Goal: Contribute content: Contribute content

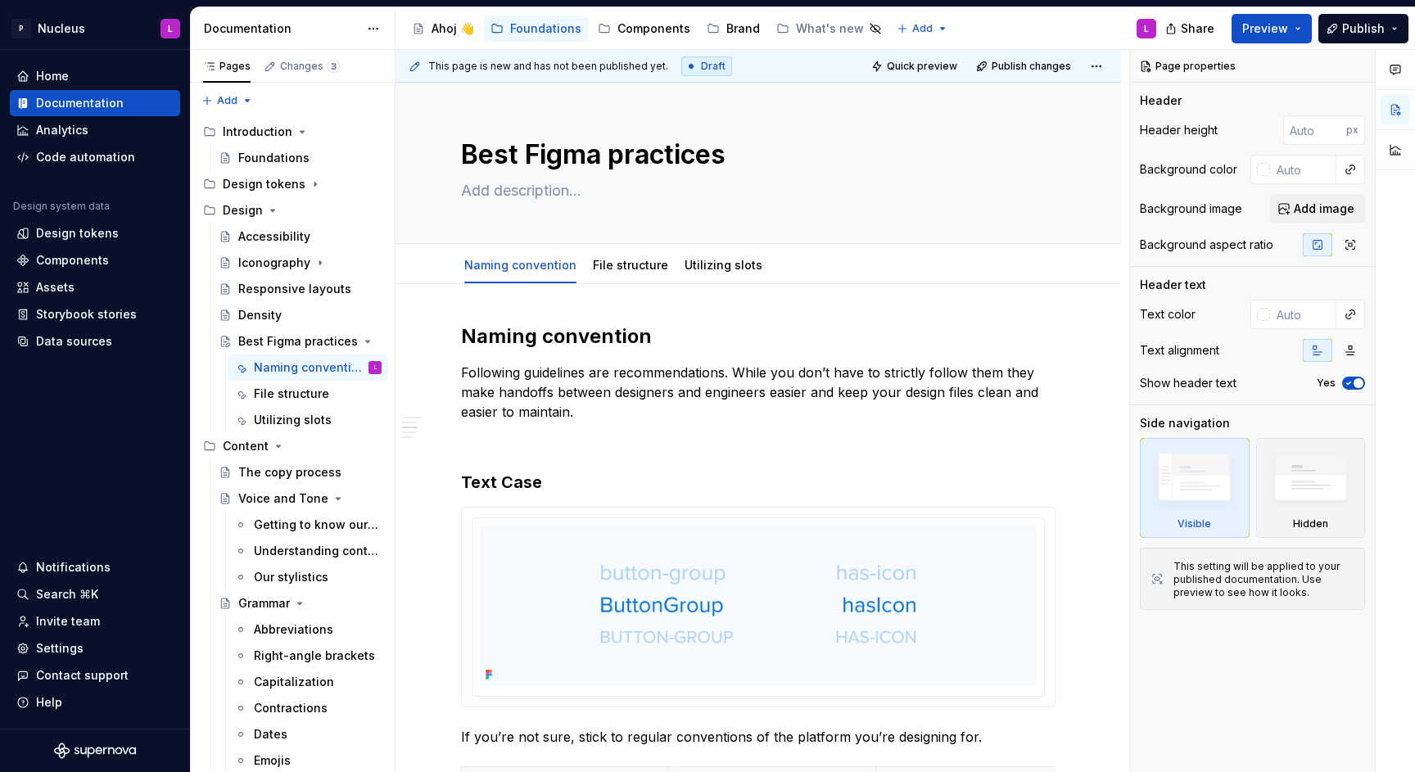
scroll to position [1565, 0]
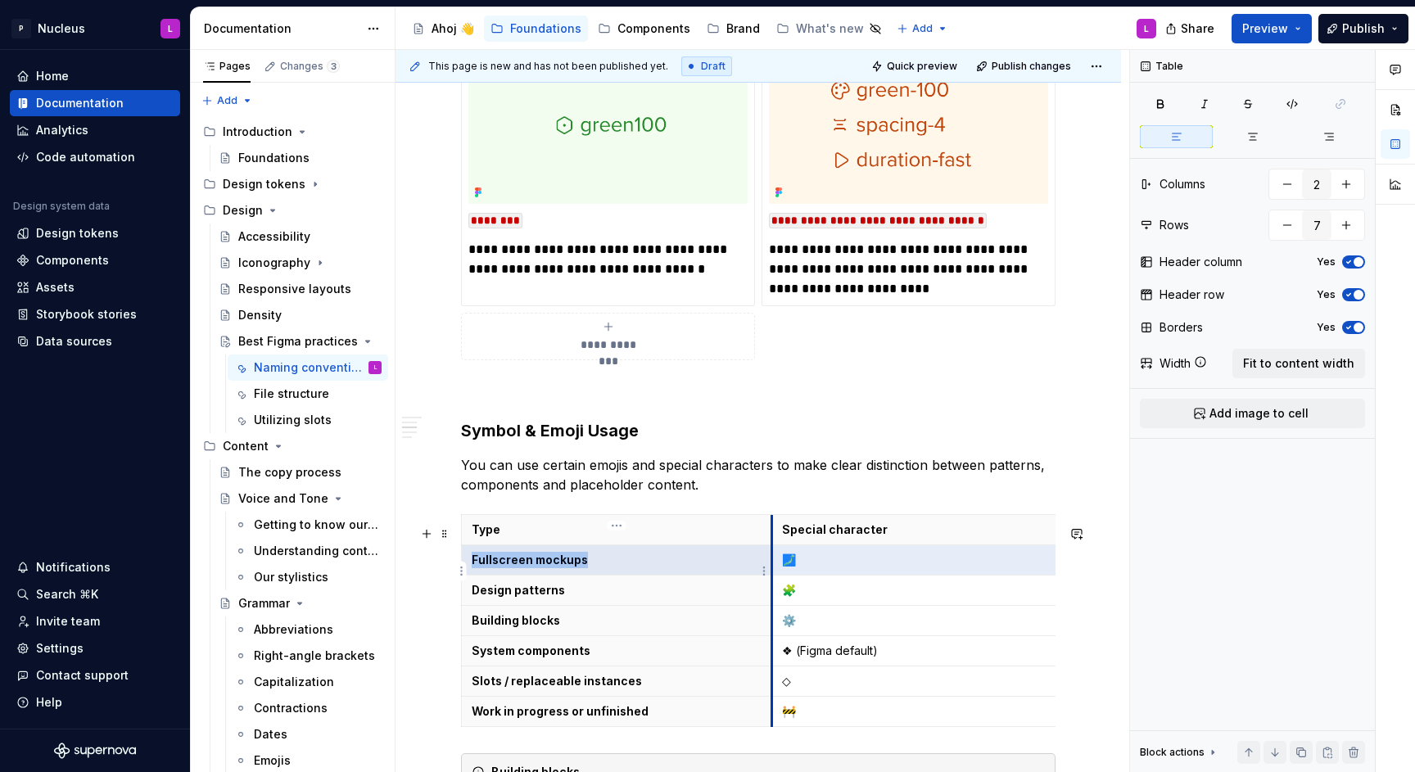
click at [770, 572] on tr "Fullscreen mockups 🗾" at bounding box center [773, 560] width 622 height 30
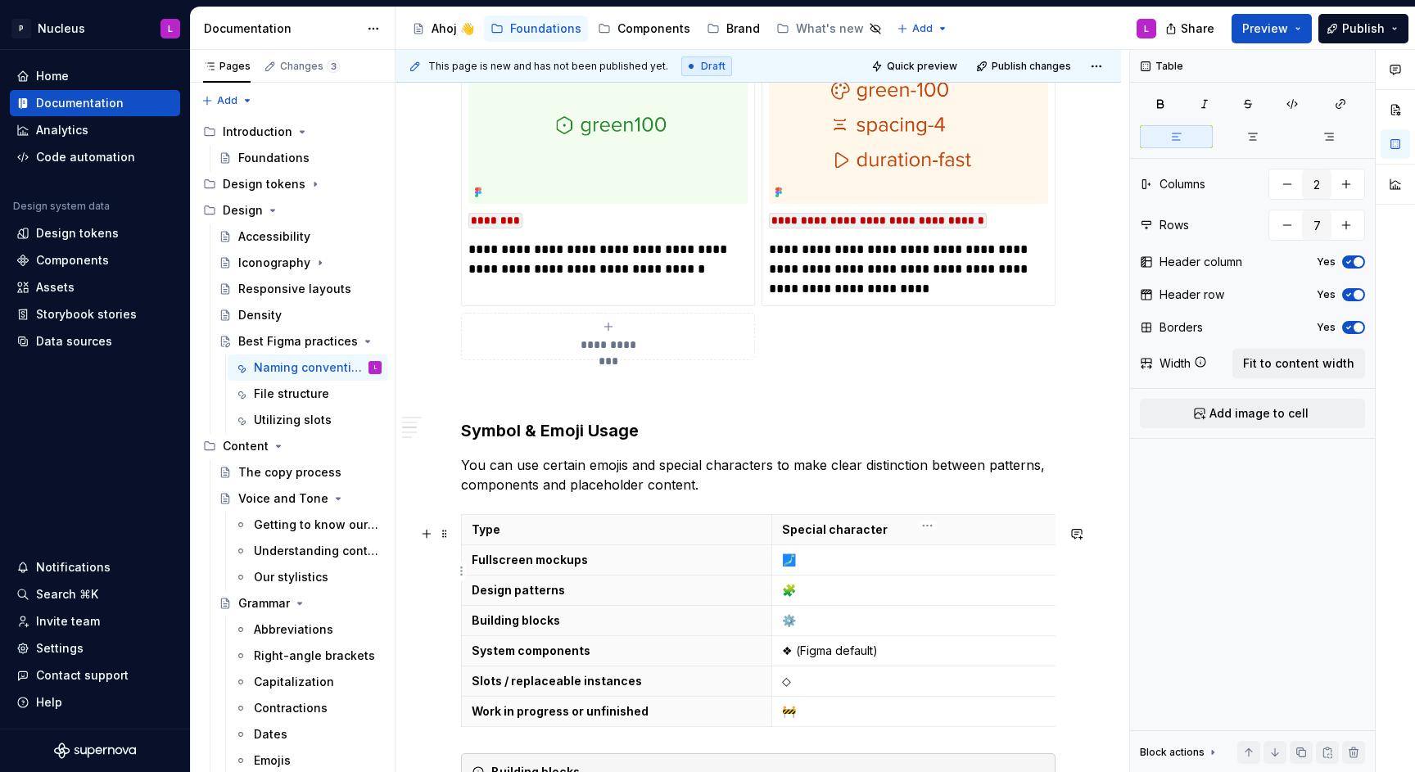
click at [876, 575] on td "🗾" at bounding box center [927, 560] width 311 height 30
copy p "🗾"
click at [285, 390] on div "File structure" at bounding box center [291, 394] width 75 height 16
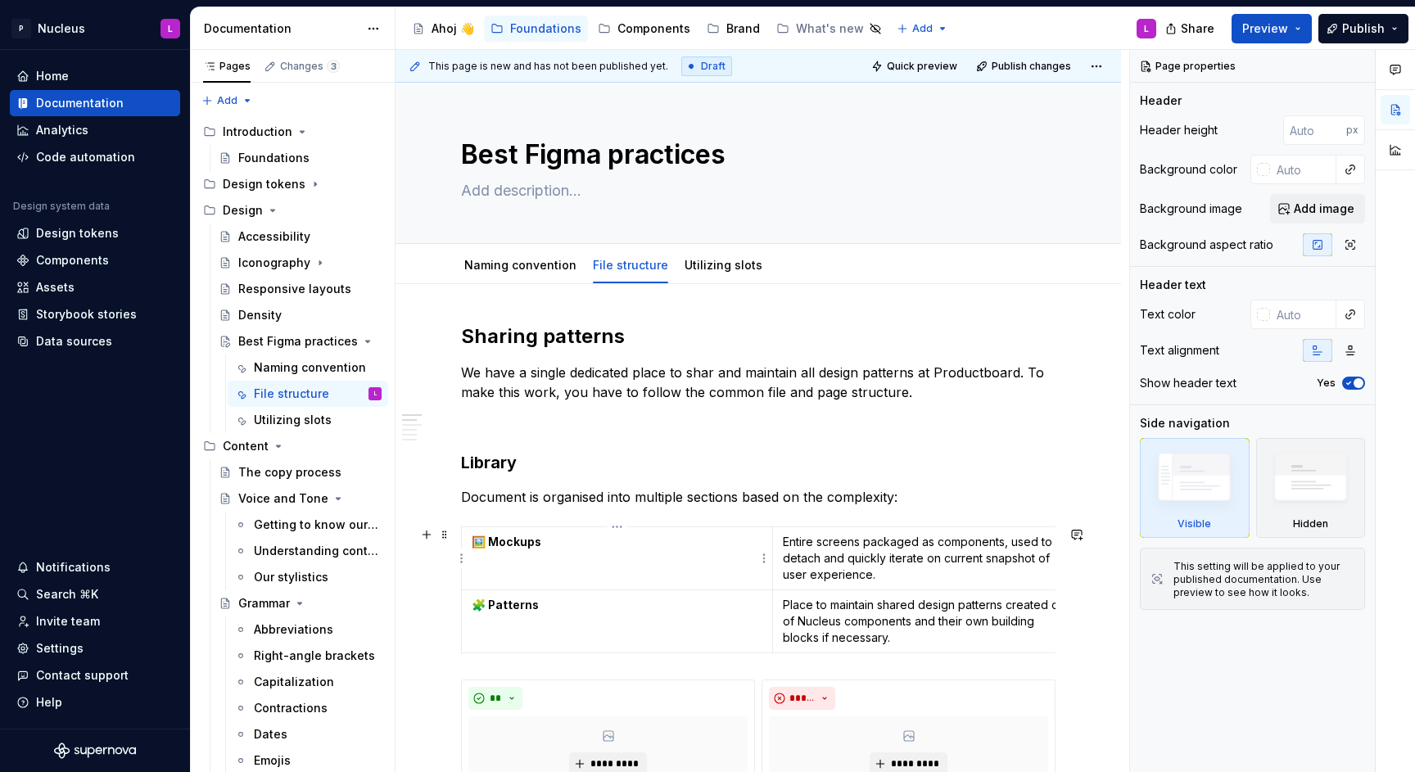
click at [486, 535] on strong "🖼️ Mockups" at bounding box center [507, 542] width 70 height 14
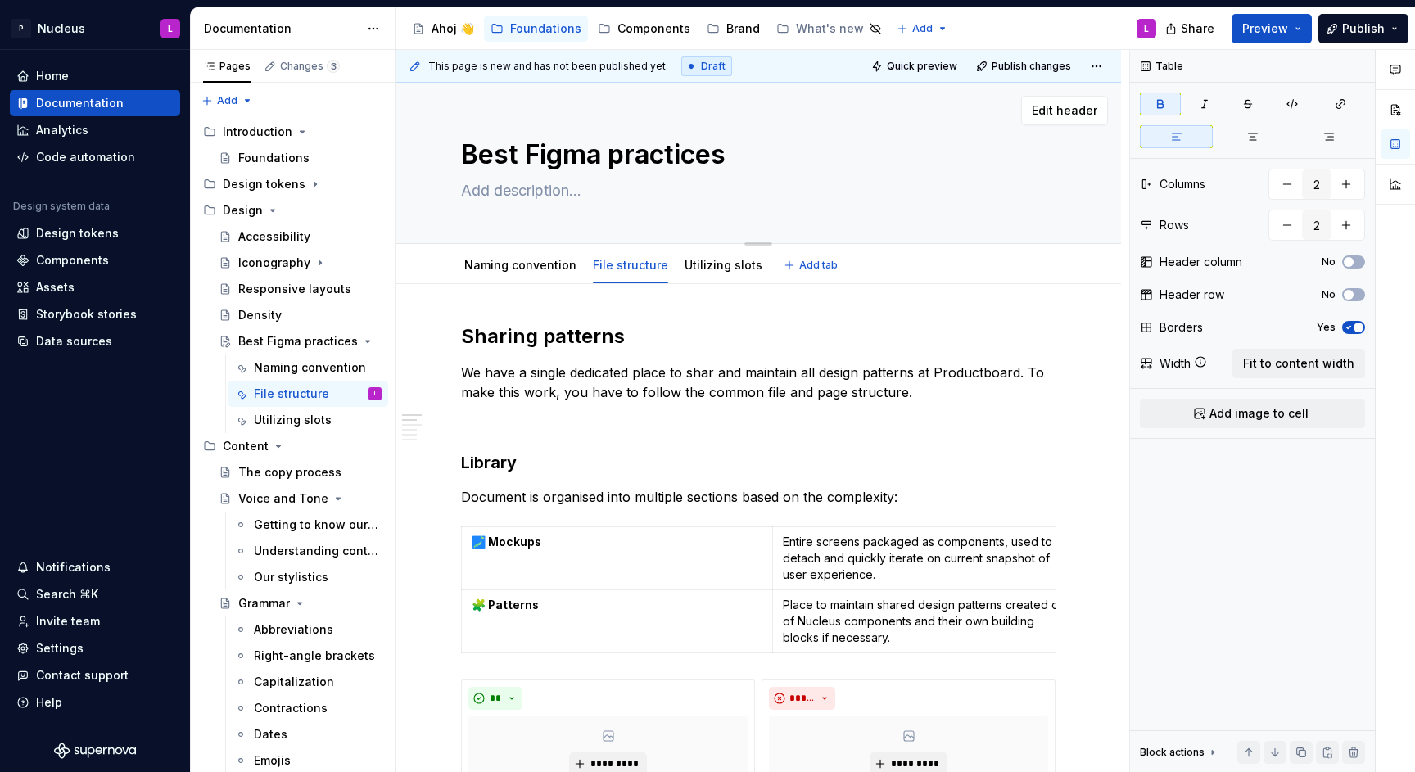
click at [527, 152] on textarea "Best Figma practices" at bounding box center [755, 154] width 595 height 39
type textarea "*"
type textarea "Figma practices"
type textarea "*"
type textarea "Figma practices"
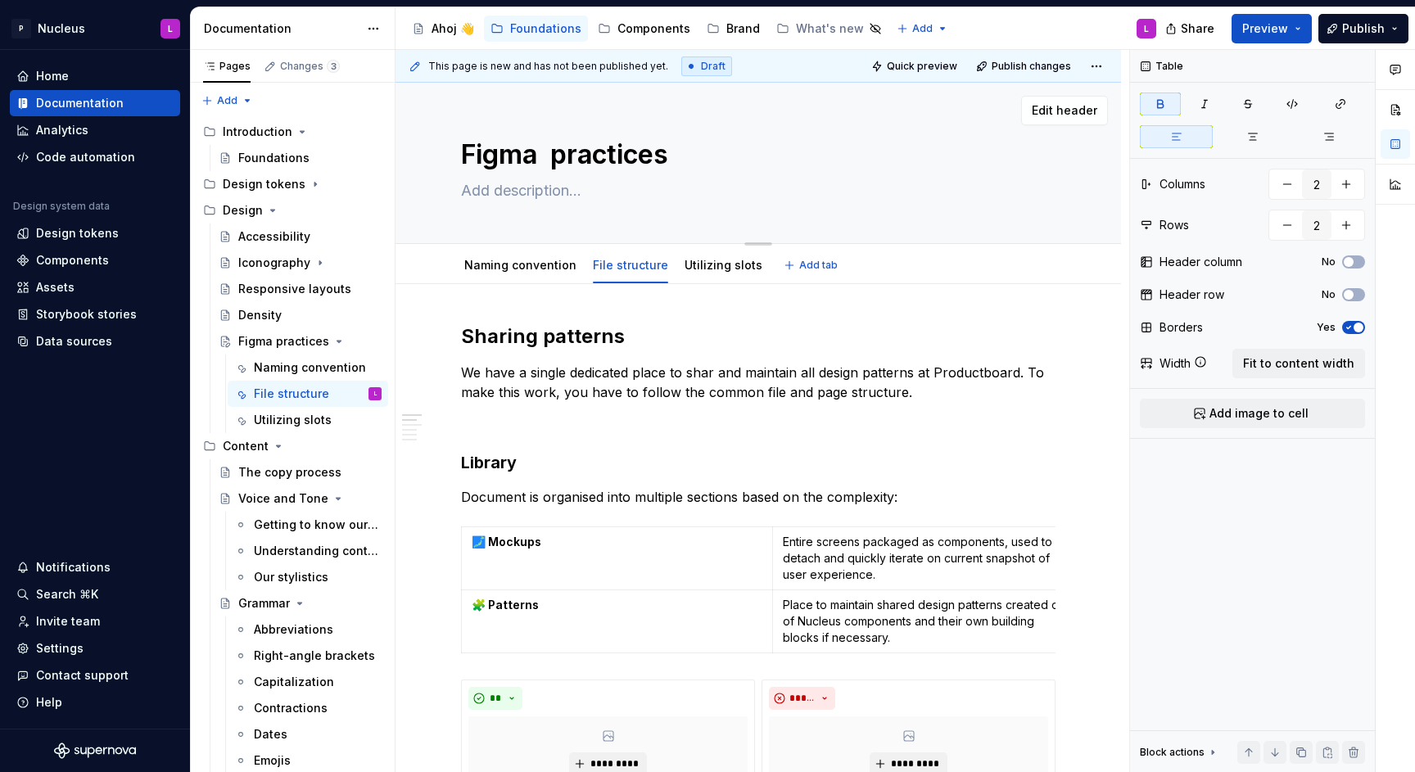
type textarea "*"
type textarea "Figma b practices"
type textarea "*"
type textarea "Figma be practices"
type textarea "*"
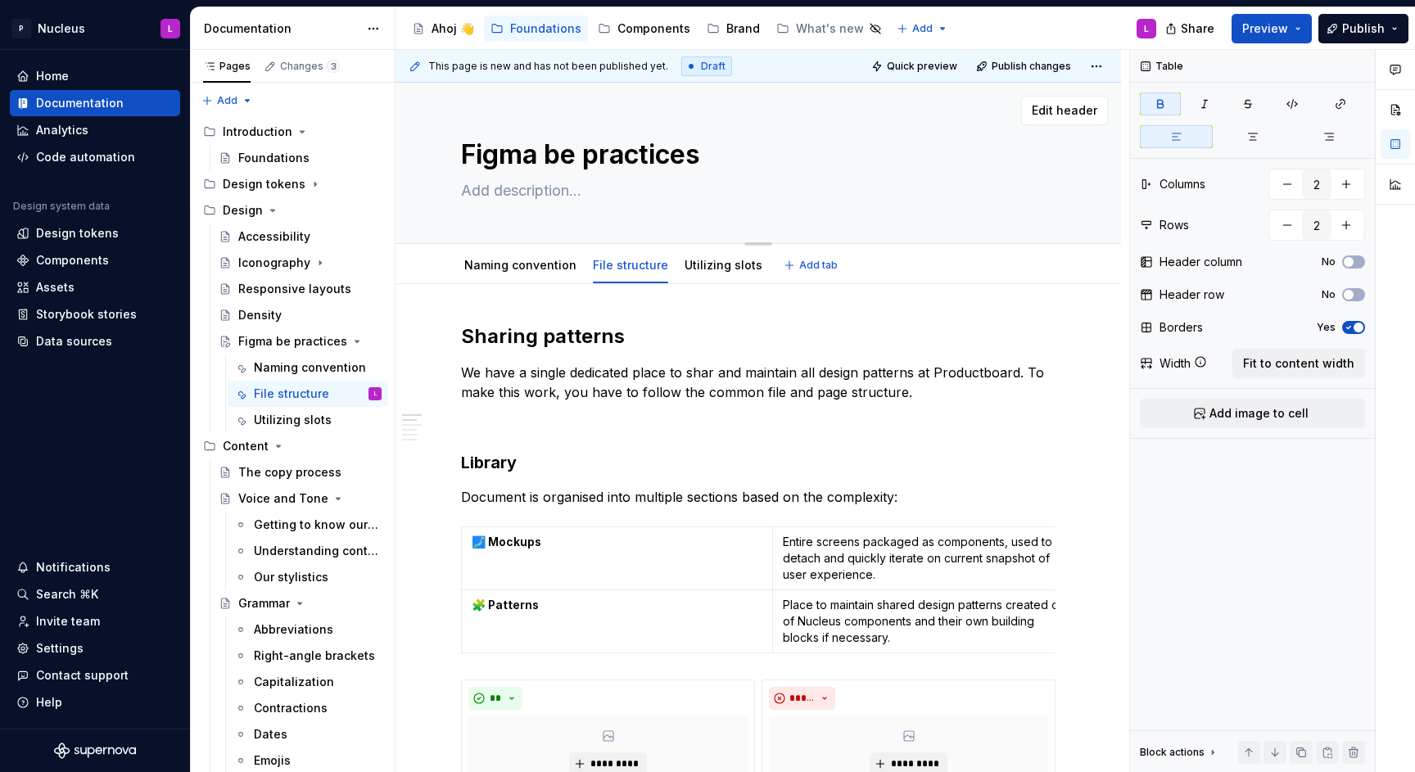
type textarea "Figma bes practices"
type textarea "*"
type textarea "Figma best practices"
type textarea "*"
type textarea "Figma best practices"
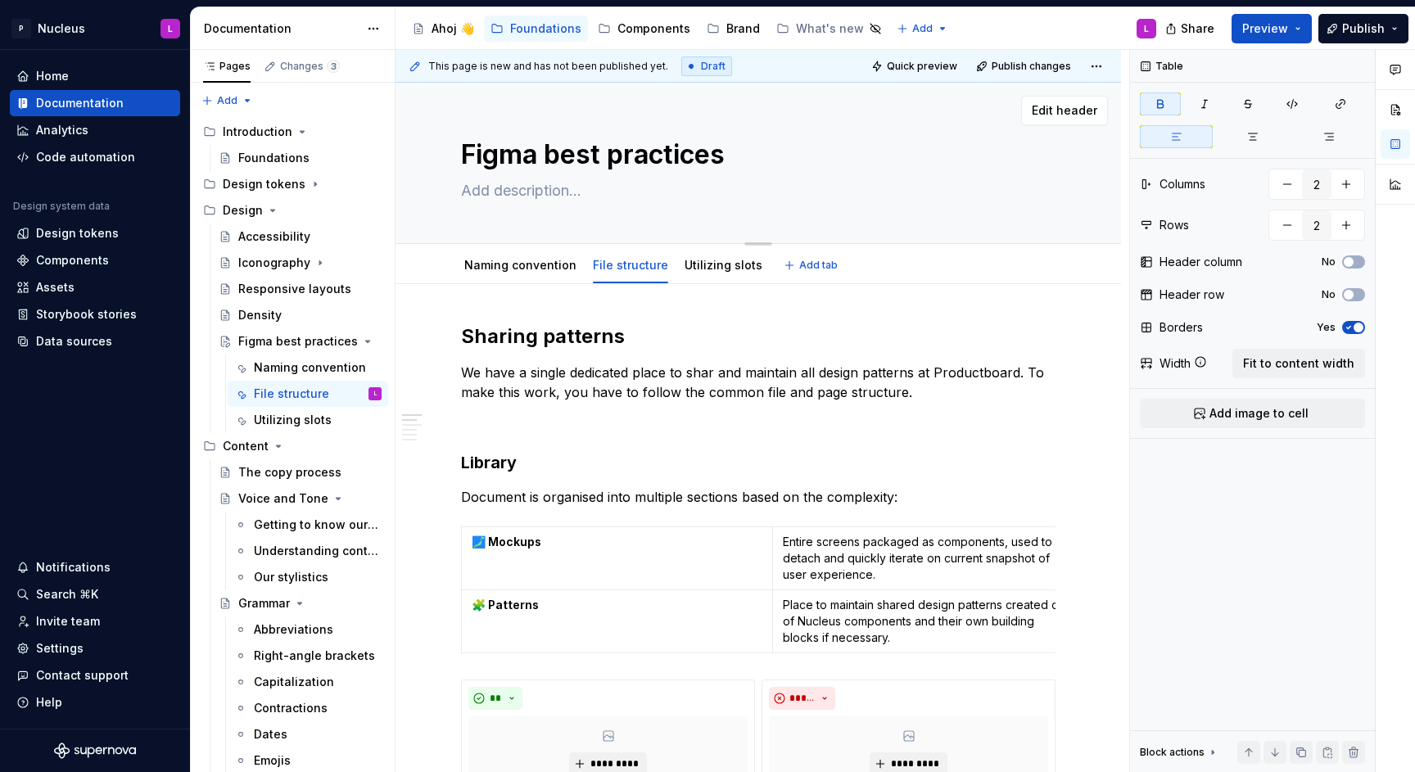
click at [692, 124] on div "Edit header" at bounding box center [752, 110] width 712 height 29
click at [276, 443] on icon "Page tree" at bounding box center [278, 446] width 13 height 13
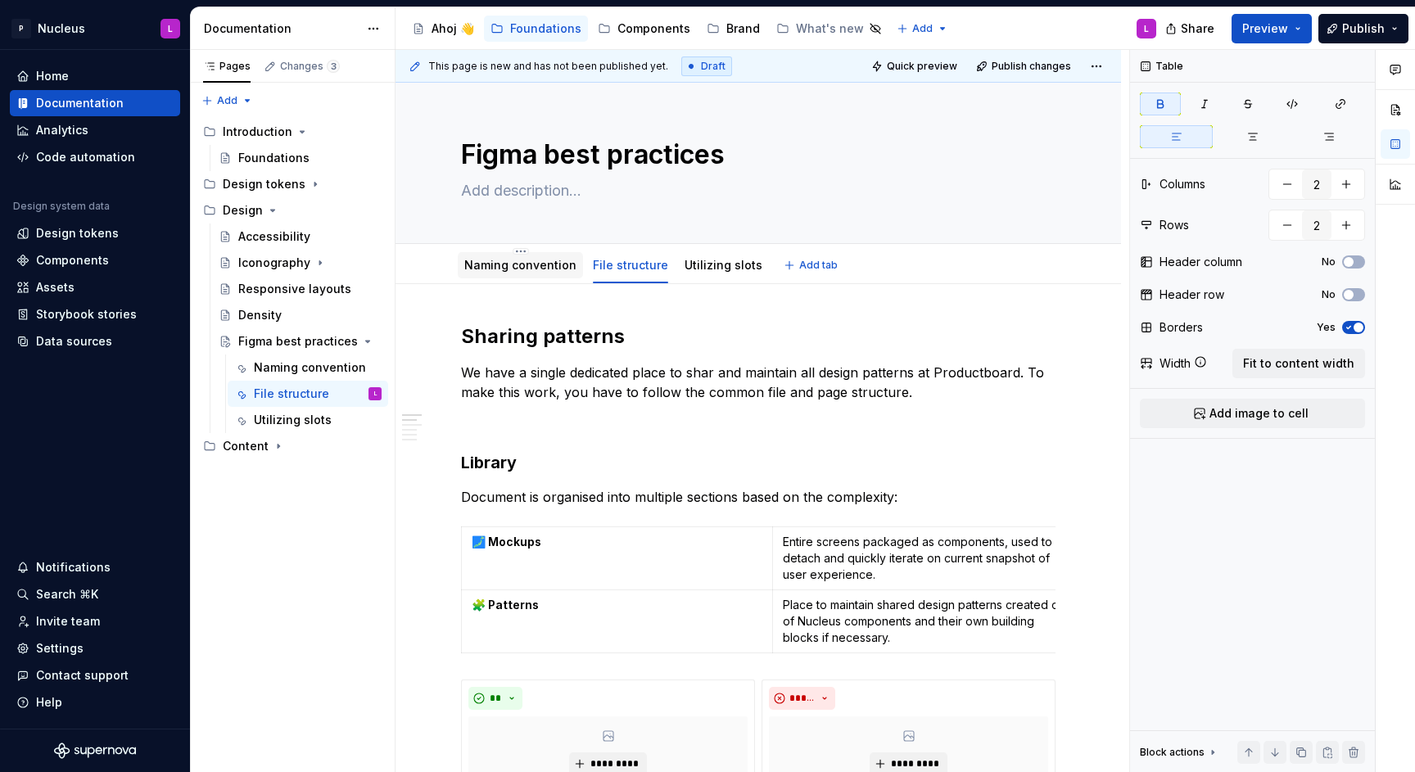
click at [498, 273] on div "Naming convention" at bounding box center [520, 265] width 112 height 16
click at [577, 156] on textarea "Figma best practices" at bounding box center [755, 154] width 595 height 39
click at [645, 157] on textarea "Figma best practices" at bounding box center [755, 154] width 595 height 39
click at [502, 257] on div "Naming convention" at bounding box center [520, 265] width 112 height 16
click at [714, 261] on link "Utilizing slots" at bounding box center [724, 265] width 78 height 14
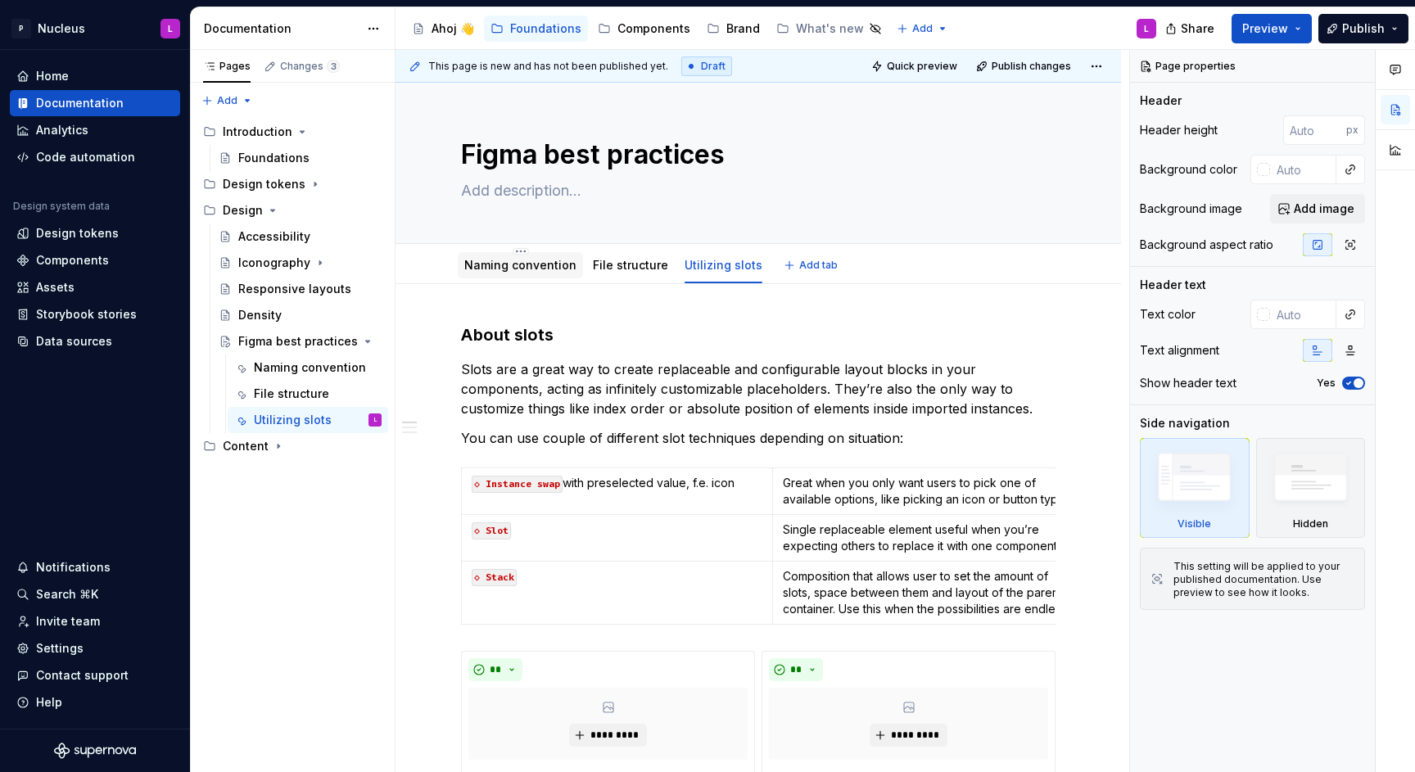
click at [535, 269] on link "Naming convention" at bounding box center [520, 265] width 112 height 14
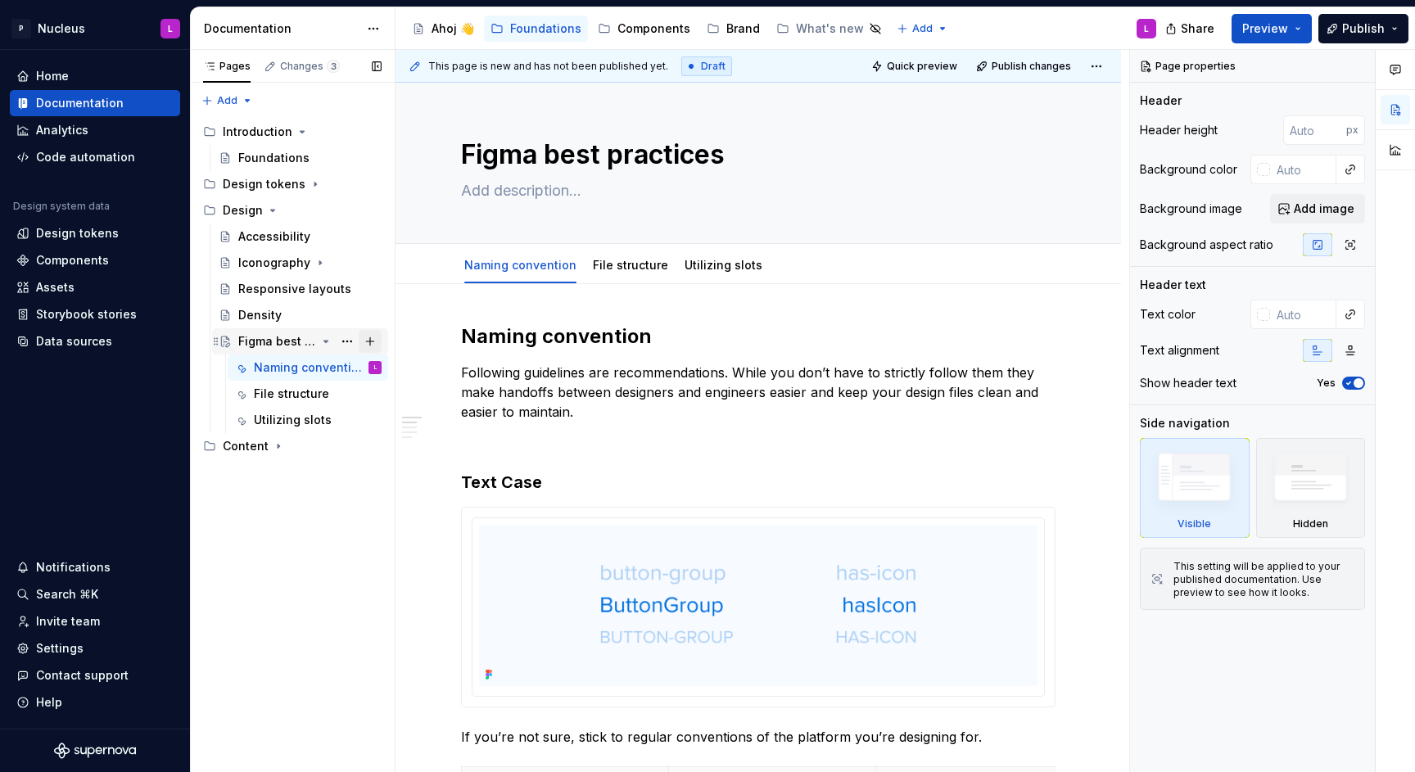
click at [367, 339] on button "Page tree" at bounding box center [370, 341] width 23 height 23
type textarea "*"
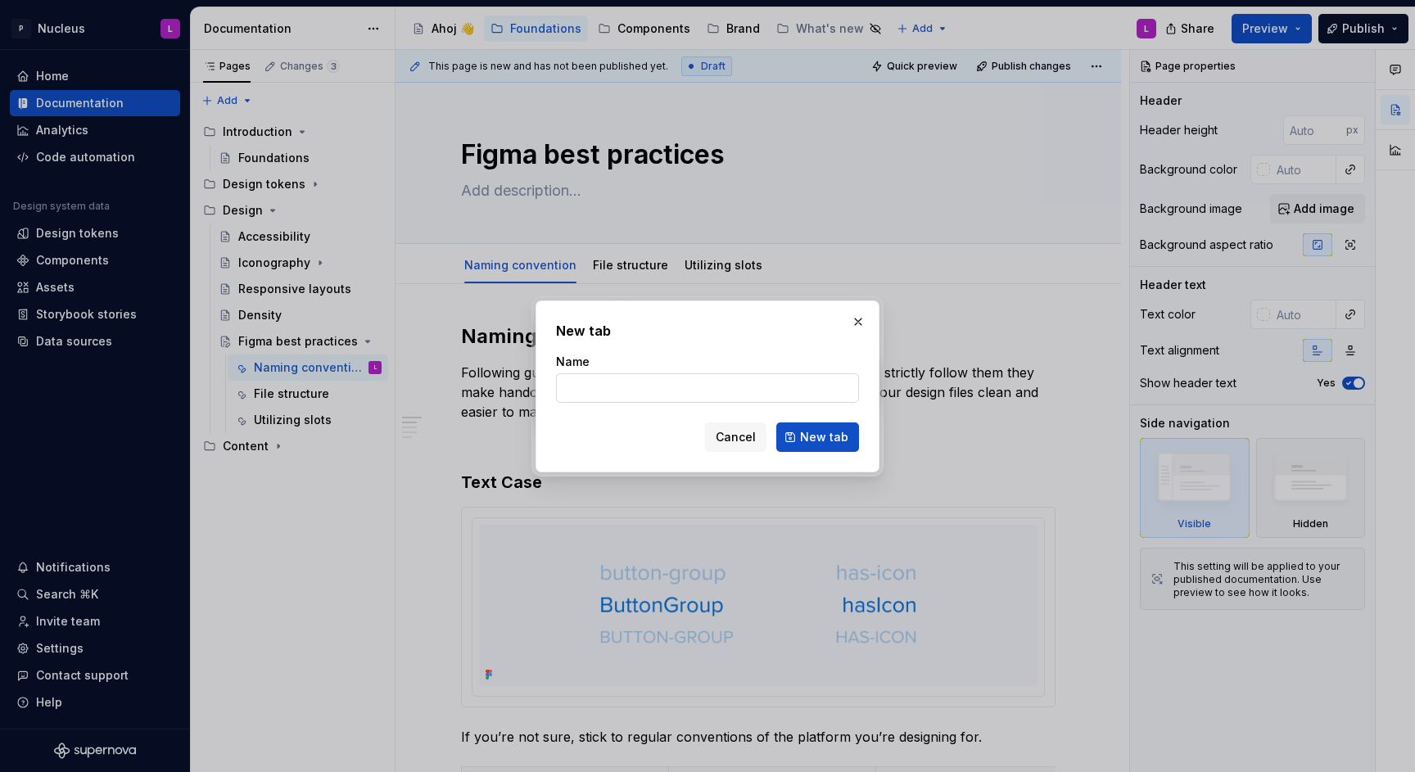
type input "E"
type input "Checklist"
click button "New tab" at bounding box center [817, 437] width 83 height 29
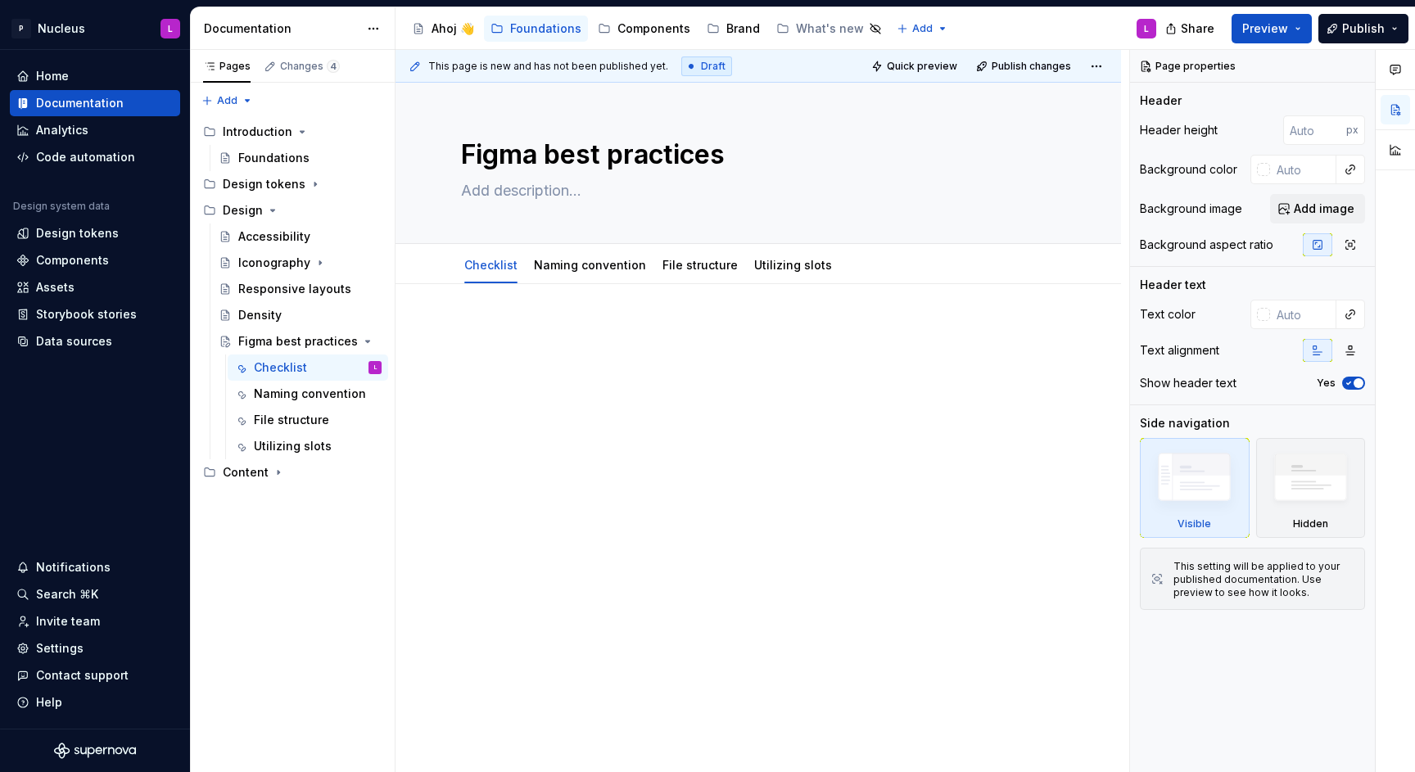
drag, startPoint x: 541, startPoint y: 348, endPoint x: 531, endPoint y: 351, distance: 10.9
click at [531, 351] on div at bounding box center [758, 354] width 595 height 62
type textarea "*"
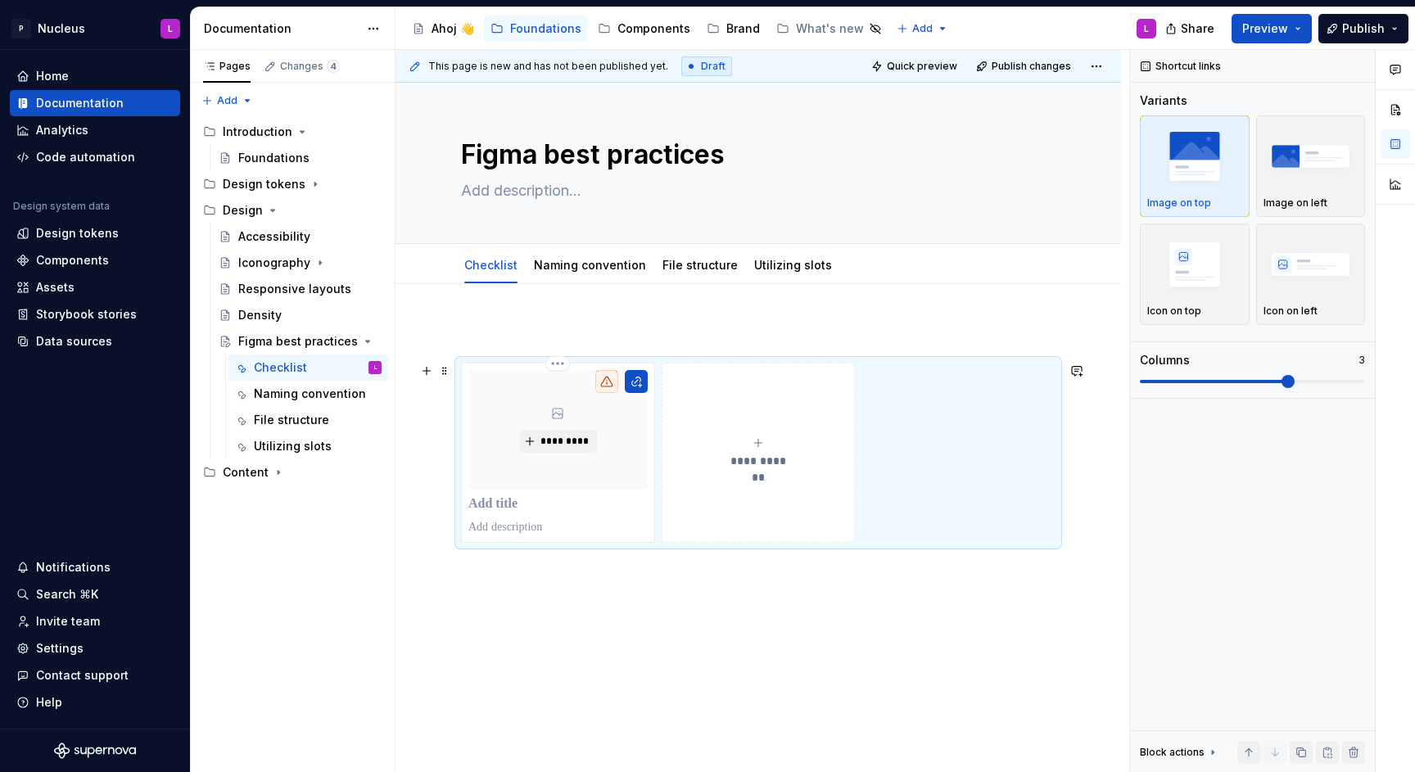
click at [822, 414] on button "**********" at bounding box center [759, 453] width 194 height 180
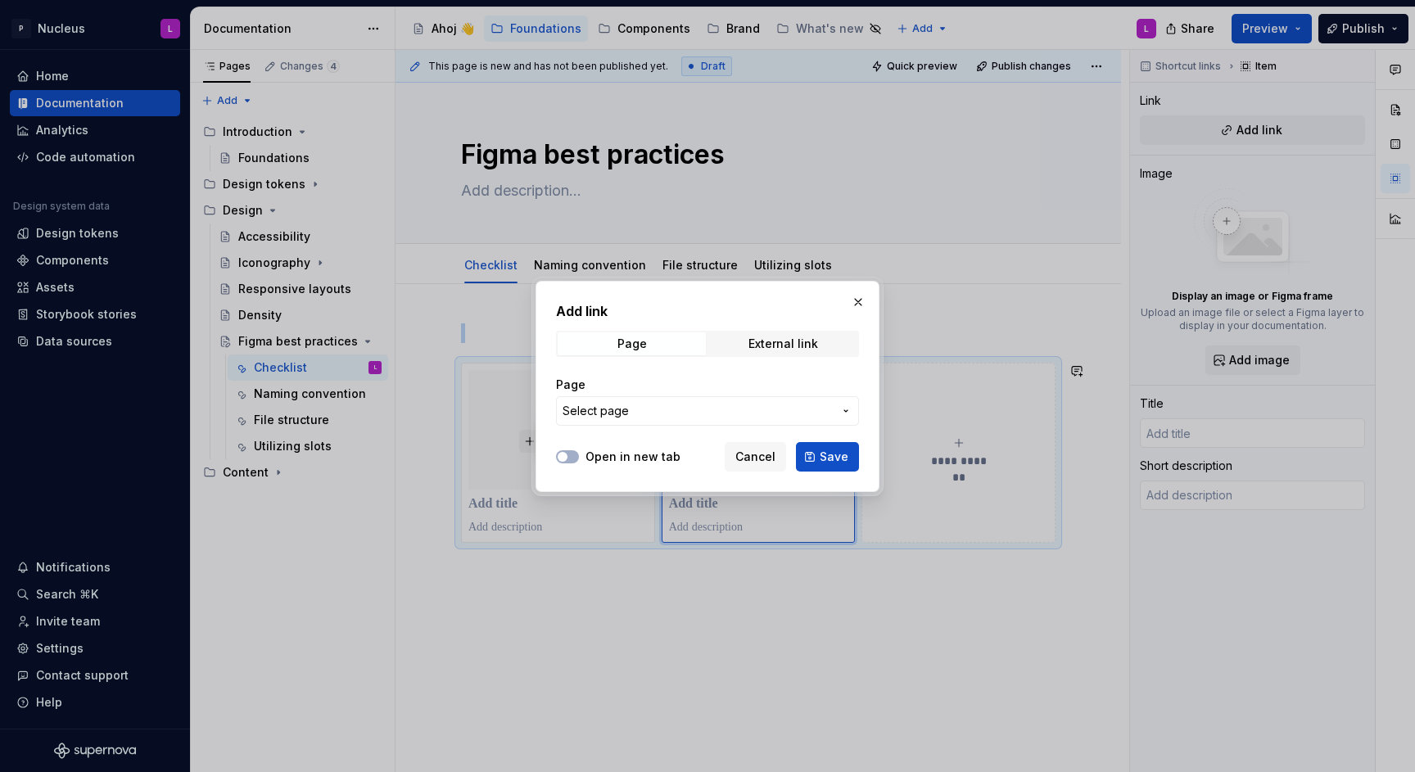
type textarea "*"
click at [616, 418] on button "Select page" at bounding box center [707, 410] width 303 height 29
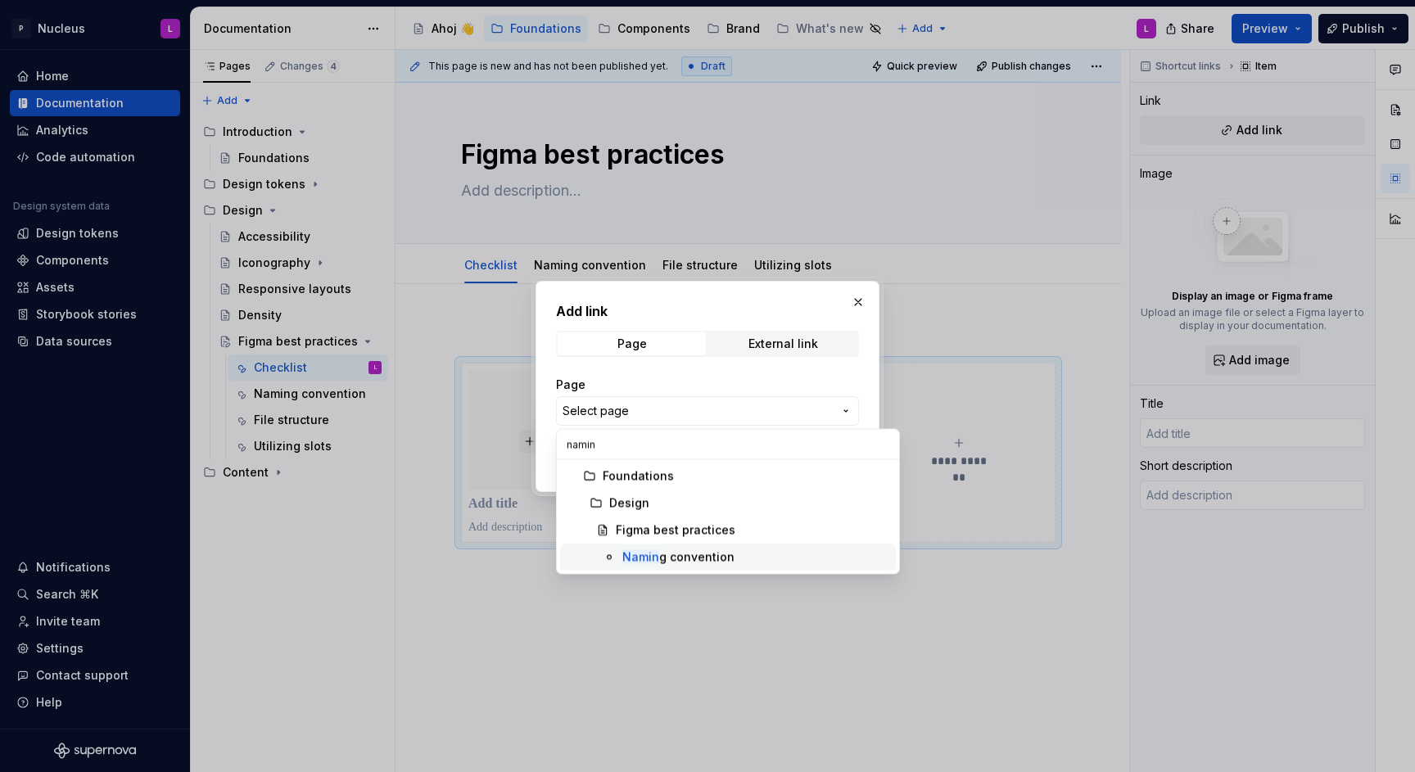
type input "namin"
click at [791, 562] on div "Namin g convention" at bounding box center [755, 558] width 267 height 16
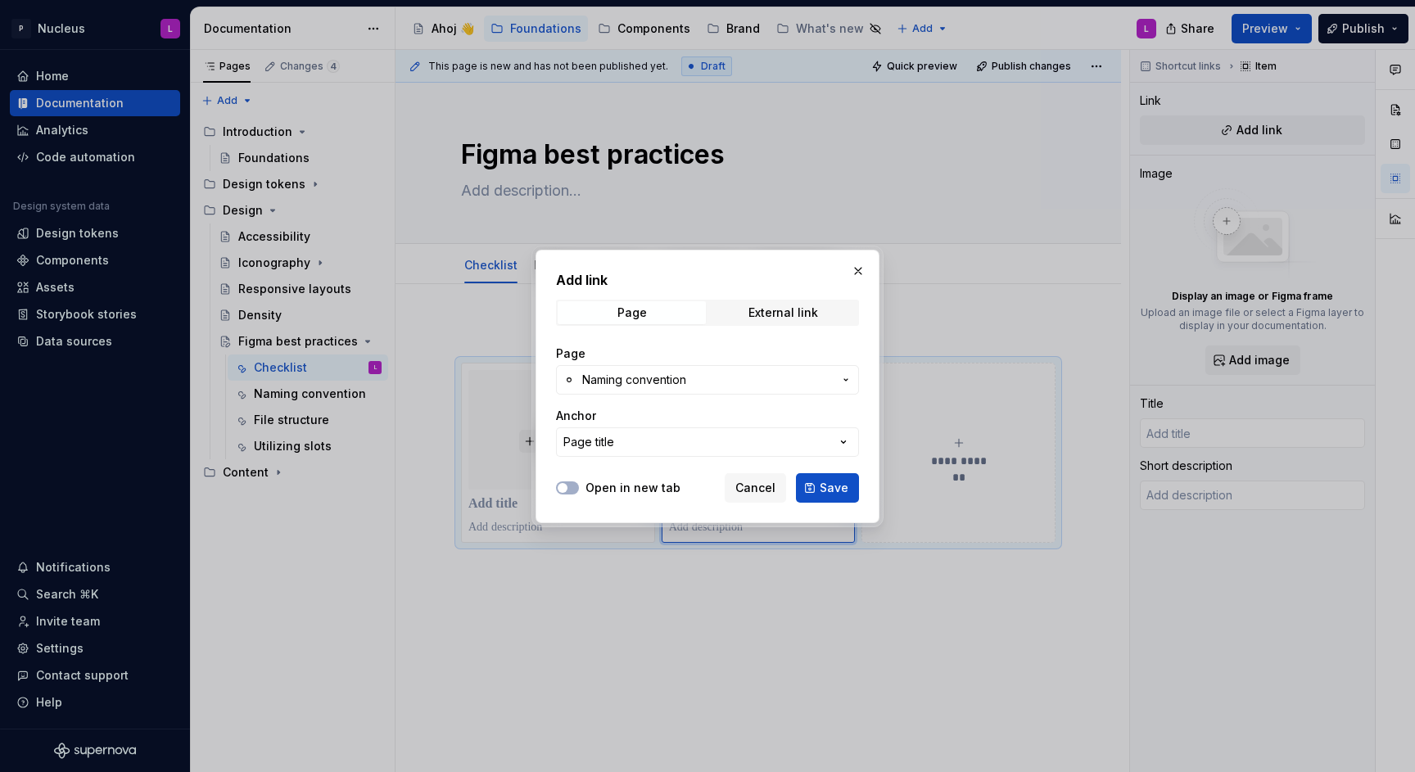
drag, startPoint x: 564, startPoint y: 485, endPoint x: 603, endPoint y: 498, distance: 40.7
click at [565, 485] on span "button" at bounding box center [563, 488] width 10 height 10
click at [843, 491] on span "Save" at bounding box center [834, 488] width 29 height 16
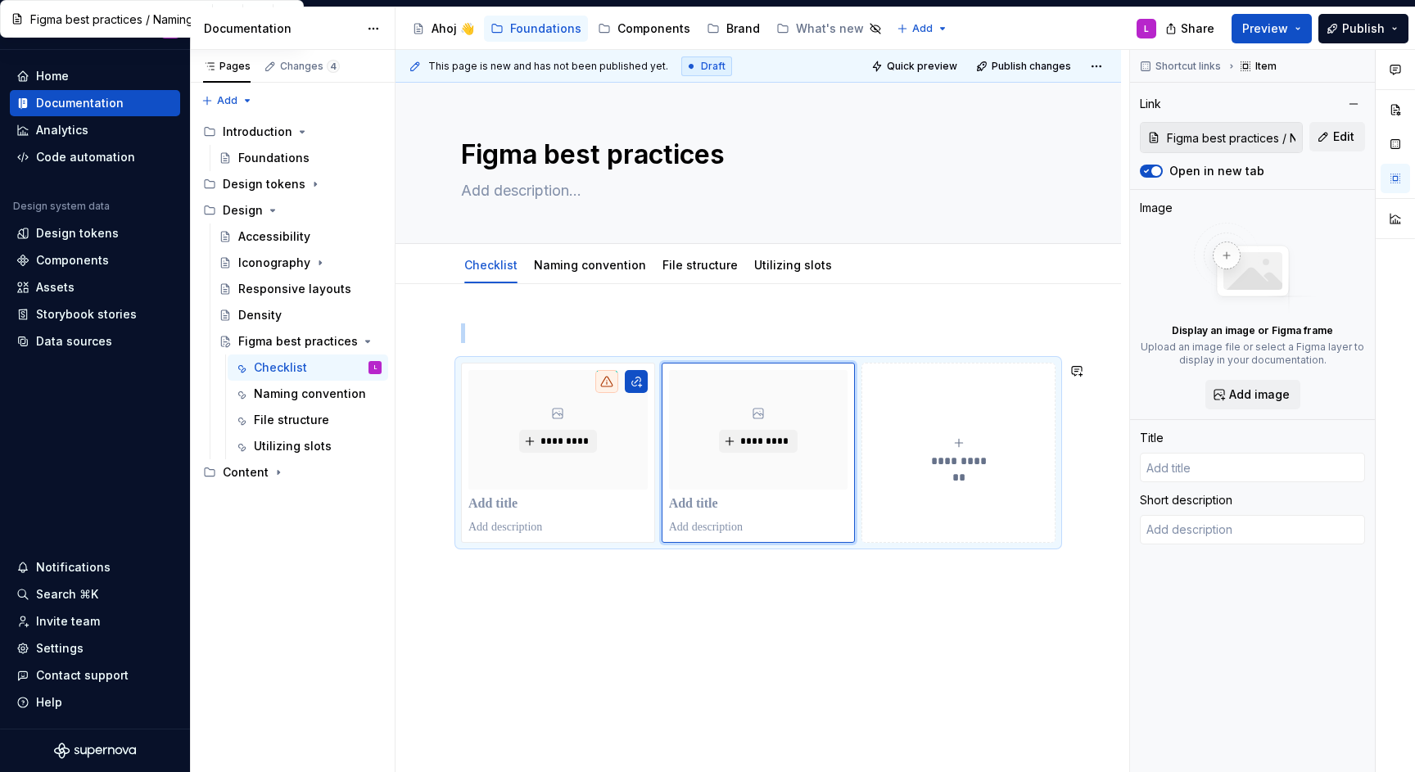
click at [681, 586] on div "**********" at bounding box center [759, 539] width 726 height 510
type textarea "*"
type input "Naming convention"
click at [646, 301] on div "**********" at bounding box center [759, 539] width 726 height 510
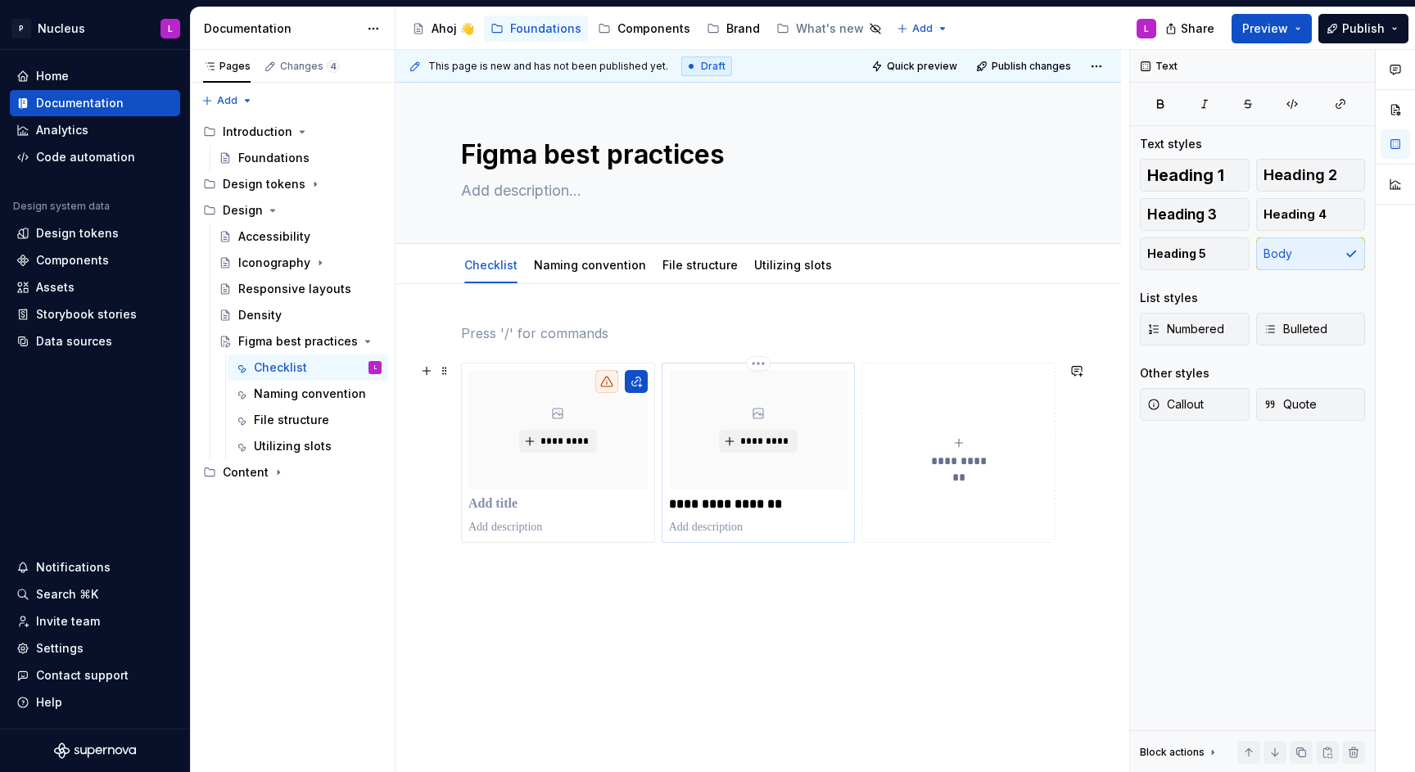
click at [765, 510] on p "**********" at bounding box center [758, 504] width 179 height 16
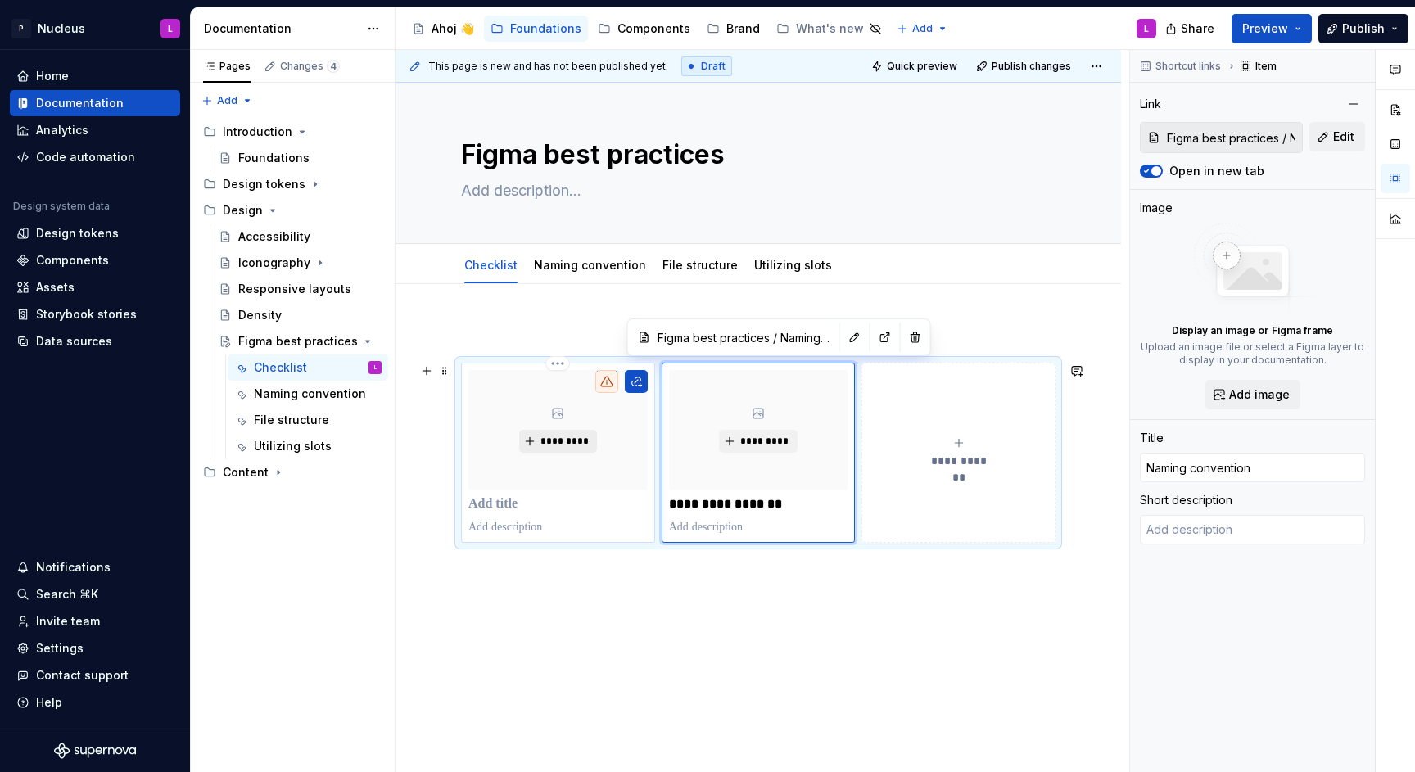
type textarea "*"
click at [559, 440] on span "*********" at bounding box center [565, 441] width 50 height 13
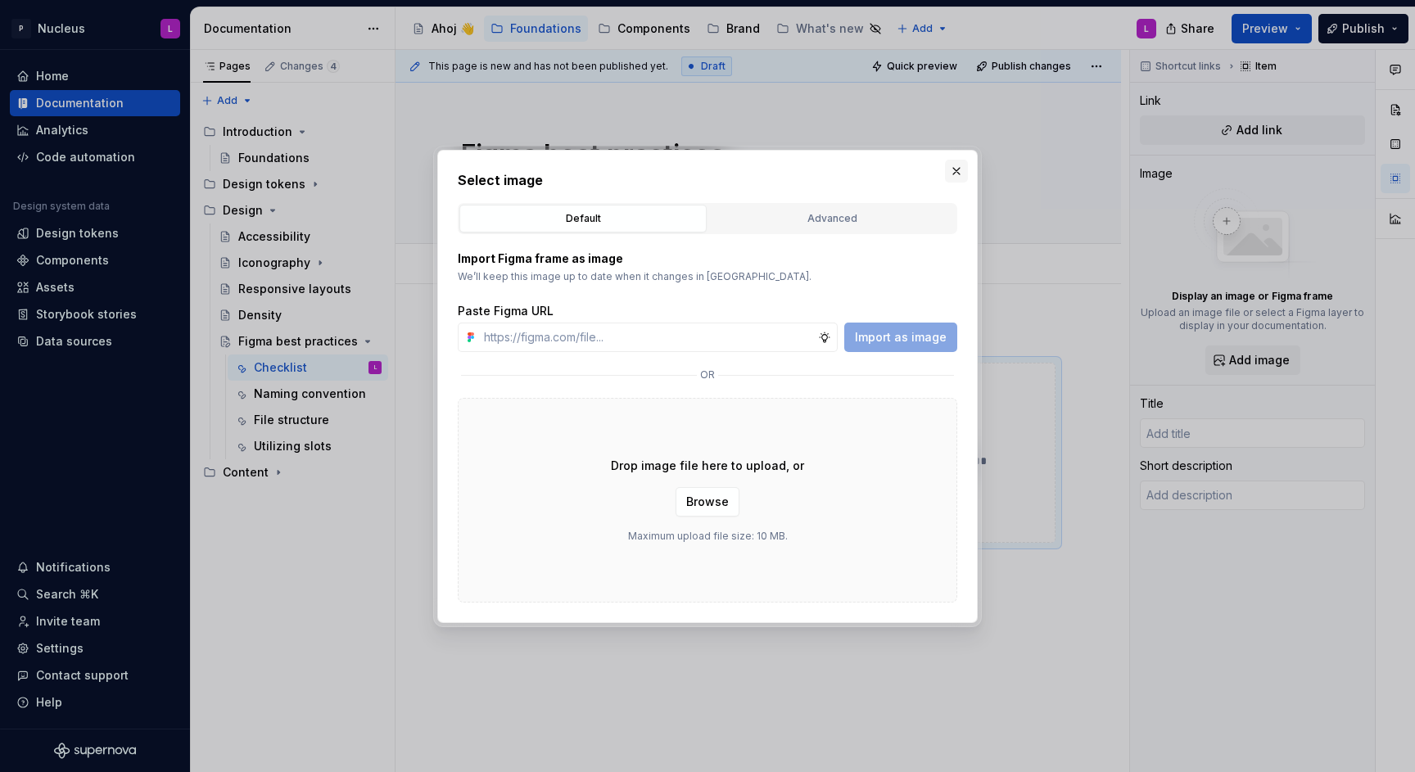
click at [972, 170] on div "Select image Default Advanced Import Figma frame as image We’ll keep this image…" at bounding box center [707, 386] width 540 height 473
drag, startPoint x: 959, startPoint y: 172, endPoint x: 947, endPoint y: 179, distance: 14.3
click at [959, 172] on button "button" at bounding box center [956, 171] width 23 height 23
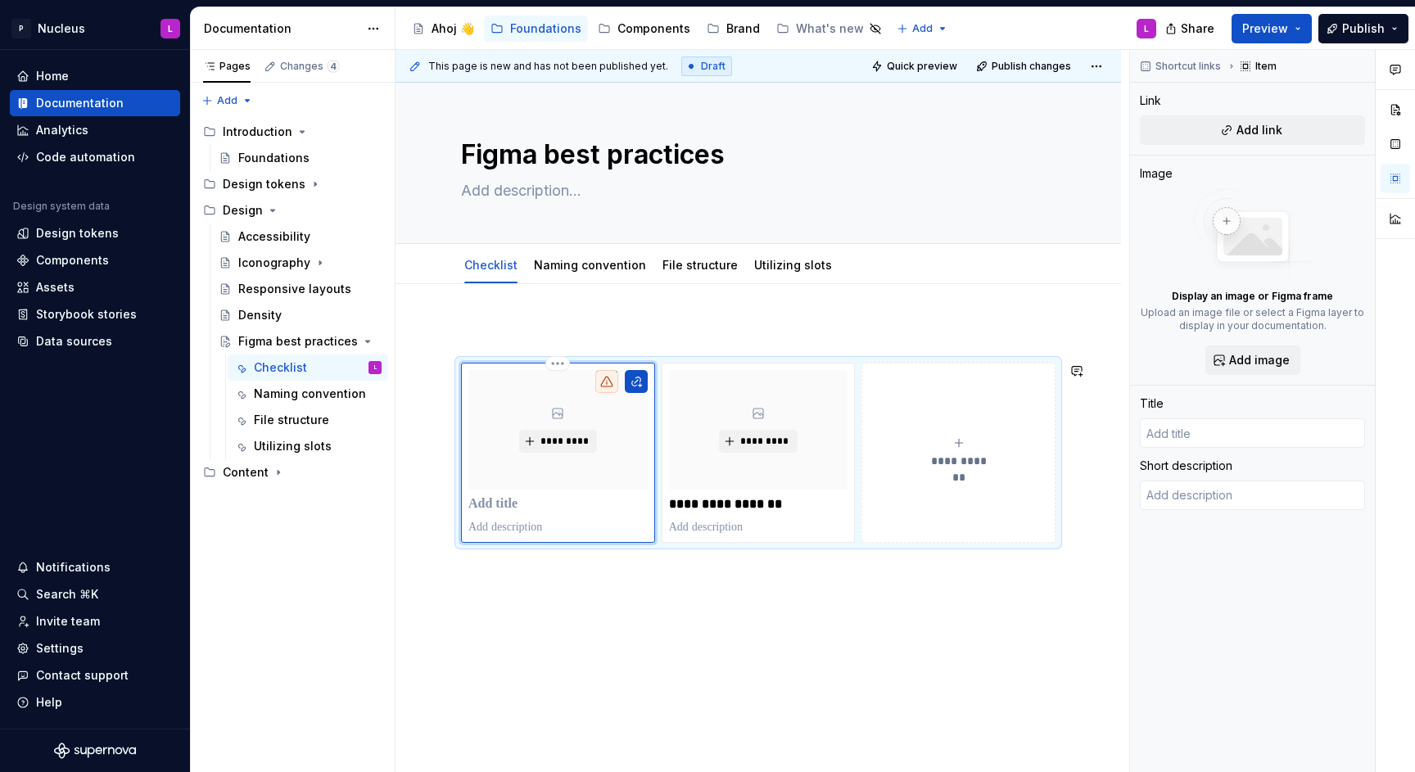
click at [719, 649] on div "**********" at bounding box center [763, 411] width 734 height 723
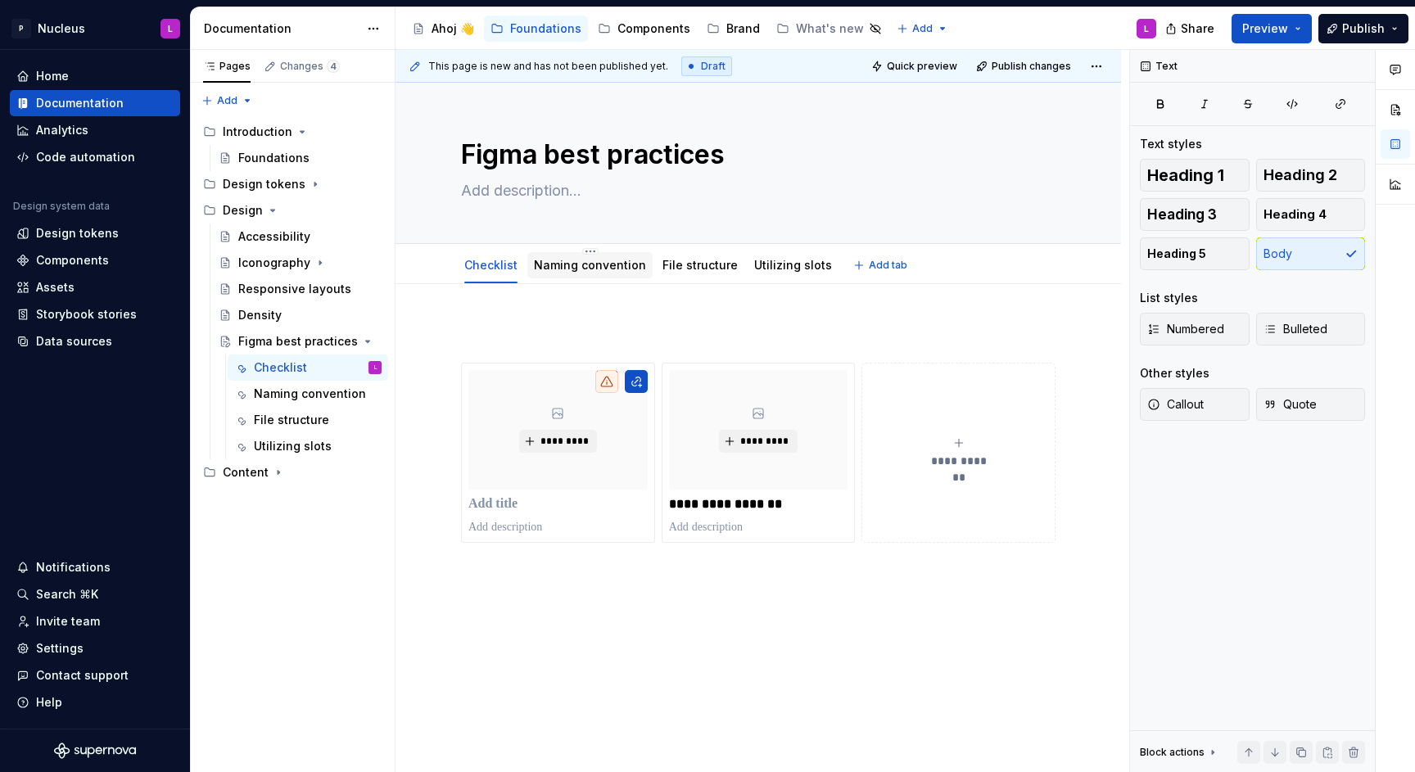
click at [606, 263] on link "Naming convention" at bounding box center [590, 265] width 112 height 14
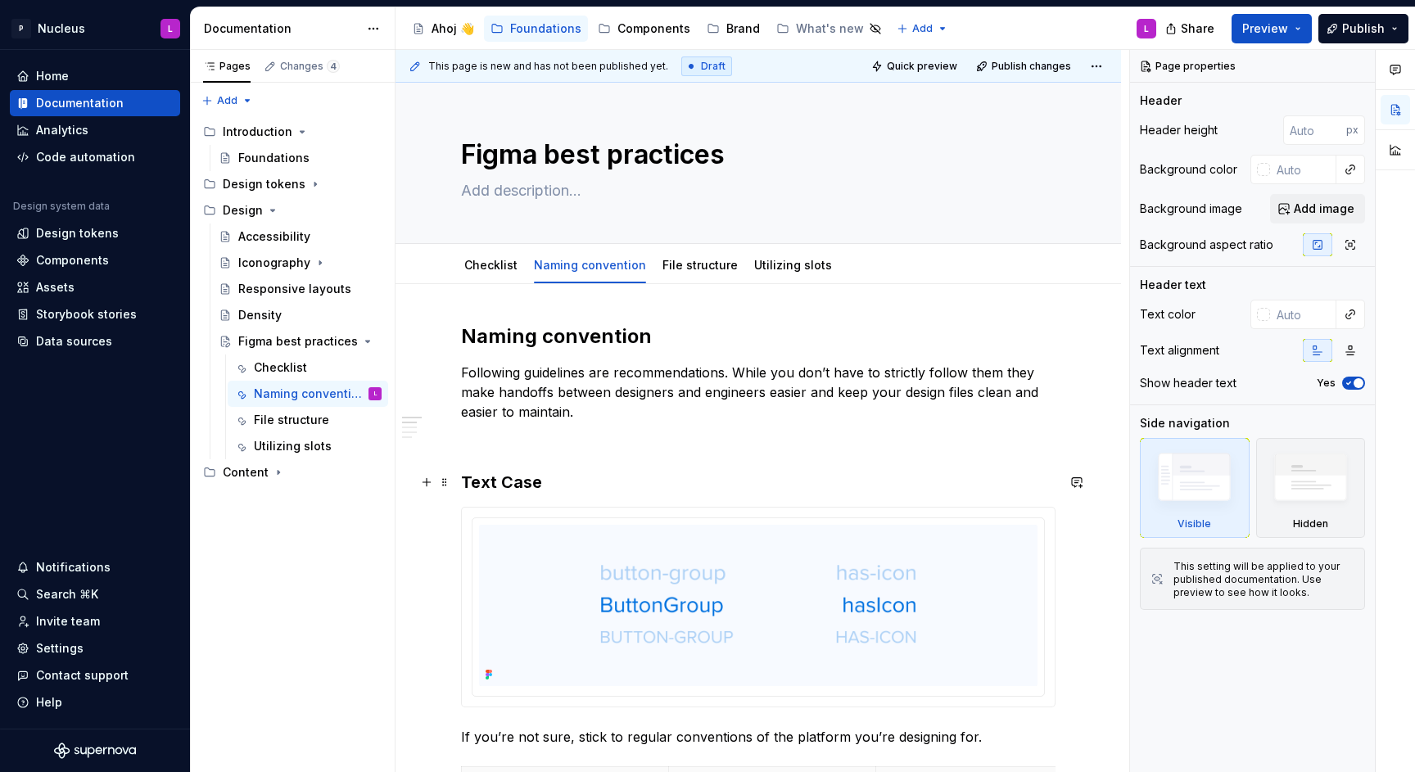
scroll to position [134, 0]
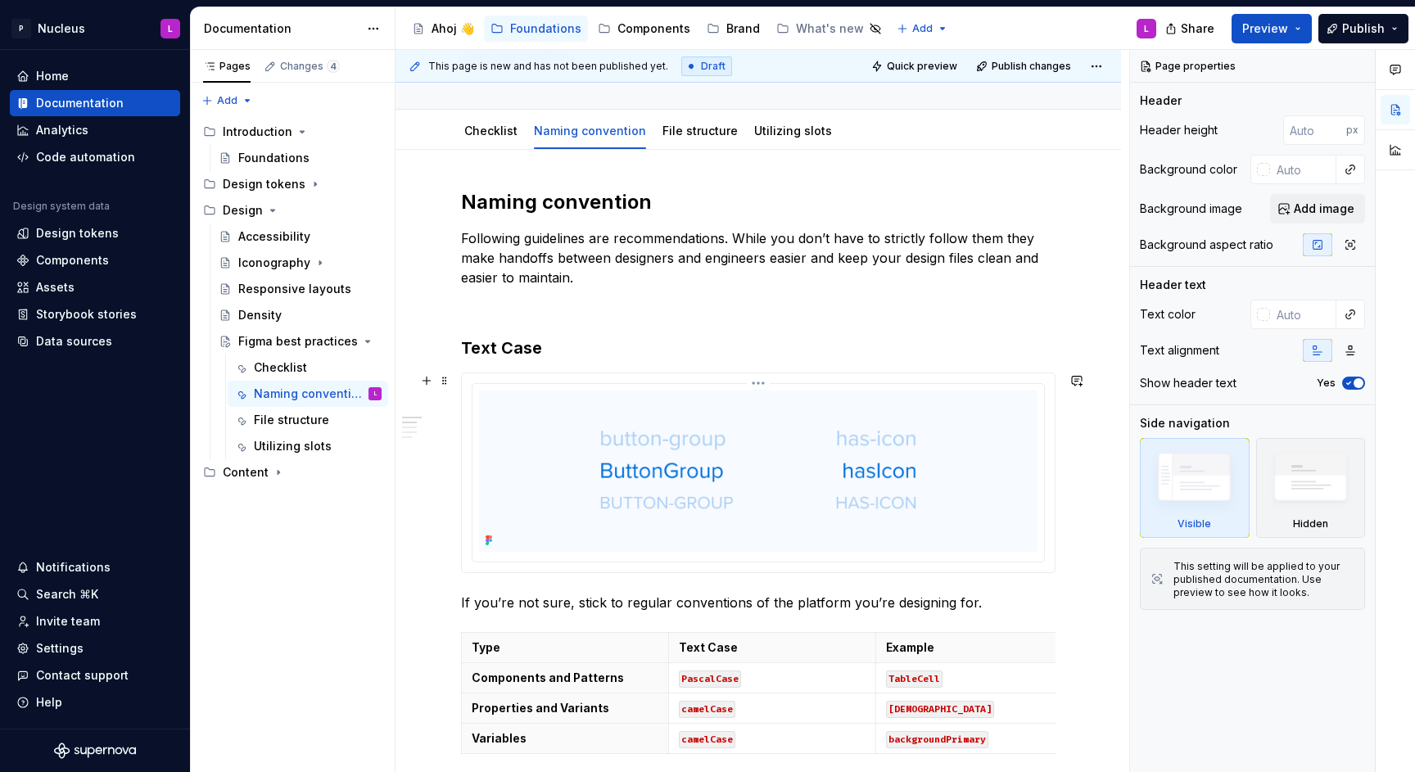
click at [730, 504] on img at bounding box center [758, 471] width 559 height 161
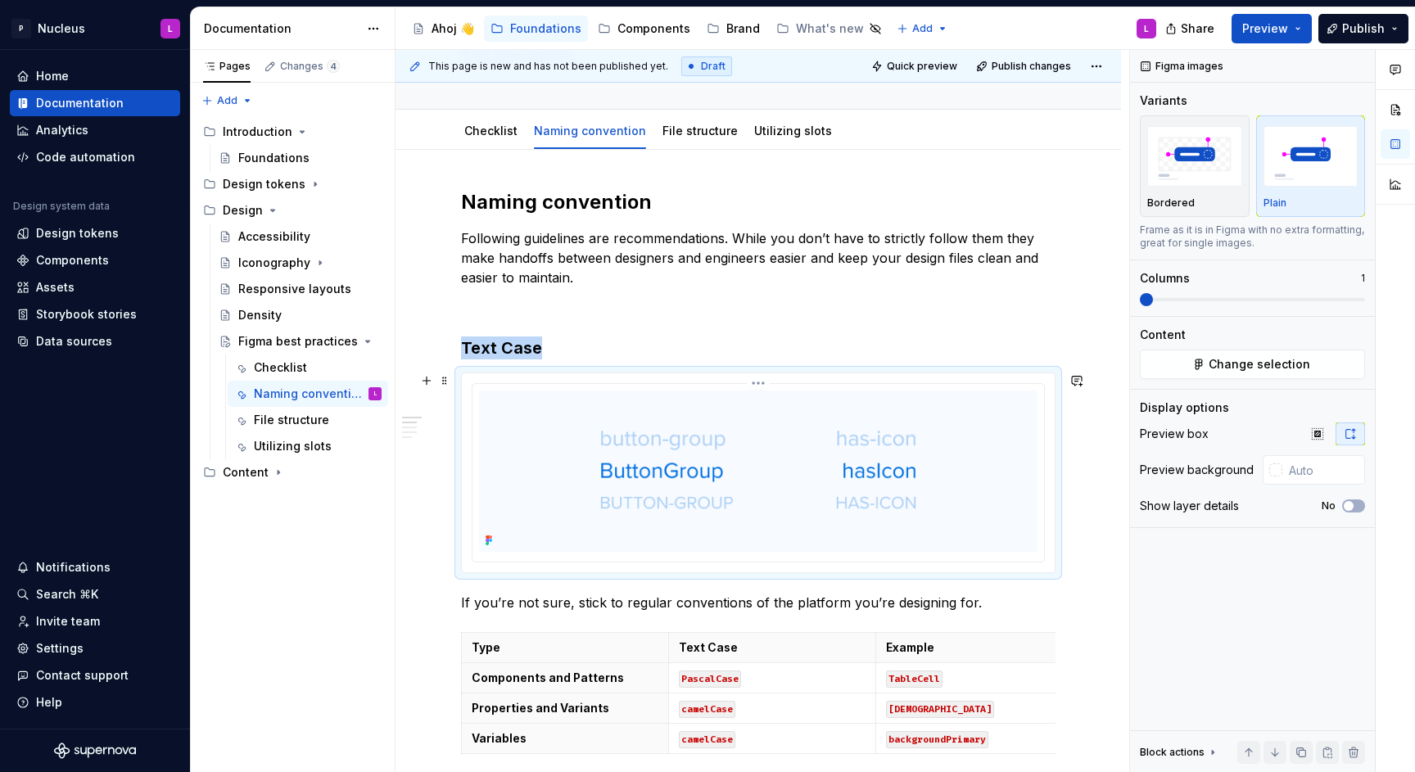
click at [651, 475] on img at bounding box center [758, 471] width 559 height 161
click at [1208, 360] on button "Change selection" at bounding box center [1252, 364] width 225 height 29
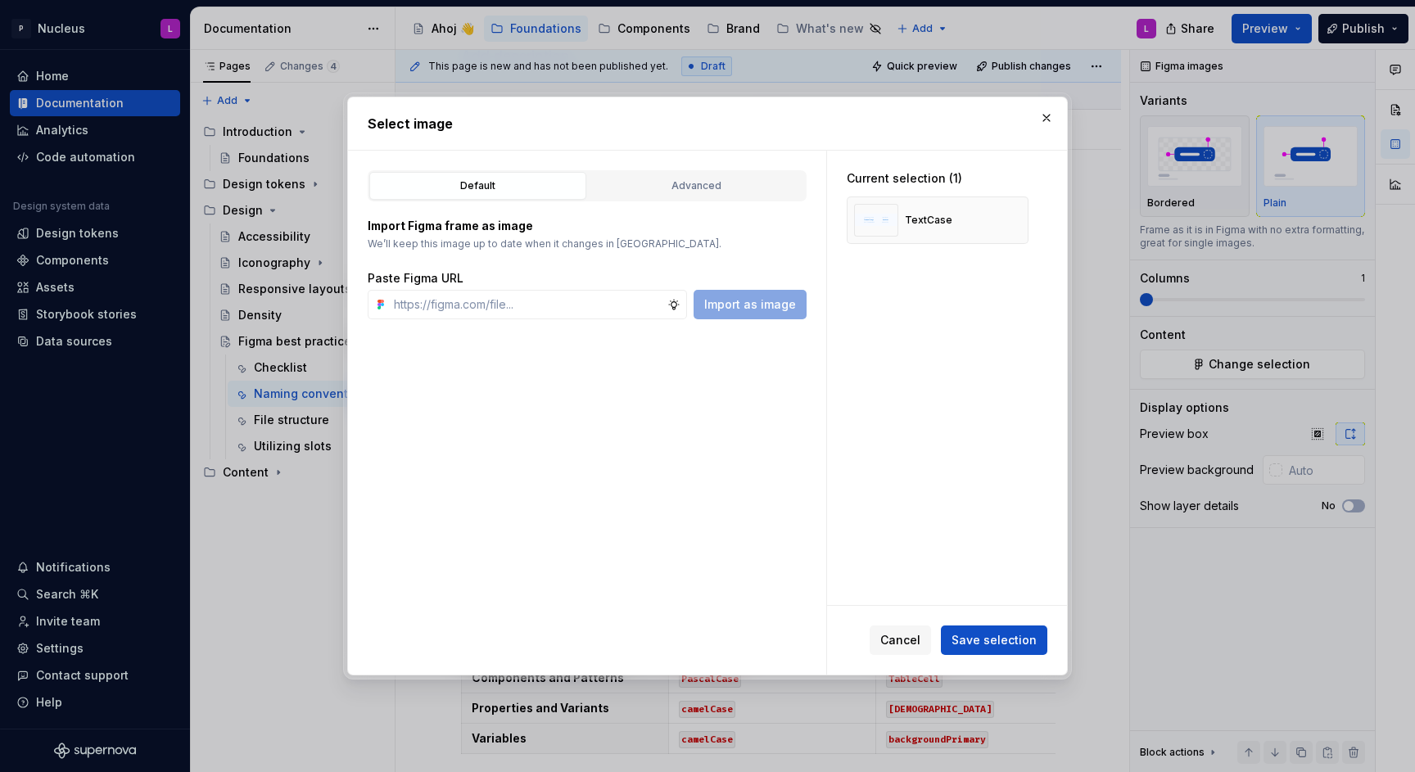
type textarea "*"
type input "[URL][DOMAIN_NAME]"
click at [753, 303] on span "Import as image" at bounding box center [750, 304] width 92 height 16
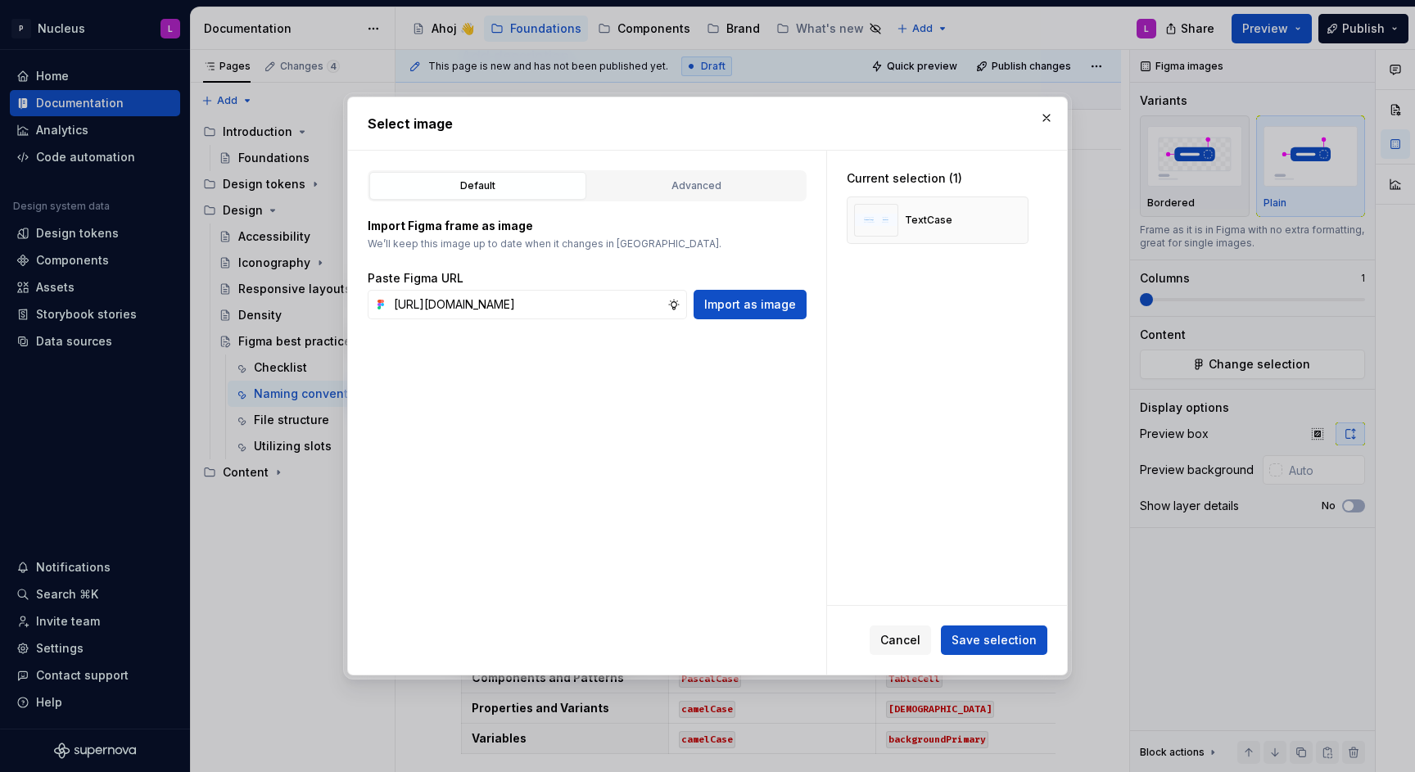
type textarea "*"
click at [1011, 224] on button "button" at bounding box center [1009, 220] width 23 height 23
click at [974, 651] on button "Save selection" at bounding box center [994, 640] width 106 height 29
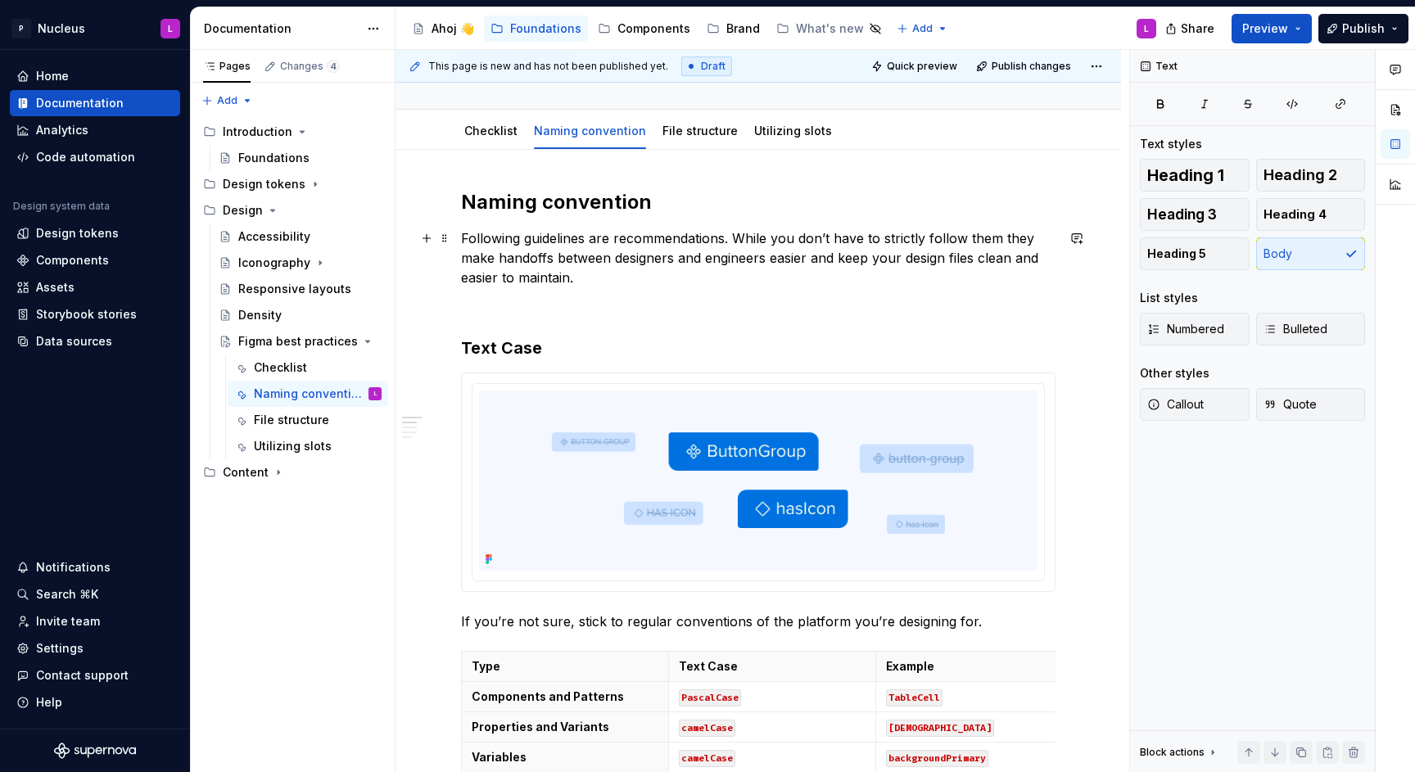
click at [824, 260] on p "Following guidelines are recommendations. While you don’t have to strictly foll…" at bounding box center [758, 257] width 595 height 59
click at [690, 273] on p "Following guidelines are recommendations. While you don’t have to strictly foll…" at bounding box center [758, 257] width 595 height 59
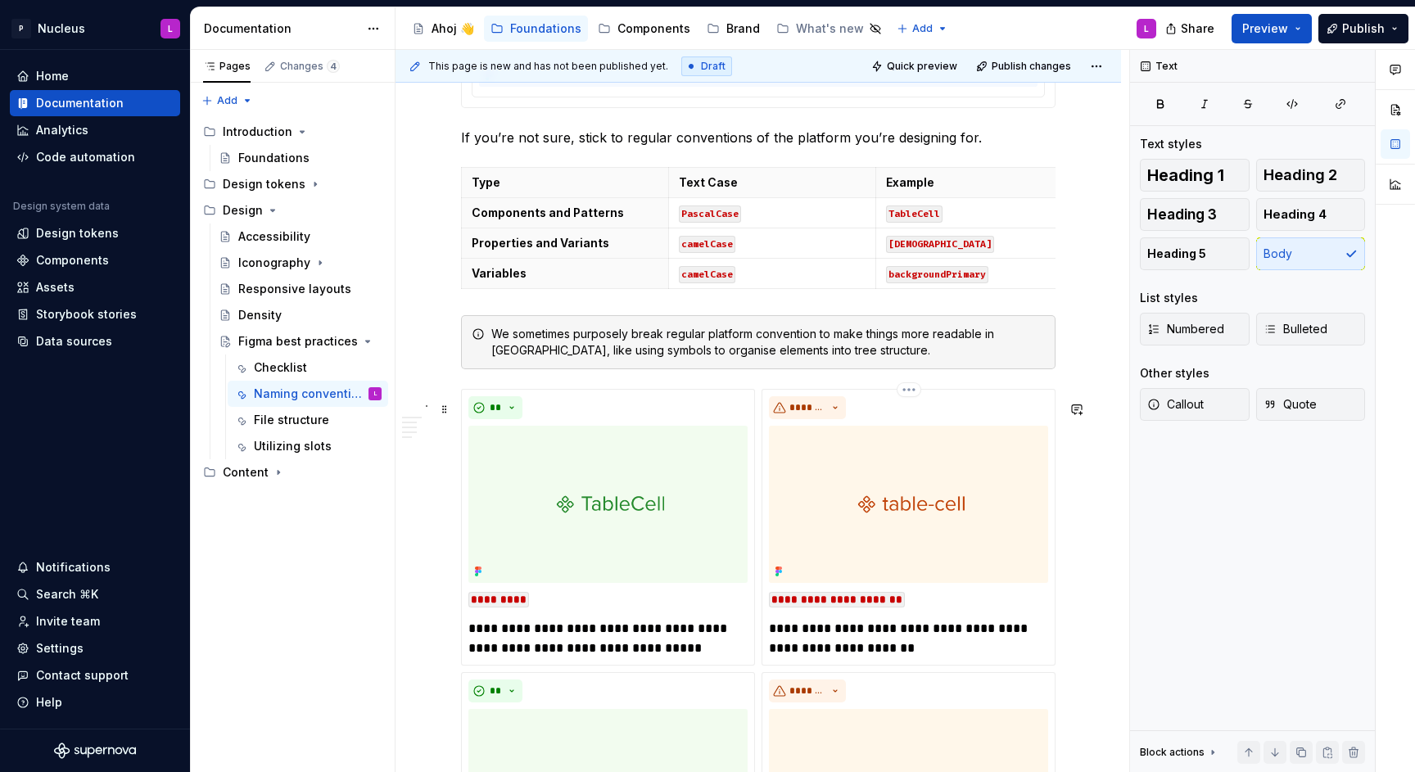
scroll to position [198, 0]
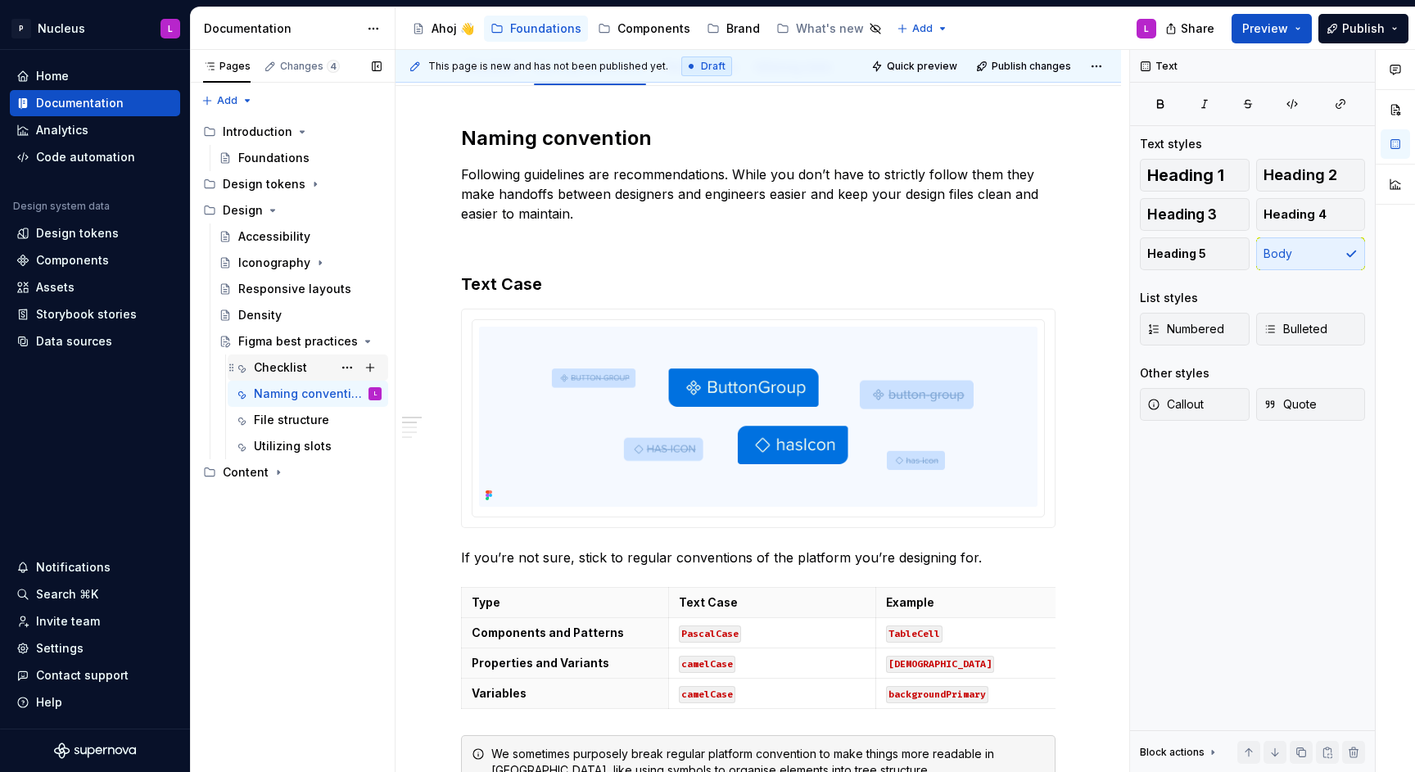
click at [304, 362] on div "Checklist" at bounding box center [280, 368] width 53 height 16
type textarea "*"
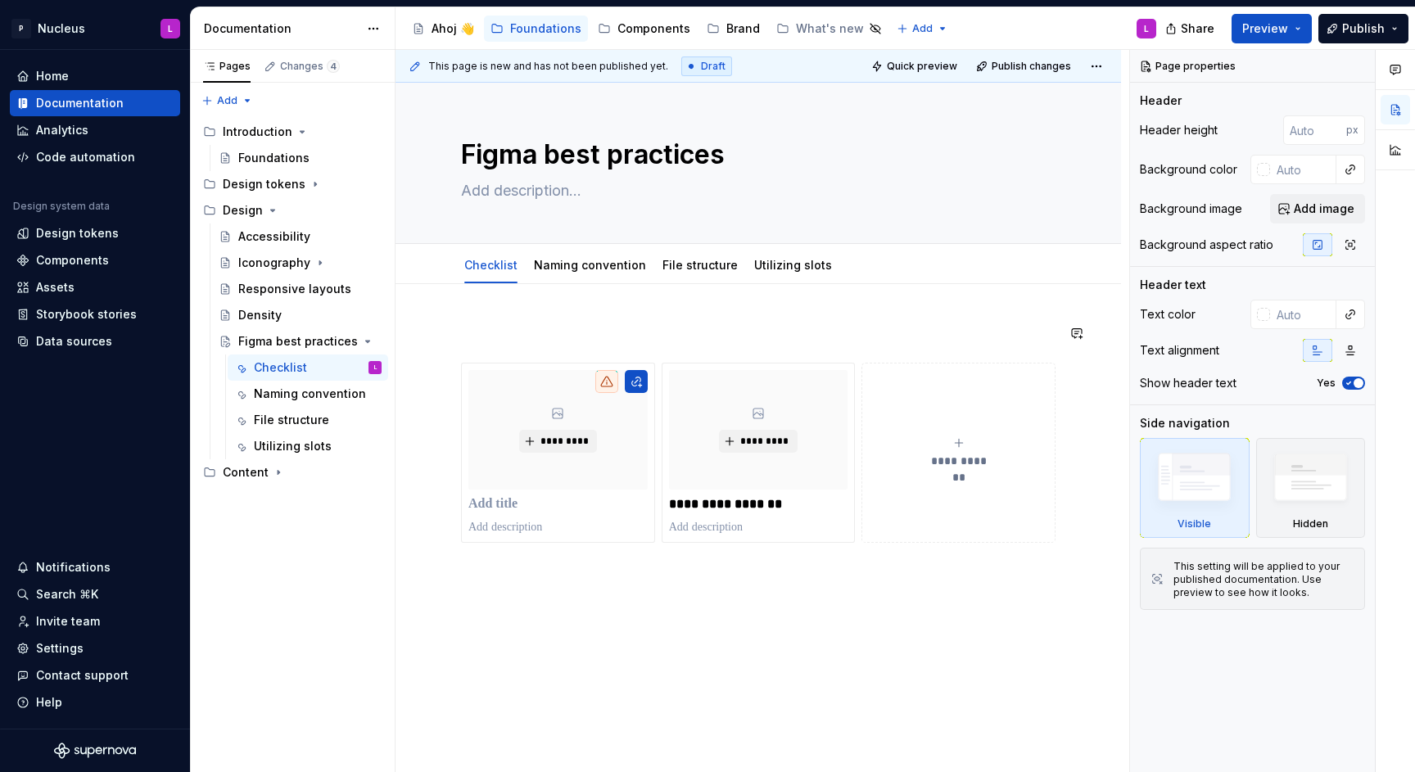
click at [540, 320] on div "**********" at bounding box center [759, 539] width 726 height 510
click at [485, 255] on div "Checklist" at bounding box center [491, 265] width 66 height 26
click at [491, 252] on html "P Nucleus L Home Documentation Analytics Code automation Design system data Des…" at bounding box center [707, 386] width 1415 height 772
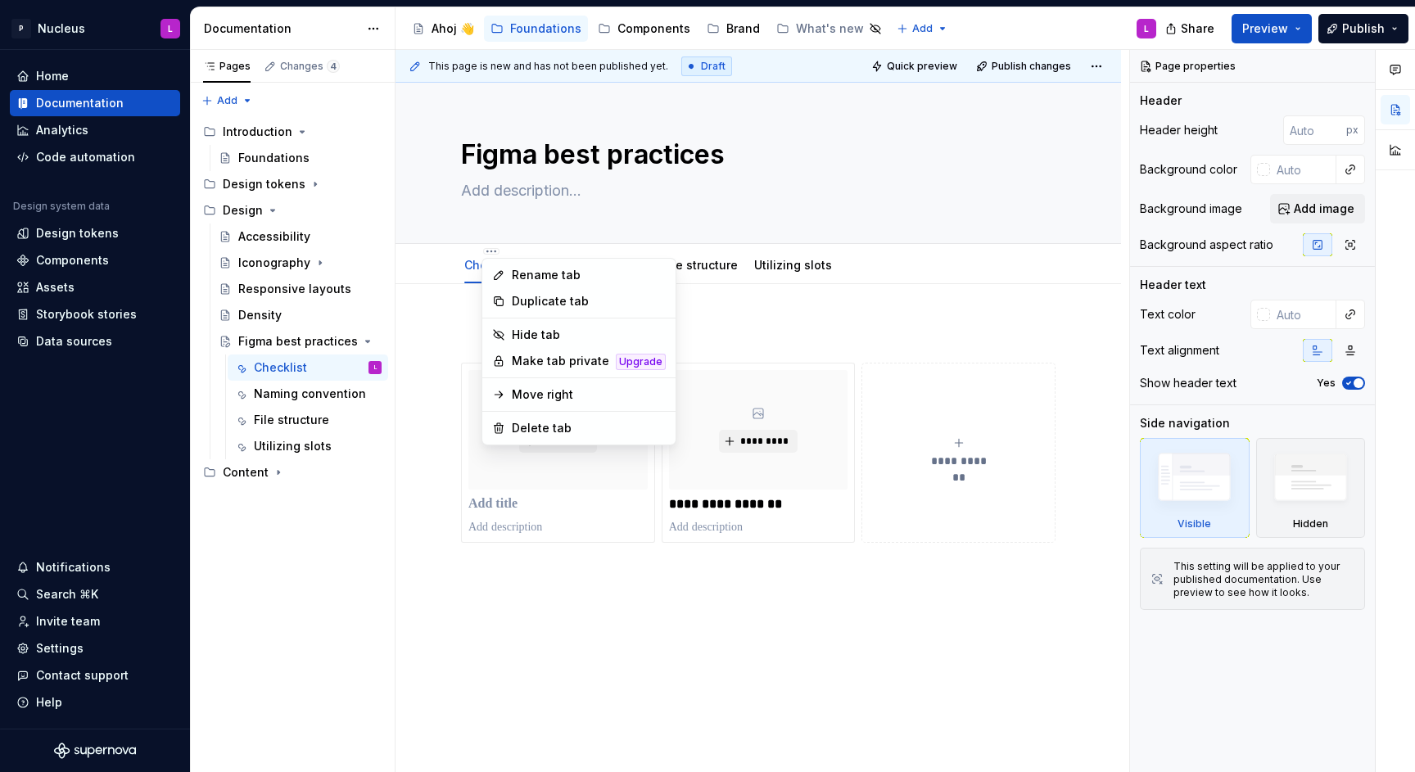
type textarea "*"
click at [526, 281] on div "Rename tab" at bounding box center [589, 275] width 154 height 16
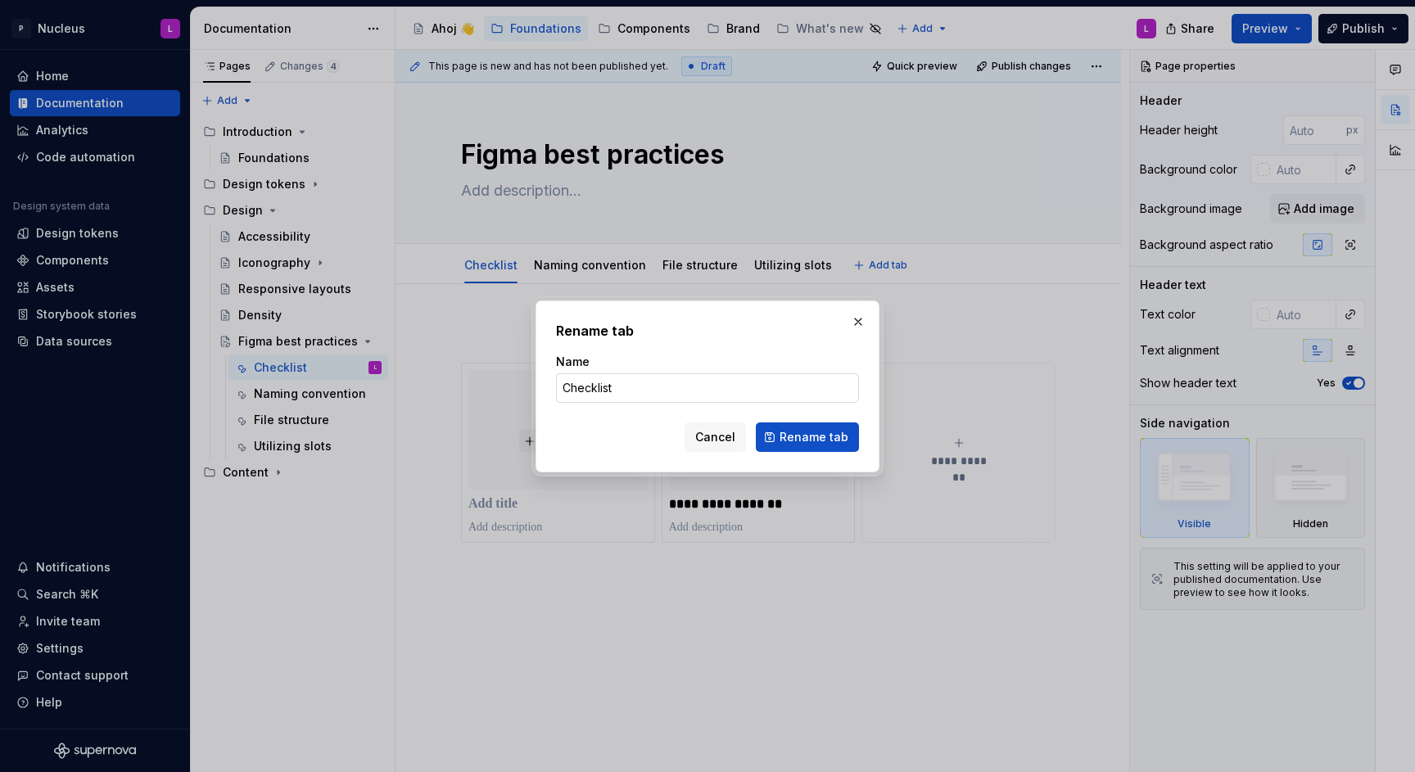
click at [706, 376] on input "Checklist" at bounding box center [707, 387] width 303 height 29
type input "Introduction"
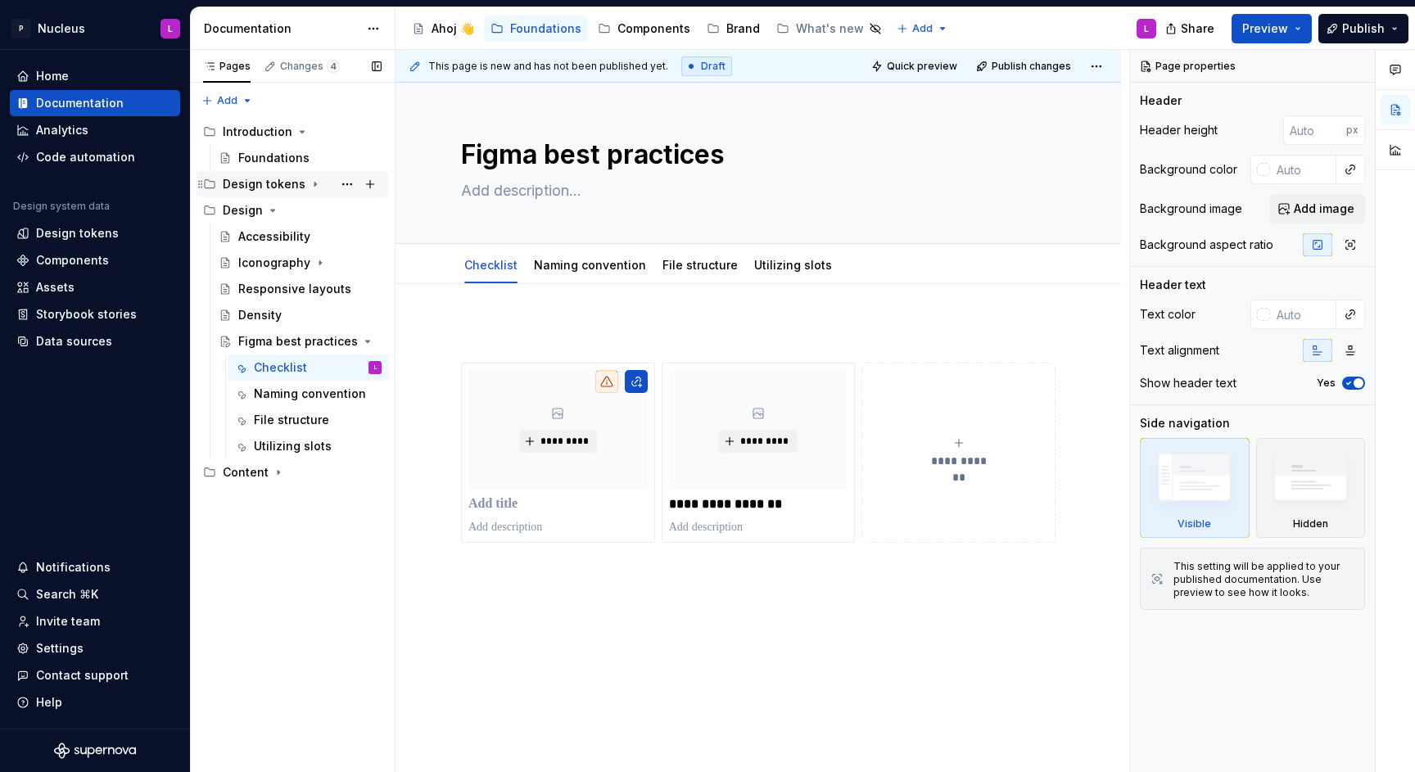
click at [314, 184] on icon "Page tree" at bounding box center [315, 185] width 2 height 4
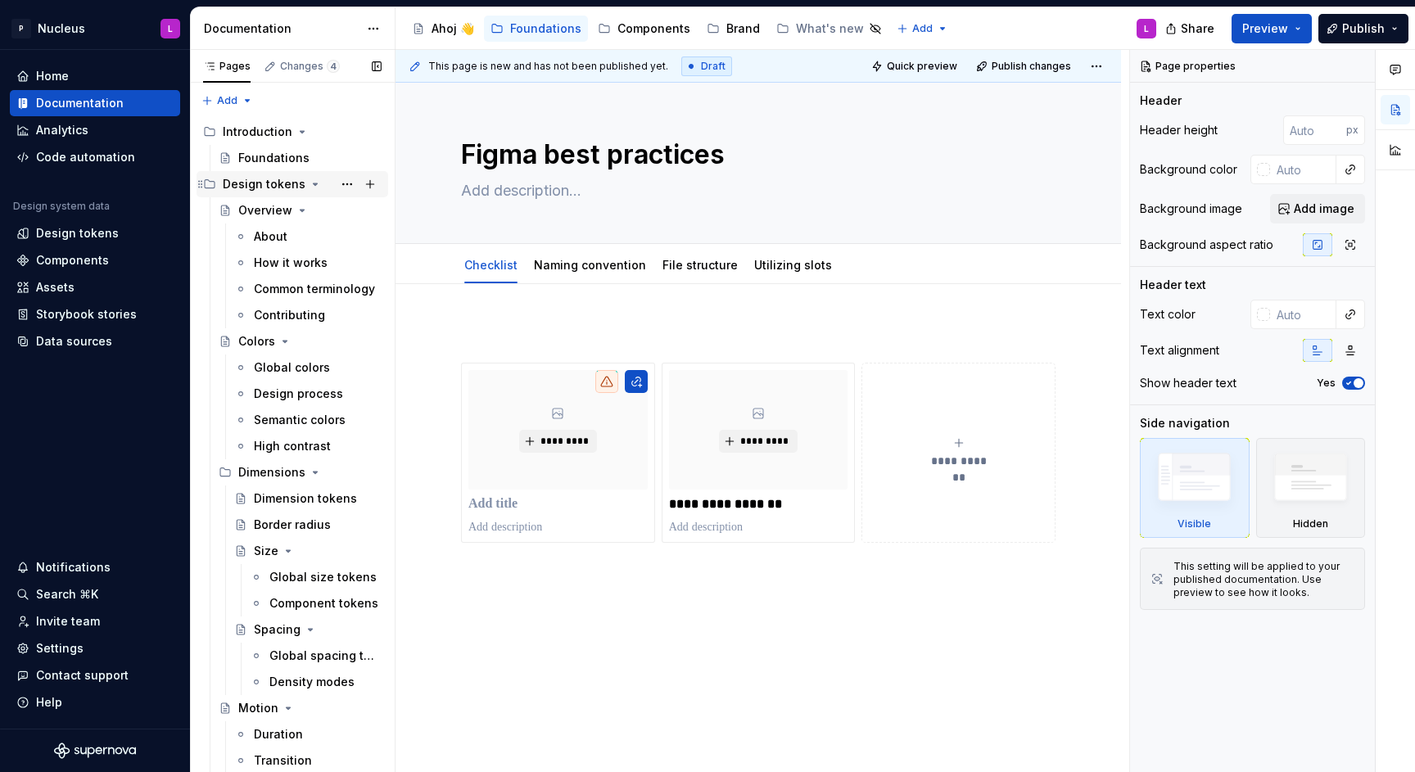
click at [314, 184] on icon "Page tree" at bounding box center [316, 184] width 4 height 2
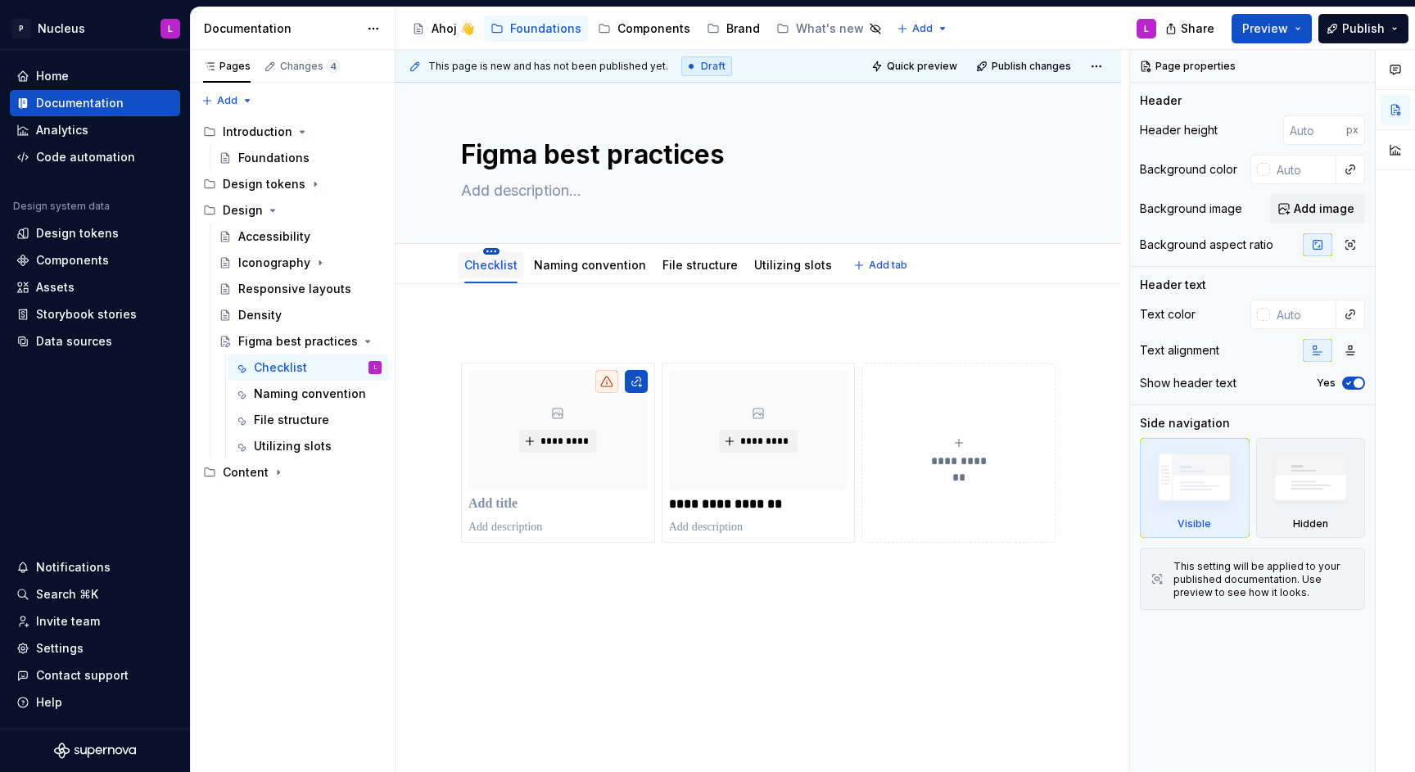
click at [491, 250] on html "P Nucleus L Home Documentation Analytics Code automation Design system data Des…" at bounding box center [707, 386] width 1415 height 772
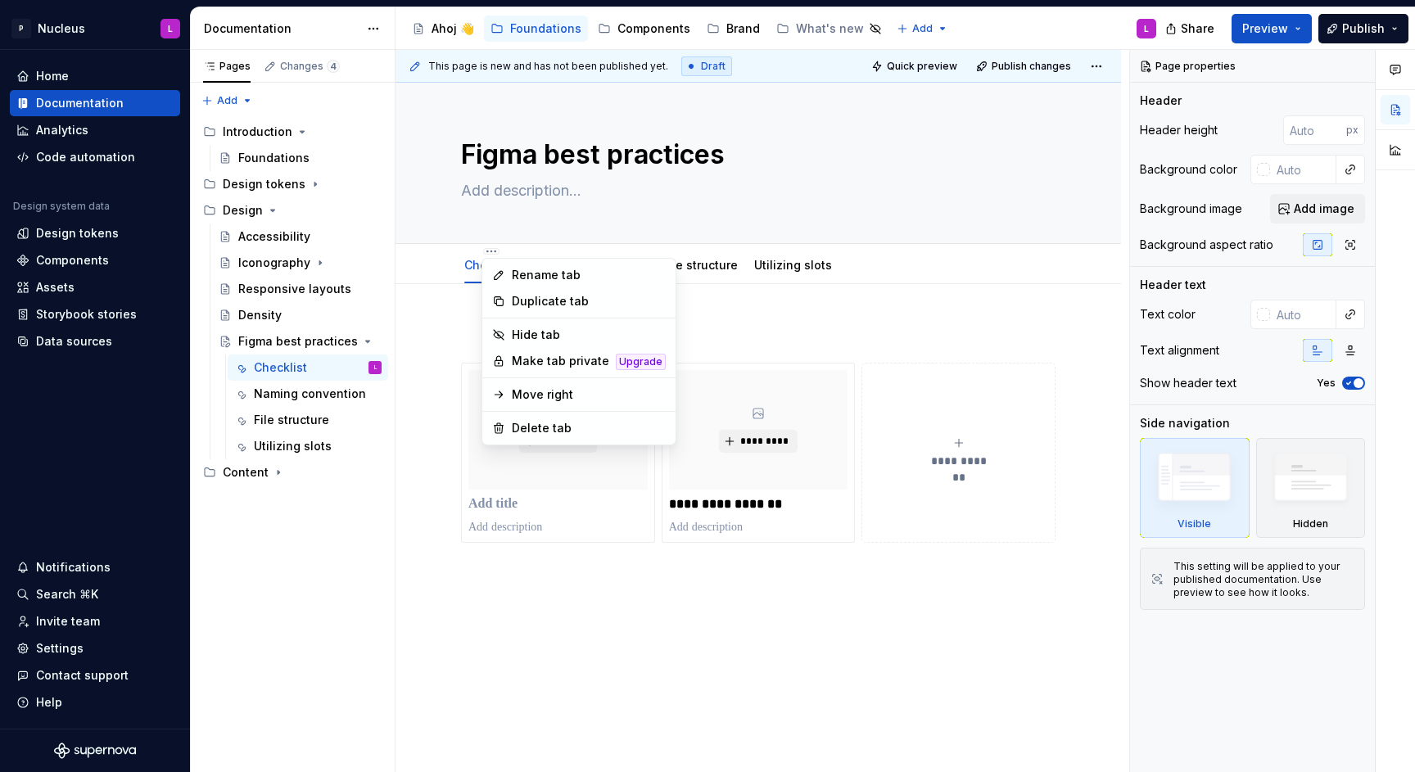
type textarea "*"
click at [519, 271] on div "Rename tab" at bounding box center [589, 275] width 154 height 16
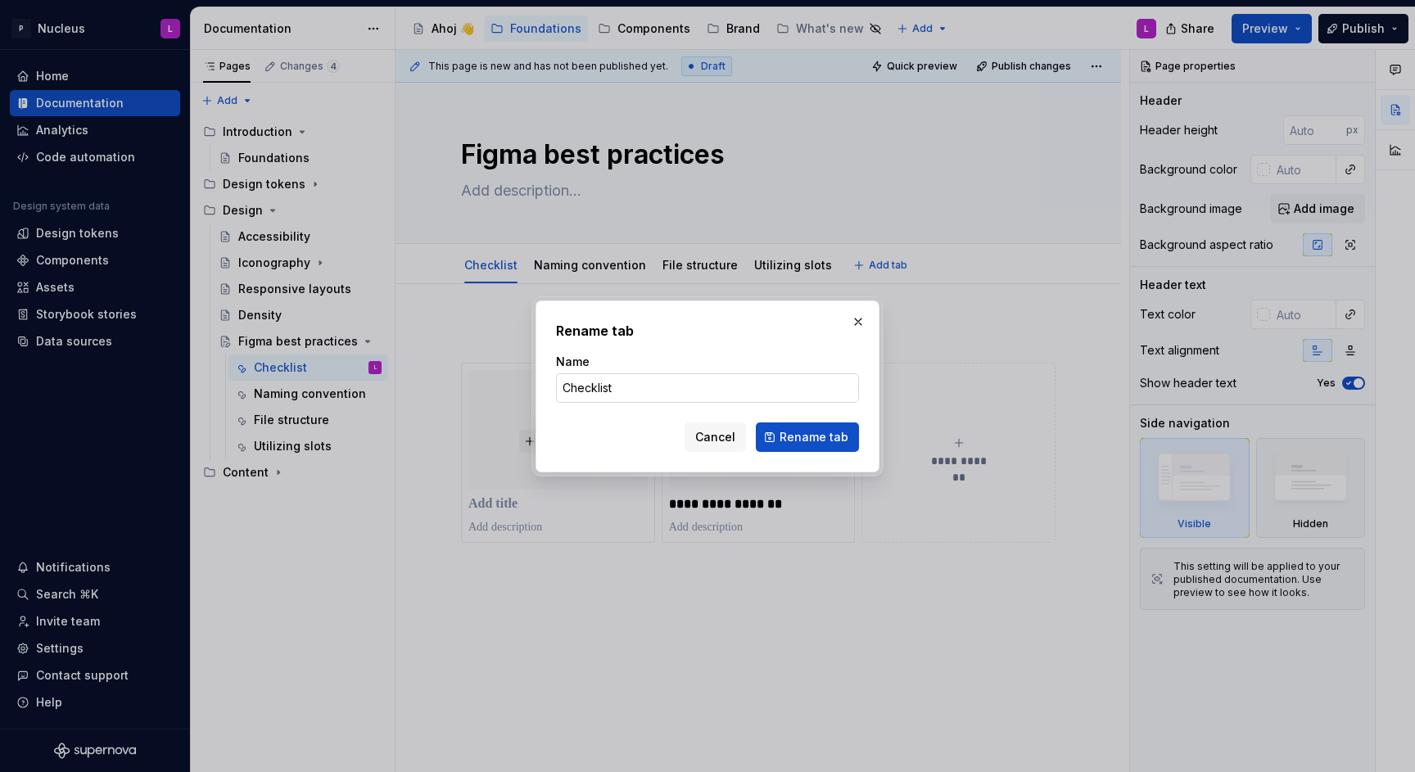
click at [640, 401] on input "Checklist" at bounding box center [707, 387] width 303 height 29
type input "Overview"
click button "Rename tab" at bounding box center [807, 437] width 103 height 29
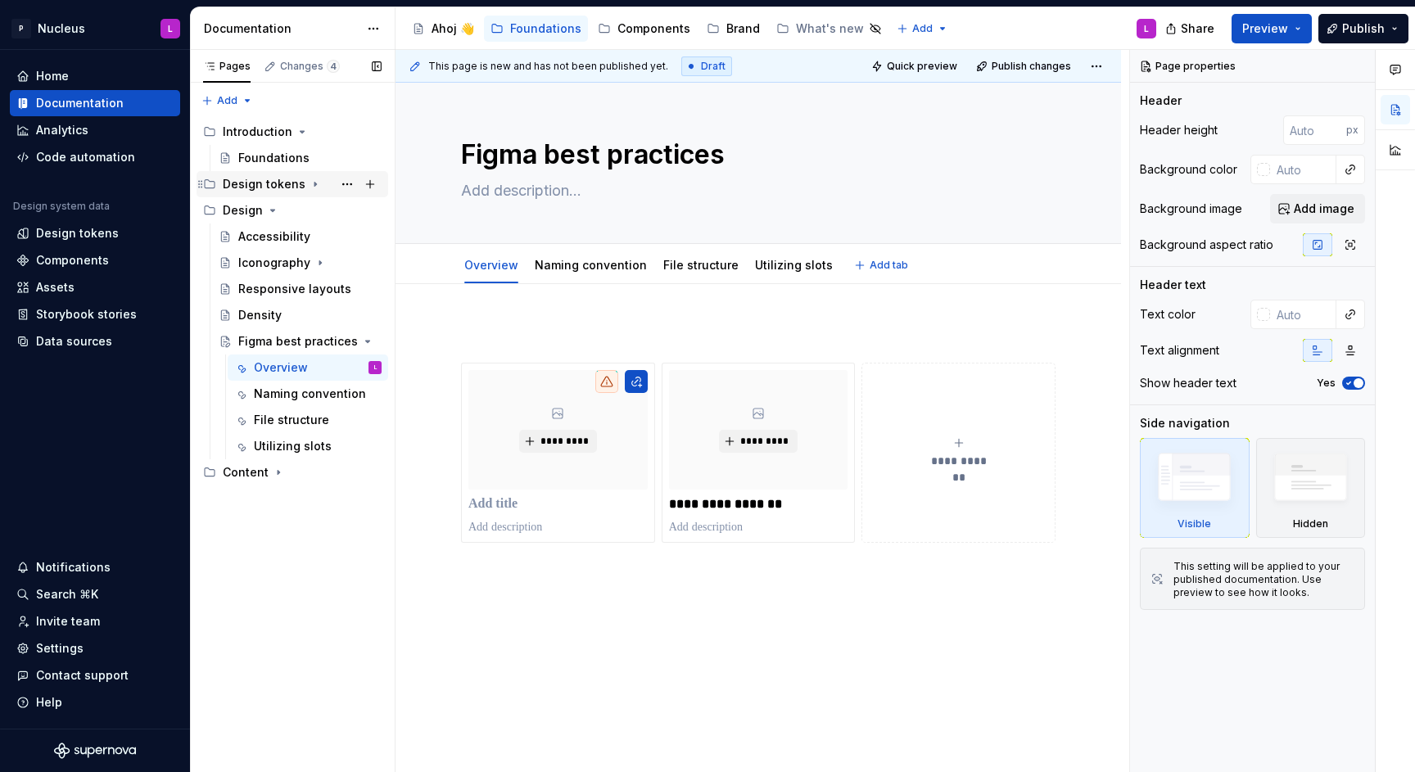
click at [309, 186] on icon "Page tree" at bounding box center [315, 184] width 13 height 13
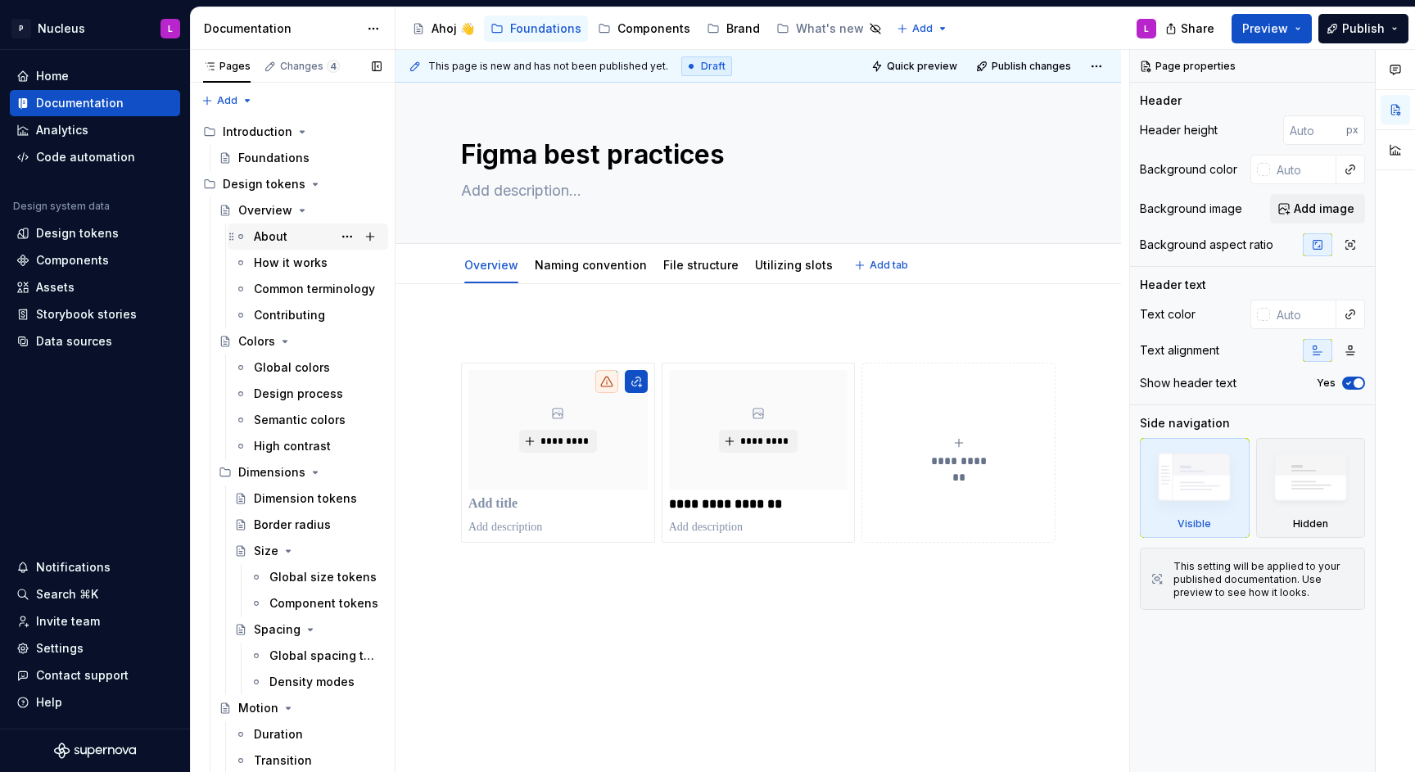
click at [276, 237] on div "About" at bounding box center [271, 236] width 34 height 16
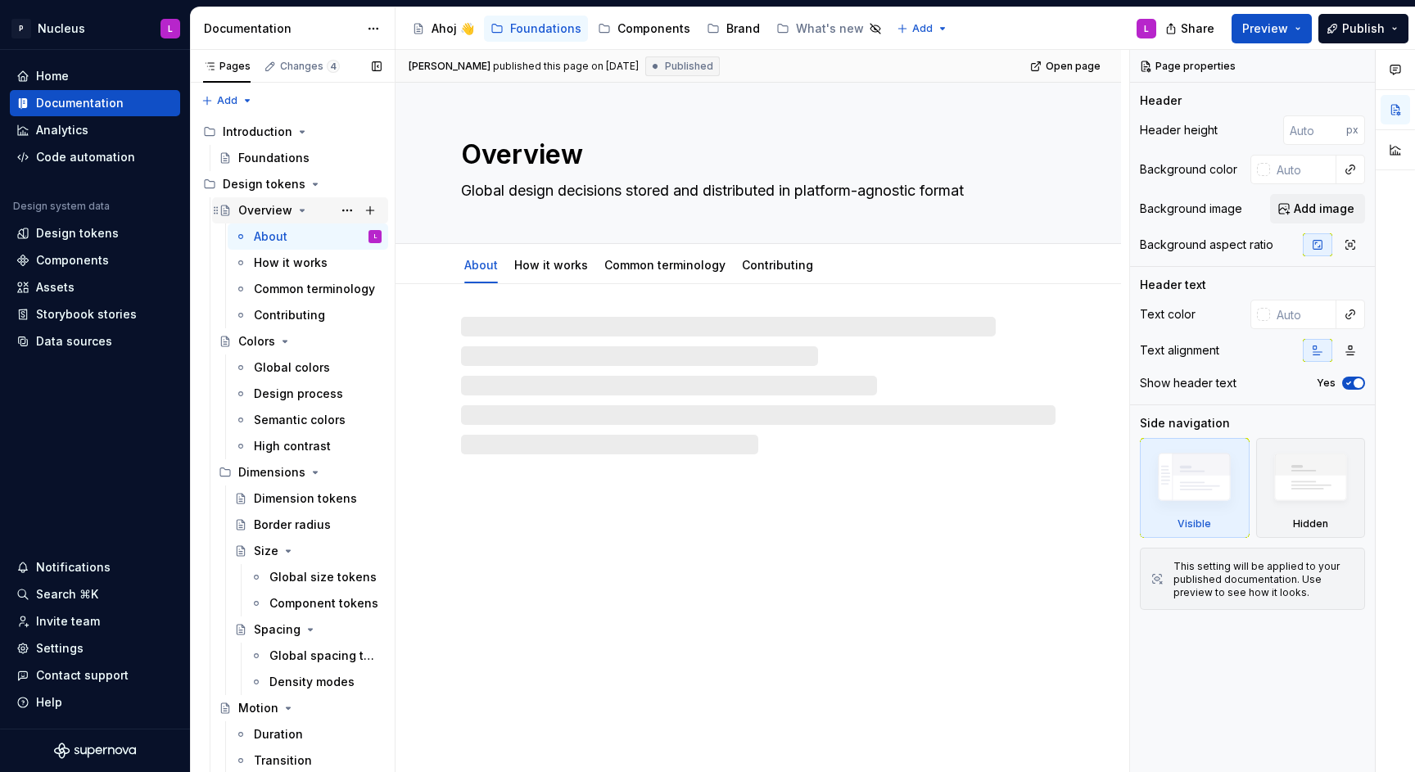
click at [274, 210] on div "Overview" at bounding box center [265, 210] width 54 height 16
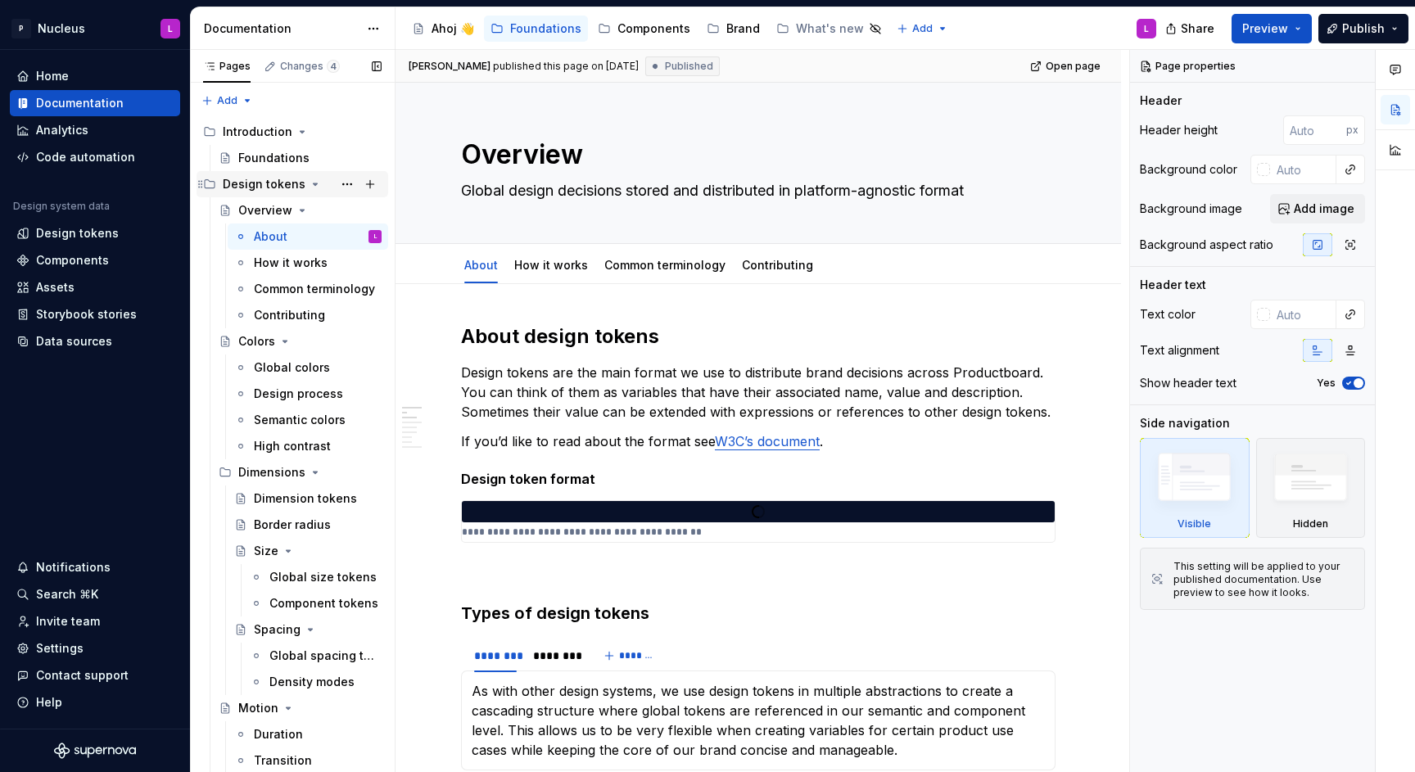
click at [278, 186] on div "Design tokens" at bounding box center [264, 184] width 83 height 16
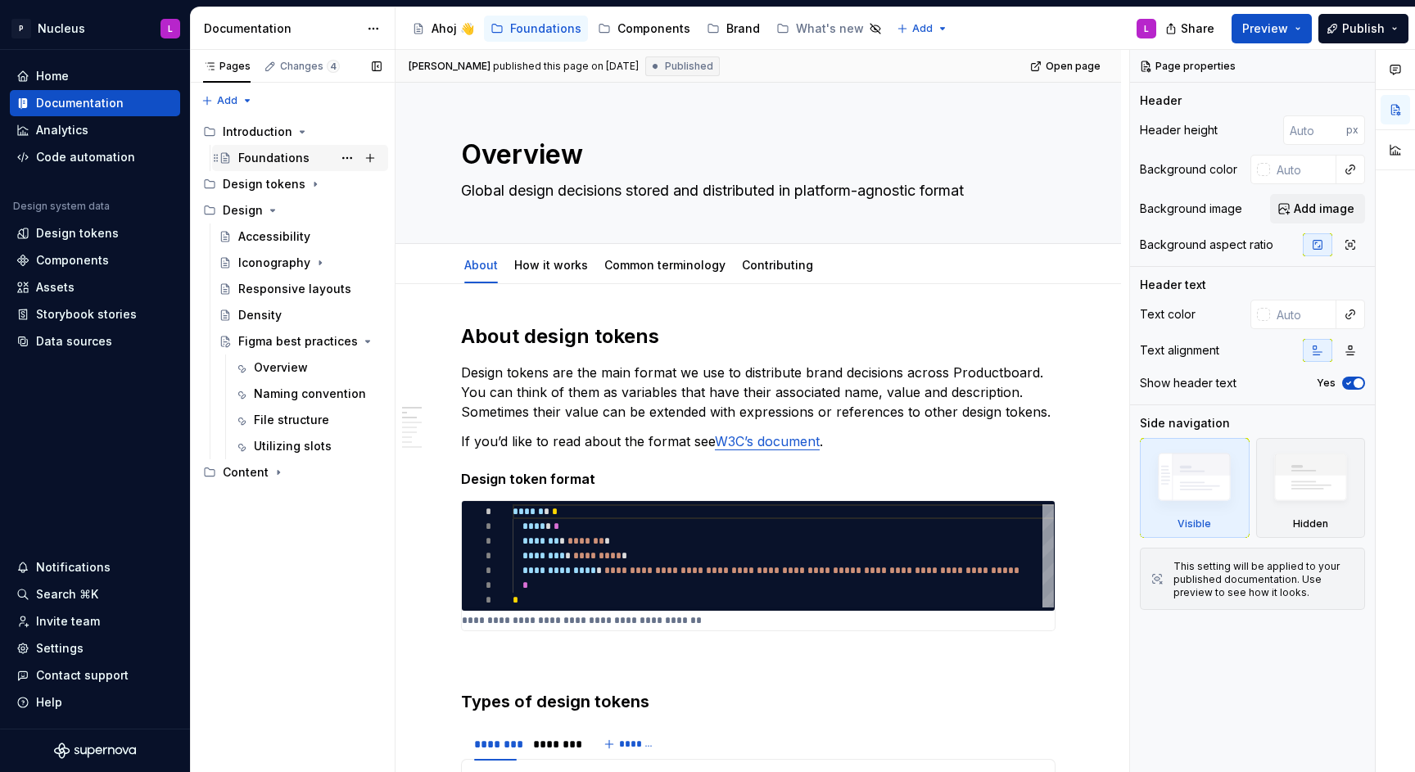
click at [274, 152] on div "Foundations" at bounding box center [273, 158] width 71 height 16
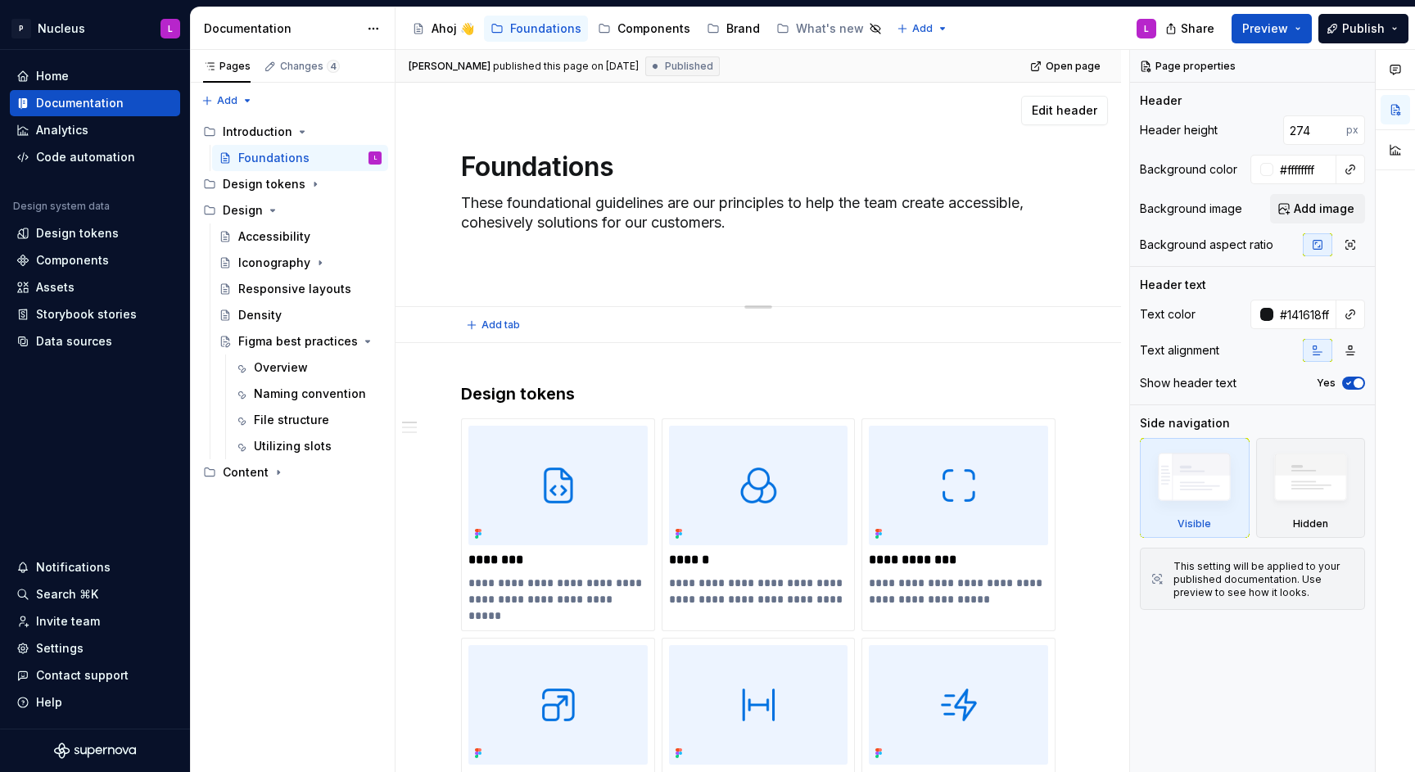
click at [563, 206] on textarea "These foundational guidelines are our principles to help the team create access…" at bounding box center [755, 223] width 595 height 66
click at [286, 365] on div "Overview" at bounding box center [281, 368] width 54 height 16
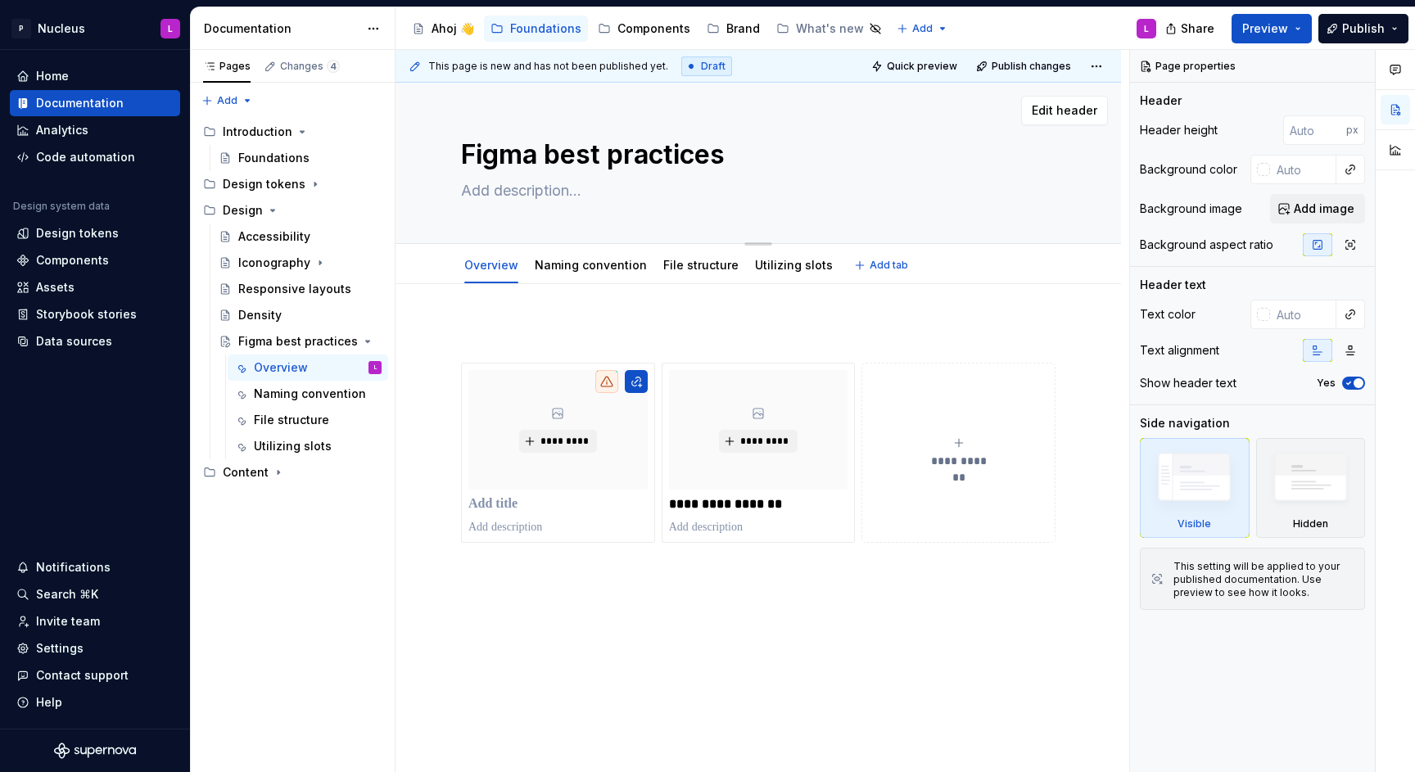
click at [506, 193] on textarea at bounding box center [755, 191] width 595 height 26
paste textarea "These foundational guidelines are our principles to help the team create access…"
type textarea "*"
type textarea "These foundational guidelines are our principles to help the team create access…"
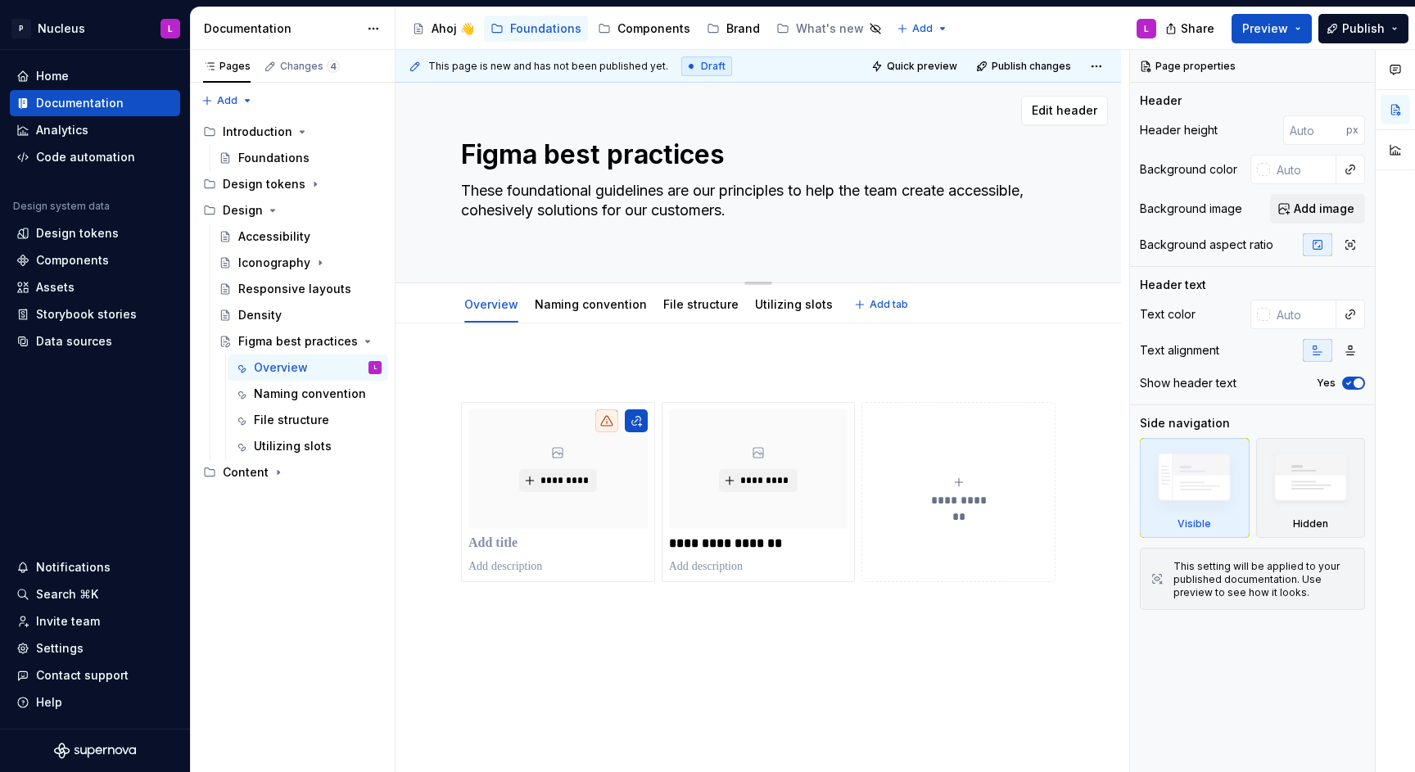
type textarea "*"
type textarea "These foundational guidelines are our principles to help the team create access…"
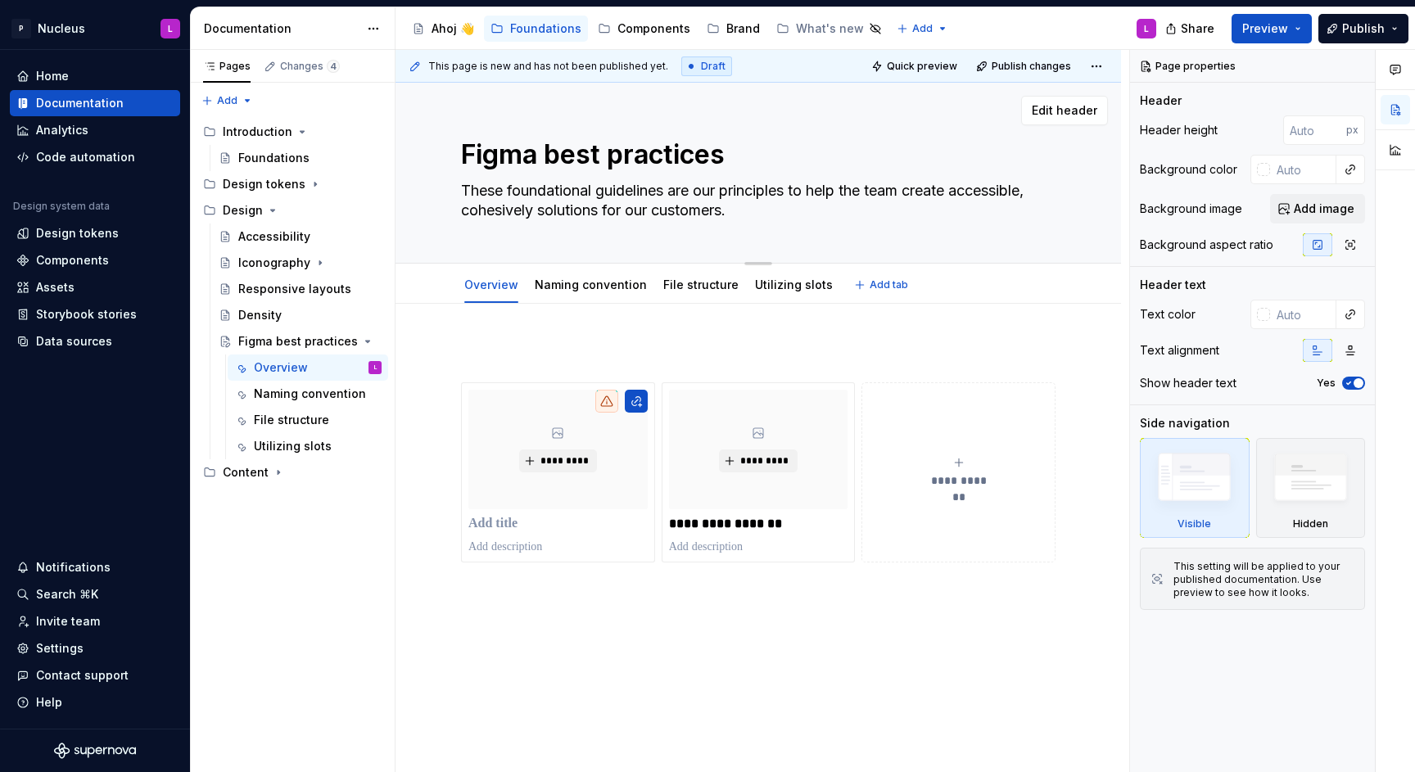
type textarea "*"
drag, startPoint x: 775, startPoint y: 210, endPoint x: 723, endPoint y: 208, distance: 51.6
click at [724, 208] on textarea "These foundational guidelines are our principles to help the team create access…" at bounding box center [755, 201] width 595 height 46
type textarea "These foundational guidelines are our principles to help the team create access…"
click at [581, 281] on link "Naming convention" at bounding box center [591, 285] width 112 height 14
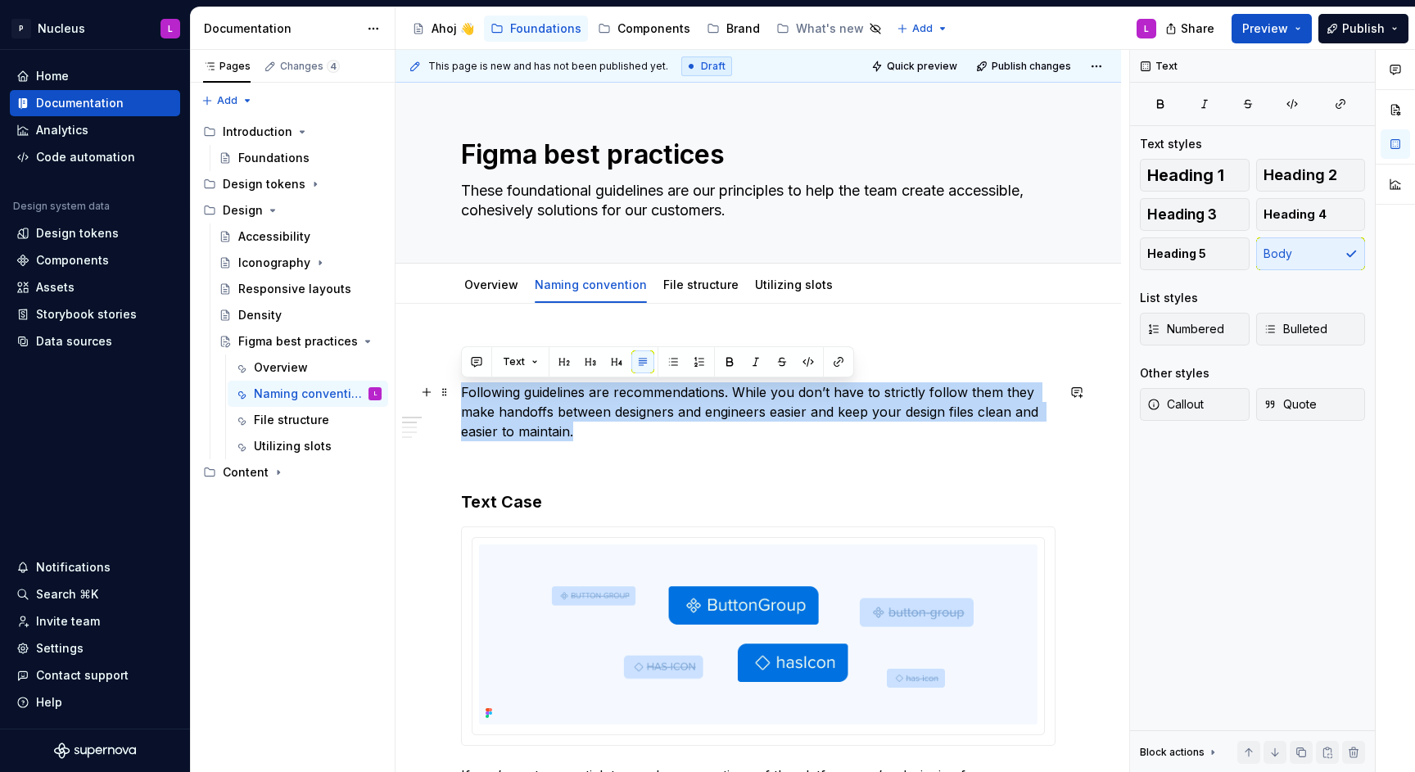
drag, startPoint x: 590, startPoint y: 435, endPoint x: 452, endPoint y: 388, distance: 146.1
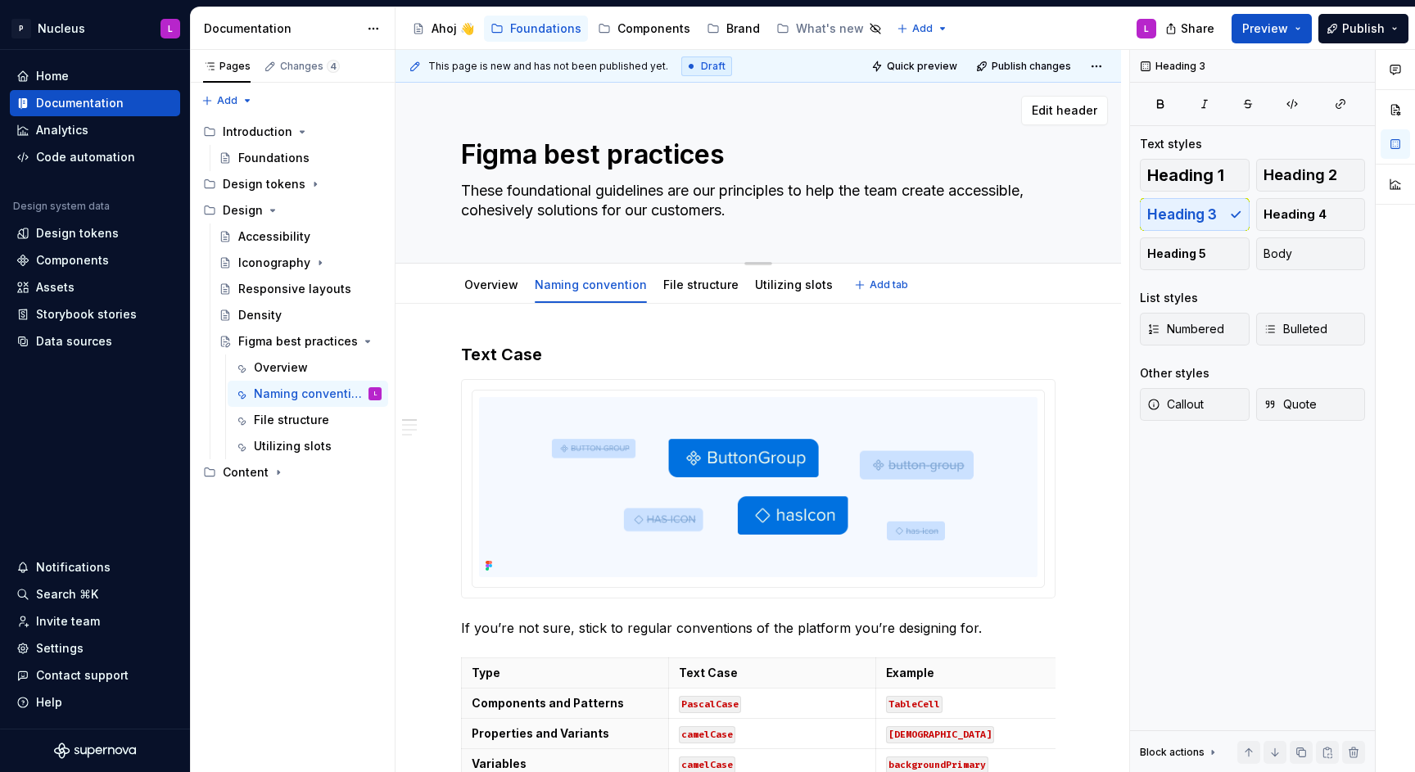
click at [598, 188] on textarea "These foundational guidelines are our principles to help the team create access…" at bounding box center [755, 201] width 595 height 46
paste textarea "Following guidelines are recommendations. While you don’t have to strictly foll…"
type textarea "*"
type textarea "Following guidelines are recommendations. While you don’t have to strictly foll…"
type textarea "*"
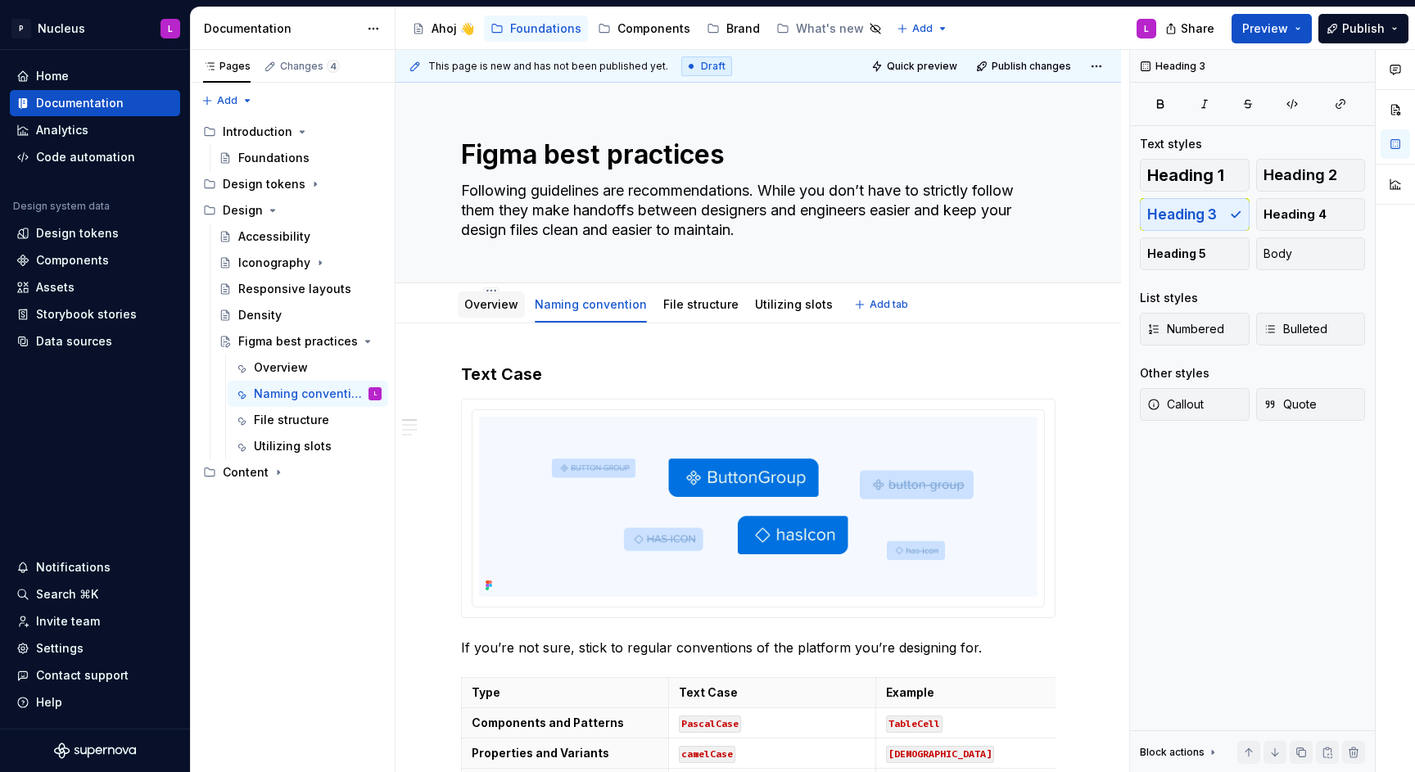
type textarea "Following guidelines are recommendations. While you don’t have to strictly foll…"
click at [491, 302] on link "Overview" at bounding box center [491, 304] width 54 height 14
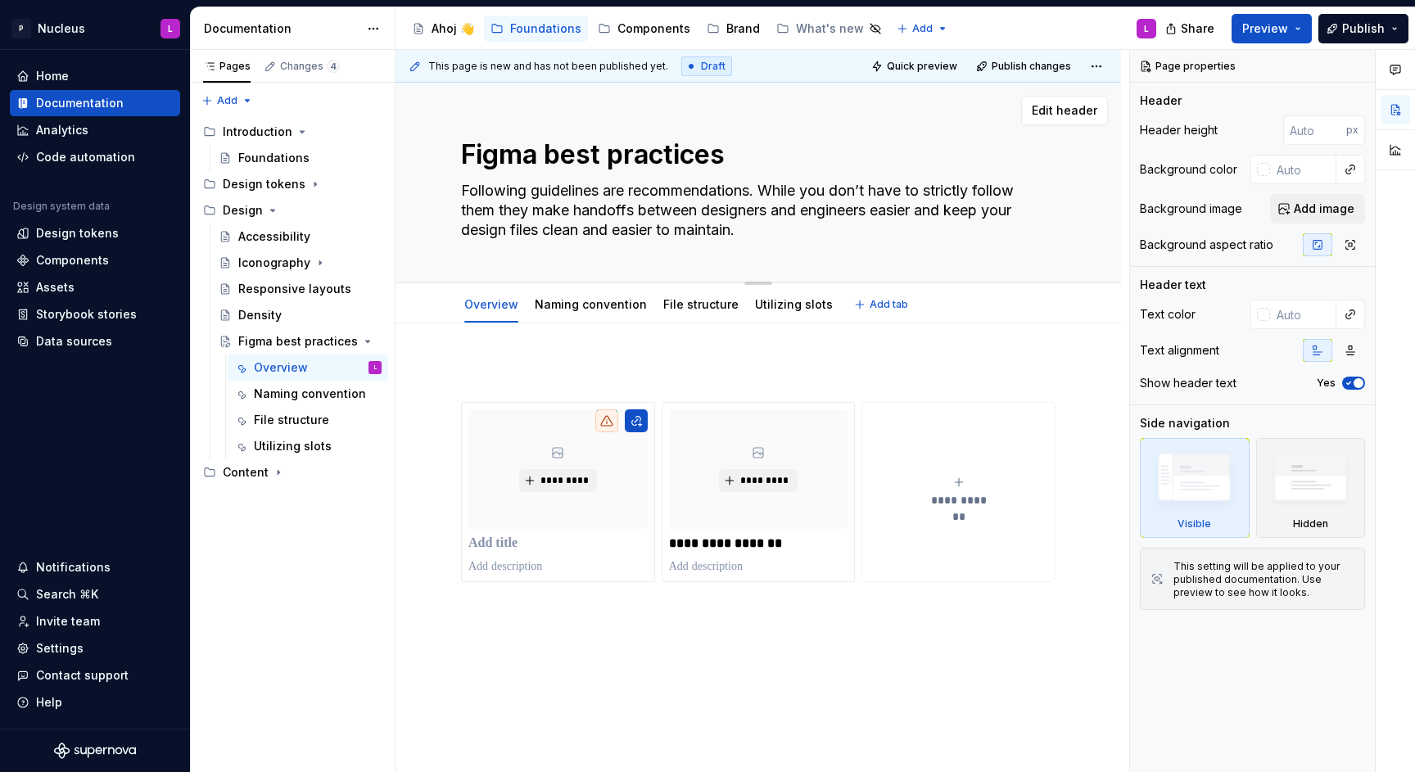
click at [763, 214] on textarea "Following guidelines are recommendations. While you don’t have to strictly foll…" at bounding box center [755, 211] width 595 height 66
click at [803, 219] on textarea "Following guidelines are recommendations. While you don’t have to strictly foll…" at bounding box center [755, 211] width 595 height 66
click at [806, 224] on textarea "Following guidelines are recommendations. While you don’t have to strictly foll…" at bounding box center [755, 211] width 595 height 66
click at [283, 156] on div "Foundations" at bounding box center [273, 158] width 71 height 16
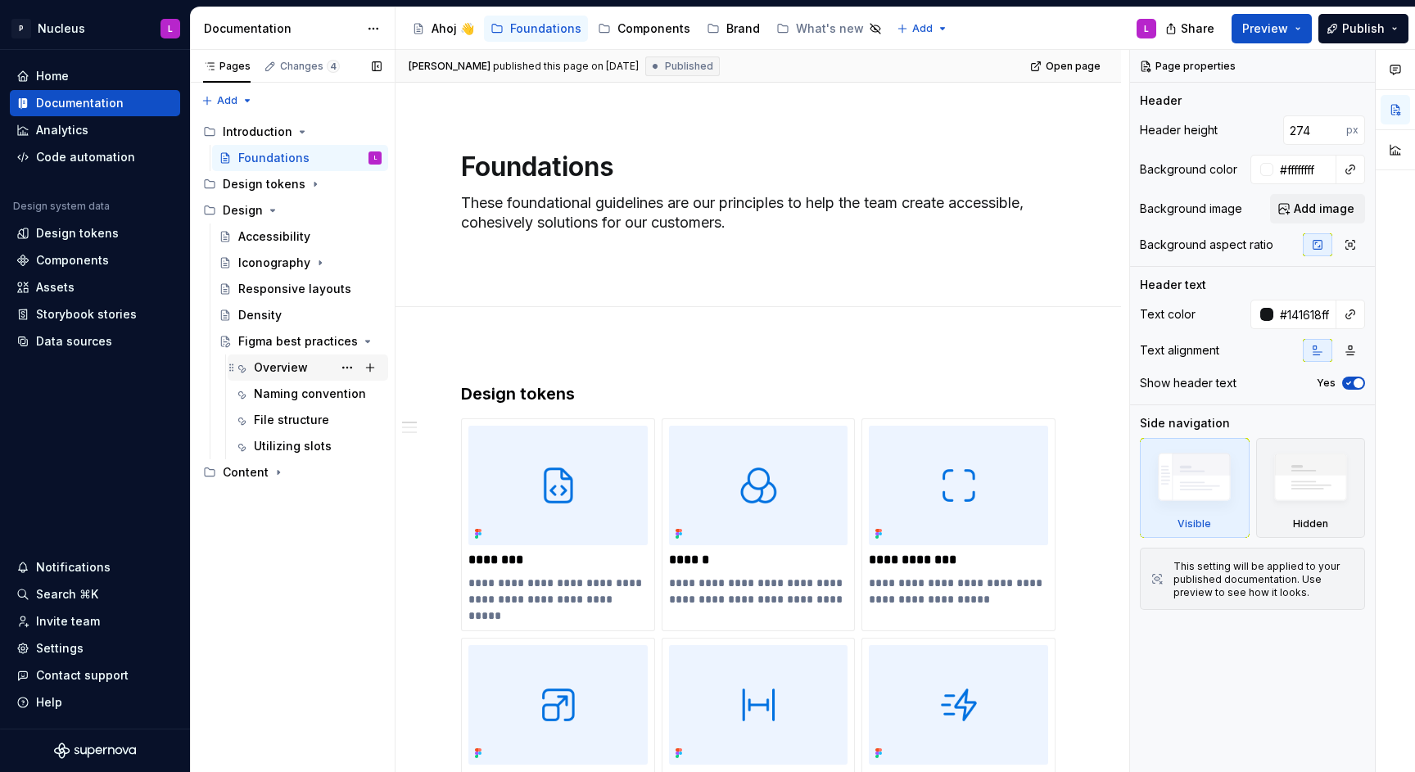
click at [295, 362] on div "Overview" at bounding box center [281, 368] width 54 height 16
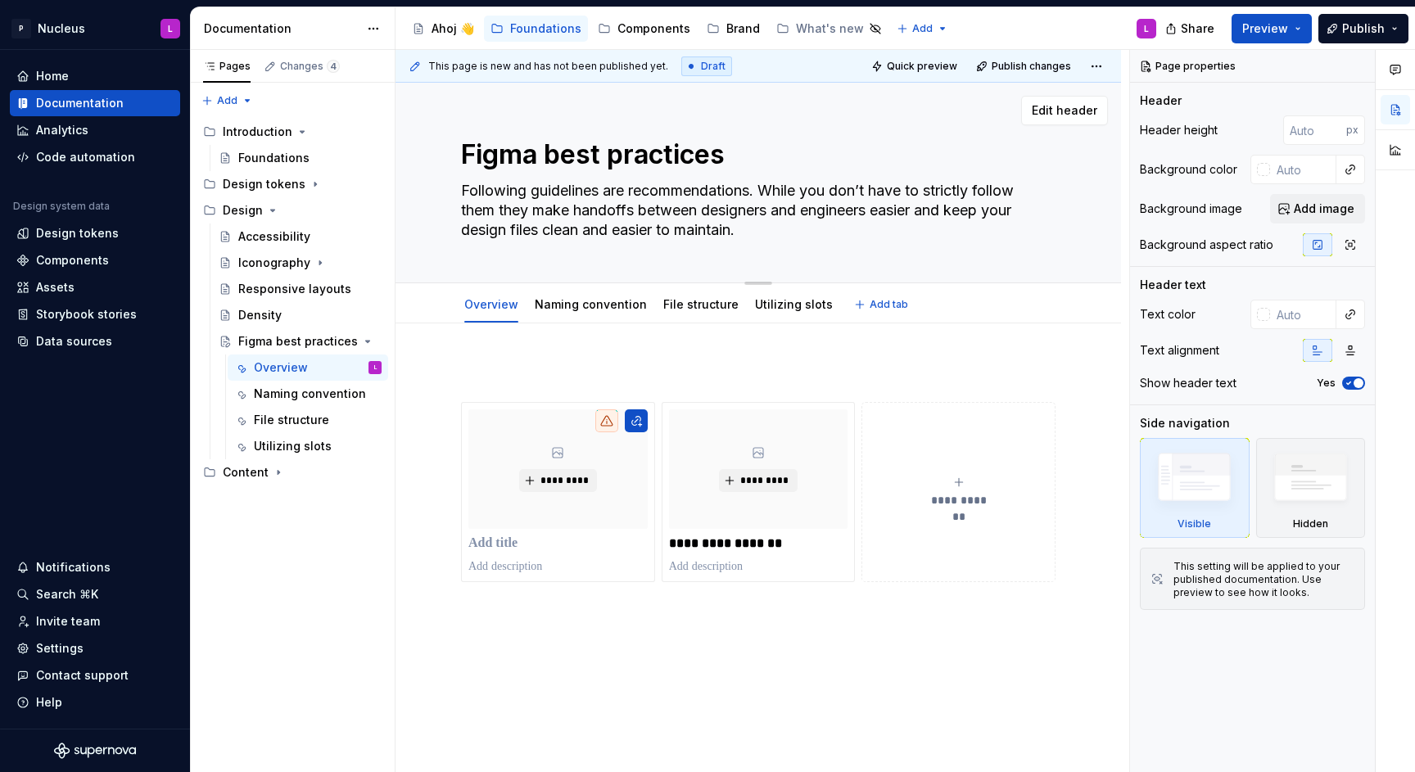
click at [759, 229] on textarea "Following guidelines are recommendations. While you don’t have to strictly foll…" at bounding box center [755, 211] width 595 height 66
type textarea "*"
type textarea "Following guidelines are recommendations. While you don’t have to strictly foll…"
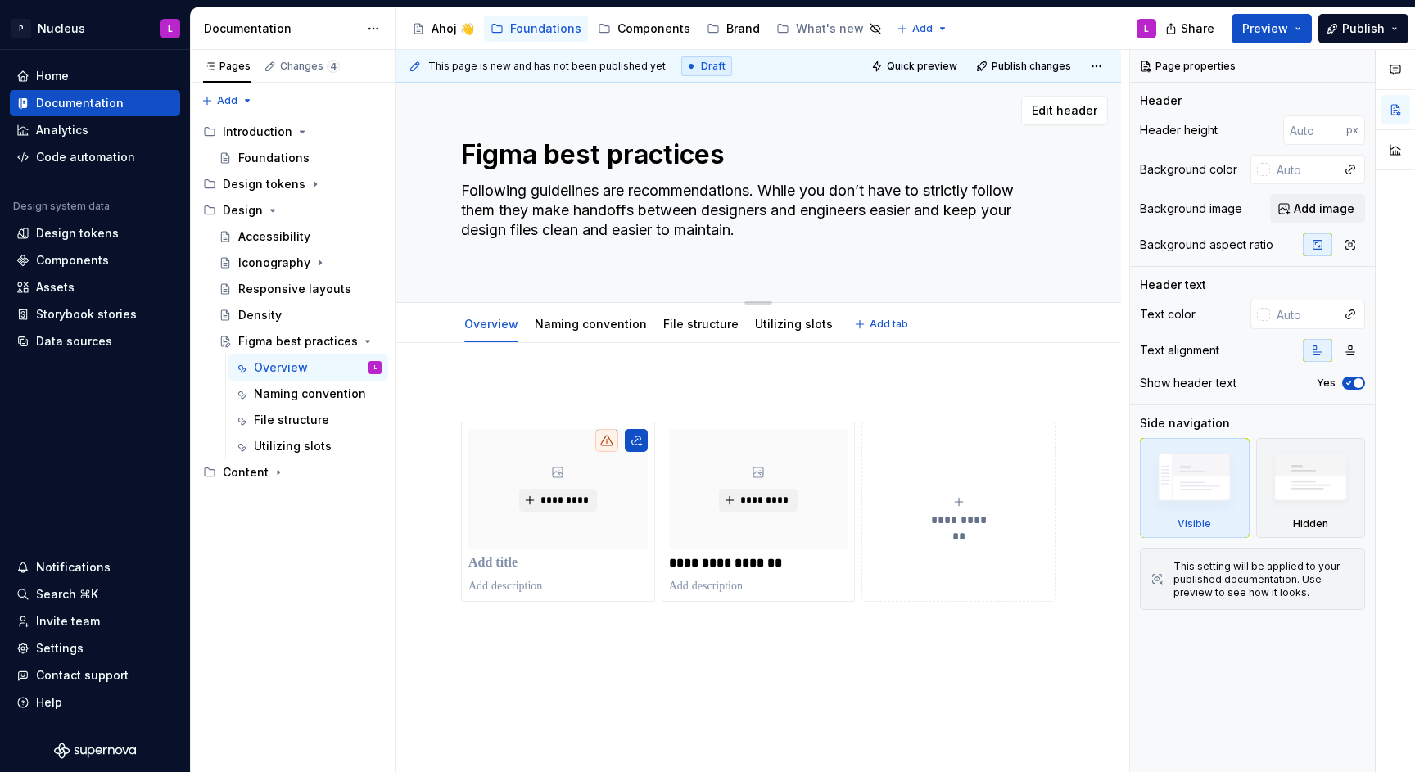
type textarea "*"
type textarea "Following guidelines are recommendations. While you don’t have to strictly foll…"
type textarea "*"
type textarea "Following guidelines are recommendations. While you don’t have to strictly foll…"
type textarea "*"
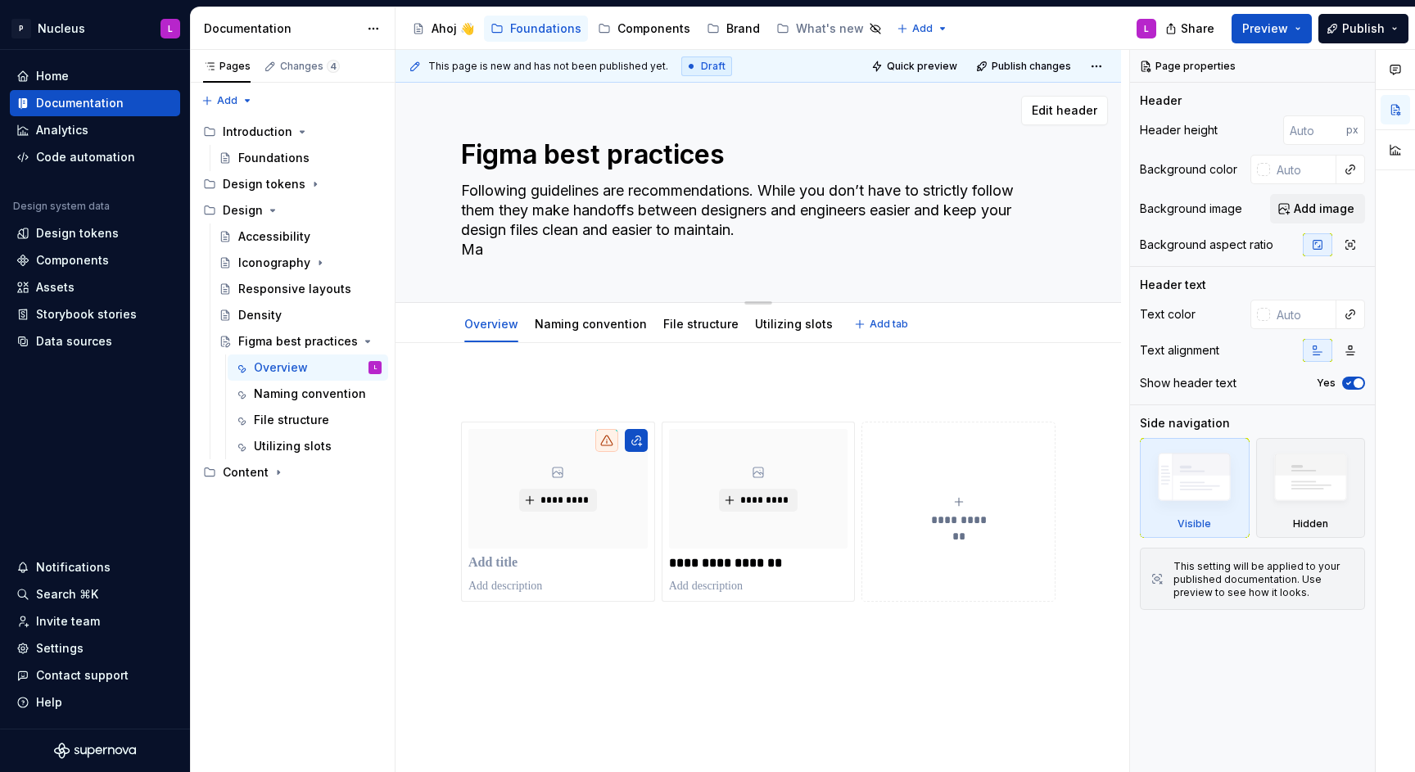
type textarea "Following guidelines are recommendations. While you don’t have to strictly foll…"
type textarea "*"
type textarea "Following guidelines are recommendations. While you don’t have to strictly foll…"
type textarea "*"
type textarea "Following guidelines are recommendations. While you don’t have to strictly foll…"
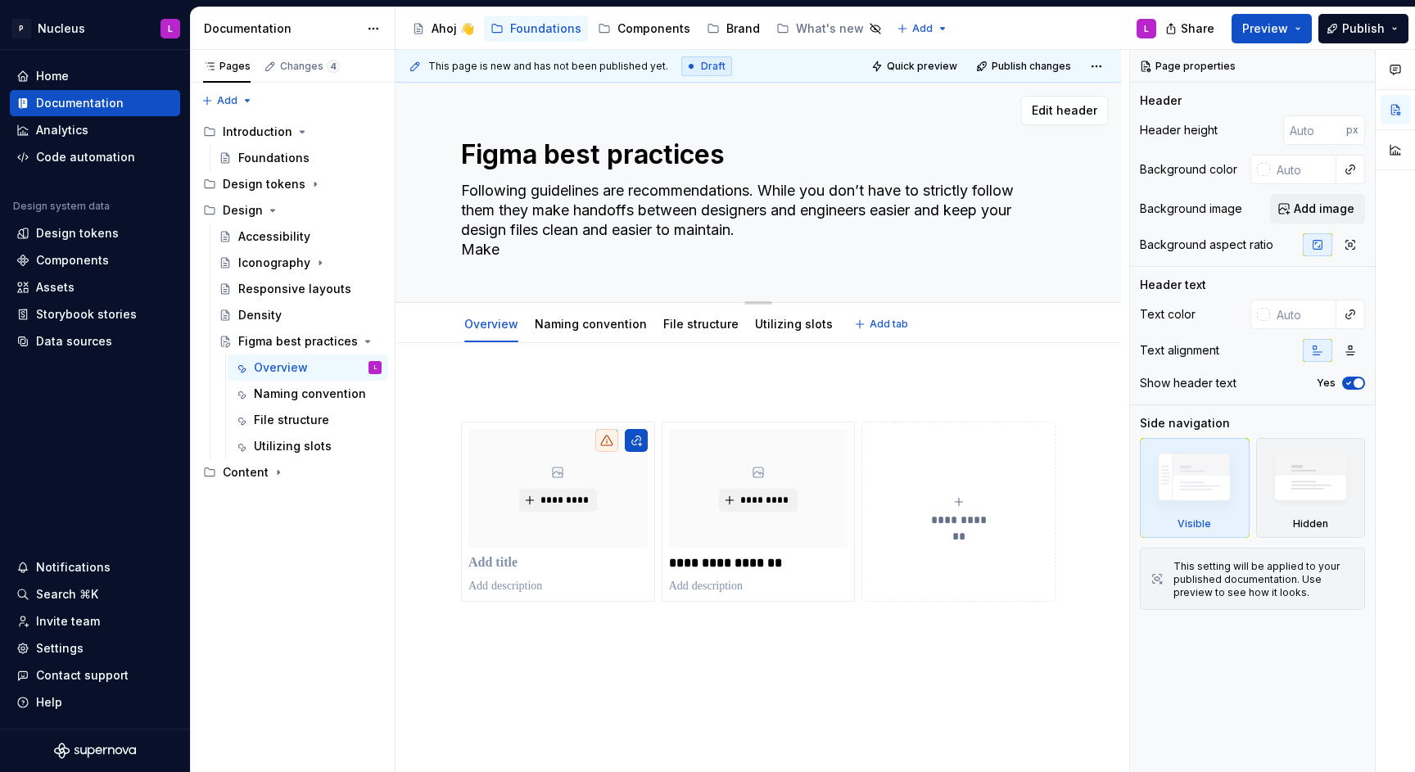
type textarea "*"
type textarea "Following guidelines are recommendations. While you don’t have to strictly foll…"
type textarea "*"
type textarea "Following guidelines are recommendations. While you don’t have to strictly foll…"
type textarea "*"
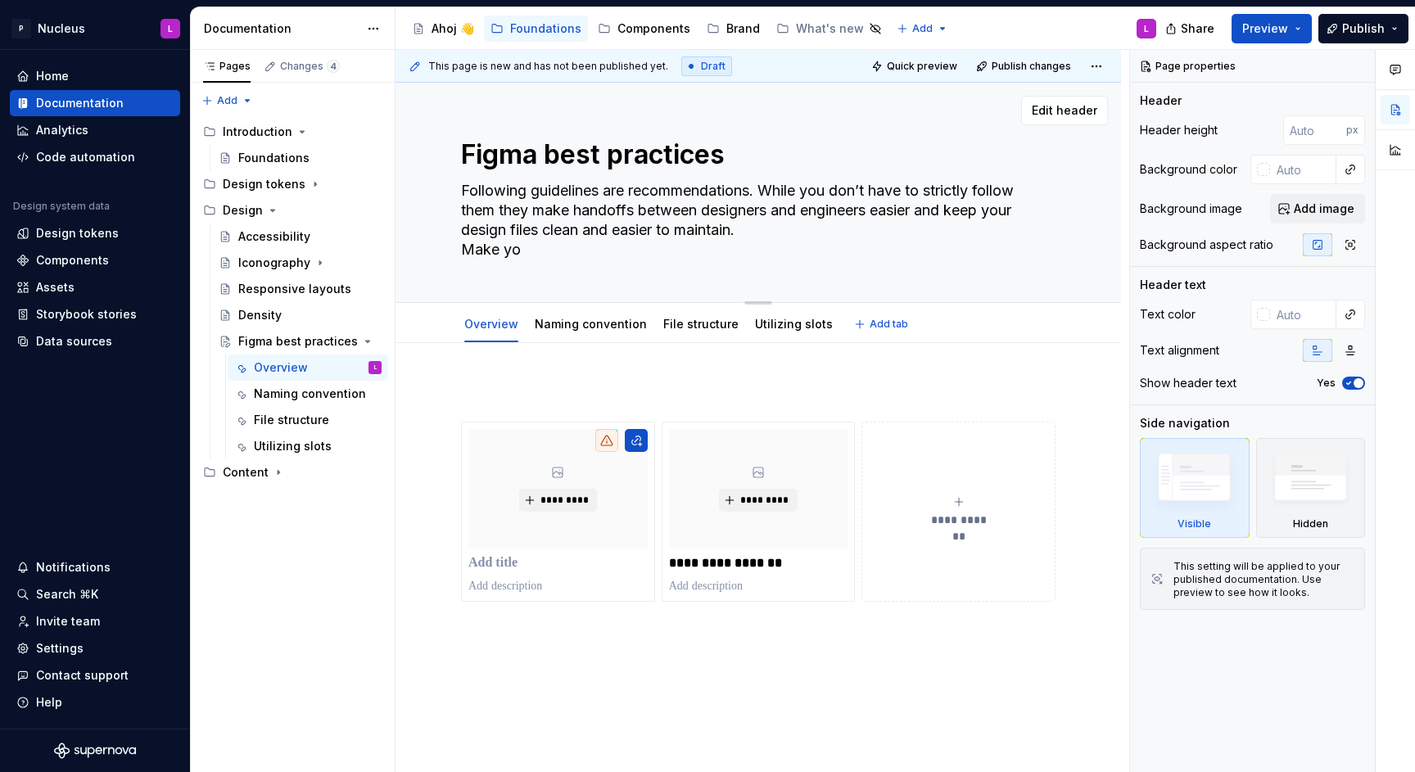
type textarea "Following guidelines are recommendations. While you don’t have to strictly foll…"
type textarea "*"
type textarea "Following guidelines are recommendations. While you don’t have to strictly foll…"
type textarea "*"
type textarea "Following guidelines are recommendations. While you don’t have to strictly foll…"
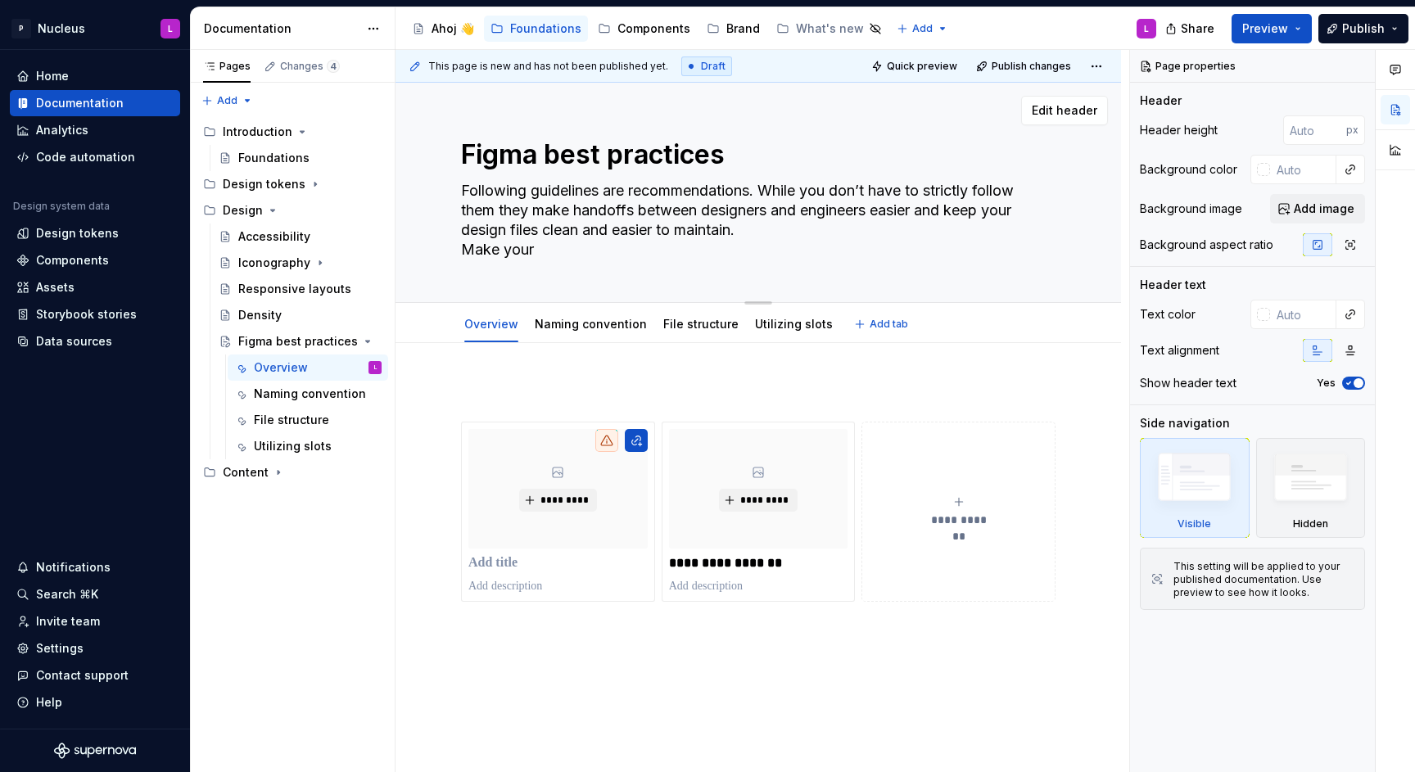
type textarea "*"
type textarea "Following guidelines are recommendations. While you don’t have to strictly foll…"
type textarea "*"
type textarea "Following guidelines are recommendations. While you don’t have to strictly foll…"
type textarea "*"
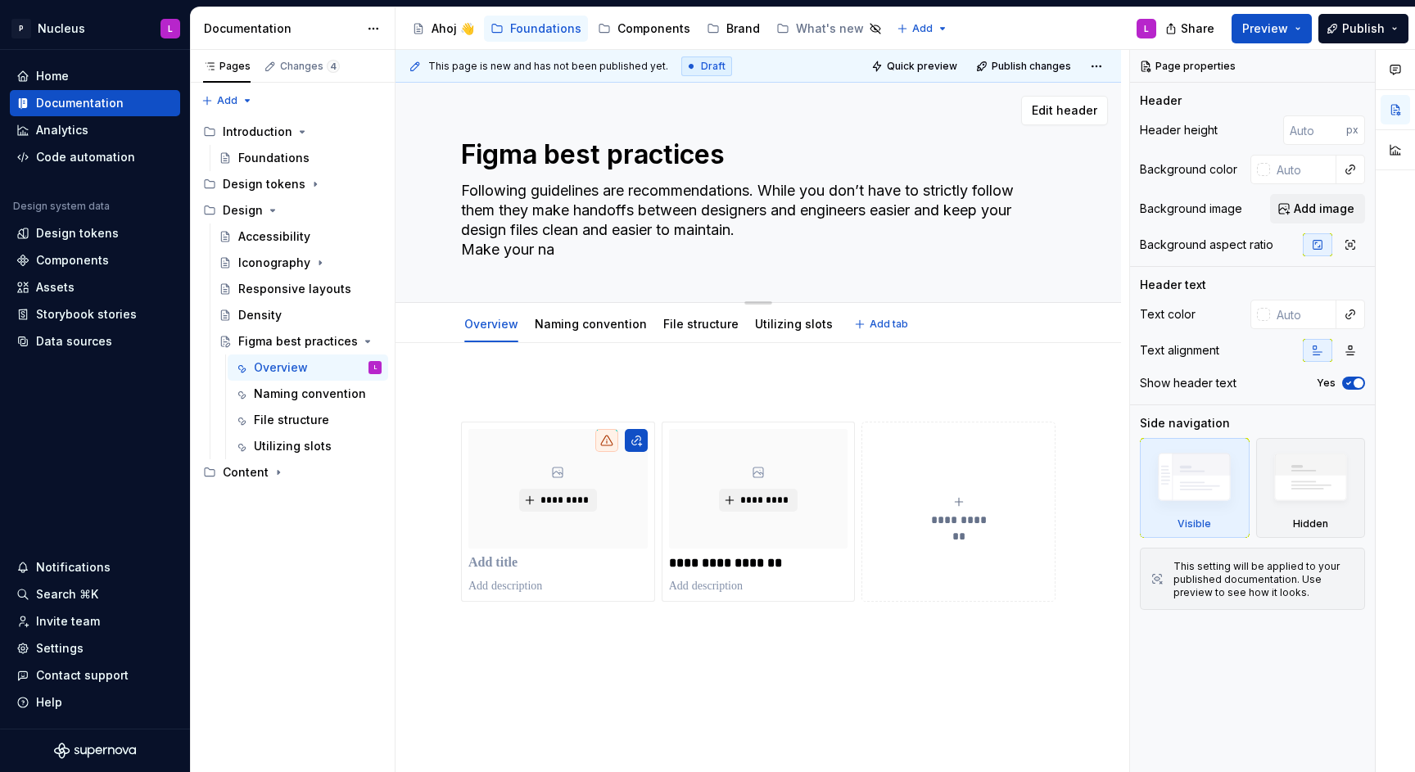
type textarea "Following guidelines are recommendations. While you don’t have to strictly foll…"
type textarea "*"
type textarea "Following guidelines are recommendations. While you don’t have to strictly foll…"
type textarea "*"
type textarea "Following guidelines are recommendations. While you don’t have to strictly foll…"
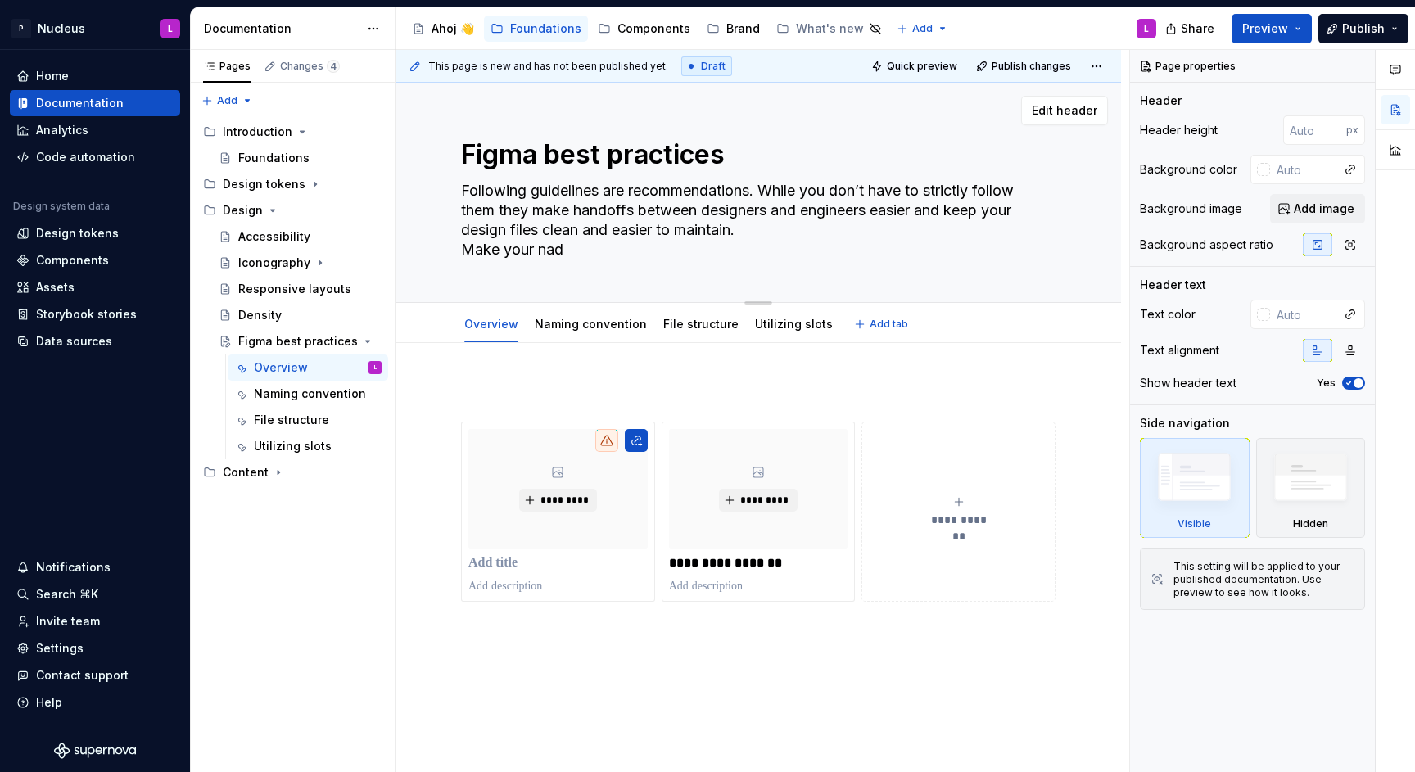
type textarea "*"
type textarea "Following guidelines are recommendations. While you don’t have to strictly foll…"
type textarea "*"
type textarea "Following guidelines are recommendations. While you don’t have to strictly foll…"
type textarea "*"
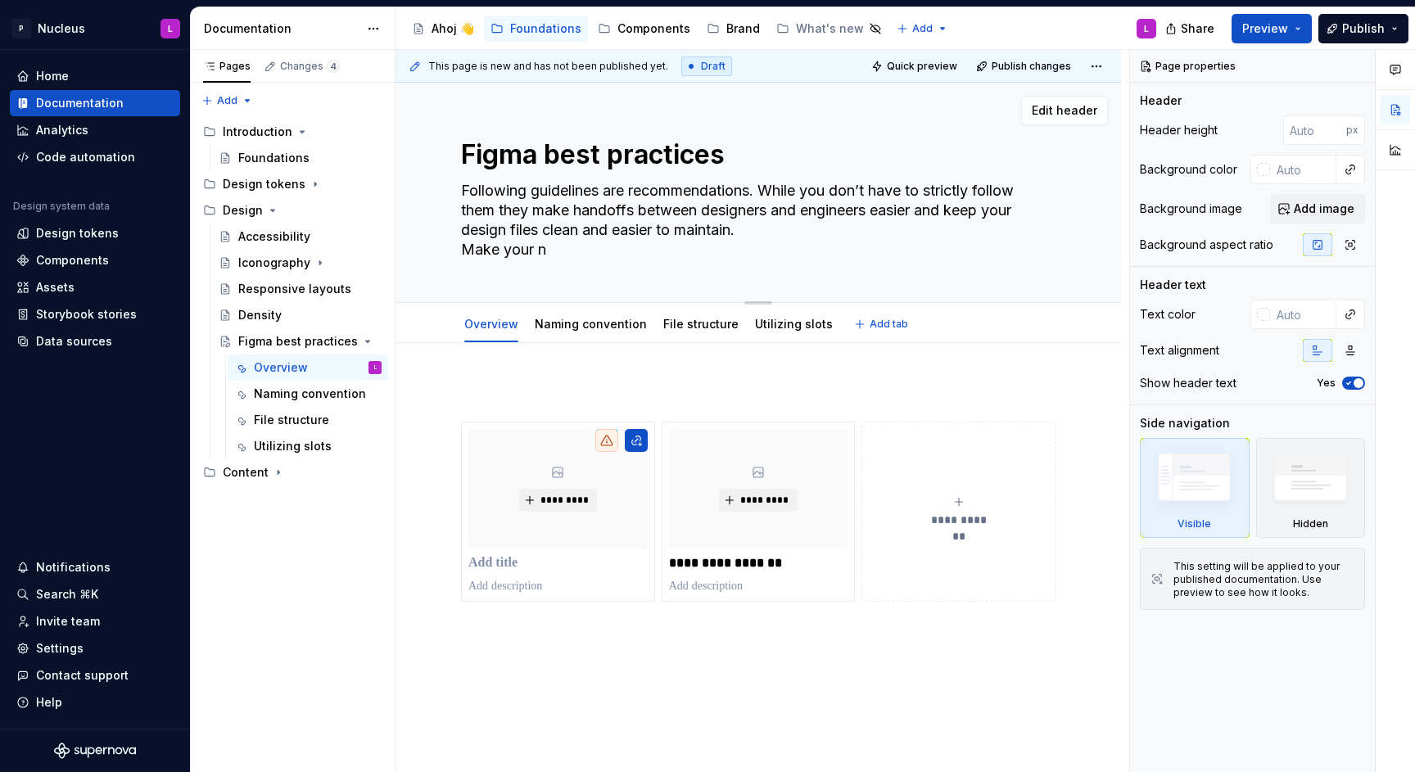
type textarea "Following guidelines are recommendations. While you don’t have to strictly foll…"
type textarea "*"
type textarea "Following guidelines are recommendations. While you don’t have to strictly foll…"
type textarea "*"
type textarea "Following guidelines are recommendations. While you don’t have to strictly foll…"
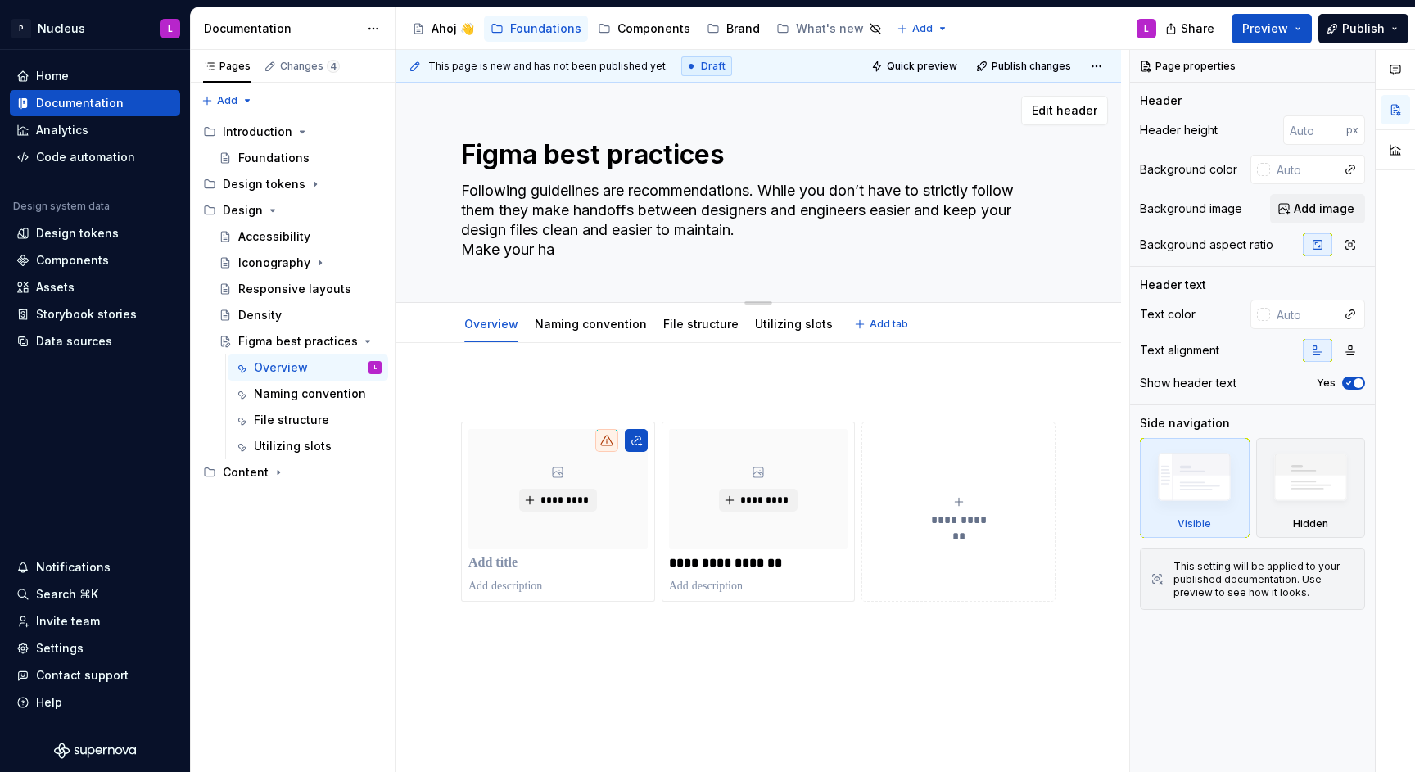
type textarea "*"
type textarea "Following guidelines are recommendations. While you don’t have to strictly foll…"
type textarea "*"
type textarea "Following guidelines are recommendations. While you don’t have to strictly foll…"
type textarea "*"
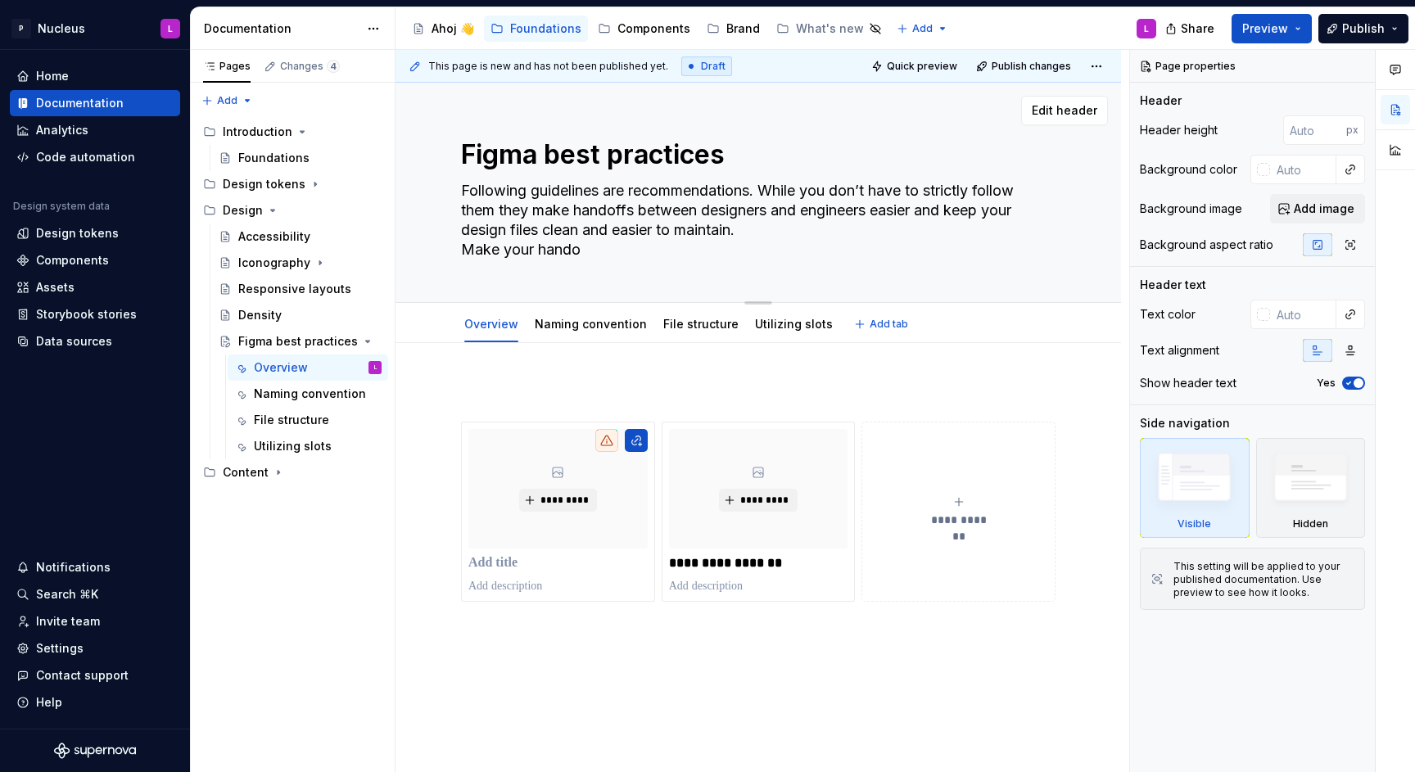
type textarea "Following guidelines are recommendations. While you don’t have to strictly foll…"
type textarea "*"
type textarea "Following guidelines are recommendations. While you don’t have to strictly foll…"
type textarea "*"
type textarea "Following guidelines are recommendations. While you don’t have to strictly foll…"
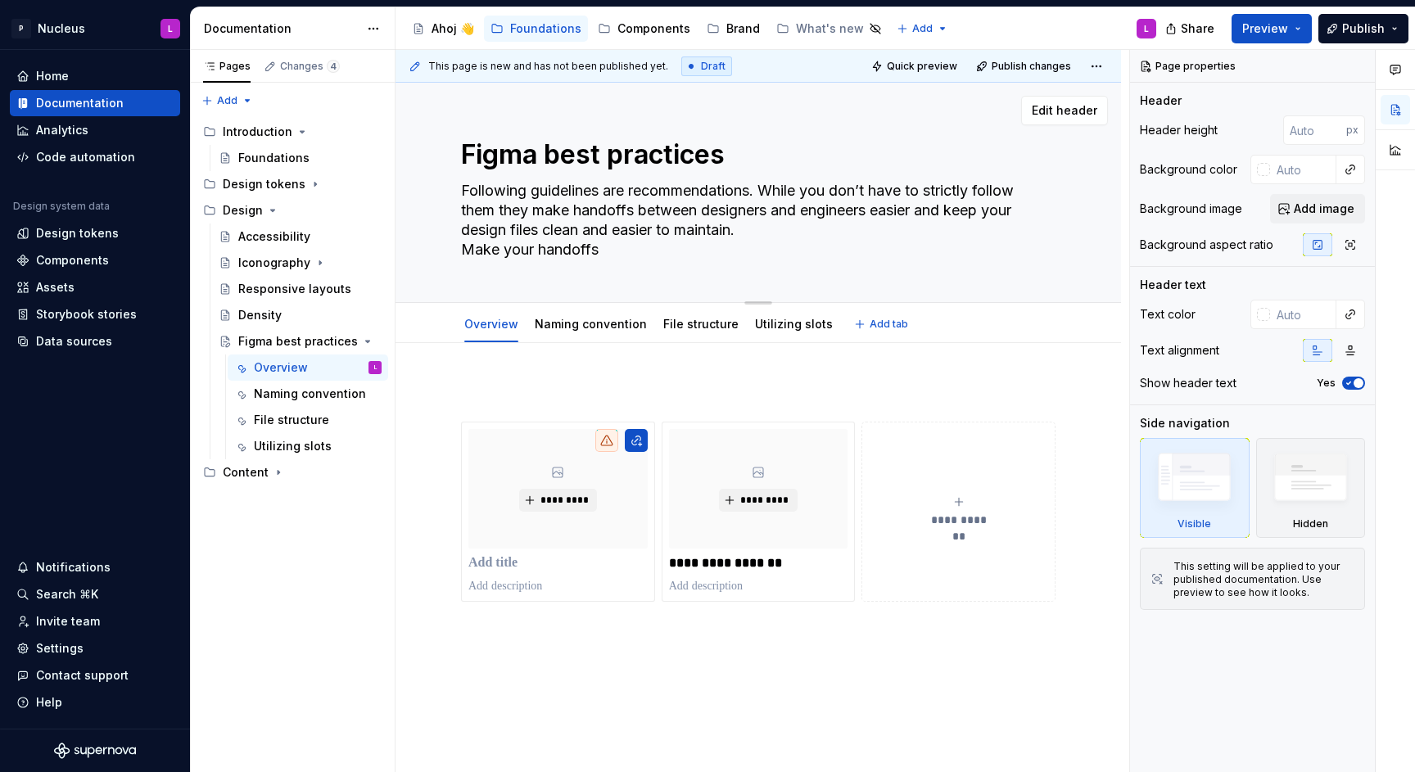
type textarea "*"
type textarea "Following guidelines are recommendations. While you don’t have to strictly foll…"
type textarea "*"
type textarea "Following guidelines are recommendations. While you don’t have to strictly foll…"
type textarea "*"
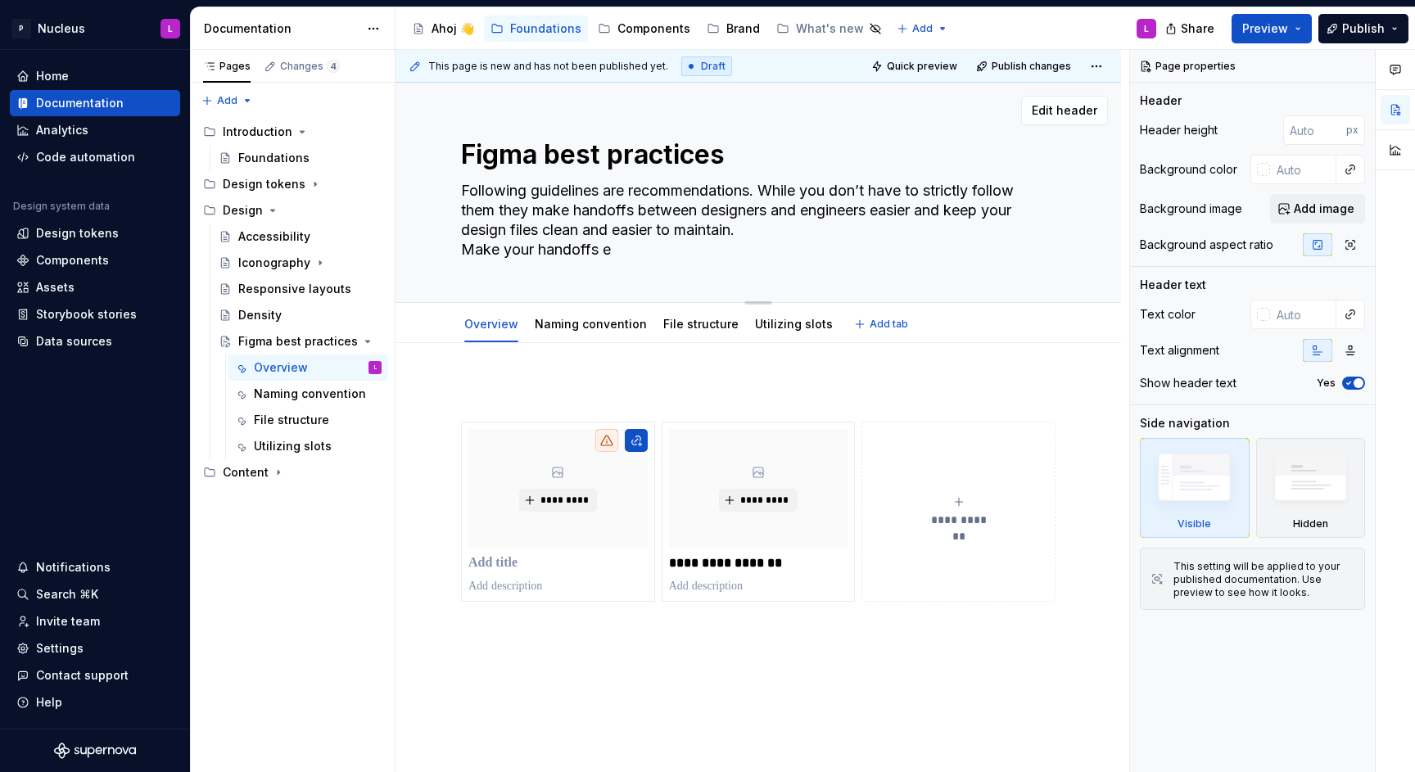
type textarea "Following guidelines are recommendations. While you don’t have to strictly foll…"
type textarea "*"
type textarea "Following guidelines are recommendations. While you don’t have to strictly foll…"
type textarea "*"
type textarea "Following guidelines are recommendations. While you don’t have to strictly foll…"
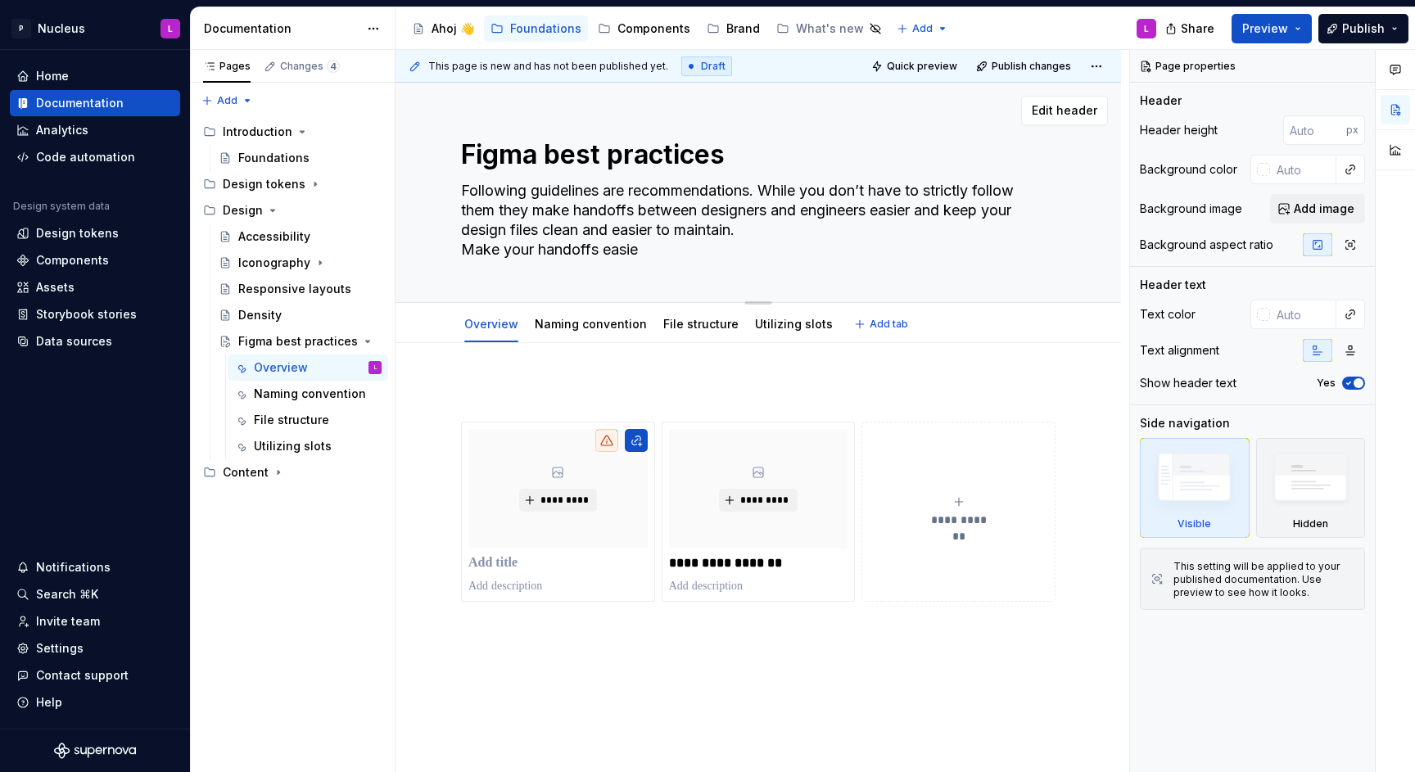
type textarea "*"
type textarea "Following guidelines are recommendations. While you don’t have to strictly foll…"
type textarea "*"
type textarea "Following guidelines are recommendations. While you don’t have to strictly foll…"
type textarea "*"
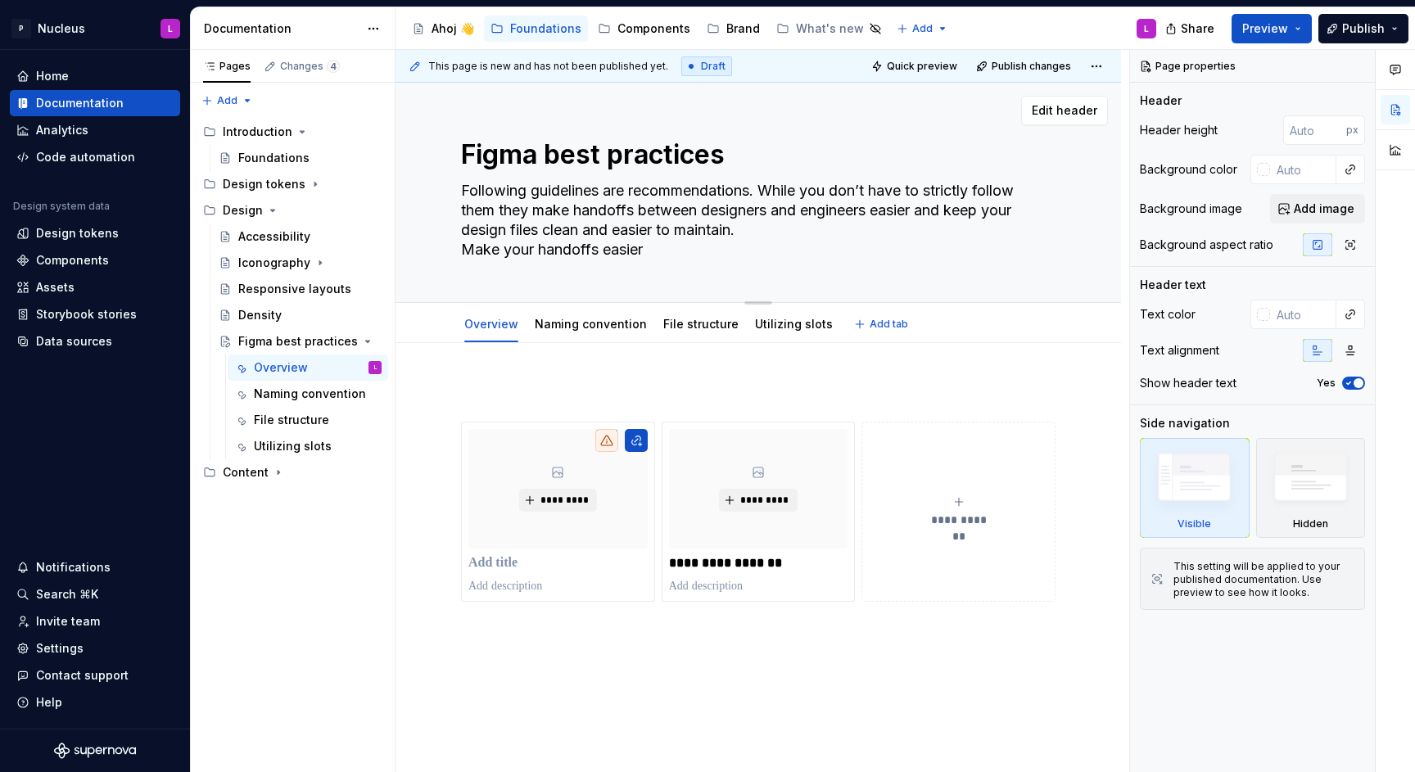
type textarea "Following guidelines are recommendations. While you don’t have to strictly foll…"
type textarea "*"
type textarea "Following guidelines are recommendations. While you don’t have to strictly foll…"
type textarea "*"
type textarea "Following guidelines are recommendations. While you don’t have to strictly foll…"
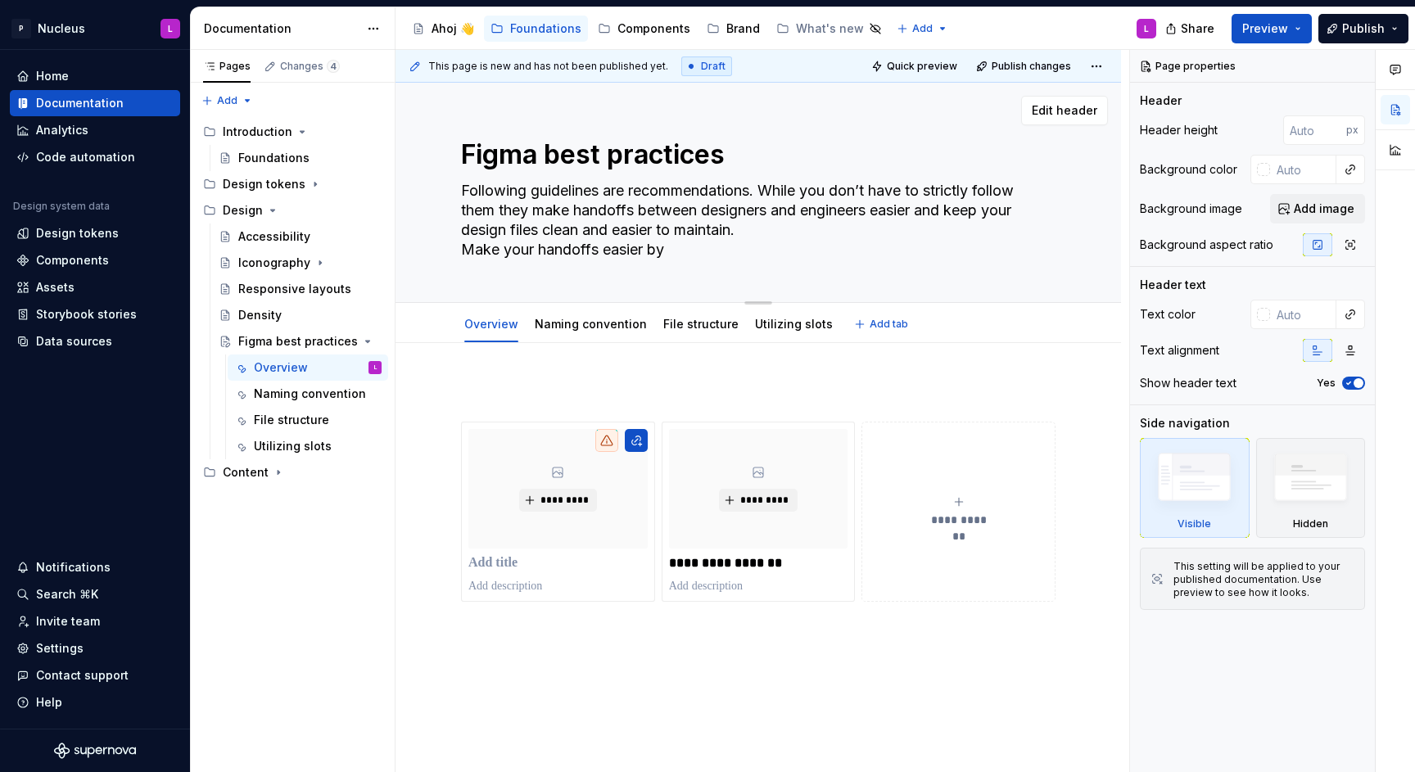
type textarea "*"
type textarea "Following guidelines are recommendations. While you don’t have to strictly foll…"
type textarea "*"
type textarea "Following guidelines are recommendations. While you don’t have to strictly foll…"
type textarea "*"
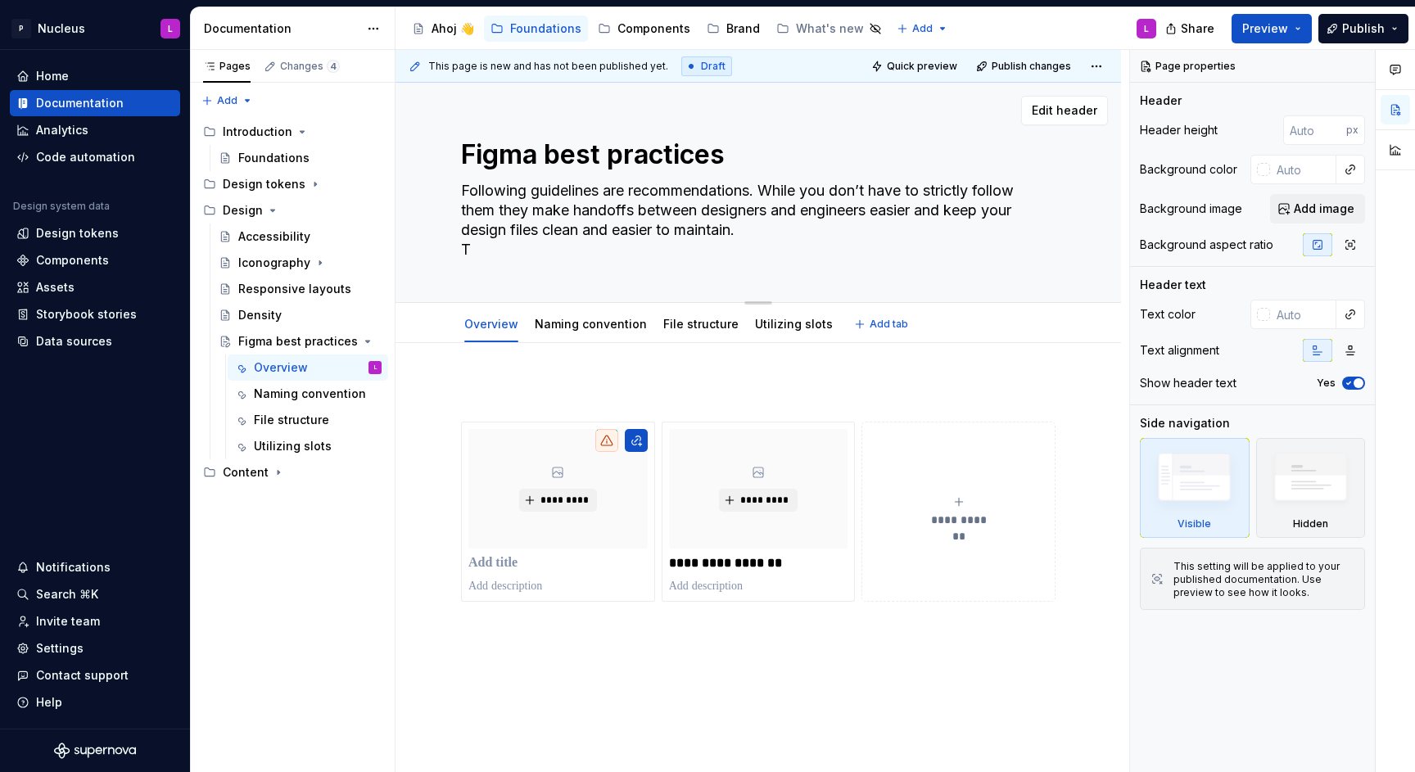
type textarea "Following guidelines are recommendations. While you don’t have to strictly foll…"
type textarea "*"
type textarea "Following guidelines are recommendations. While you don’t have to strictly foll…"
type textarea "*"
type textarea "Following guidelines are recommendations. While you don’t have to strictly foll…"
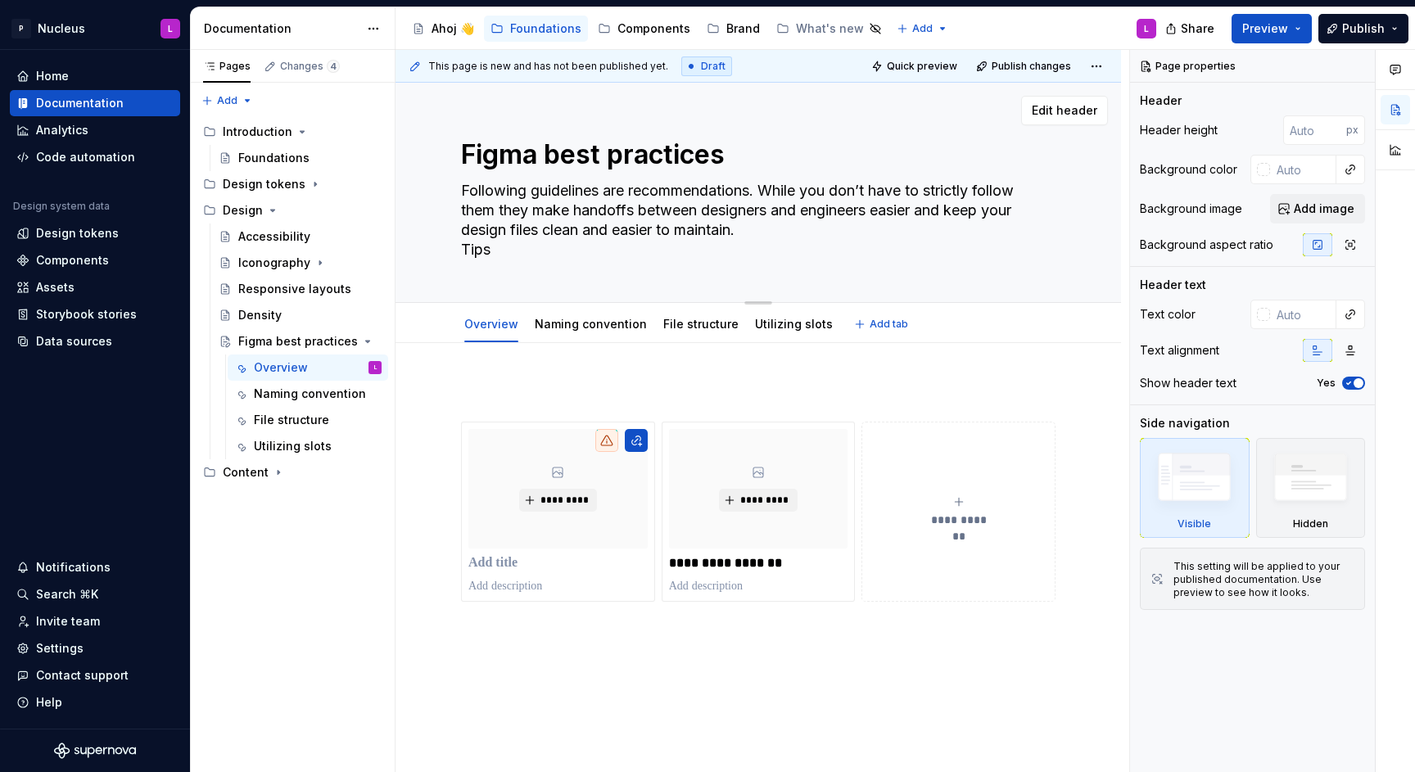
type textarea "*"
type textarea "Following guidelines are recommendations. While you don’t have to strictly foll…"
type textarea "*"
type textarea "Following guidelines are recommendations. While you don’t have to strictly foll…"
type textarea "*"
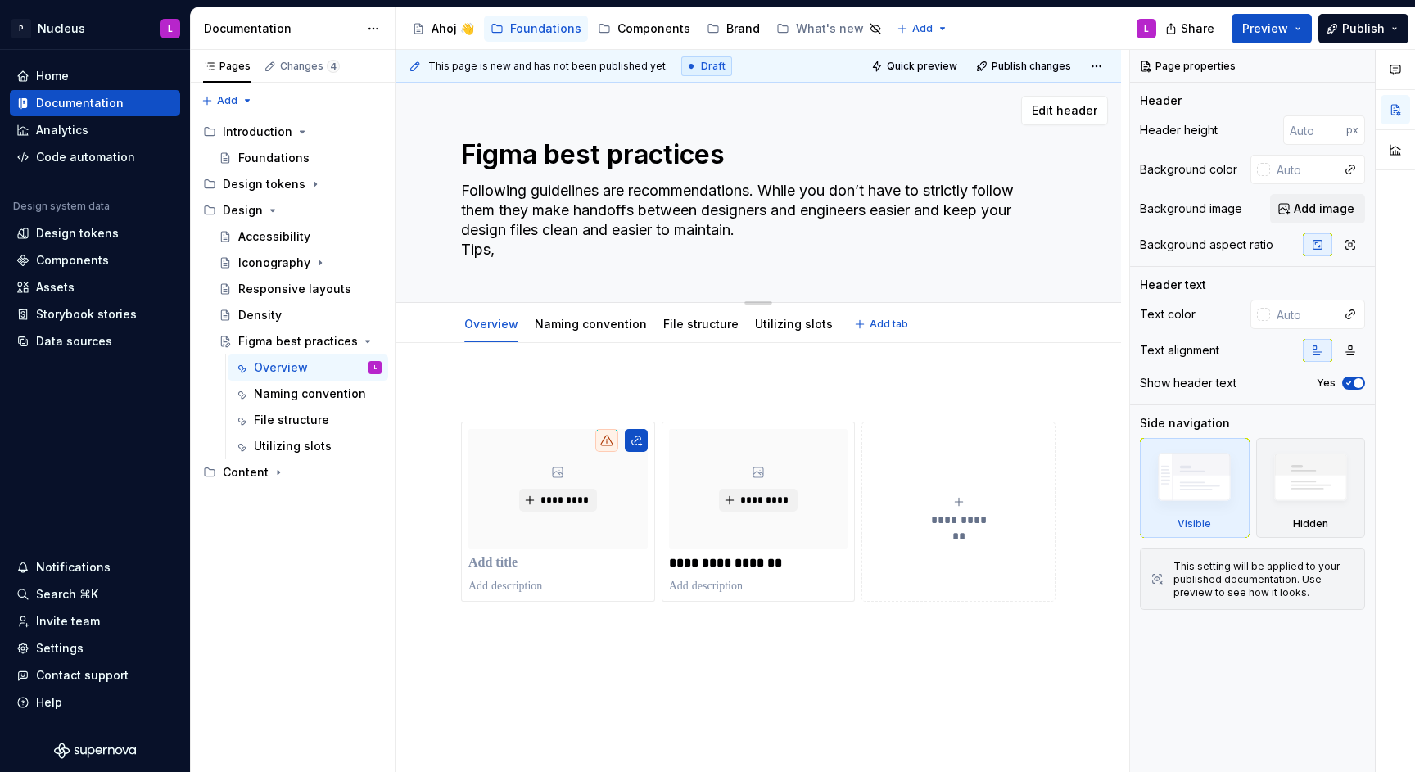
type textarea "Following guidelines are recommendations. While you don’t have to strictly foll…"
type textarea "*"
type textarea "Following guidelines are recommendations. While you don’t have to strictly foll…"
type textarea "*"
type textarea "Following guidelines are recommendations. While you don’t have to strictly foll…"
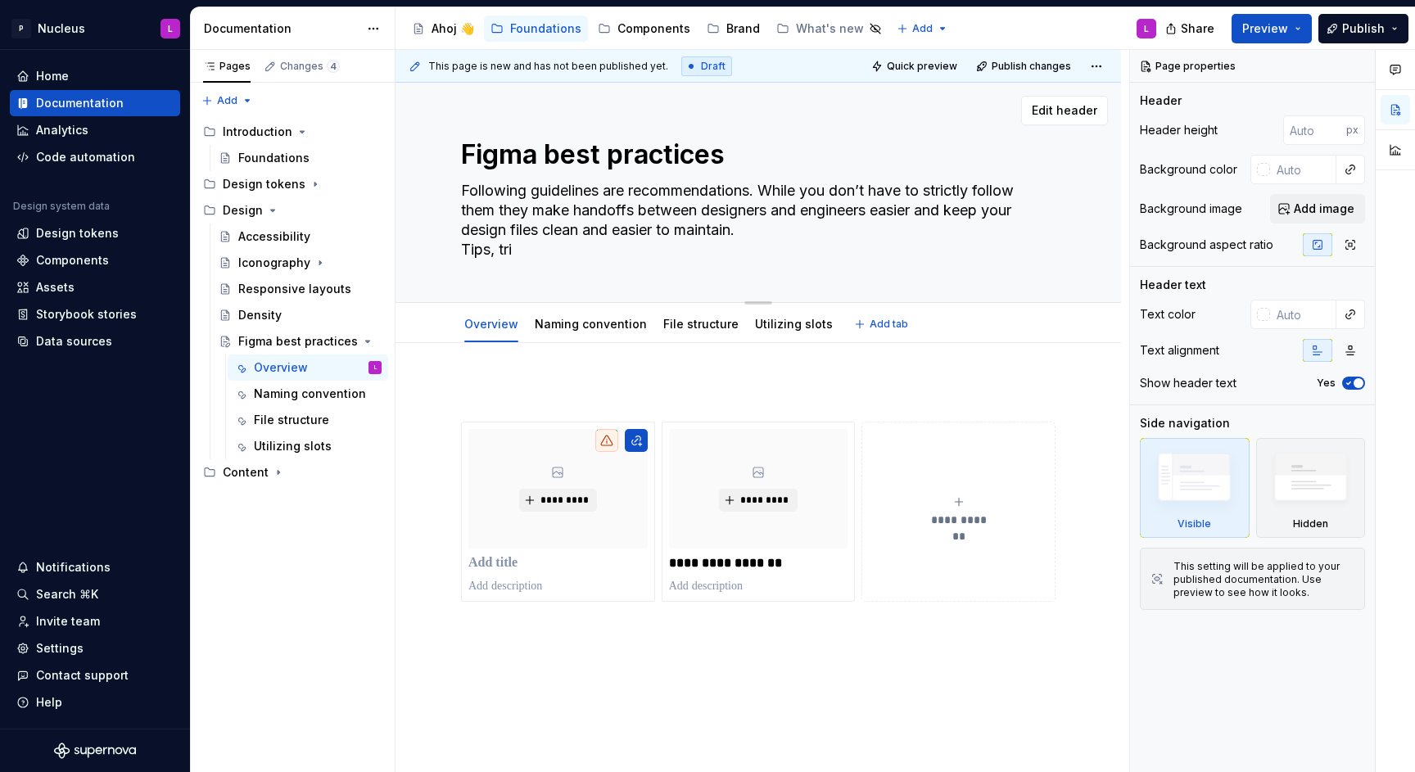
type textarea "*"
type textarea "Following guidelines are recommendations. While you don’t have to strictly foll…"
type textarea "*"
type textarea "Following guidelines are recommendations. While you don’t have to strictly foll…"
type textarea "*"
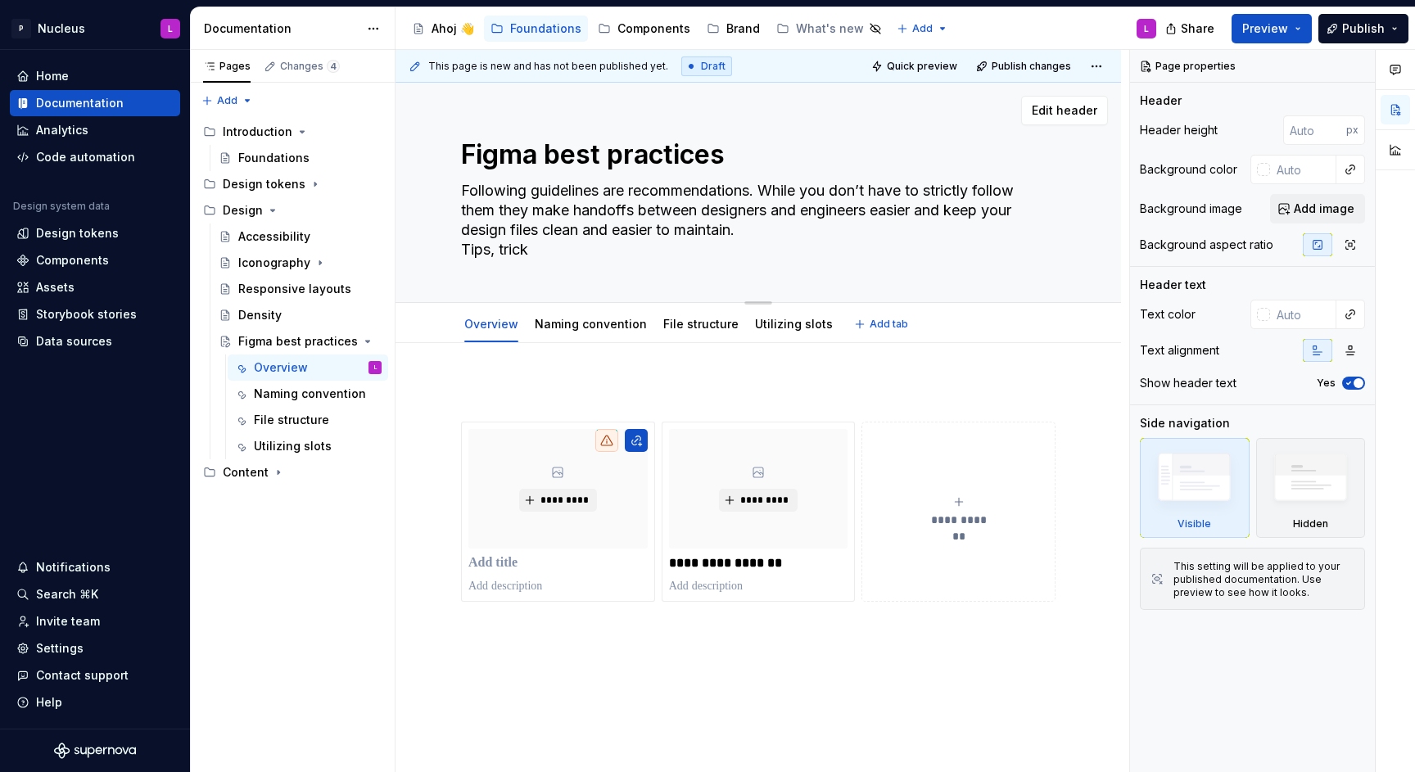
type textarea "Following guidelines are recommendations. While you don’t have to strictly foll…"
type textarea "*"
type textarea "Following guidelines are recommendations. While you don’t have to strictly foll…"
type textarea "*"
type textarea "Following guidelines are recommendations. While you don’t have to strictly foll…"
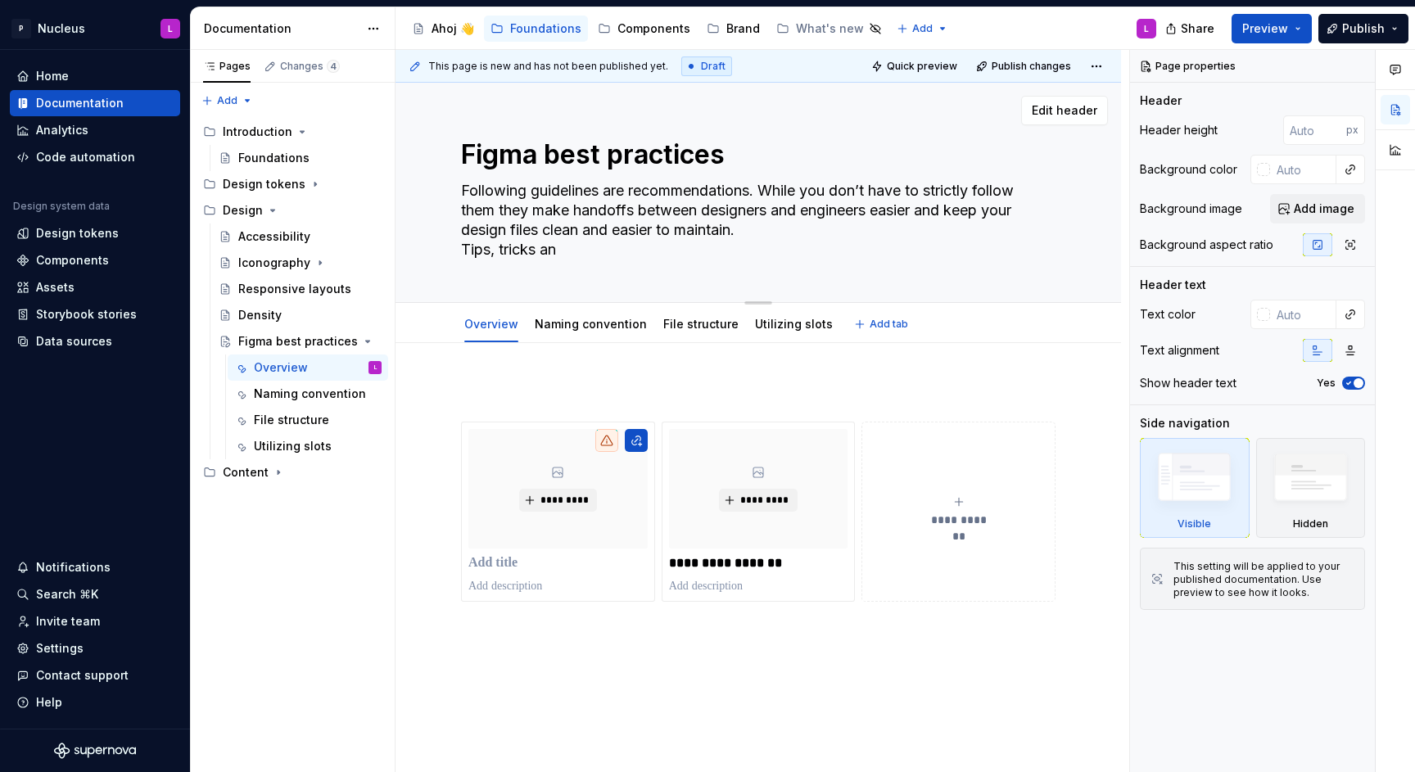
type textarea "*"
type textarea "Following guidelines are recommendations. While you don’t have to strictly foll…"
type textarea "*"
type textarea "Following guidelines are recommendations. While you don’t have to strictly foll…"
type textarea "*"
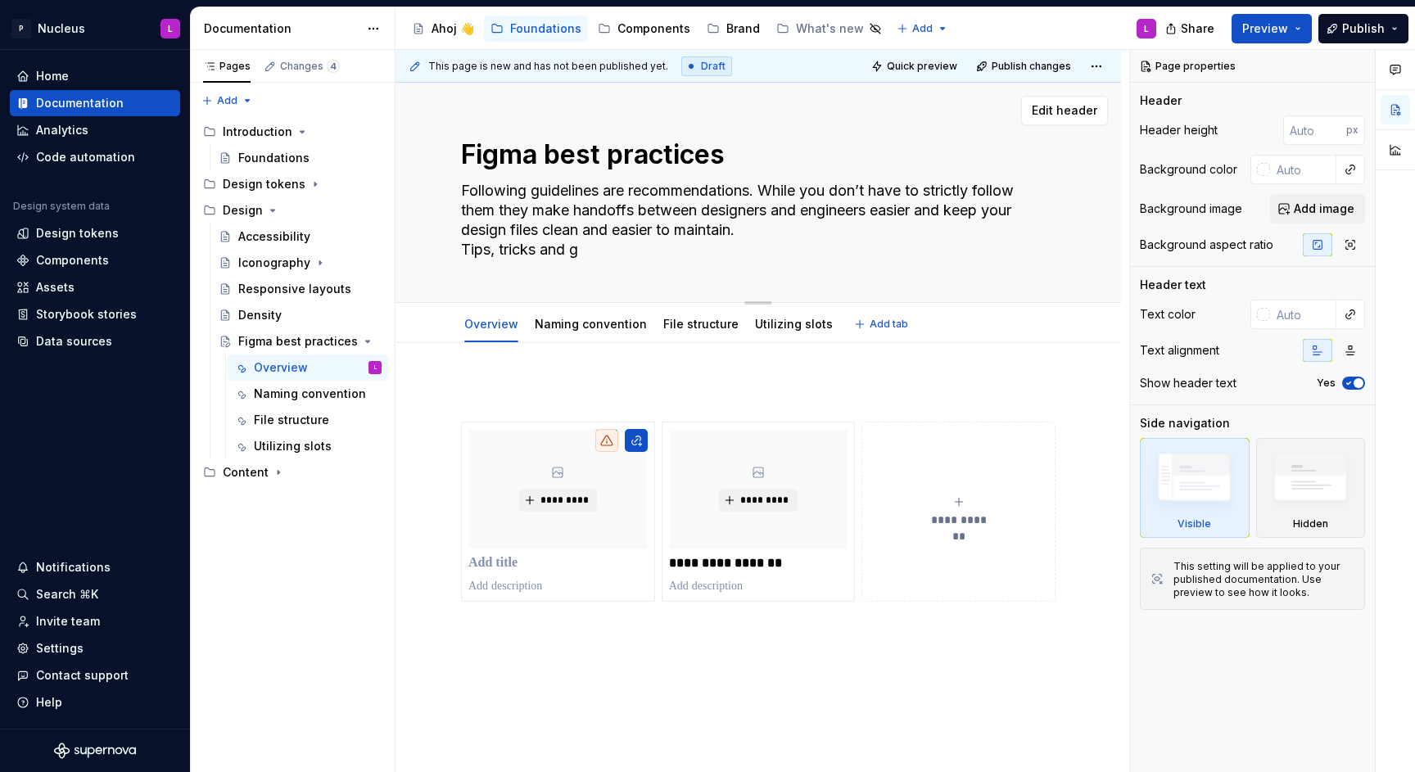
type textarea "Following guidelines are recommendations. While you don’t have to strictly foll…"
type textarea "*"
type textarea "Following guidelines are recommendations. While you don’t have to strictly foll…"
type textarea "*"
type textarea "Following guidelines are recommendations. While you don’t have to strictly foll…"
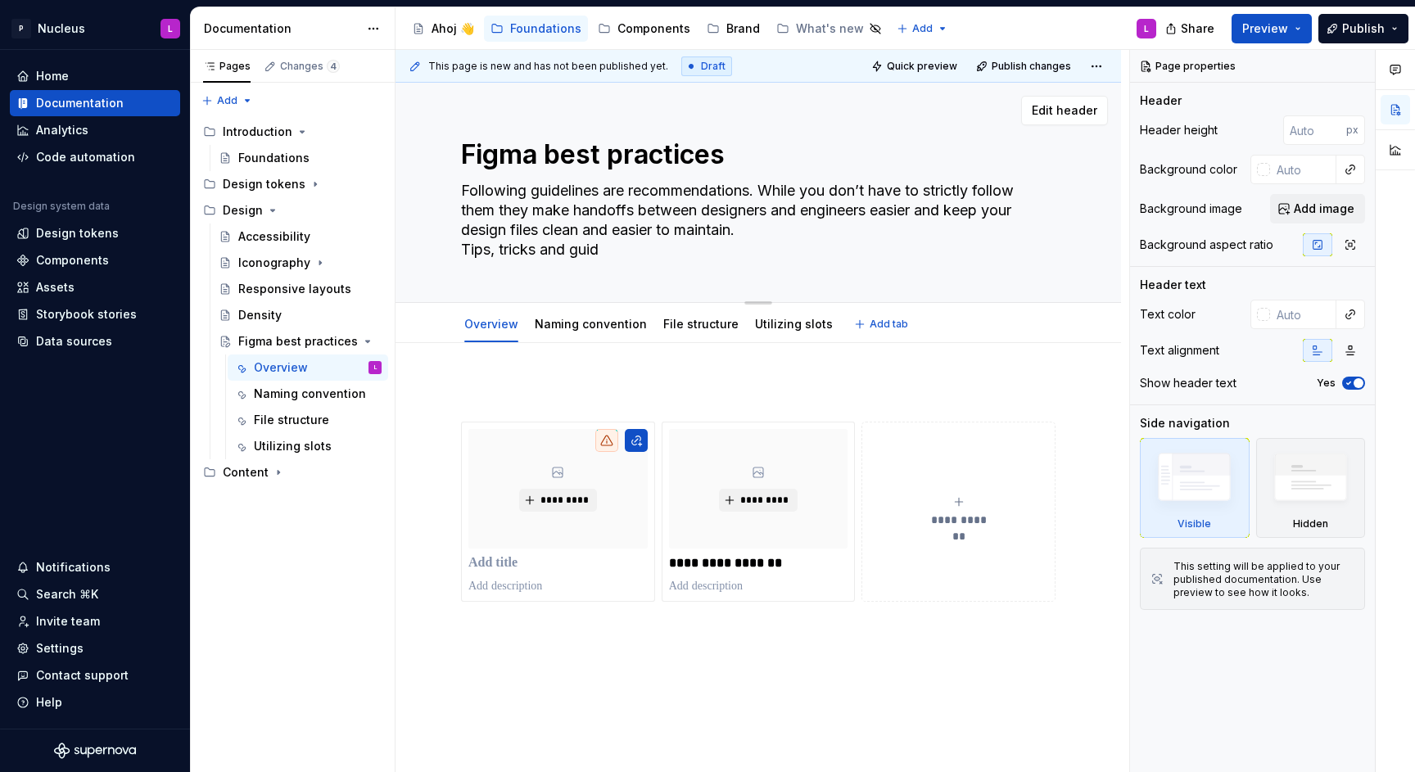
type textarea "*"
type textarea "Following guidelines are recommendations. While you don’t have to strictly foll…"
type textarea "*"
type textarea "Following guidelines are recommendations. While you don’t have to strictly foll…"
type textarea "*"
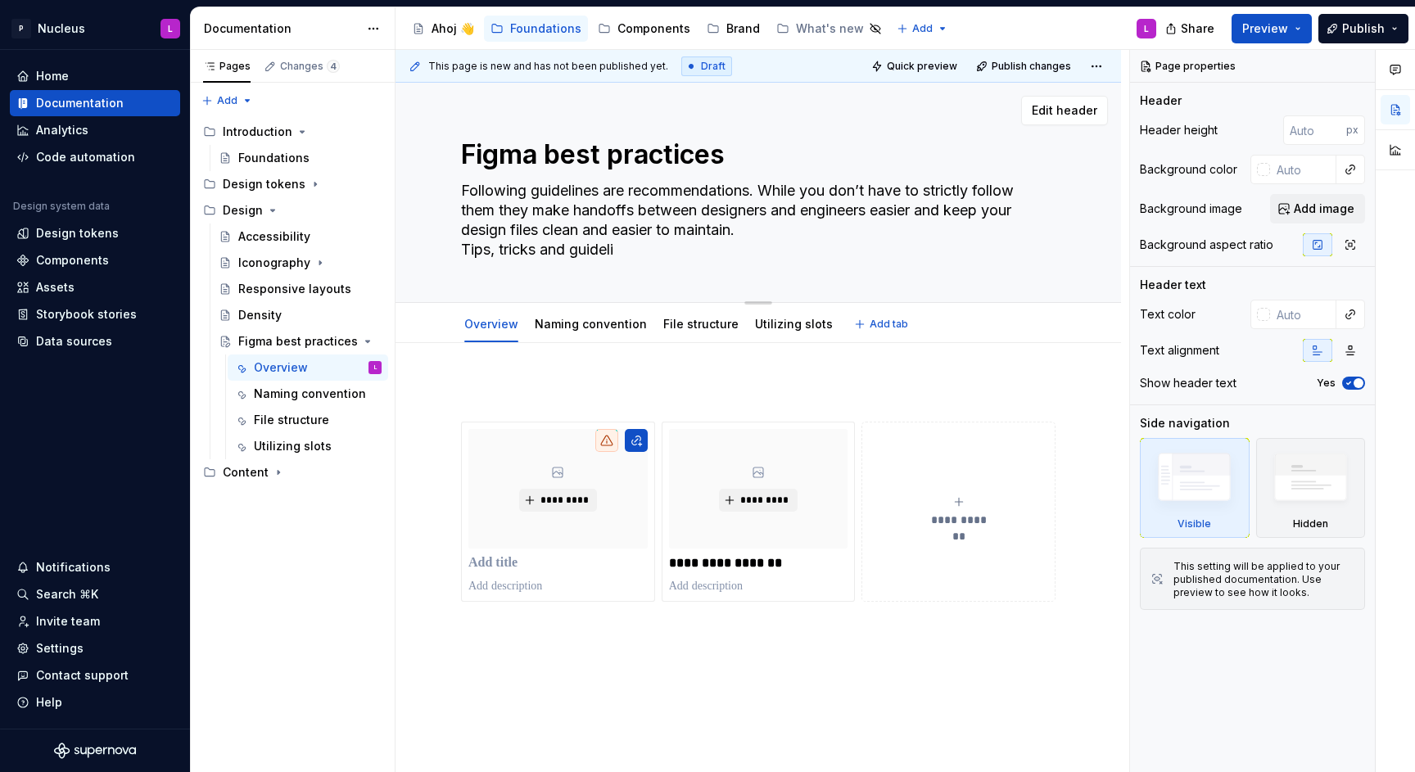
type textarea "Following guidelines are recommendations. While you don’t have to strictly foll…"
type textarea "*"
type textarea "Following guidelines are recommendations. While you don’t have to strictly foll…"
type textarea "*"
type textarea "Following guidelines are recommendations. While you don’t have to strictly foll…"
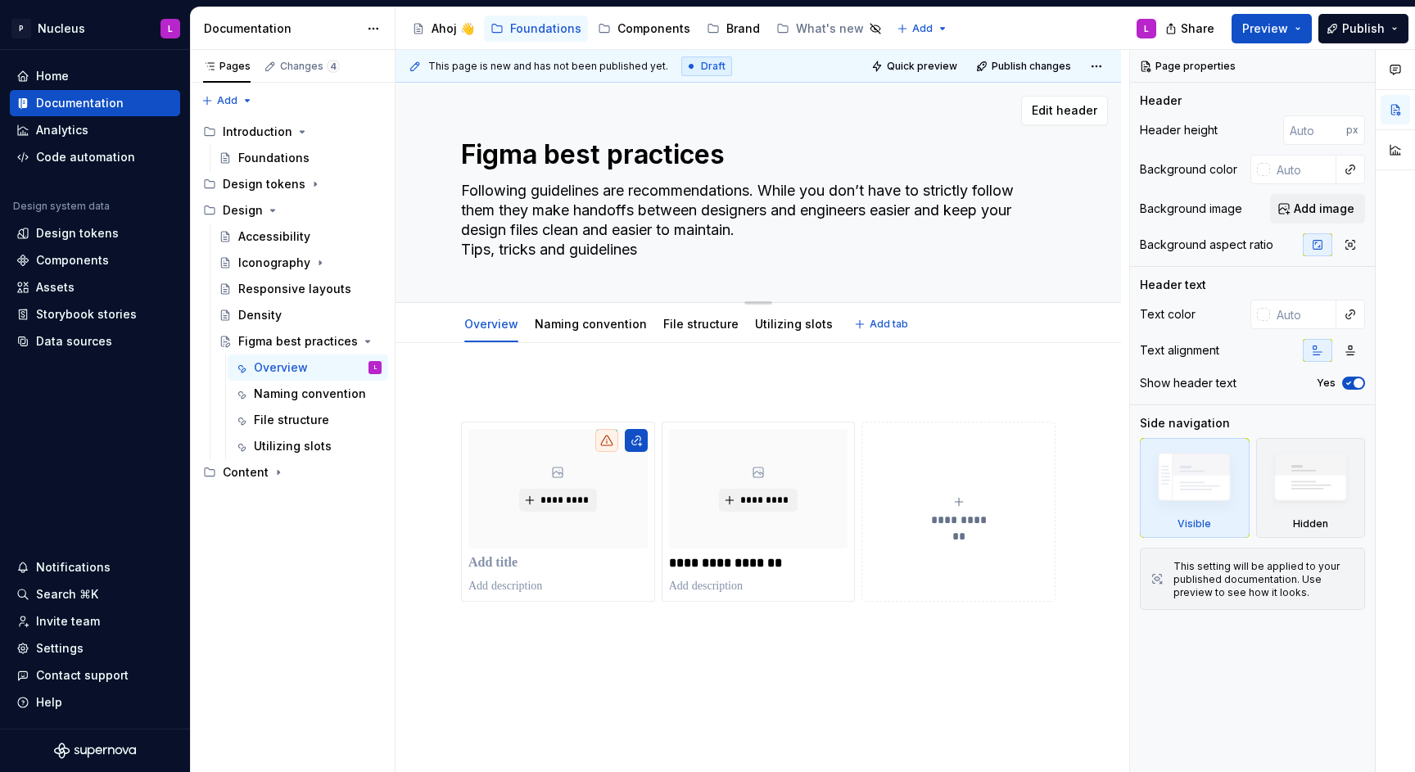
type textarea "*"
type textarea "Following guidelines are recommendations. While you don’t have to strictly foll…"
type textarea "*"
type textarea "Following guidelines are recommendations. While you don’t have to strictly foll…"
type textarea "*"
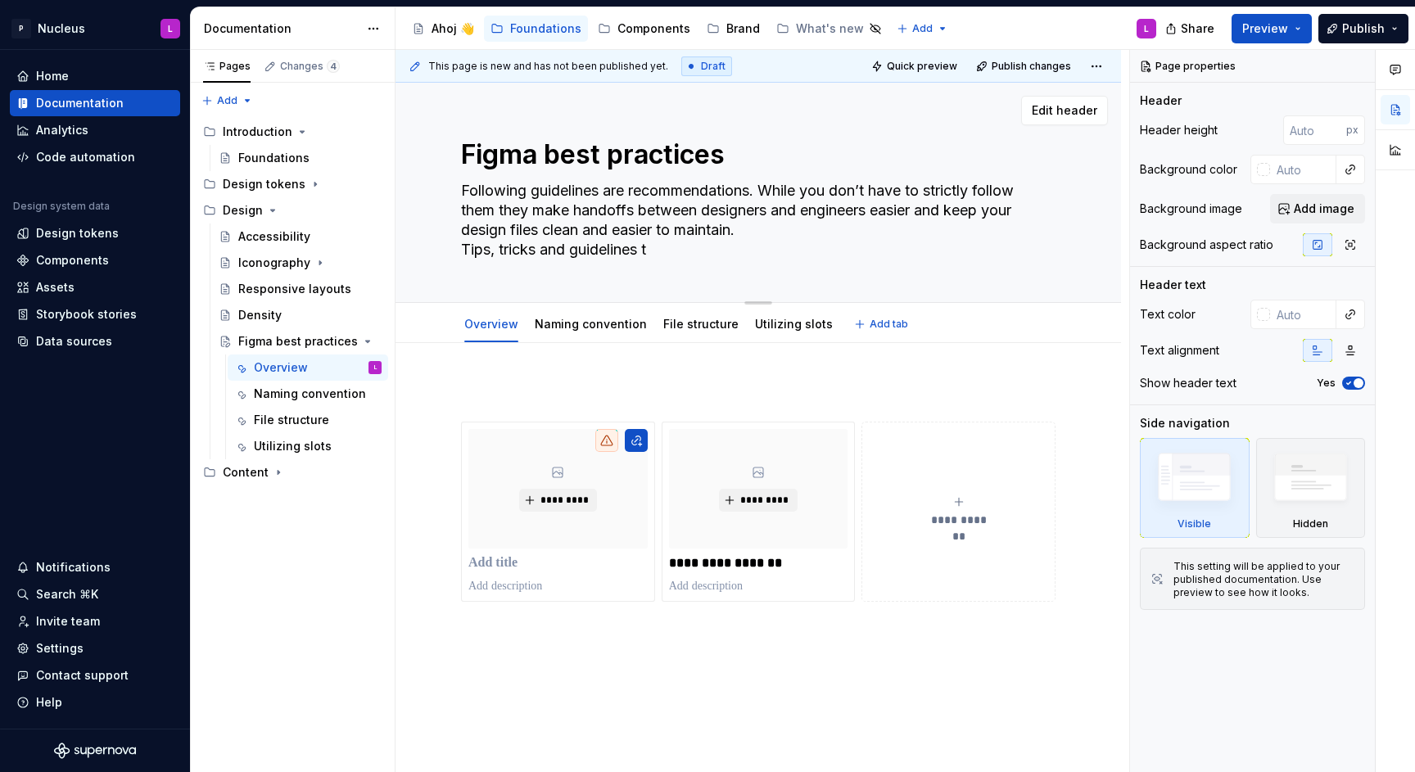
type textarea "Following guidelines are recommendations. While you don’t have to strictly foll…"
type textarea "*"
type textarea "Following guidelines are recommendations. While you don’t have to strictly foll…"
type textarea "*"
type textarea "Following guidelines are recommendations. While you don’t have to strictly foll…"
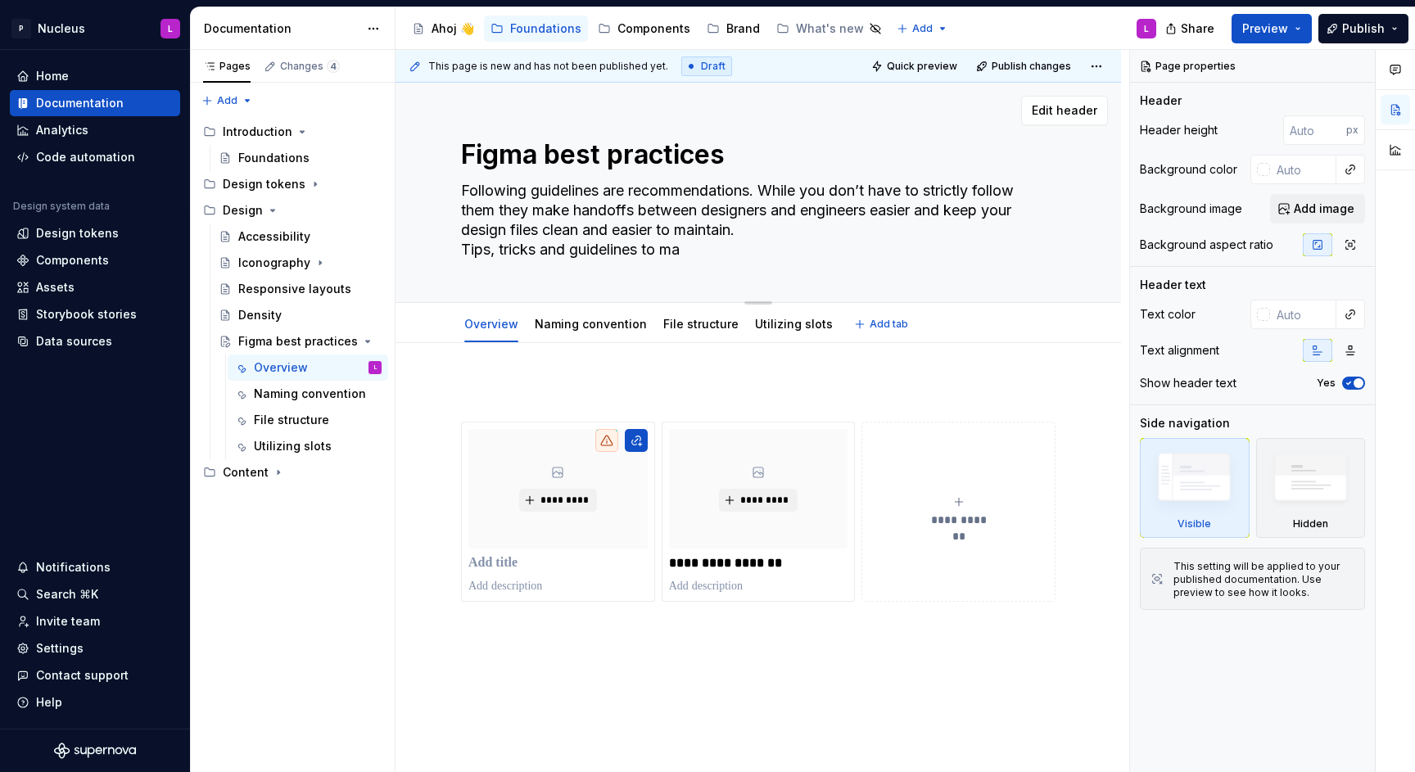
type textarea "*"
type textarea "Following guidelines are recommendations. While you don’t have to strictly foll…"
type textarea "*"
type textarea "Following guidelines are recommendations. While you don’t have to strictly foll…"
type textarea "*"
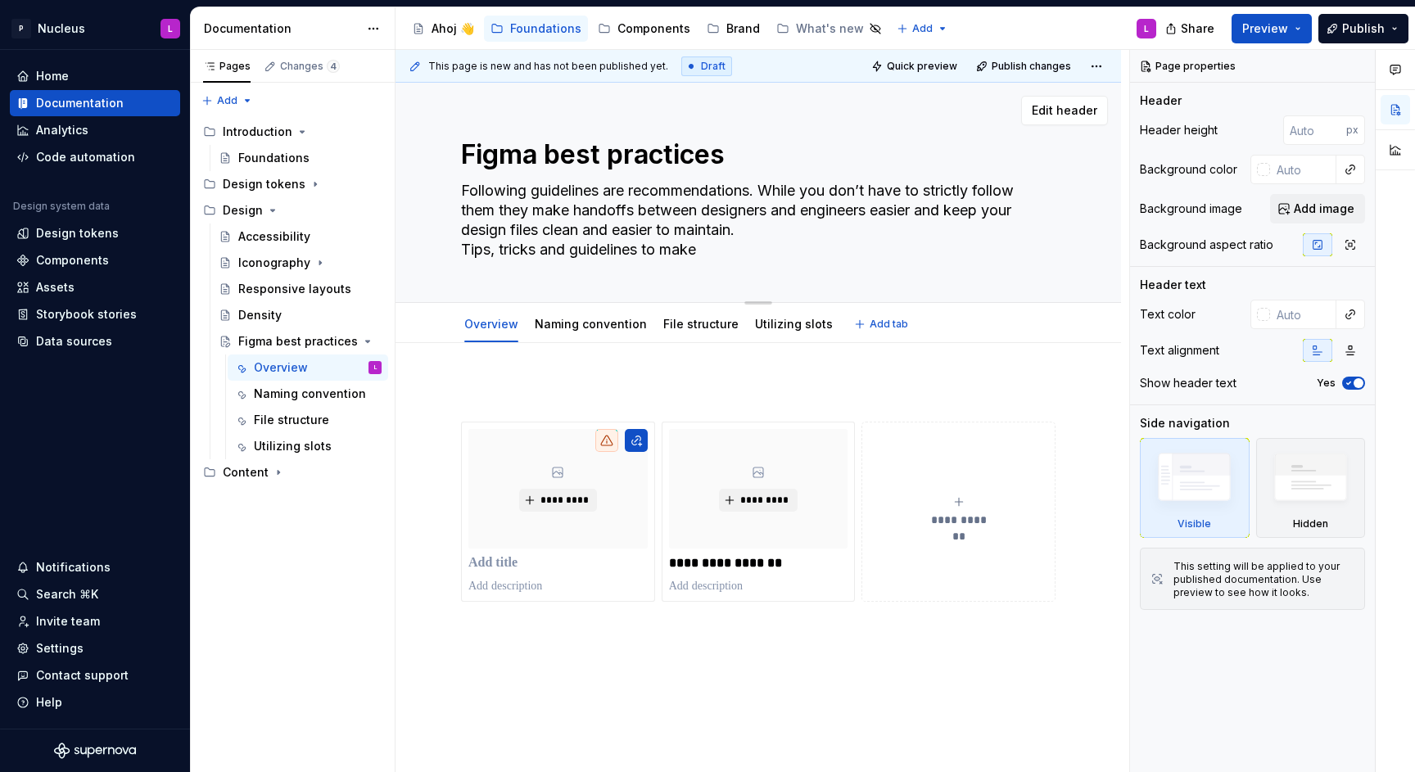
type textarea "Following guidelines are recommendations. While you don’t have to strictly foll…"
type textarea "*"
type textarea "Following guidelines are recommendations. While you don’t have to strictly foll…"
type textarea "*"
type textarea "Following guidelines are recommendations. While you don’t have to strictly foll…"
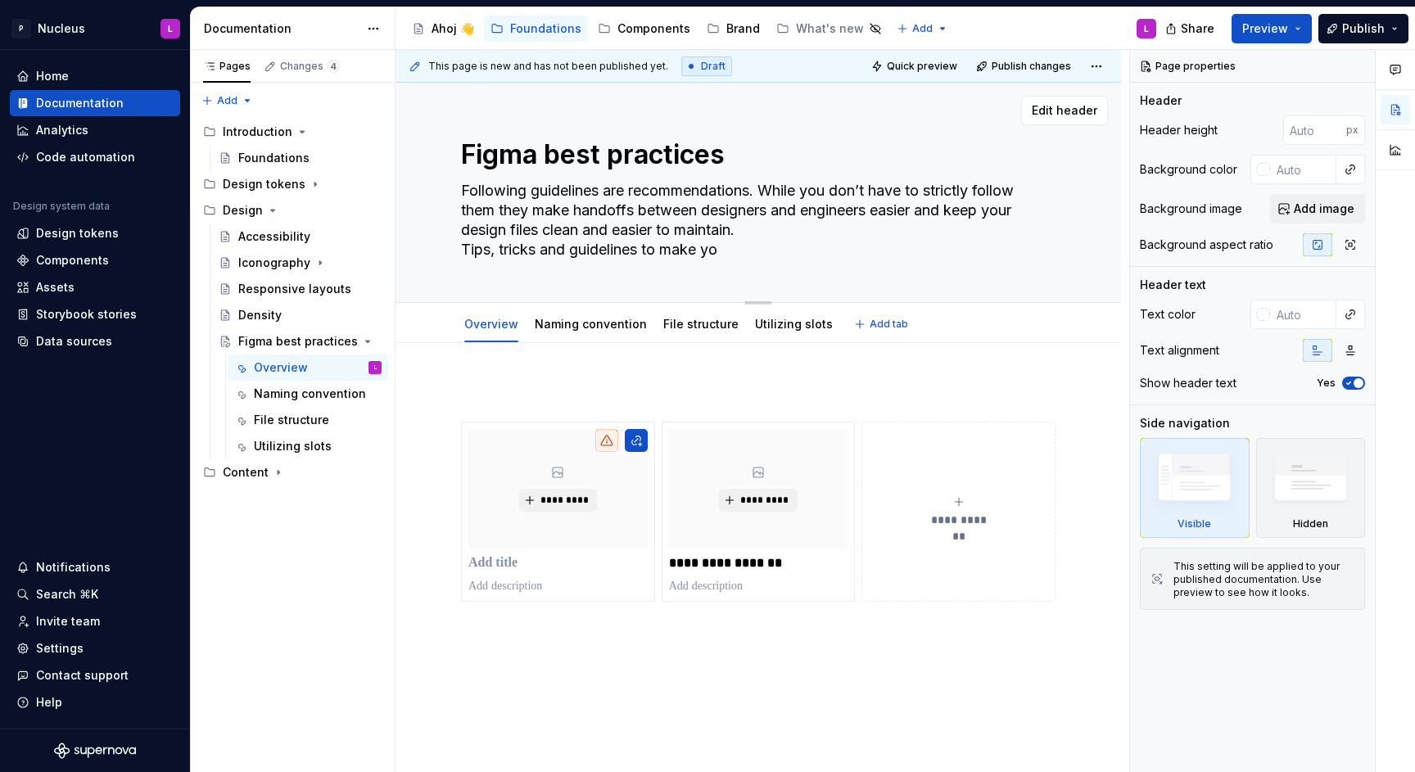
type textarea "*"
type textarea "Following guidelines are recommendations. While you don’t have to strictly foll…"
type textarea "*"
type textarea "Following guidelines are recommendations. While you don’t have to strictly foll…"
type textarea "*"
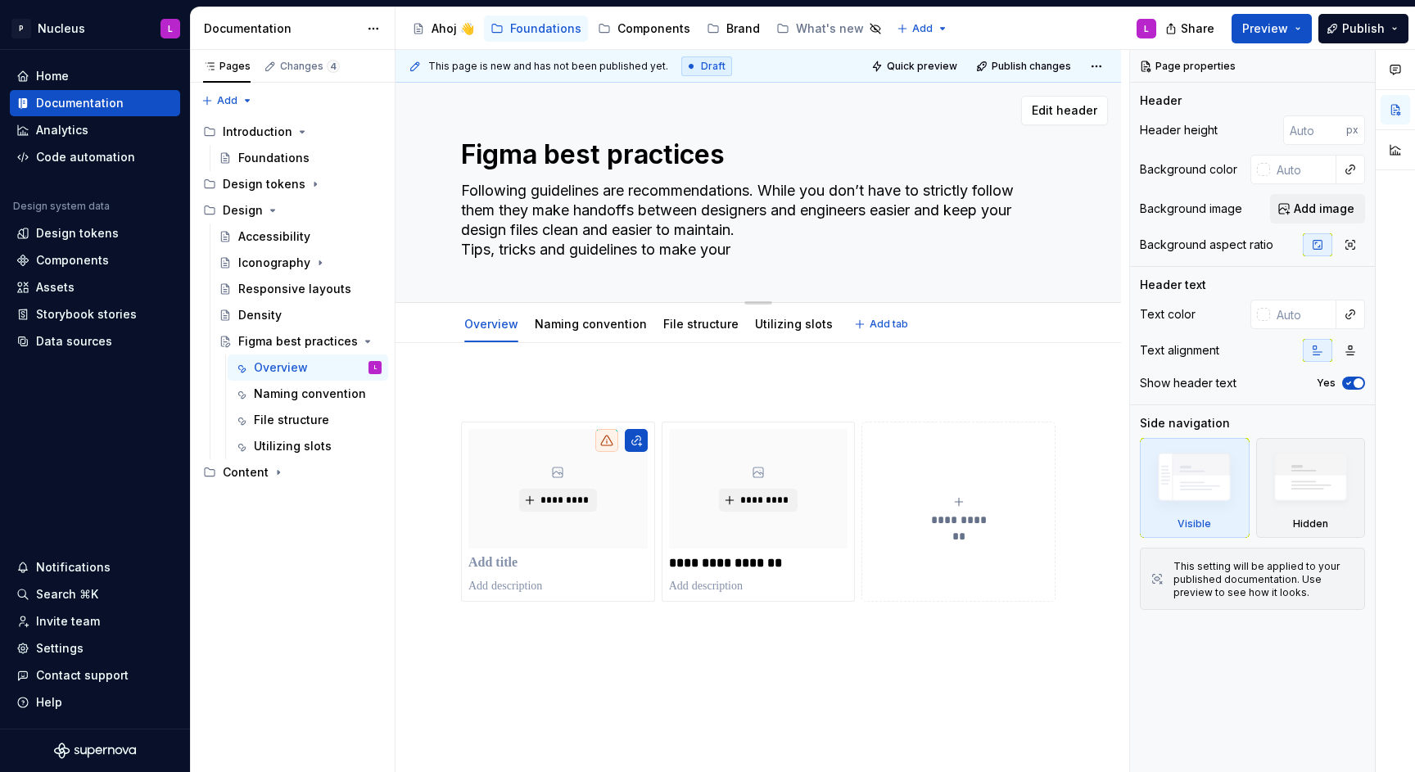
type textarea "Following guidelines are recommendations. While you don’t have to strictly foll…"
type textarea "*"
type textarea "Following guidelines are recommendations. While you don’t have to strictly foll…"
type textarea "*"
type textarea "Following guidelines are recommendations. While you don’t have to strictly foll…"
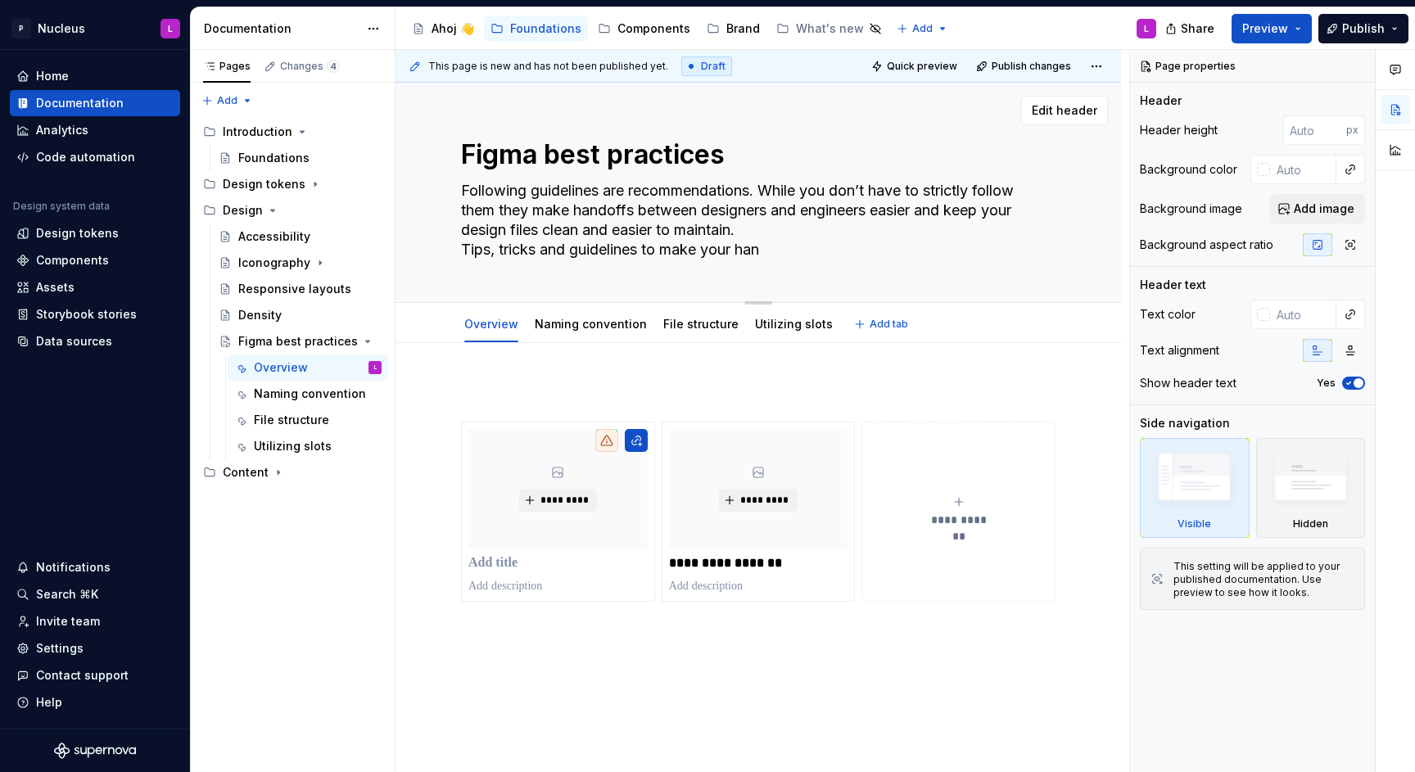
type textarea "*"
type textarea "Following guidelines are recommendations. While you don’t have to strictly foll…"
type textarea "*"
type textarea "Following guidelines are recommendations. While you don’t have to strictly foll…"
type textarea "*"
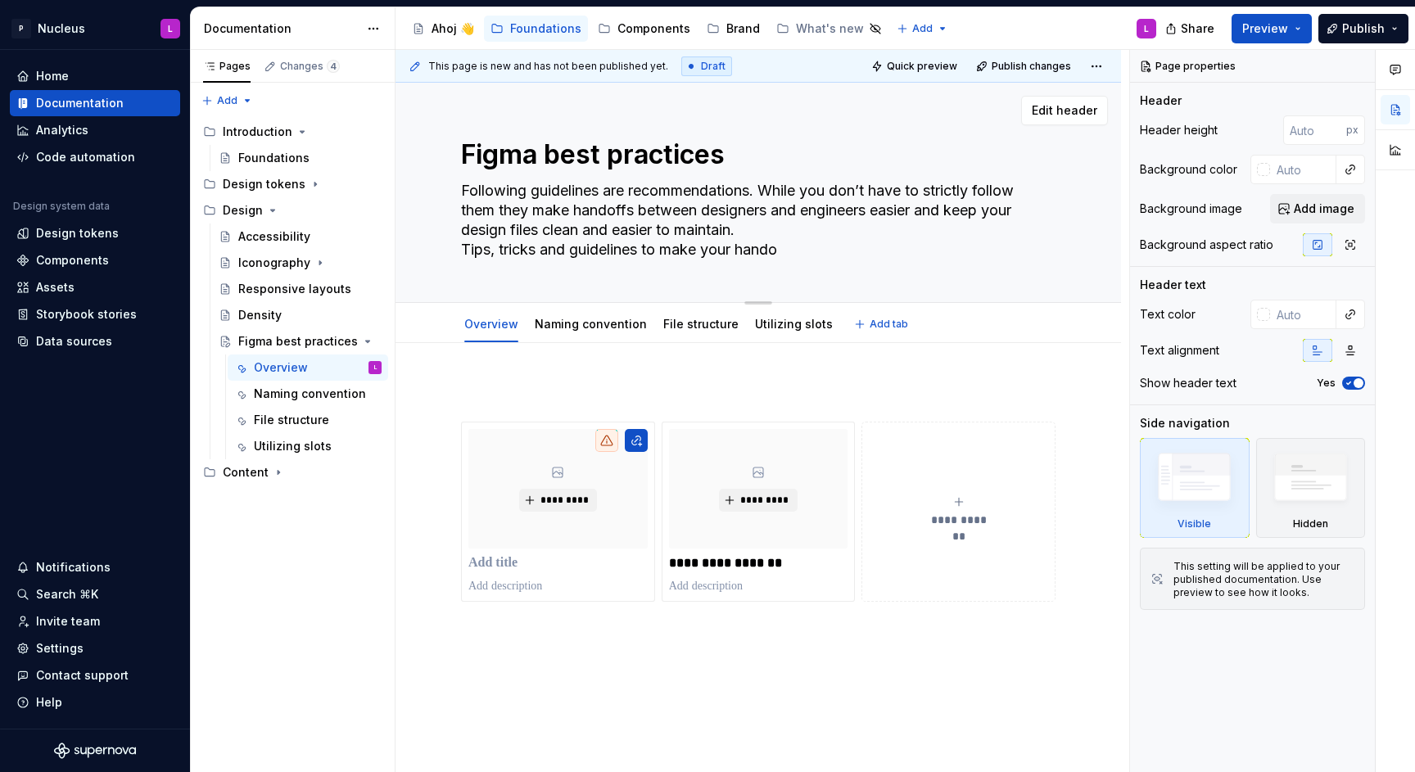
type textarea "Following guidelines are recommendations. While you don’t have to strictly foll…"
type textarea "*"
type textarea "Following guidelines are recommendations. While you don’t have to strictly foll…"
type textarea "*"
type textarea "Following guidelines are recommendations. While you don’t have to strictly foll…"
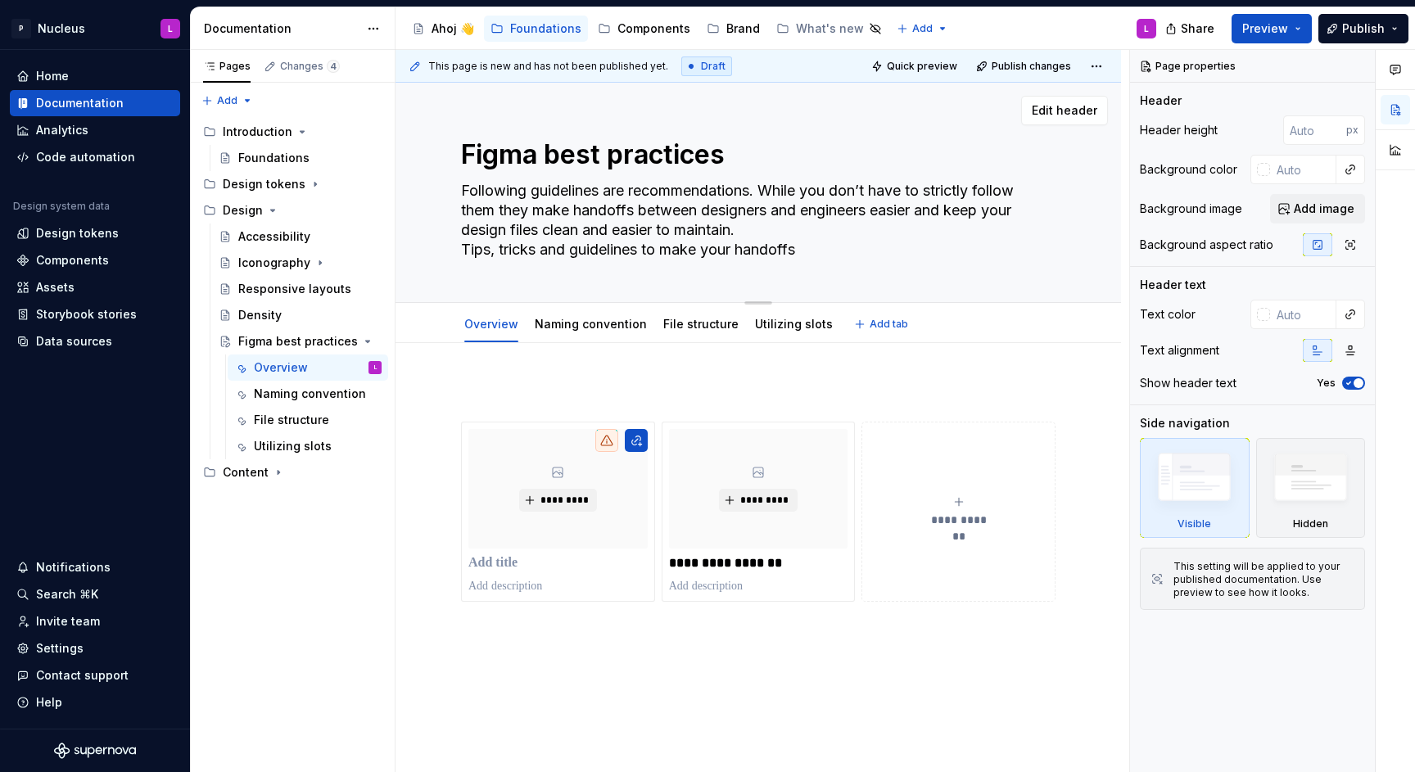
type textarea "*"
type textarea "Following guidelines are recommendations. While you don’t have to strictly foll…"
type textarea "*"
type textarea "Following guidelines are recommendations. While you don’t have to strictly foll…"
type textarea "*"
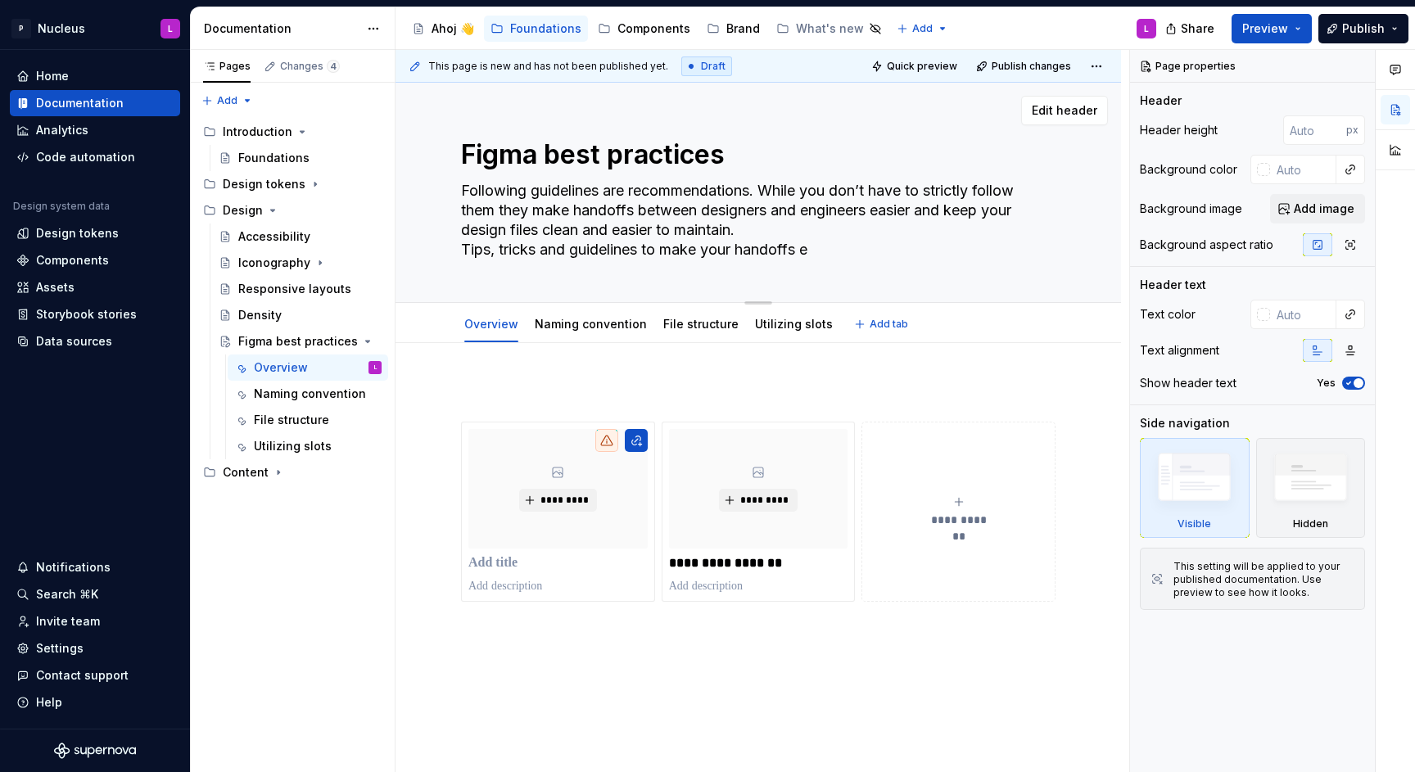
type textarea "Following guidelines are recommendations. While you don’t have to strictly foll…"
type textarea "*"
type textarea "Following guidelines are recommendations. While you don’t have to strictly foll…"
type textarea "*"
type textarea "Following guidelines are recommendations. While you don’t have to strictly foll…"
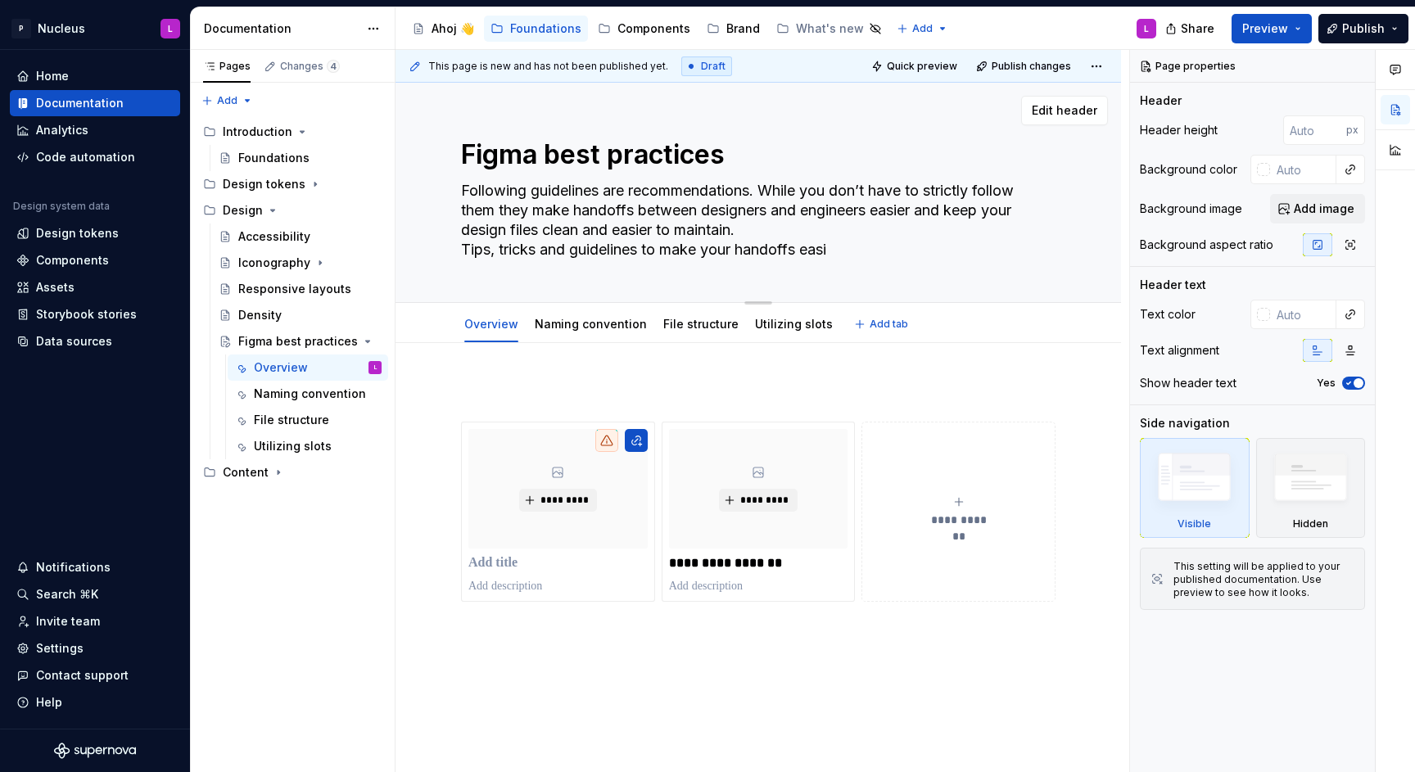
type textarea "*"
type textarea "Following guidelines are recommendations. While you don’t have to strictly foll…"
type textarea "*"
type textarea "Following guidelines are recommendations. While you don’t have to strictly foll…"
type textarea "*"
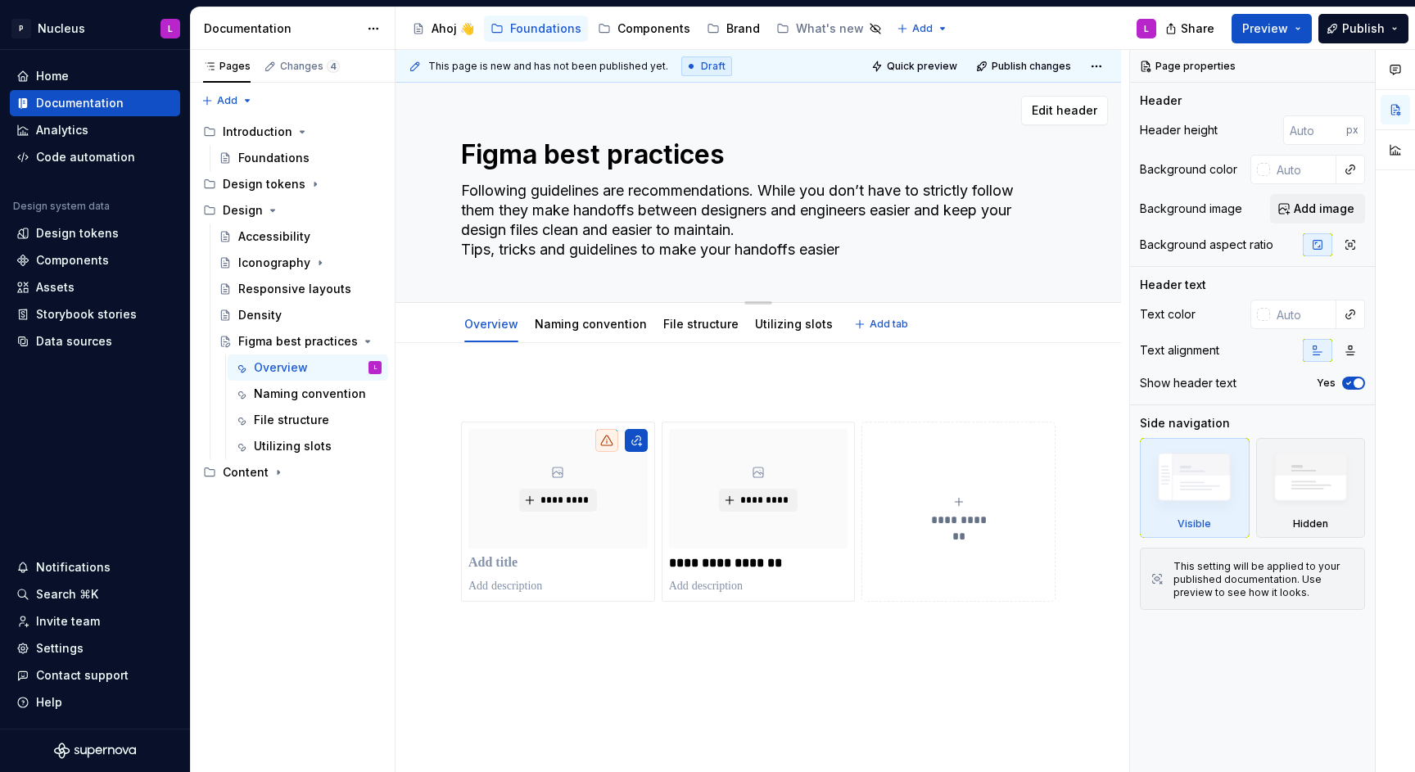
type textarea "Following guidelines are recommendations. While you don’t have to strictly foll…"
type textarea "*"
type textarea "Tips, tricks and guidelines to make your handoffs easier."
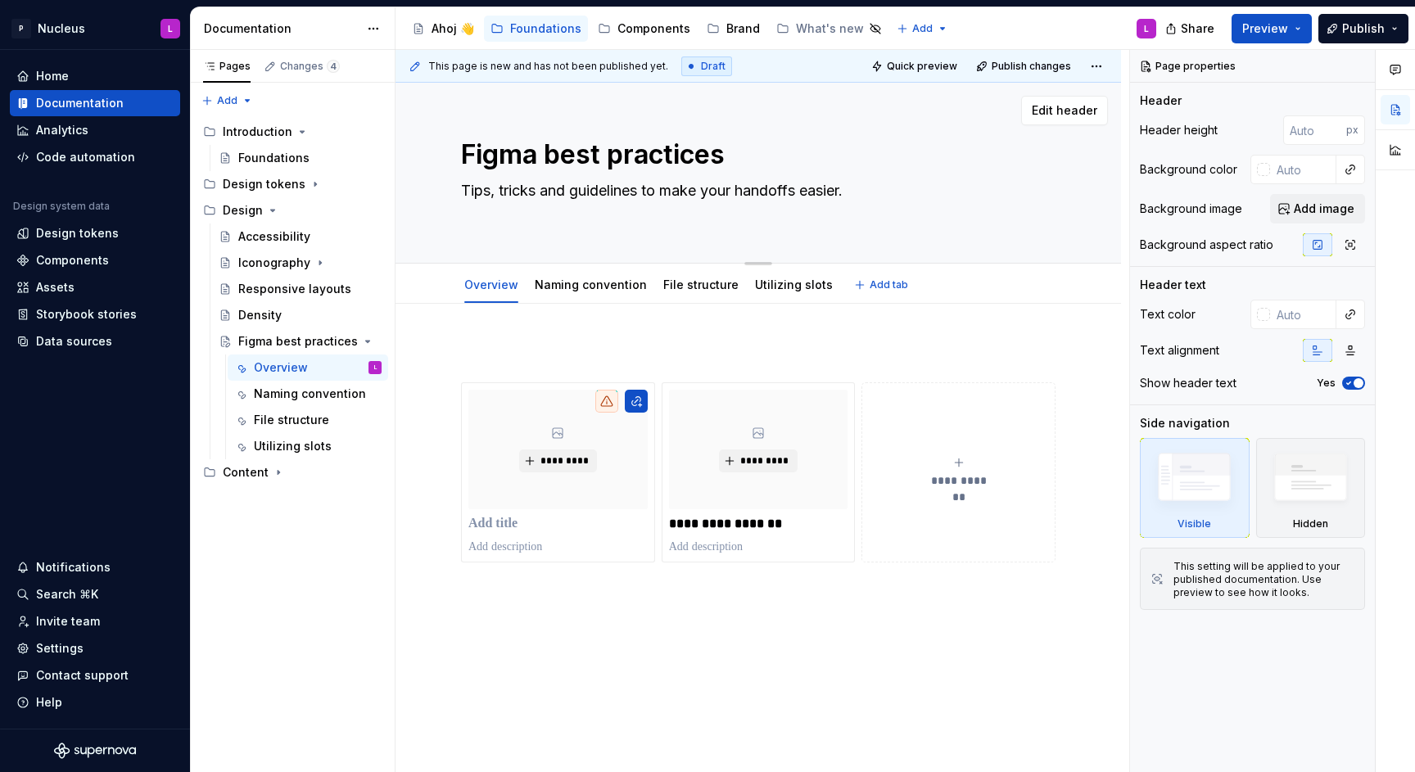
type textarea "*"
type textarea "Tips, tricks and guidelines to make your handoffs easier."
type textarea "*"
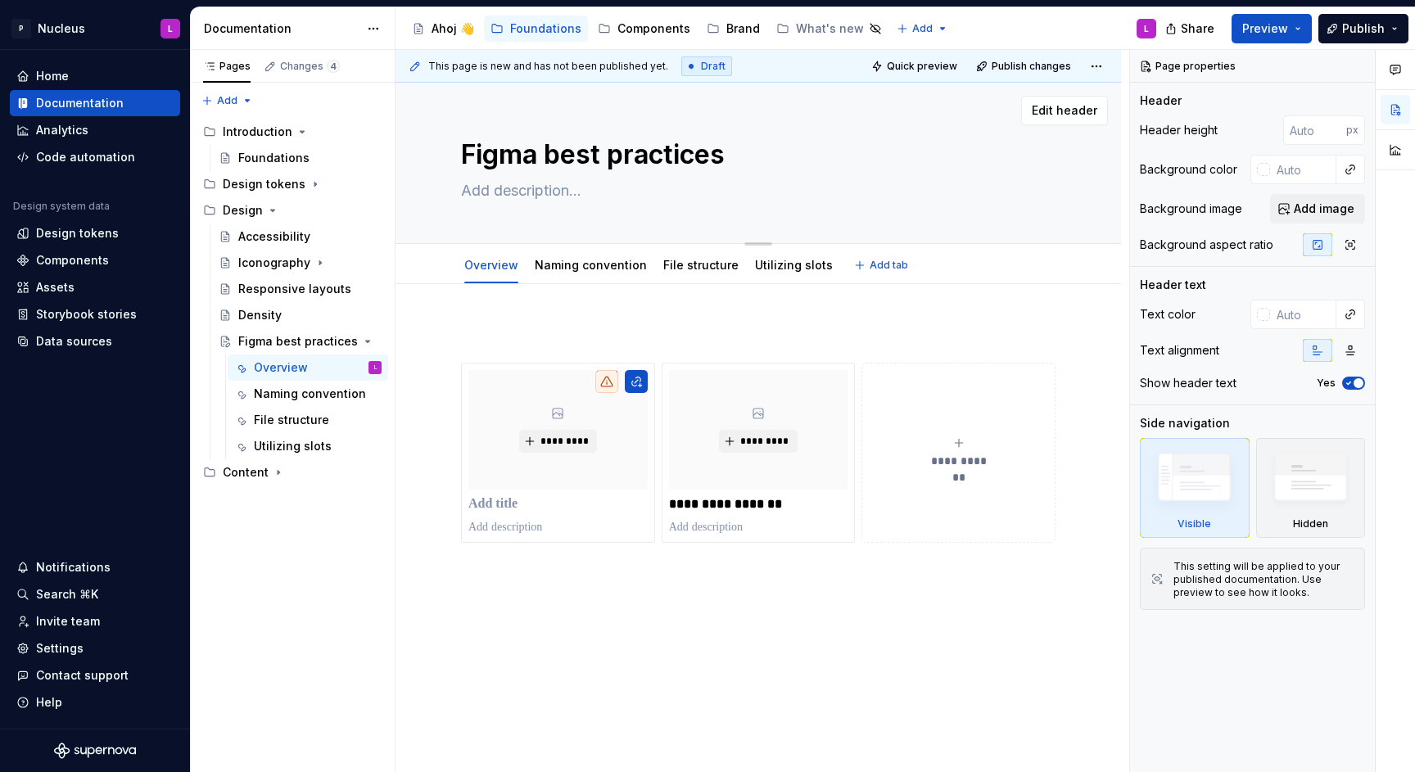
type textarea "*"
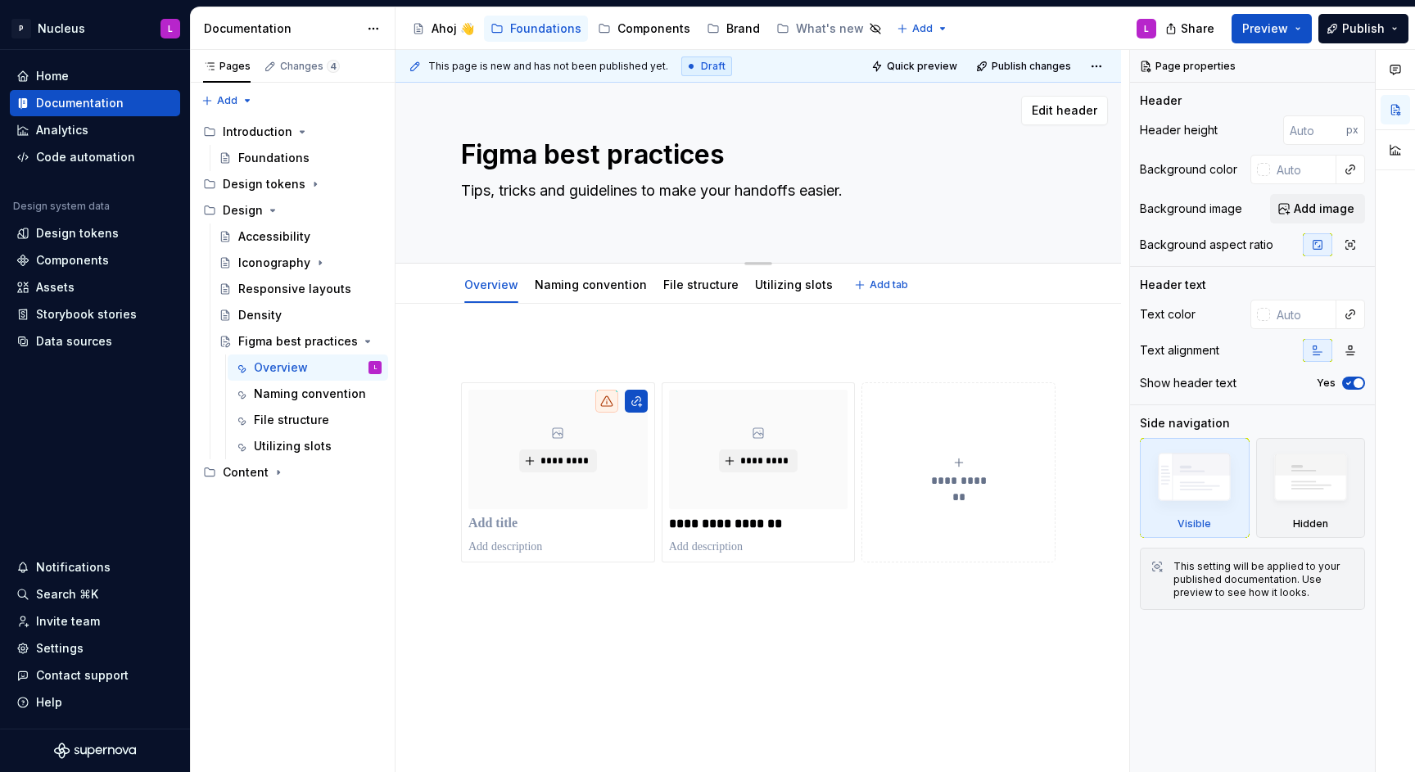
click at [465, 204] on textarea "Tips, tricks and guidelines to make your handoffs easier." at bounding box center [755, 201] width 595 height 46
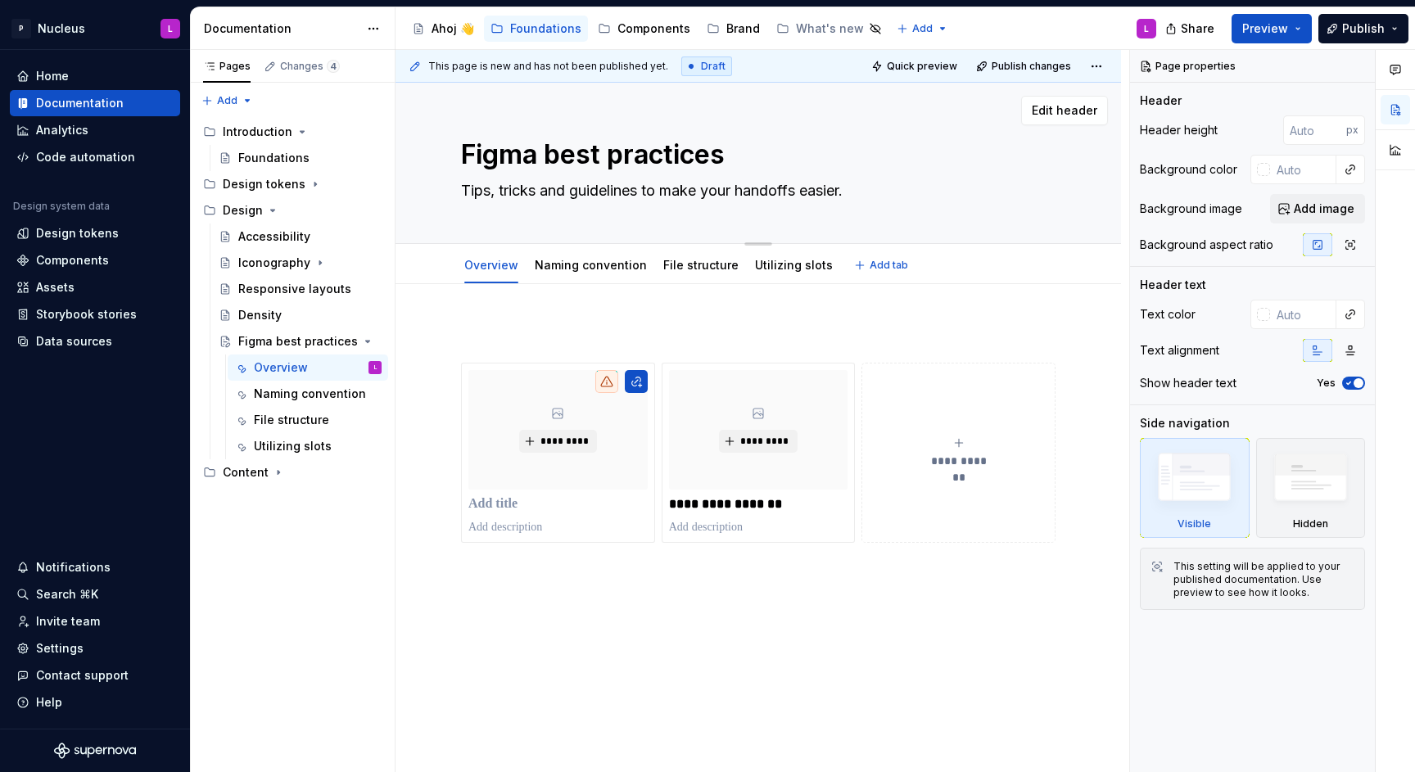
click at [671, 194] on textarea "Tips, tricks and guidelines to make your handoffs easier." at bounding box center [755, 191] width 595 height 26
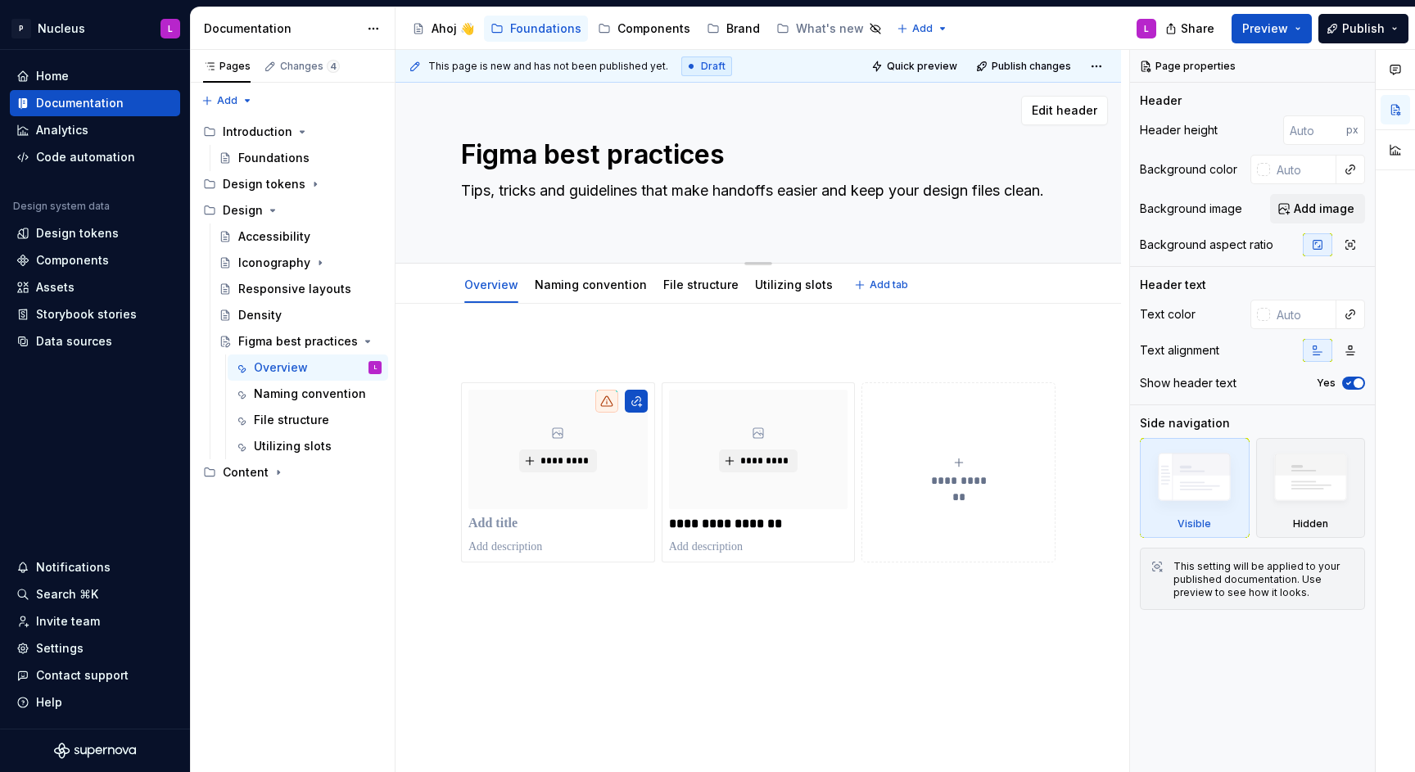
click at [568, 206] on textarea "Tips, tricks and guidelines that make handoffs easier and keep your design file…" at bounding box center [755, 201] width 595 height 46
click at [491, 347] on p at bounding box center [758, 353] width 595 height 20
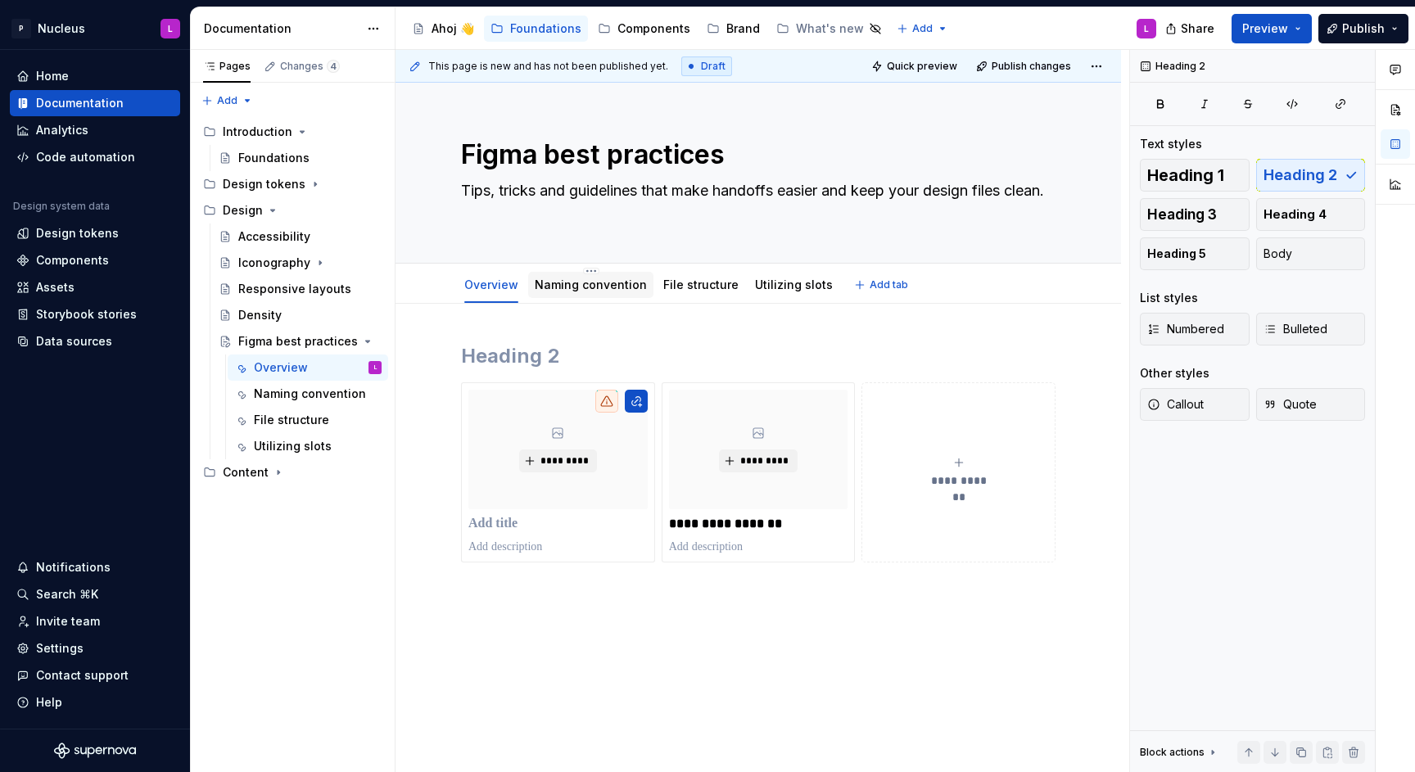
click at [606, 290] on link "Naming convention" at bounding box center [591, 285] width 112 height 14
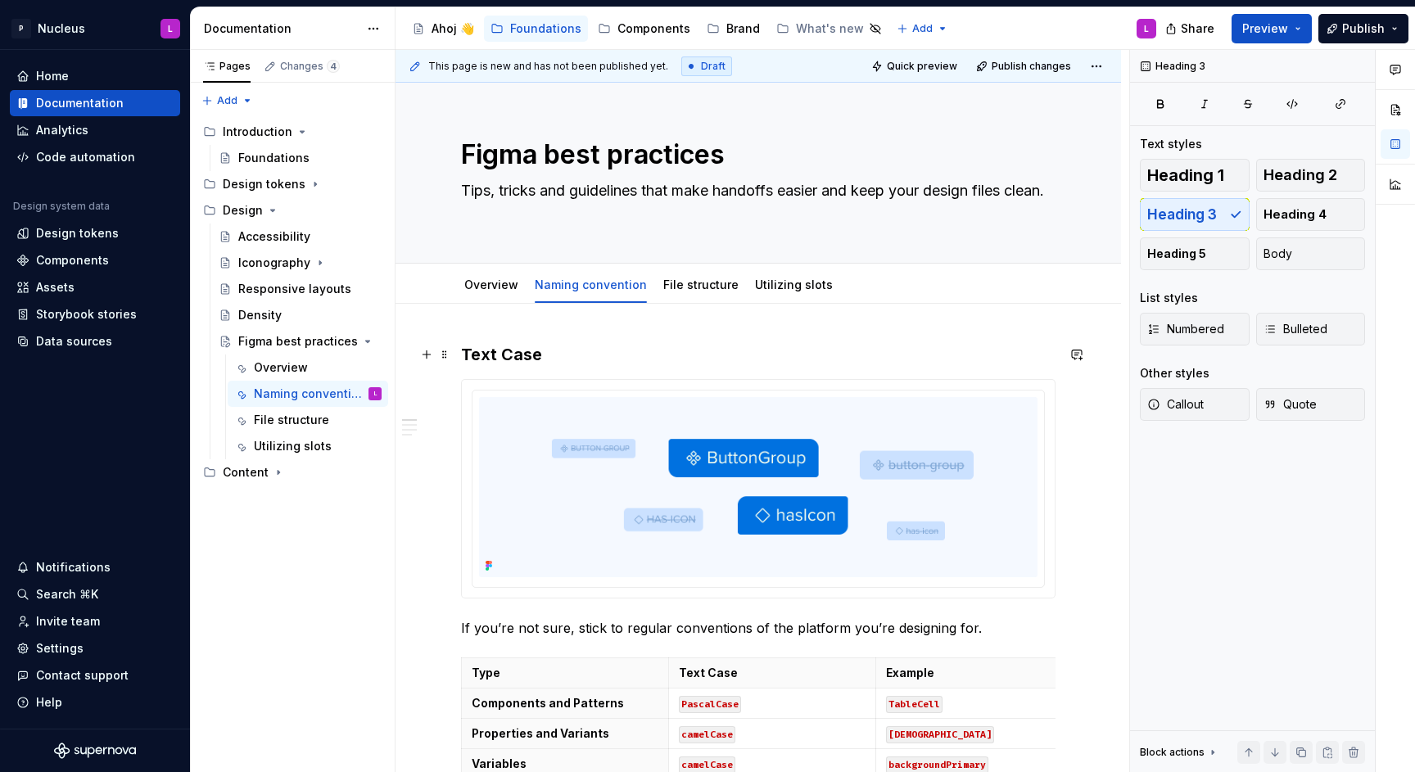
click at [498, 356] on h3 "Text Case" at bounding box center [758, 354] width 595 height 23
click at [1267, 177] on span "Heading 2" at bounding box center [1301, 175] width 74 height 16
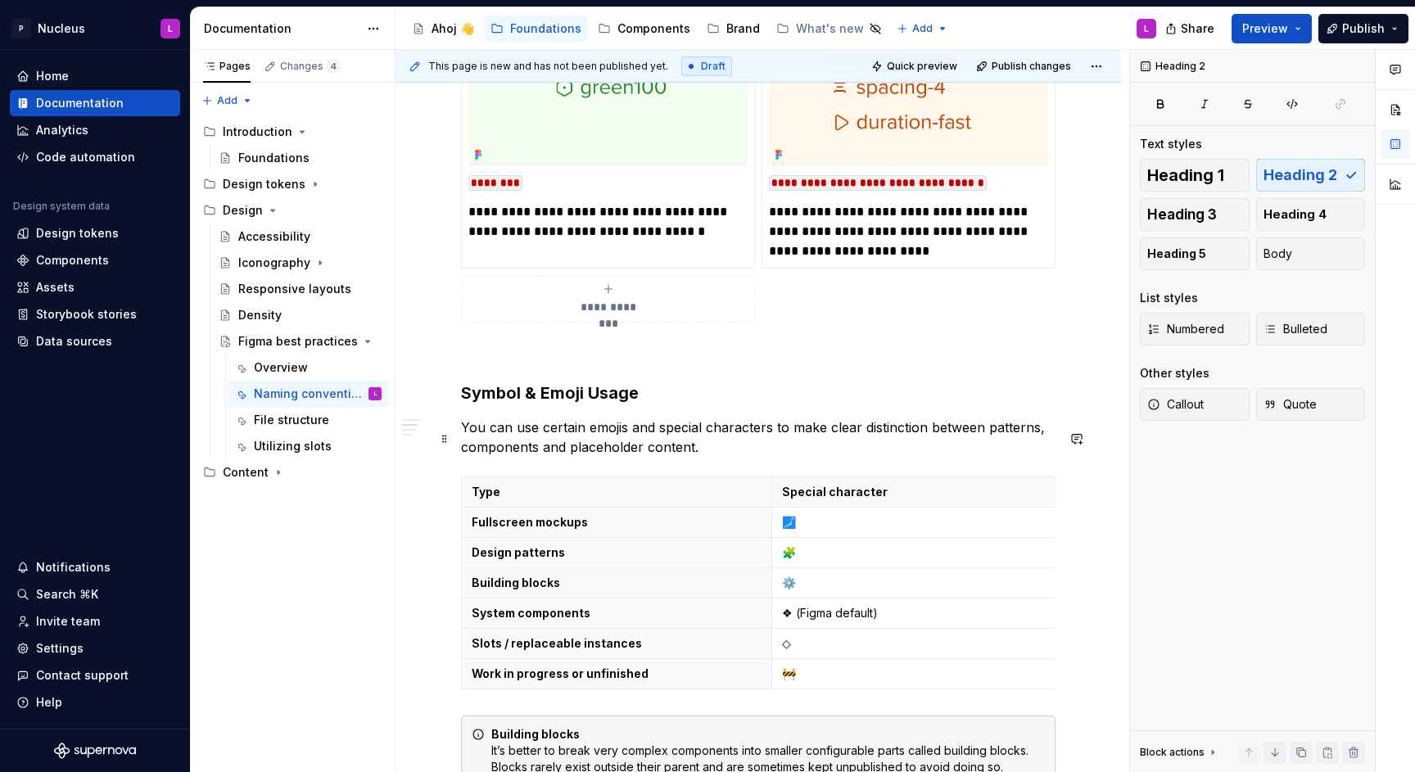
scroll to position [1495, 0]
click at [581, 401] on h3 "Symbol & Emoji Usage" at bounding box center [758, 394] width 595 height 23
click at [1314, 156] on div "Text styles Heading 1 Heading 2 Heading 3 Heading 4 Heading 5 Body List styles …" at bounding box center [1252, 288] width 225 height 305
click at [1312, 167] on span "Heading 2" at bounding box center [1301, 175] width 74 height 16
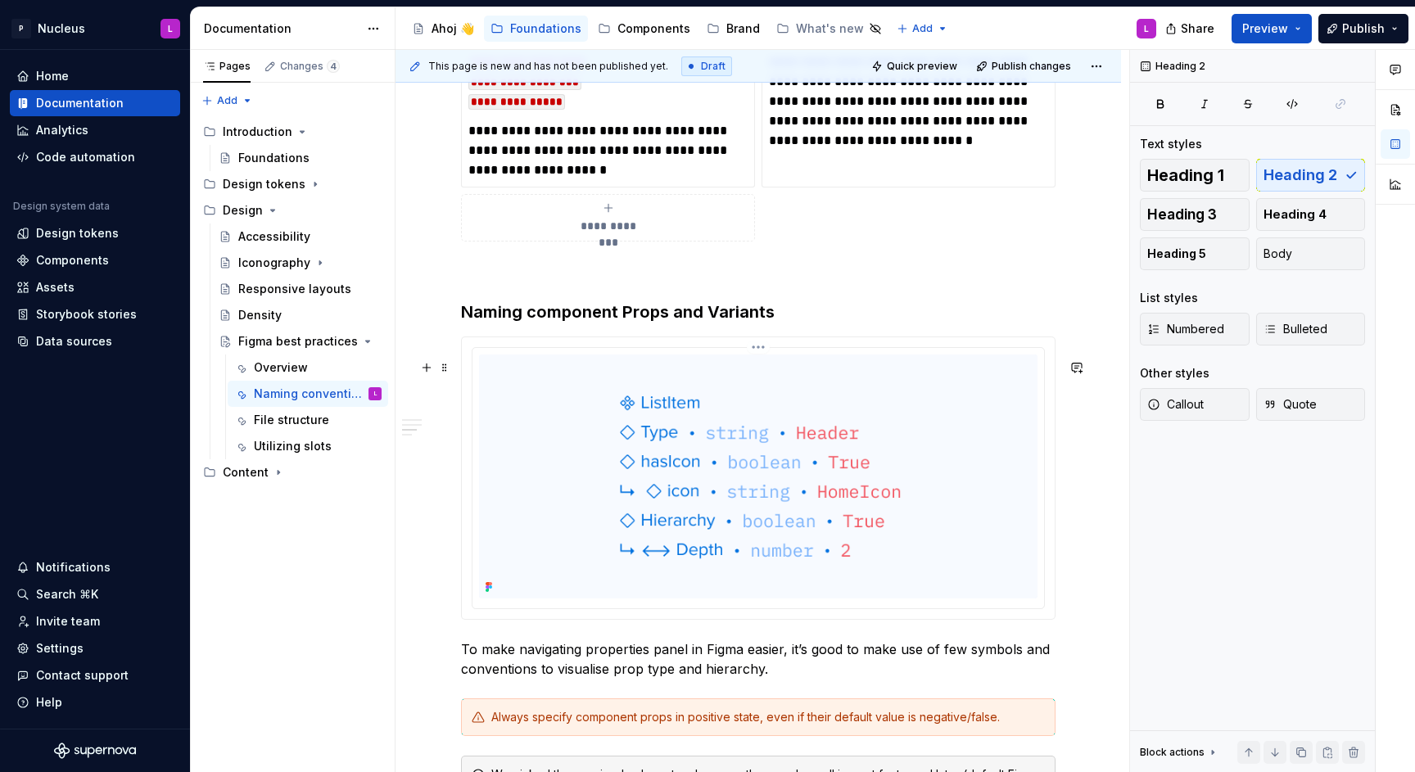
scroll to position [3048, 0]
click at [649, 325] on h3 "Naming component Props and Variants" at bounding box center [758, 313] width 595 height 23
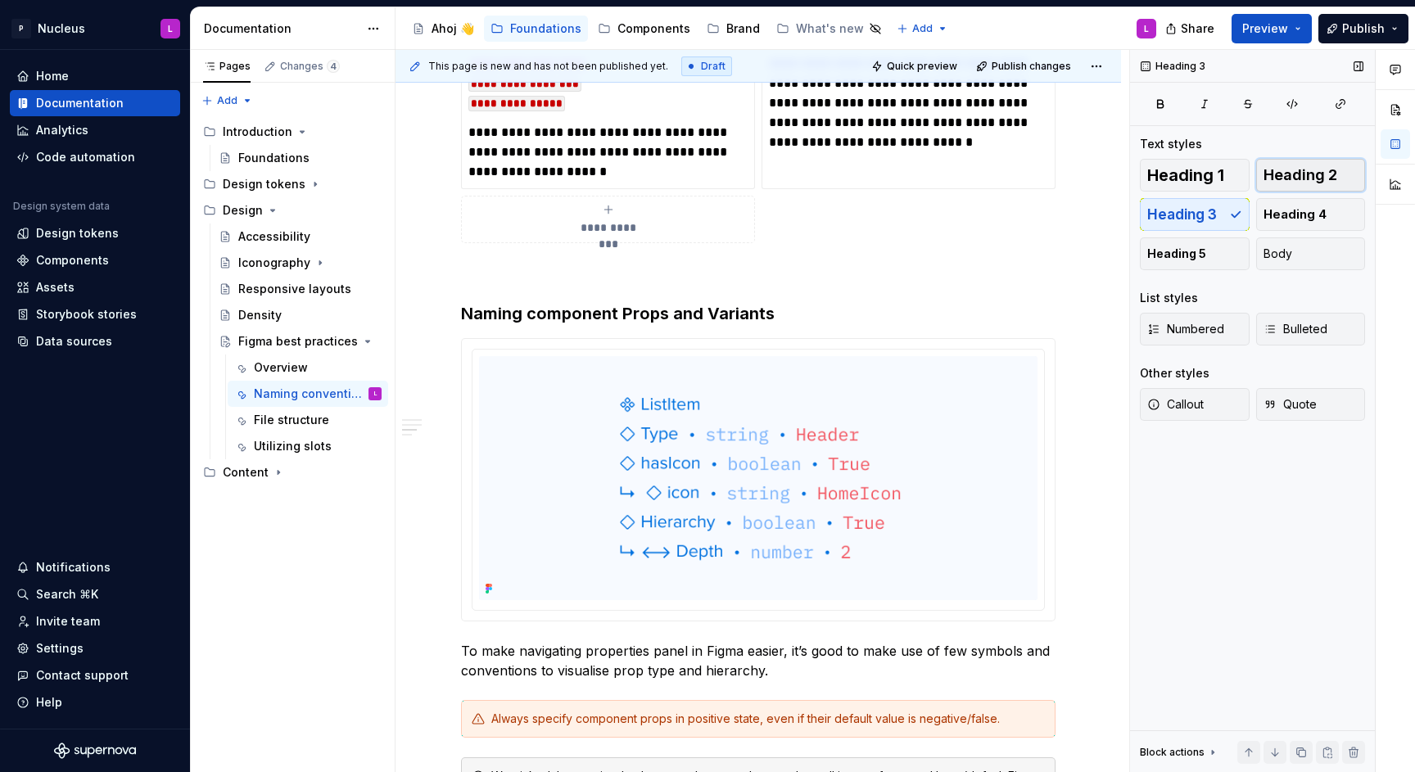
click at [1286, 179] on span "Heading 2" at bounding box center [1301, 175] width 74 height 16
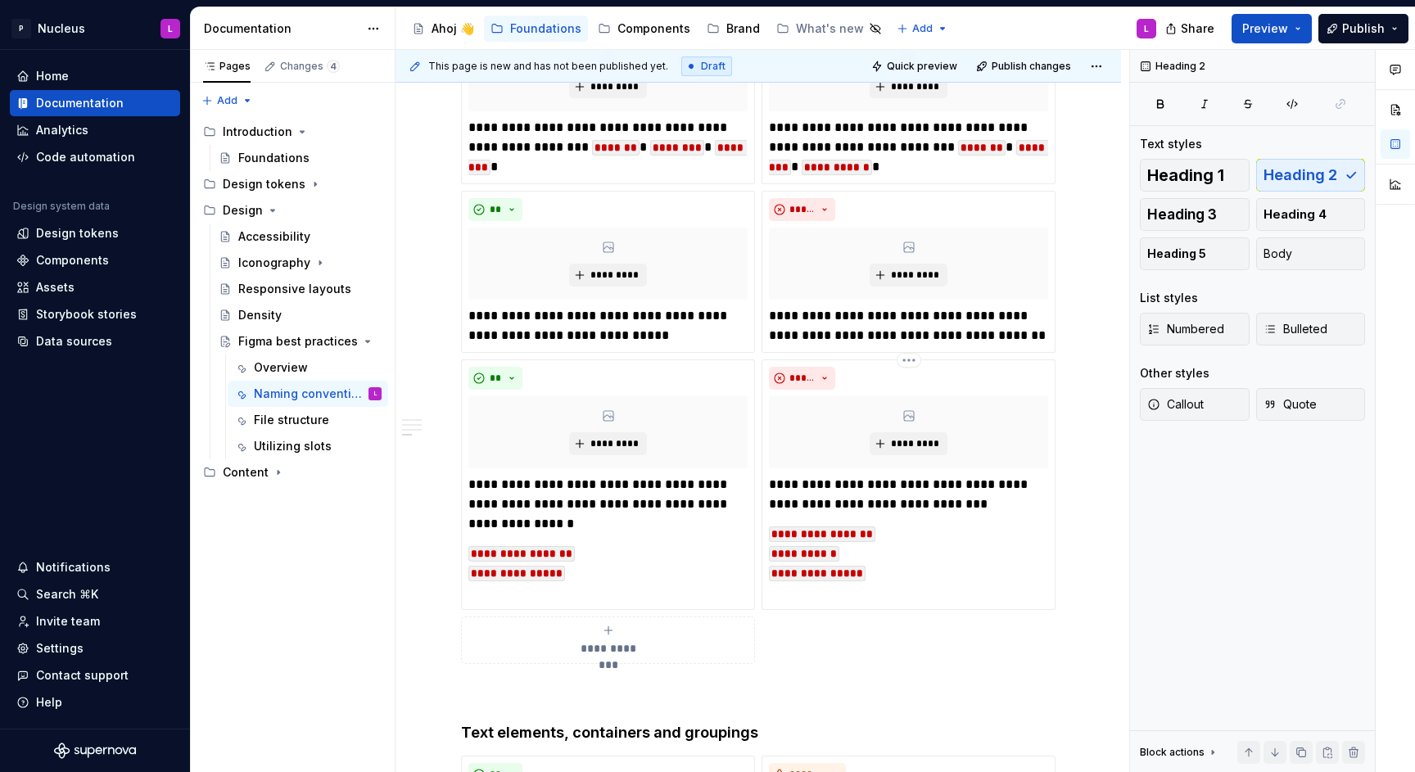
scroll to position [4821, 0]
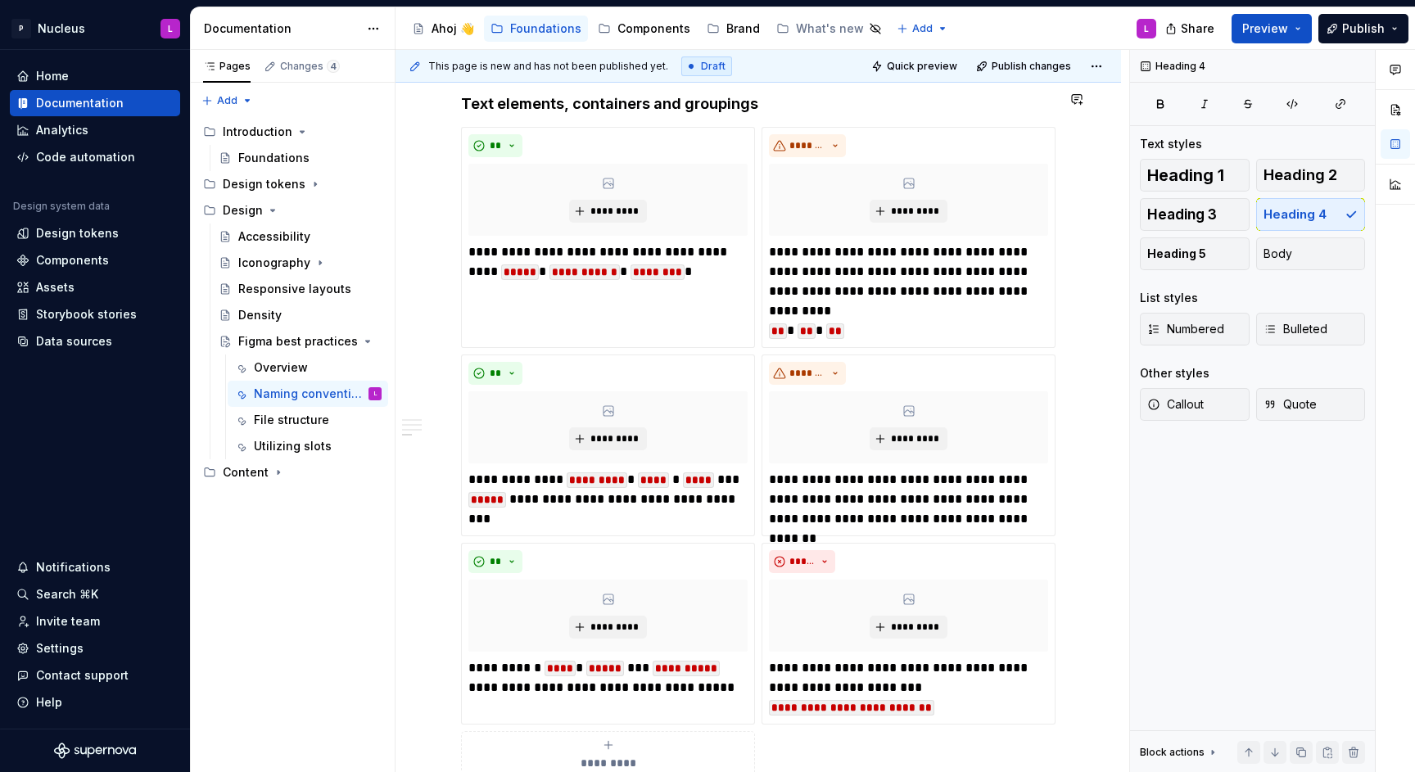
drag, startPoint x: 1314, startPoint y: 181, endPoint x: 1300, endPoint y: 193, distance: 19.2
click at [1314, 181] on span "Heading 2" at bounding box center [1301, 175] width 74 height 16
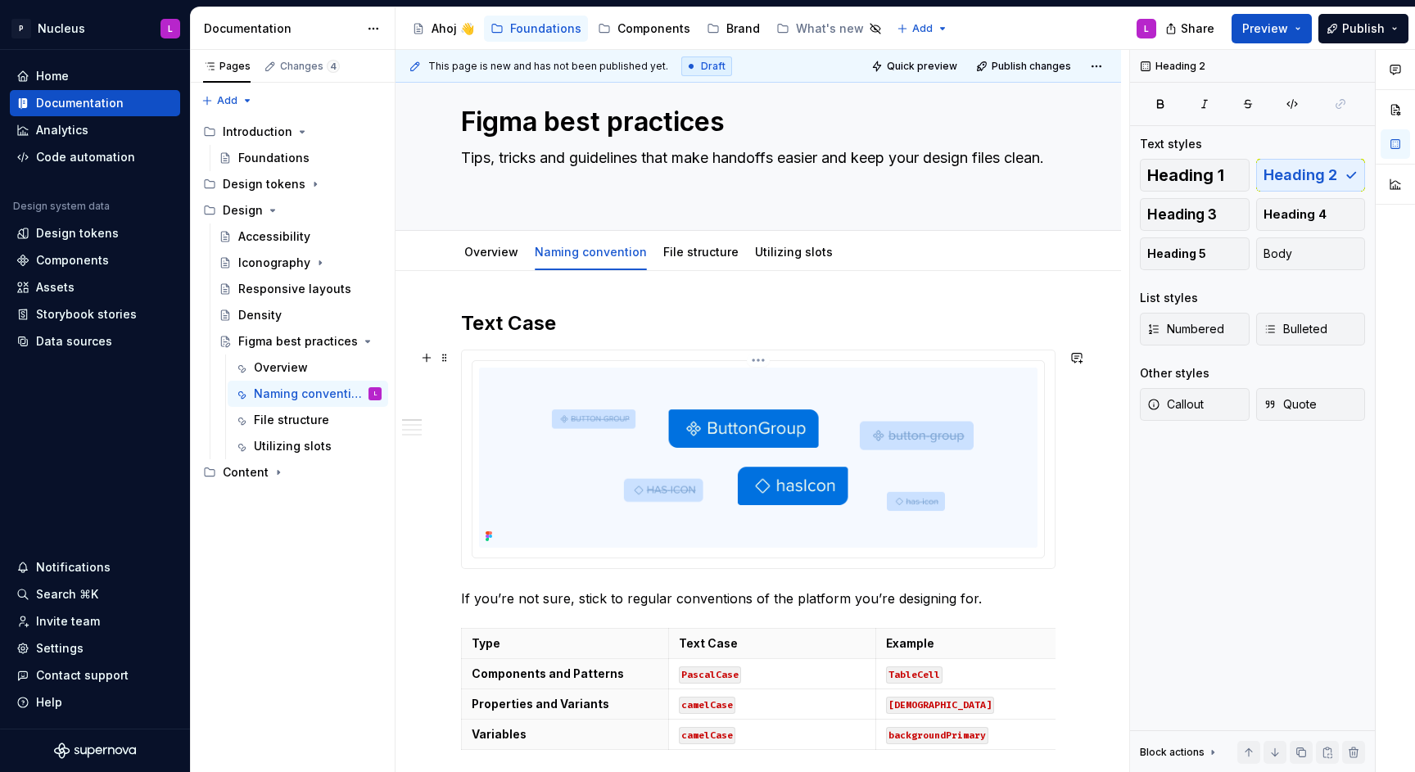
scroll to position [0, 0]
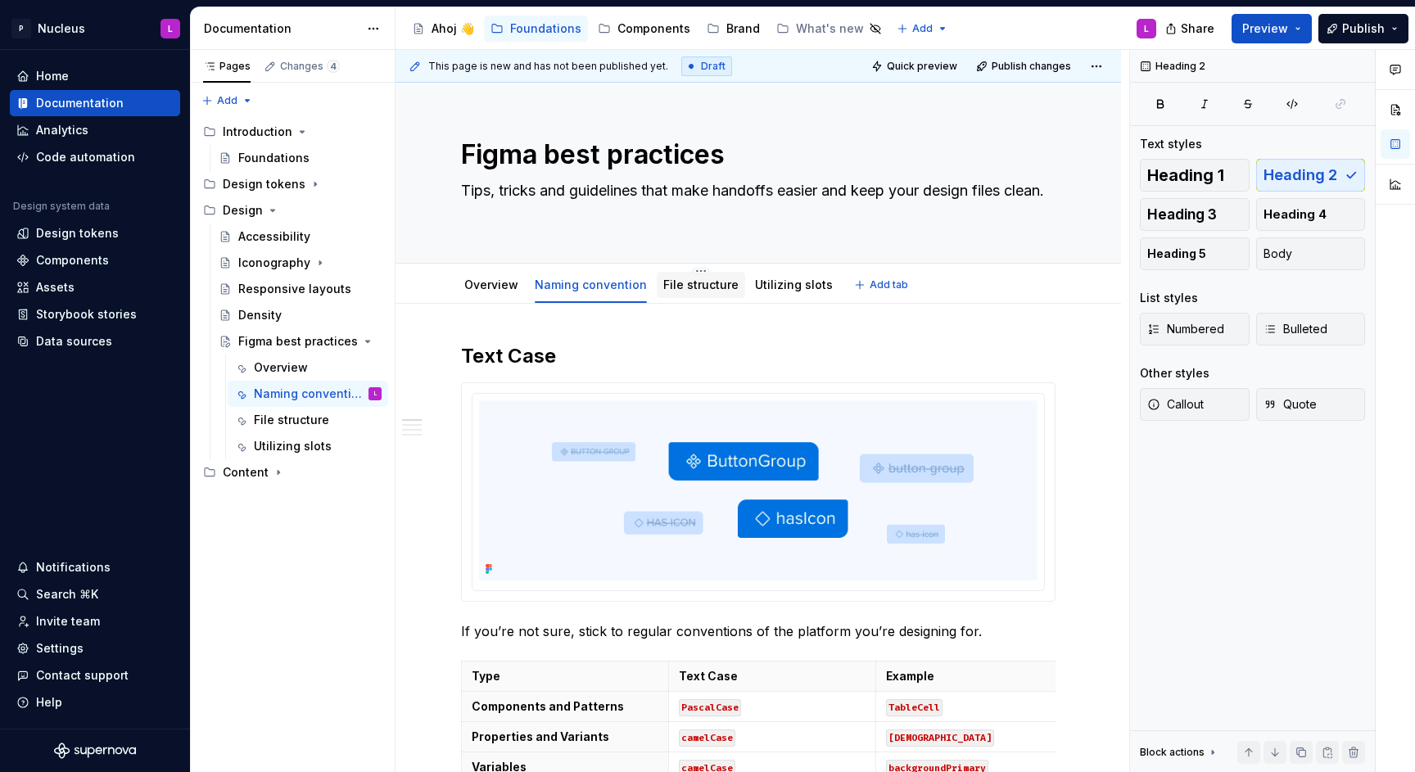
click at [691, 280] on link "File structure" at bounding box center [700, 285] width 75 height 14
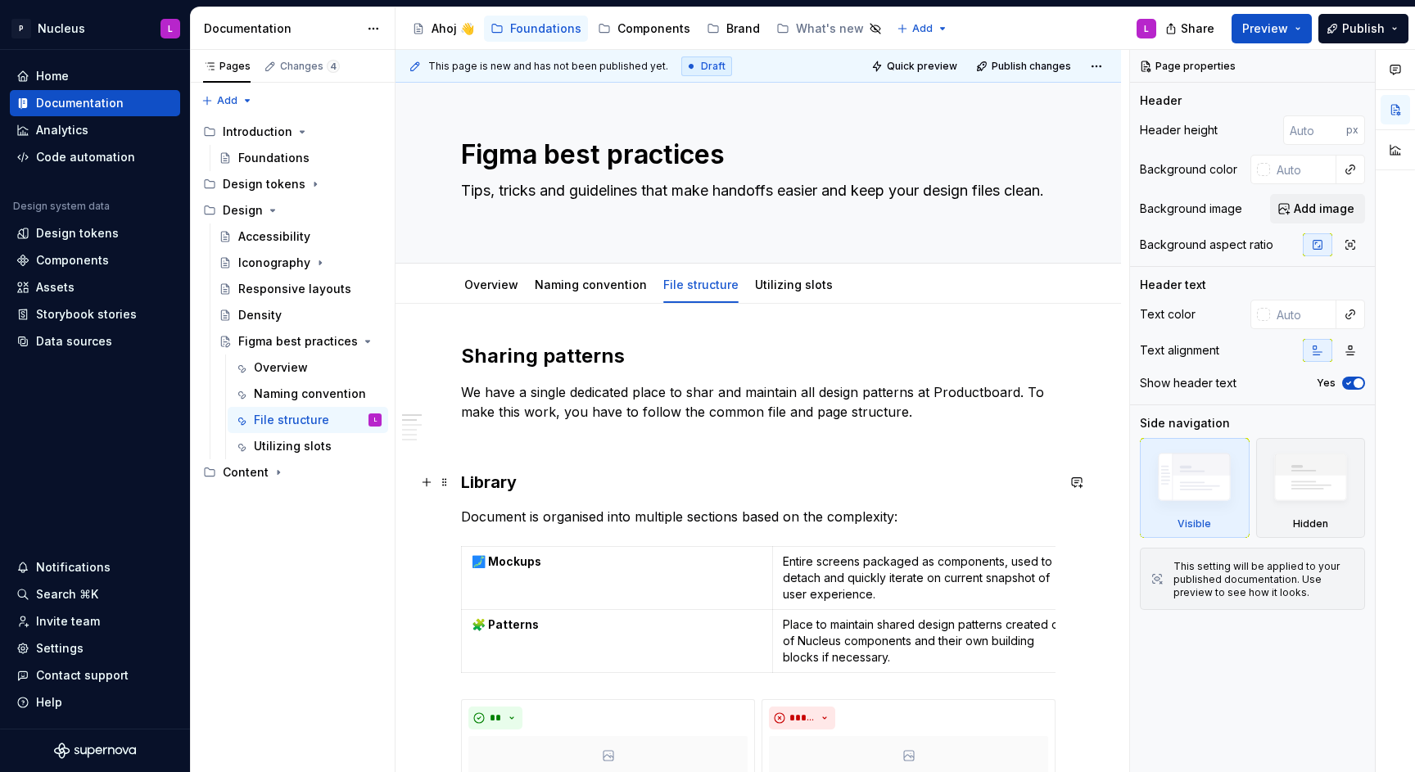
click at [505, 486] on h3 "Library" at bounding box center [758, 482] width 595 height 23
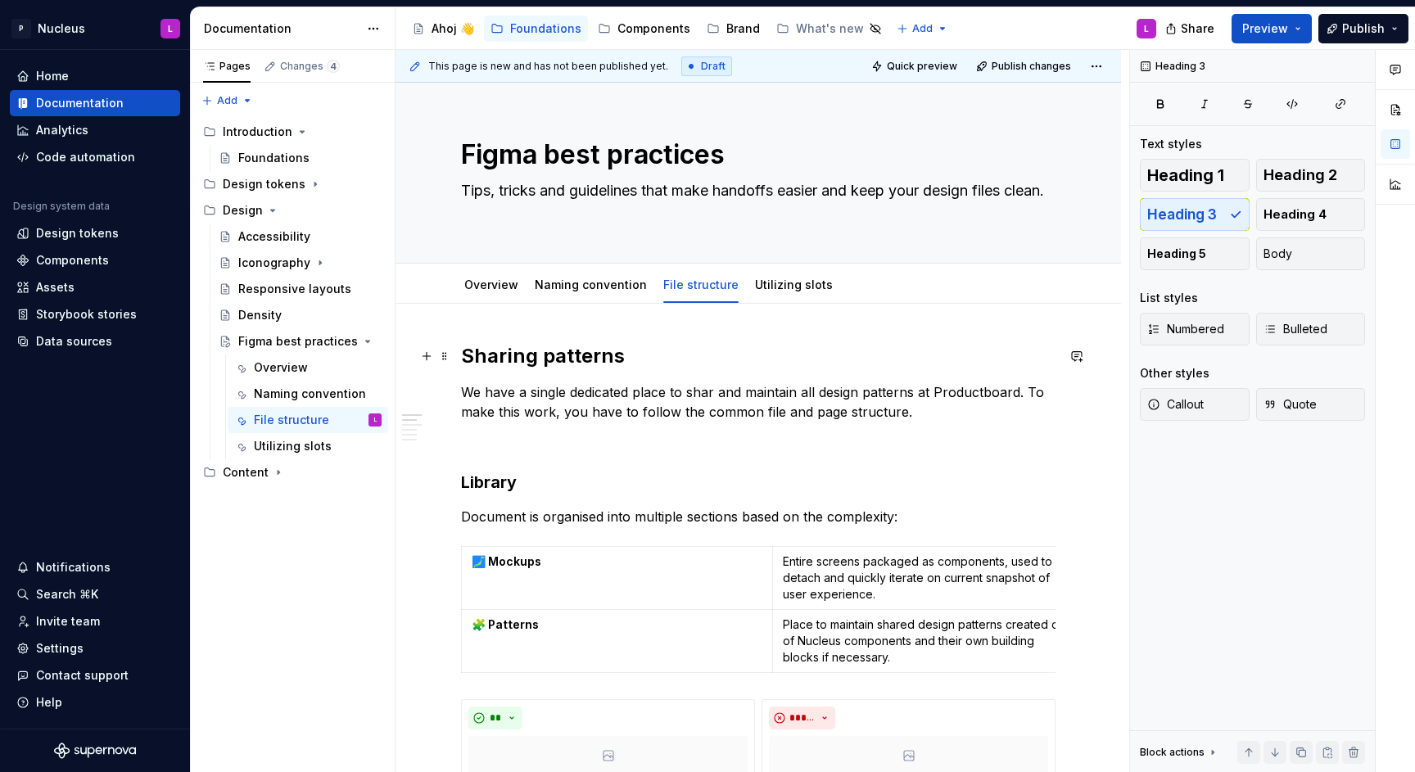
click at [526, 357] on h2 "Sharing patterns" at bounding box center [758, 356] width 595 height 26
click at [1318, 187] on button "Heading 2" at bounding box center [1311, 175] width 110 height 33
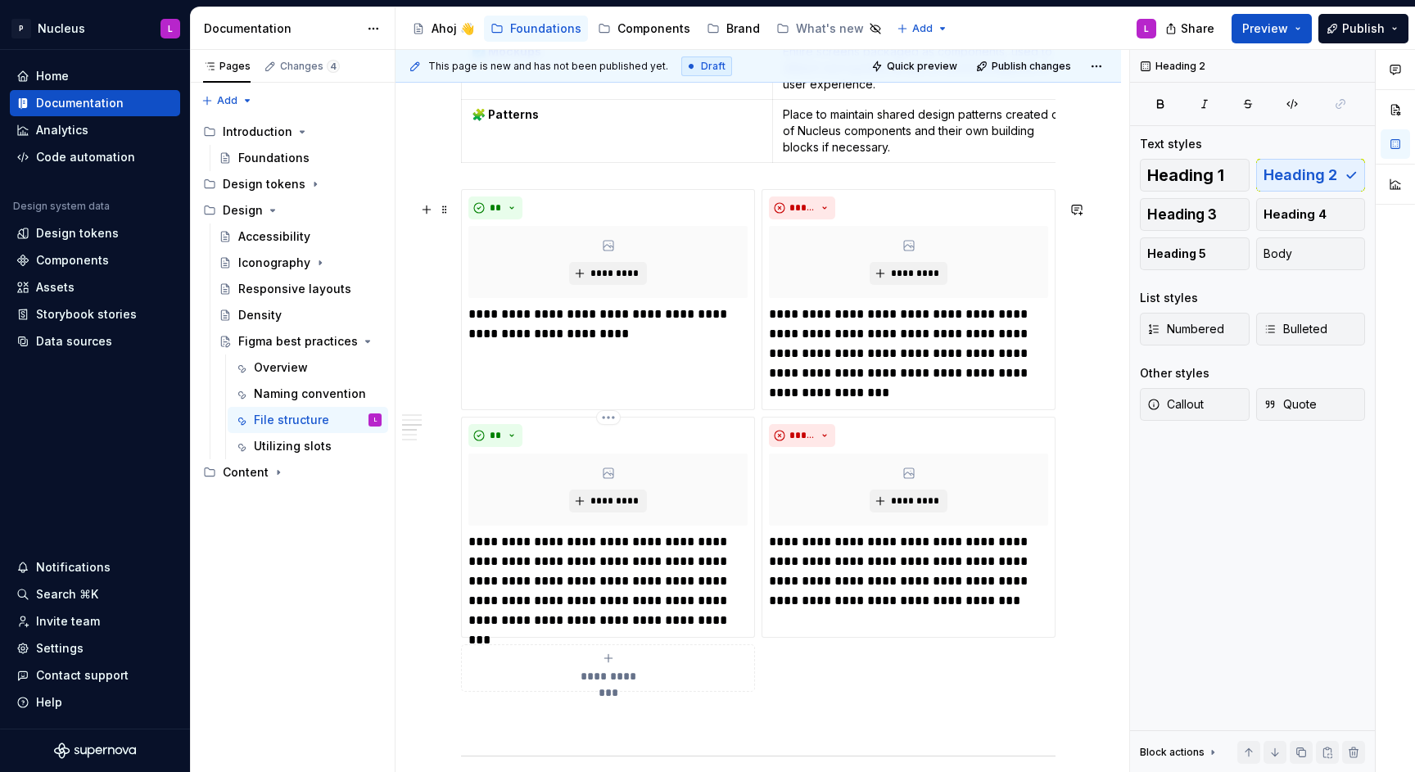
scroll to position [1169, 0]
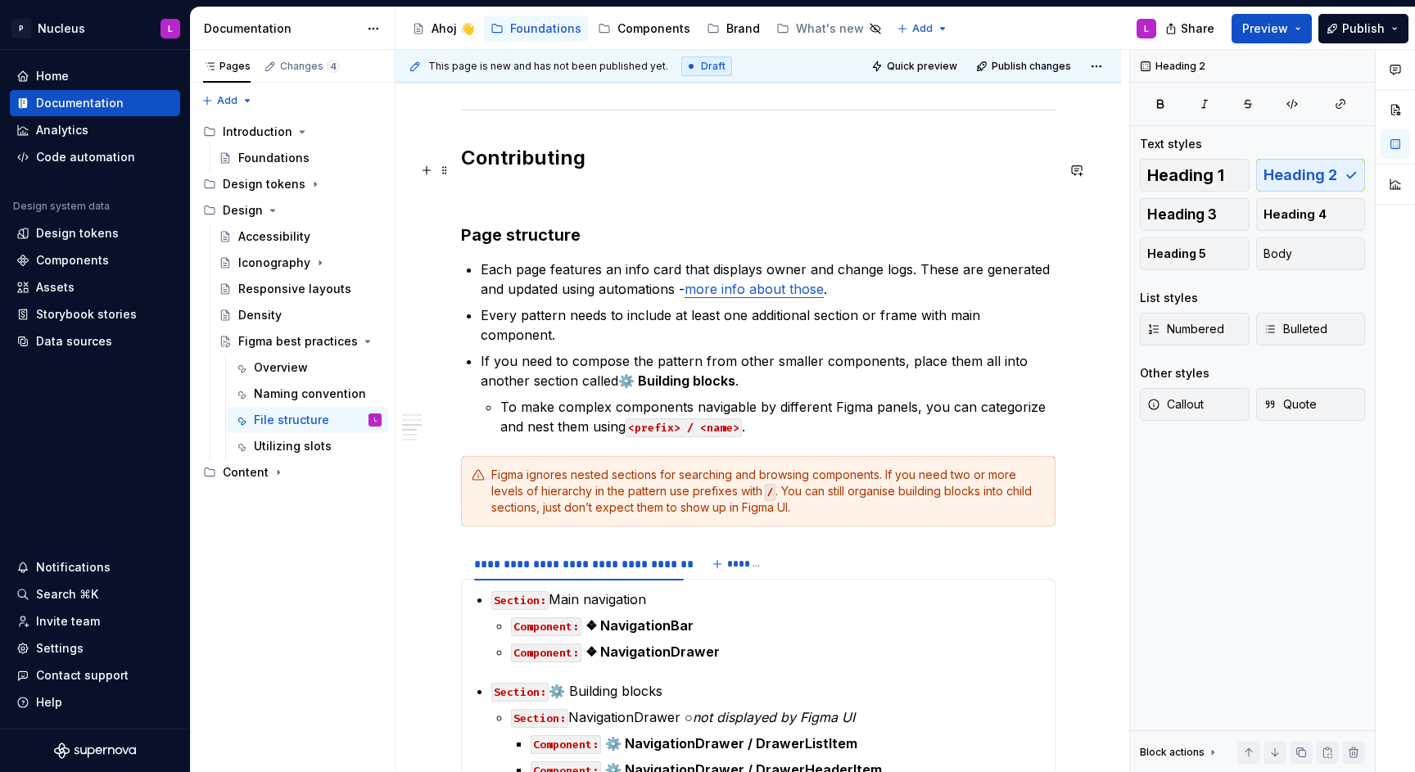
click at [520, 170] on h2 "Contributing" at bounding box center [758, 158] width 595 height 26
click at [521, 246] on h3 "Page structure" at bounding box center [758, 235] width 595 height 23
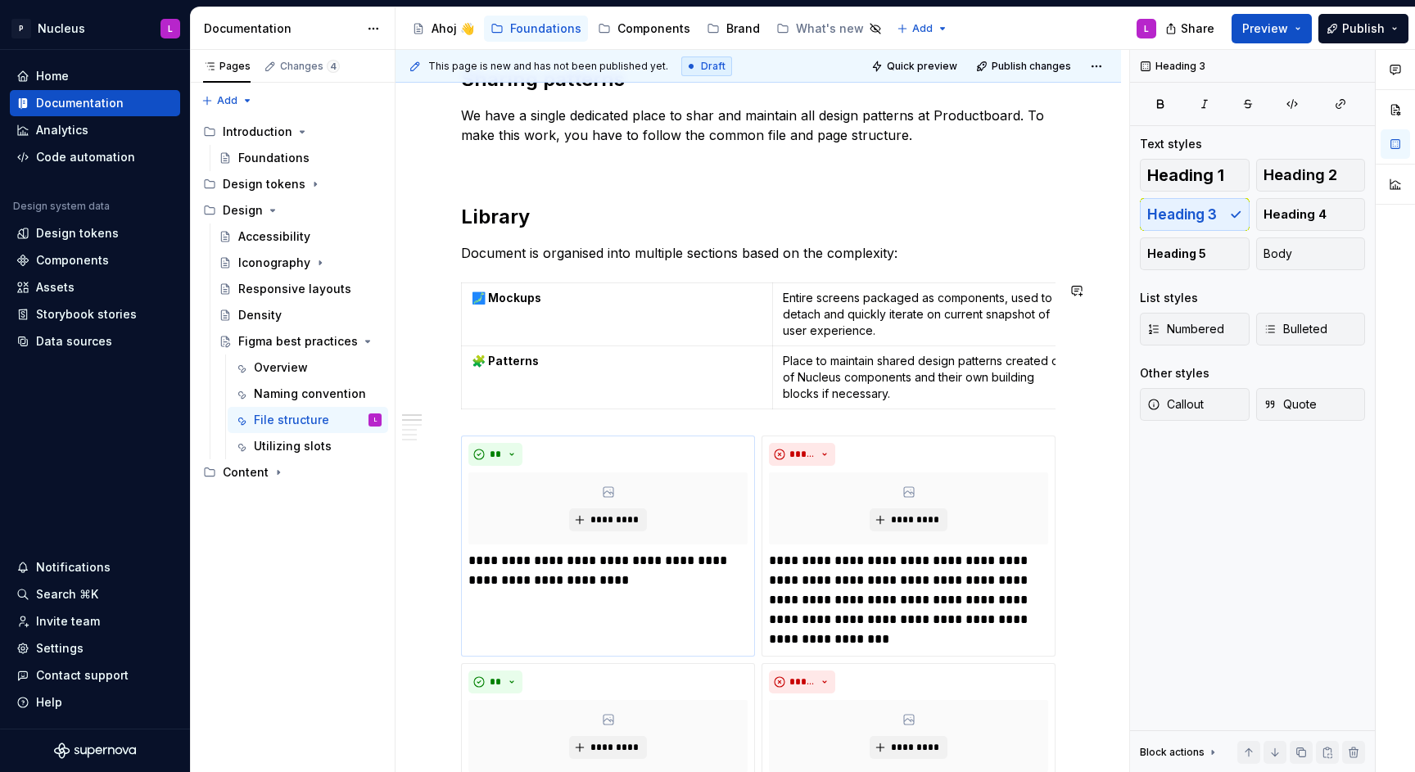
scroll to position [0, 0]
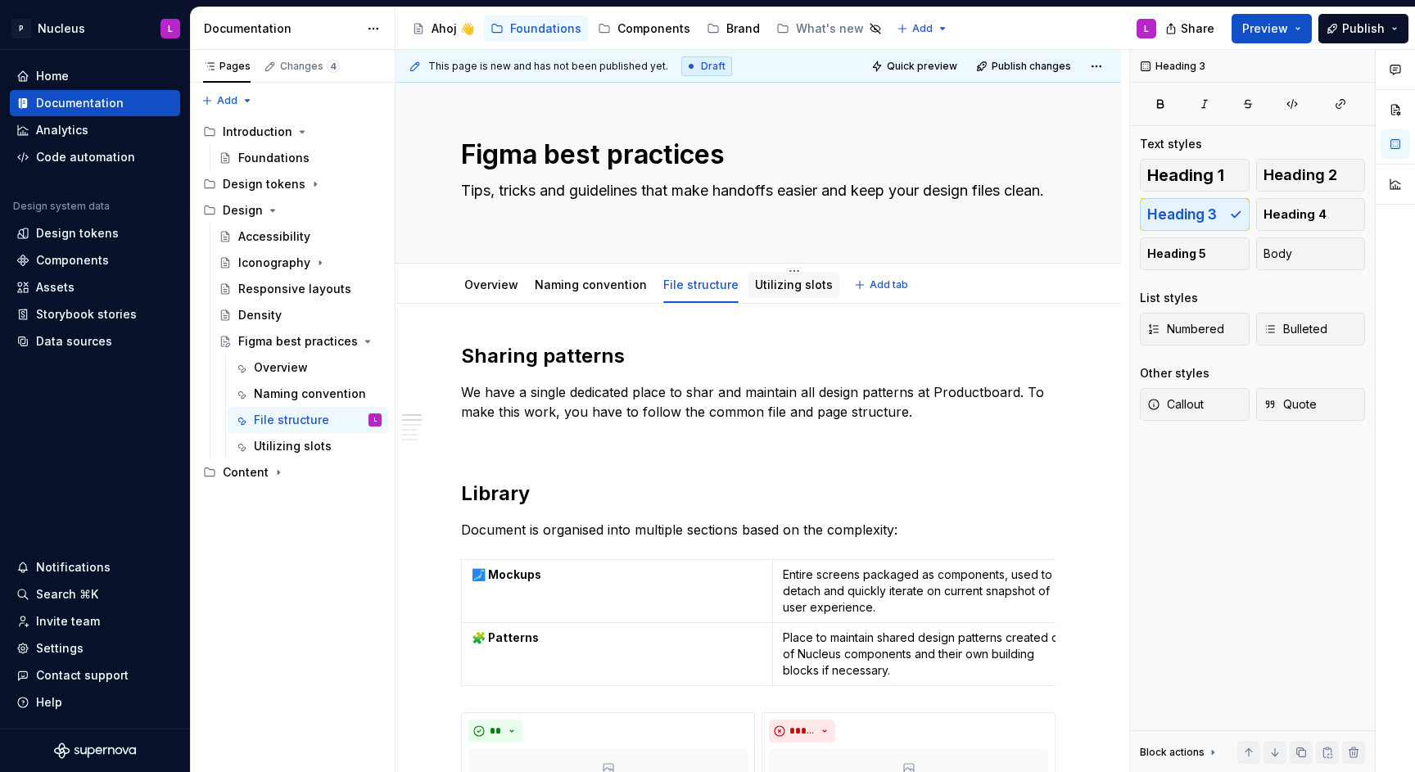
click at [776, 290] on link "Utilizing slots" at bounding box center [794, 285] width 78 height 14
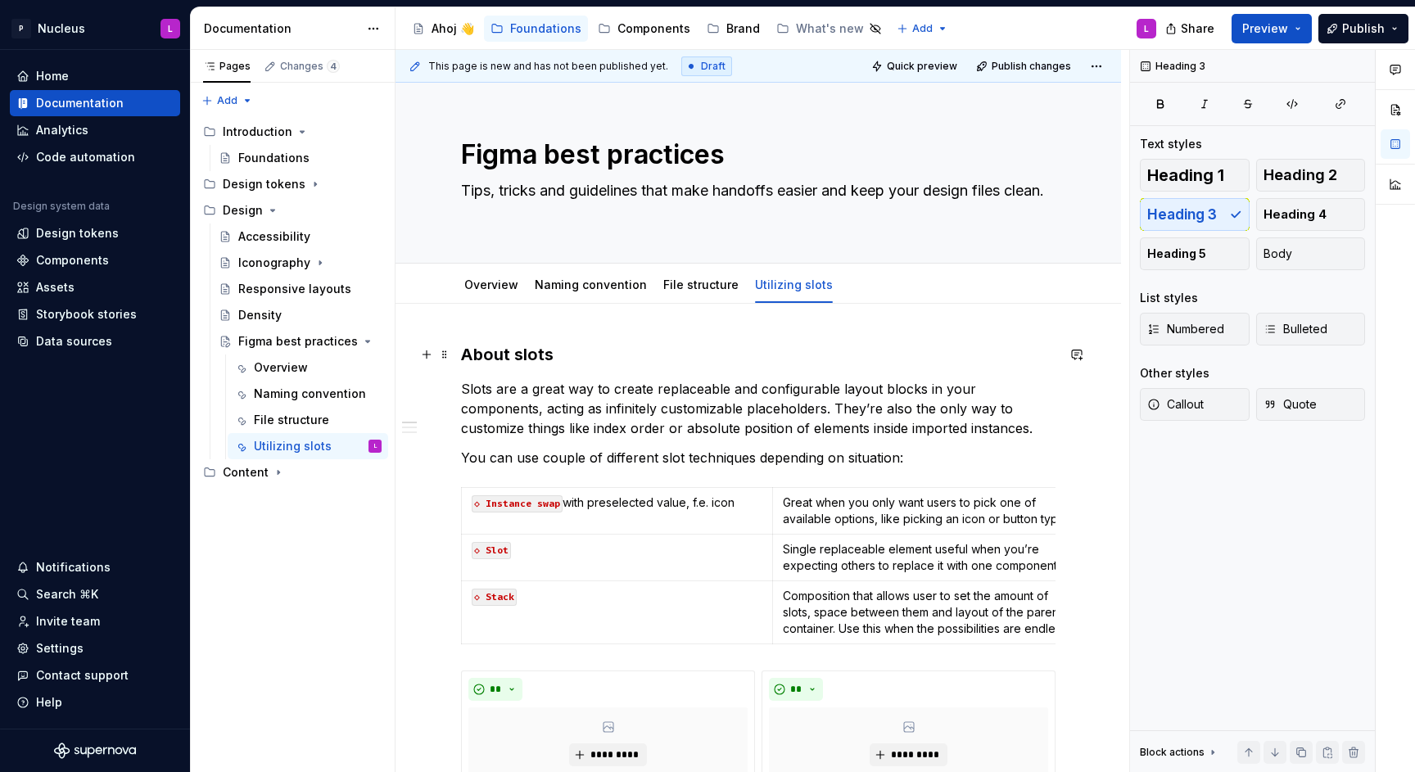
click at [523, 364] on h3 "About slots" at bounding box center [758, 354] width 595 height 23
click at [1314, 179] on span "Heading 2" at bounding box center [1301, 175] width 74 height 16
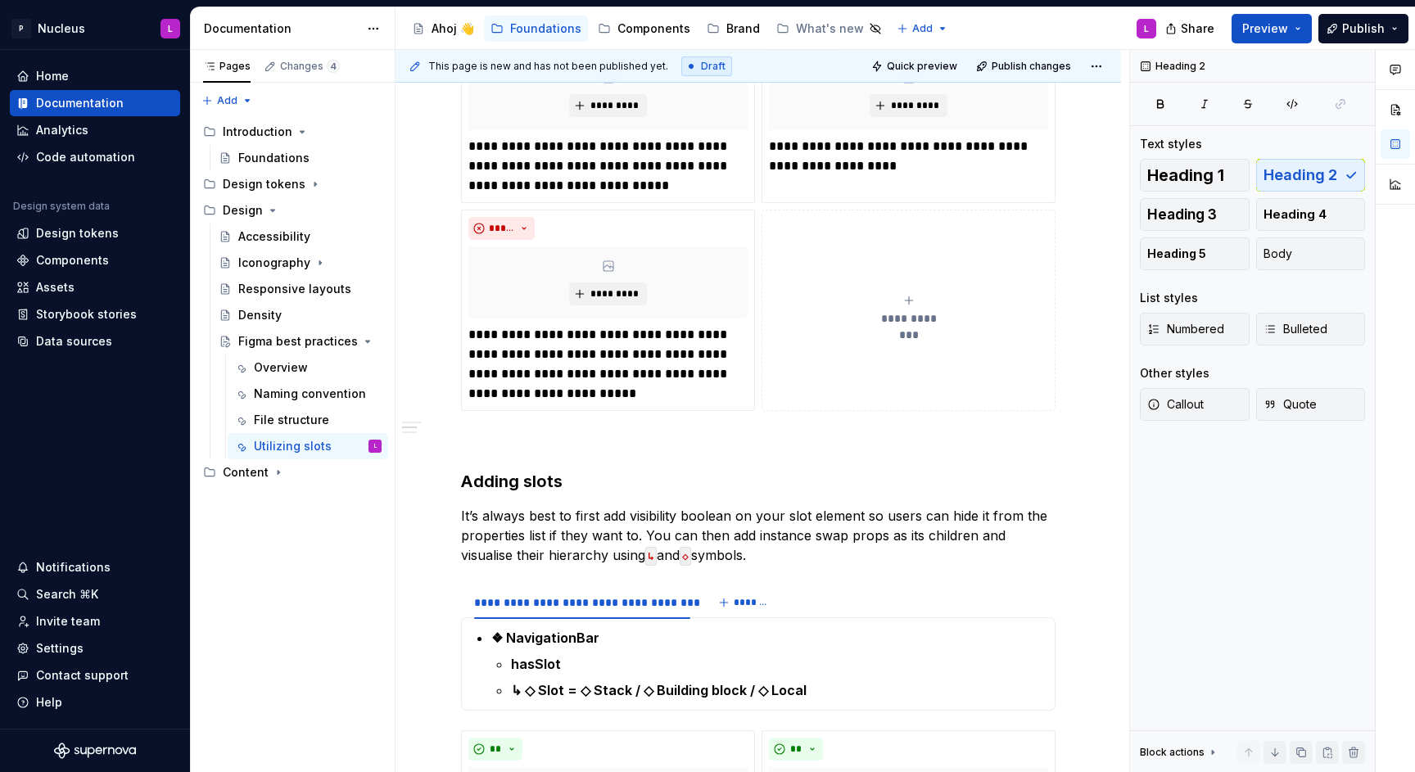
scroll to position [1295, 0]
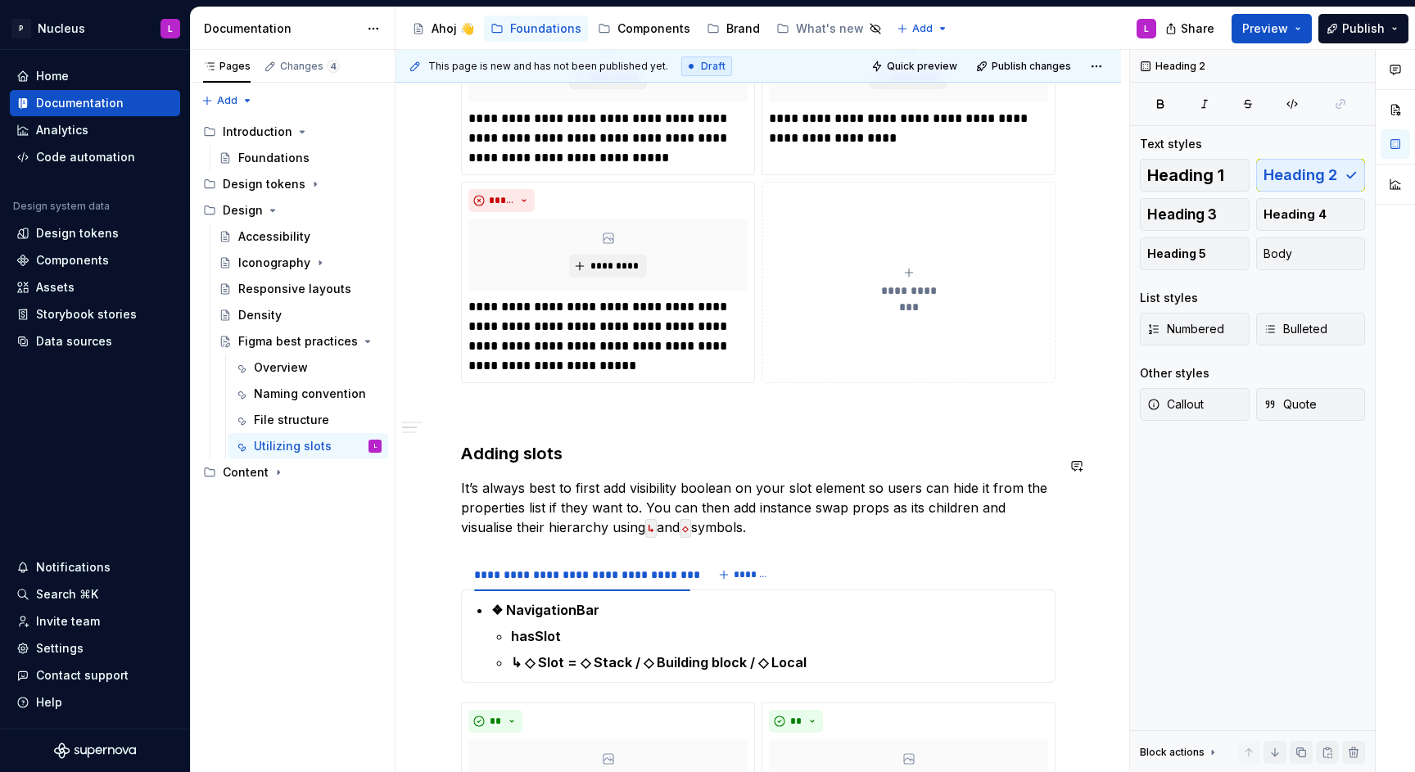
click at [549, 482] on div "**********" at bounding box center [758, 492] width 595 height 2889
click at [531, 455] on h3 "Adding slots" at bounding box center [758, 453] width 595 height 23
click at [1293, 184] on button "Heading 2" at bounding box center [1311, 175] width 110 height 33
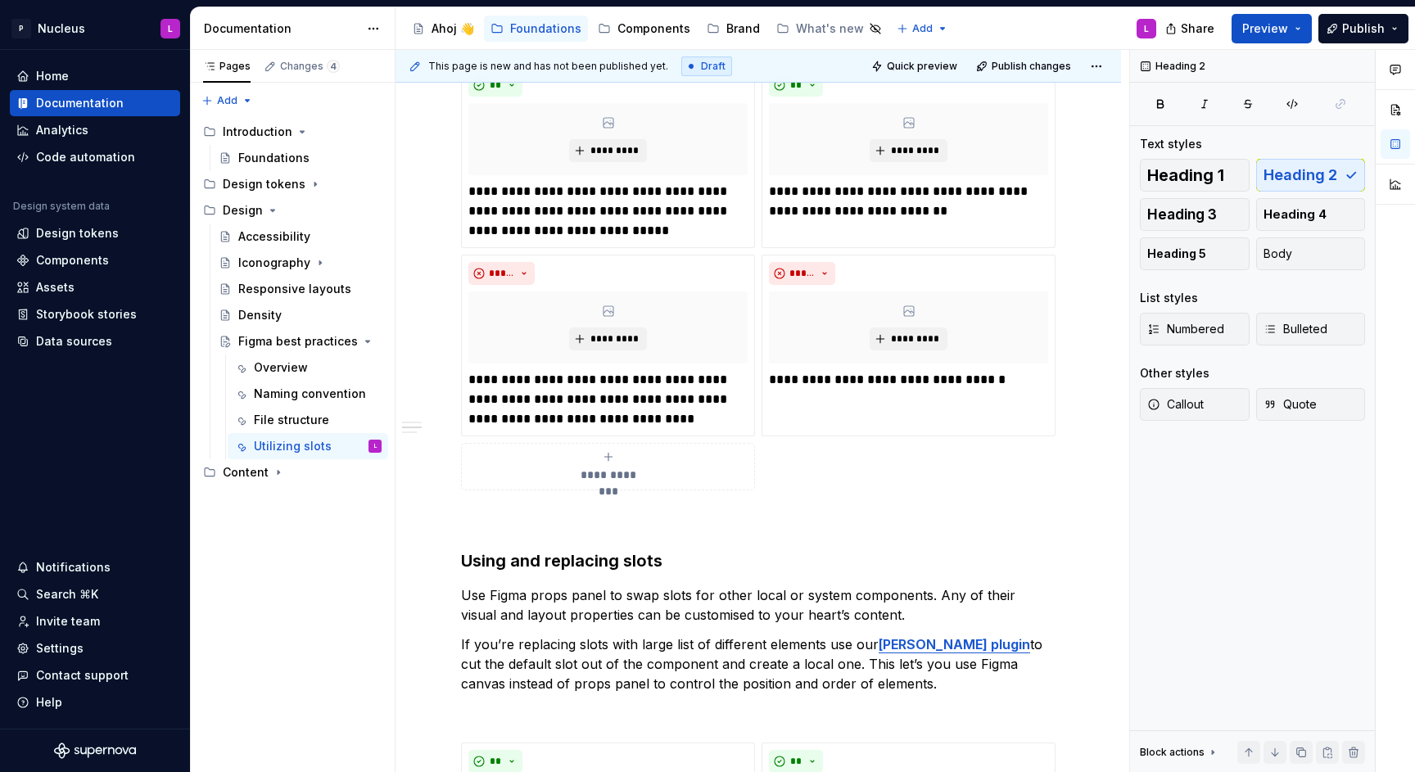
scroll to position [2019, 0]
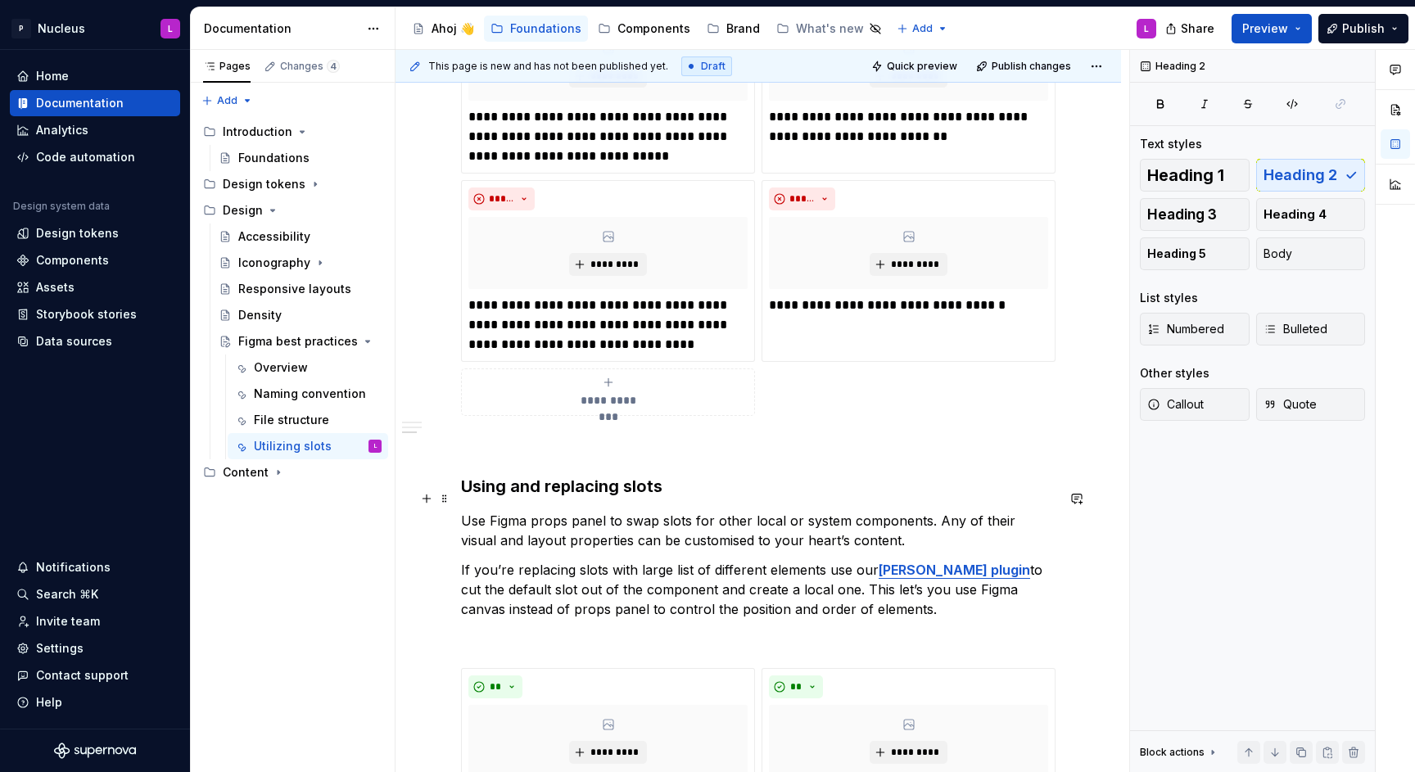
click at [631, 495] on h3 "Using and replacing slots" at bounding box center [758, 486] width 595 height 23
click at [1309, 167] on span "Heading 2" at bounding box center [1301, 175] width 74 height 16
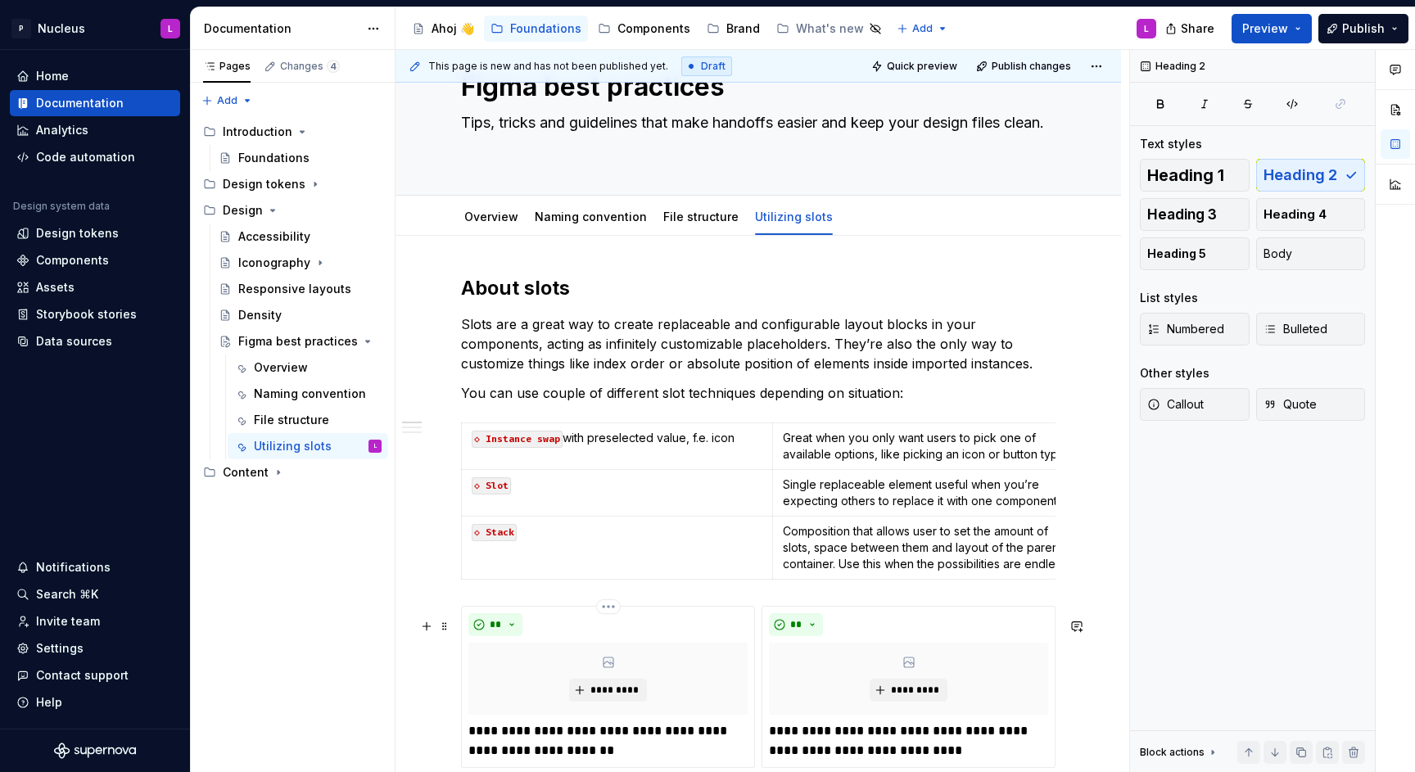
scroll to position [0, 0]
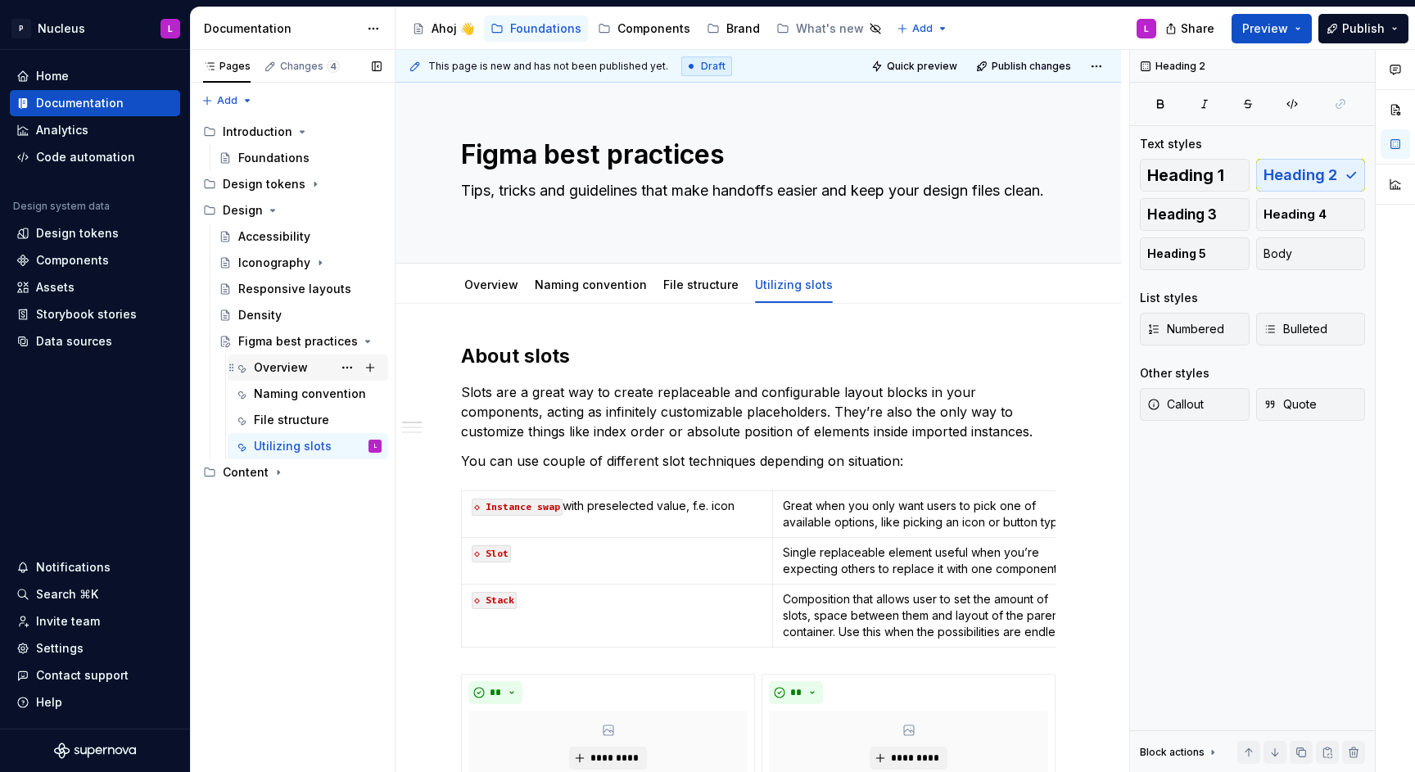
click at [308, 363] on div "Overview" at bounding box center [318, 367] width 128 height 23
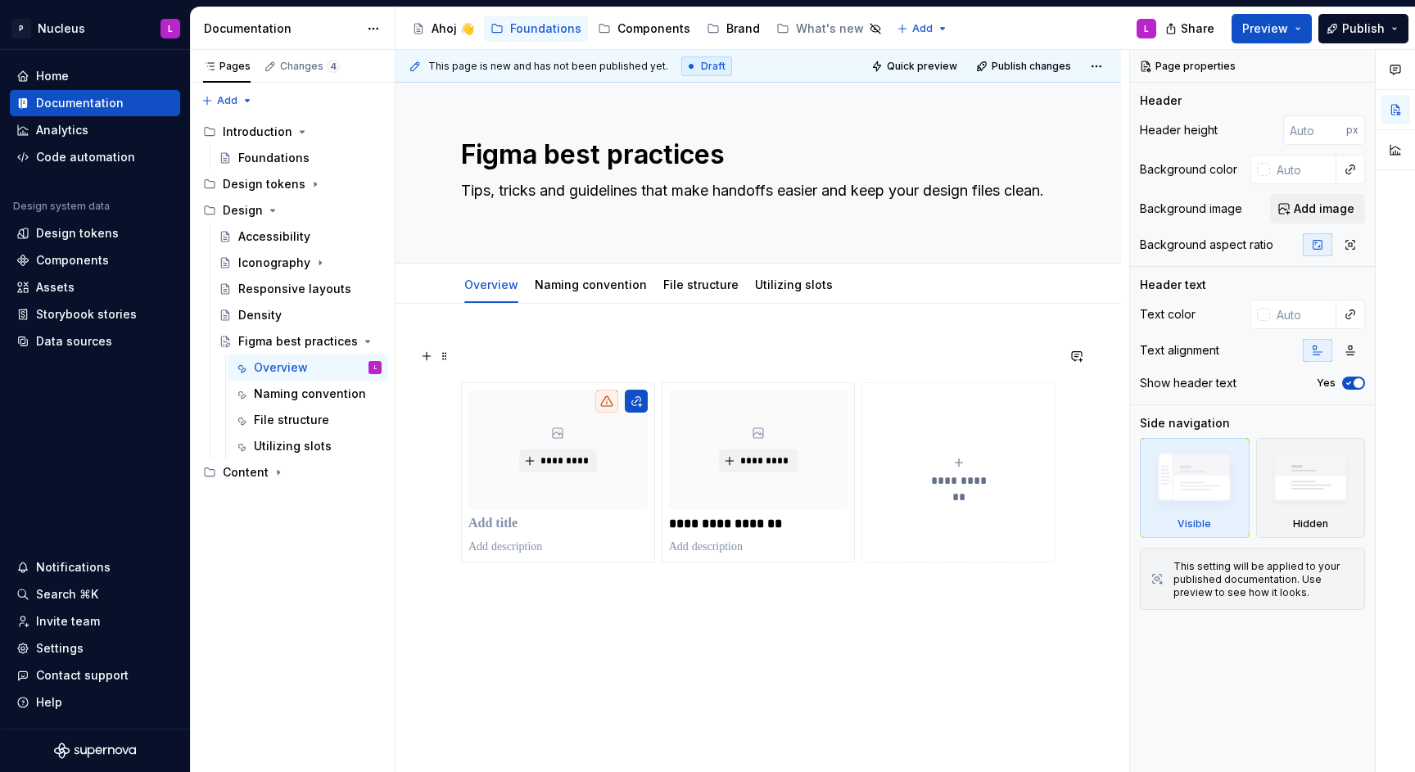
click at [521, 352] on h2 at bounding box center [758, 356] width 595 height 26
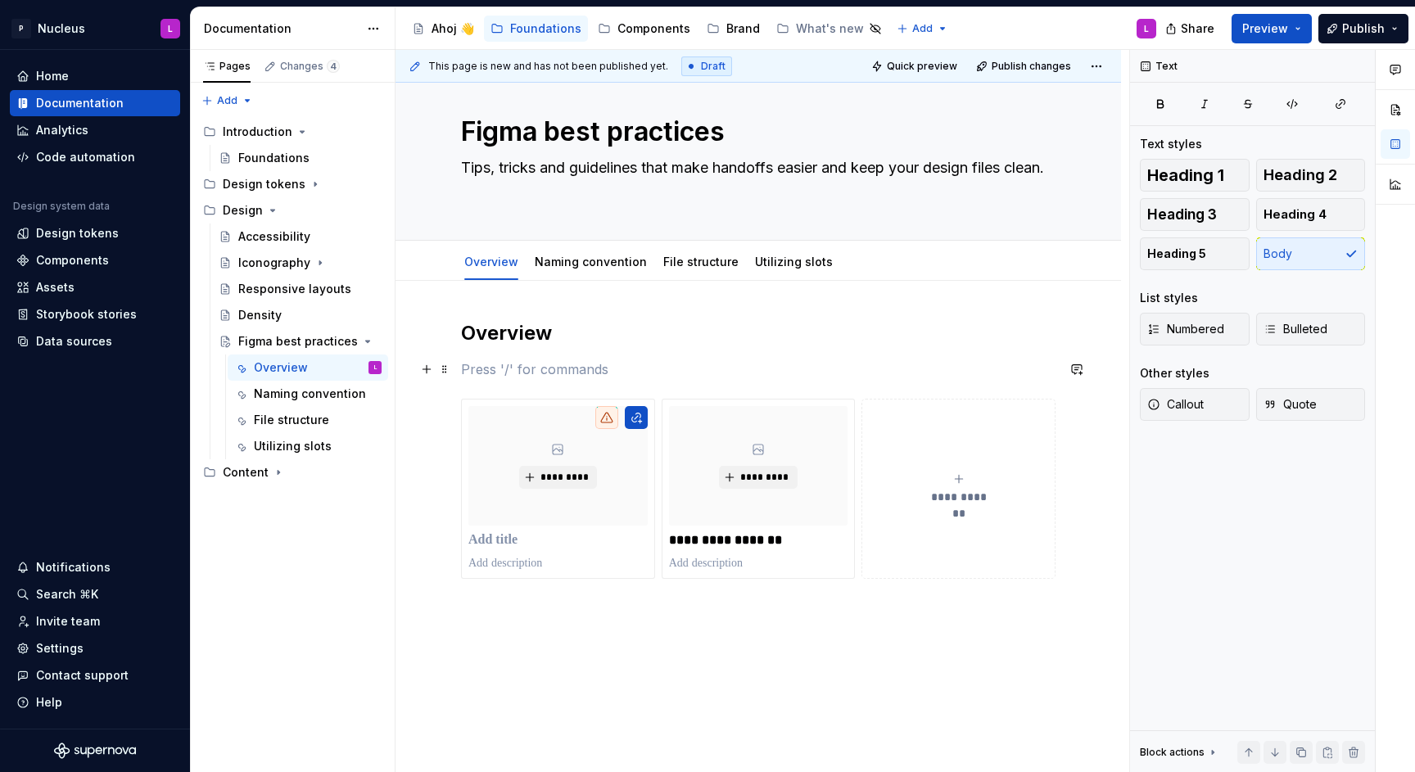
scroll to position [18, 0]
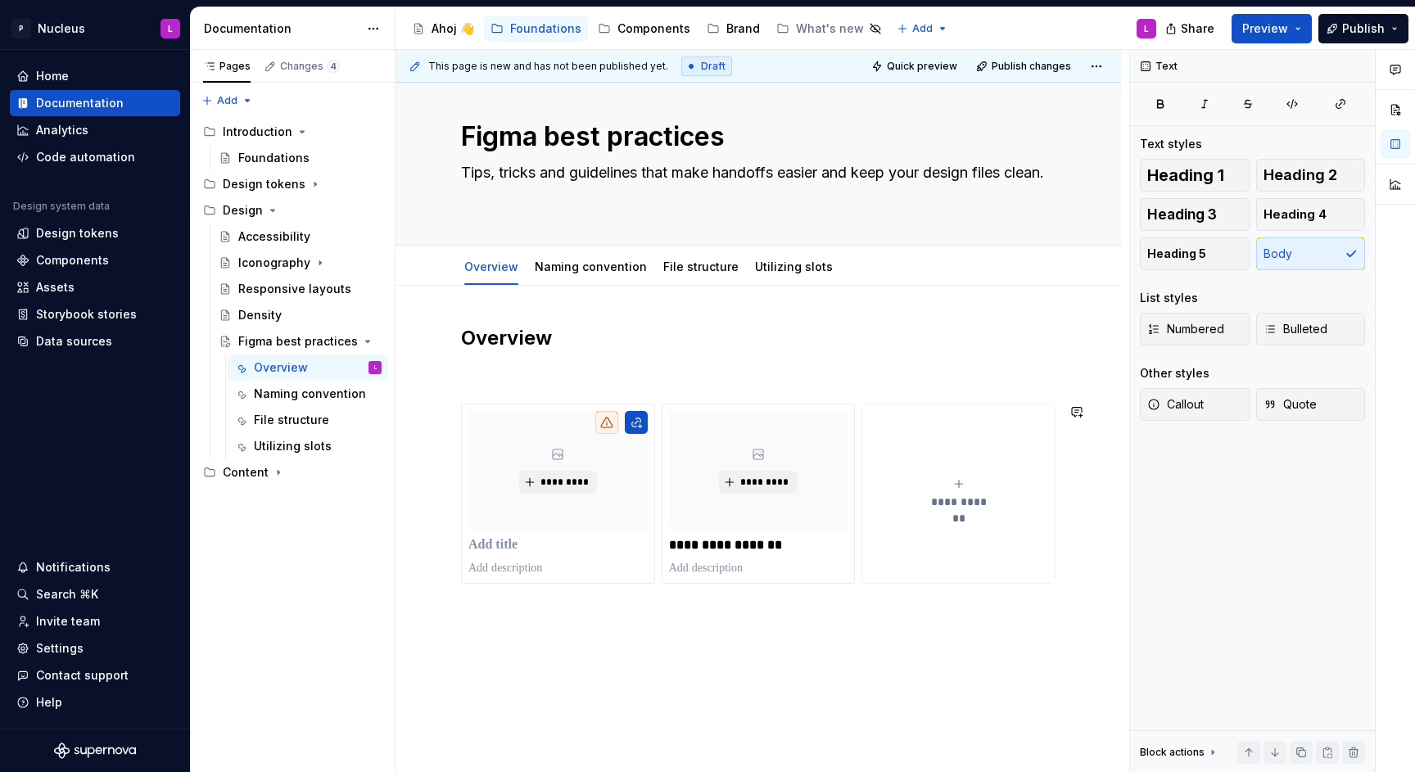
click at [553, 613] on div "**********" at bounding box center [759, 561] width 726 height 550
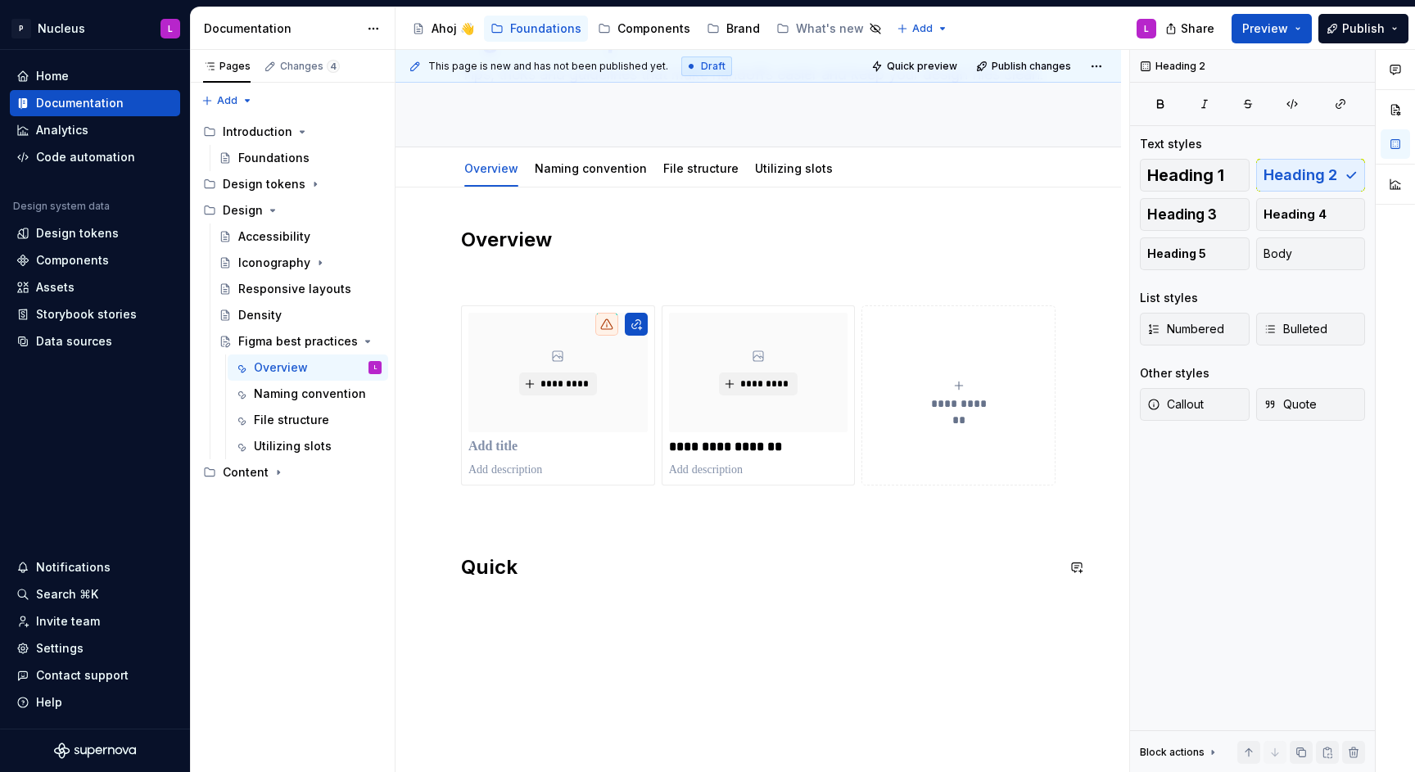
scroll to position [120, 0]
click at [544, 565] on h2 "Quick" at bounding box center [758, 564] width 595 height 26
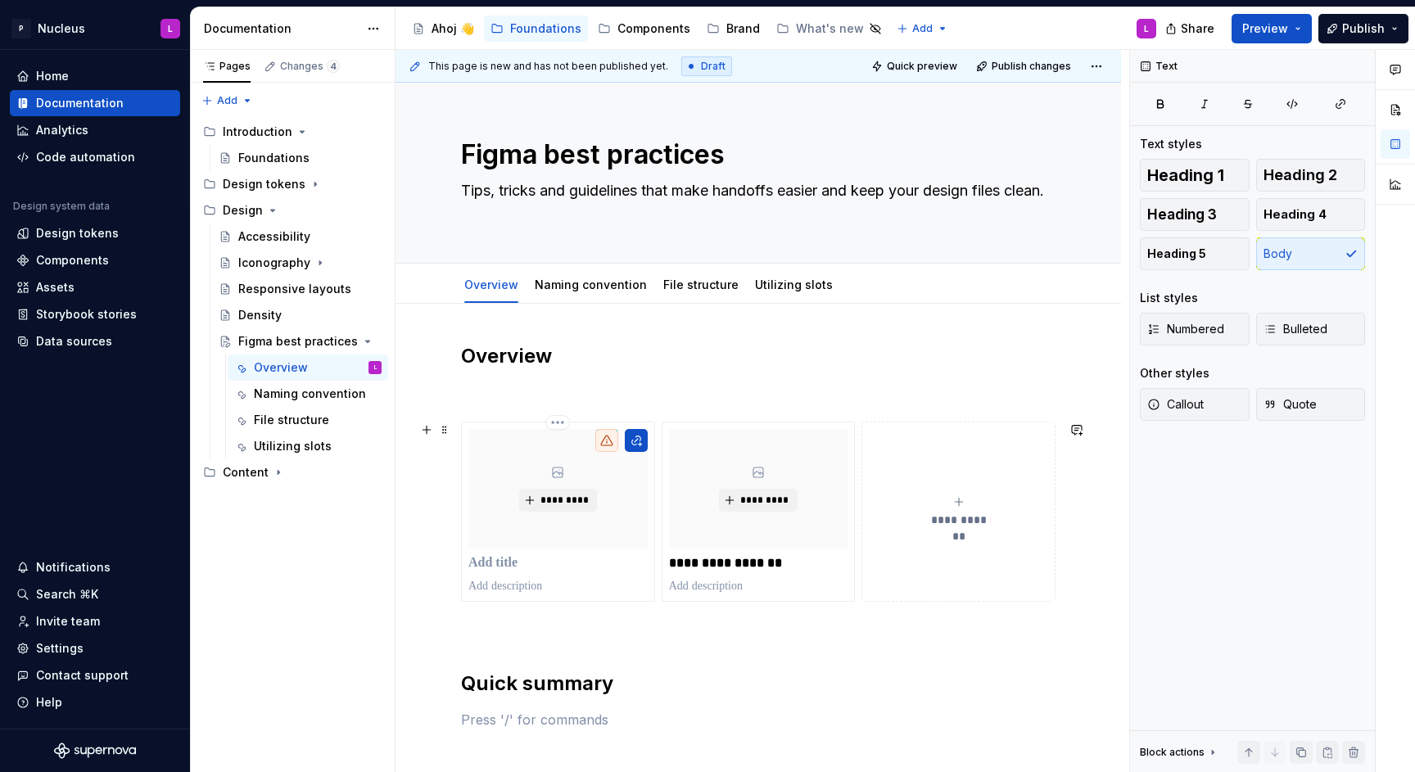
scroll to position [2, 0]
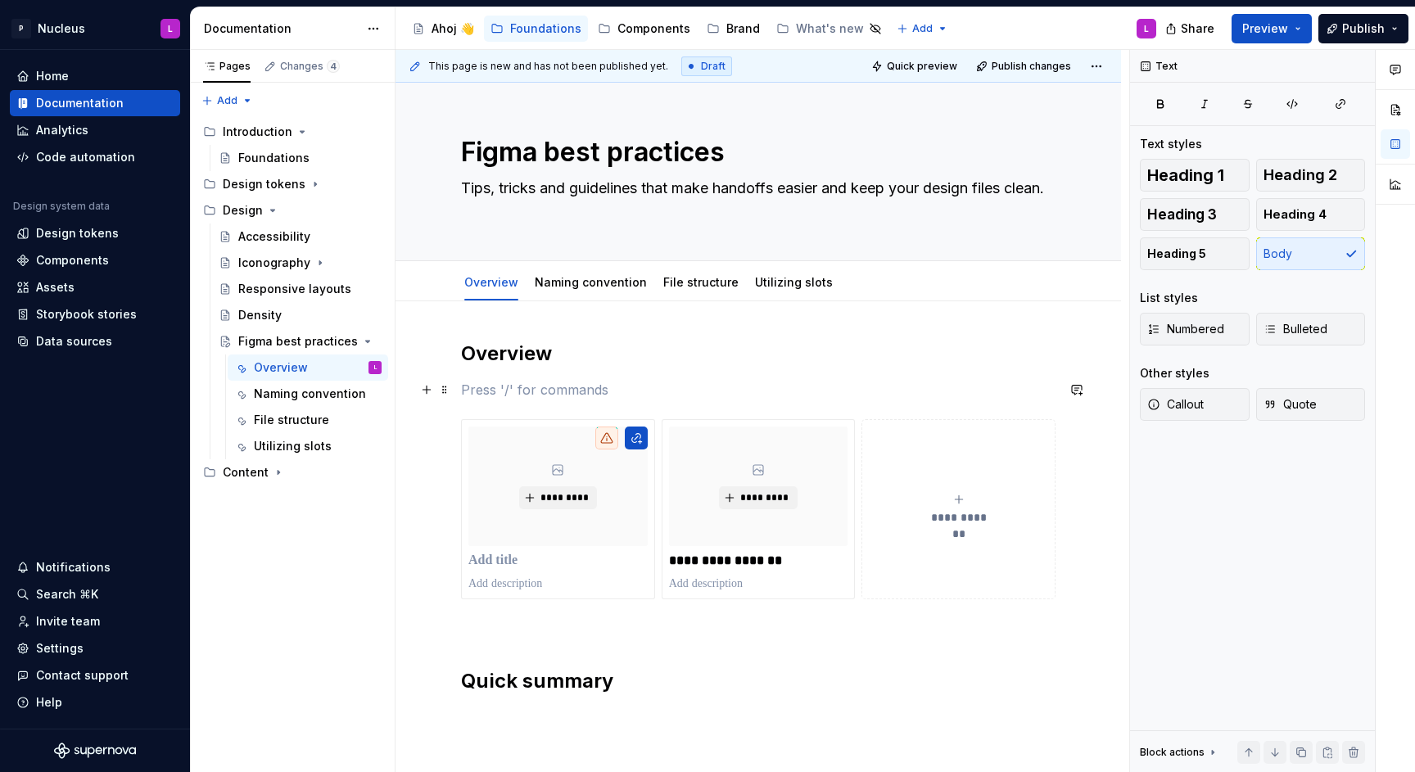
click at [533, 394] on p at bounding box center [758, 390] width 595 height 20
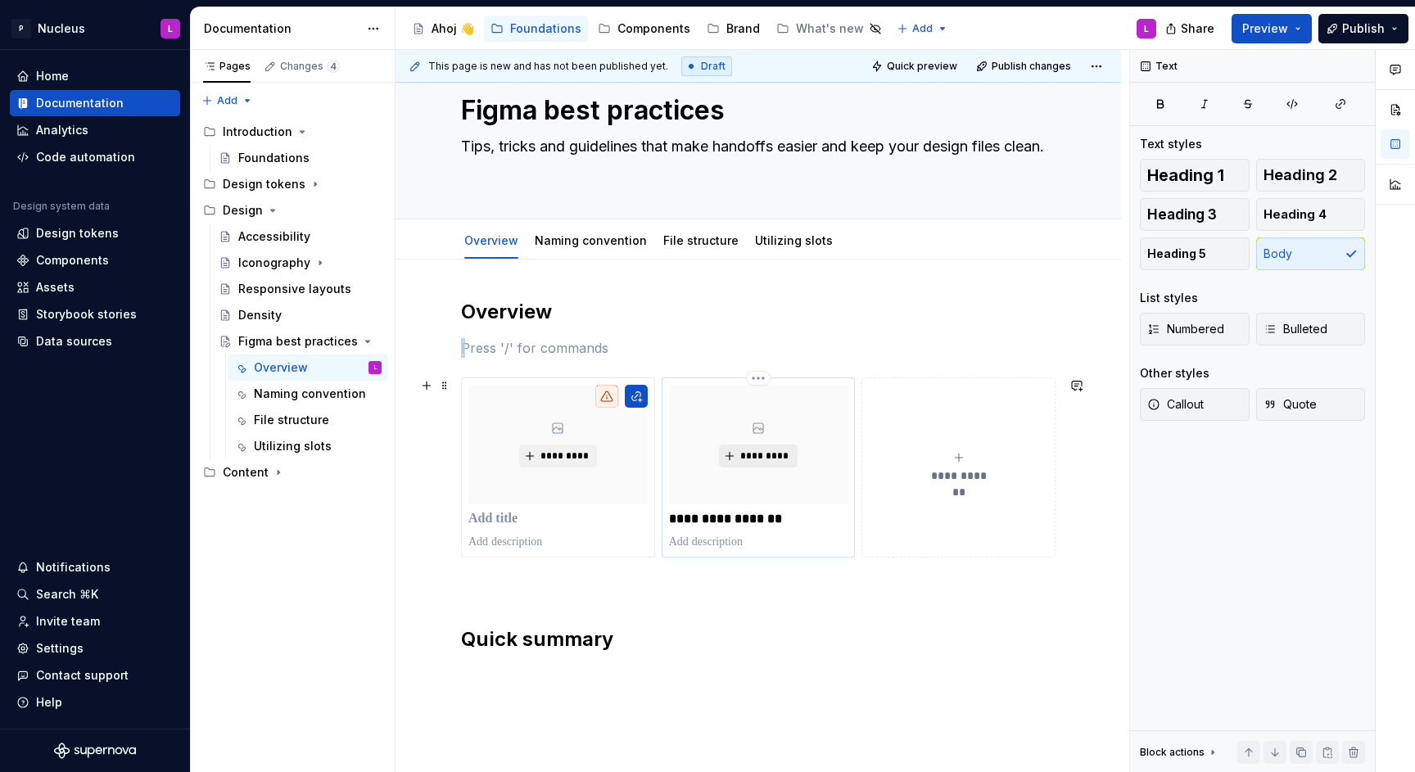
click at [755, 467] on button "*********" at bounding box center [758, 456] width 78 height 23
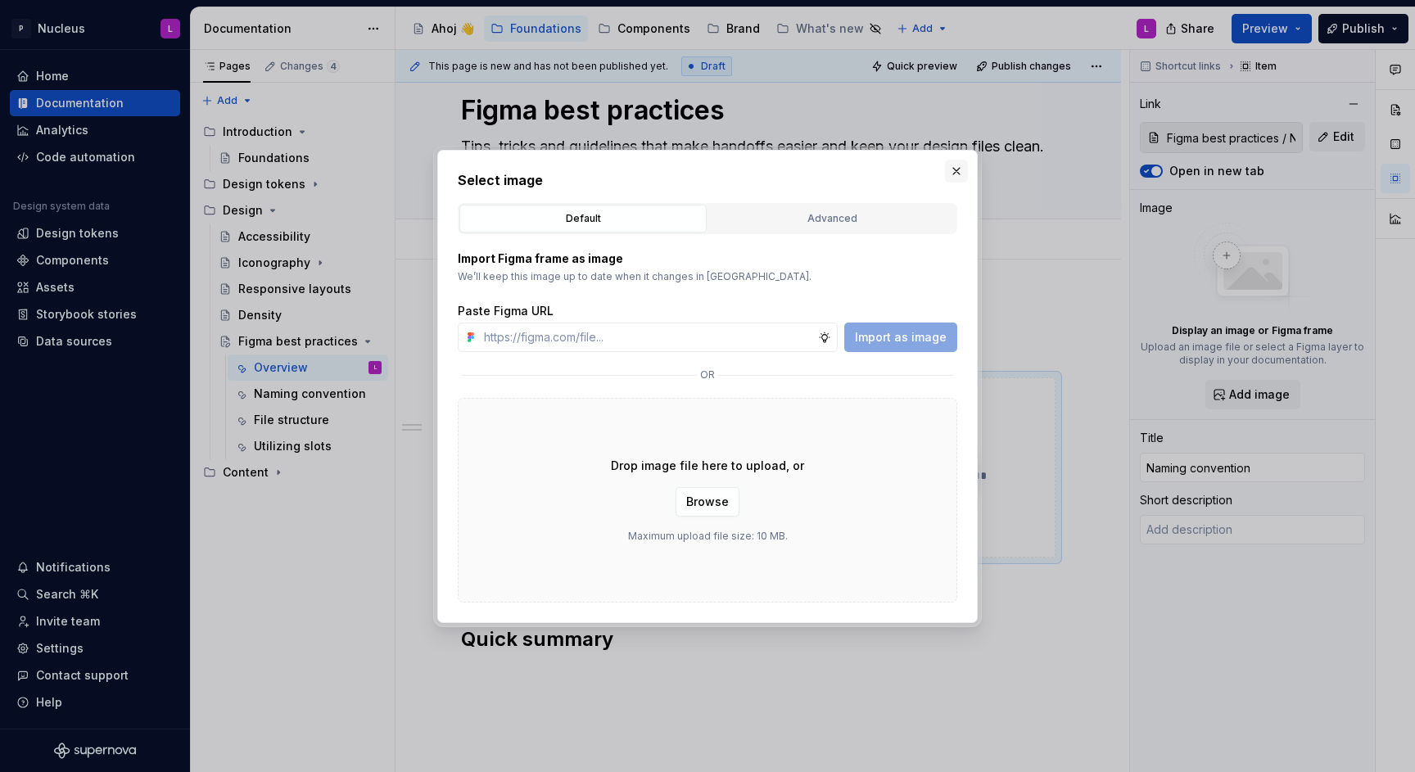
click at [956, 173] on button "button" at bounding box center [956, 171] width 23 height 23
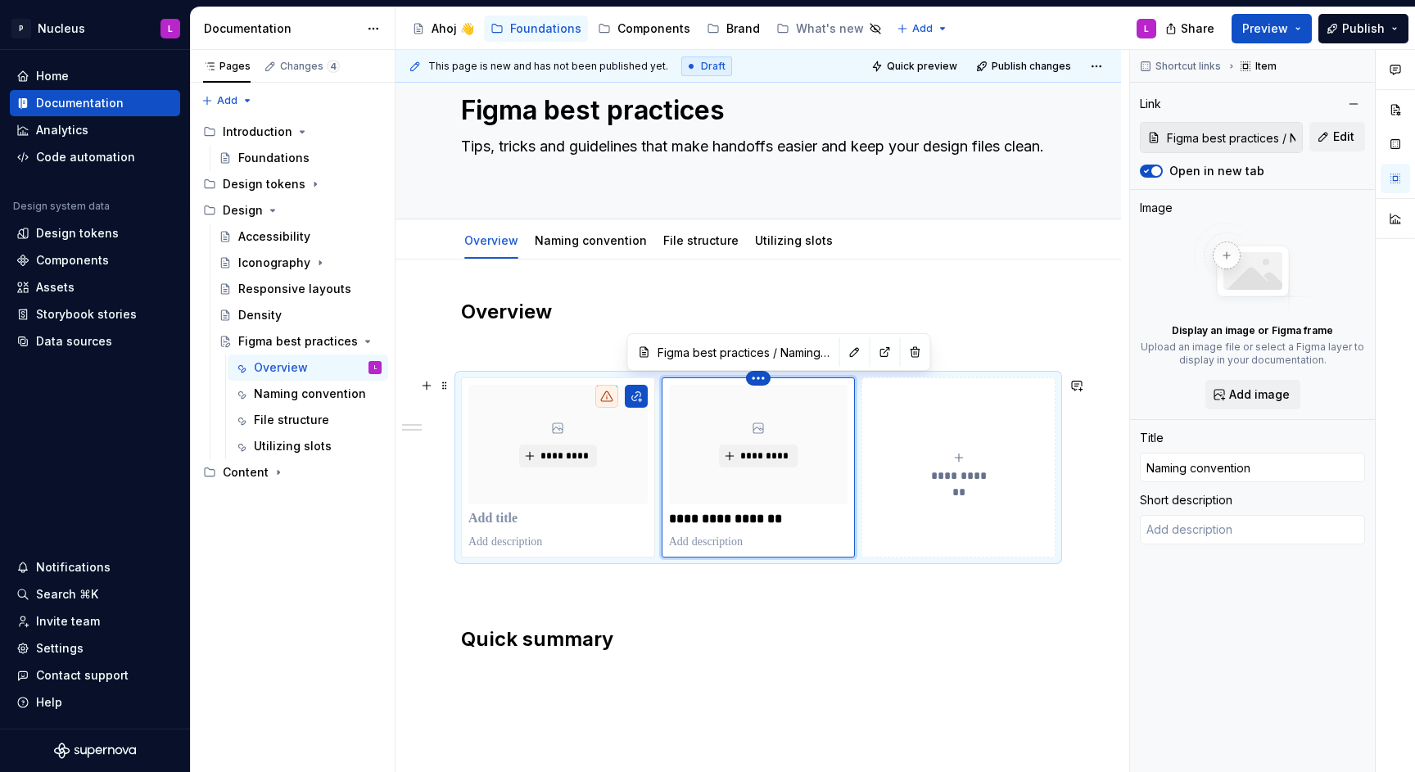
click at [761, 379] on html "P Nucleus L Home Documentation Analytics Code automation Design system data Des…" at bounding box center [707, 386] width 1415 height 772
click at [773, 409] on div "Delete item" at bounding box center [819, 406] width 139 height 26
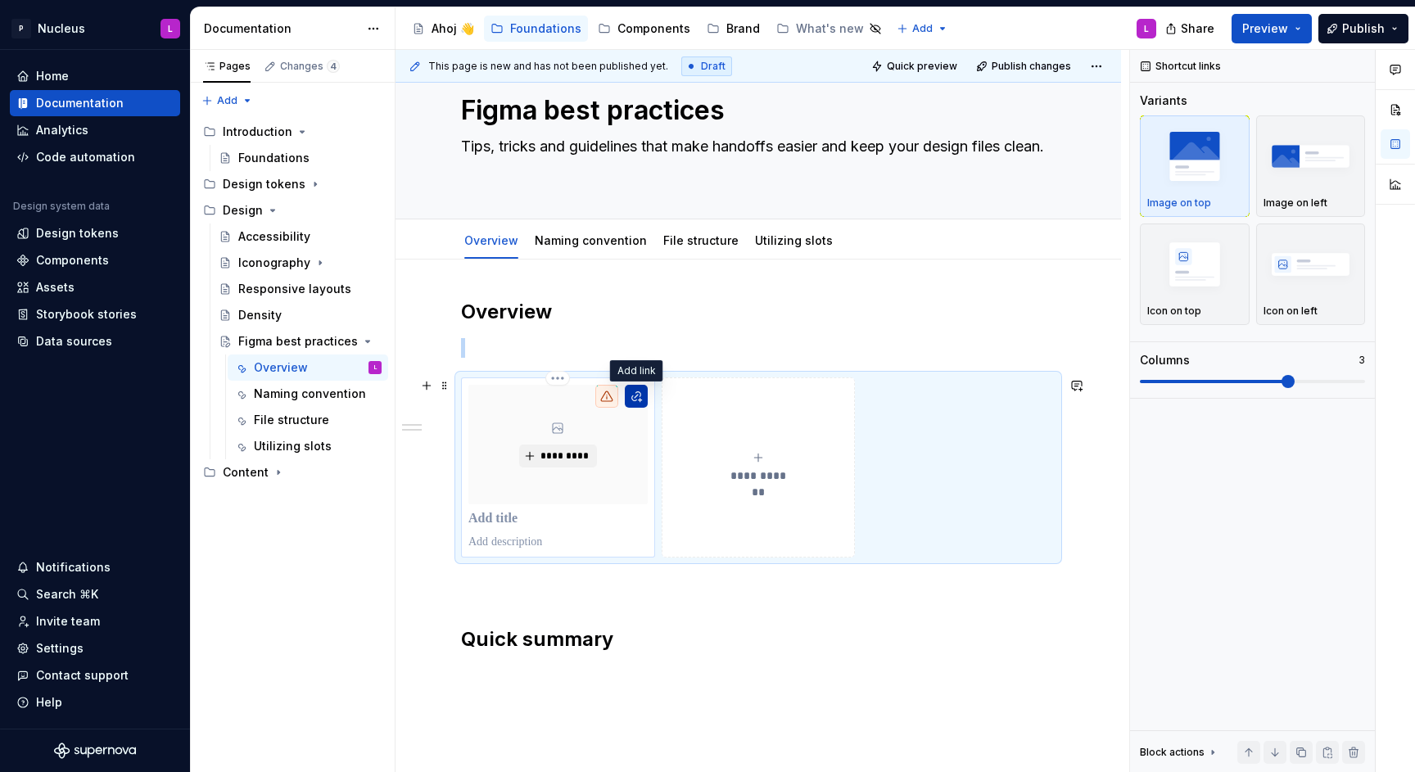
click at [637, 391] on button "button" at bounding box center [636, 396] width 23 height 23
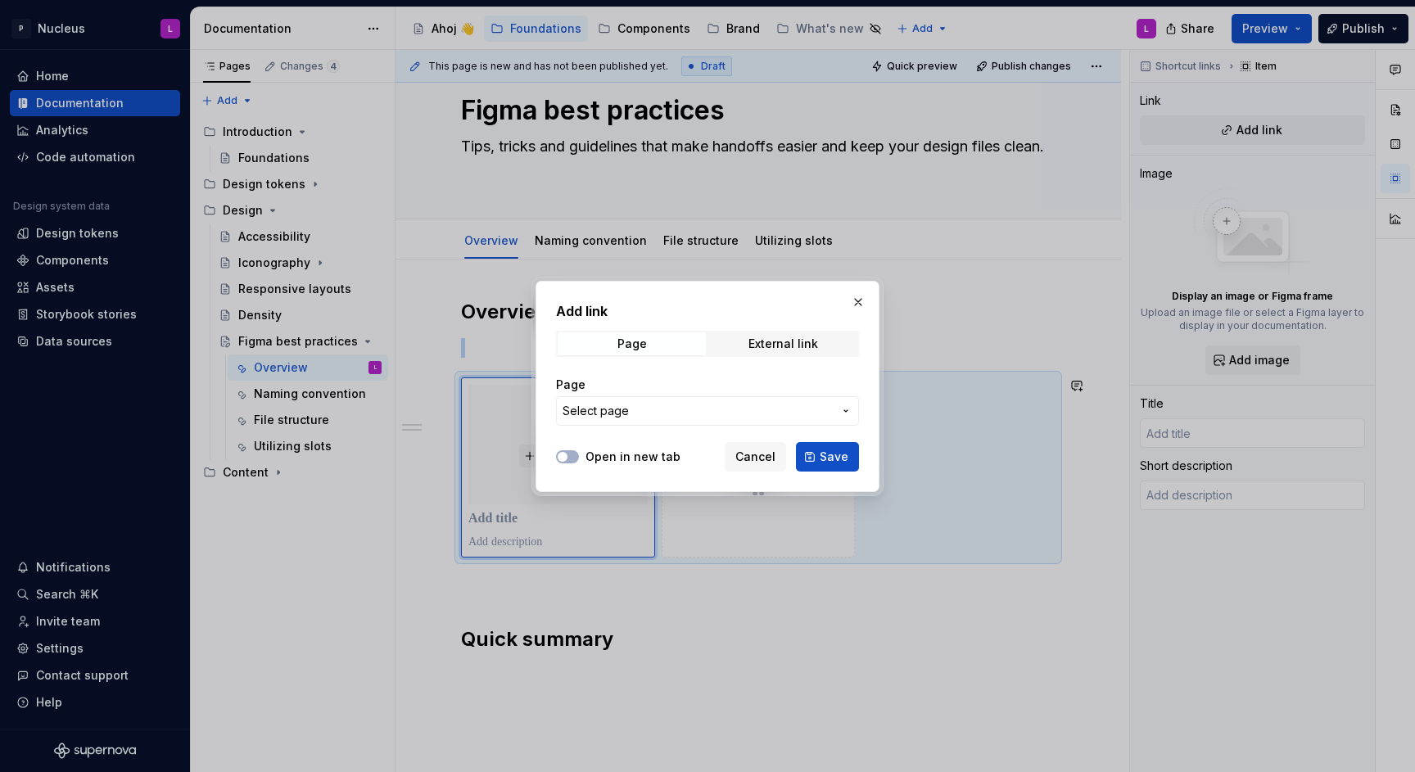
click at [637, 405] on span "Select page" at bounding box center [698, 411] width 270 height 16
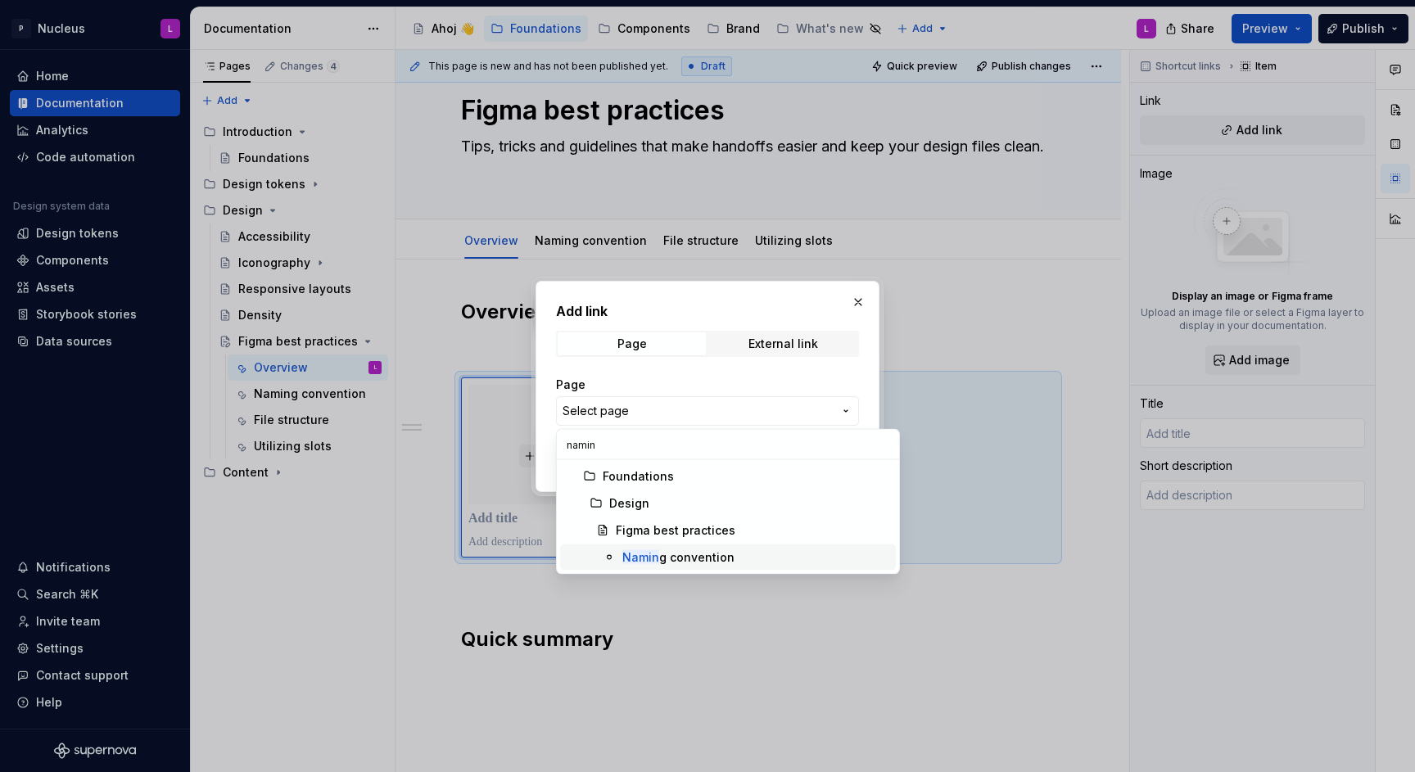
click at [671, 563] on div "Namin g convention" at bounding box center [678, 558] width 112 height 16
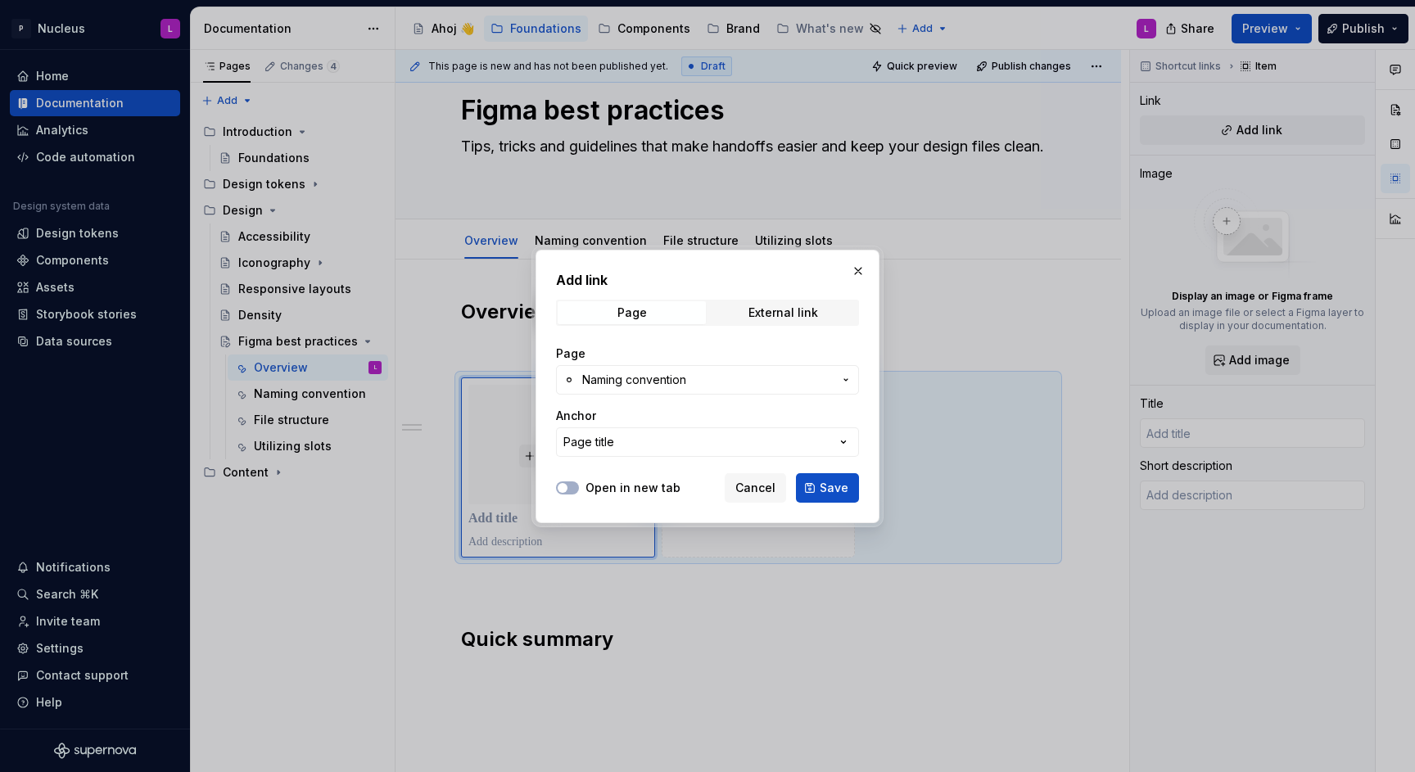
click at [632, 492] on label "Open in new tab" at bounding box center [633, 488] width 95 height 16
click at [579, 492] on button "Open in new tab" at bounding box center [567, 488] width 23 height 13
click at [834, 491] on span "Save" at bounding box center [834, 488] width 29 height 16
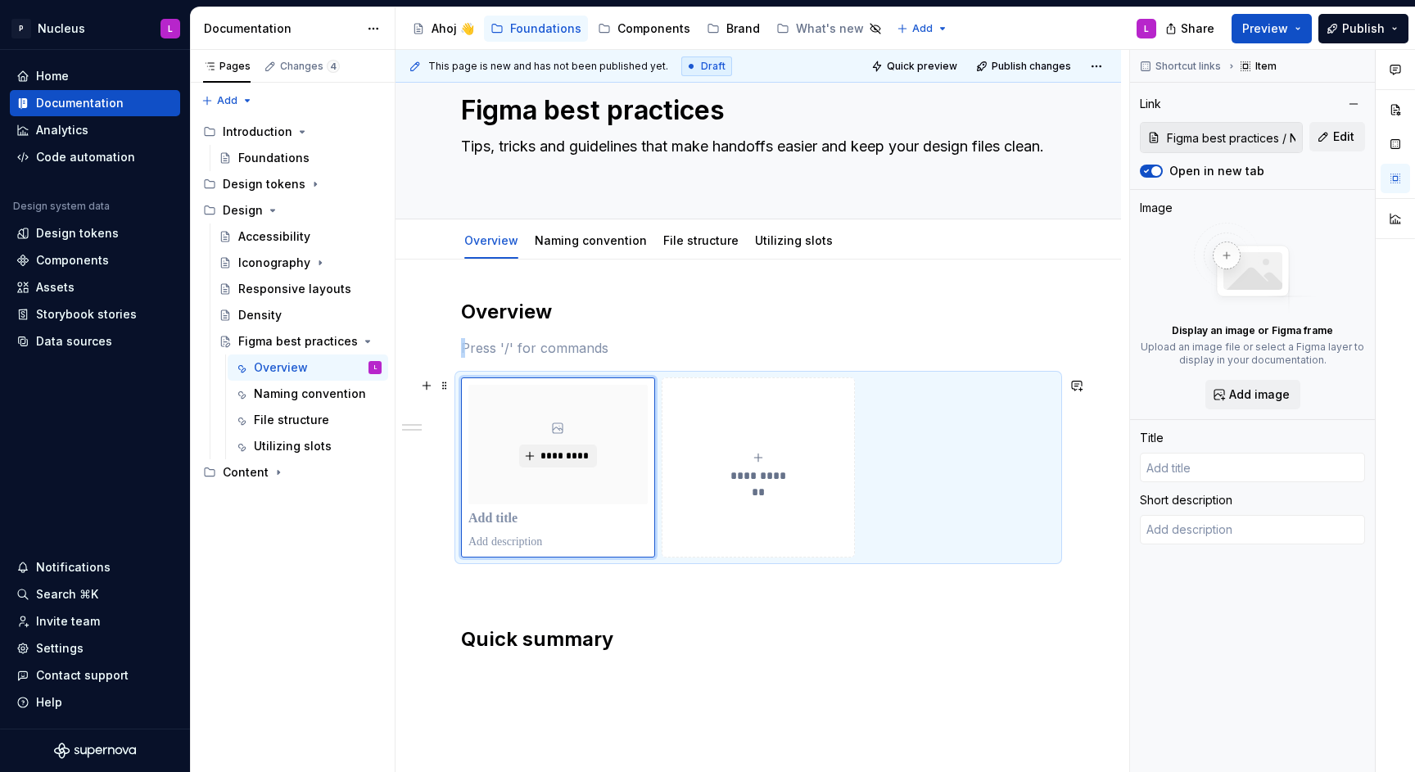
click at [756, 480] on span "**********" at bounding box center [758, 476] width 71 height 16
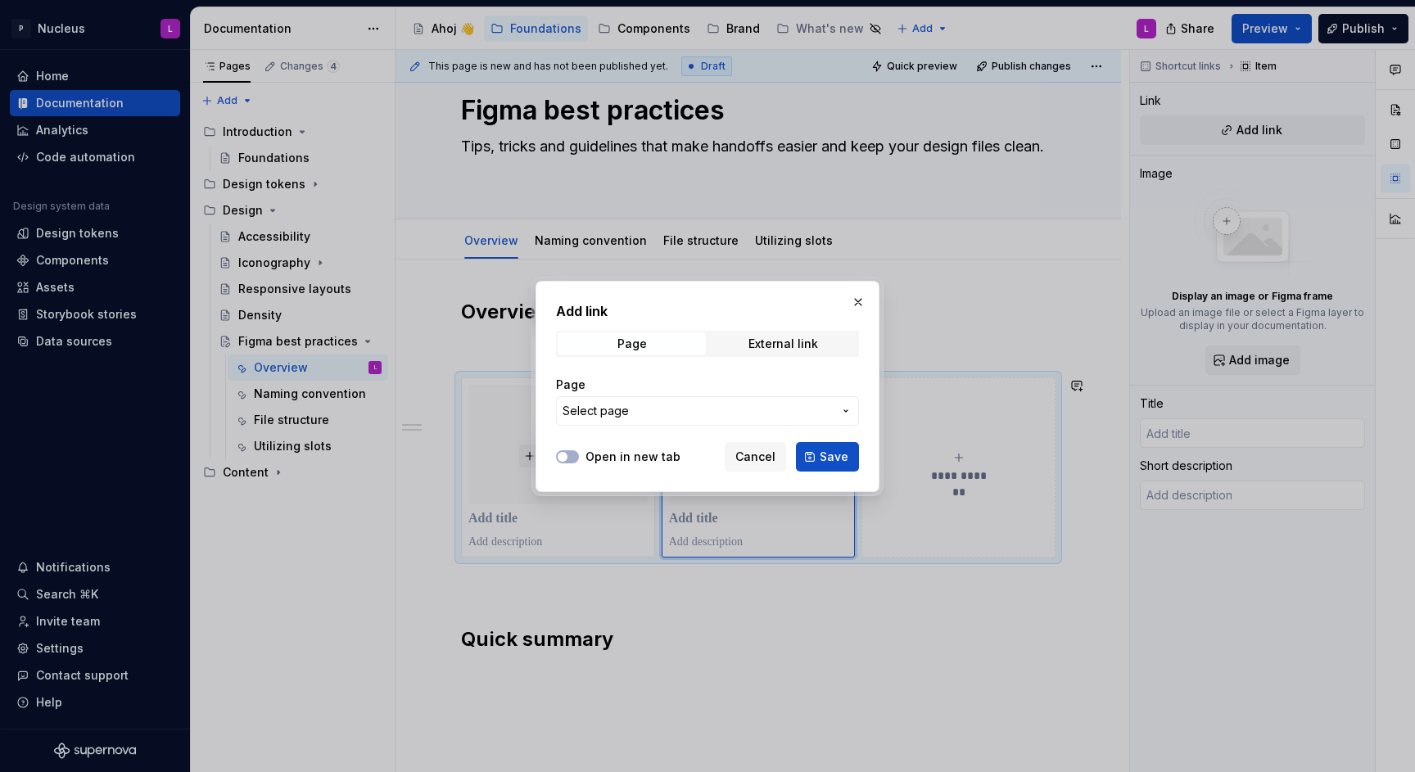
click at [654, 454] on label "Open in new tab" at bounding box center [633, 457] width 95 height 16
click at [579, 454] on button "Open in new tab" at bounding box center [567, 456] width 23 height 13
click at [695, 414] on span "Select page" at bounding box center [698, 411] width 270 height 16
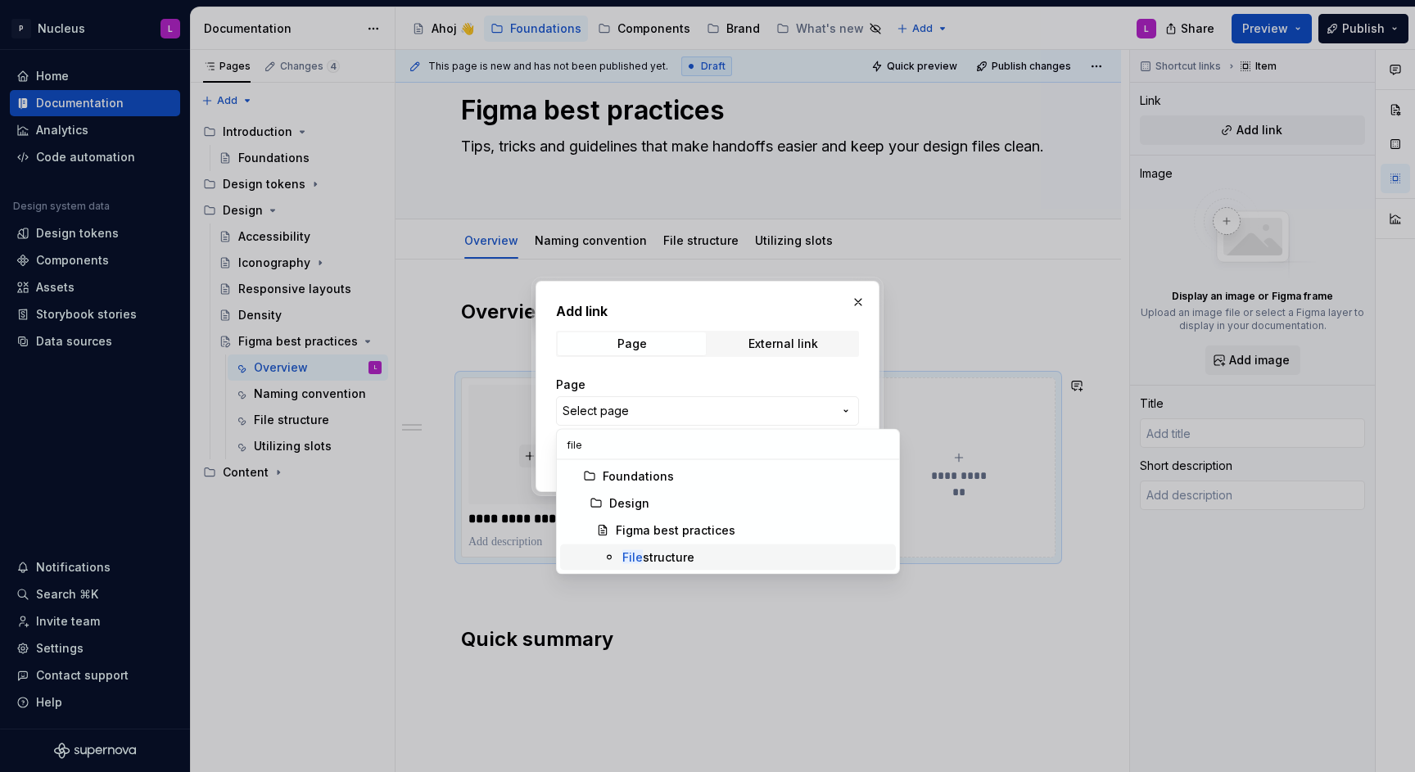
click at [677, 555] on div "File structure" at bounding box center [658, 558] width 72 height 16
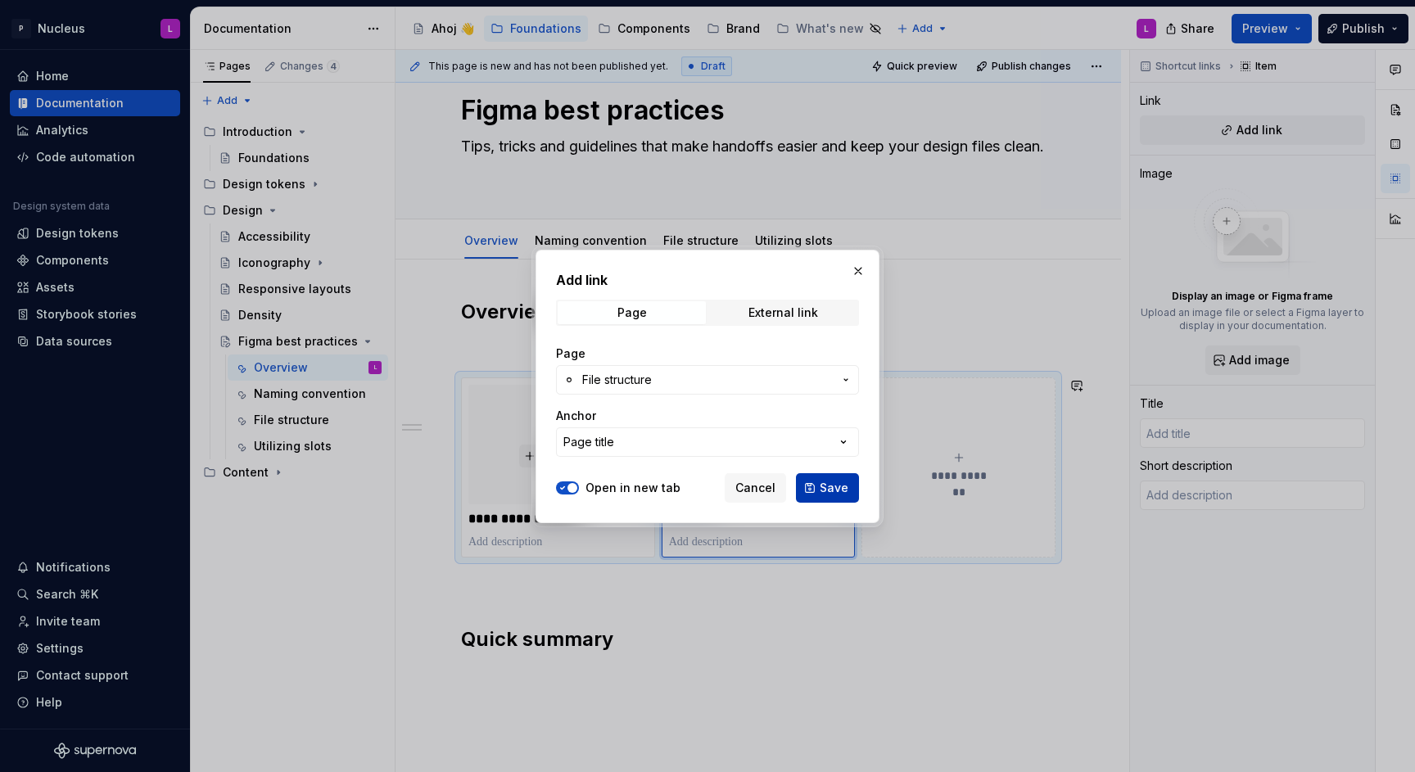
click at [840, 493] on span "Save" at bounding box center [834, 488] width 29 height 16
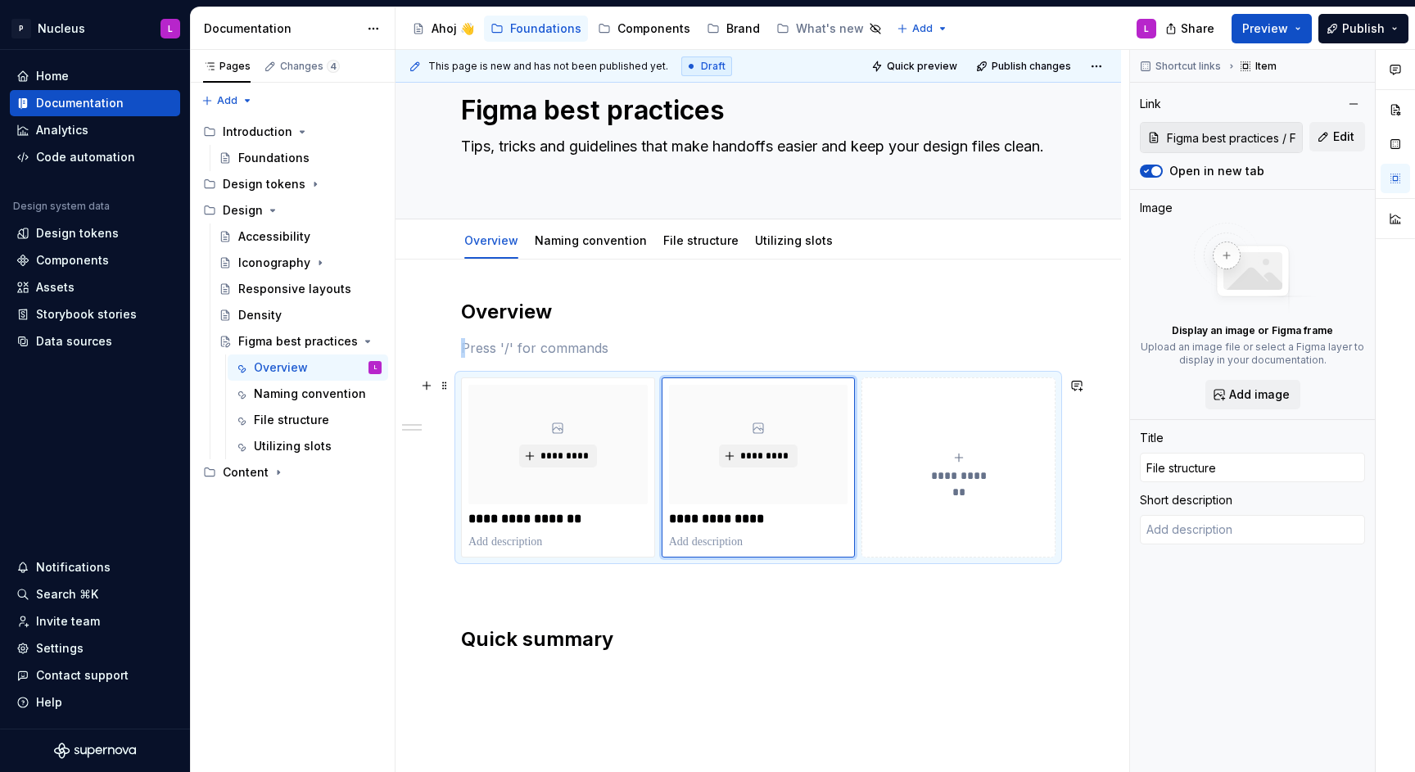
click at [905, 476] on div "**********" at bounding box center [958, 467] width 179 height 33
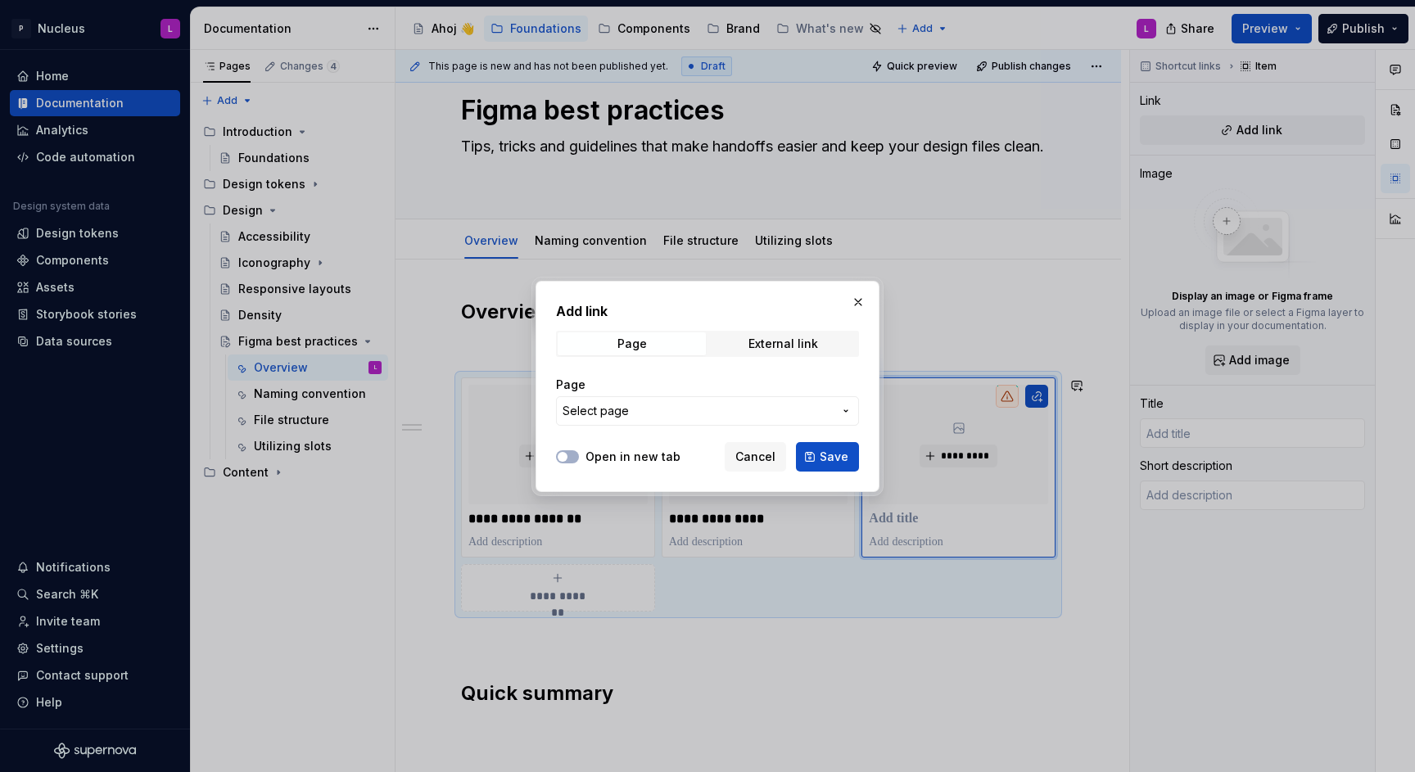
click at [649, 449] on label "Open in new tab" at bounding box center [633, 457] width 95 height 16
click at [579, 450] on button "Open in new tab" at bounding box center [567, 456] width 23 height 13
click at [654, 412] on span "Select page" at bounding box center [698, 411] width 270 height 16
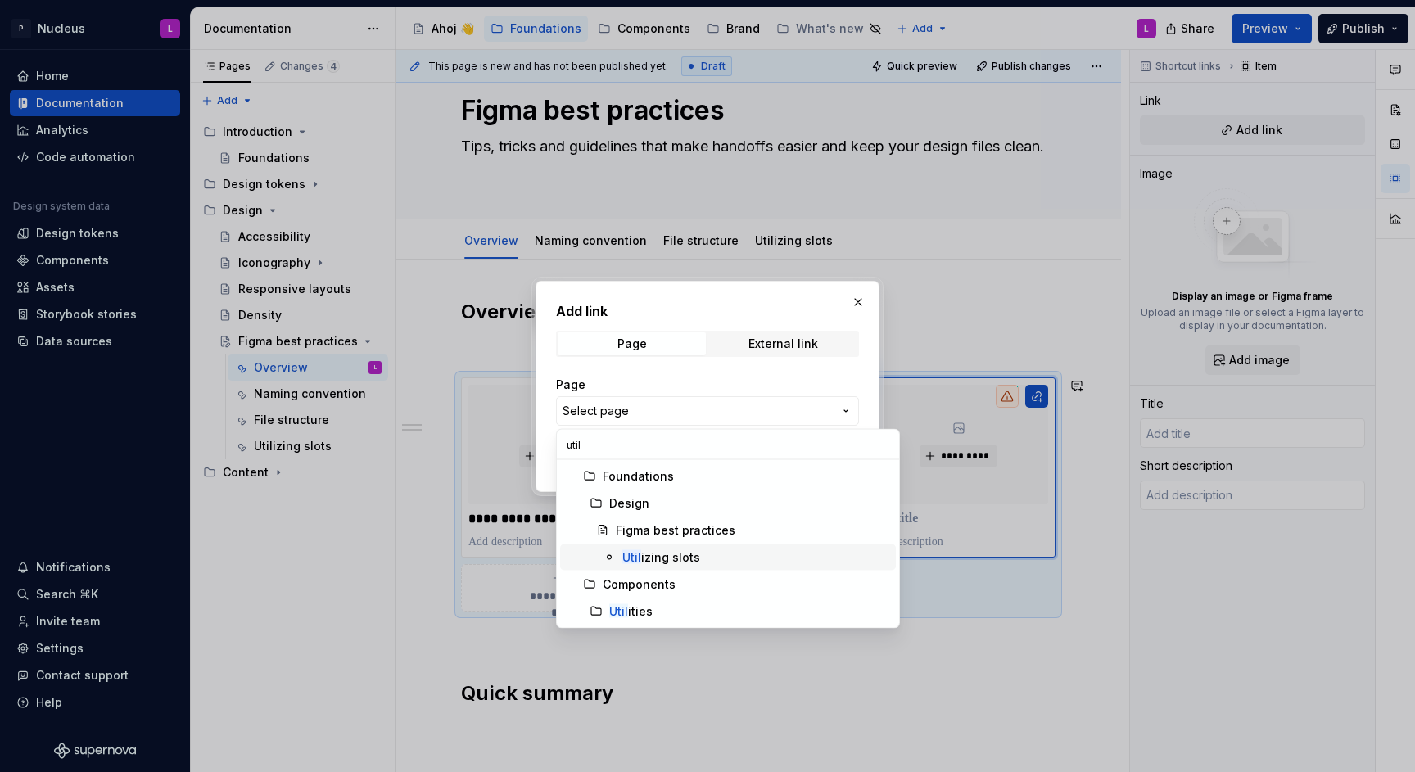
click at [693, 553] on div "Util izing slots" at bounding box center [661, 558] width 78 height 16
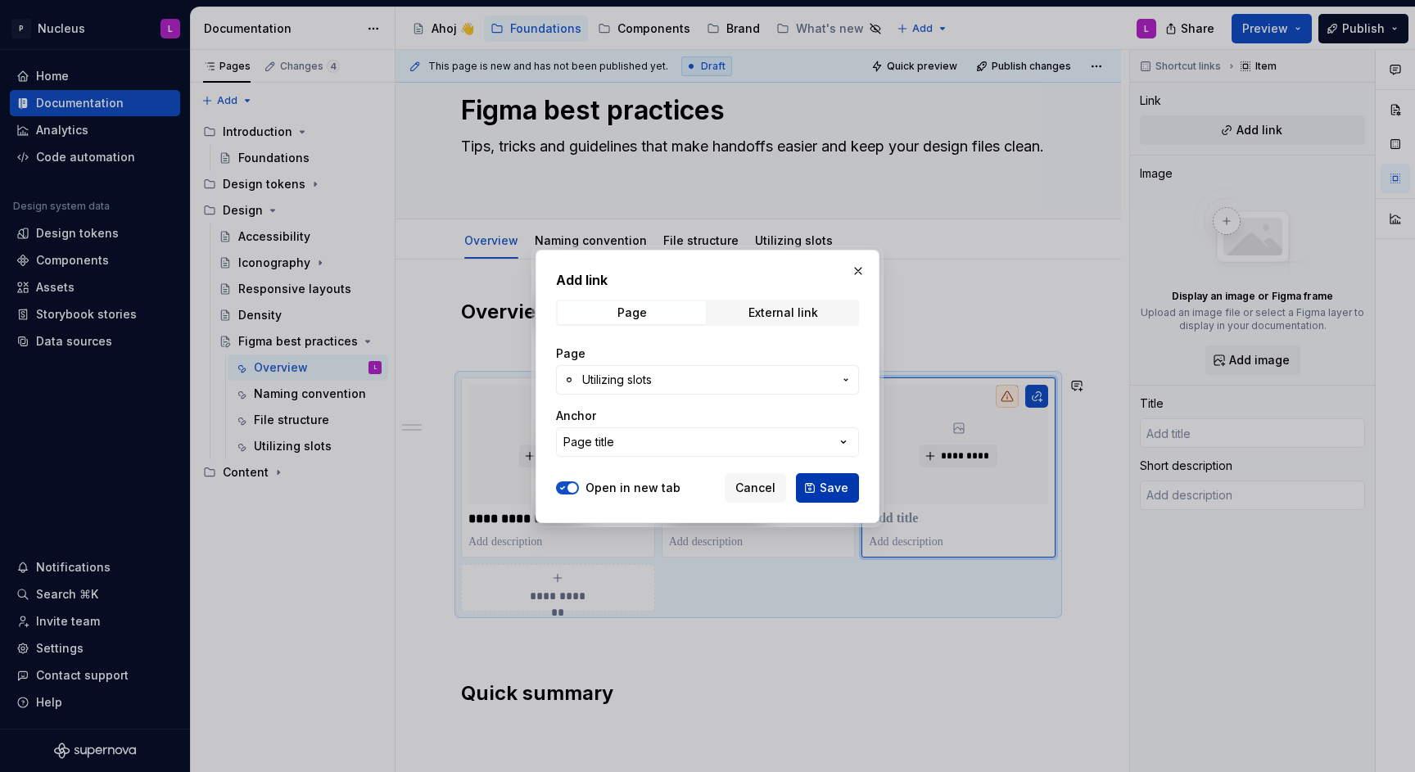
click at [812, 482] on button "Save" at bounding box center [827, 487] width 63 height 29
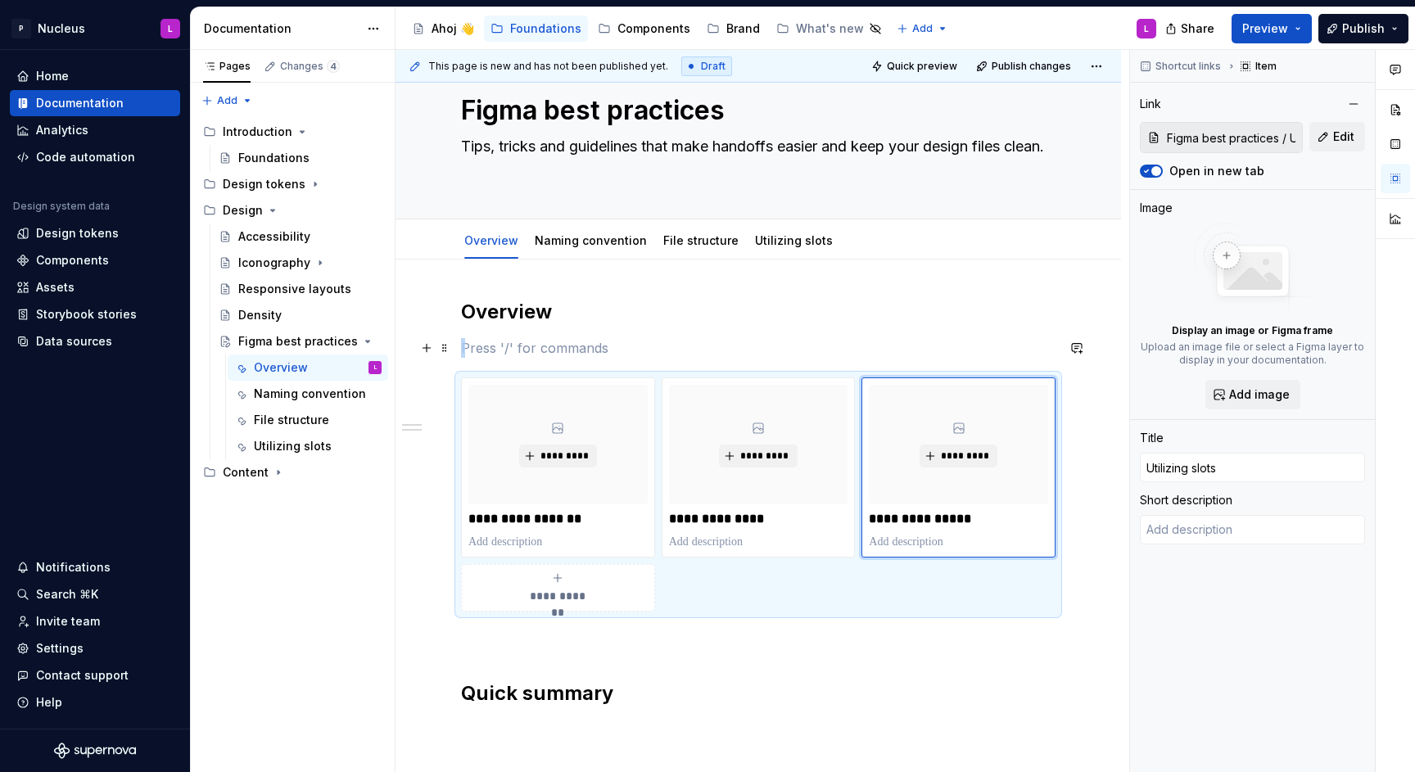
click at [571, 357] on p at bounding box center [758, 348] width 595 height 20
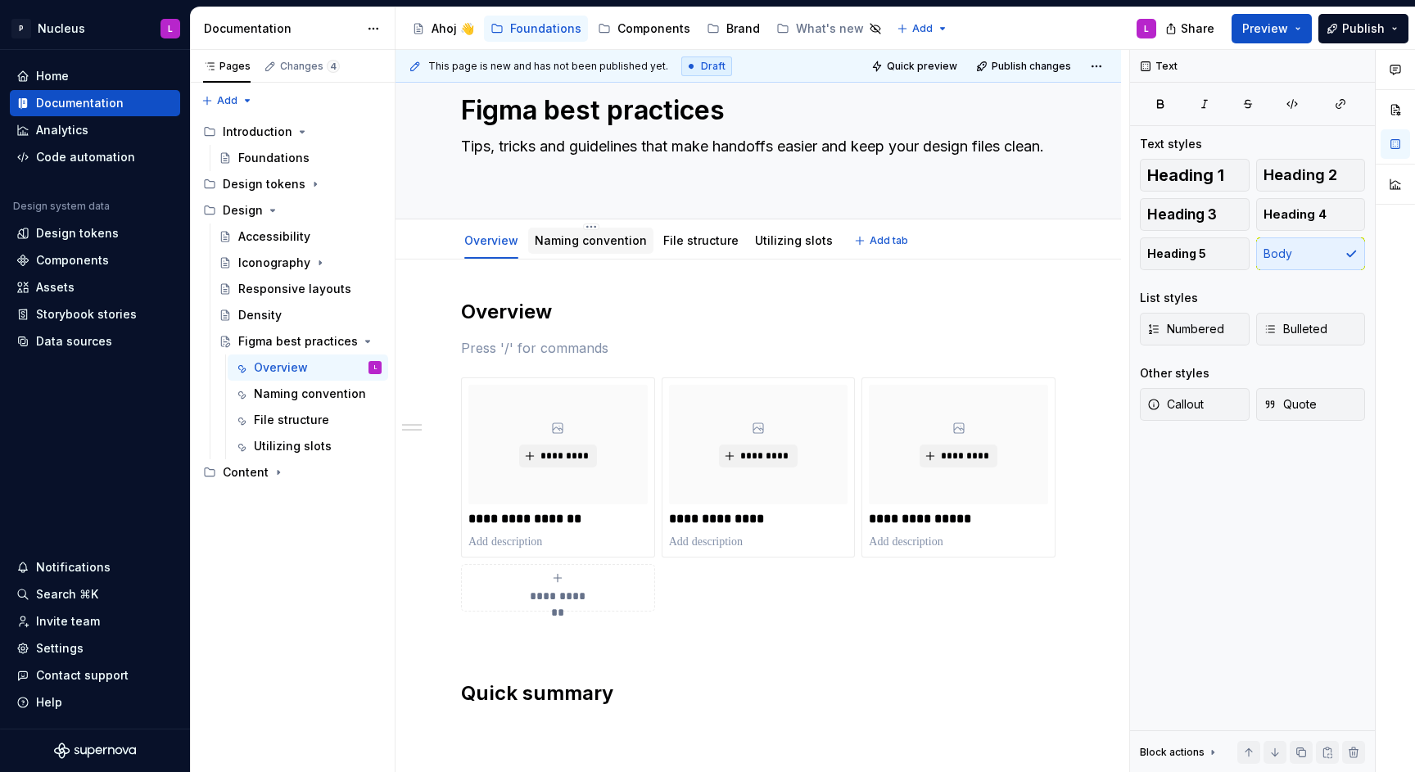
click at [623, 237] on link "Naming convention" at bounding box center [591, 240] width 112 height 14
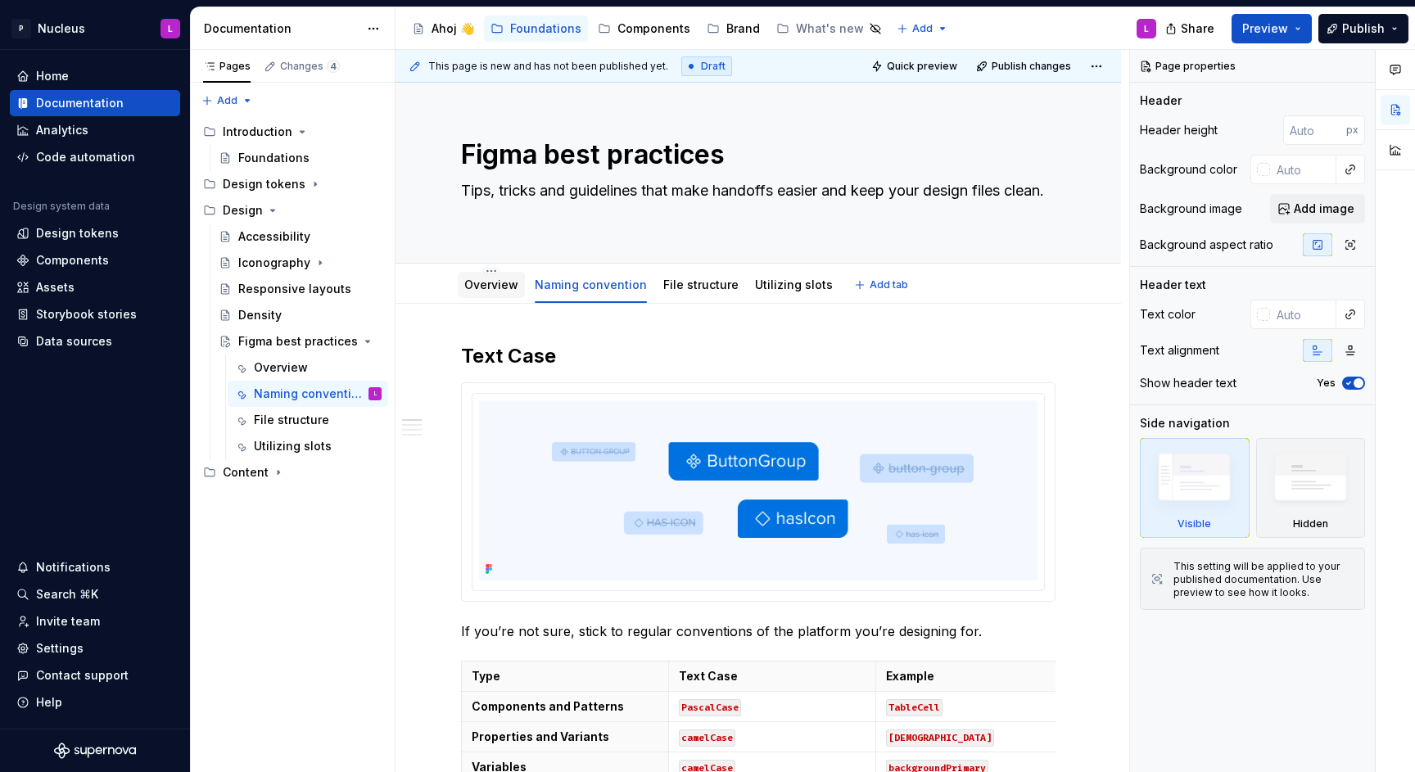
click at [509, 288] on link "Overview" at bounding box center [491, 285] width 54 height 14
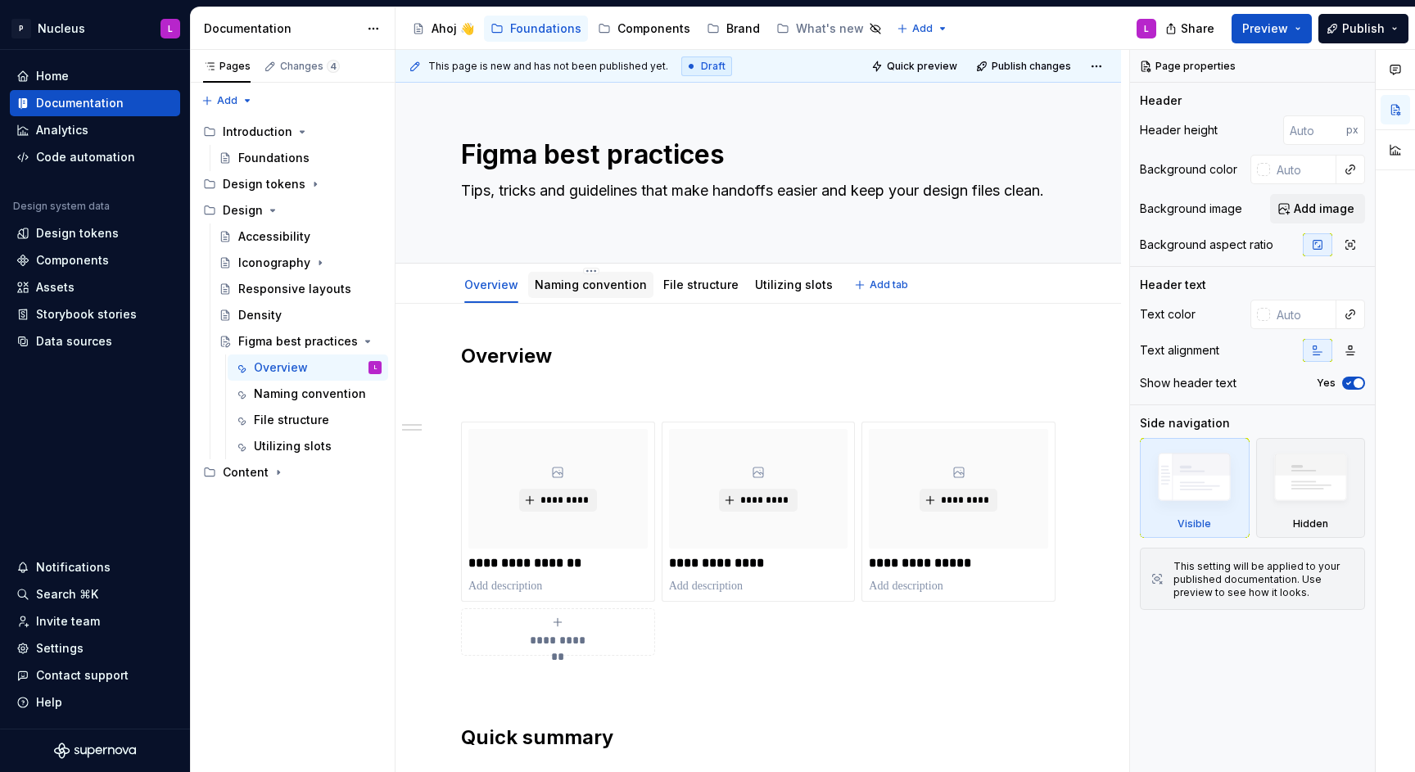
click at [608, 281] on link "Naming convention" at bounding box center [591, 285] width 112 height 14
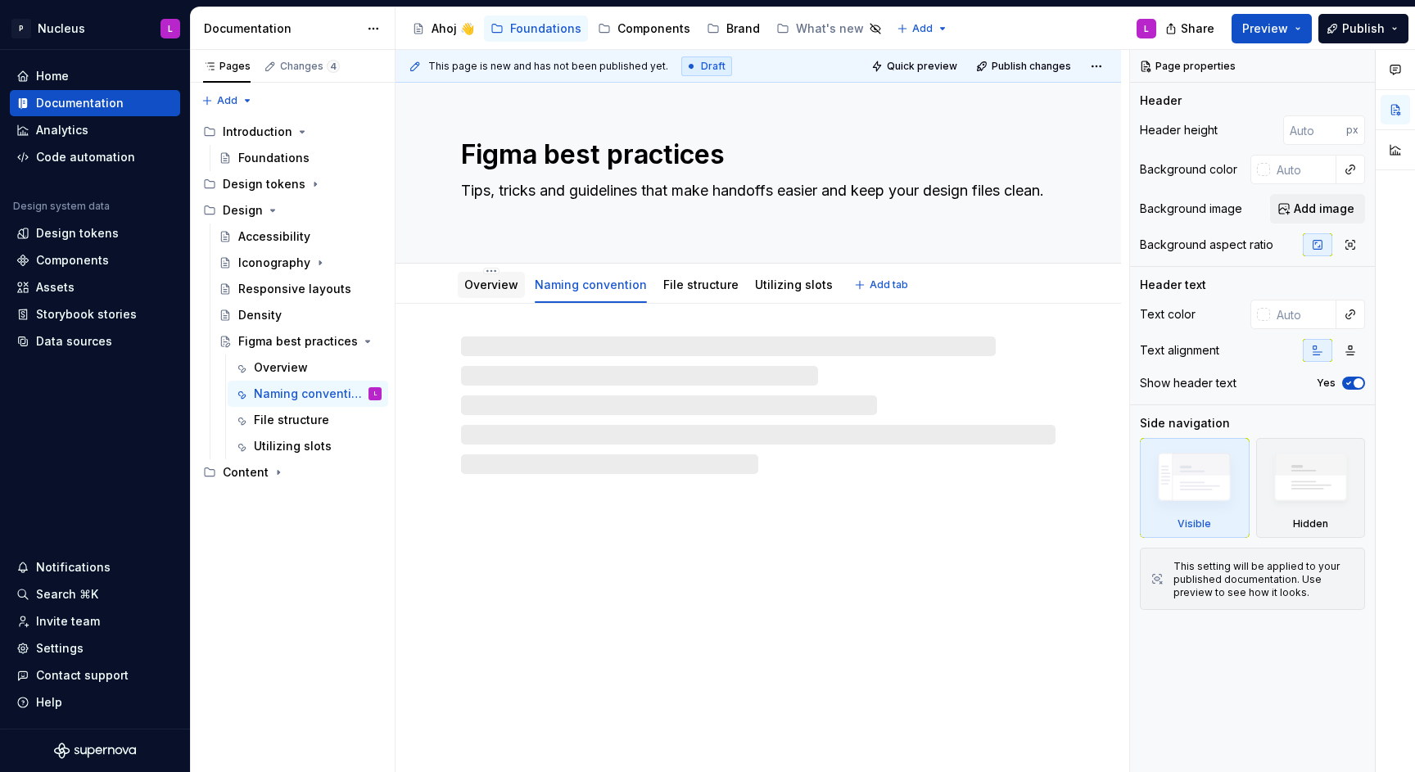
click at [500, 280] on link "Overview" at bounding box center [491, 285] width 54 height 14
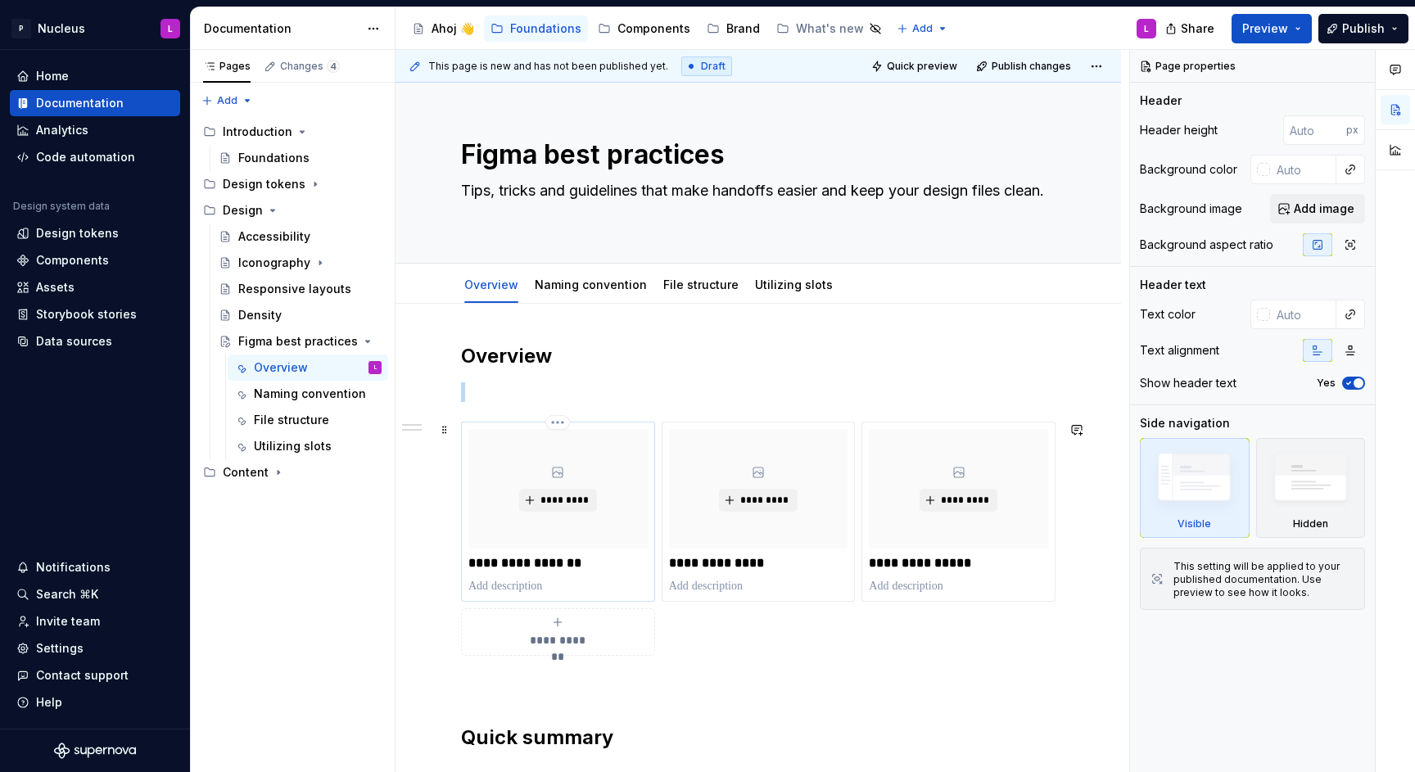
click at [548, 541] on div "*********" at bounding box center [557, 489] width 179 height 120
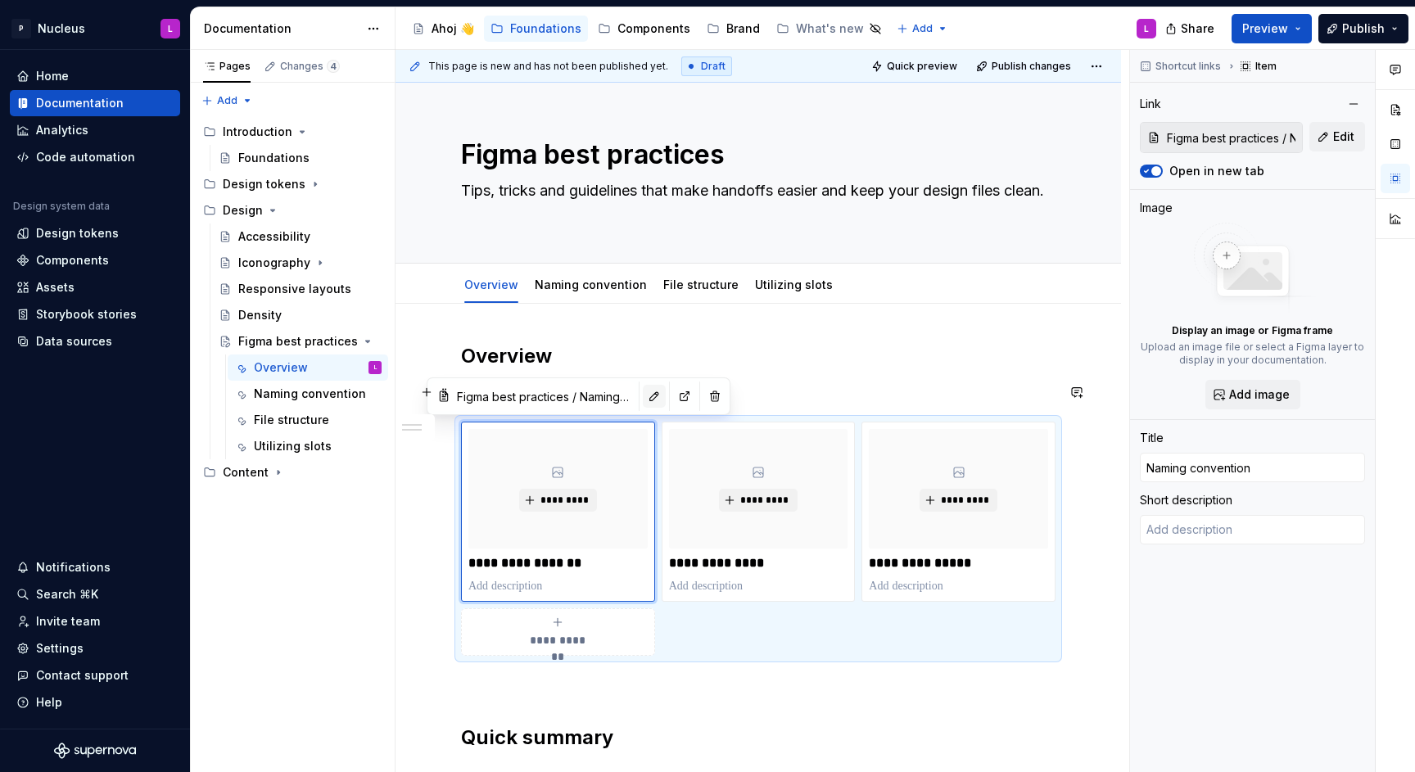
click at [643, 394] on button "button" at bounding box center [654, 396] width 23 height 23
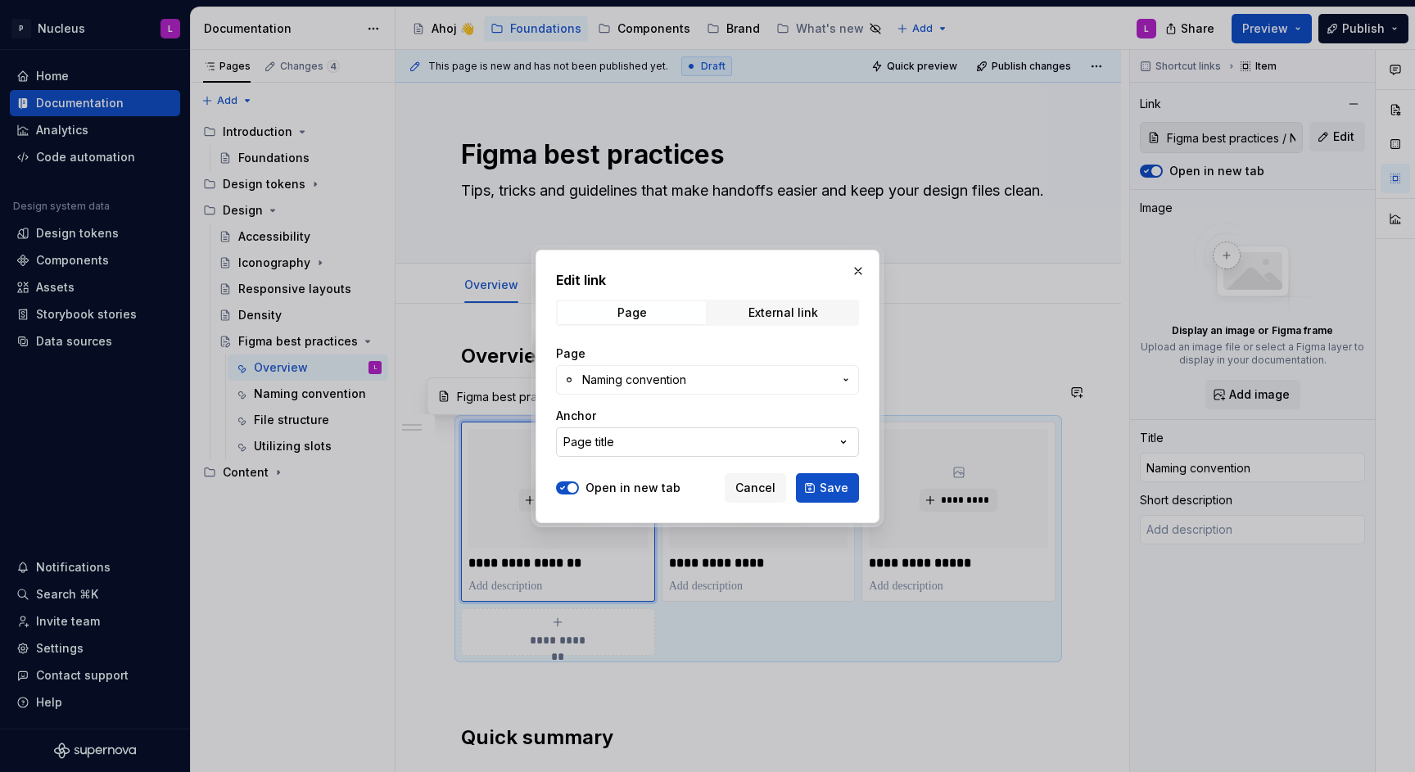
click at [620, 454] on button "Page title" at bounding box center [707, 441] width 303 height 29
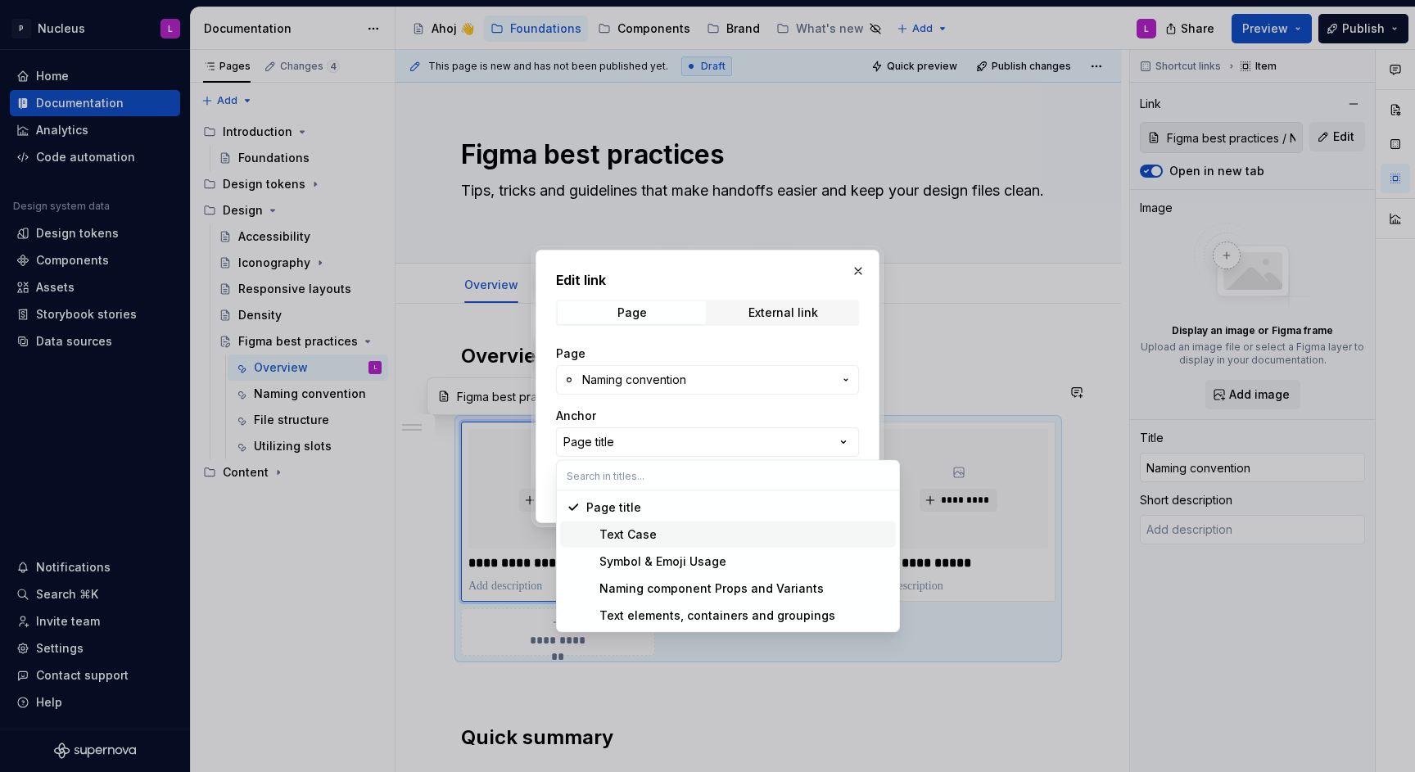
click at [689, 536] on div "Text Case" at bounding box center [737, 535] width 303 height 16
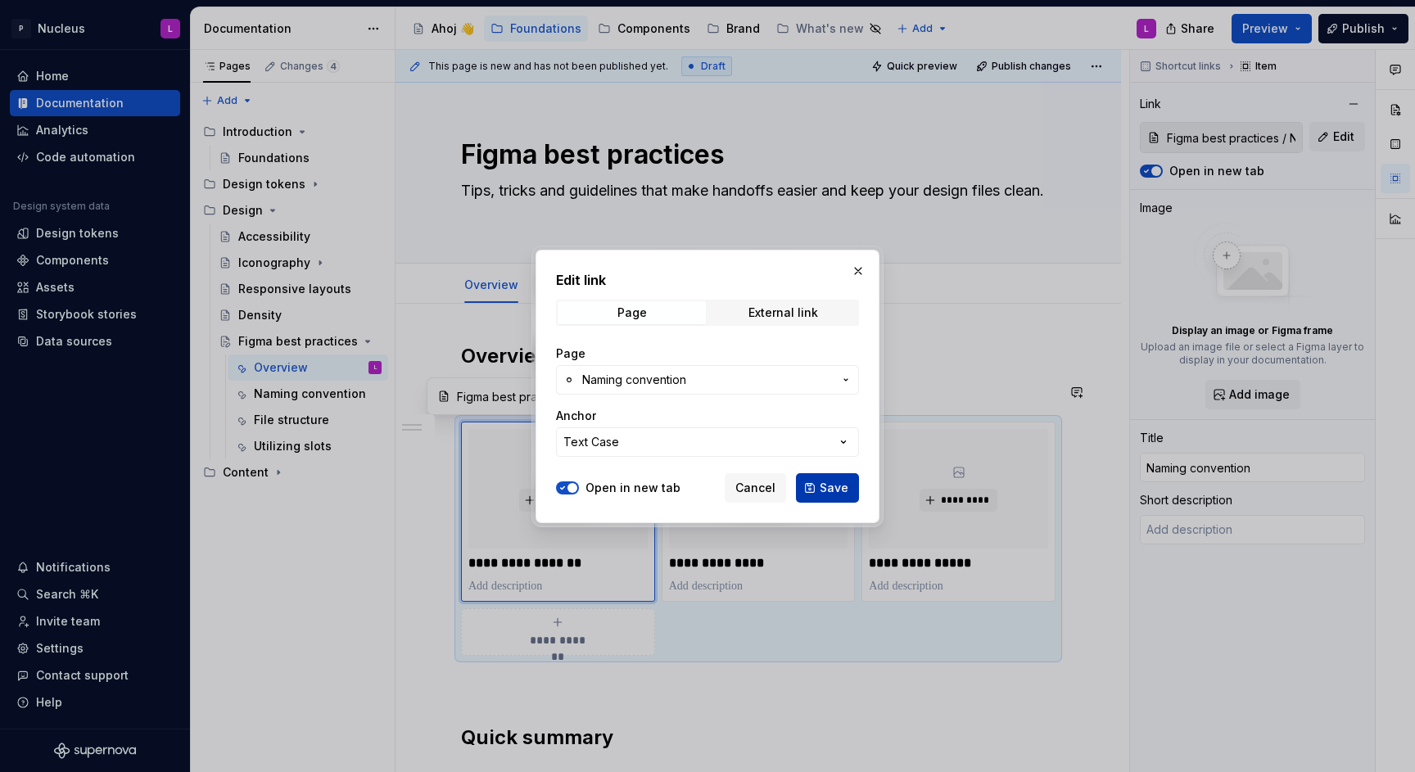
click at [836, 490] on span "Save" at bounding box center [834, 488] width 29 height 16
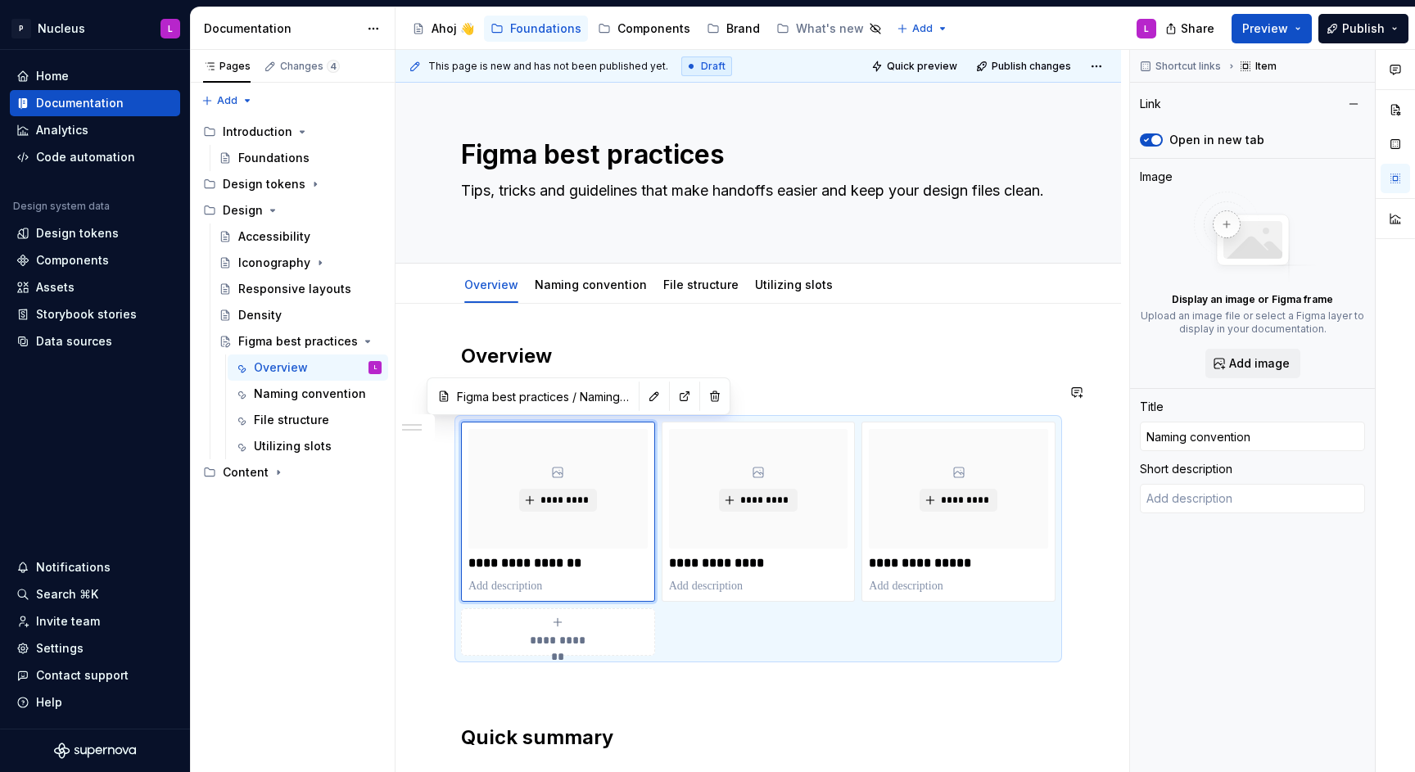
click at [703, 404] on button "button" at bounding box center [714, 396] width 23 height 23
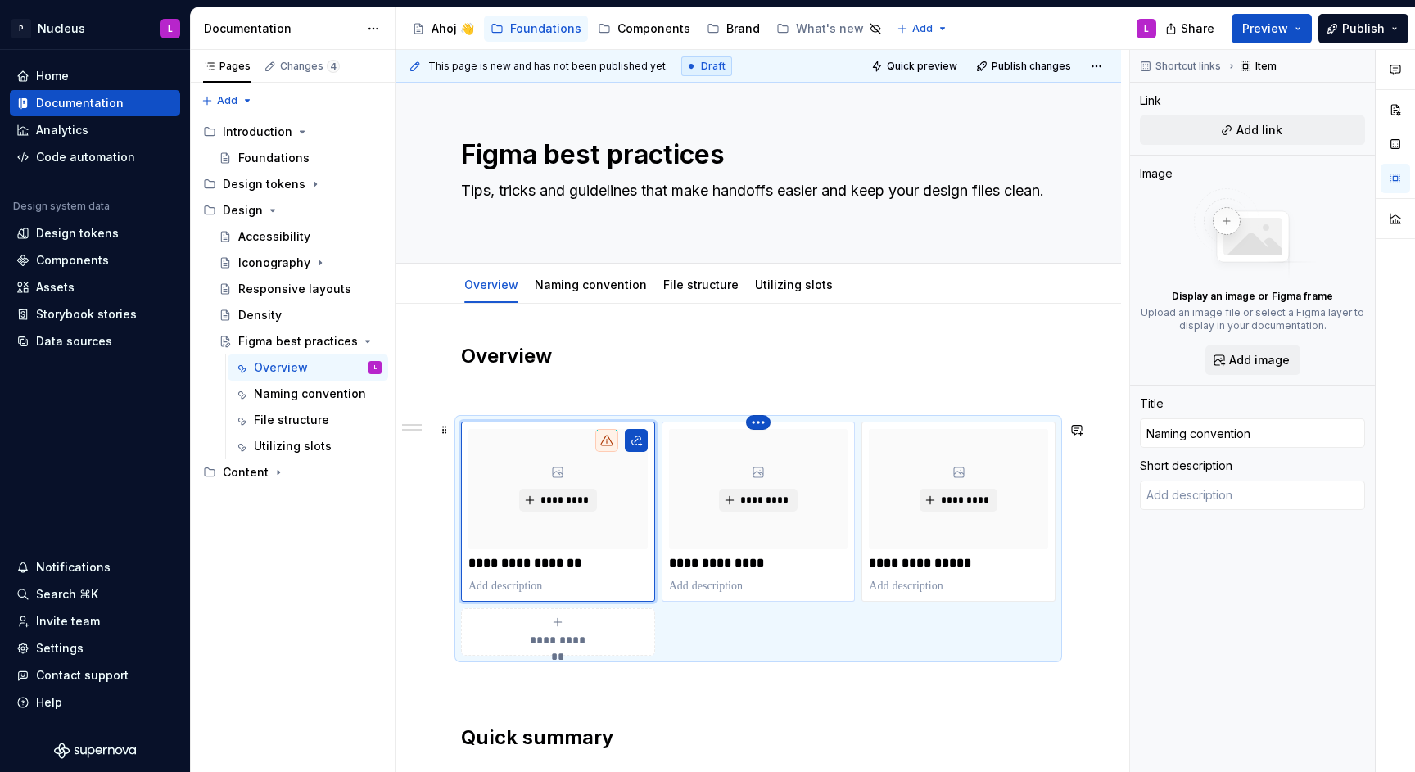
click at [762, 426] on html "P Nucleus L Home Documentation Analytics Code automation Design system data Des…" at bounding box center [707, 386] width 1415 height 772
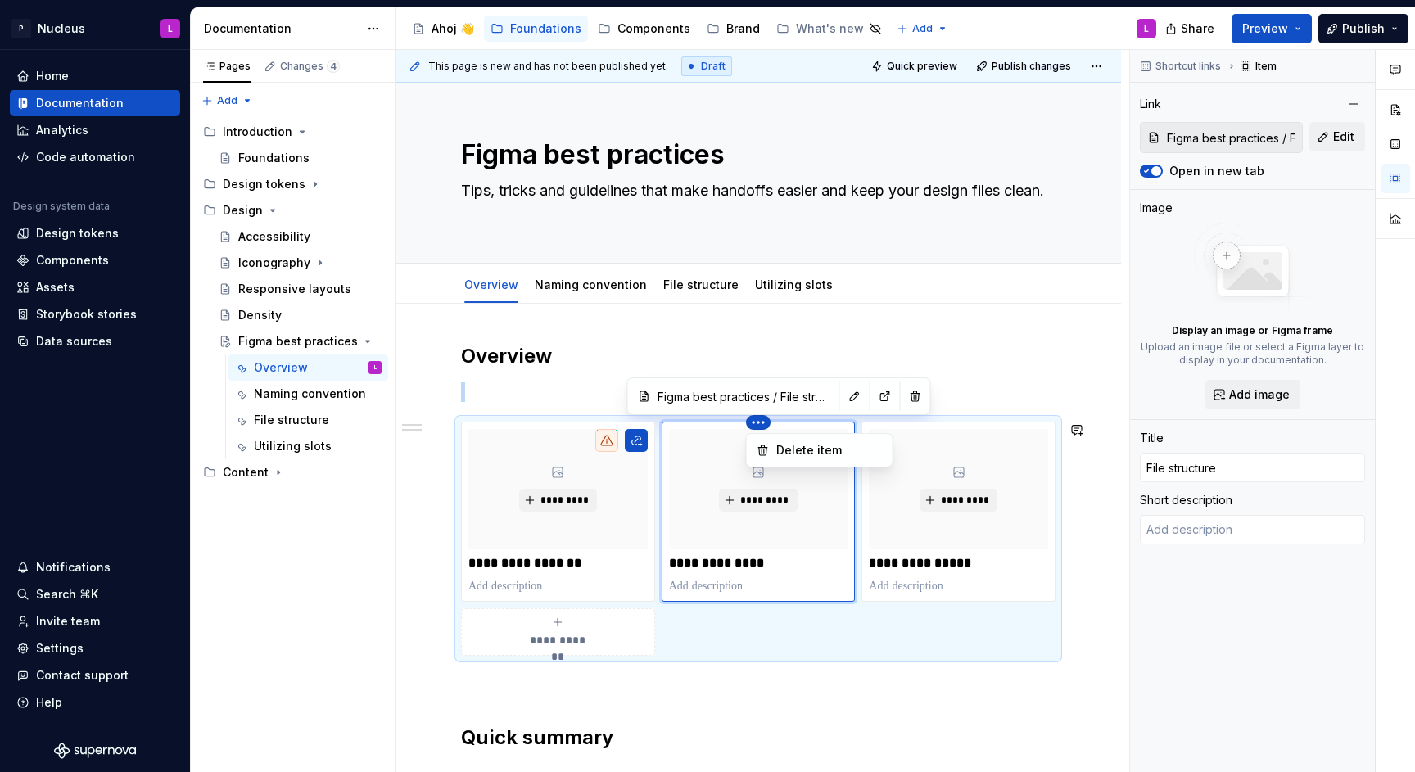
click at [874, 403] on html "P Nucleus L Home Documentation Analytics Code automation Design system data Des…" at bounding box center [707, 386] width 1415 height 772
click at [904, 392] on button "button" at bounding box center [915, 396] width 23 height 23
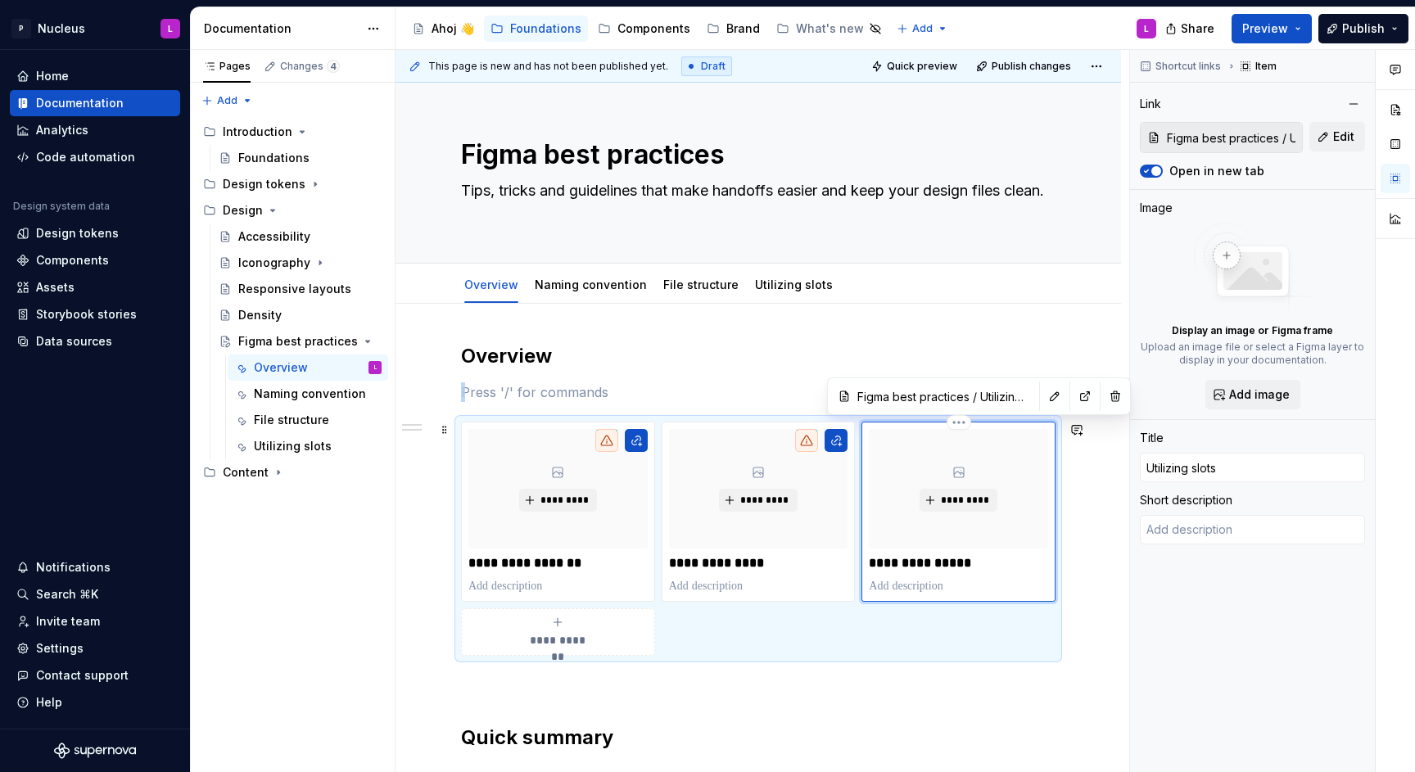
click at [976, 445] on div "*********" at bounding box center [958, 489] width 179 height 120
click at [1104, 400] on button "button" at bounding box center [1115, 396] width 23 height 23
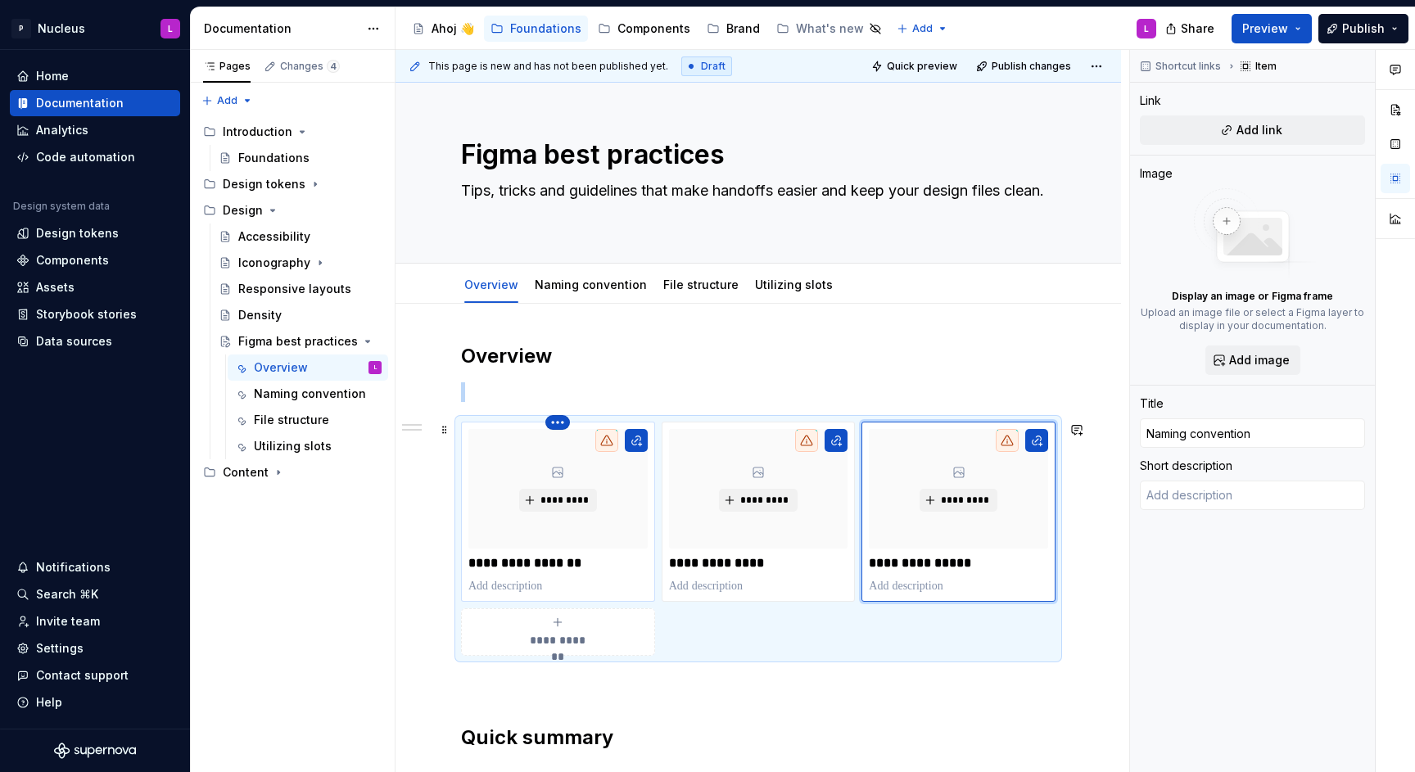
click at [561, 422] on html "P Nucleus L Home Documentation Analytics Code automation Design system data Des…" at bounding box center [707, 386] width 1415 height 772
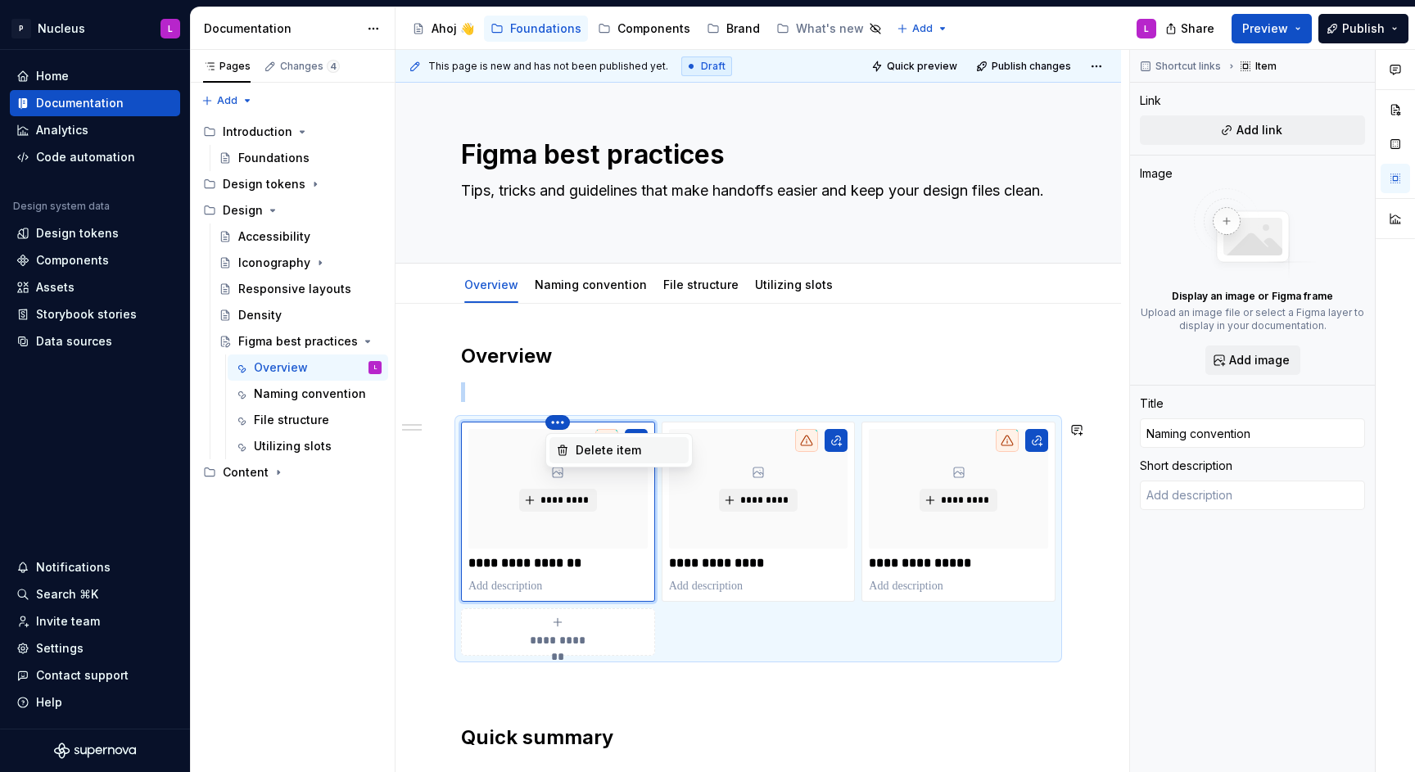
click at [585, 442] on div "Delete item" at bounding box center [629, 450] width 106 height 16
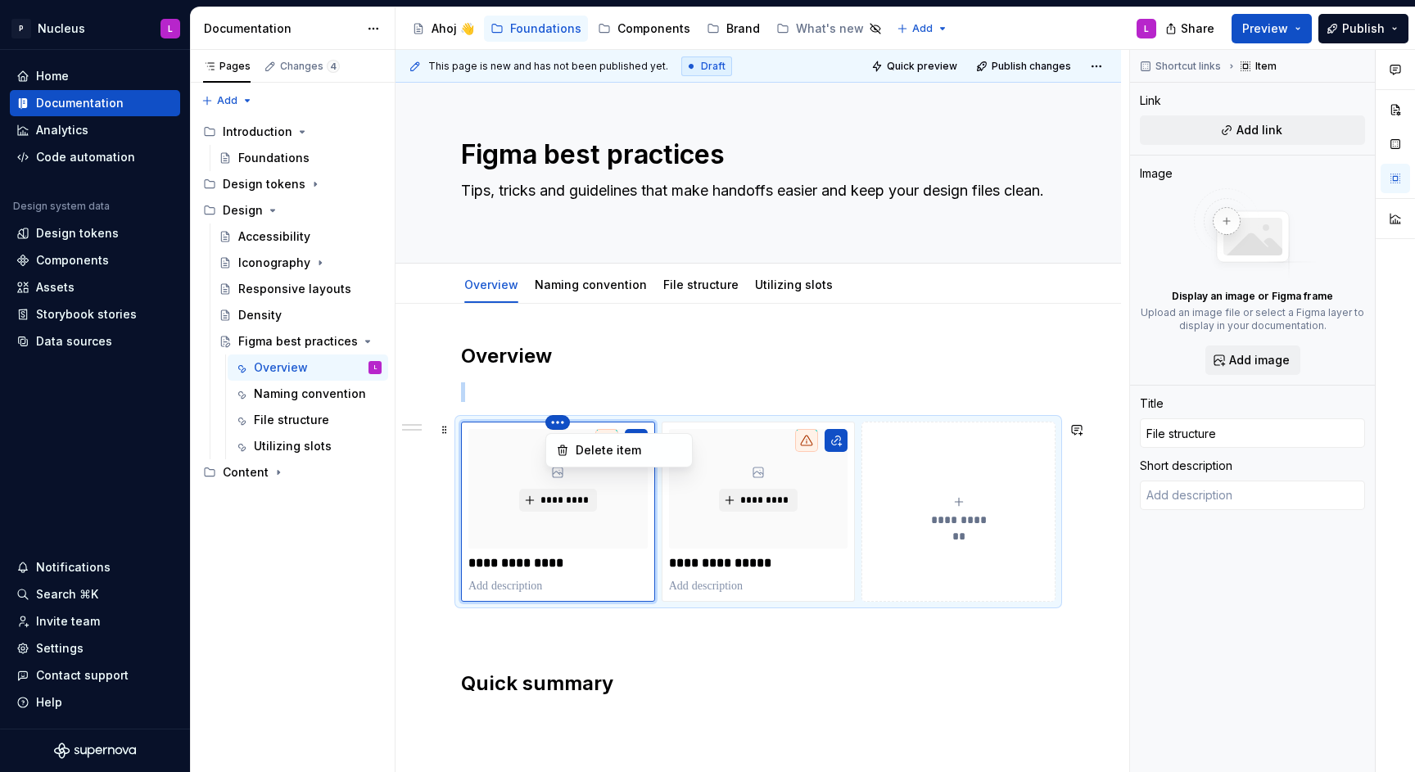
click at [559, 419] on html "P Nucleus L Home Documentation Analytics Code automation Design system data Des…" at bounding box center [707, 386] width 1415 height 772
click at [575, 446] on div "Delete item" at bounding box center [619, 450] width 139 height 26
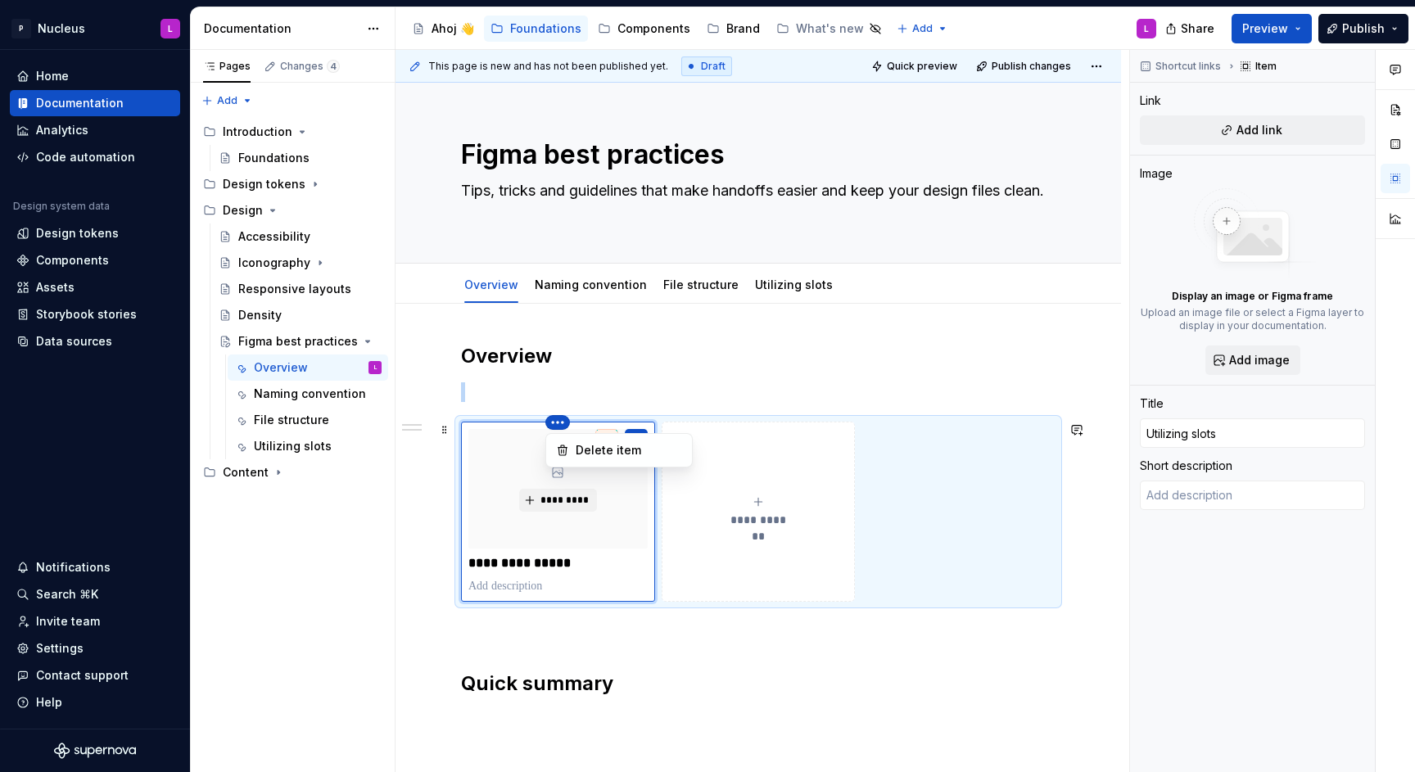
click at [550, 425] on html "P Nucleus L Home Documentation Analytics Code automation Design system data Des…" at bounding box center [707, 386] width 1415 height 772
click at [563, 450] on icon at bounding box center [562, 450] width 13 height 13
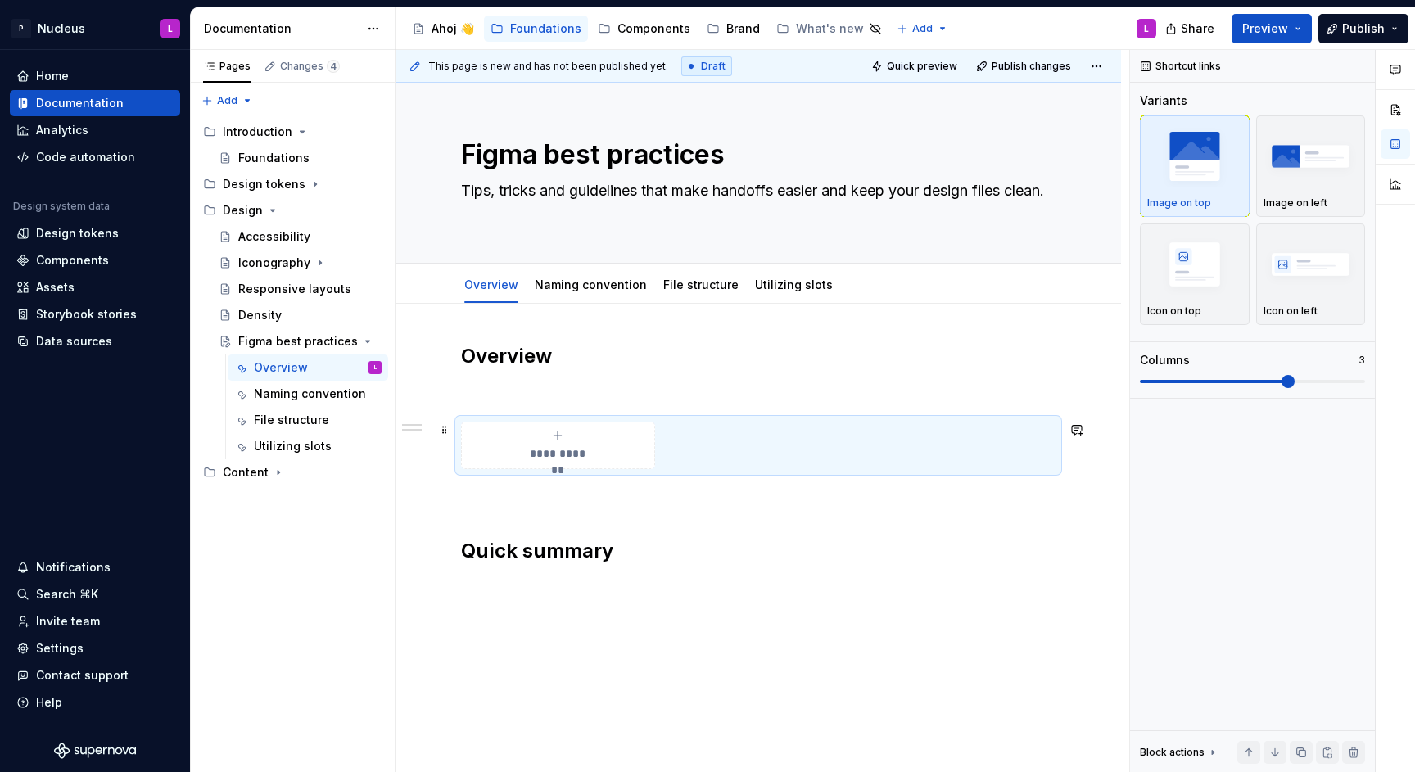
click at [527, 511] on div "**********" at bounding box center [758, 470] width 595 height 254
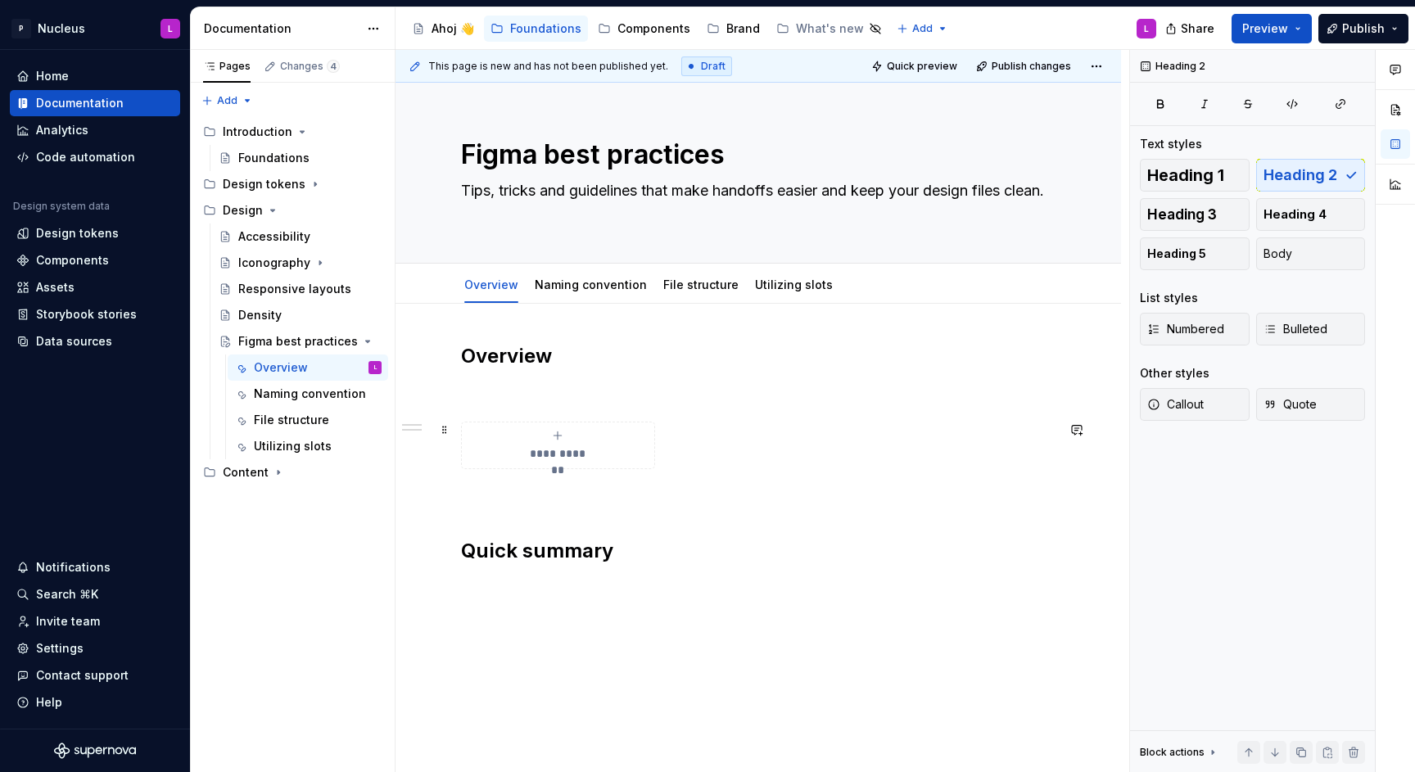
click at [536, 443] on div "**********" at bounding box center [557, 445] width 179 height 33
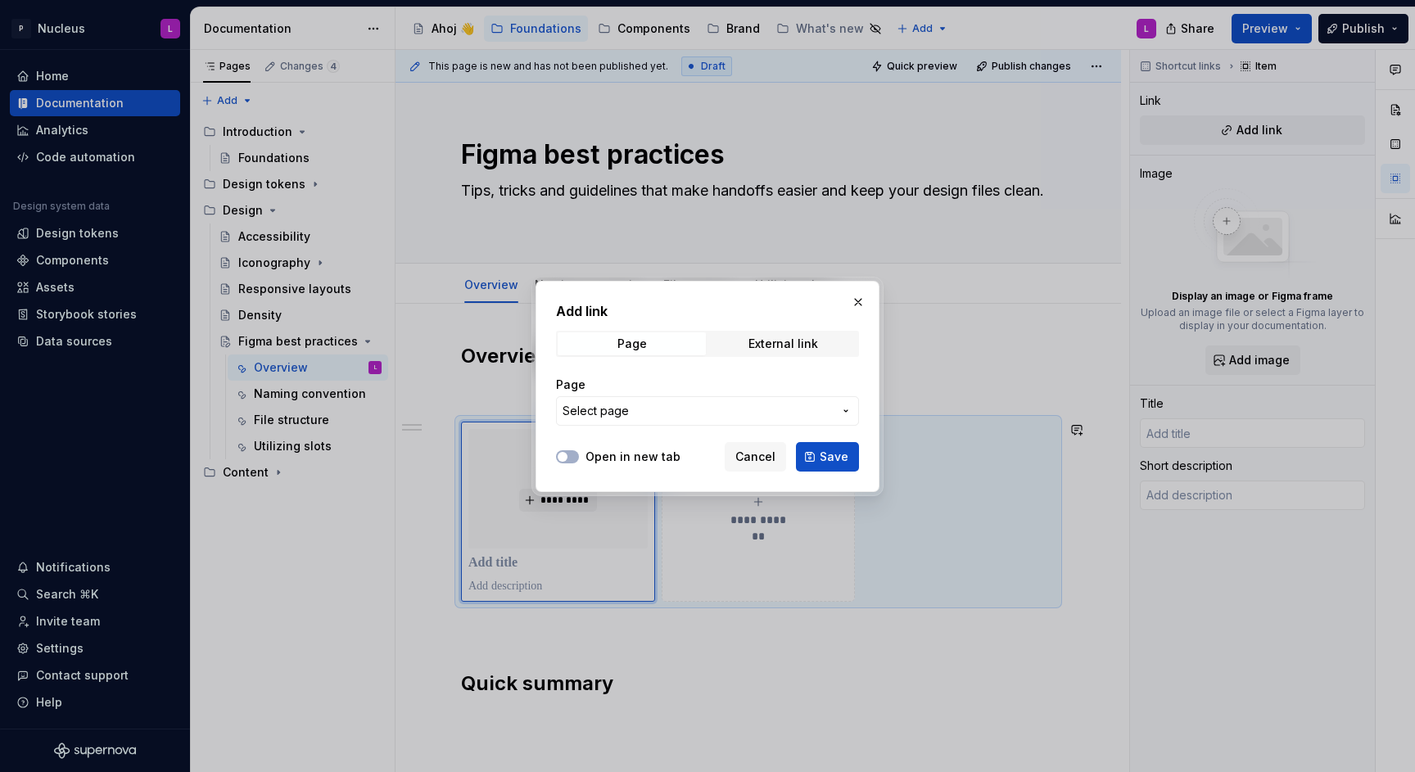
click at [606, 459] on label "Open in new tab" at bounding box center [633, 457] width 95 height 16
click at [579, 459] on button "Open in new tab" at bounding box center [567, 456] width 23 height 13
click at [631, 411] on span "Select page" at bounding box center [698, 411] width 270 height 16
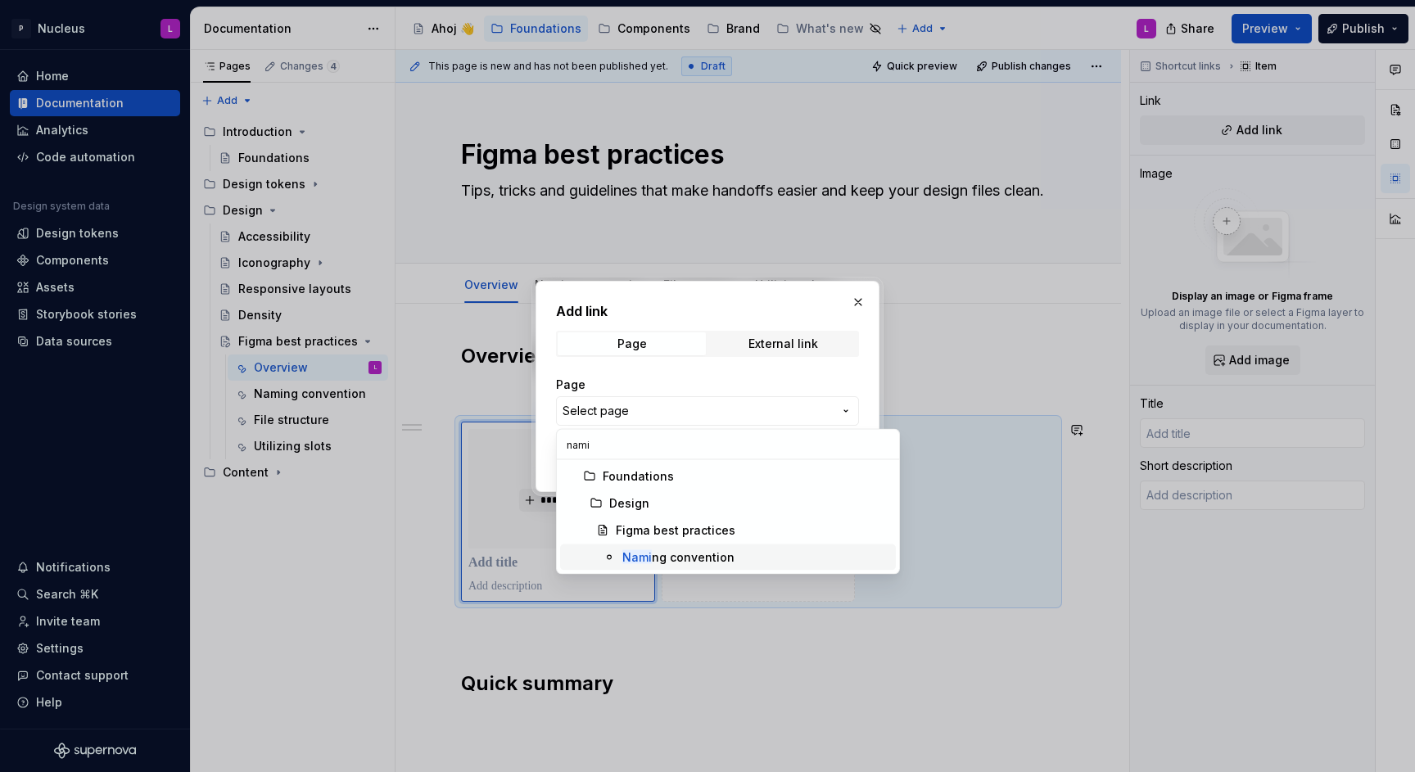
click at [721, 559] on div "Nami ng convention" at bounding box center [678, 558] width 112 height 16
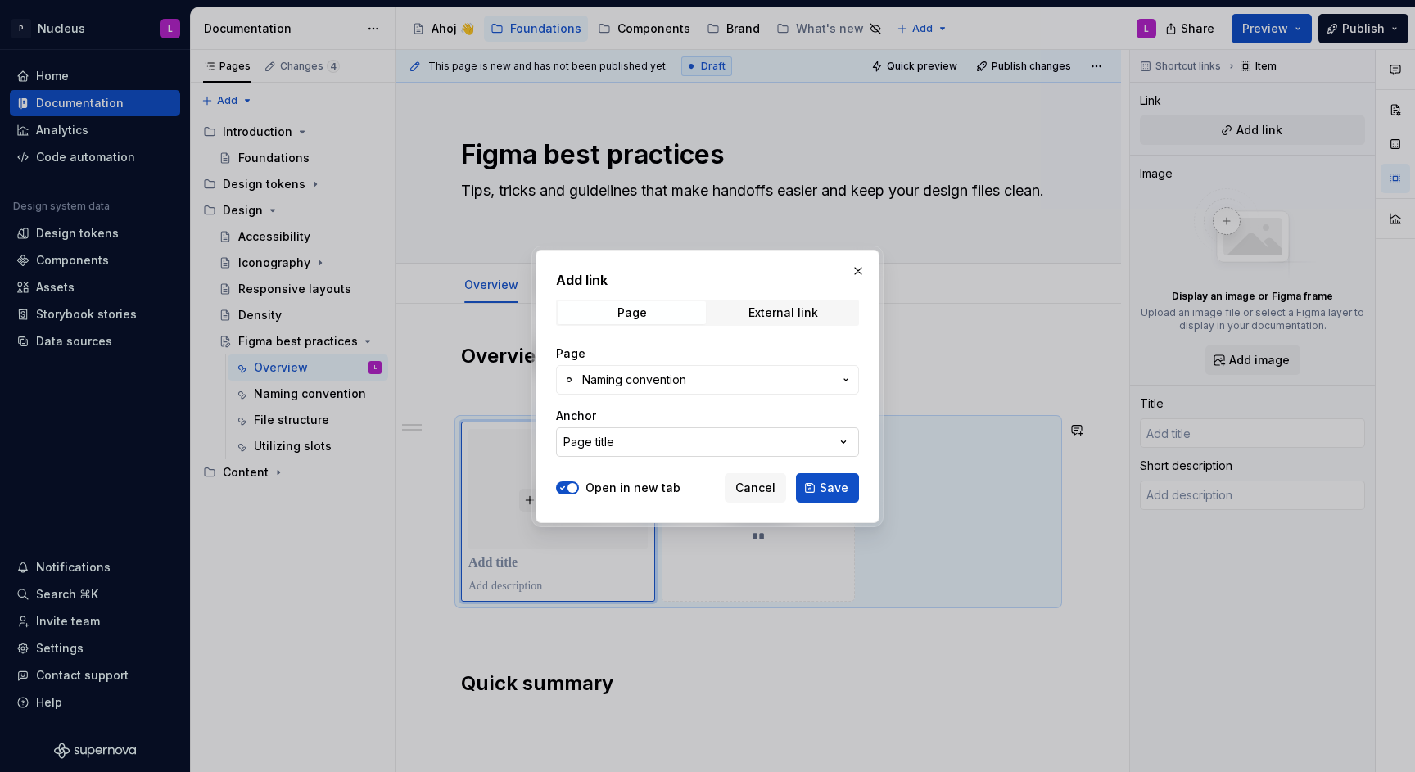
click at [685, 448] on button "Page title" at bounding box center [707, 441] width 303 height 29
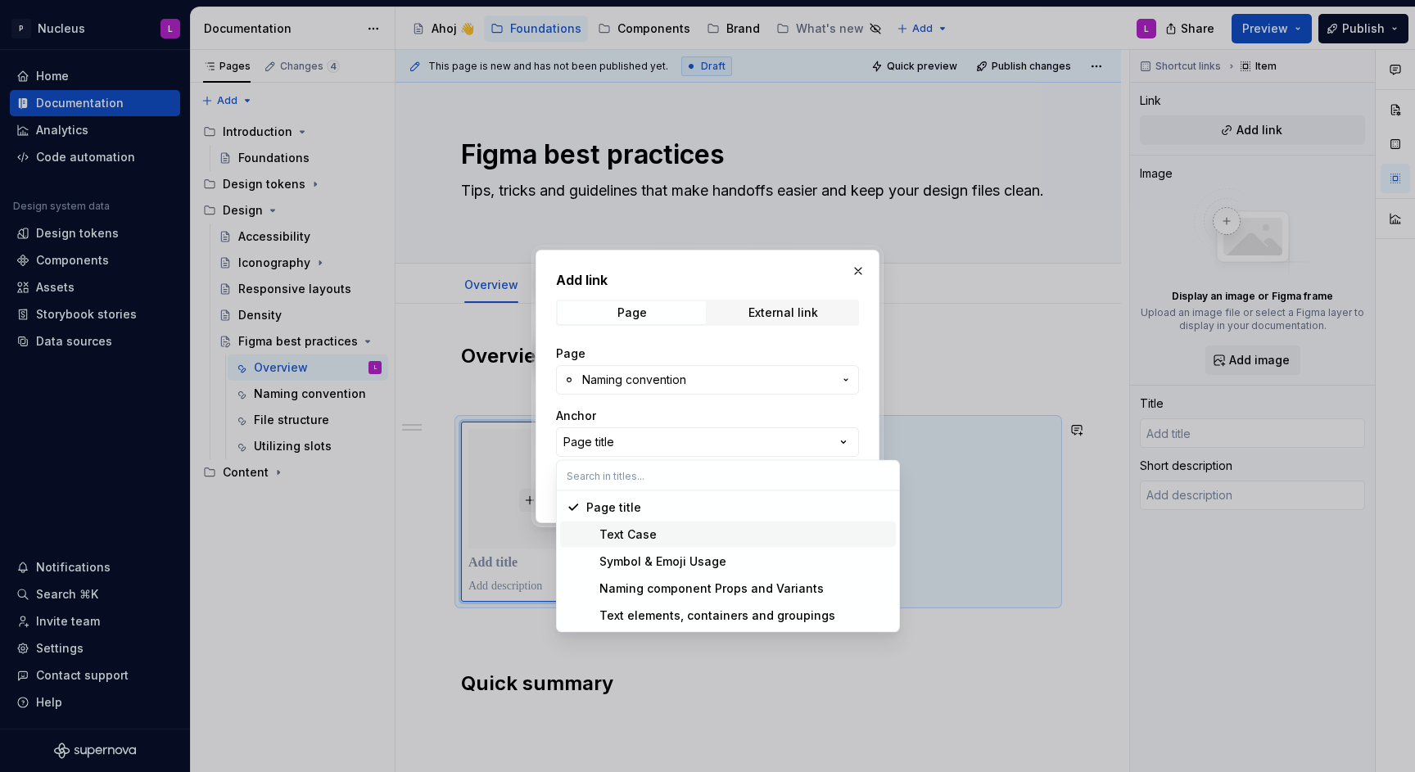
click at [677, 531] on div "Text Case" at bounding box center [737, 535] width 303 height 16
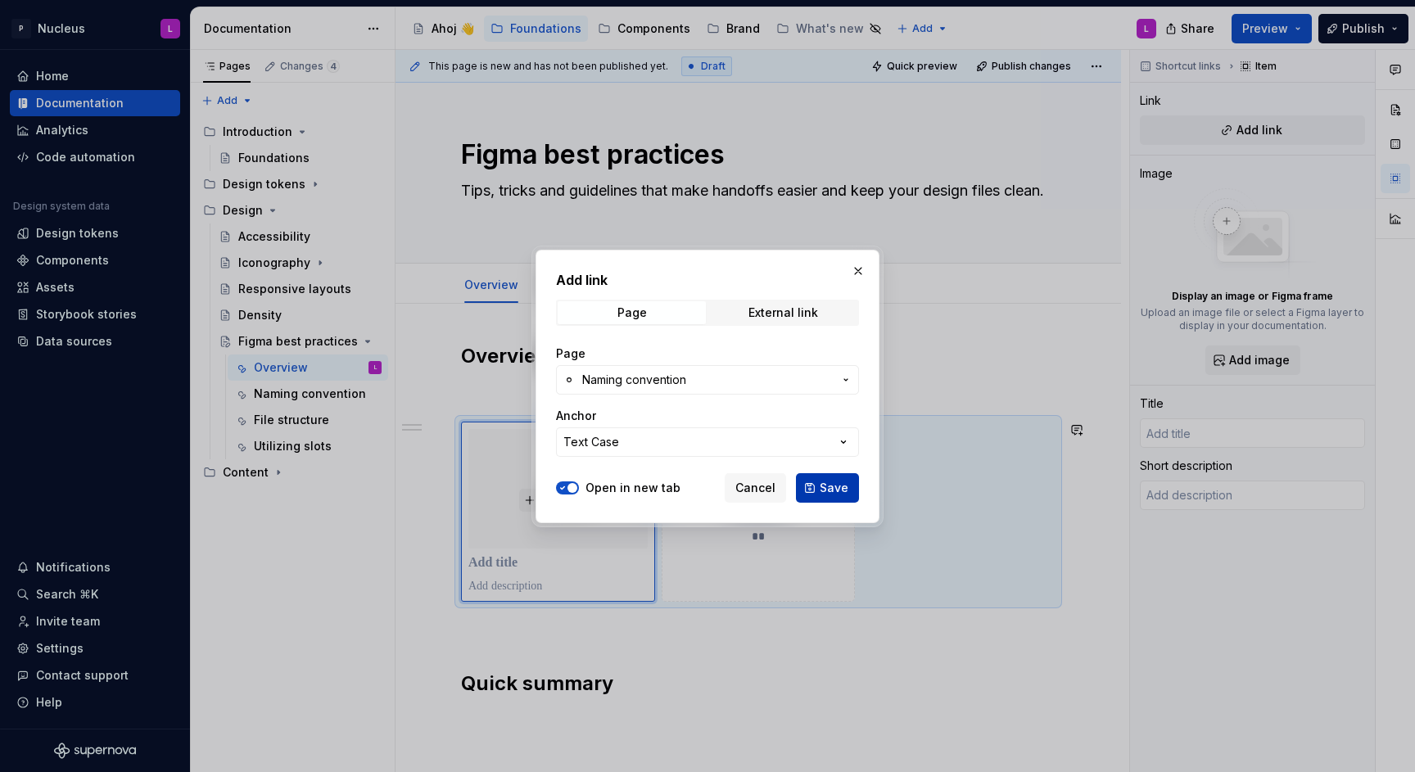
click at [812, 492] on button "Save" at bounding box center [827, 487] width 63 height 29
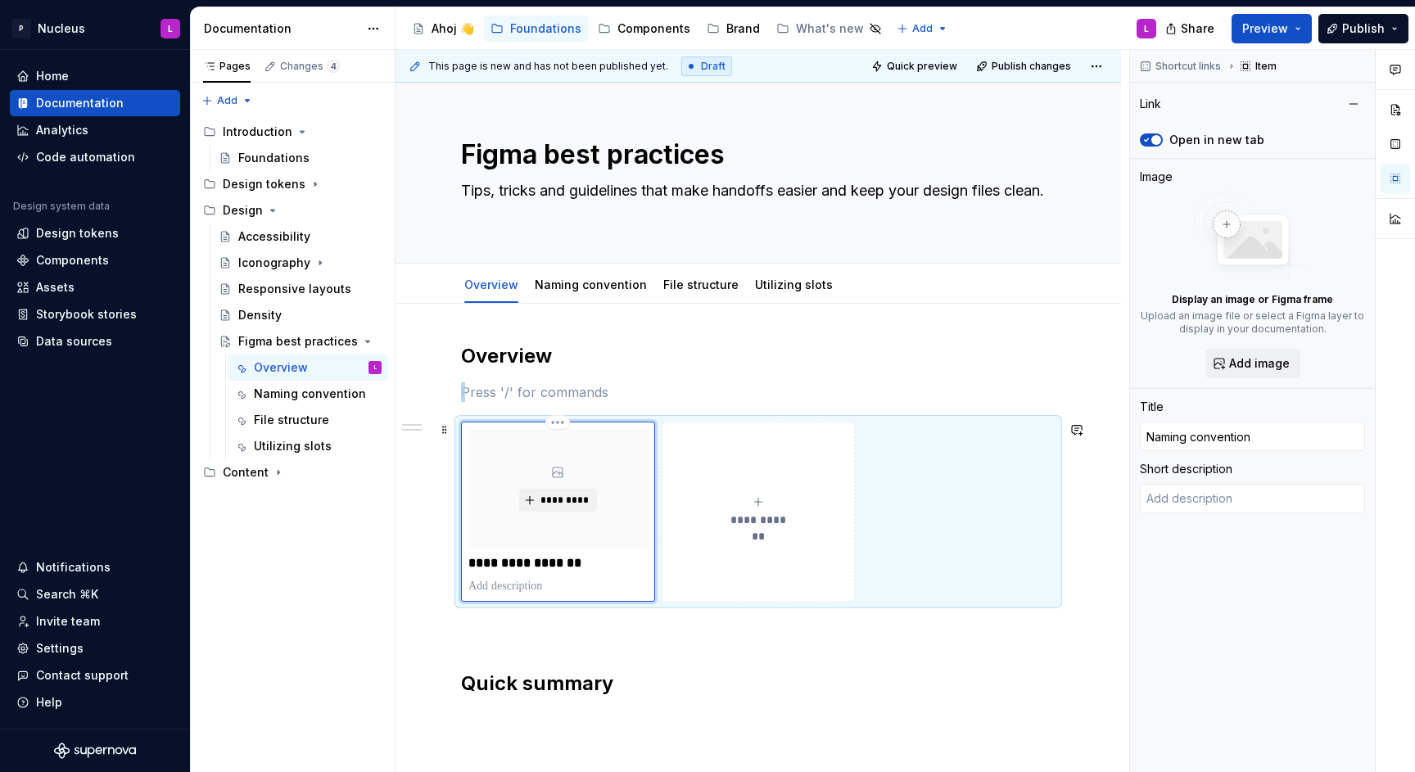
click at [570, 584] on p at bounding box center [557, 586] width 179 height 16
drag, startPoint x: 578, startPoint y: 565, endPoint x: 598, endPoint y: 567, distance: 19.7
click at [578, 564] on p "**********" at bounding box center [557, 563] width 179 height 16
click at [540, 590] on p at bounding box center [557, 586] width 179 height 16
click at [773, 507] on div "**********" at bounding box center [758, 511] width 179 height 33
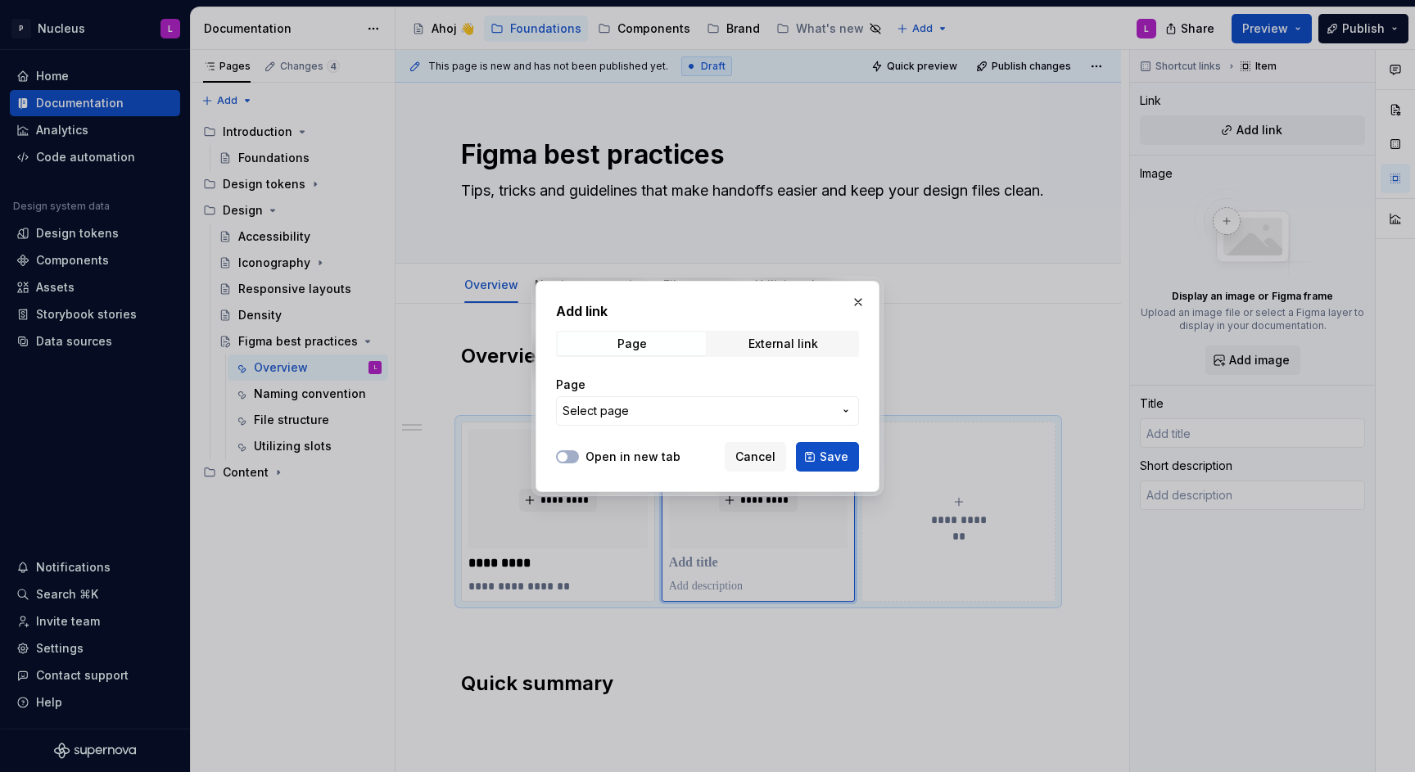
click at [596, 473] on div "Add link Page External link Page Select page Open in new tab Cancel Save" at bounding box center [708, 386] width 344 height 211
click at [609, 454] on label "Open in new tab" at bounding box center [633, 457] width 95 height 16
click at [579, 454] on button "Open in new tab" at bounding box center [567, 456] width 23 height 13
click at [639, 414] on span "Select page" at bounding box center [698, 411] width 270 height 16
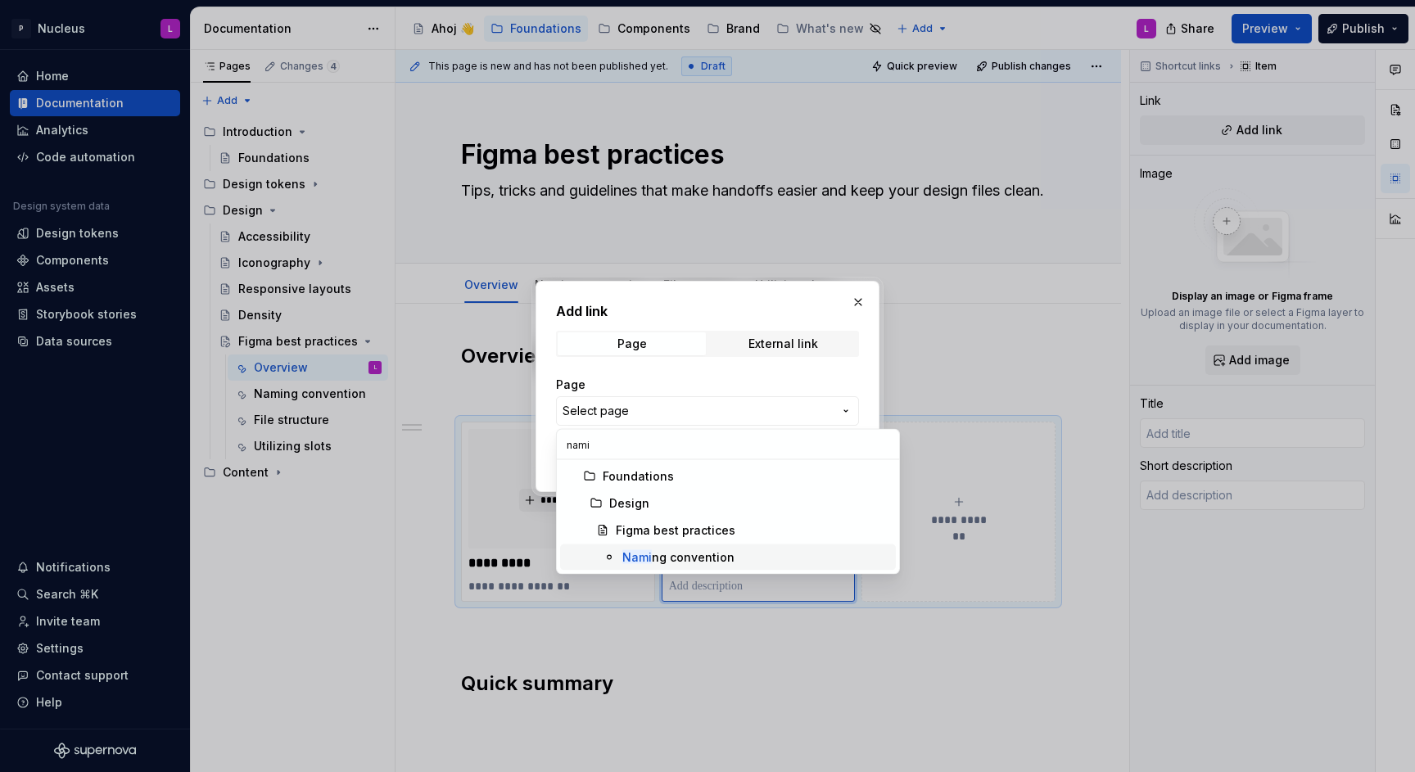
click at [651, 559] on div "Nami ng convention" at bounding box center [678, 558] width 112 height 16
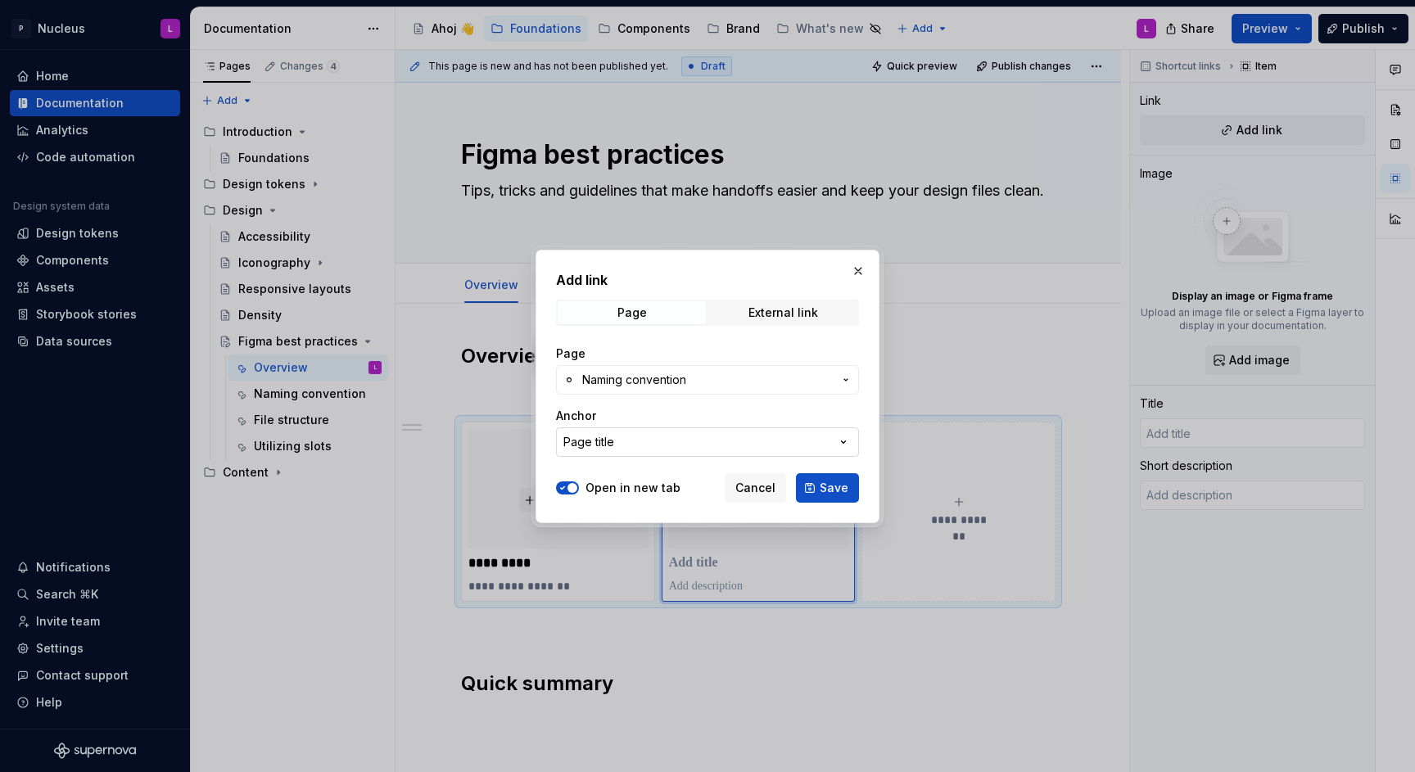
click at [661, 449] on button "Page title" at bounding box center [707, 441] width 303 height 29
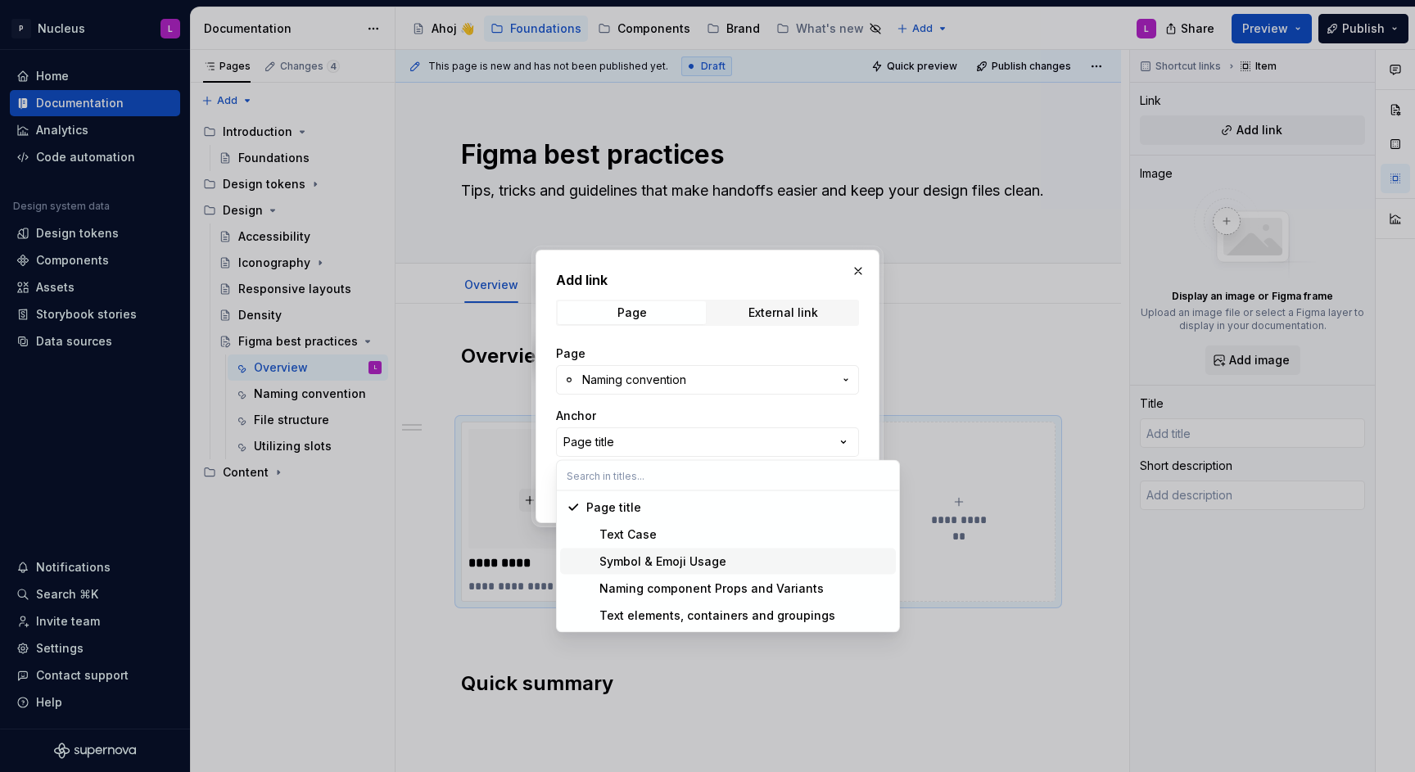
click at [695, 559] on div "Symbol & Emoji Usage" at bounding box center [656, 562] width 140 height 16
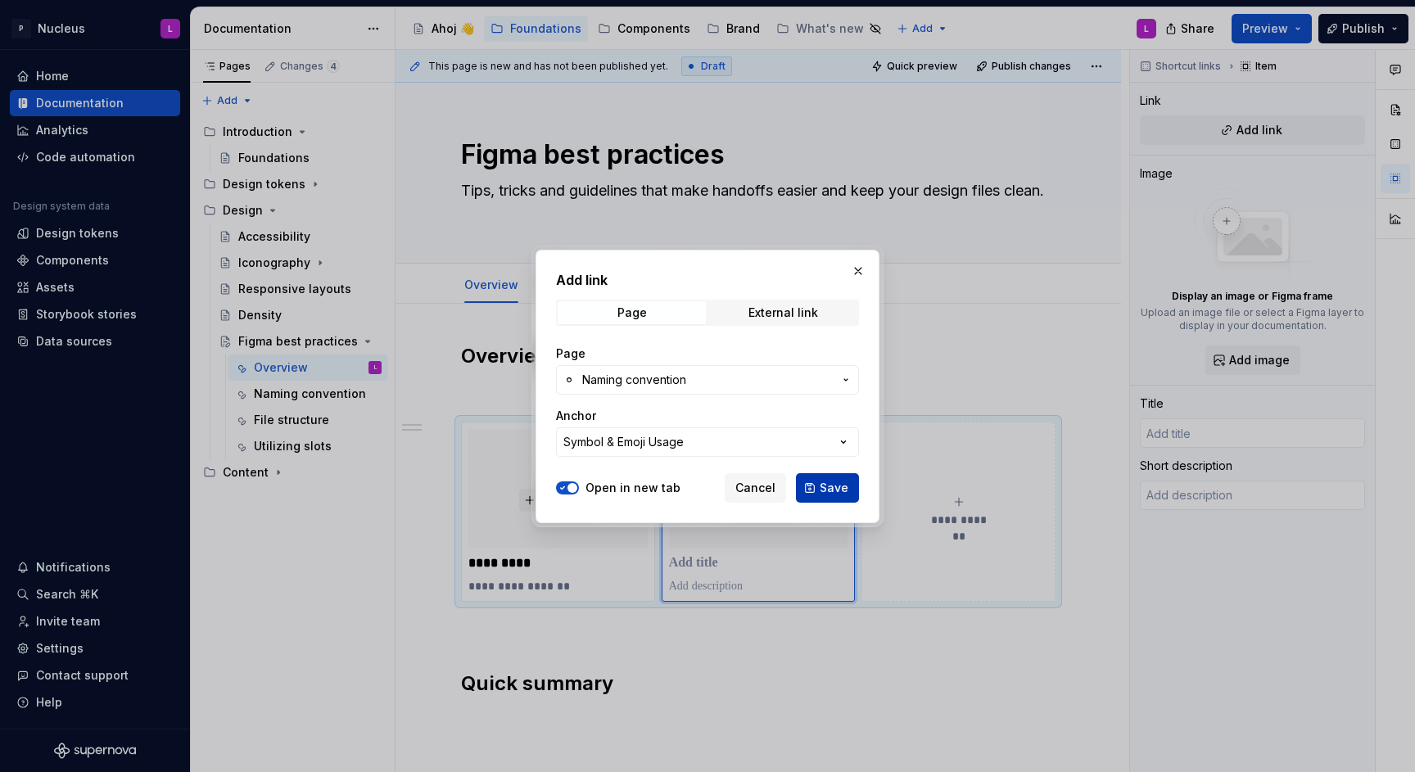
click at [830, 477] on button "Save" at bounding box center [827, 487] width 63 height 29
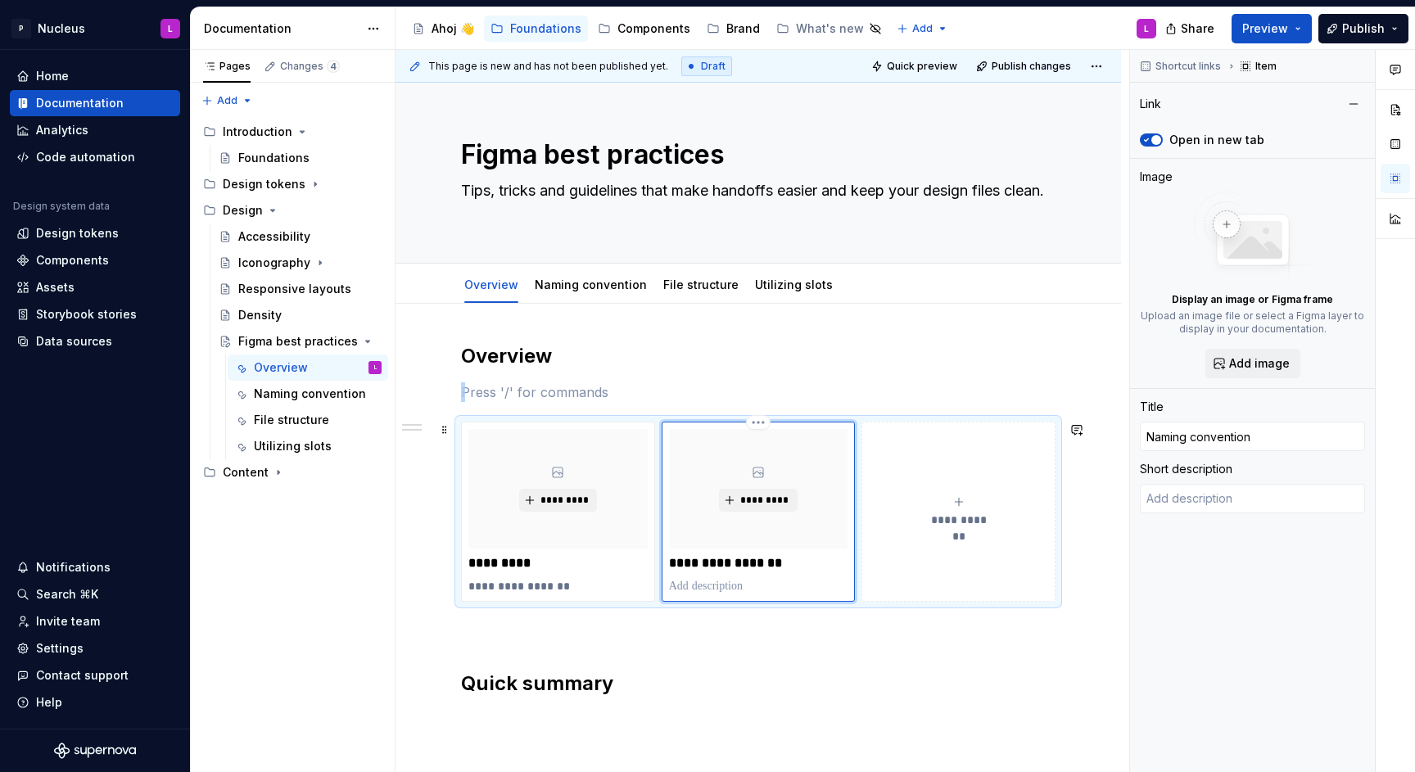
click at [721, 548] on div "**********" at bounding box center [758, 511] width 179 height 165
click at [715, 563] on p "**********" at bounding box center [758, 563] width 179 height 16
click at [721, 590] on p at bounding box center [758, 586] width 179 height 16
click at [980, 504] on div "**********" at bounding box center [958, 511] width 179 height 33
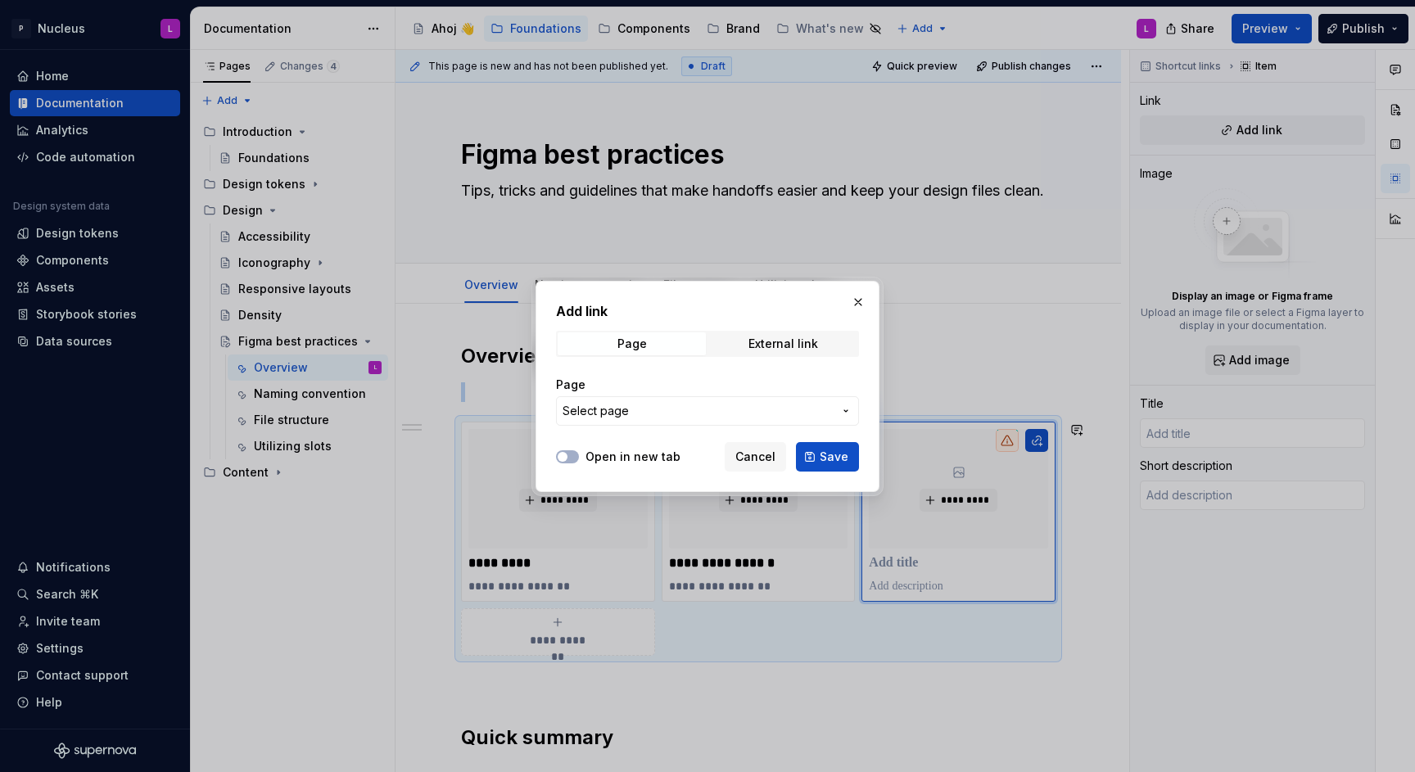
click at [644, 409] on span "Select page" at bounding box center [698, 411] width 270 height 16
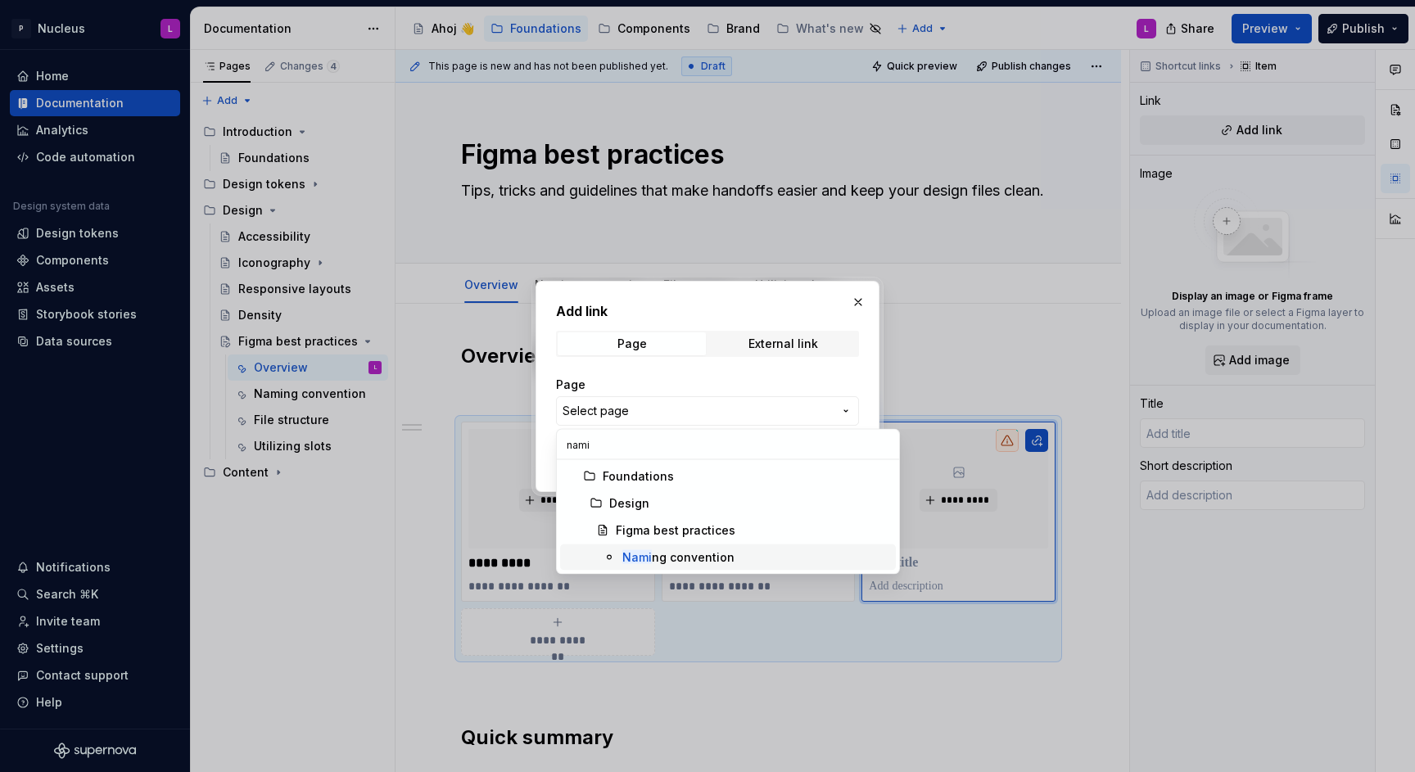
click at [683, 548] on span "Nami ng convention" at bounding box center [728, 558] width 336 height 26
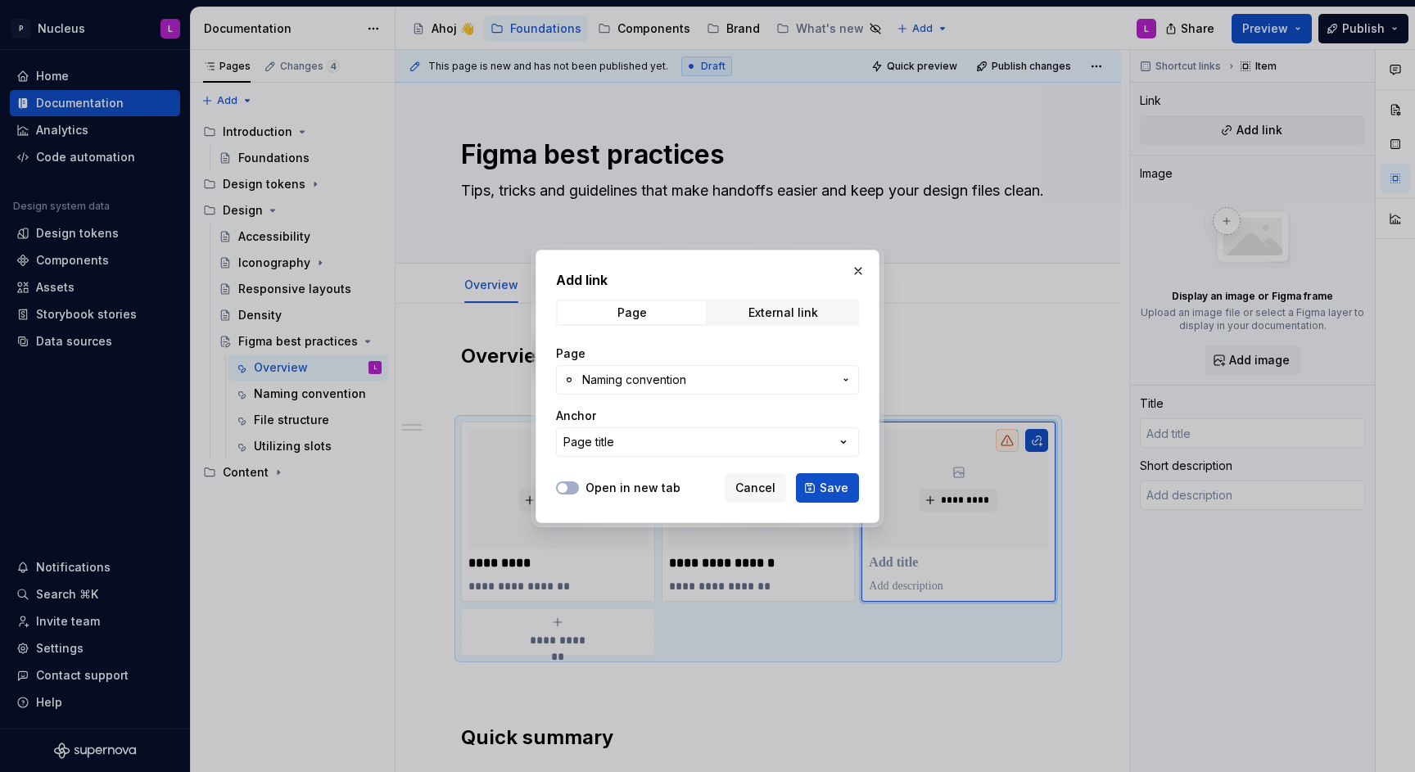
click at [631, 477] on div "Open in new tab Cancel Save" at bounding box center [707, 485] width 303 height 36
click at [572, 487] on button "Open in new tab" at bounding box center [567, 488] width 23 height 13
click at [602, 445] on div "Page title" at bounding box center [588, 442] width 51 height 16
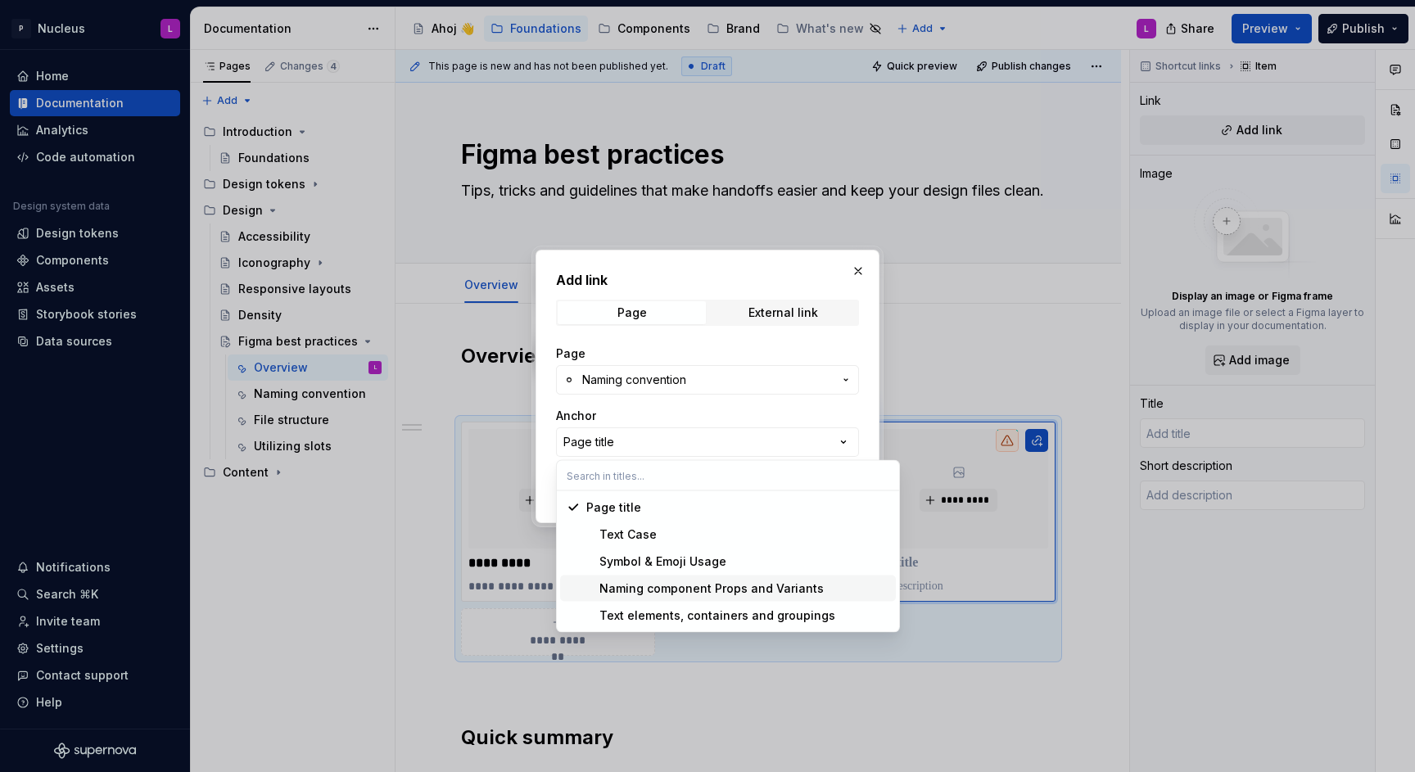
drag, startPoint x: 682, startPoint y: 615, endPoint x: 682, endPoint y: 595, distance: 20.5
click at [682, 595] on div "Page title Text Case Symbol & Emoji Usage Naming component Props and Variants T…" at bounding box center [728, 562] width 336 height 134
click at [682, 595] on div "Naming component Props and Variants" at bounding box center [704, 589] width 237 height 16
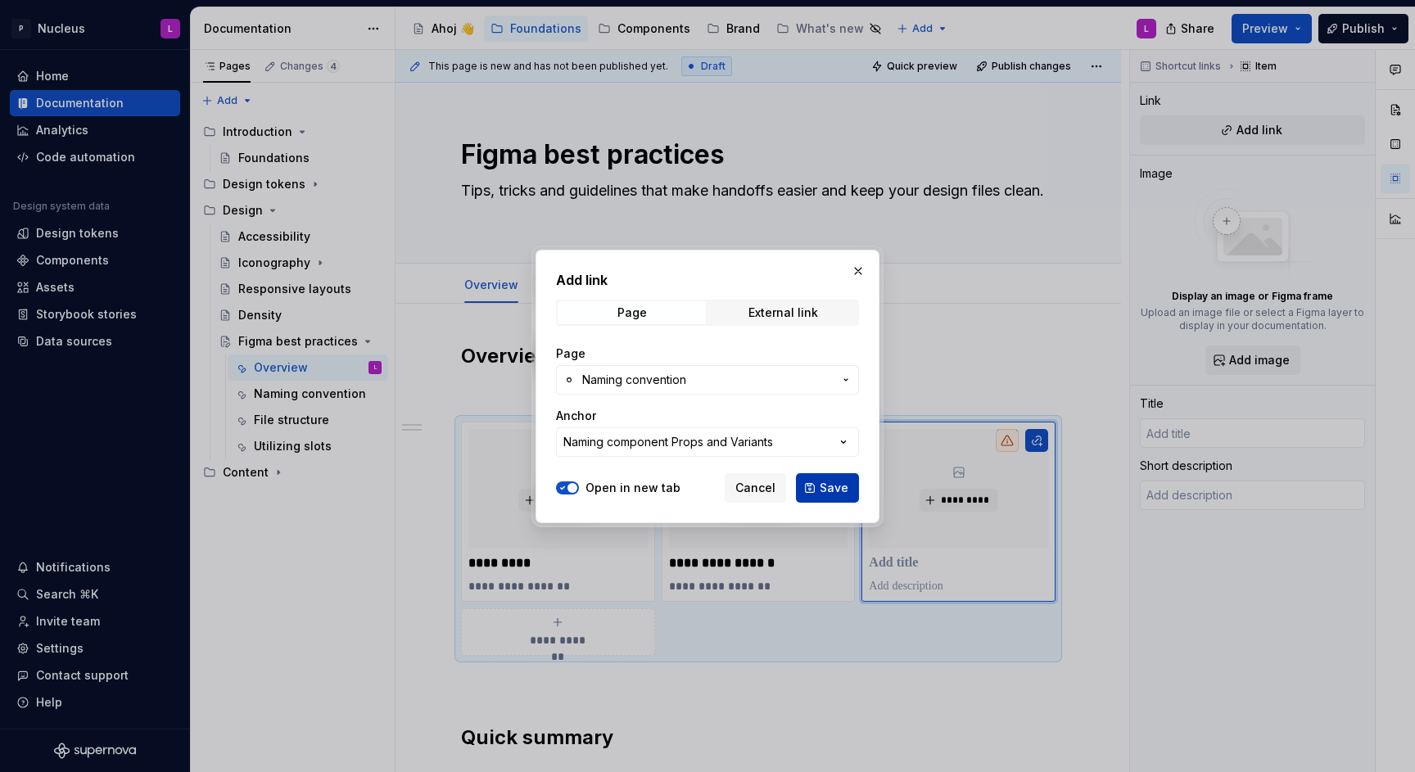
click at [822, 495] on button "Save" at bounding box center [827, 487] width 63 height 29
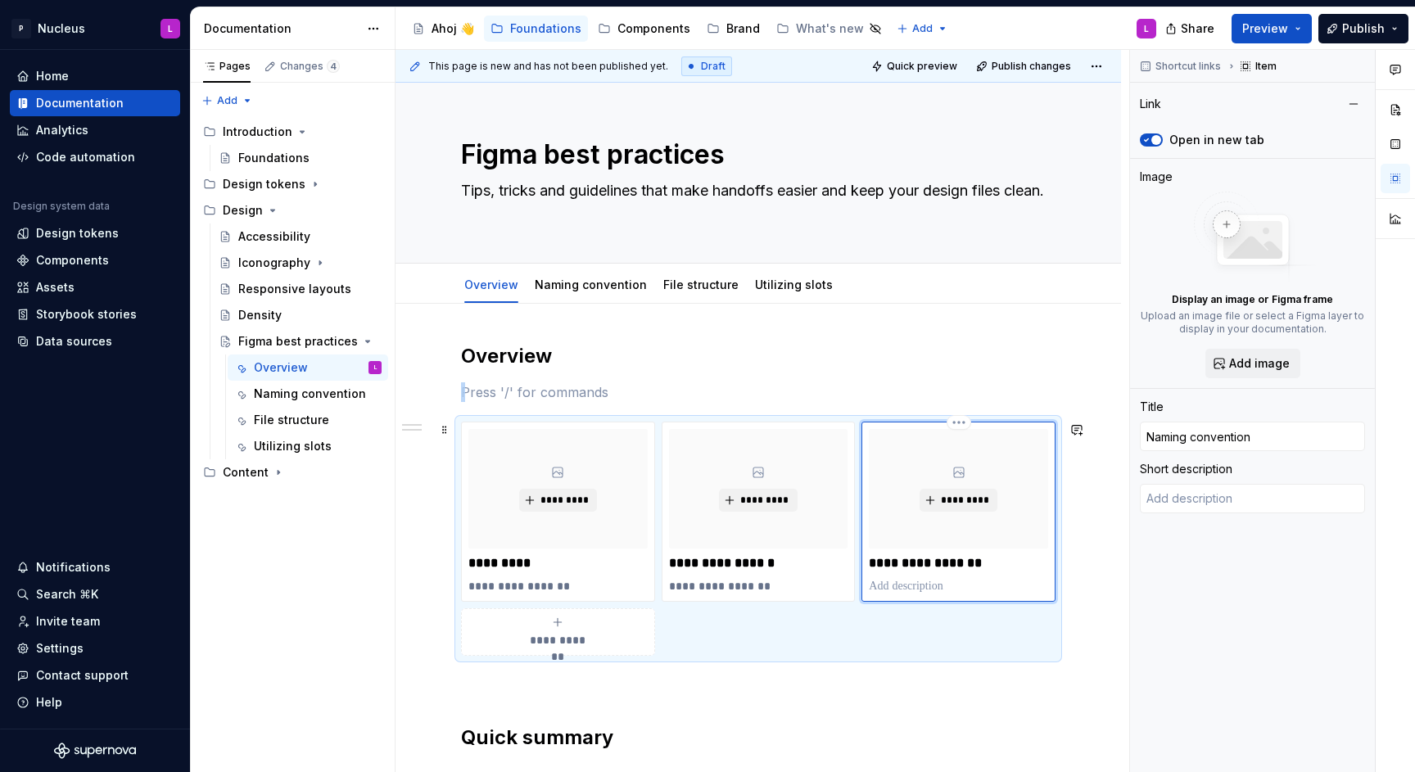
click at [900, 558] on p "**********" at bounding box center [958, 563] width 179 height 16
click at [907, 581] on p at bounding box center [958, 586] width 179 height 16
click at [533, 638] on span "**********" at bounding box center [557, 640] width 71 height 16
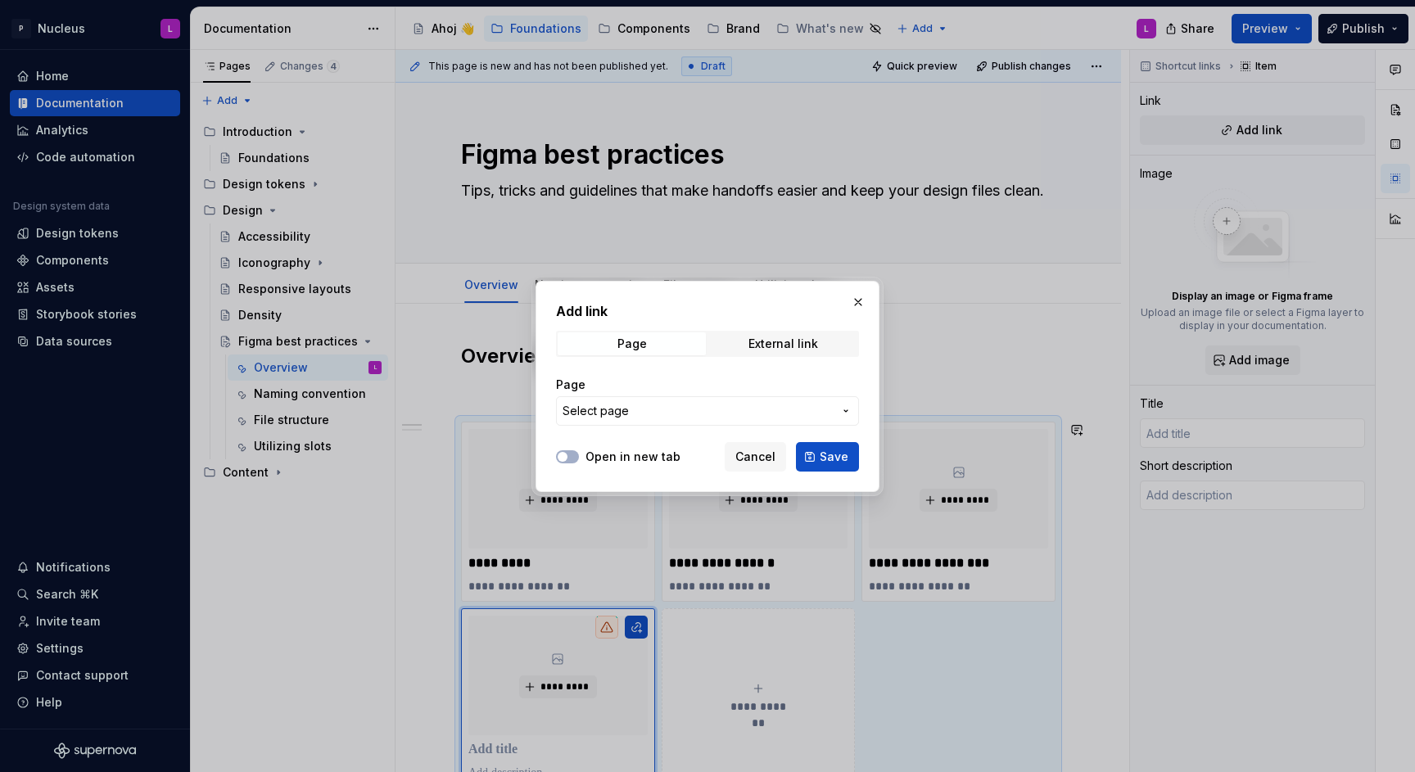
click at [654, 456] on label "Open in new tab" at bounding box center [633, 457] width 95 height 16
click at [579, 456] on button "Open in new tab" at bounding box center [567, 456] width 23 height 13
click at [675, 405] on span "Select page" at bounding box center [698, 411] width 270 height 16
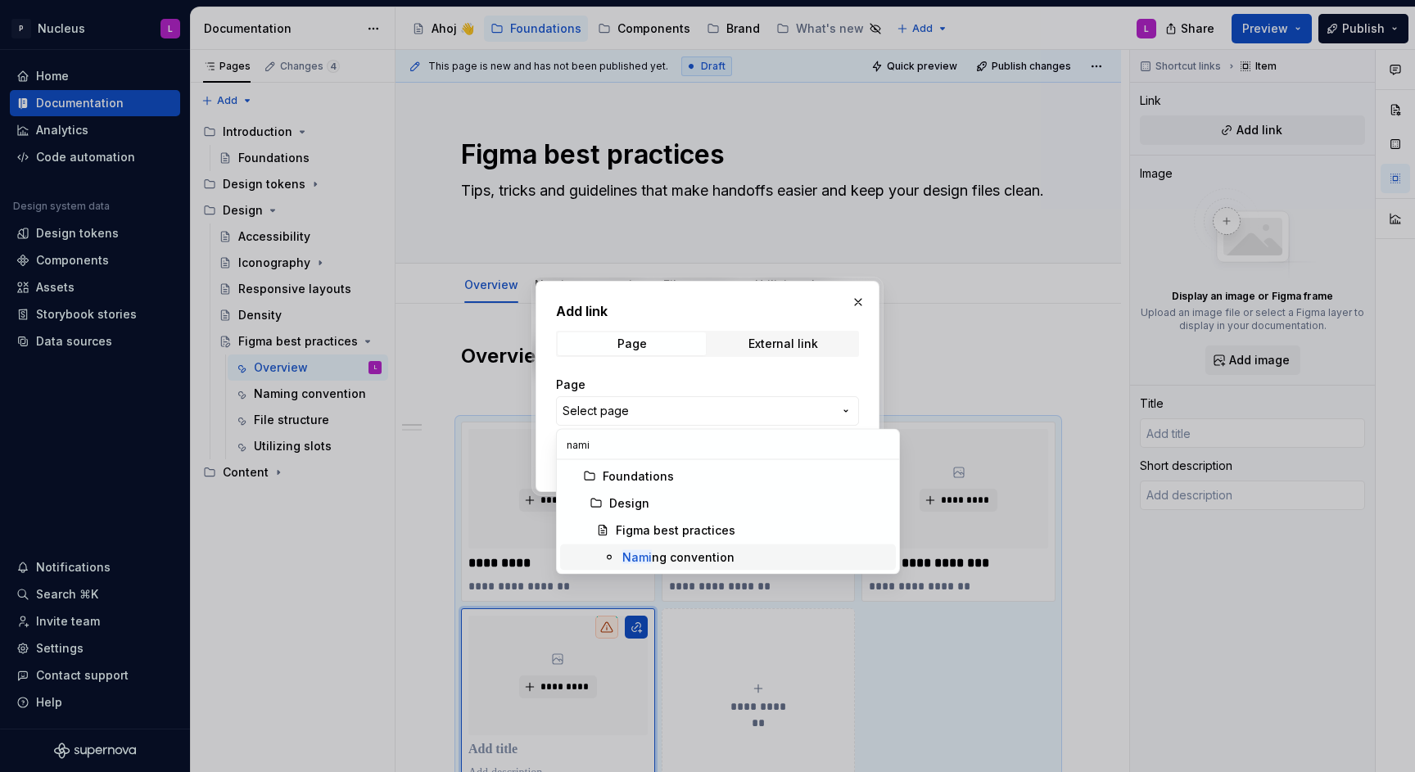
click at [685, 548] on span "Nami ng convention" at bounding box center [728, 558] width 336 height 26
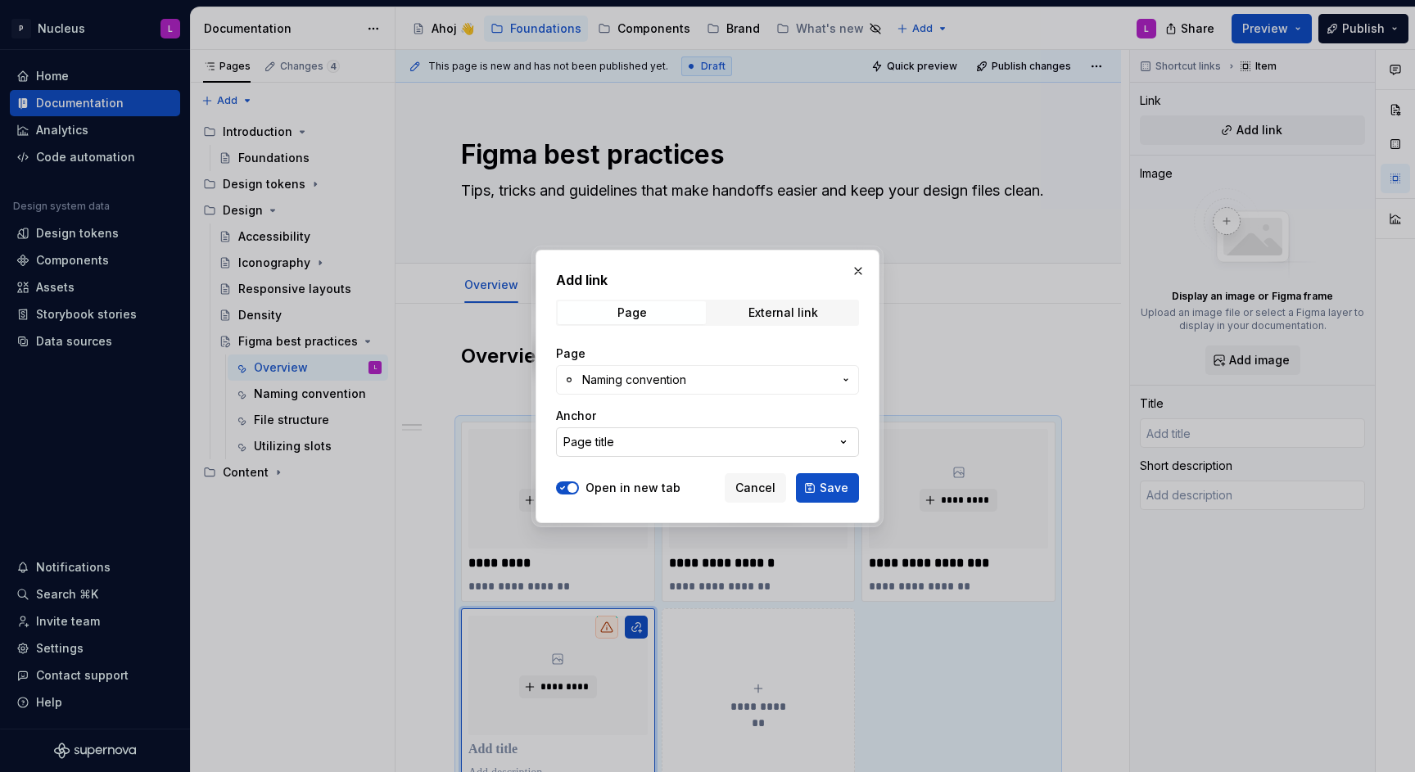
click at [694, 446] on button "Page title" at bounding box center [707, 441] width 303 height 29
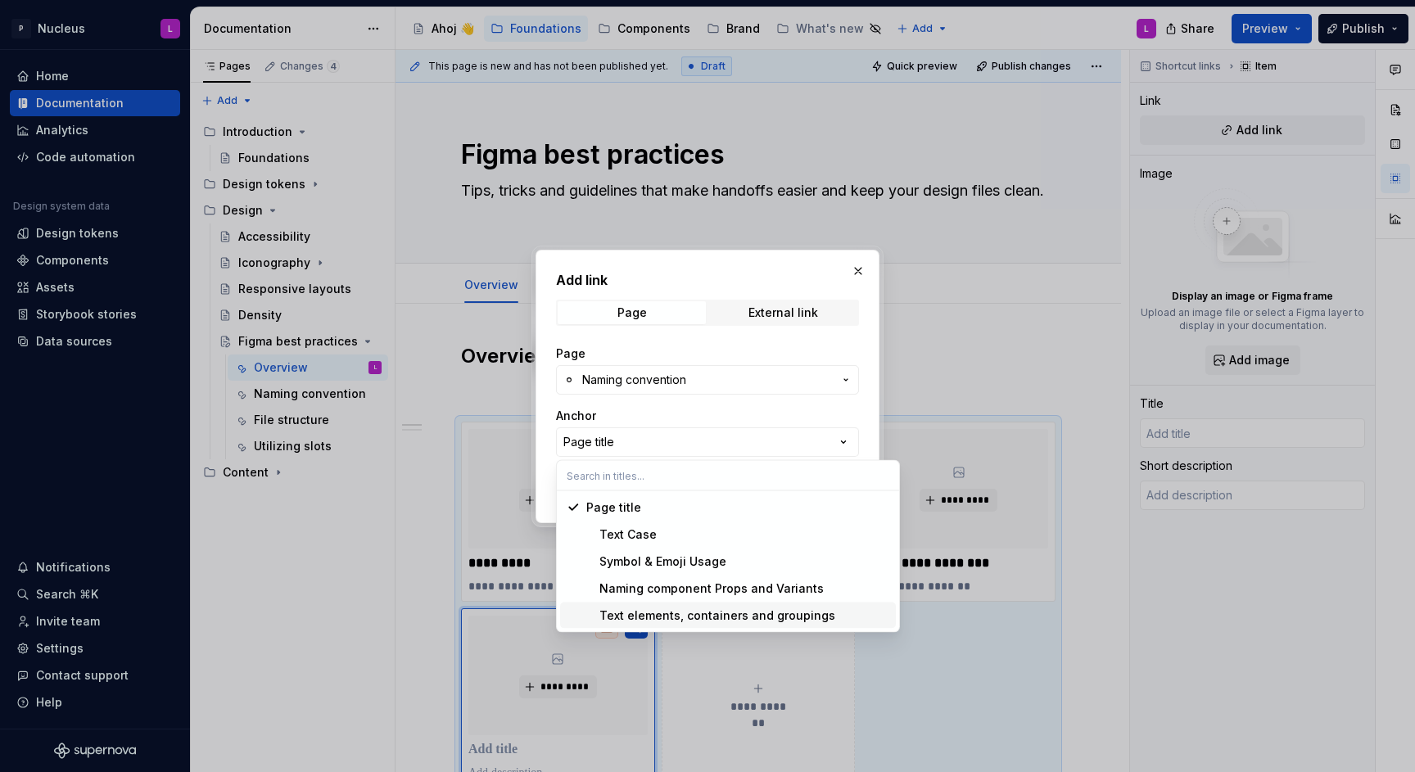
click at [708, 623] on div "Text elements, containers and groupings" at bounding box center [710, 616] width 249 height 16
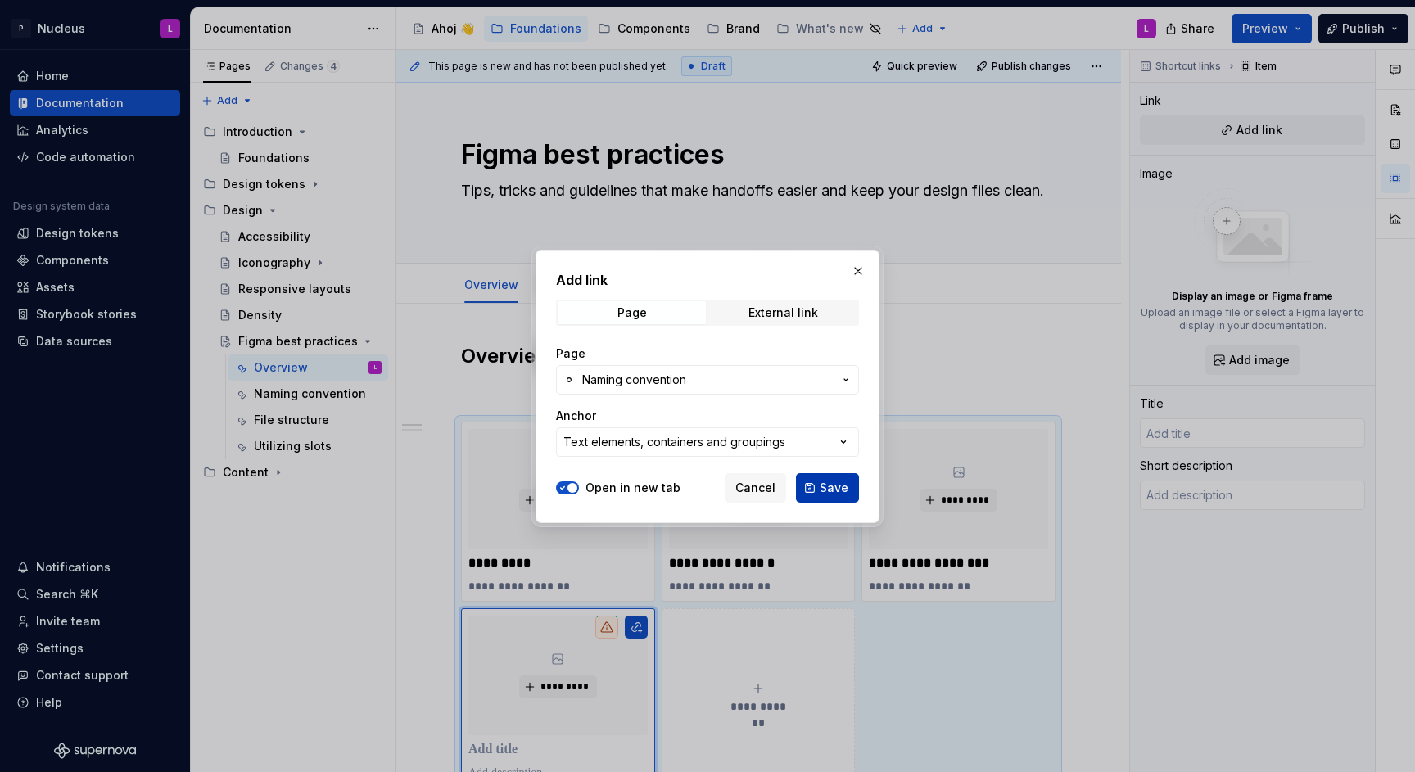
click at [830, 499] on button "Save" at bounding box center [827, 487] width 63 height 29
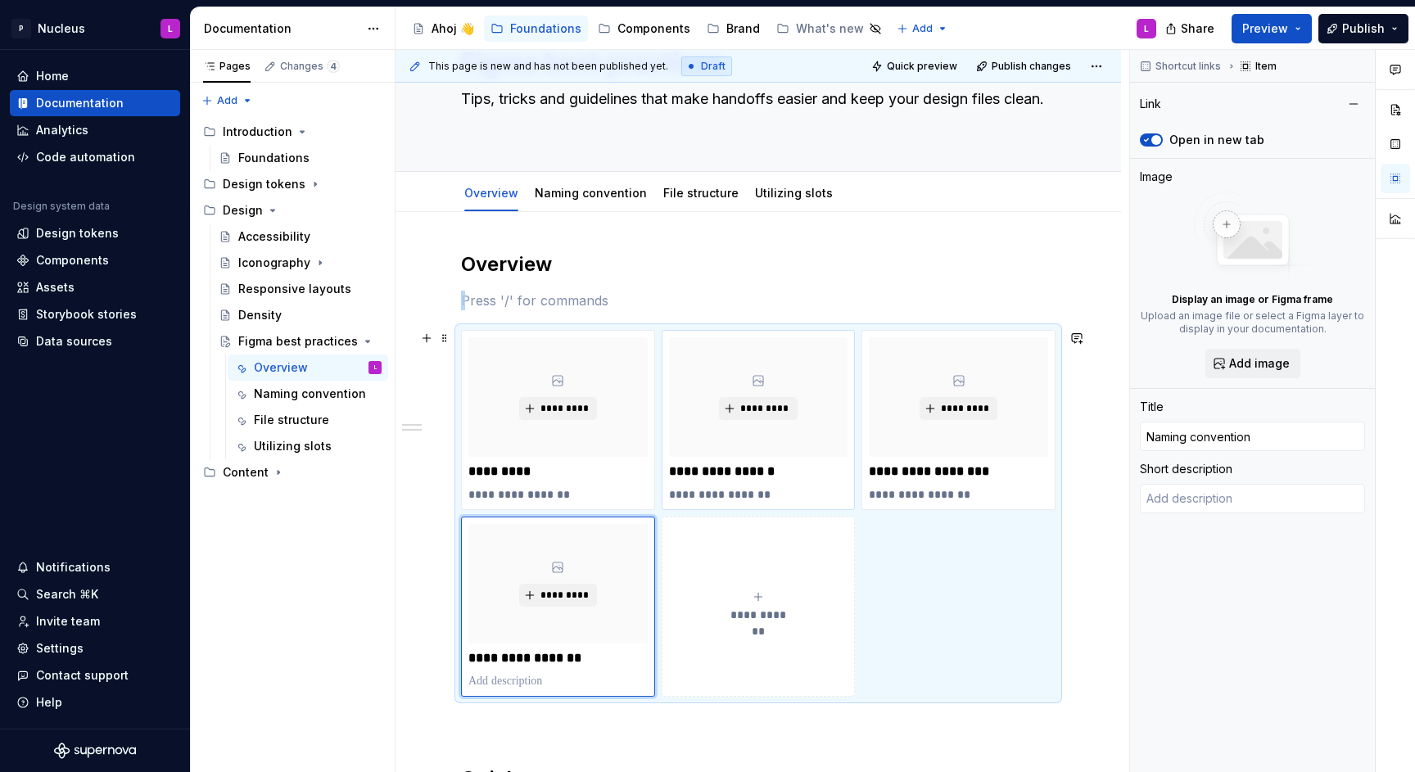
scroll to position [95, 0]
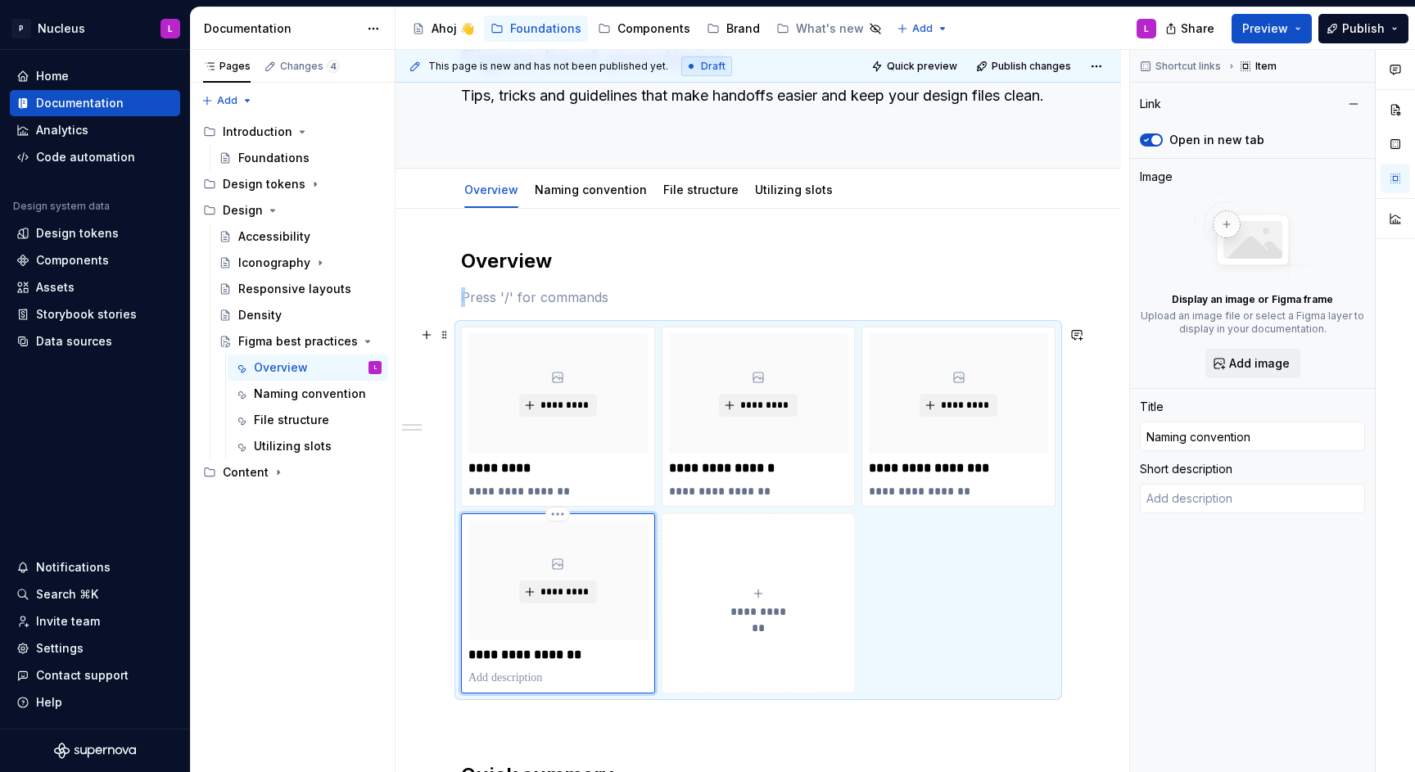
click at [582, 654] on p "**********" at bounding box center [557, 655] width 179 height 16
click at [572, 672] on p at bounding box center [557, 678] width 179 height 16
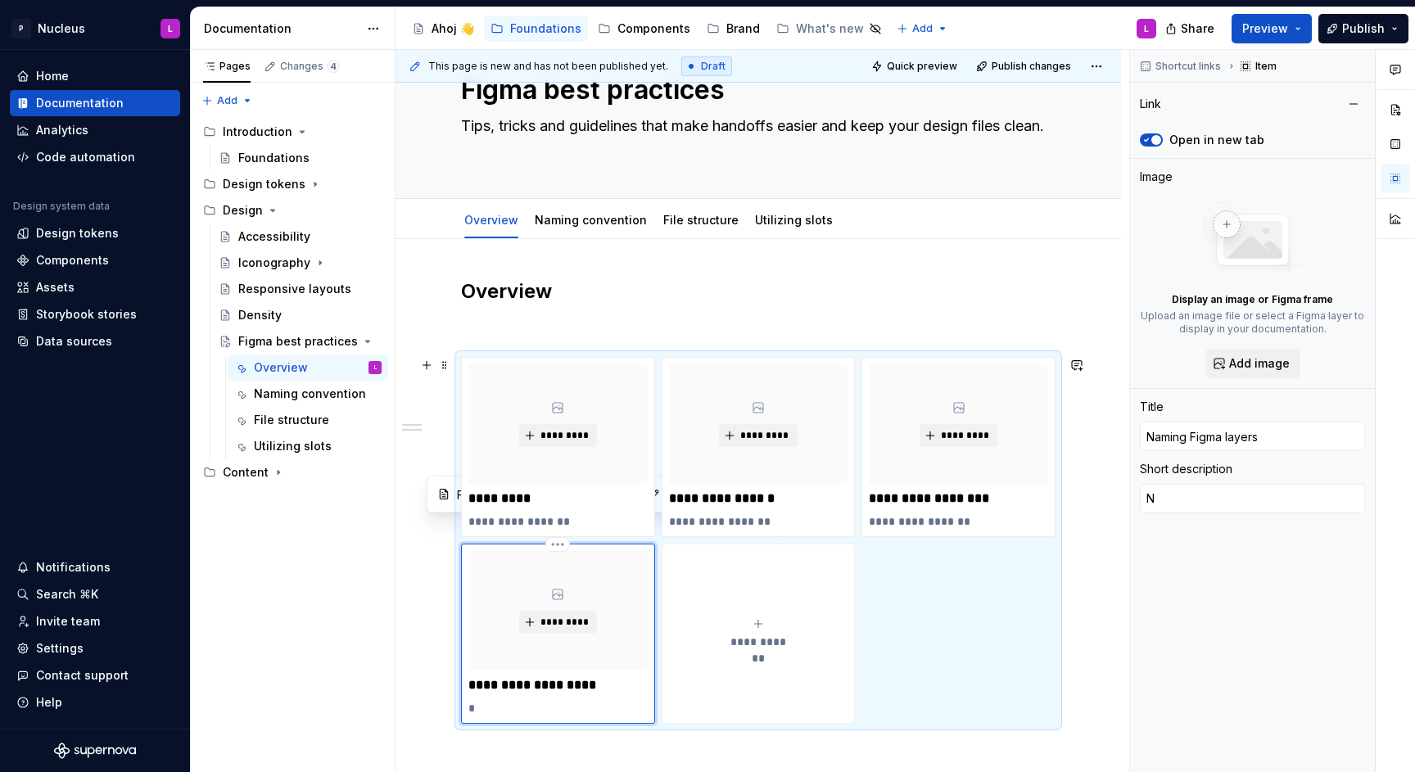
scroll to position [88, 0]
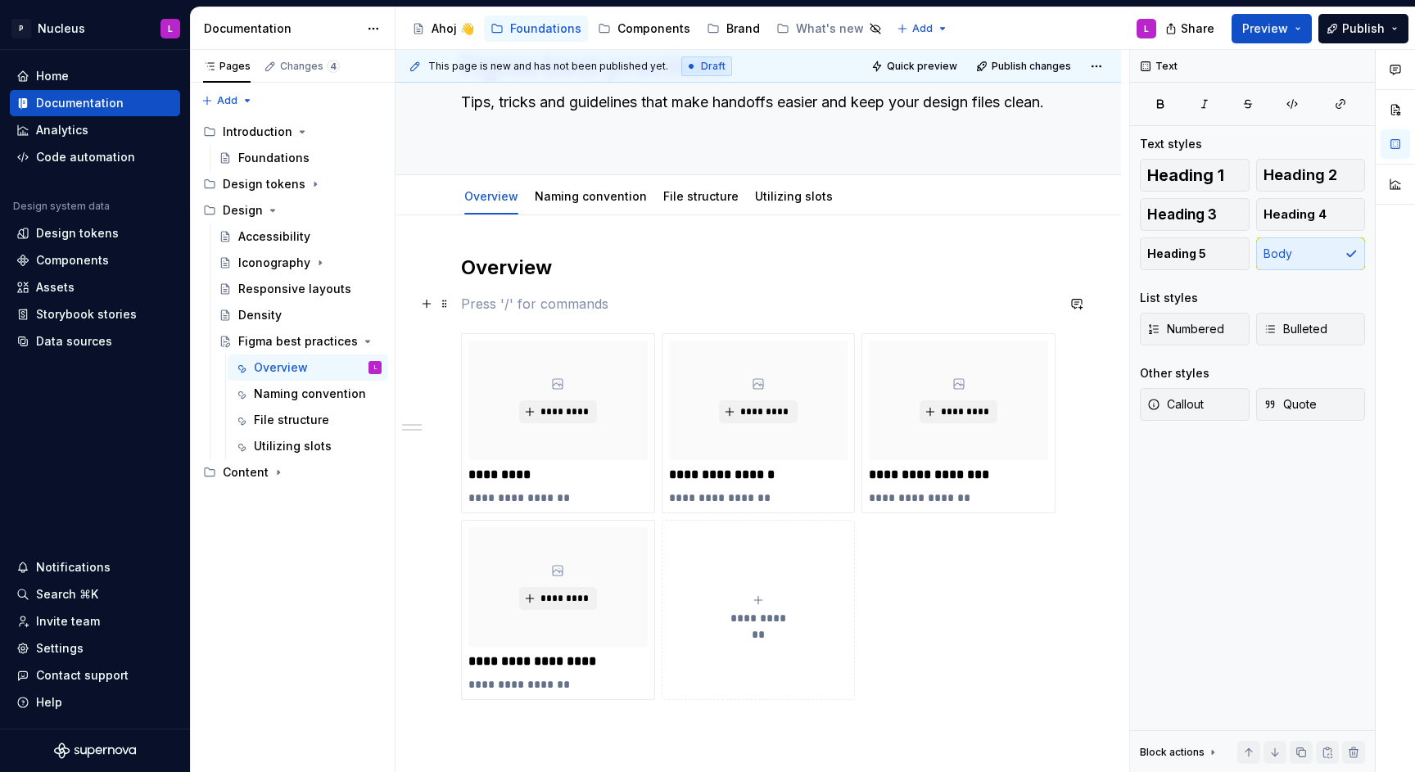
click at [509, 297] on p at bounding box center [758, 304] width 595 height 20
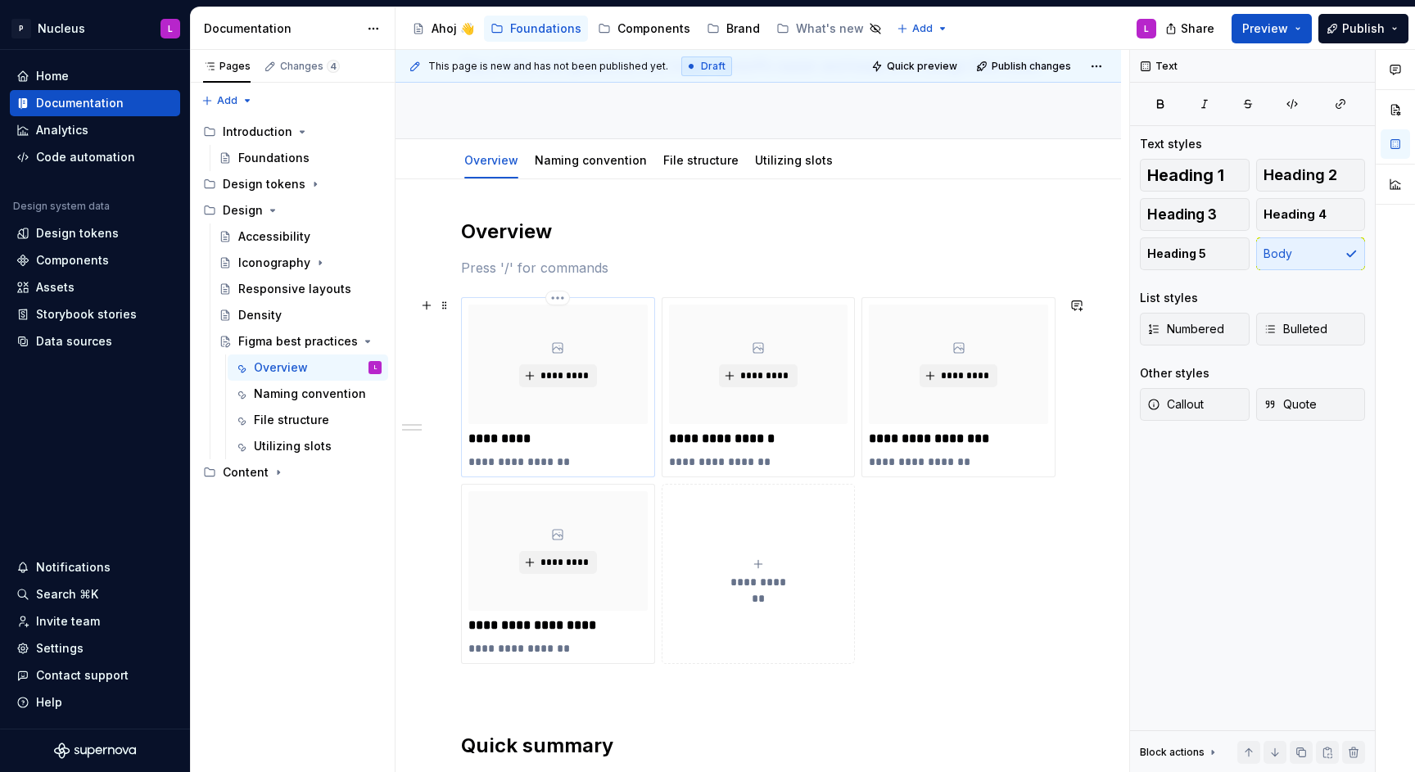
scroll to position [163, 0]
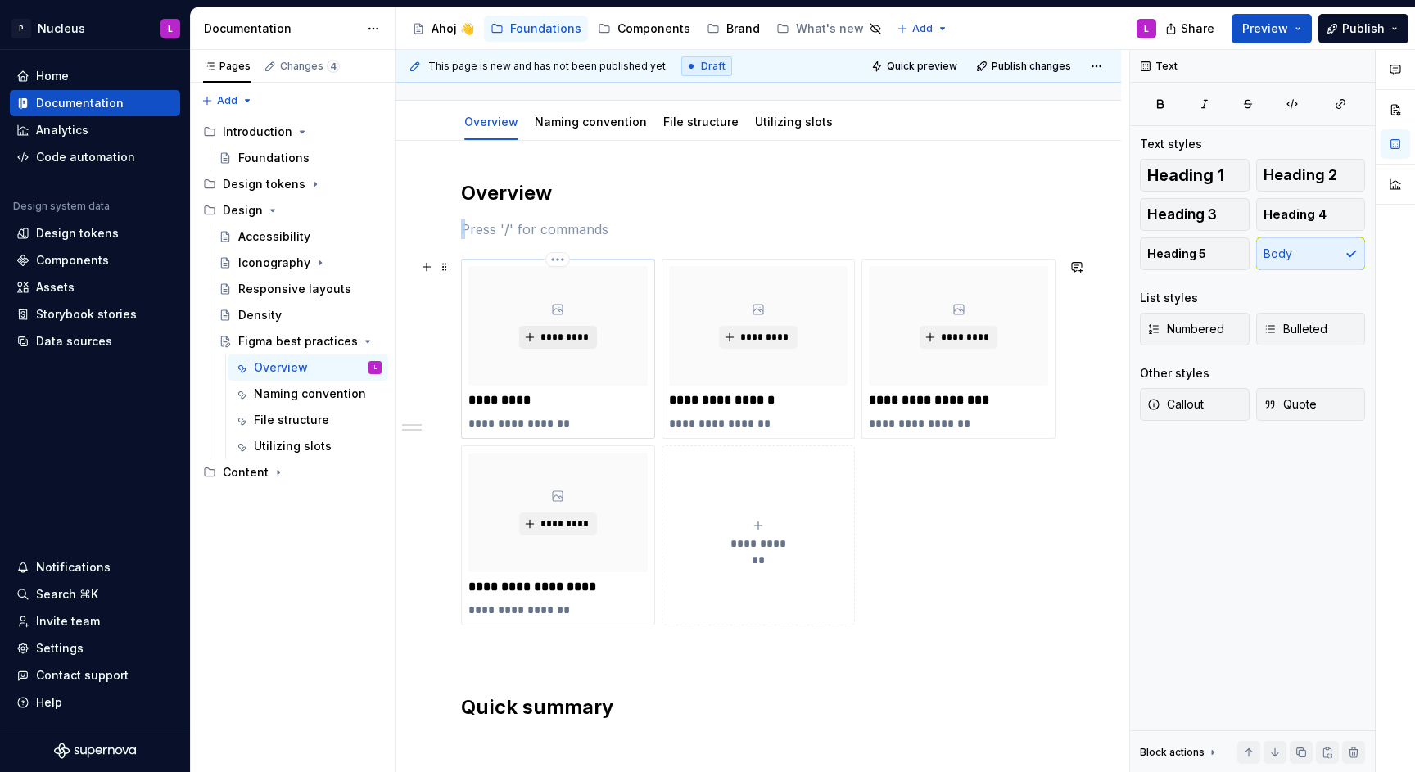
click at [550, 341] on span "*********" at bounding box center [565, 337] width 50 height 13
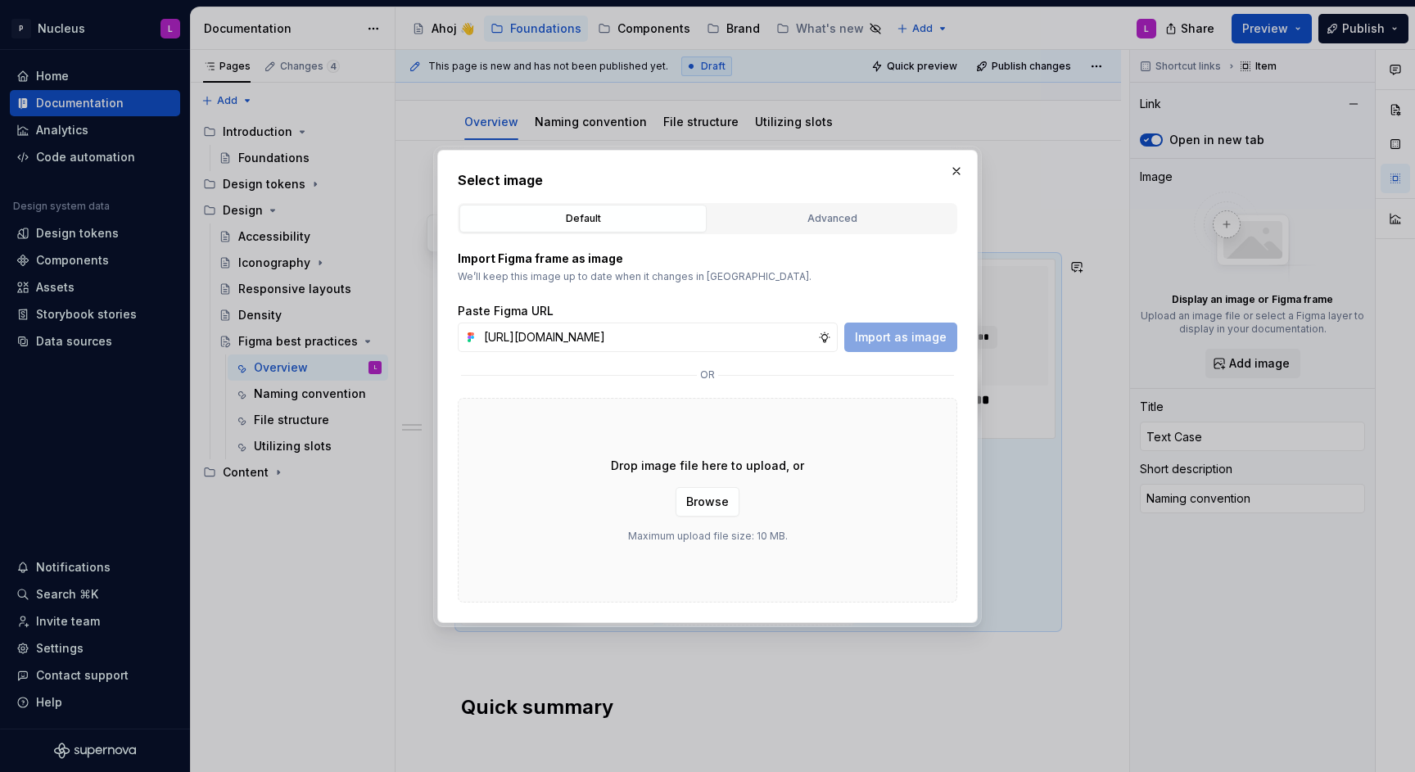
scroll to position [0, 518]
click at [875, 330] on span "Import as image" at bounding box center [901, 337] width 92 height 16
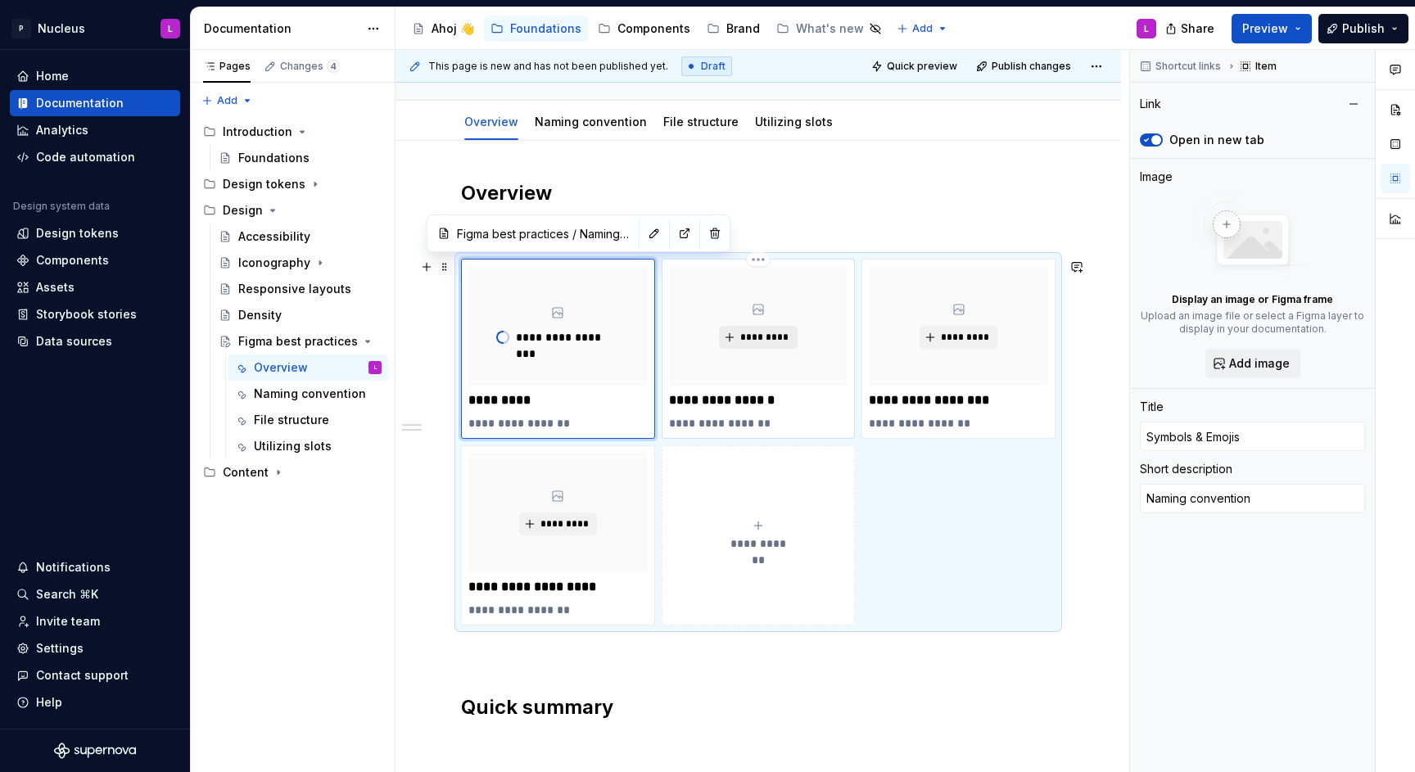
click at [774, 334] on span "*********" at bounding box center [764, 337] width 50 height 13
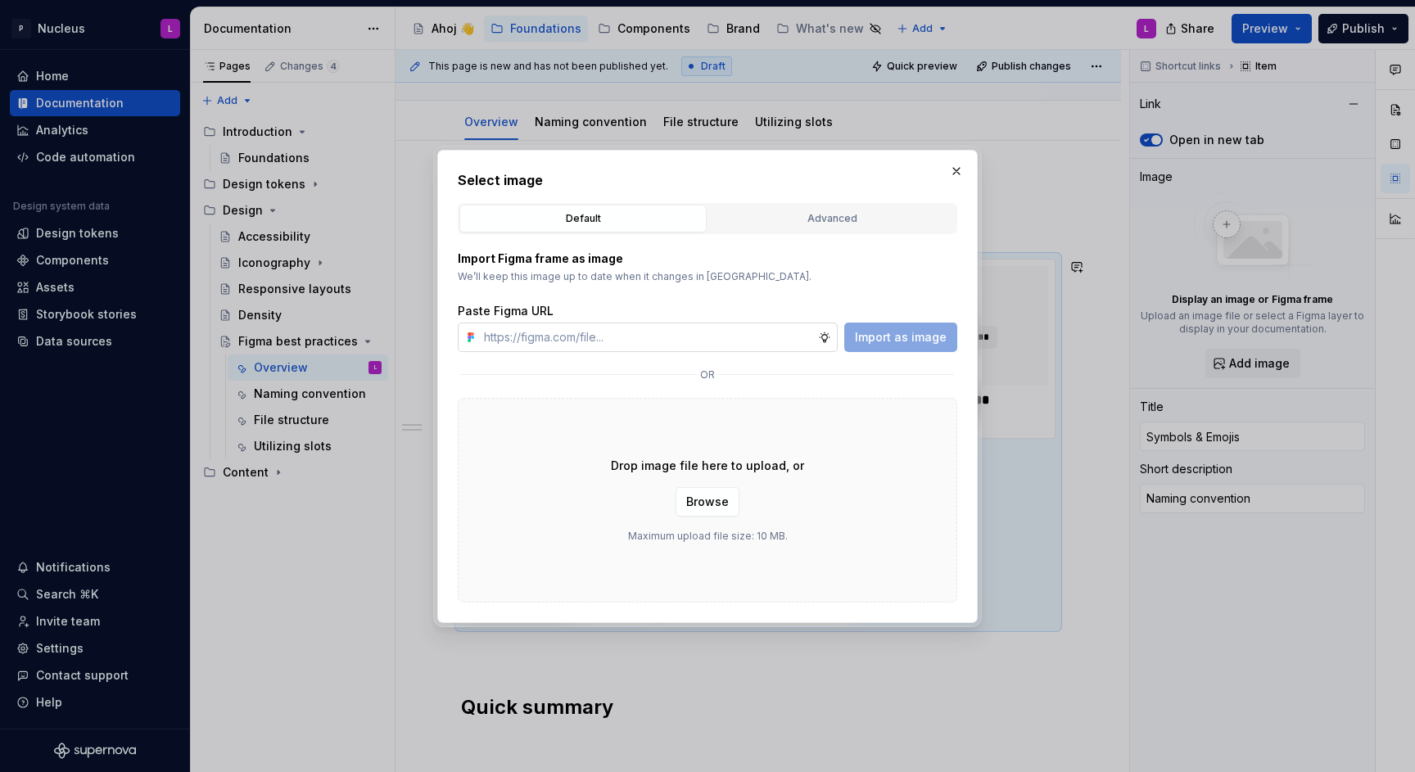
click at [748, 338] on input "text" at bounding box center [647, 337] width 341 height 29
paste input "[URL][DOMAIN_NAME]"
click at [873, 336] on span "Import as image" at bounding box center [901, 337] width 92 height 16
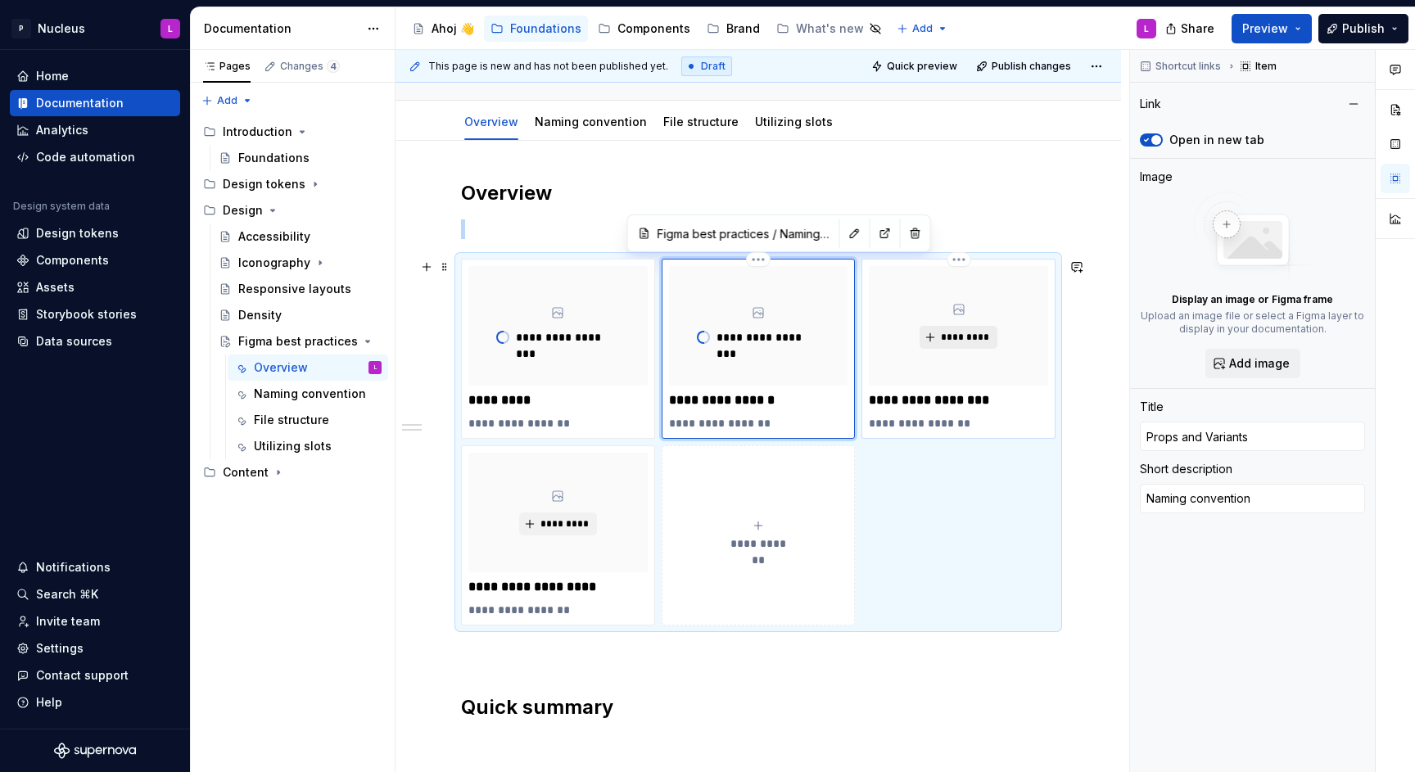
click at [948, 335] on span "*********" at bounding box center [965, 337] width 50 height 13
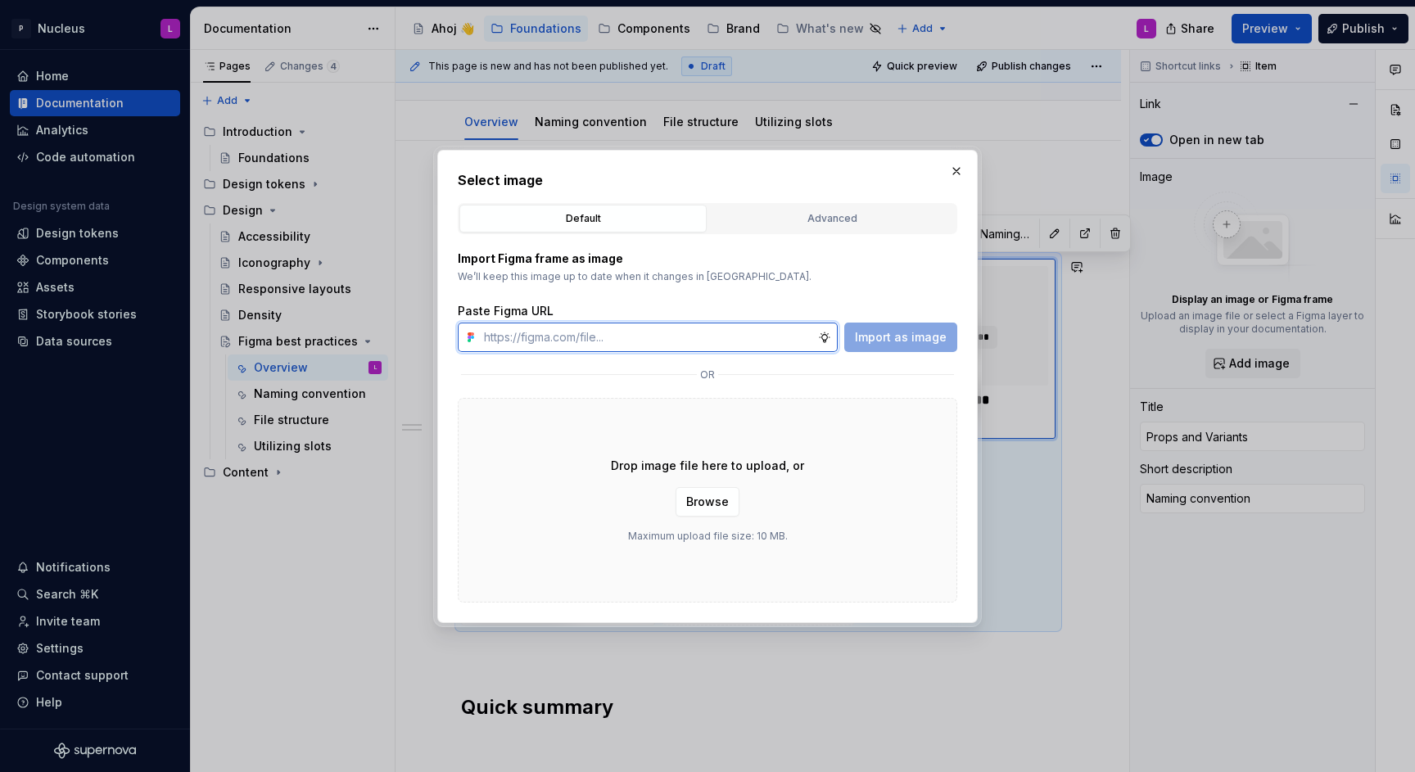
click at [717, 324] on input "text" at bounding box center [647, 337] width 341 height 29
paste input "[URL][DOMAIN_NAME]"
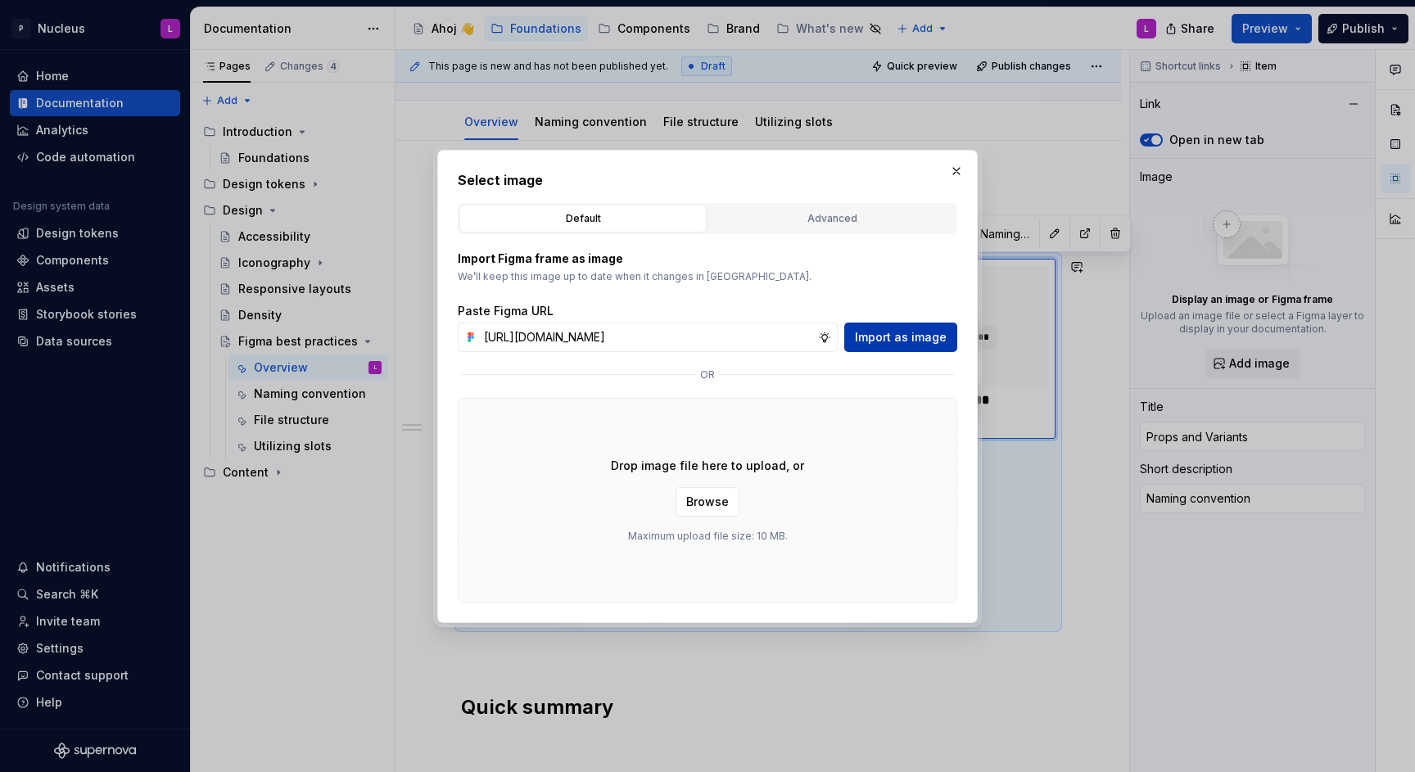
click at [898, 335] on span "Import as image" at bounding box center [901, 337] width 92 height 16
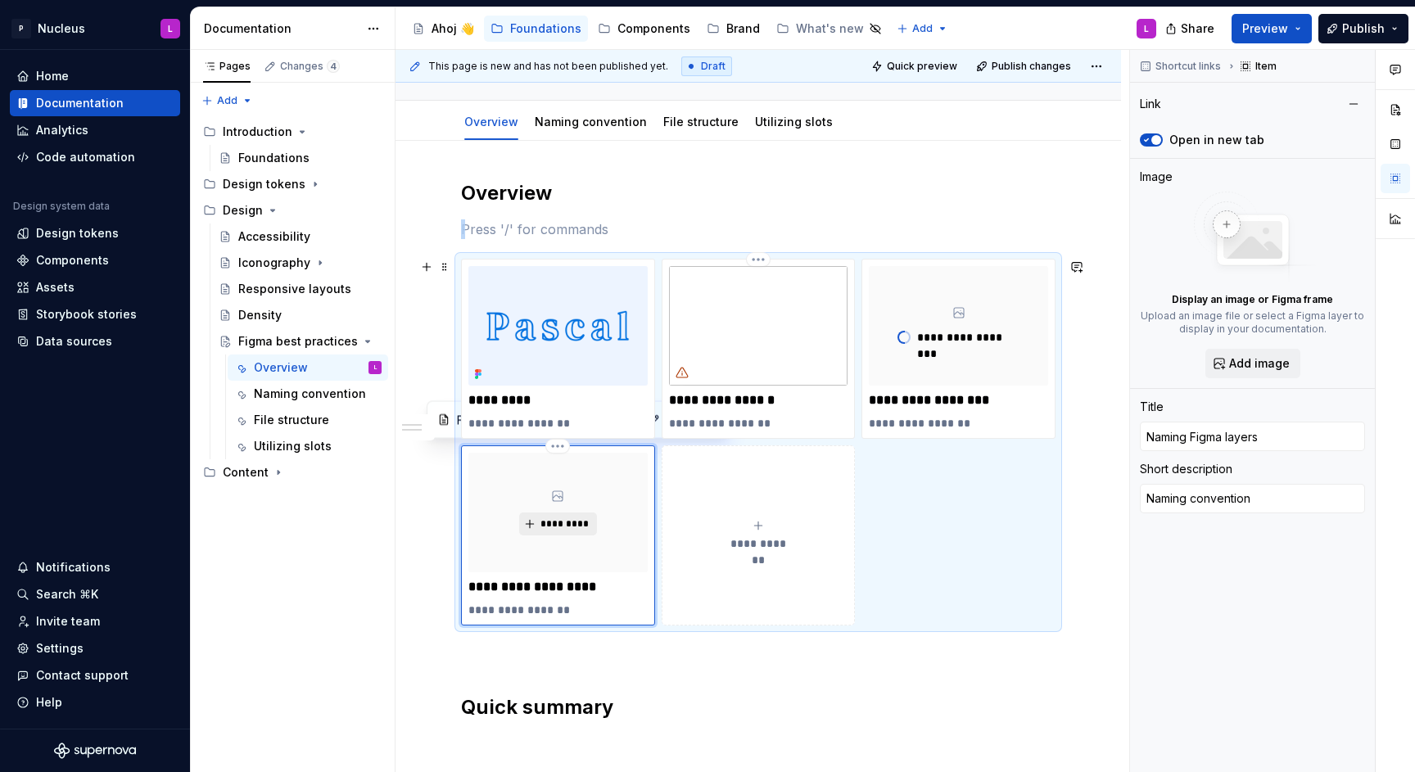
click at [540, 515] on button "*********" at bounding box center [558, 524] width 78 height 23
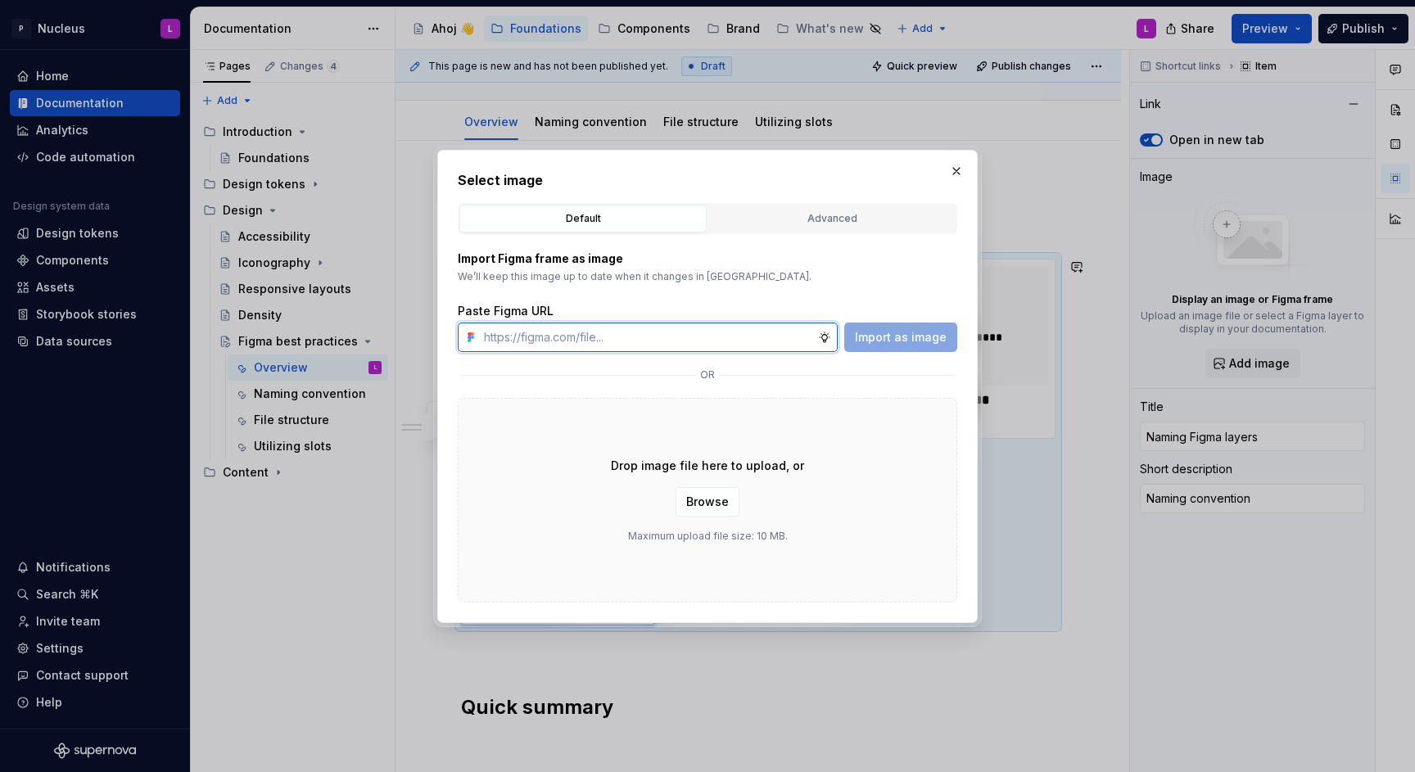
paste input "[URL][DOMAIN_NAME]"
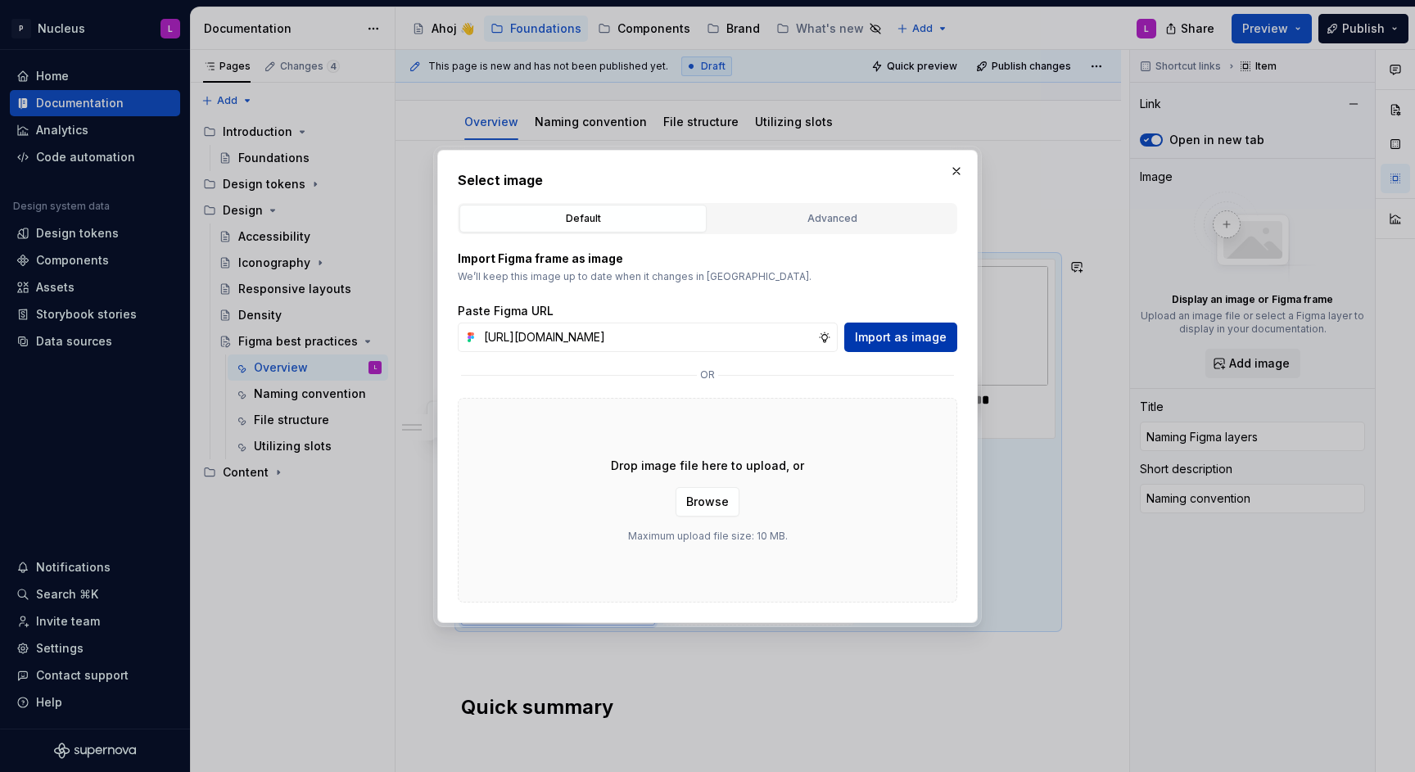
click at [949, 336] on button "Import as image" at bounding box center [900, 337] width 113 height 29
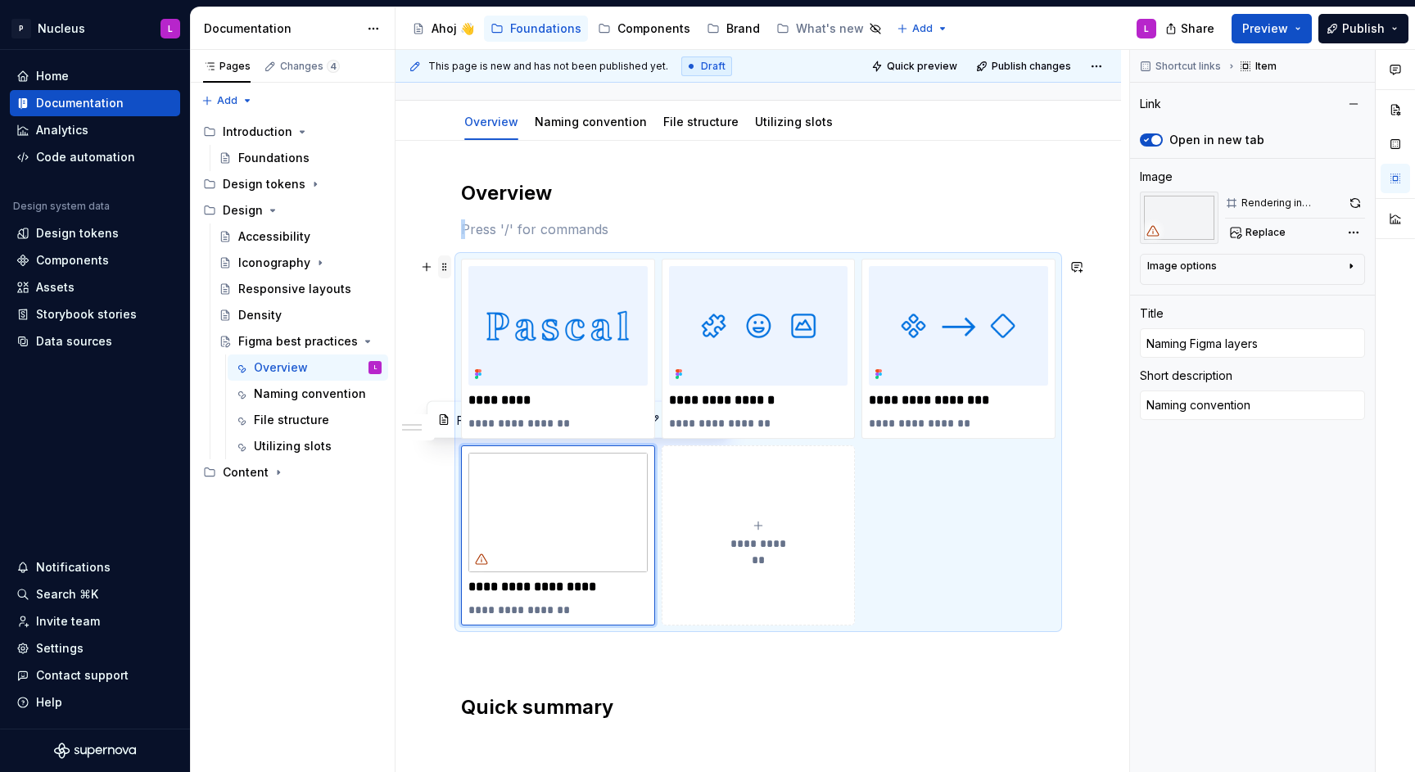
click at [446, 267] on span at bounding box center [444, 267] width 13 height 23
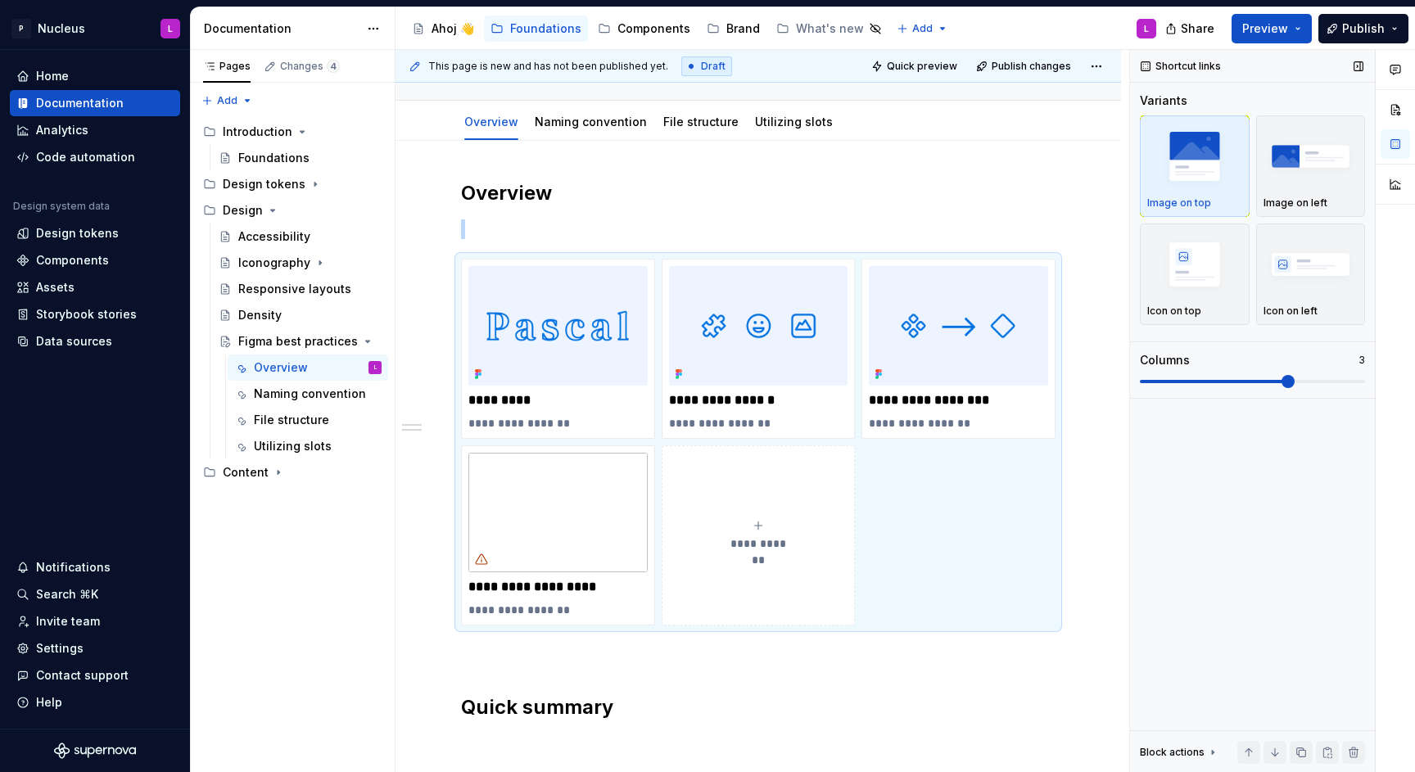
scroll to position [202, 0]
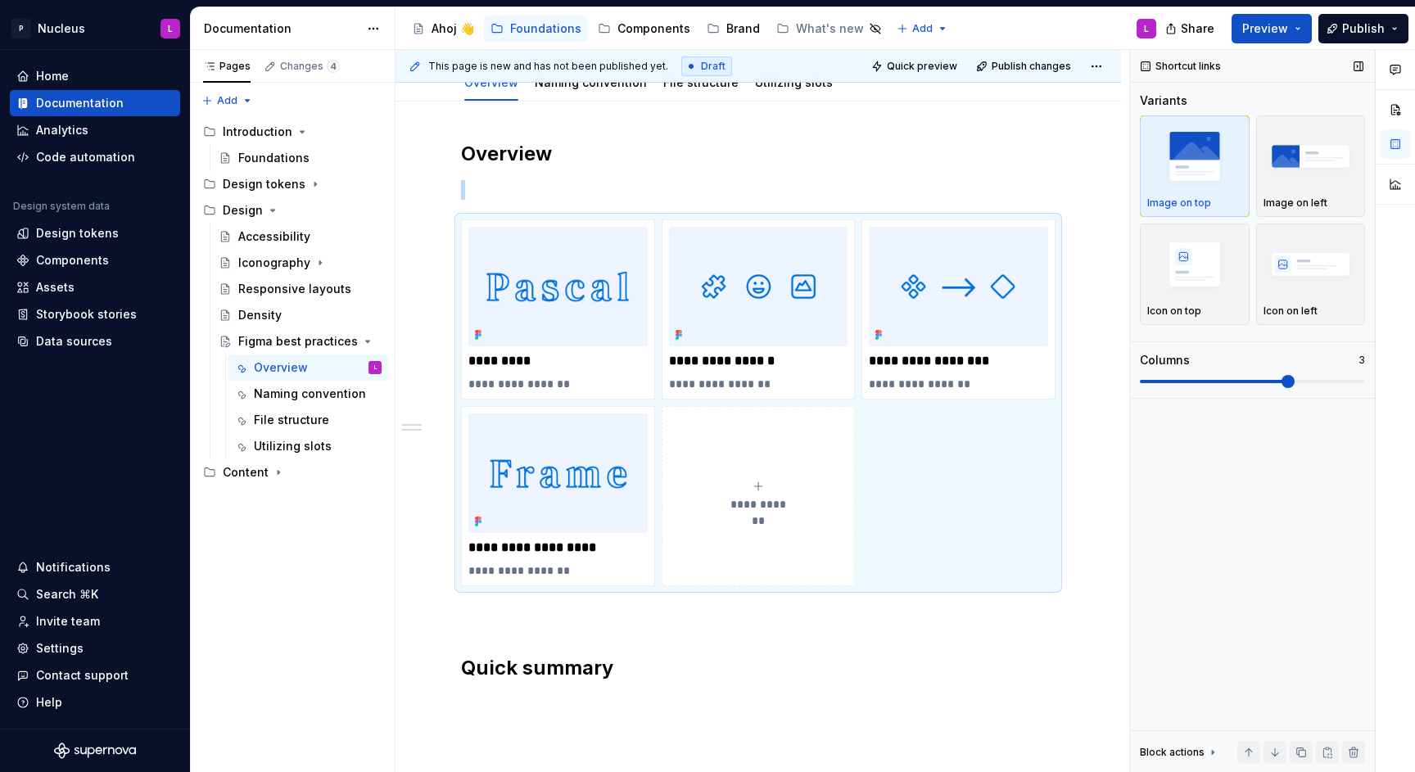
click at [1282, 378] on span at bounding box center [1288, 381] width 13 height 13
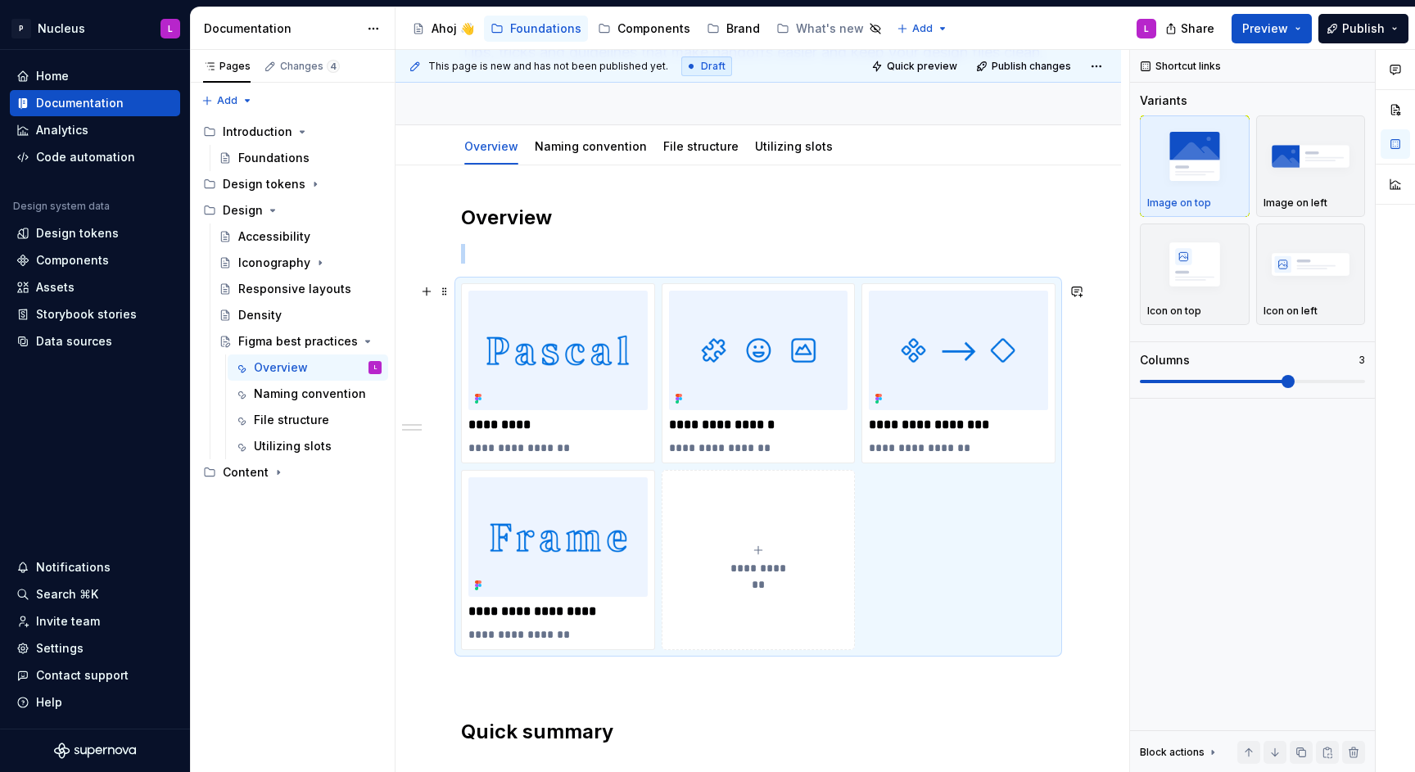
scroll to position [140, 0]
click at [1208, 274] on img "button" at bounding box center [1194, 264] width 95 height 60
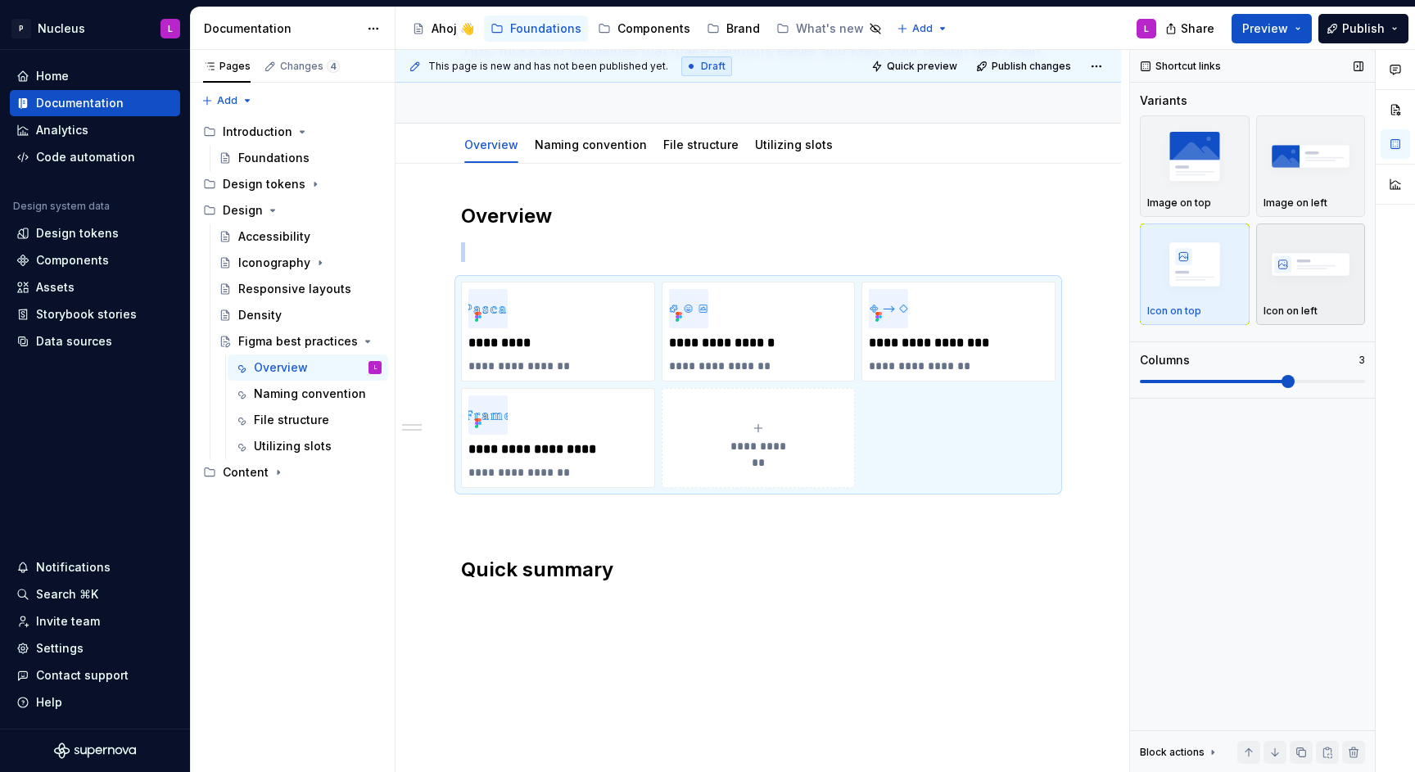
click at [1299, 267] on img "button" at bounding box center [1311, 264] width 95 height 60
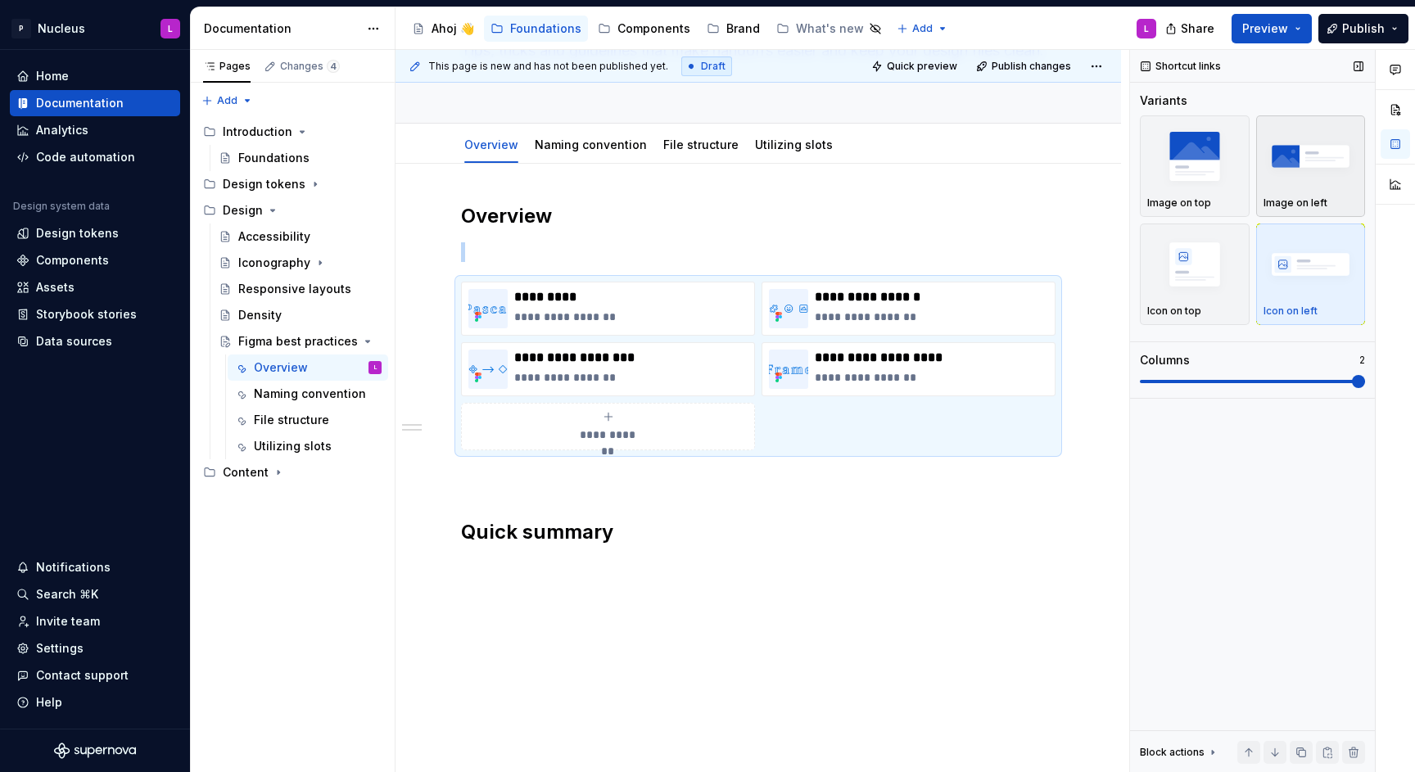
click at [1283, 177] on img "button" at bounding box center [1311, 156] width 95 height 60
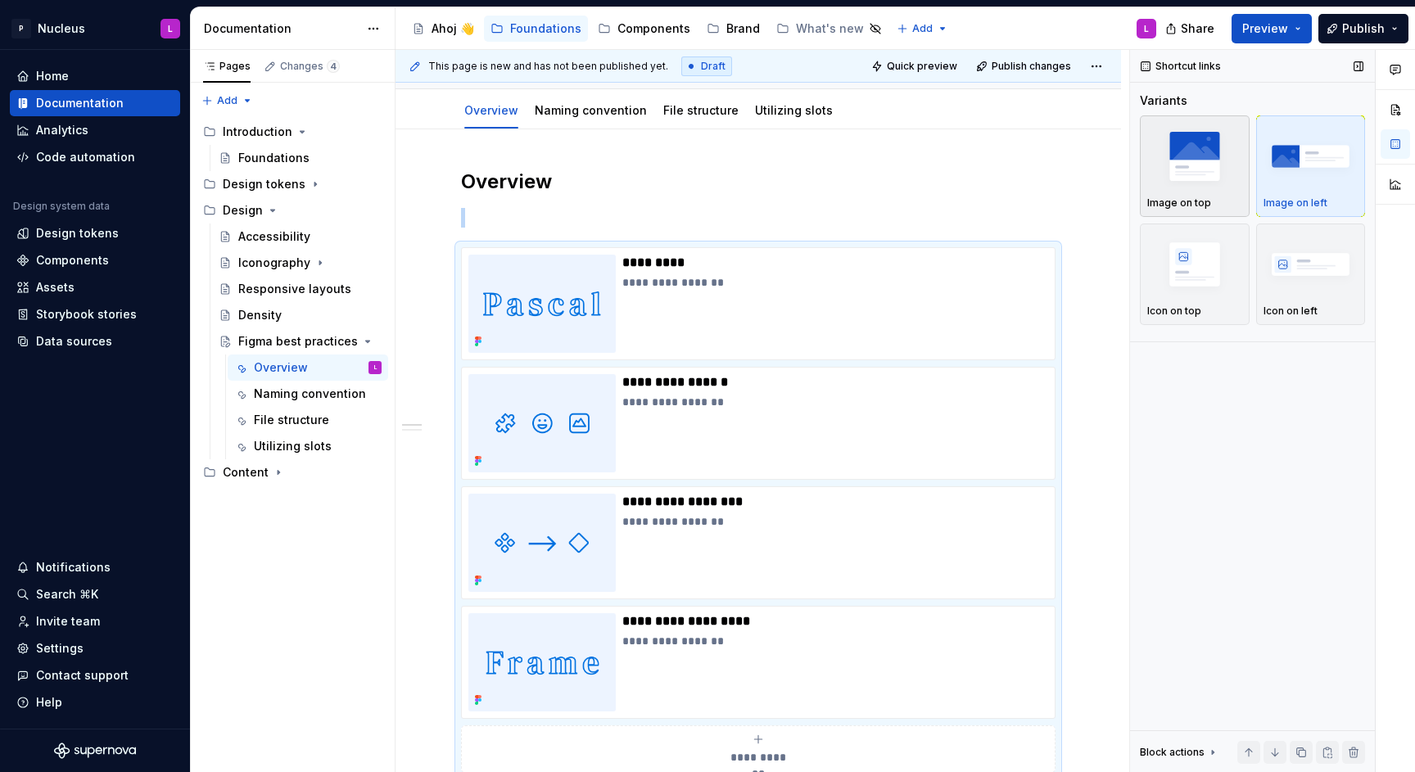
click at [1187, 178] on img "button" at bounding box center [1194, 156] width 95 height 60
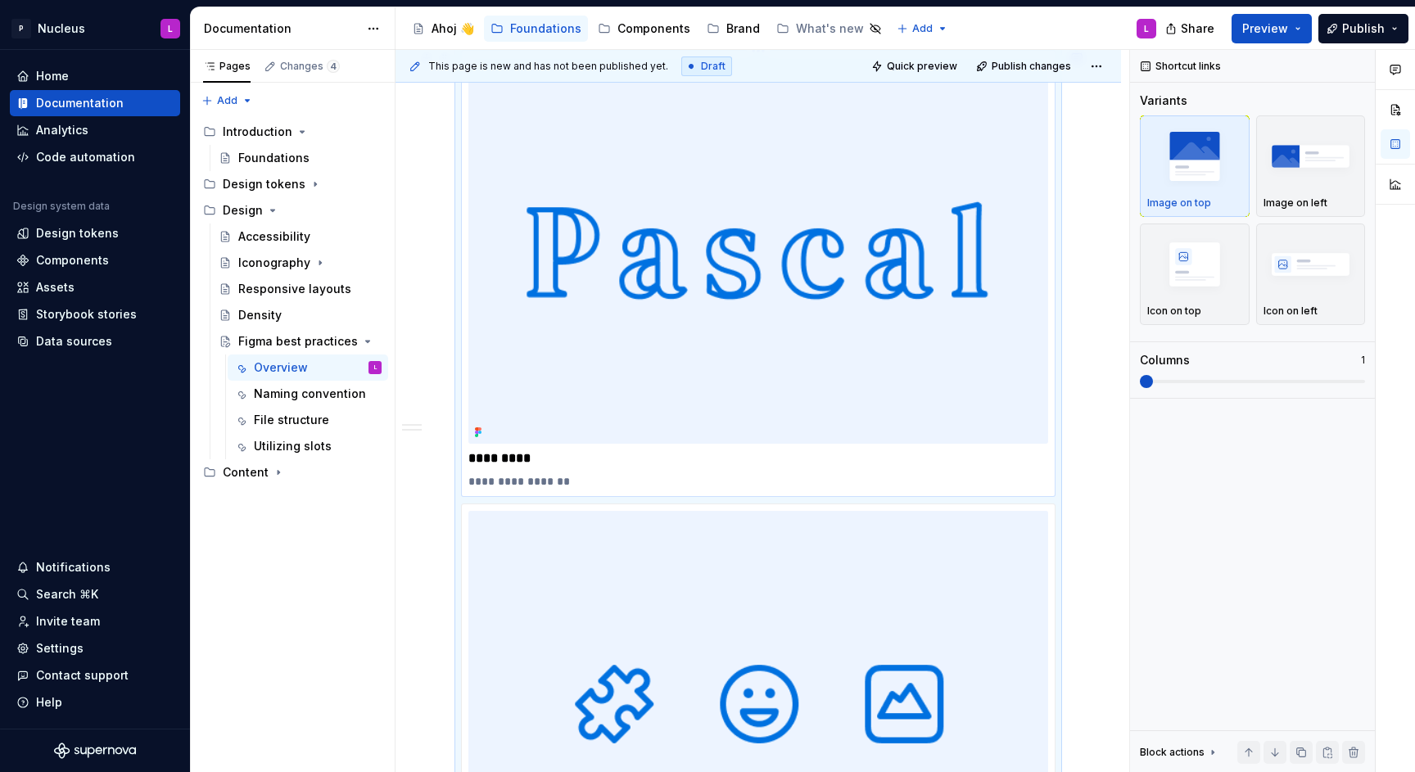
scroll to position [373, 0]
drag, startPoint x: 1201, startPoint y: 389, endPoint x: 1211, endPoint y: 388, distance: 9.9
click at [1211, 388] on div "Variants Image on top Image on left Icon on top Icon on left Columns 1" at bounding box center [1252, 245] width 225 height 305
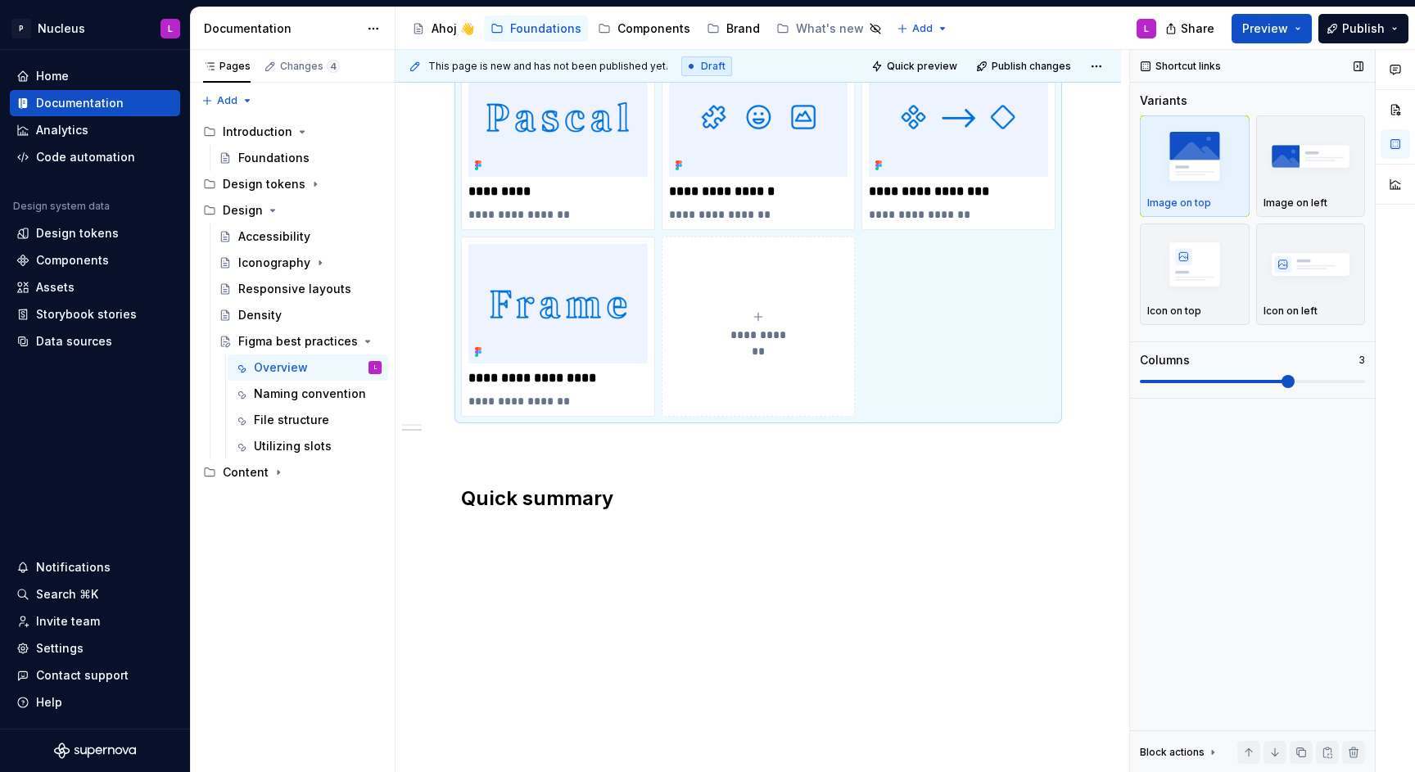
click at [1254, 383] on span at bounding box center [1252, 381] width 225 height 3
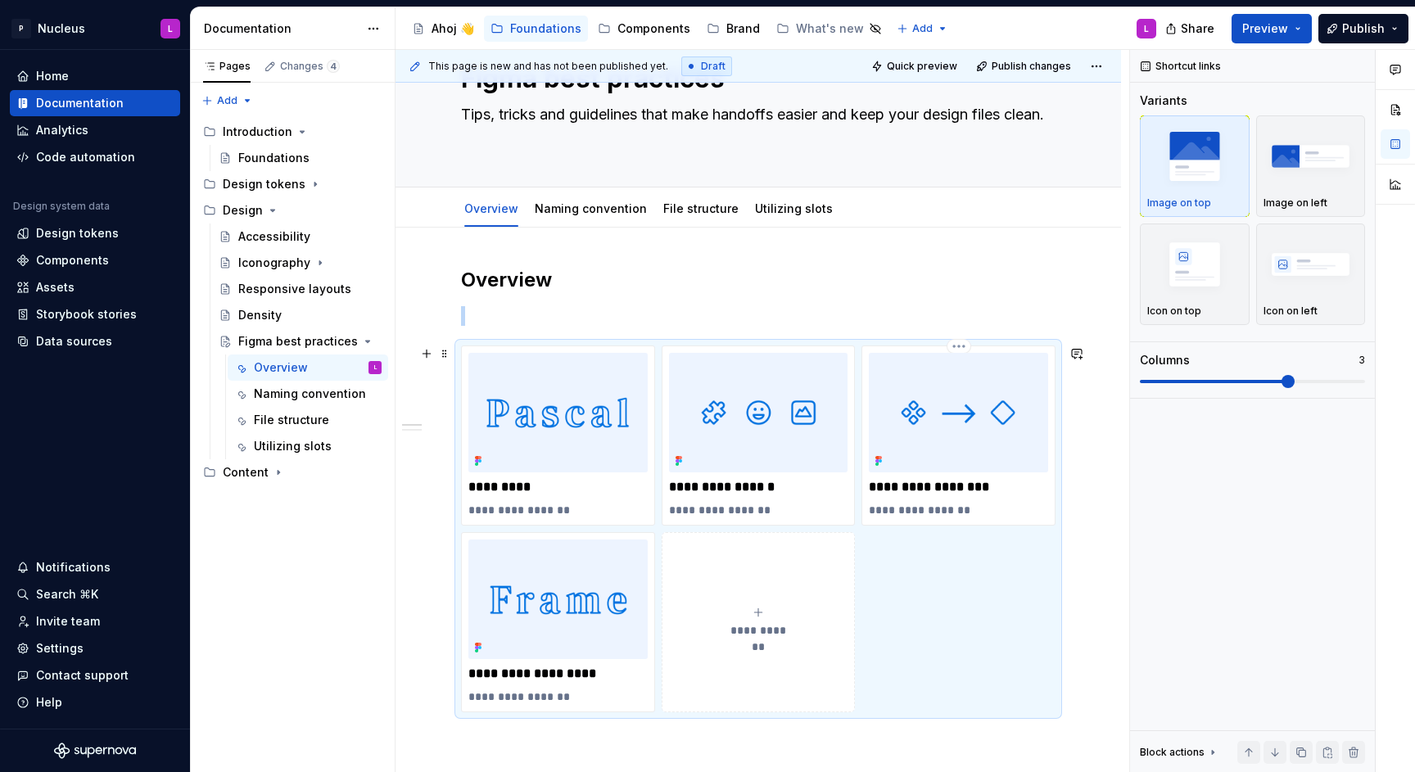
scroll to position [62, 0]
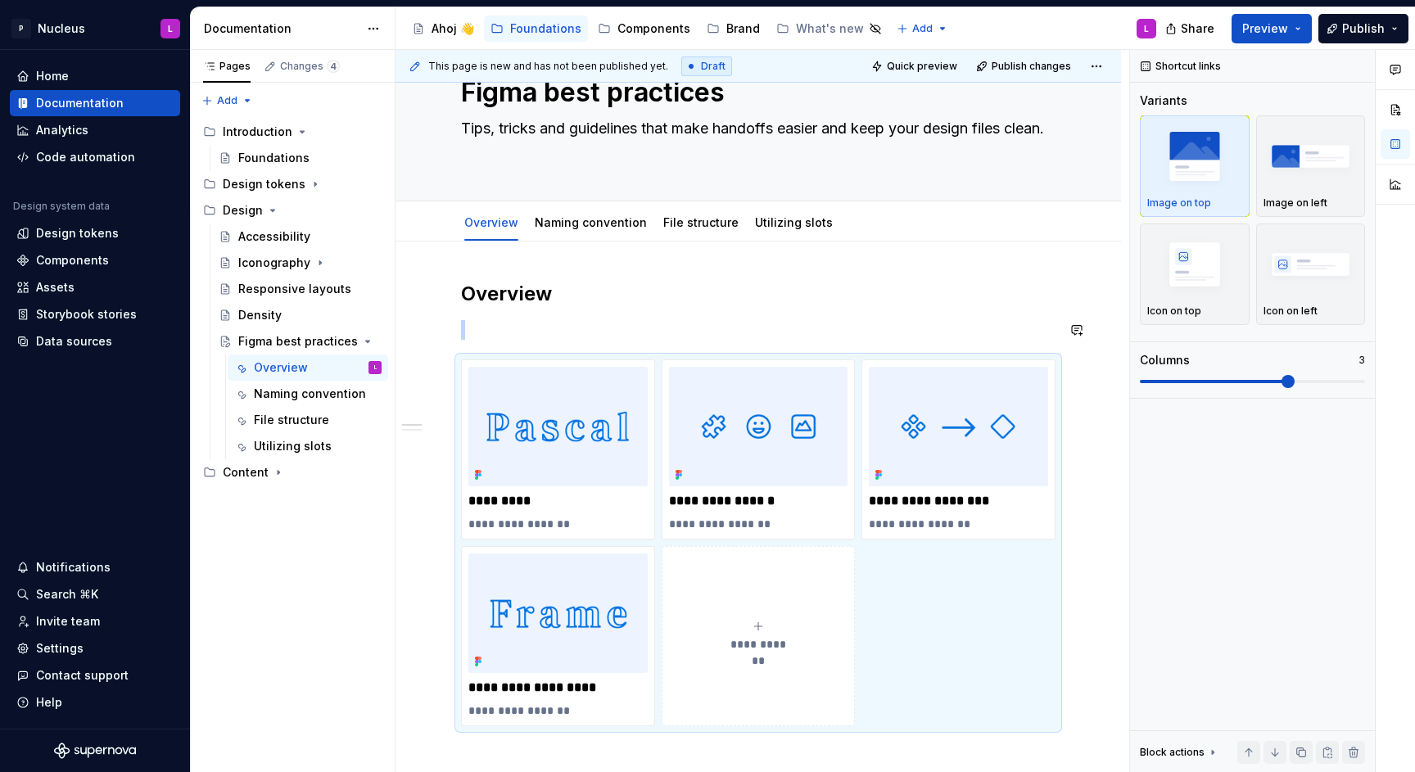
click at [500, 309] on div "**********" at bounding box center [758, 567] width 595 height 573
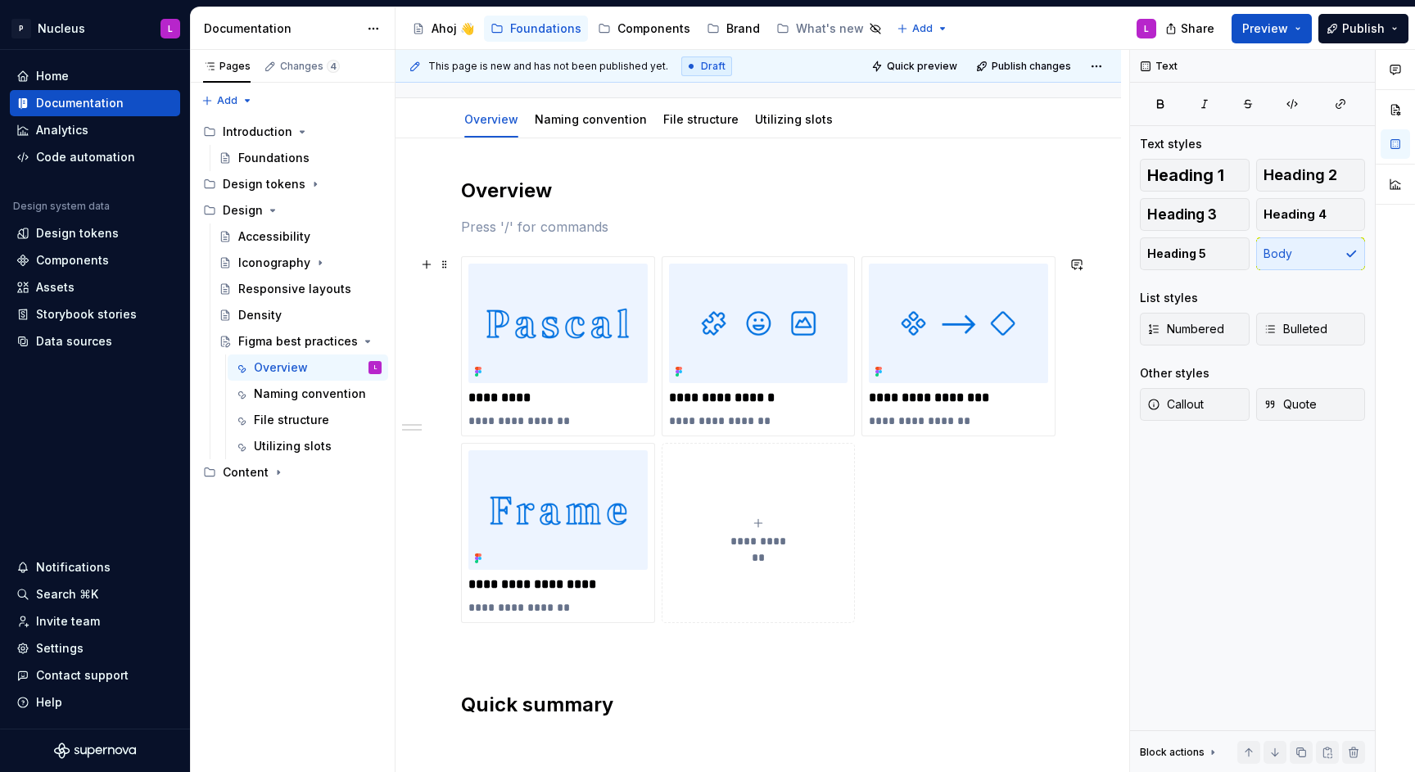
scroll to position [211, 0]
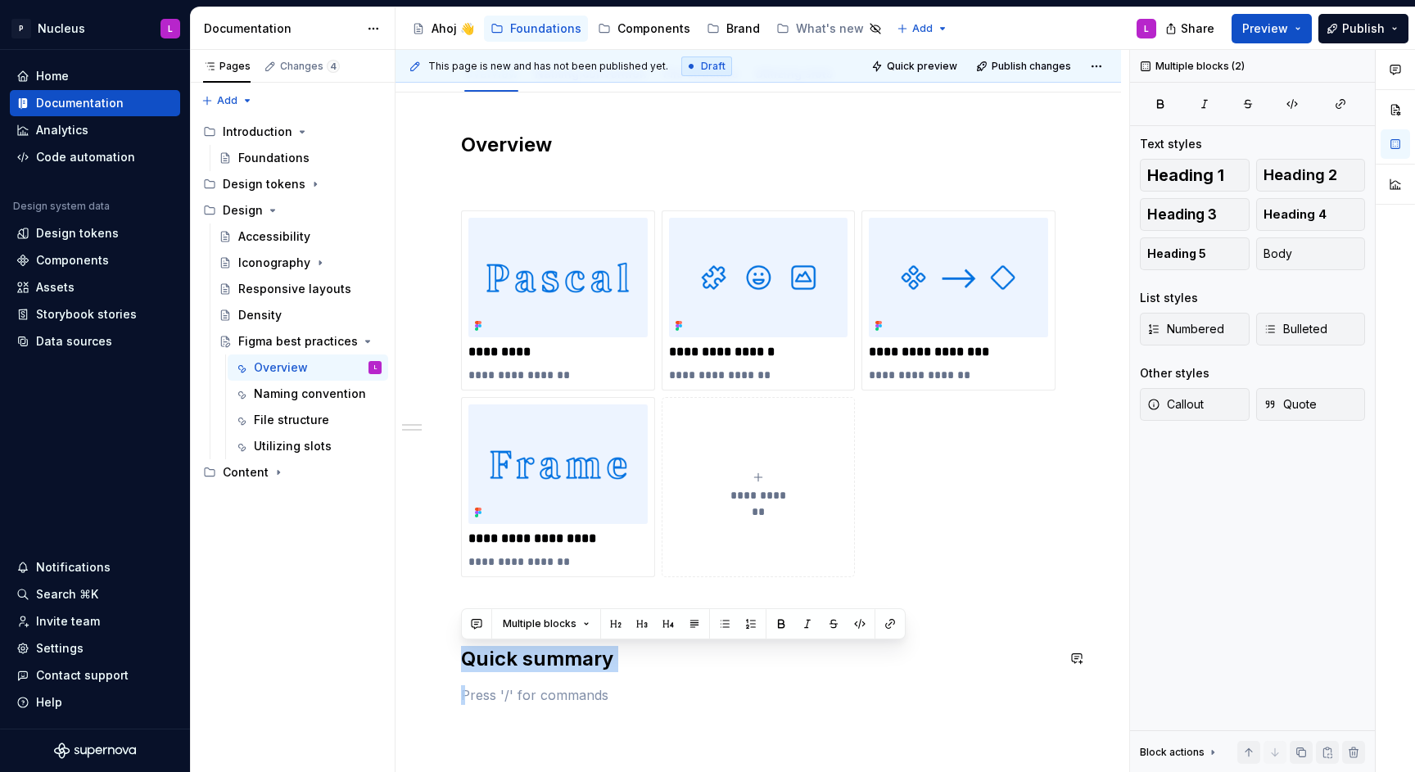
drag, startPoint x: 596, startPoint y: 699, endPoint x: 450, endPoint y: 625, distance: 164.1
click at [450, 625] on div "**********" at bounding box center [759, 524] width 726 height 863
click at [483, 684] on div "**********" at bounding box center [758, 418] width 595 height 573
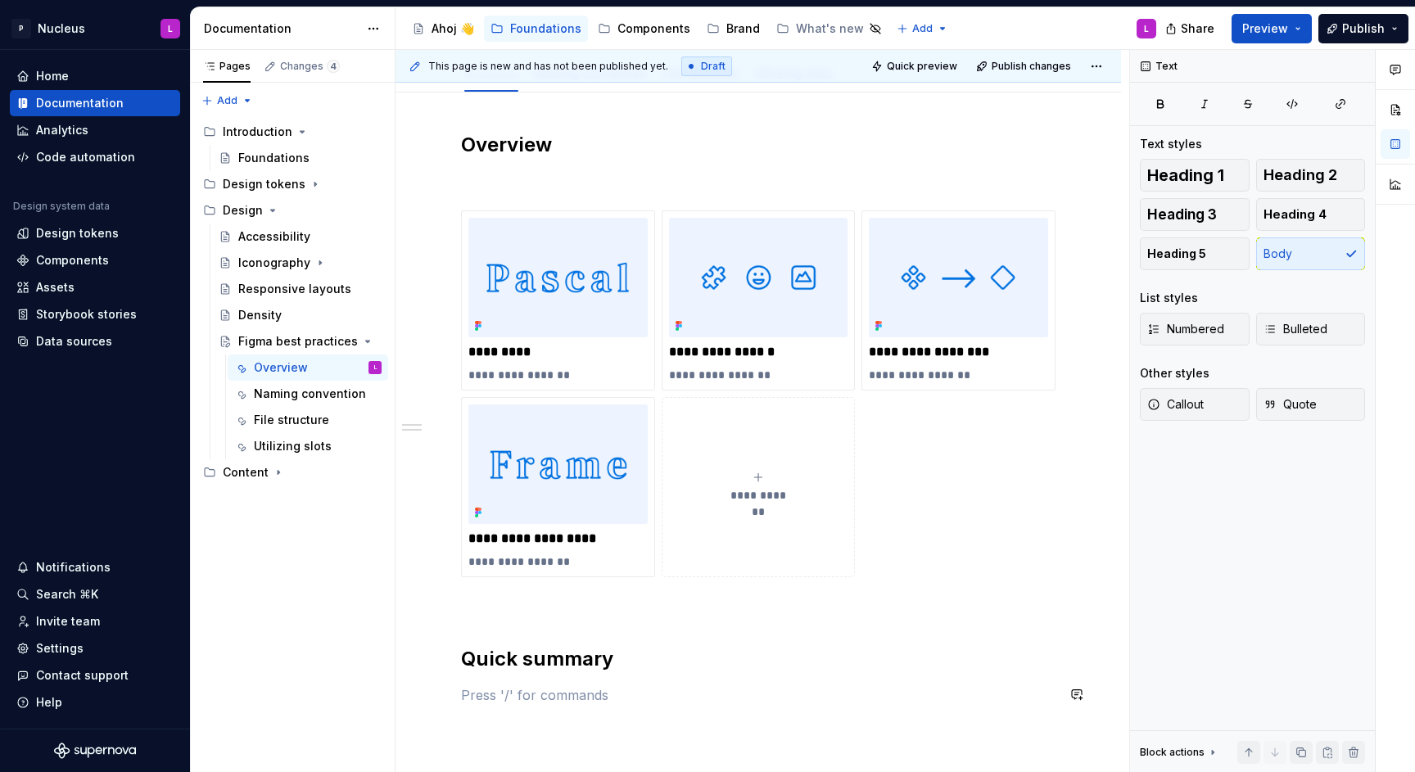
scroll to position [102, 0]
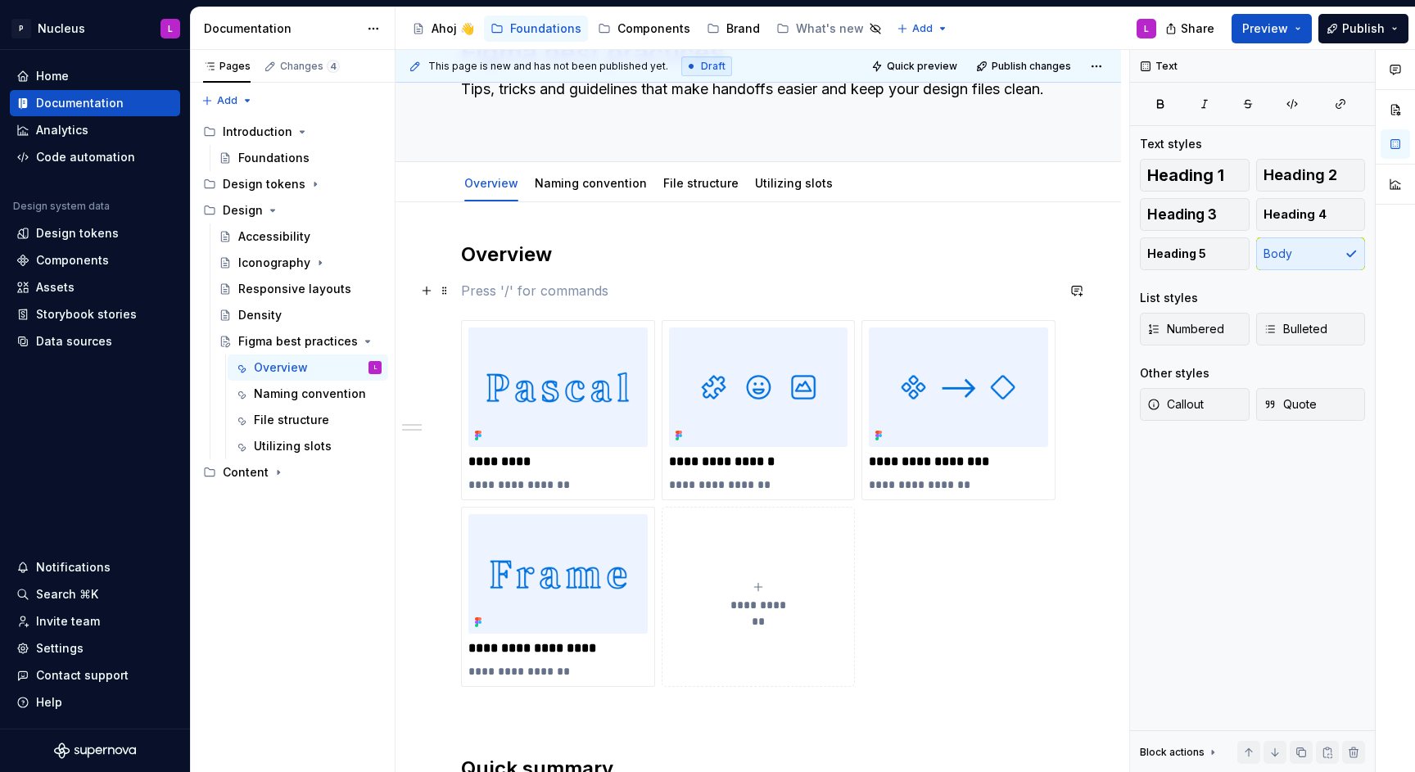
click at [522, 286] on p at bounding box center [758, 291] width 595 height 20
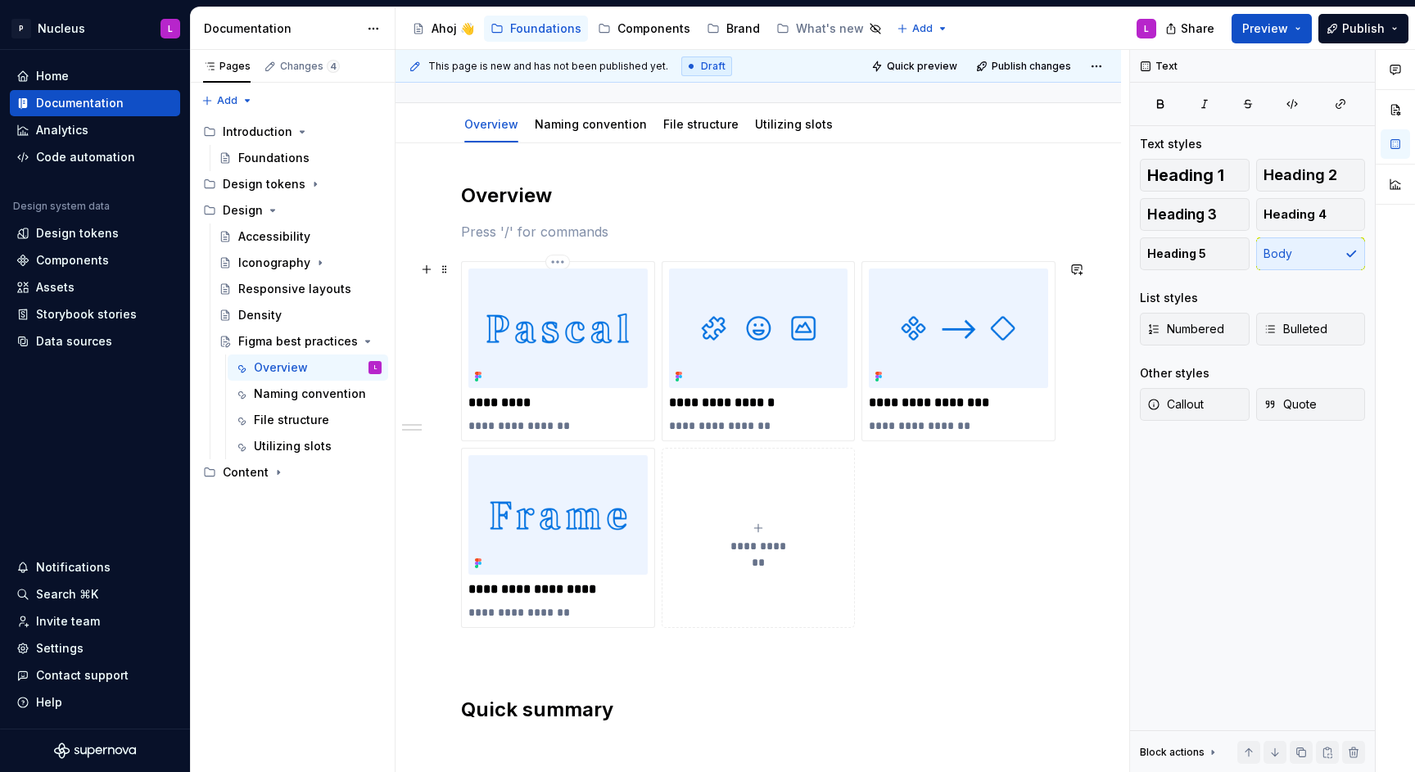
scroll to position [162, 0]
click at [516, 190] on h2 "Overview" at bounding box center [758, 194] width 595 height 26
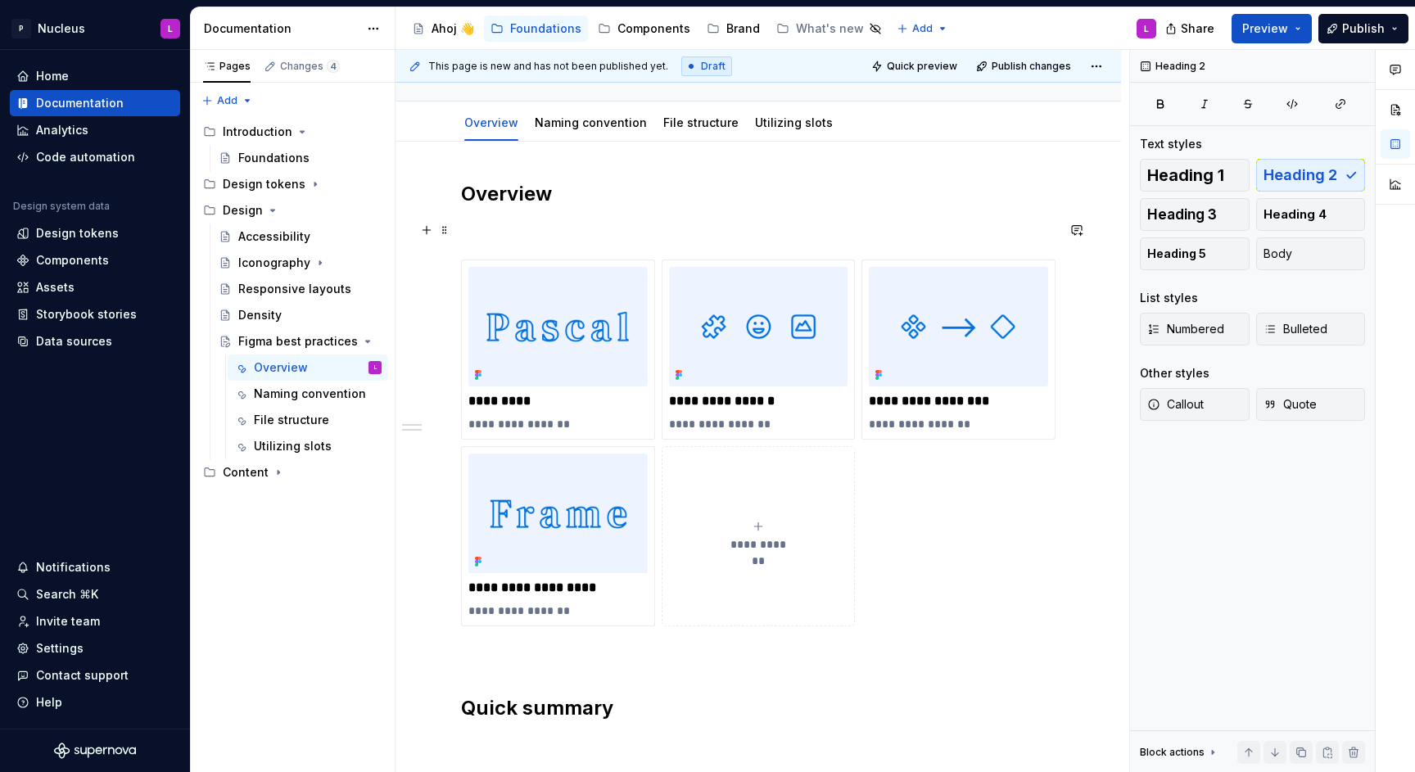
click at [514, 231] on p at bounding box center [758, 230] width 595 height 20
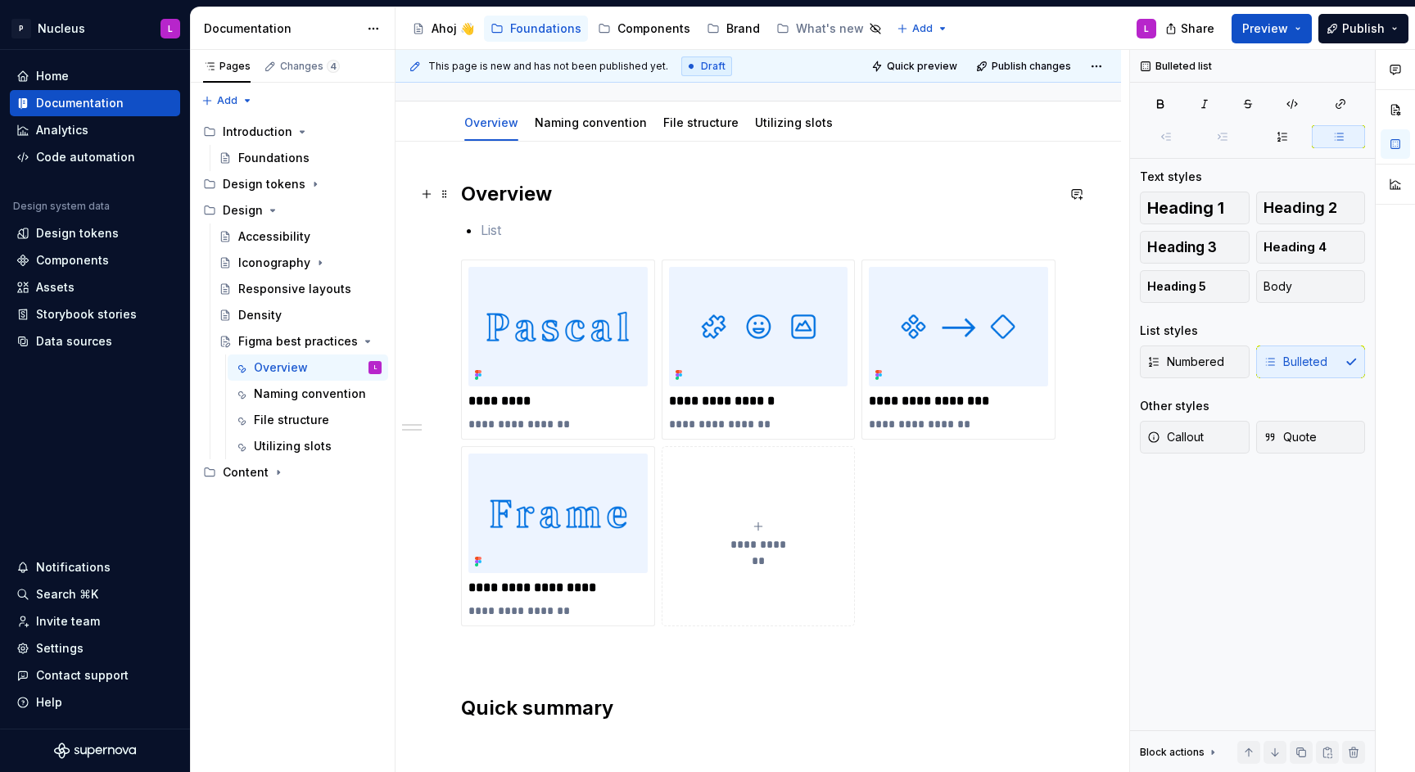
click at [489, 198] on h2 "Overview" at bounding box center [758, 194] width 595 height 26
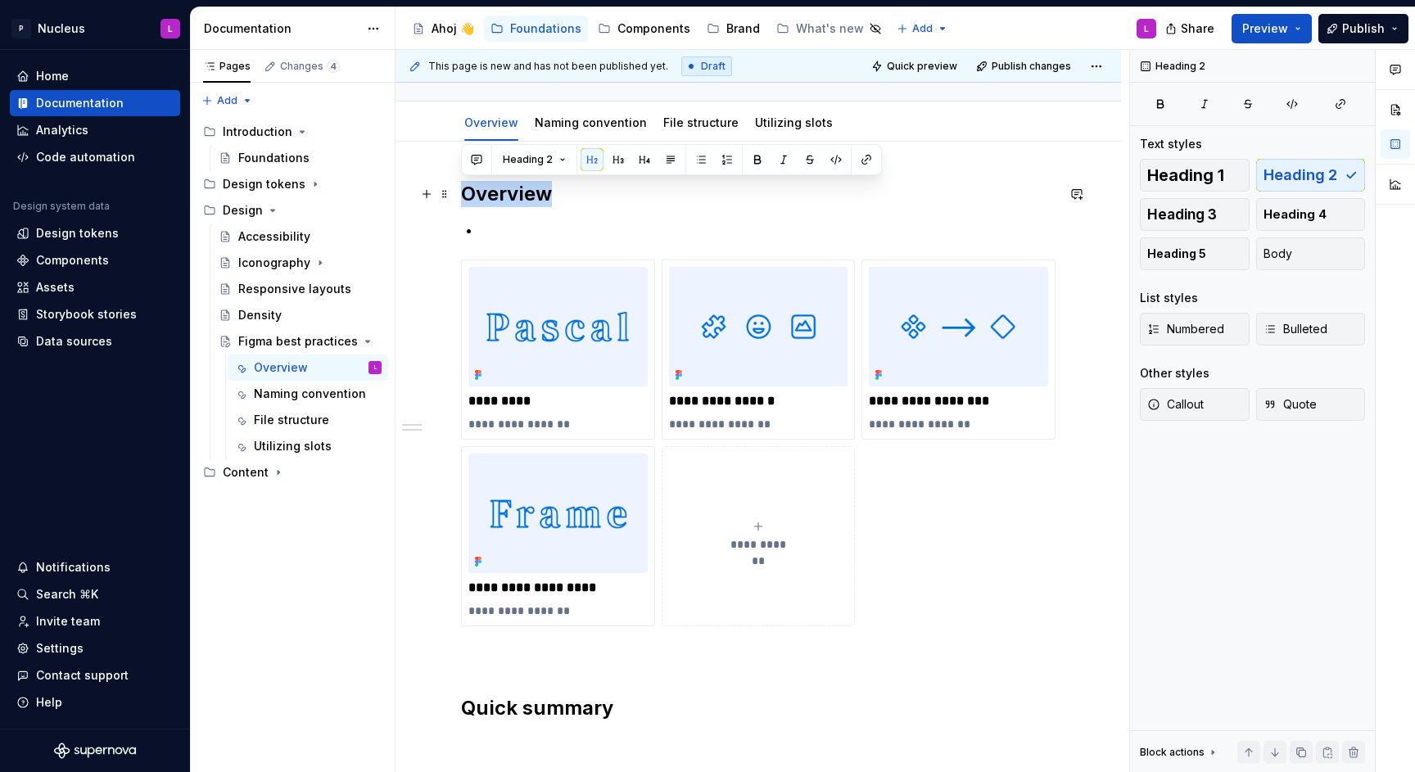
click at [489, 198] on h2 "Overview" at bounding box center [758, 194] width 595 height 26
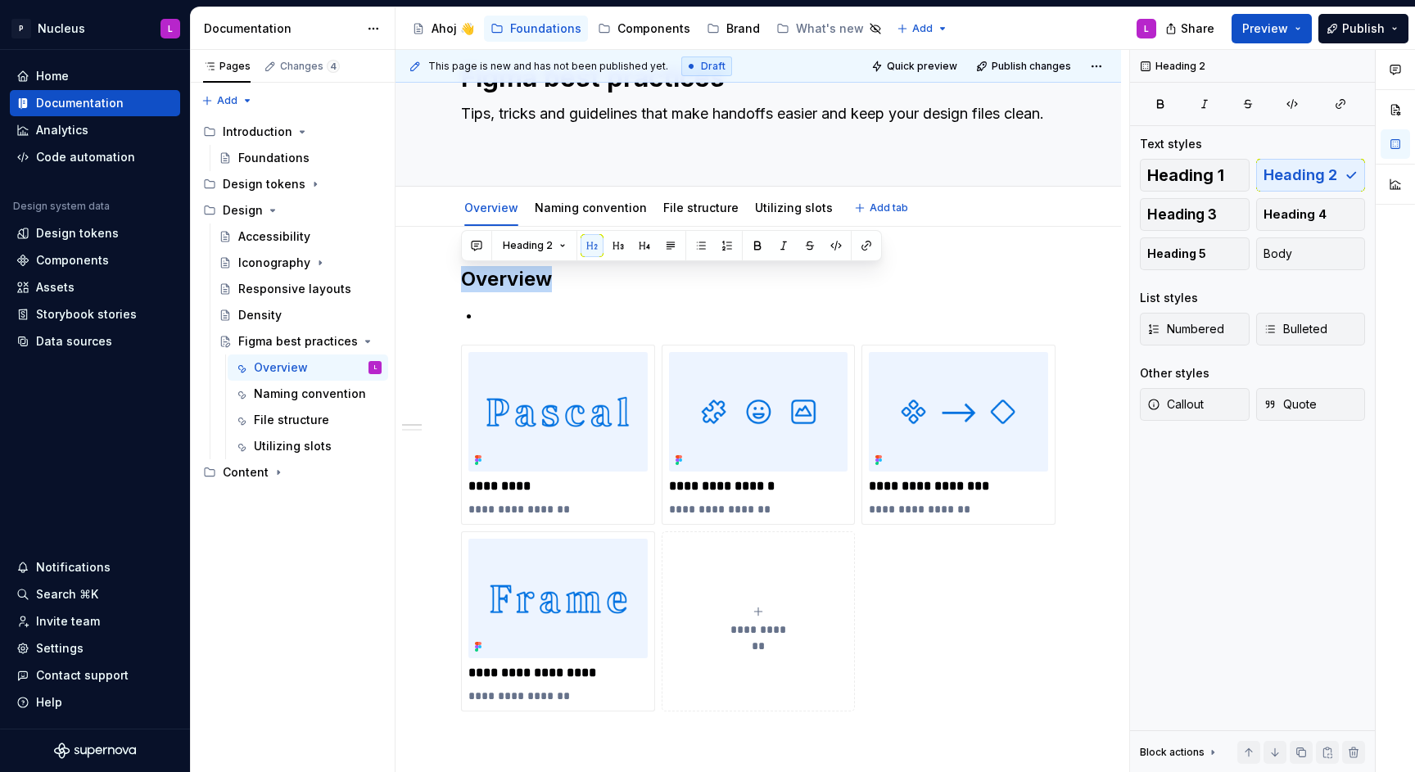
scroll to position [76, 0]
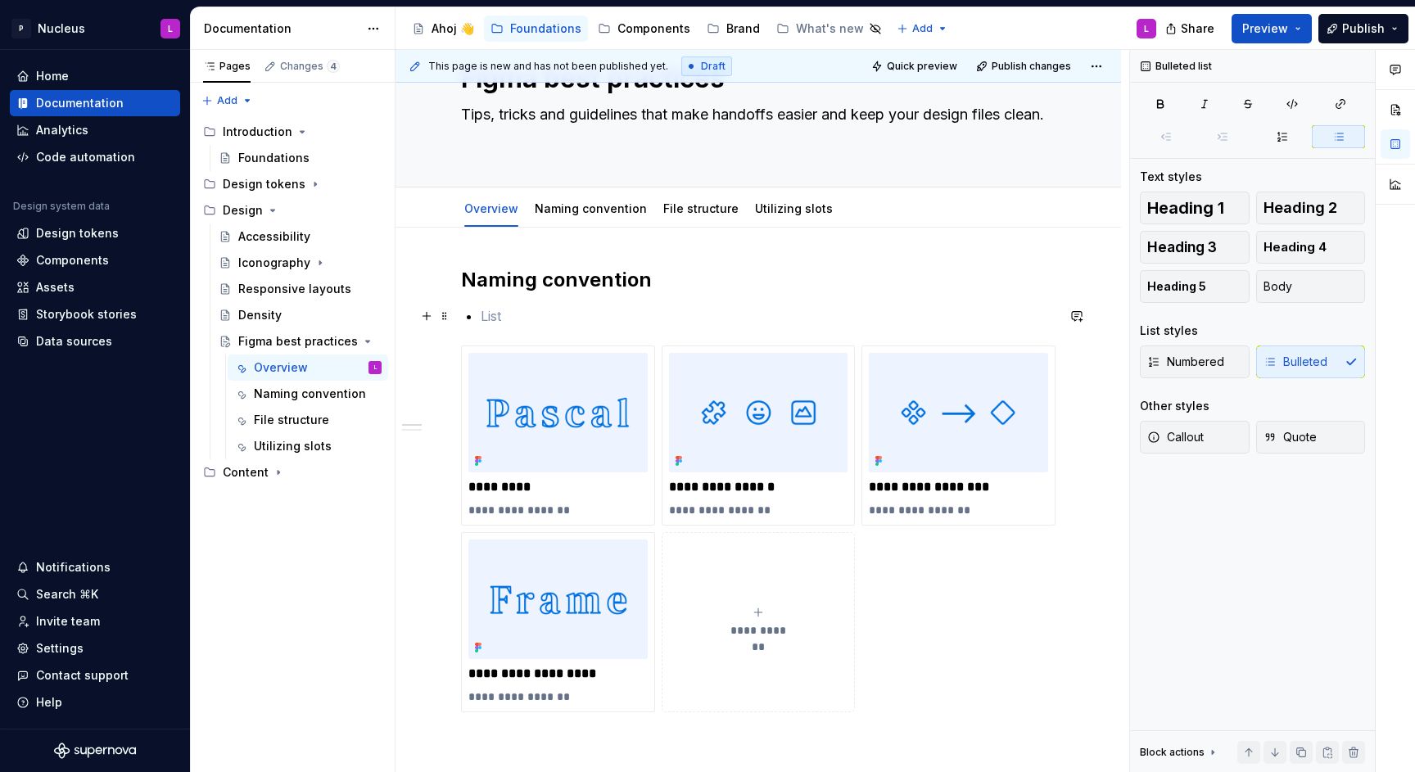
click at [516, 322] on p at bounding box center [768, 316] width 575 height 20
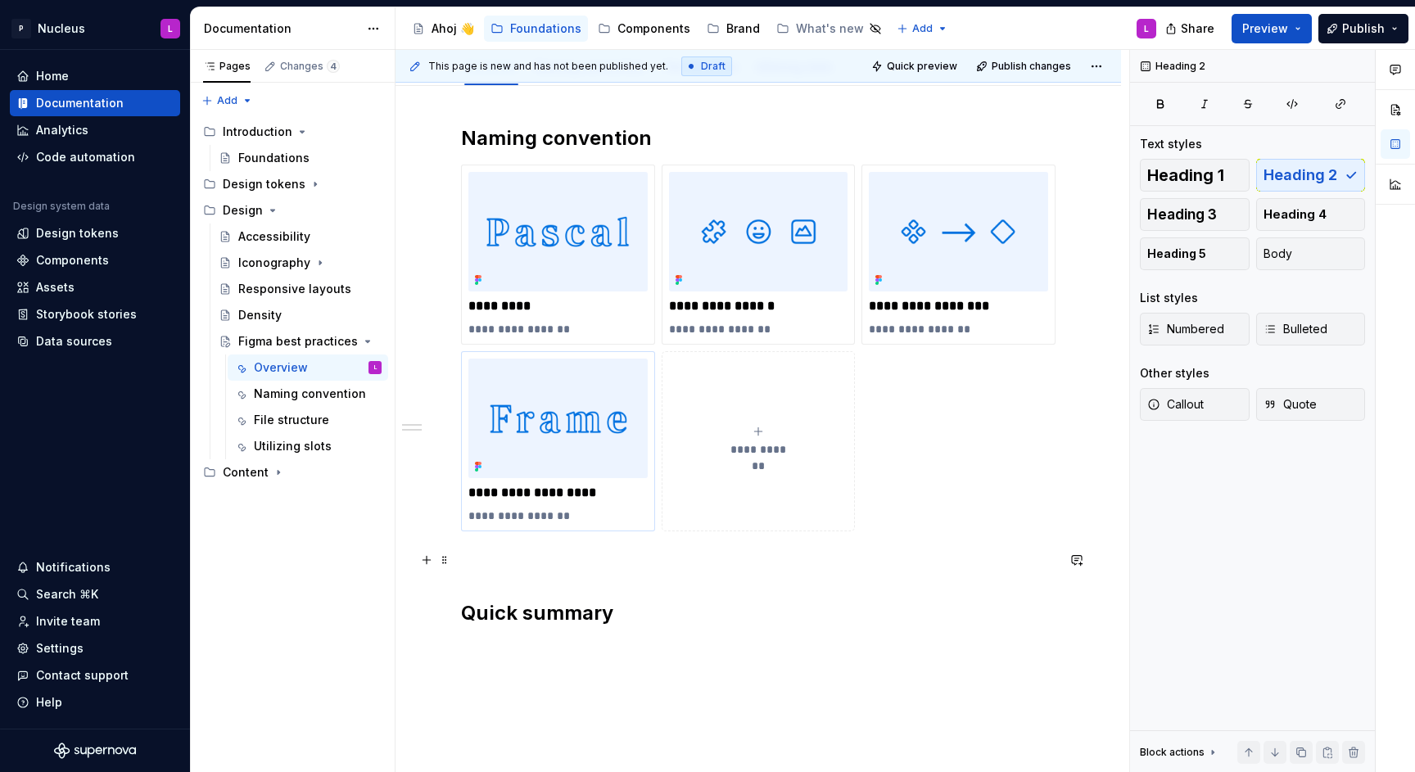
scroll to position [231, 0]
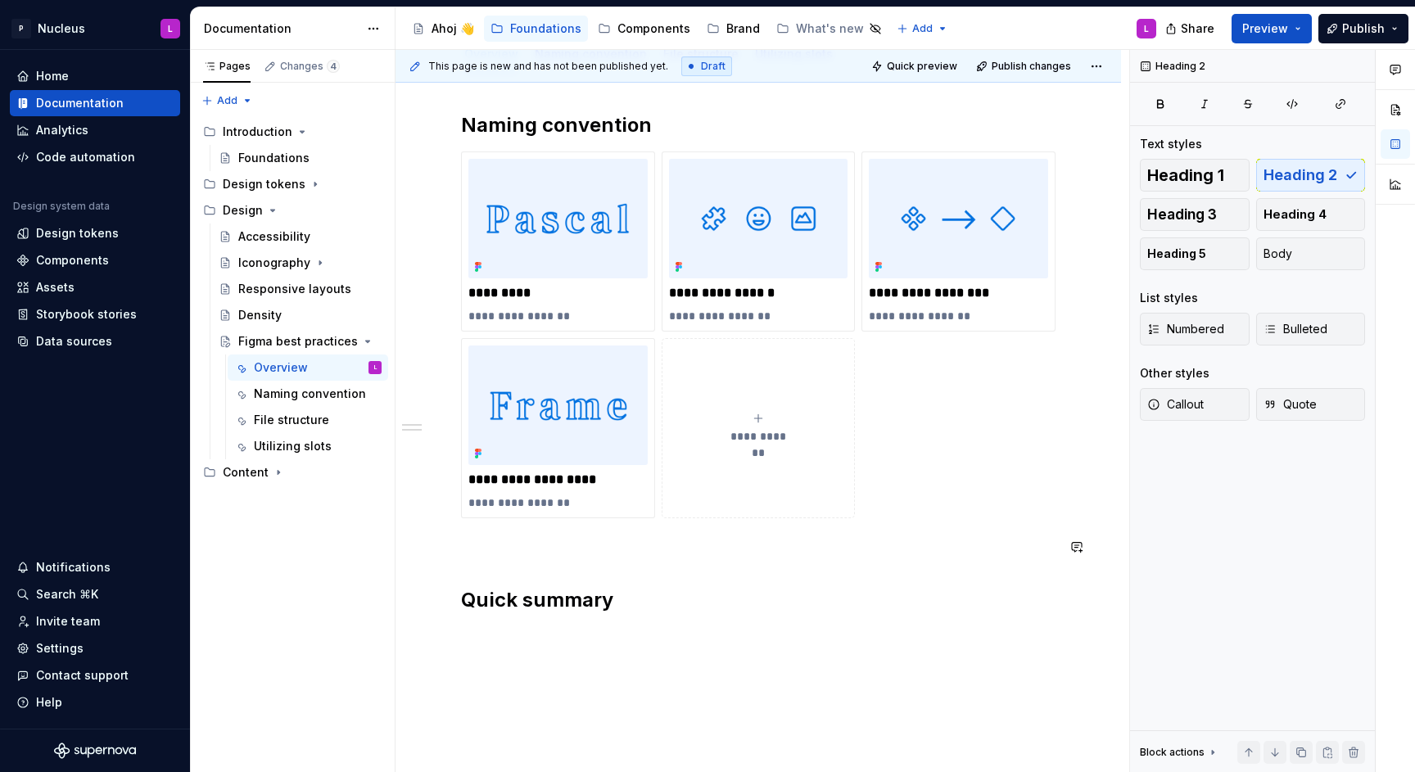
click at [568, 550] on p at bounding box center [758, 548] width 595 height 20
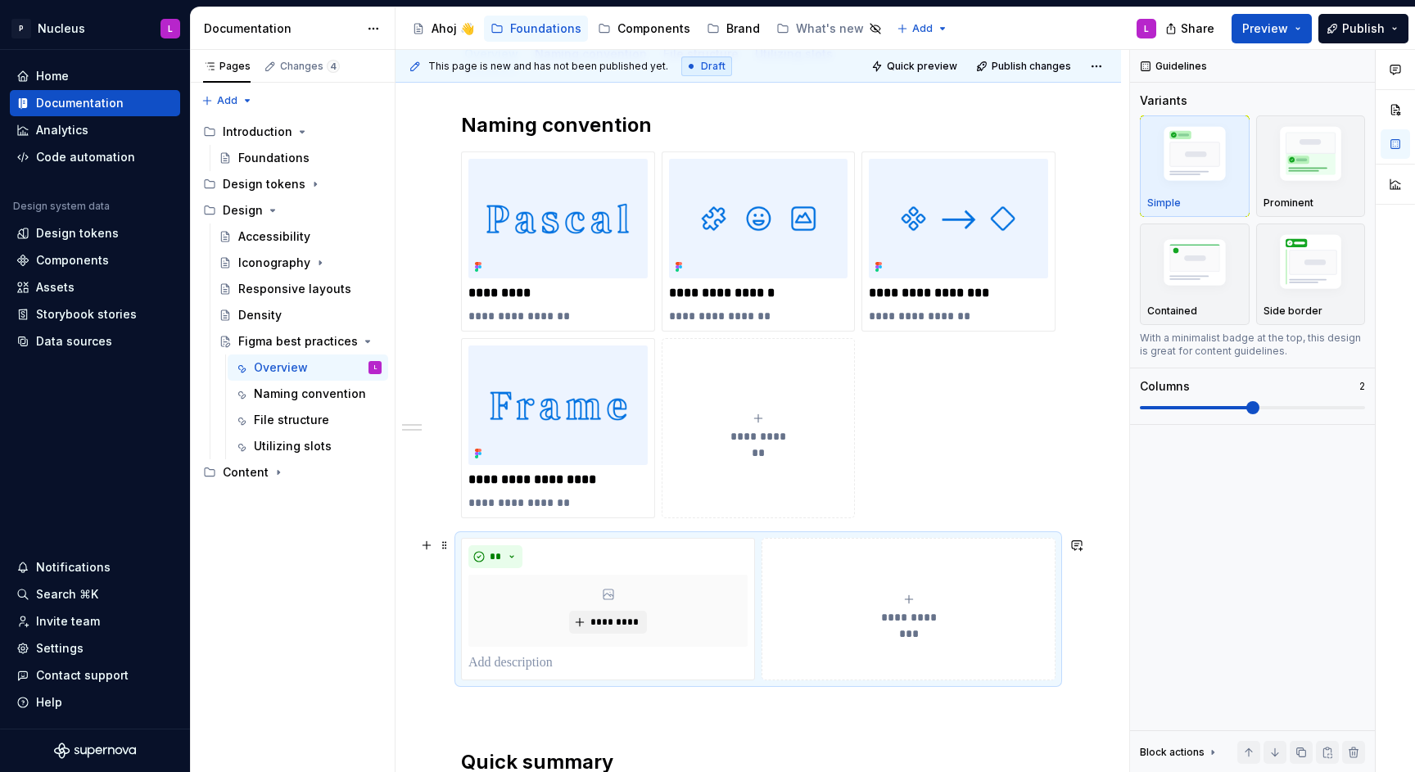
click at [806, 593] on div "**********" at bounding box center [908, 609] width 279 height 33
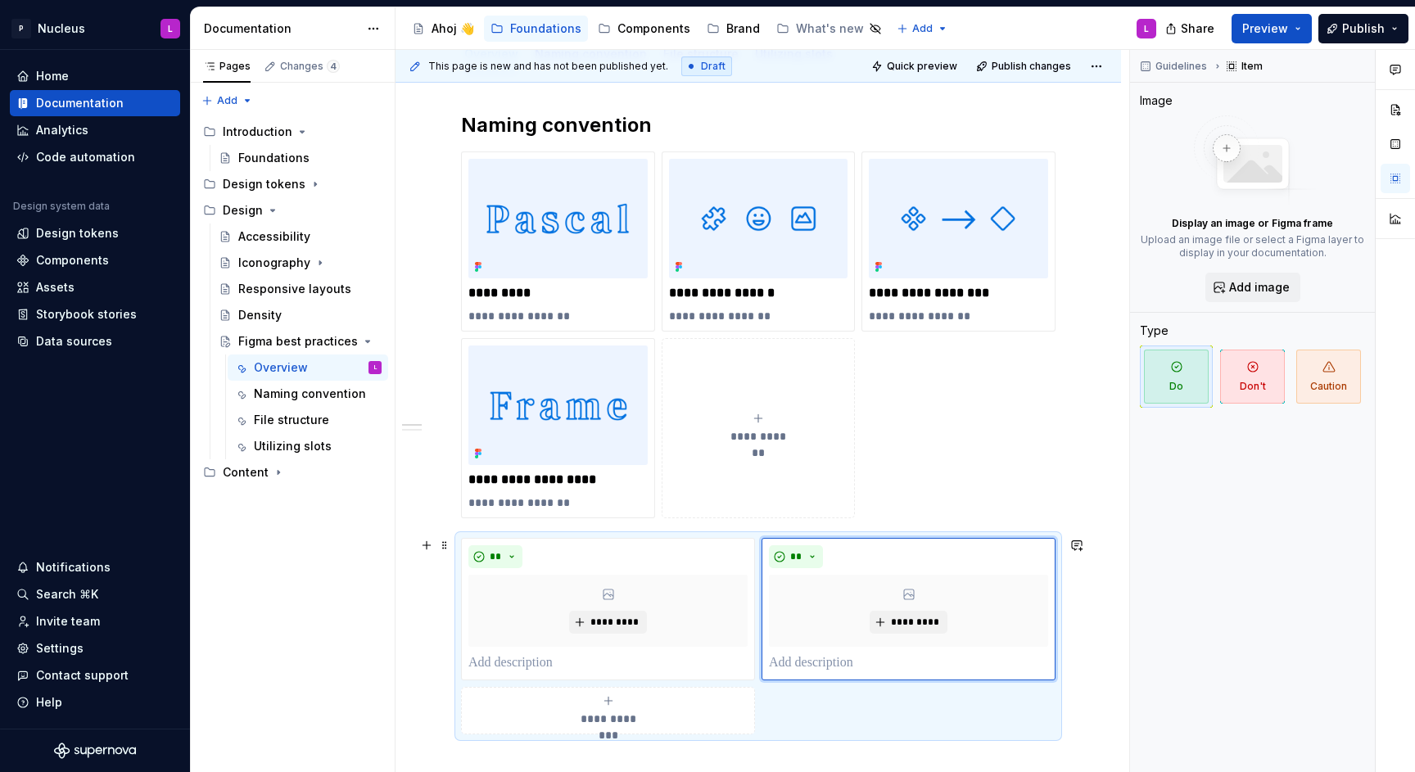
click at [629, 694] on div "**********" at bounding box center [607, 710] width 279 height 33
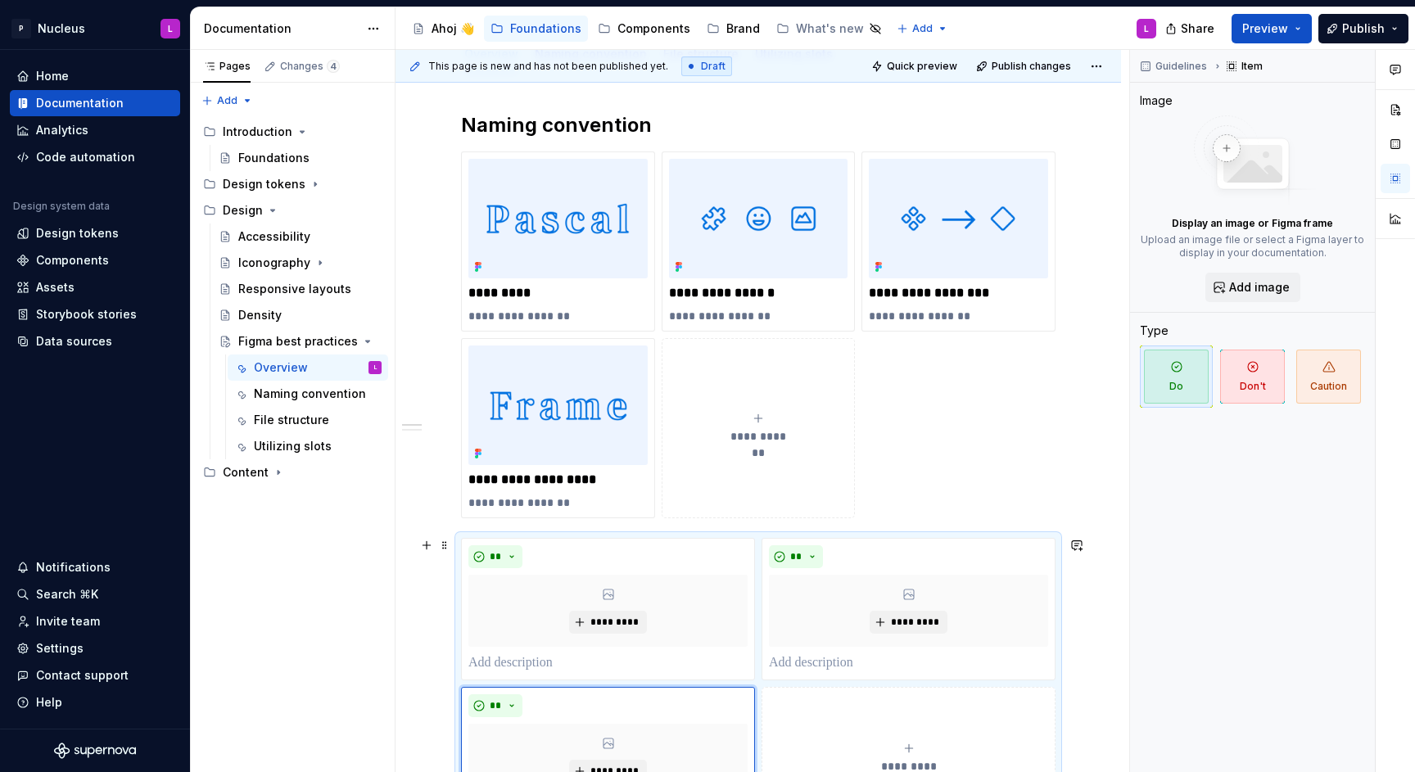
click at [860, 703] on button "**********" at bounding box center [909, 758] width 294 height 142
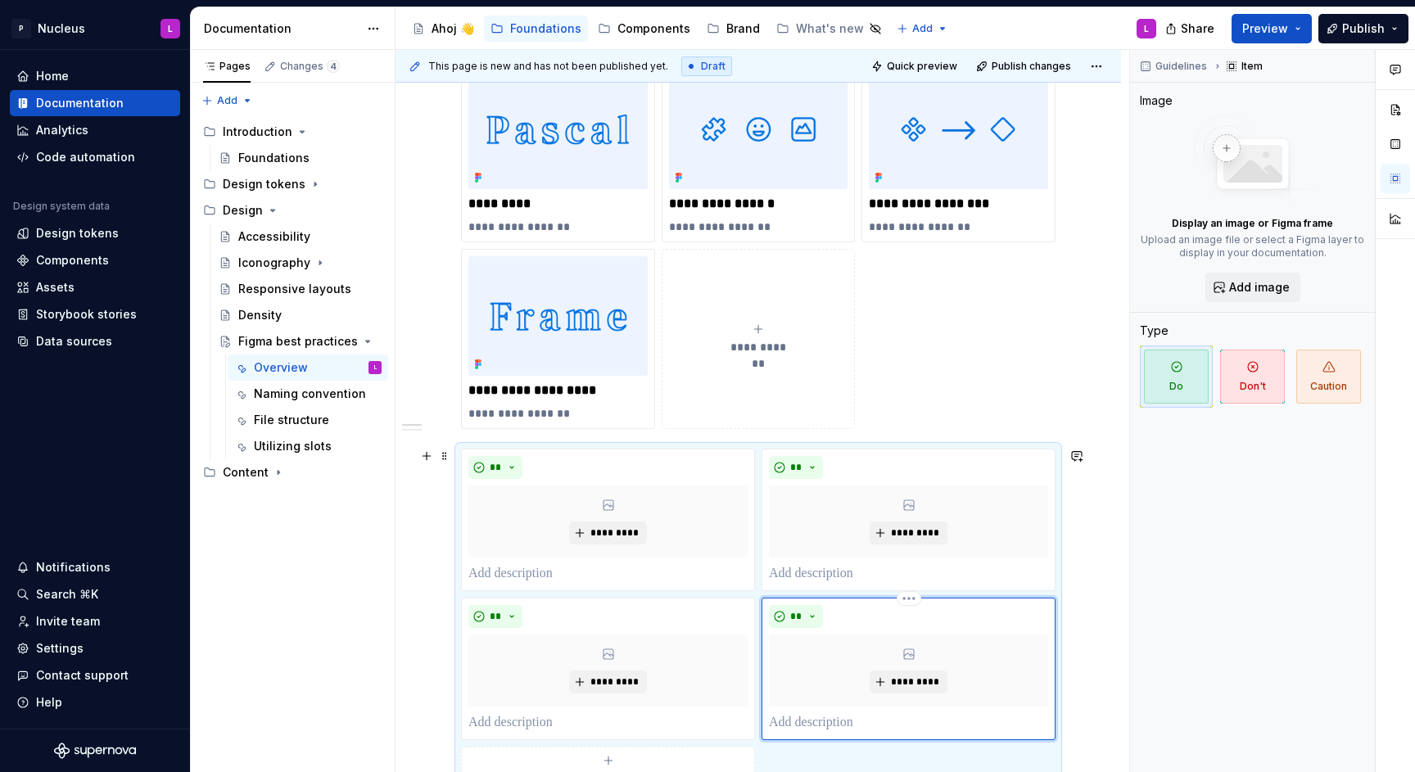
scroll to position [322, 0]
click at [448, 449] on span at bounding box center [444, 454] width 13 height 23
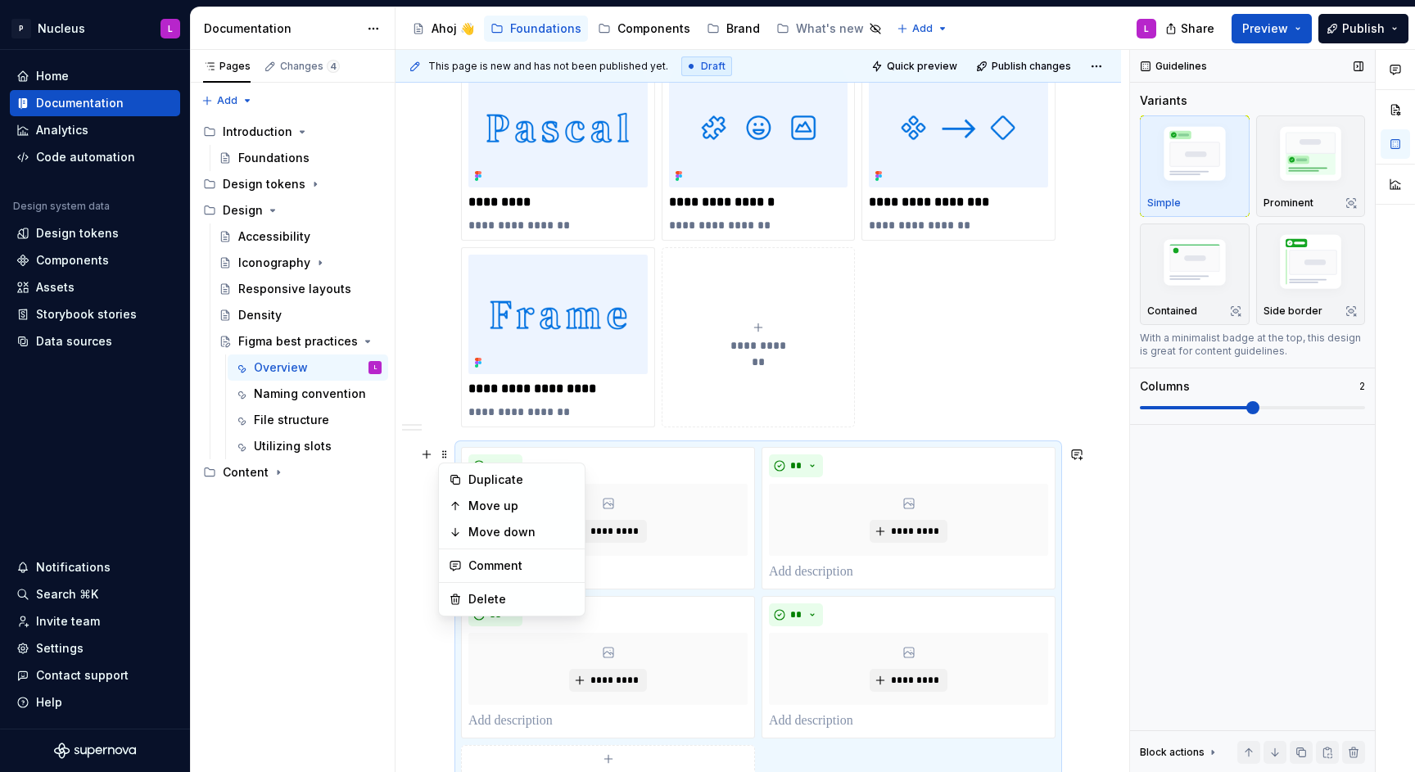
click at [1200, 495] on div "Guidelines Variants Simple Prominent Contained Side border With a minimalist ba…" at bounding box center [1252, 411] width 245 height 723
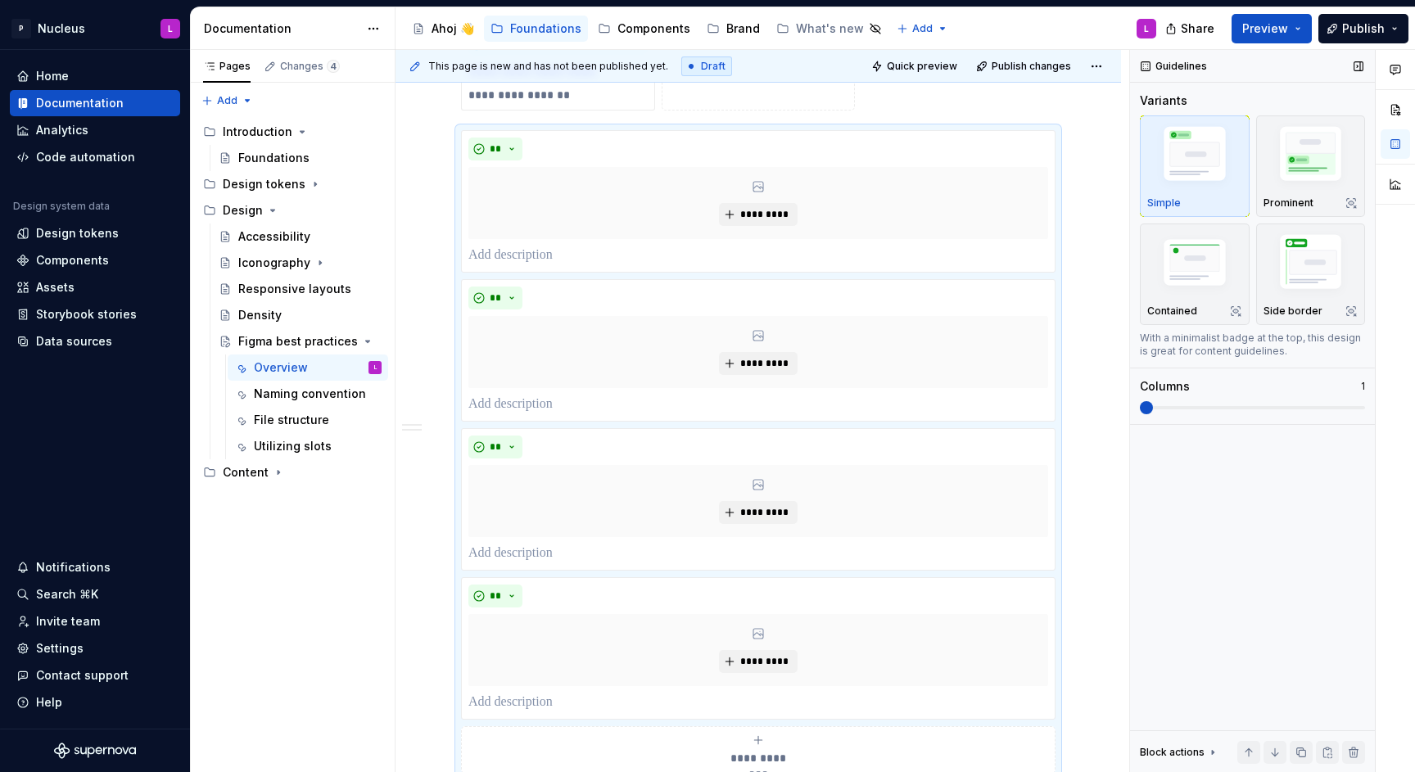
click at [1140, 409] on span at bounding box center [1146, 407] width 13 height 13
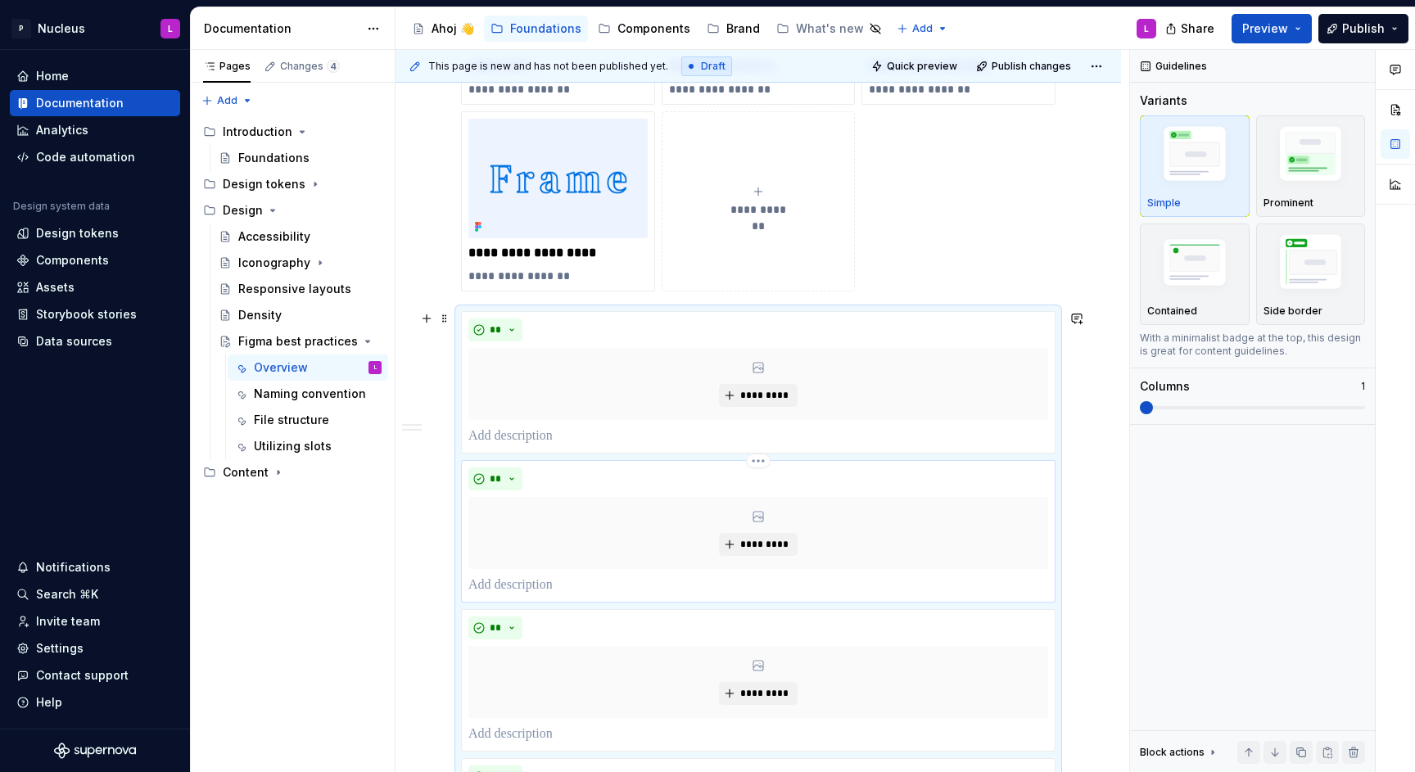
scroll to position [453, 0]
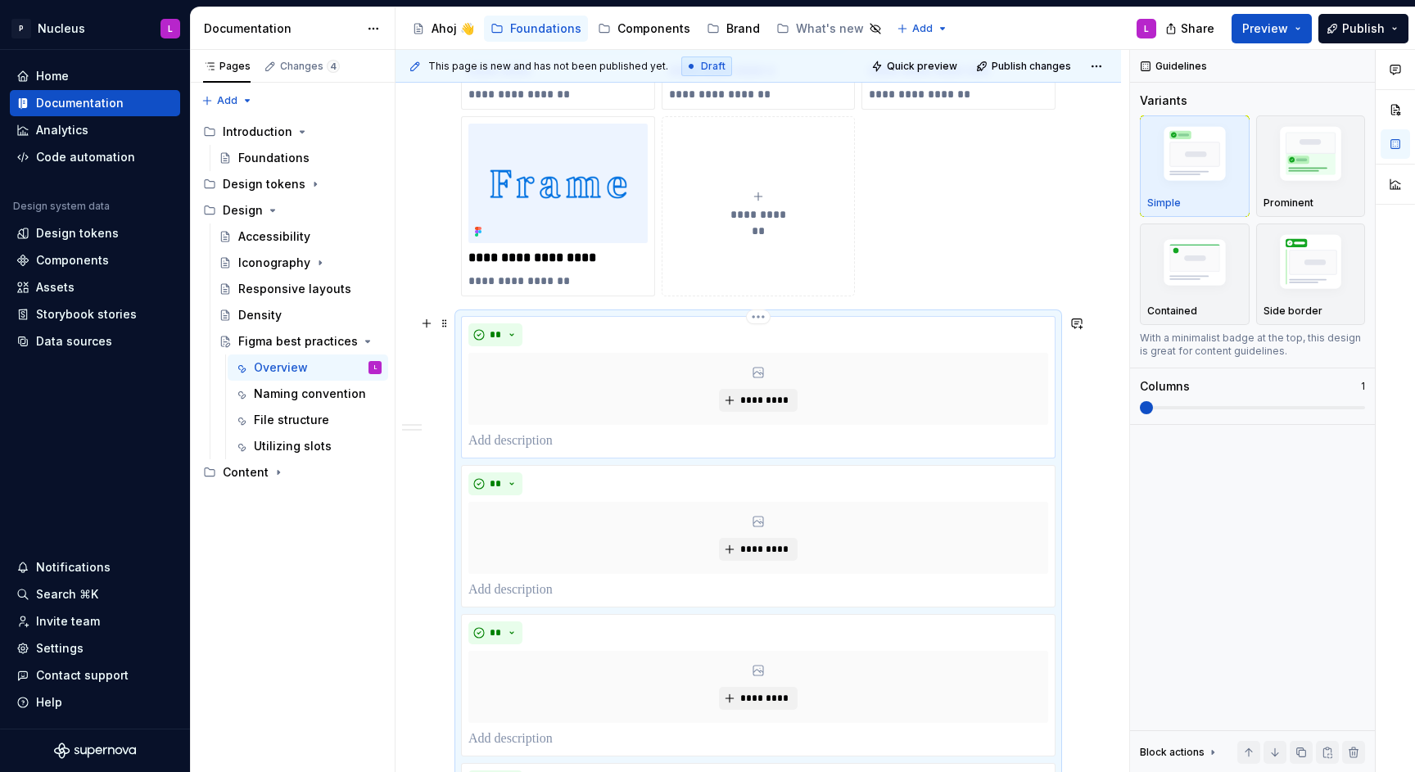
click at [522, 433] on p at bounding box center [758, 442] width 580 height 20
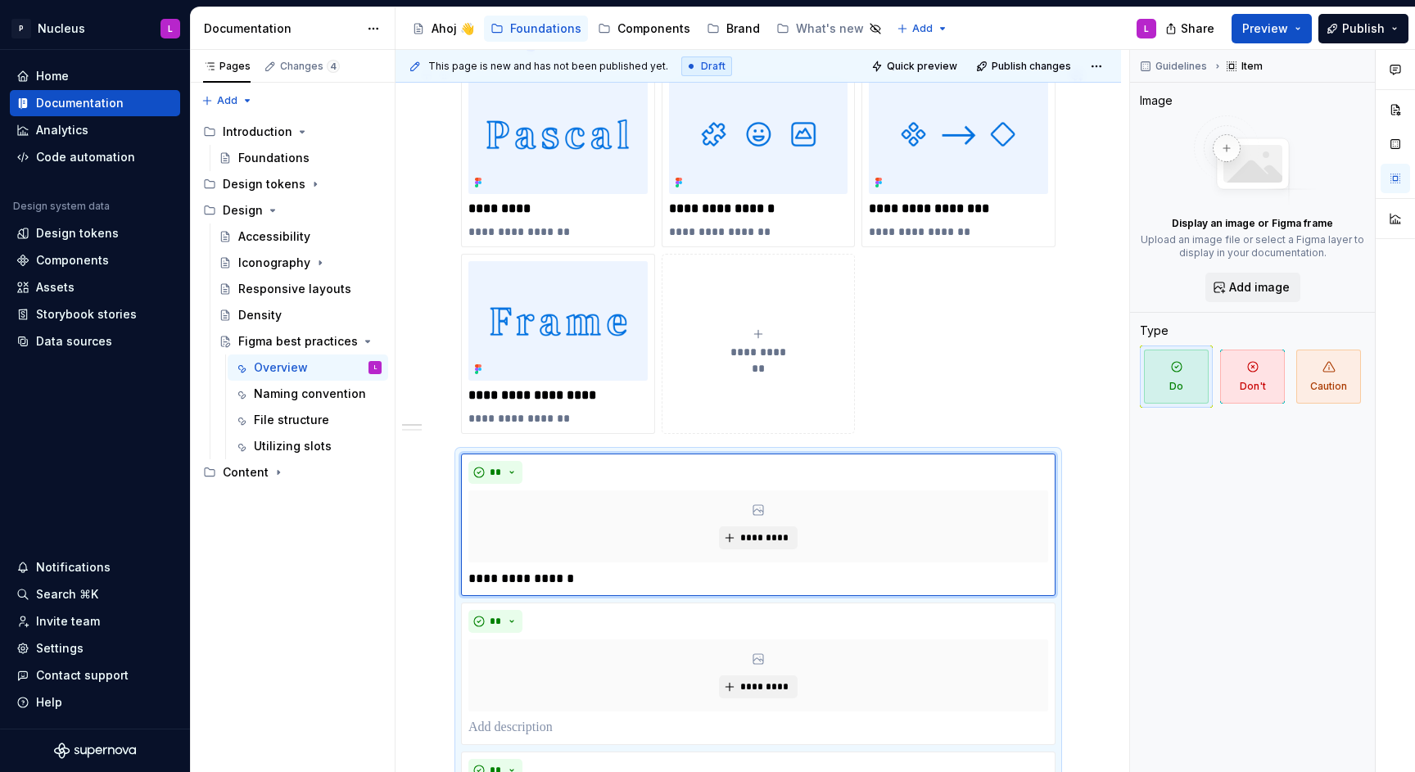
scroll to position [313, 0]
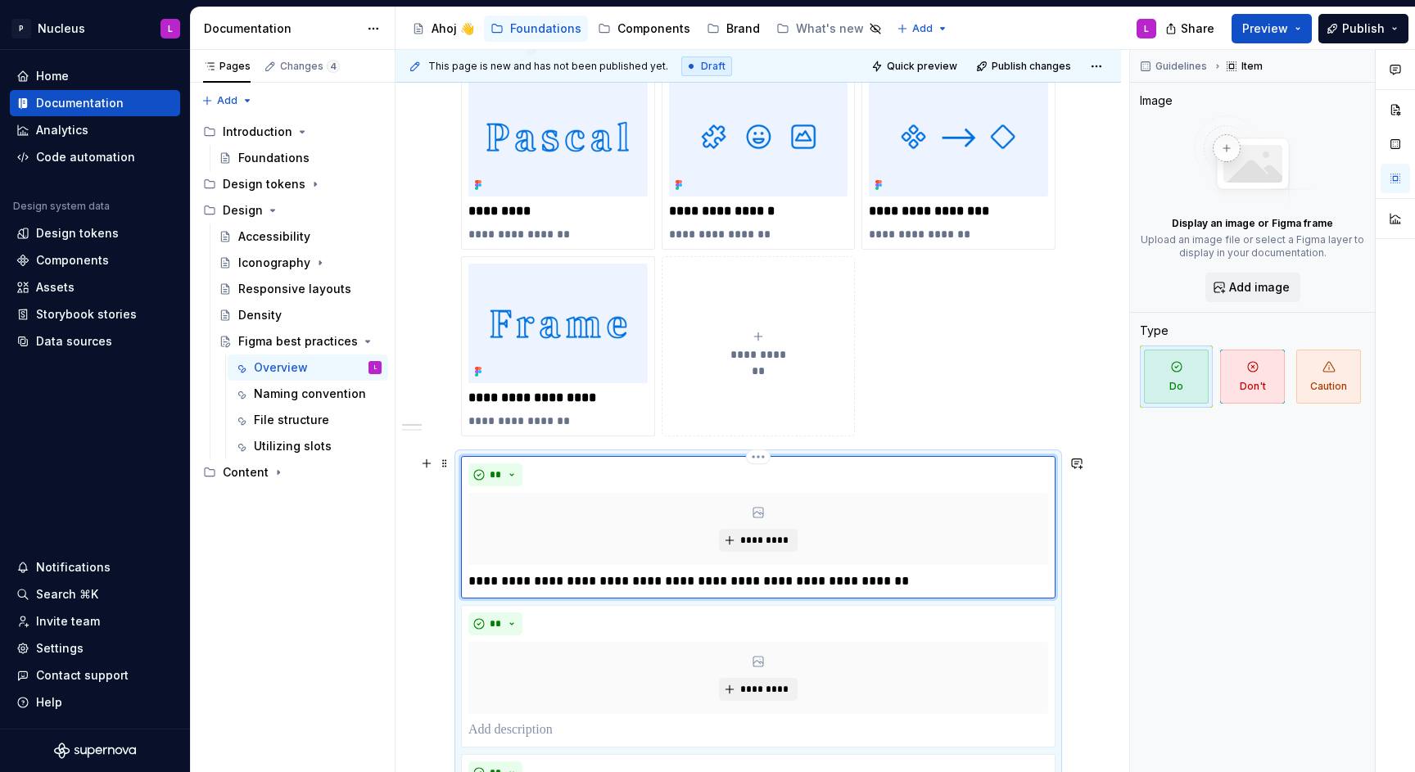
click at [517, 586] on p "**********" at bounding box center [757, 582] width 579 height 20
click at [744, 580] on p "**********" at bounding box center [757, 582] width 579 height 20
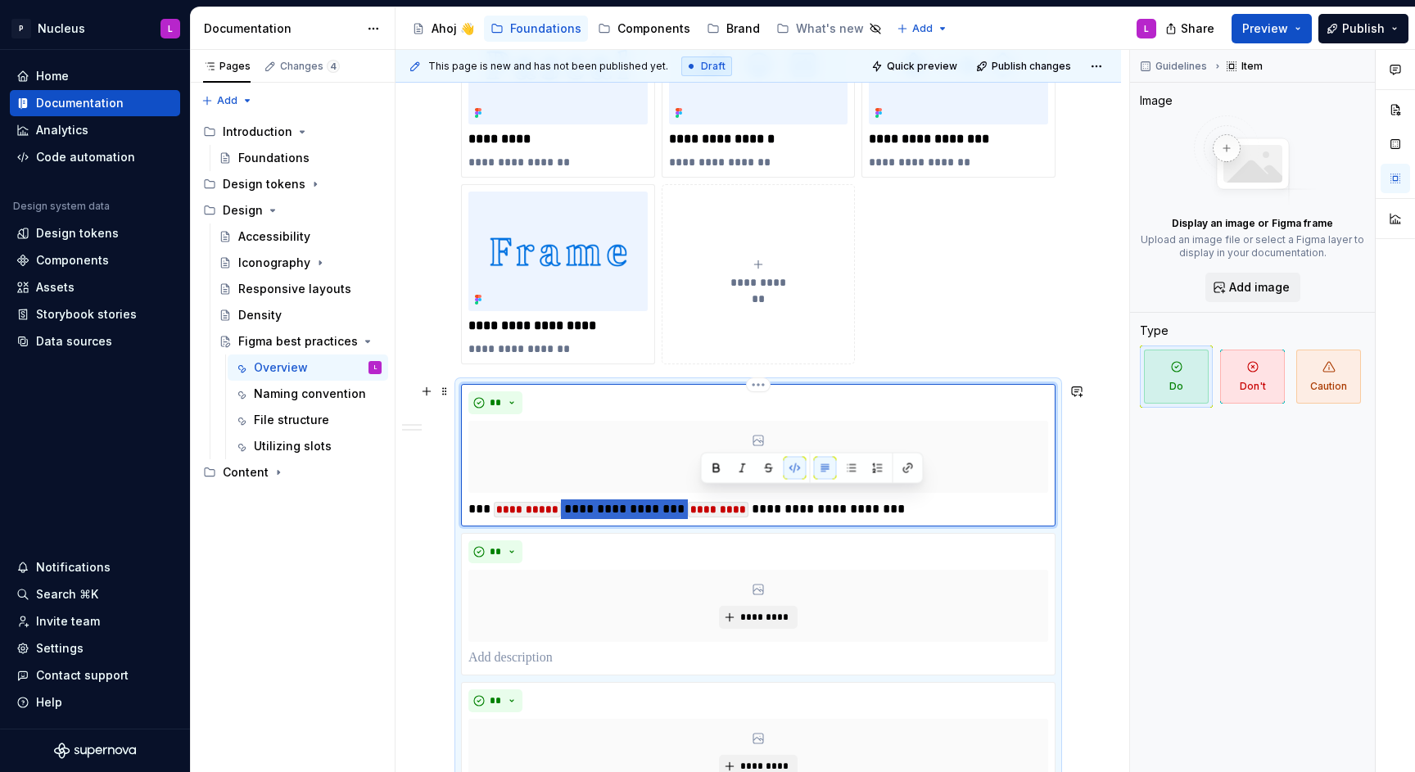
scroll to position [399, 0]
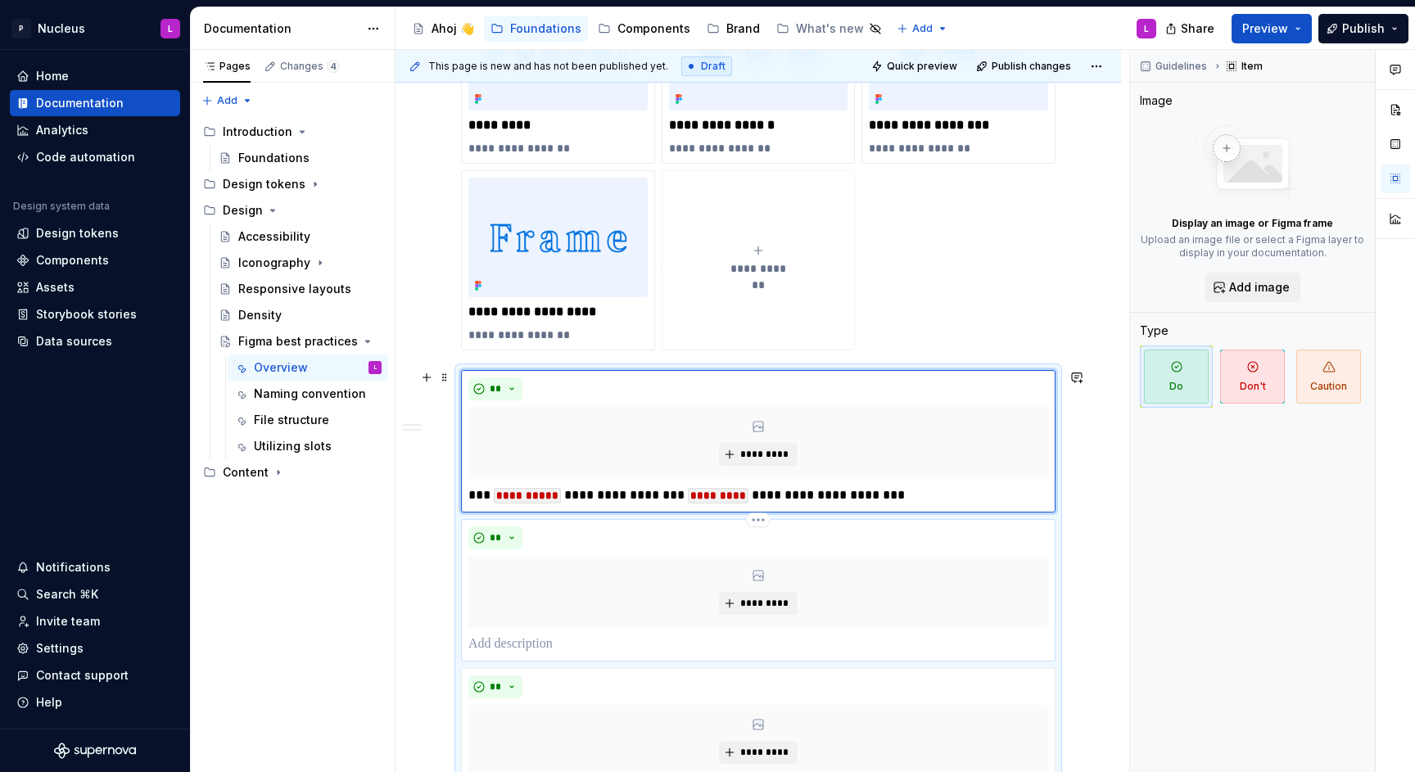
click at [511, 647] on p at bounding box center [758, 645] width 580 height 20
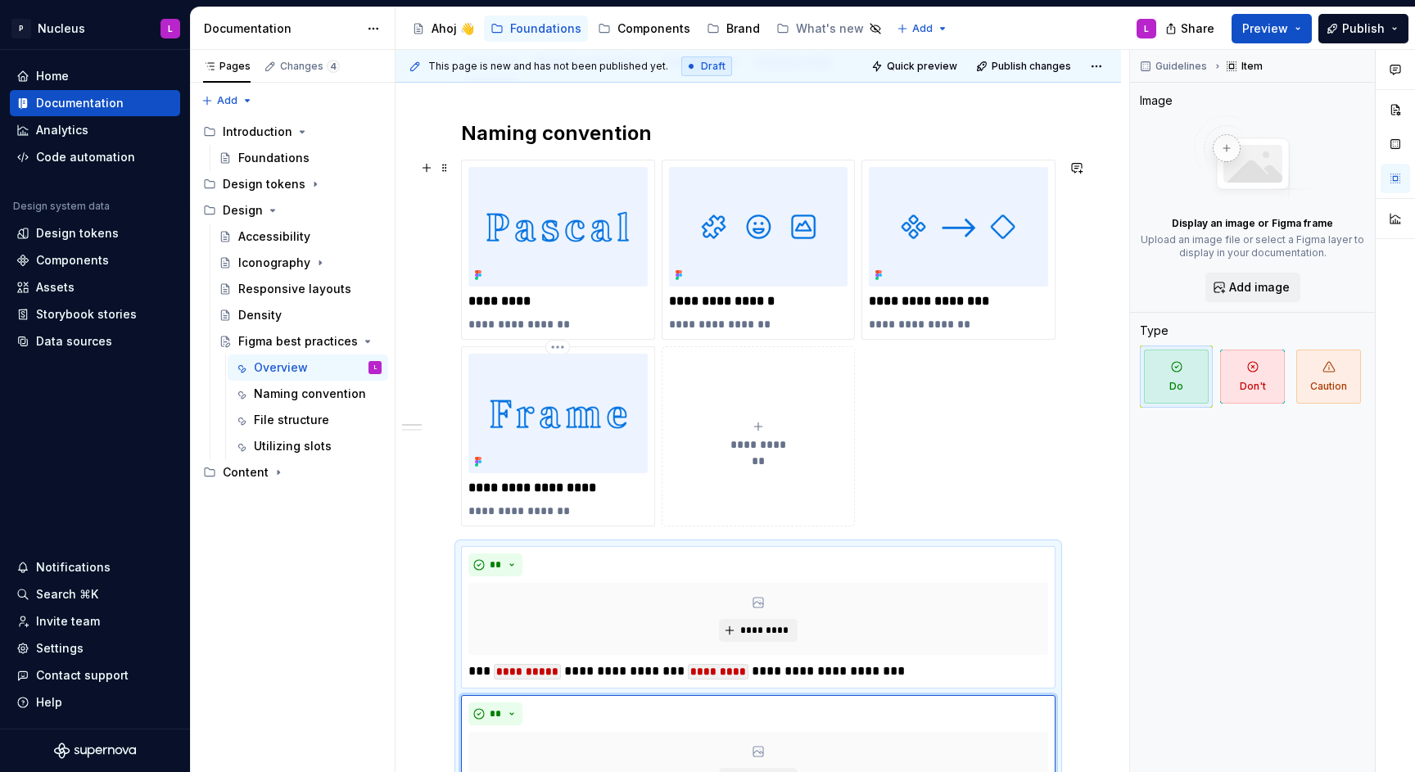
scroll to position [221, 0]
click at [461, 518] on div "**********" at bounding box center [758, 344] width 595 height 367
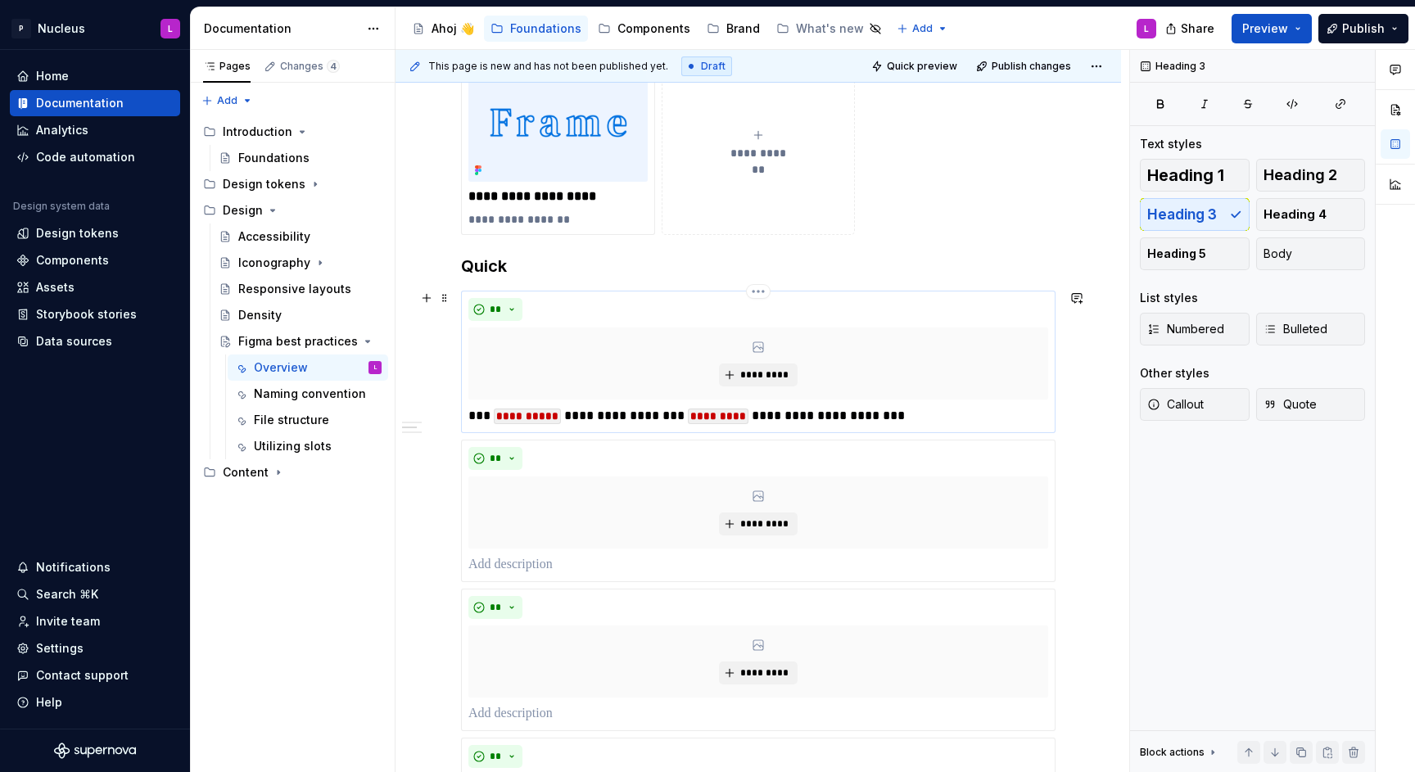
scroll to position [551, 0]
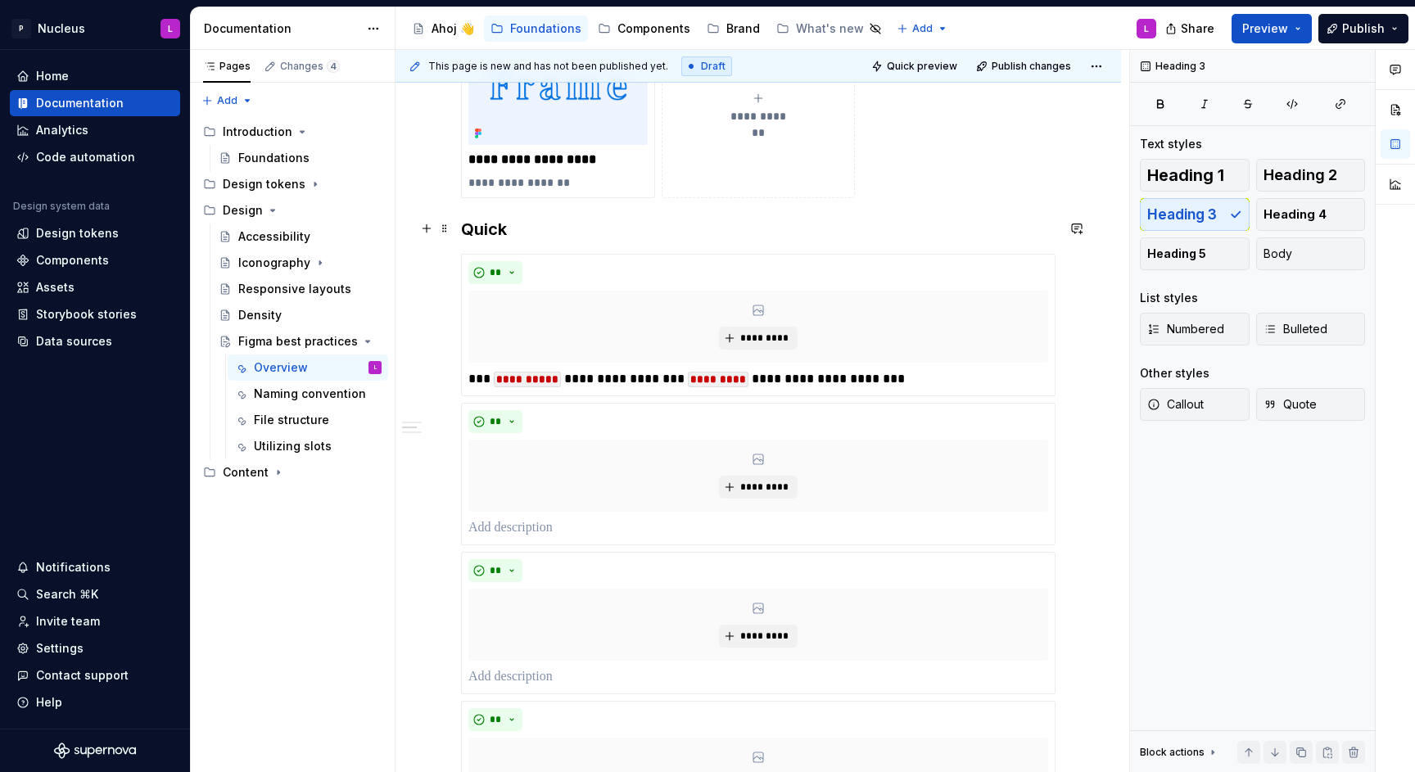
click at [468, 227] on h3 "Quick" at bounding box center [758, 229] width 595 height 23
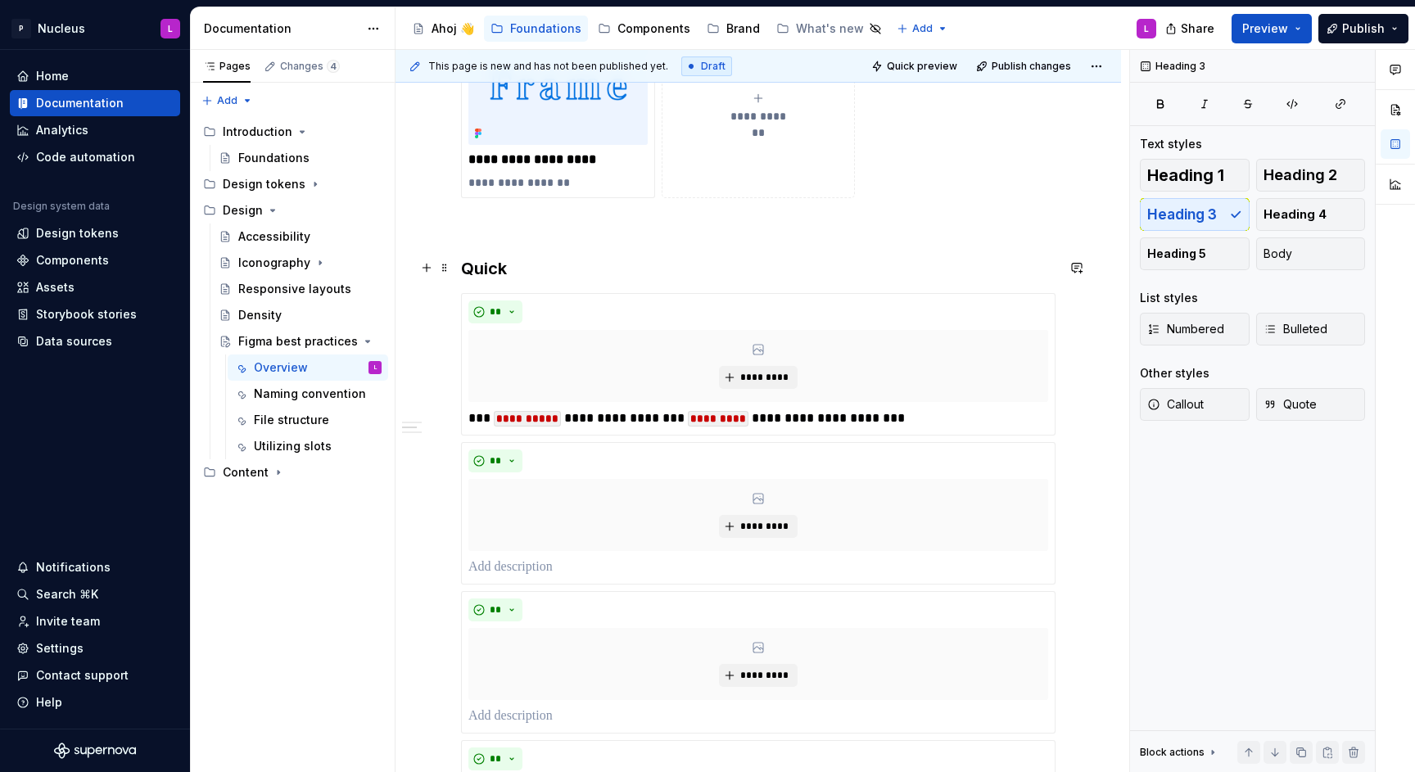
click at [555, 261] on h3 "Quick" at bounding box center [758, 268] width 595 height 23
click at [500, 568] on p at bounding box center [758, 568] width 580 height 20
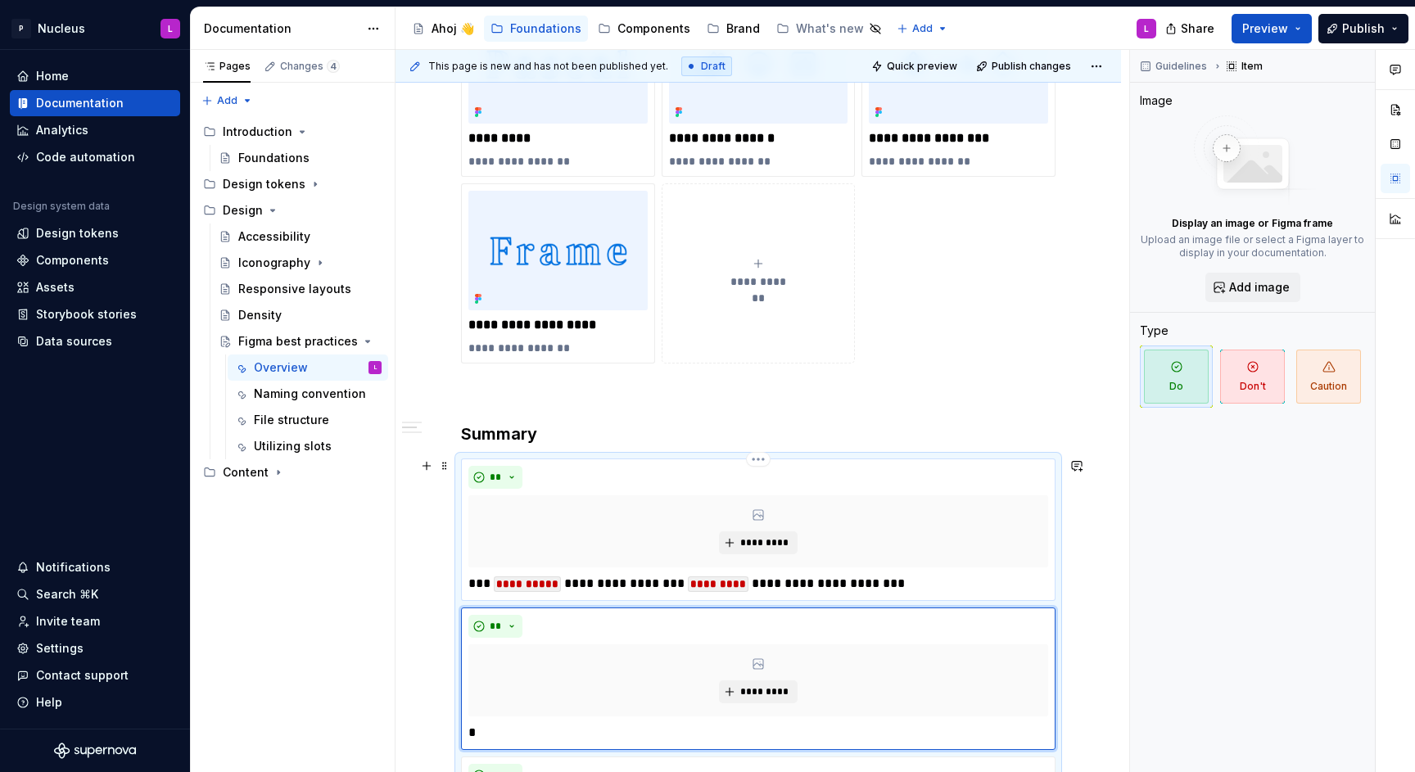
scroll to position [435, 0]
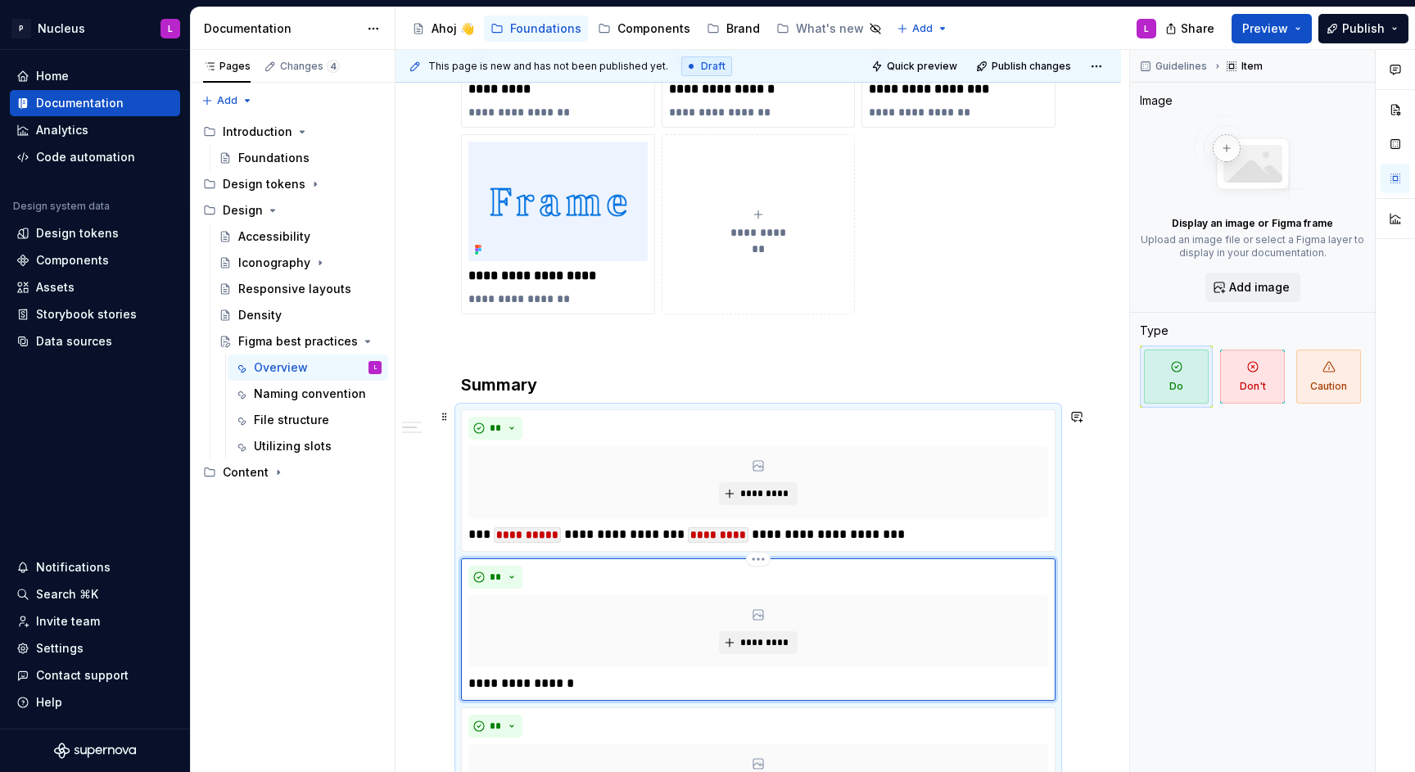
click at [502, 680] on p "**********" at bounding box center [757, 684] width 579 height 20
click at [613, 681] on p "*** ** *********" at bounding box center [757, 684] width 579 height 20
click at [506, 681] on p "**********" at bounding box center [757, 684] width 579 height 20
click at [588, 682] on p "*** ** *** **" at bounding box center [757, 684] width 579 height 20
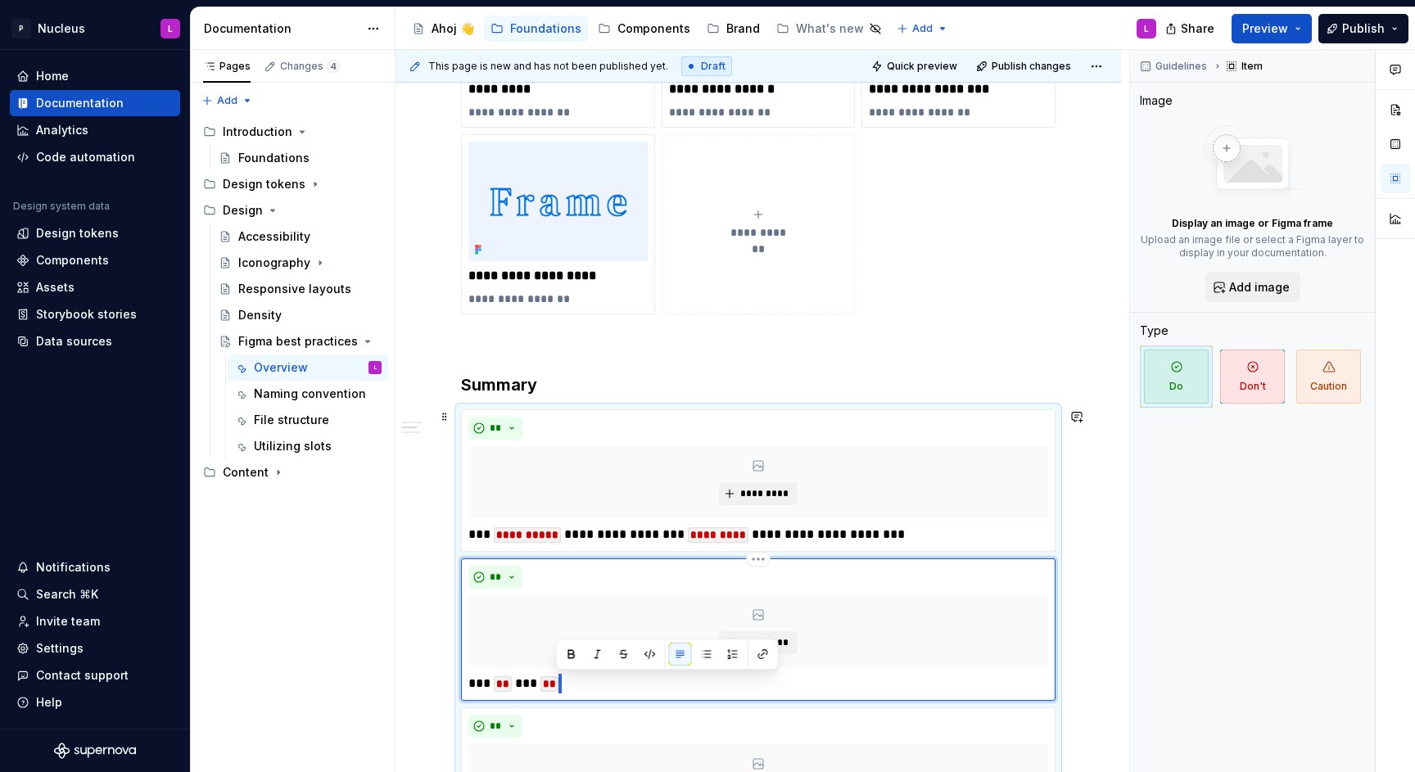
click at [595, 679] on p "*** ** *** **" at bounding box center [757, 684] width 579 height 20
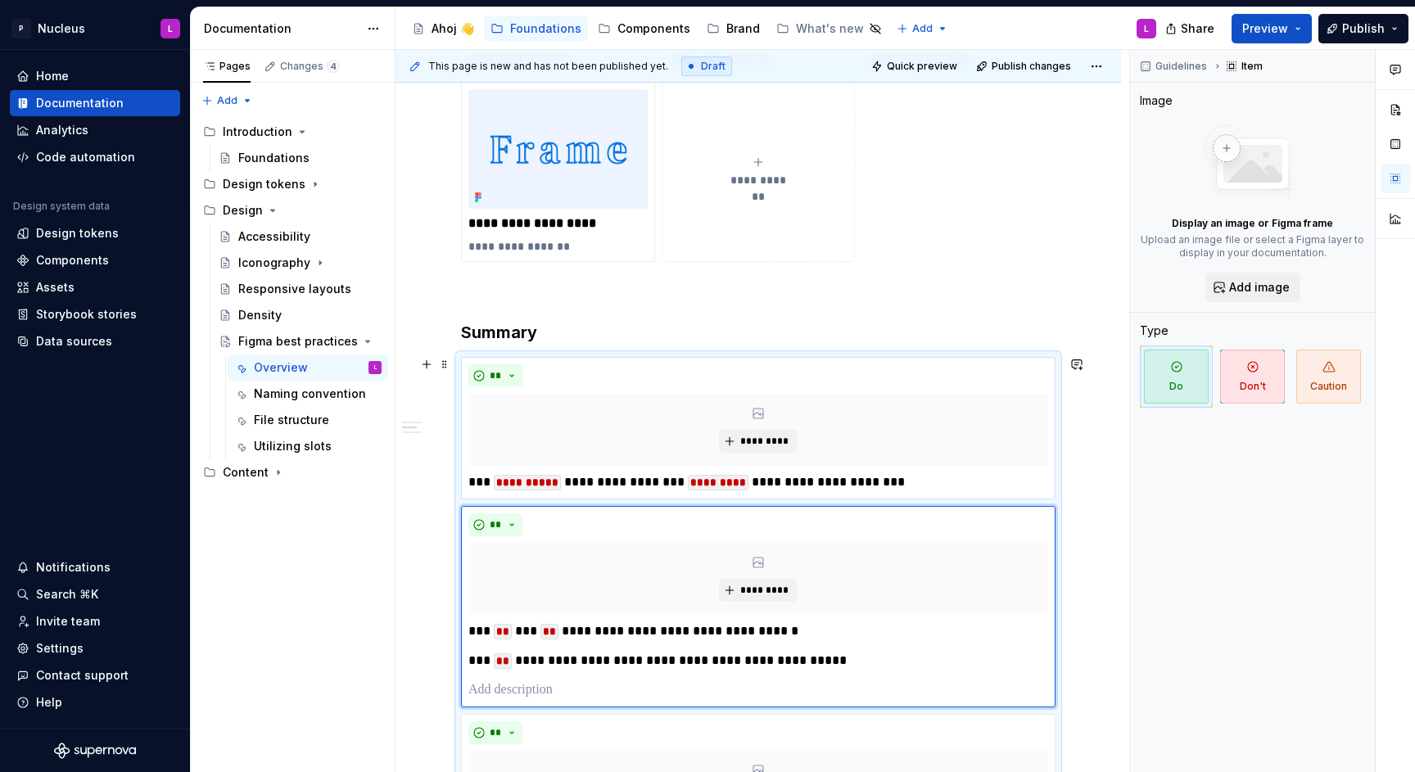
scroll to position [494, 0]
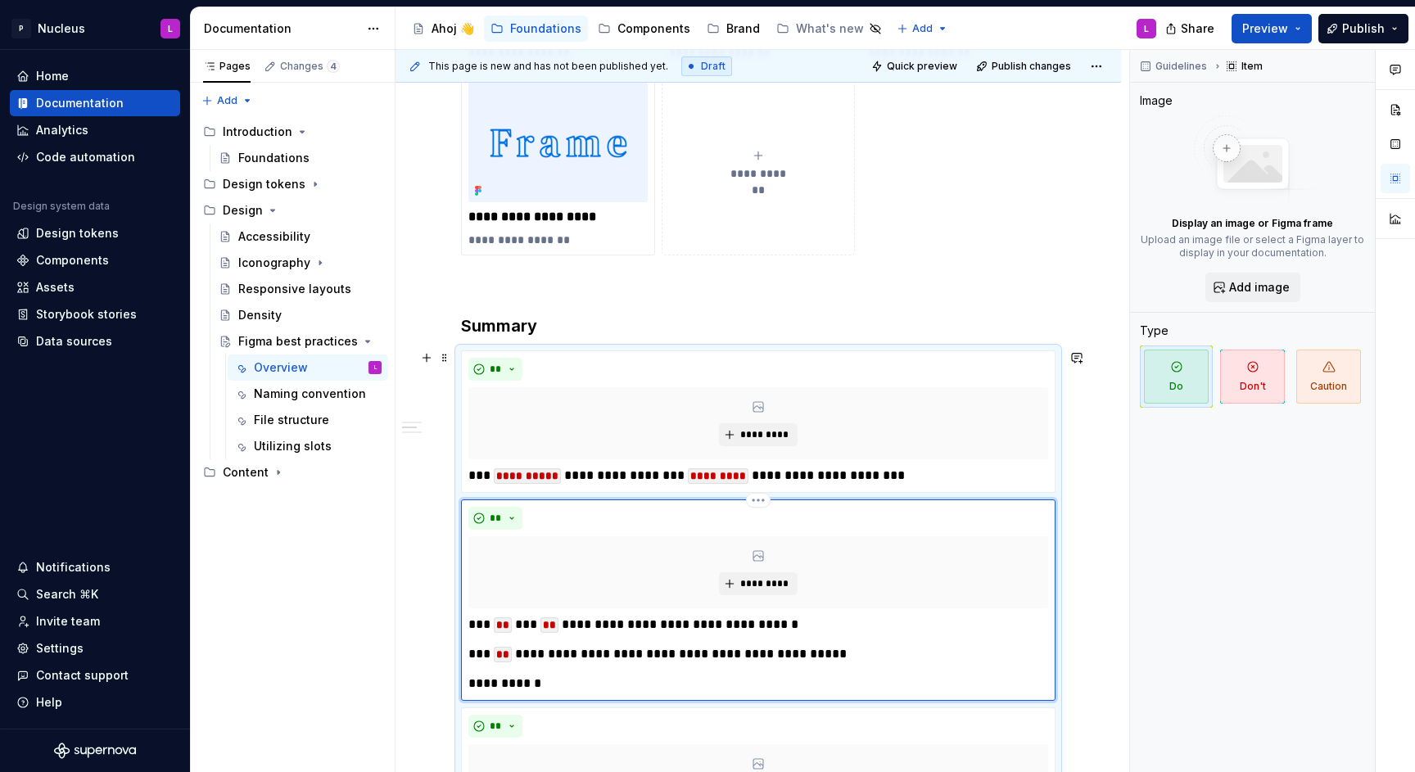
click at [488, 685] on p "**********" at bounding box center [757, 684] width 579 height 20
click at [569, 684] on p "*** * *****" at bounding box center [757, 684] width 579 height 20
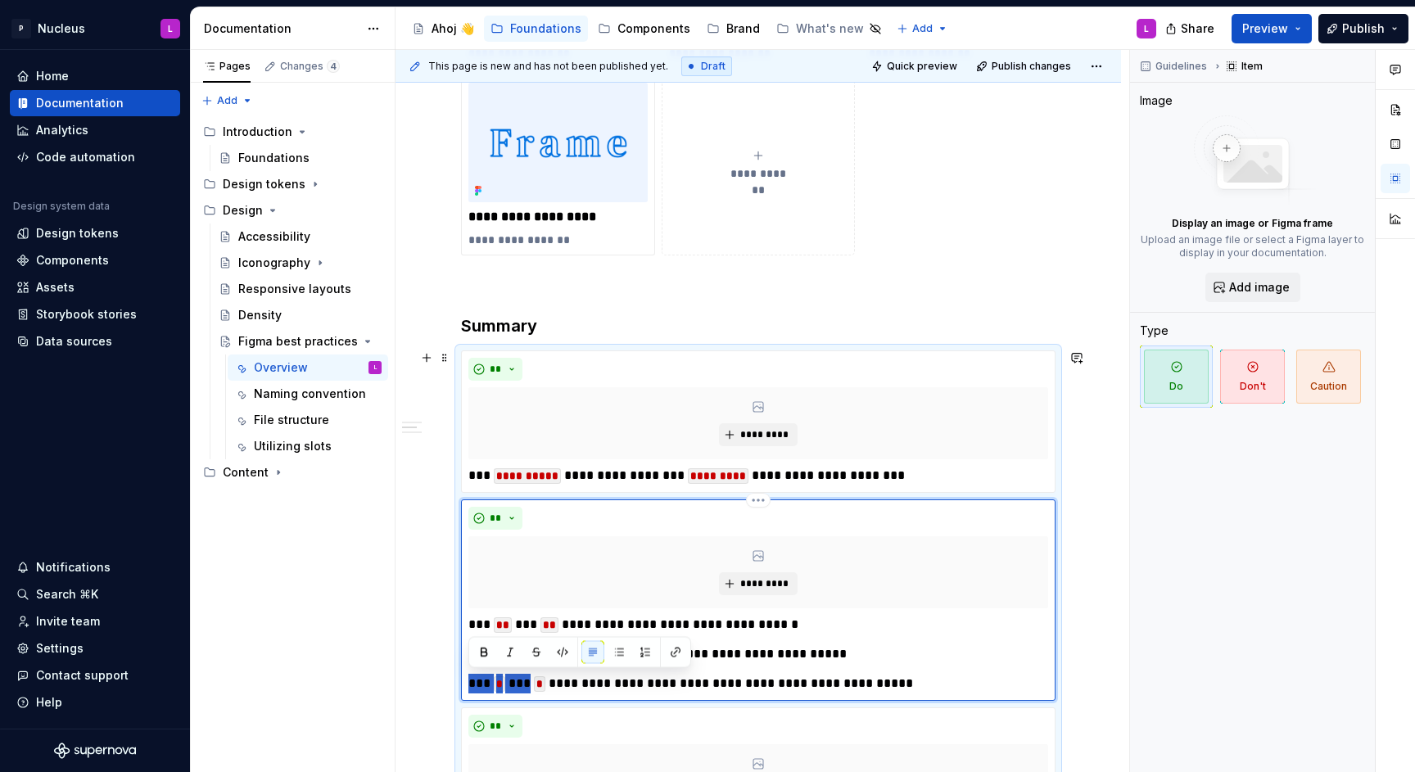
drag, startPoint x: 953, startPoint y: 670, endPoint x: 532, endPoint y: 676, distance: 421.0
click at [532, 676] on div "**********" at bounding box center [758, 654] width 580 height 79
click at [519, 686] on p "**********" at bounding box center [757, 684] width 579 height 20
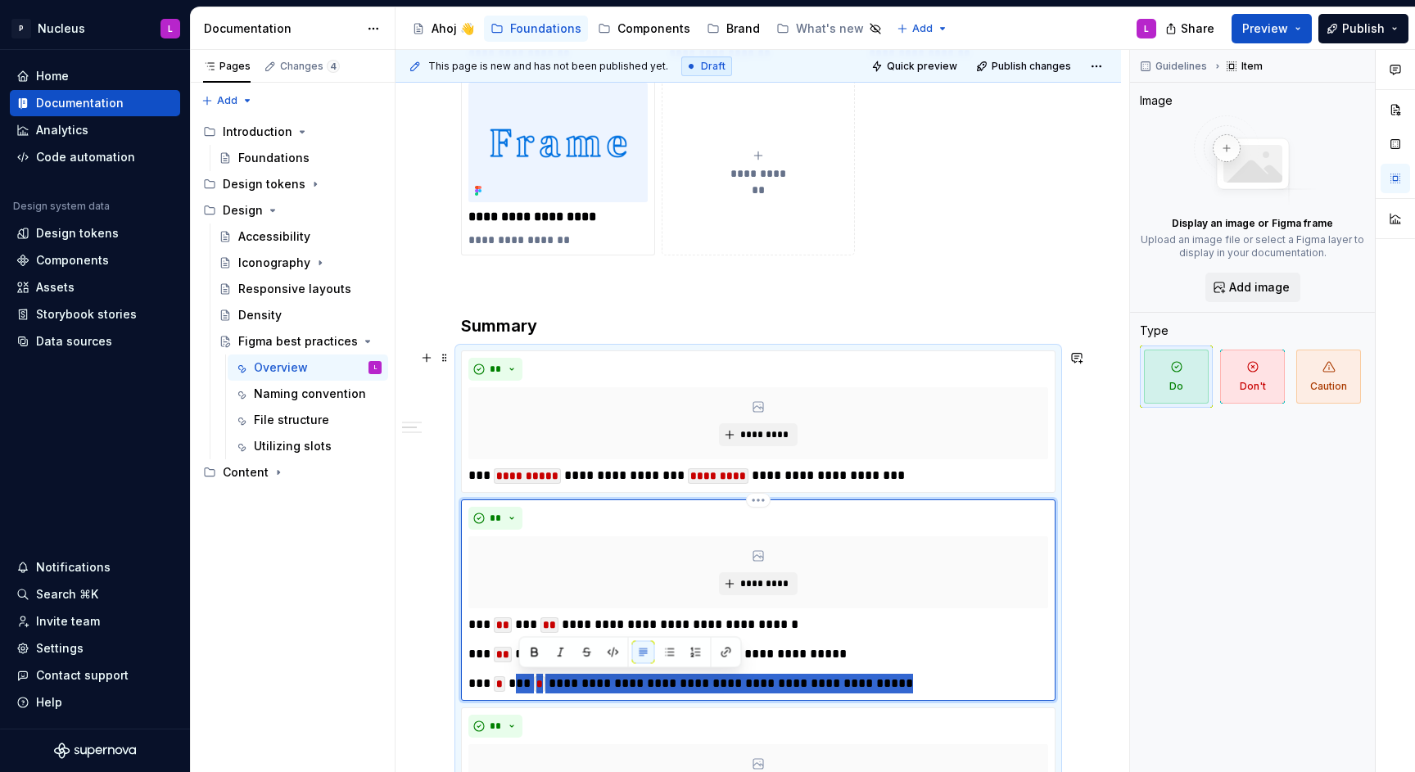
drag, startPoint x: 517, startPoint y: 684, endPoint x: 1007, endPoint y: 685, distance: 490.5
click at [1007, 685] on p "**********" at bounding box center [757, 684] width 579 height 20
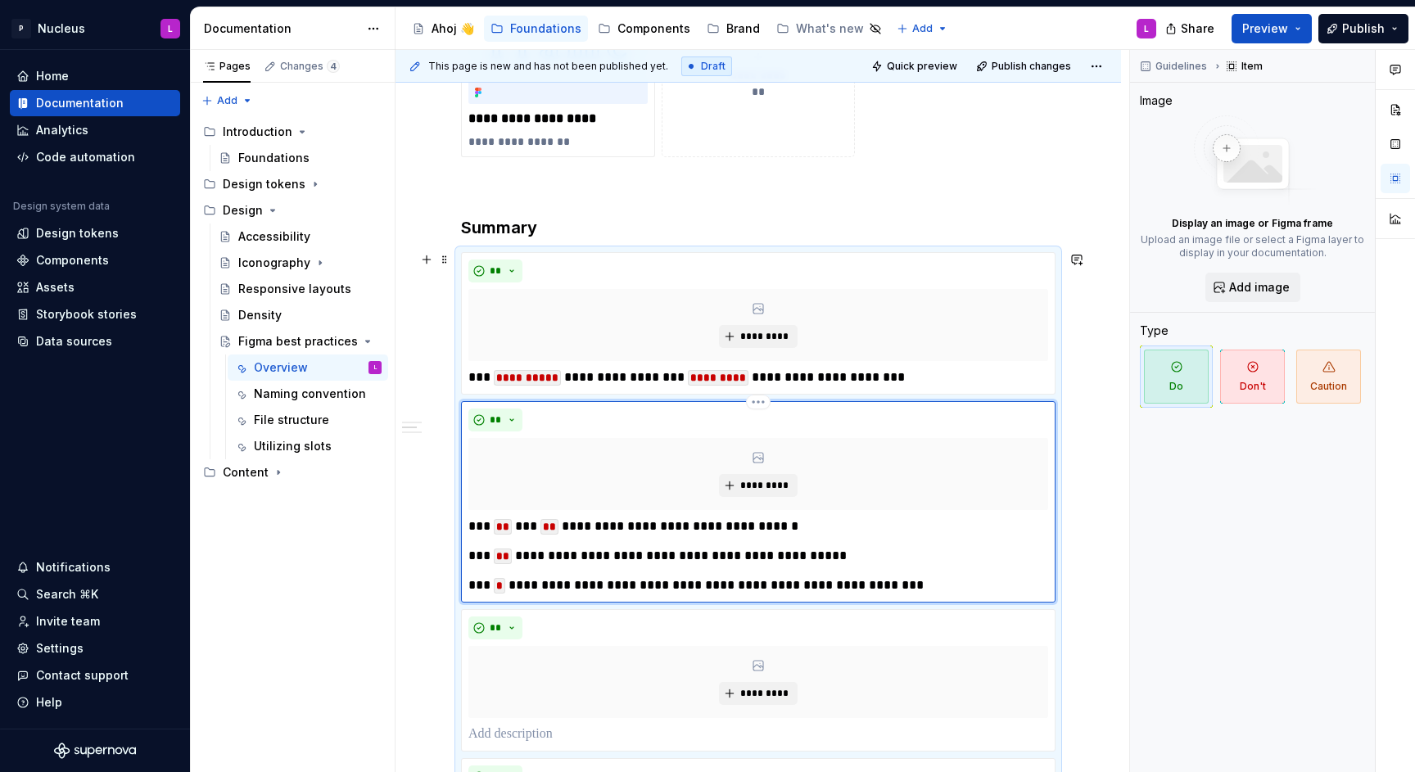
scroll to position [595, 0]
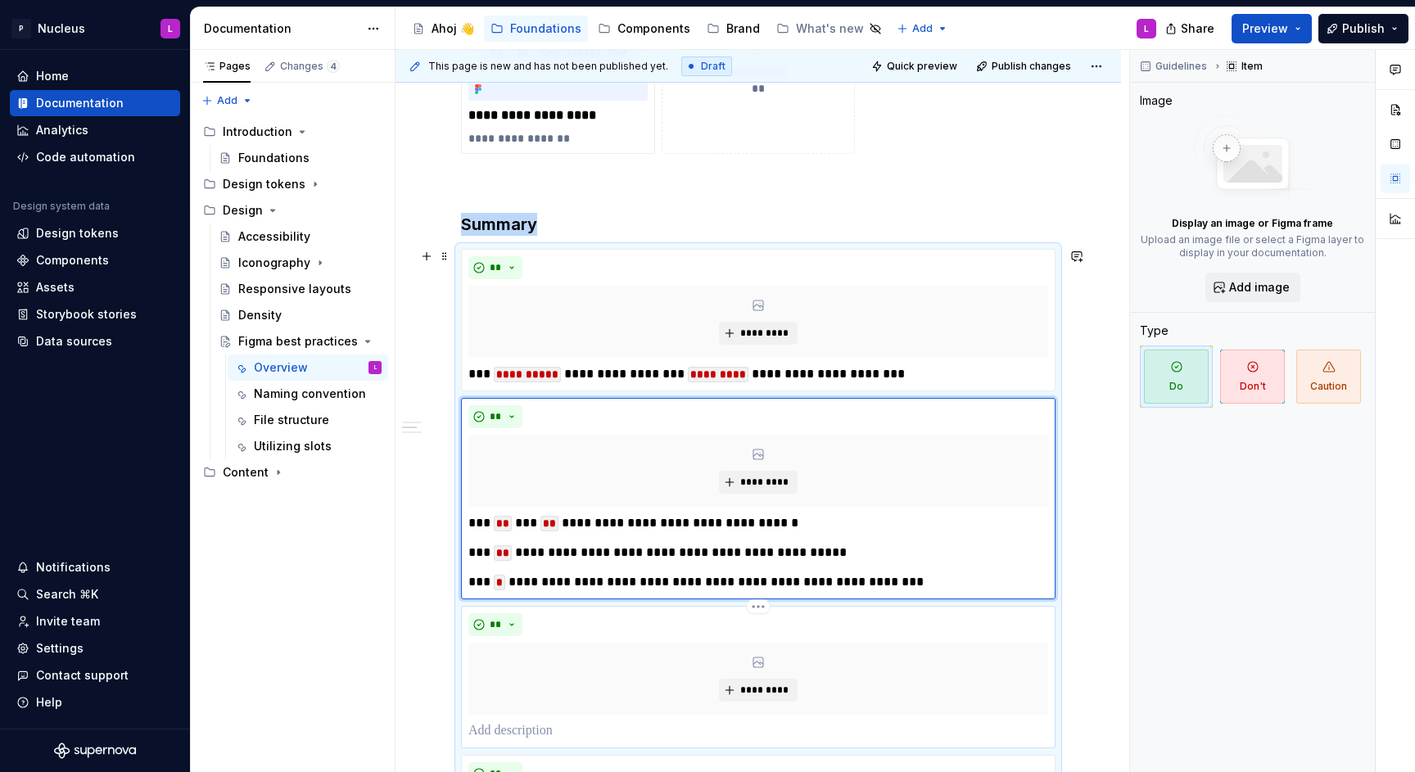
click at [536, 708] on div "*********" at bounding box center [758, 679] width 580 height 72
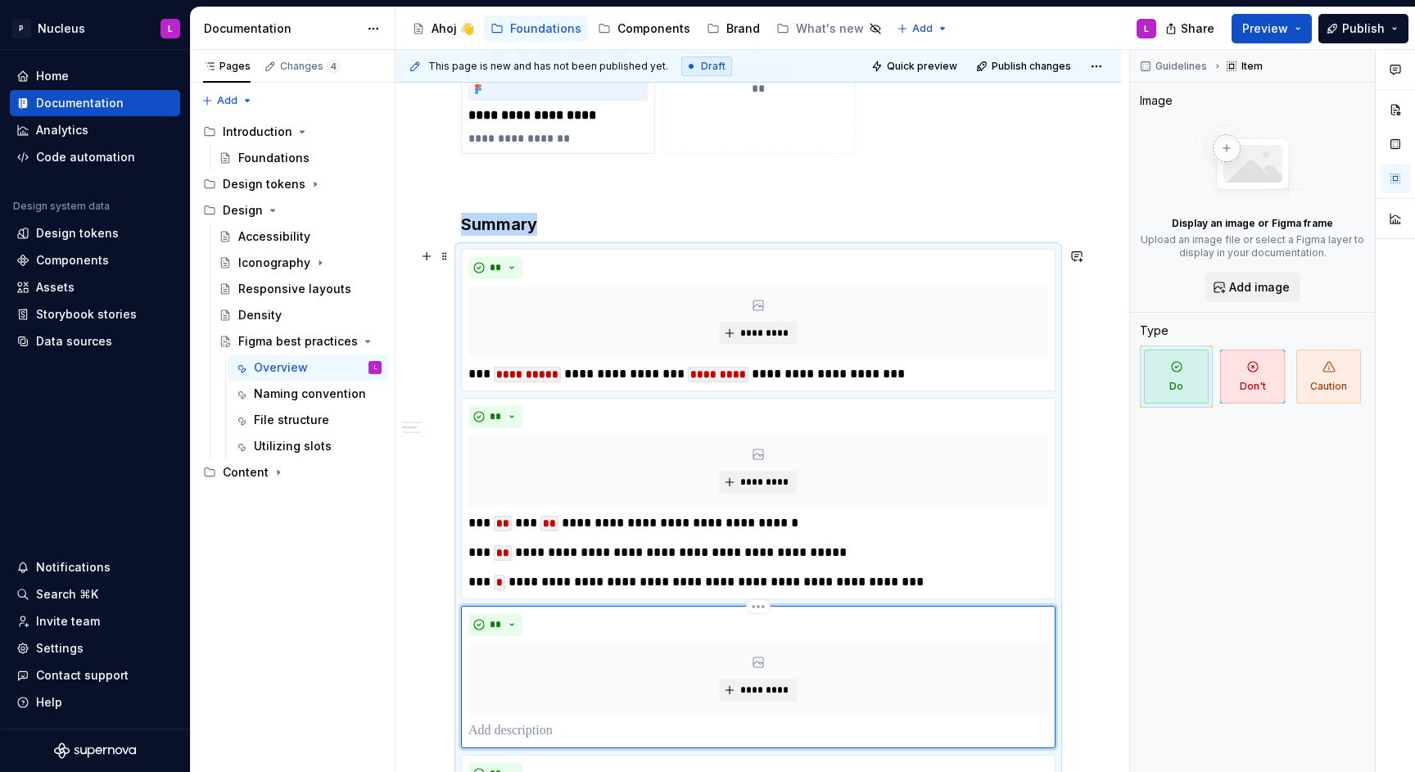
click at [543, 733] on p at bounding box center [758, 731] width 580 height 20
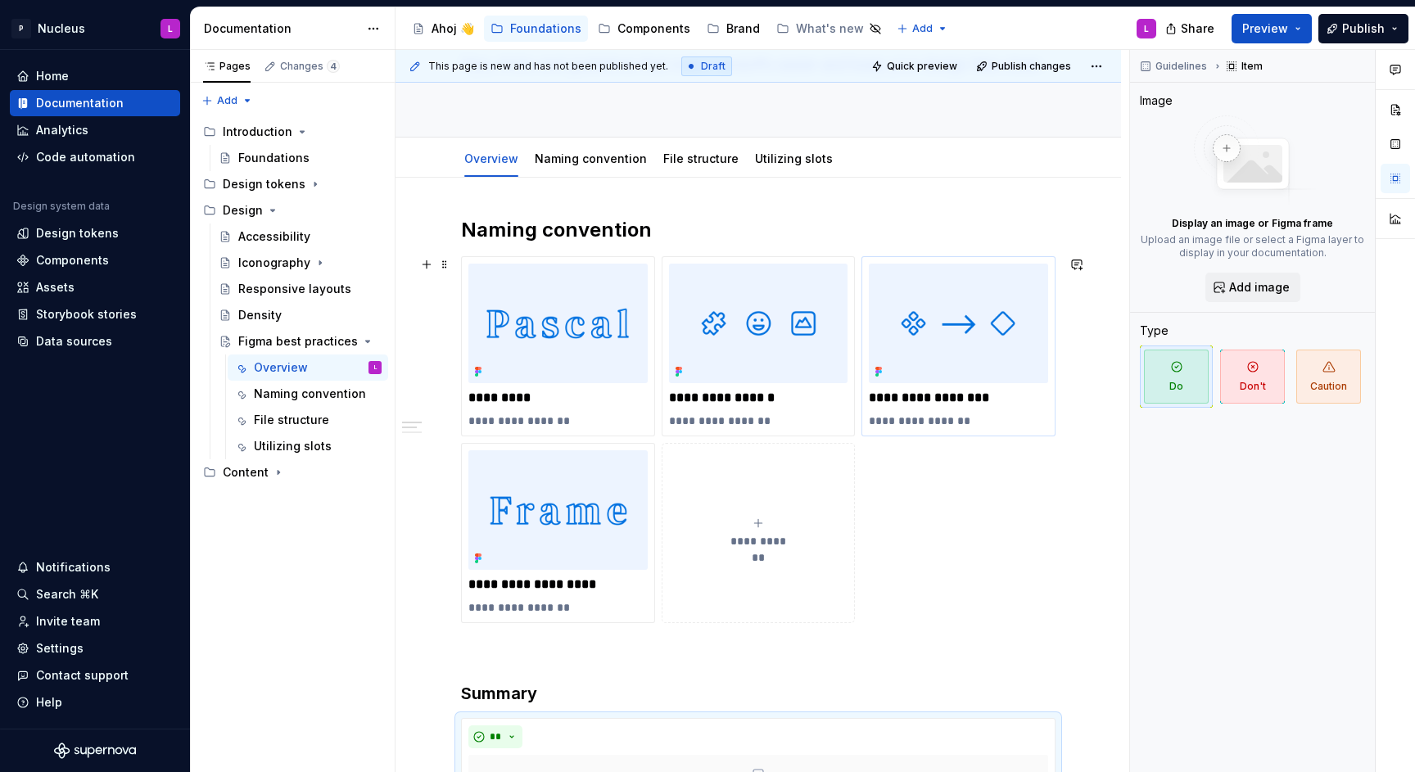
scroll to position [133, 0]
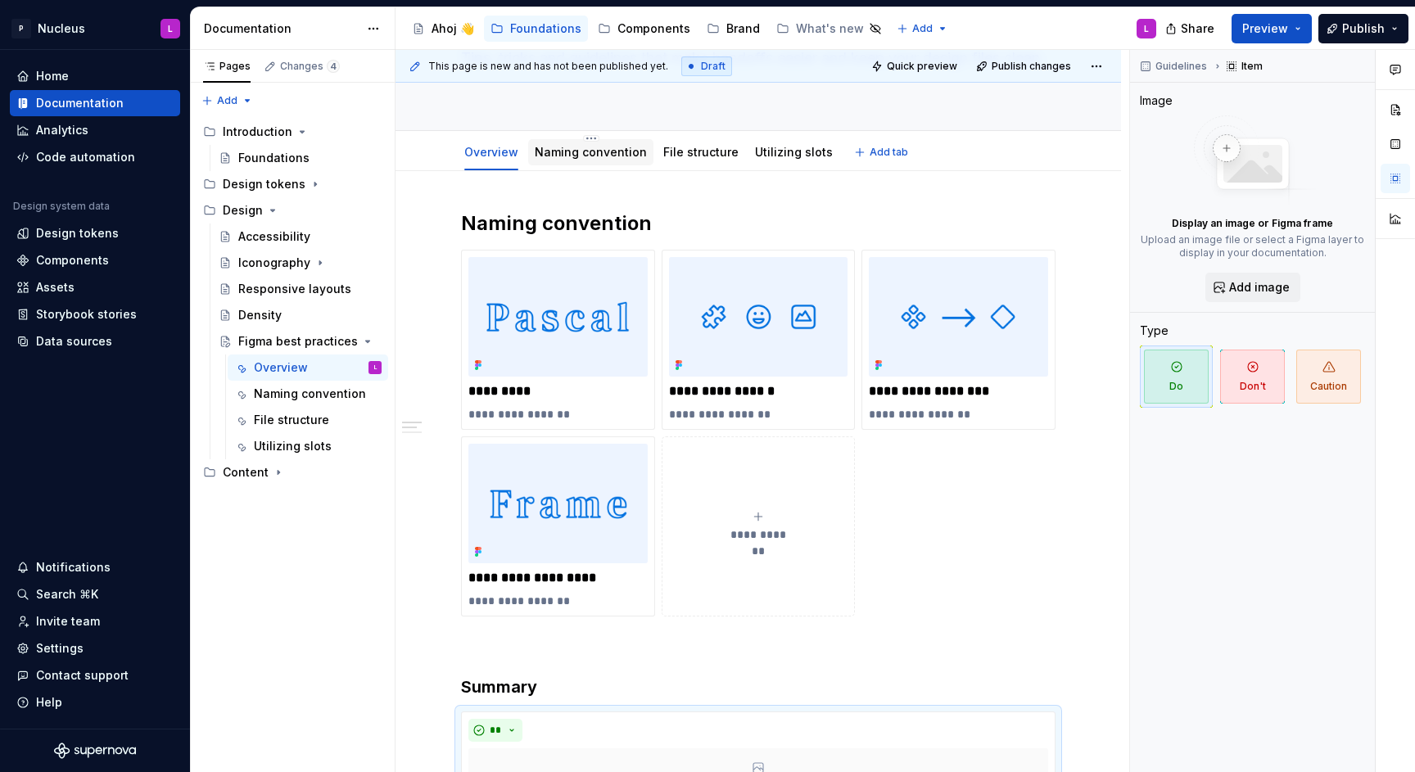
click at [550, 149] on link "Naming convention" at bounding box center [591, 152] width 112 height 14
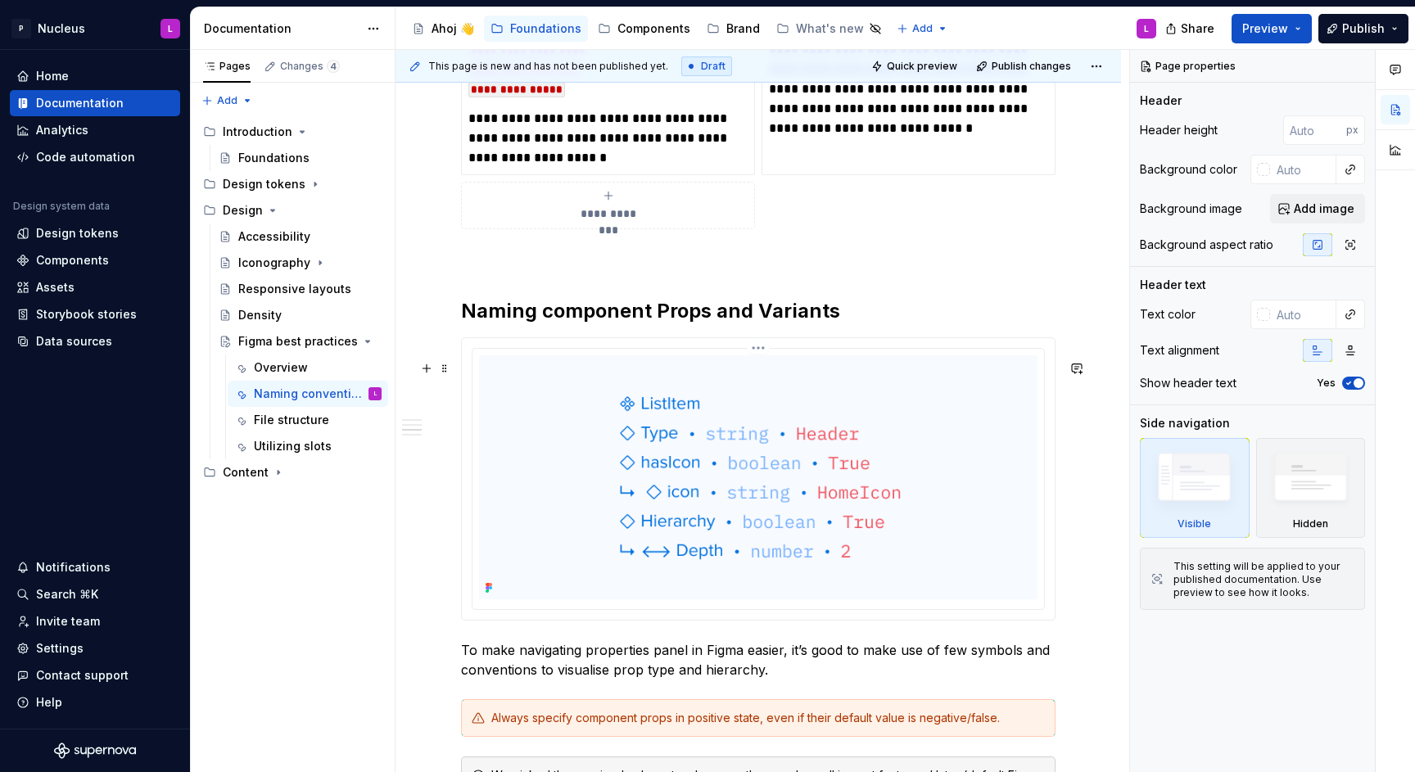
scroll to position [3064, 0]
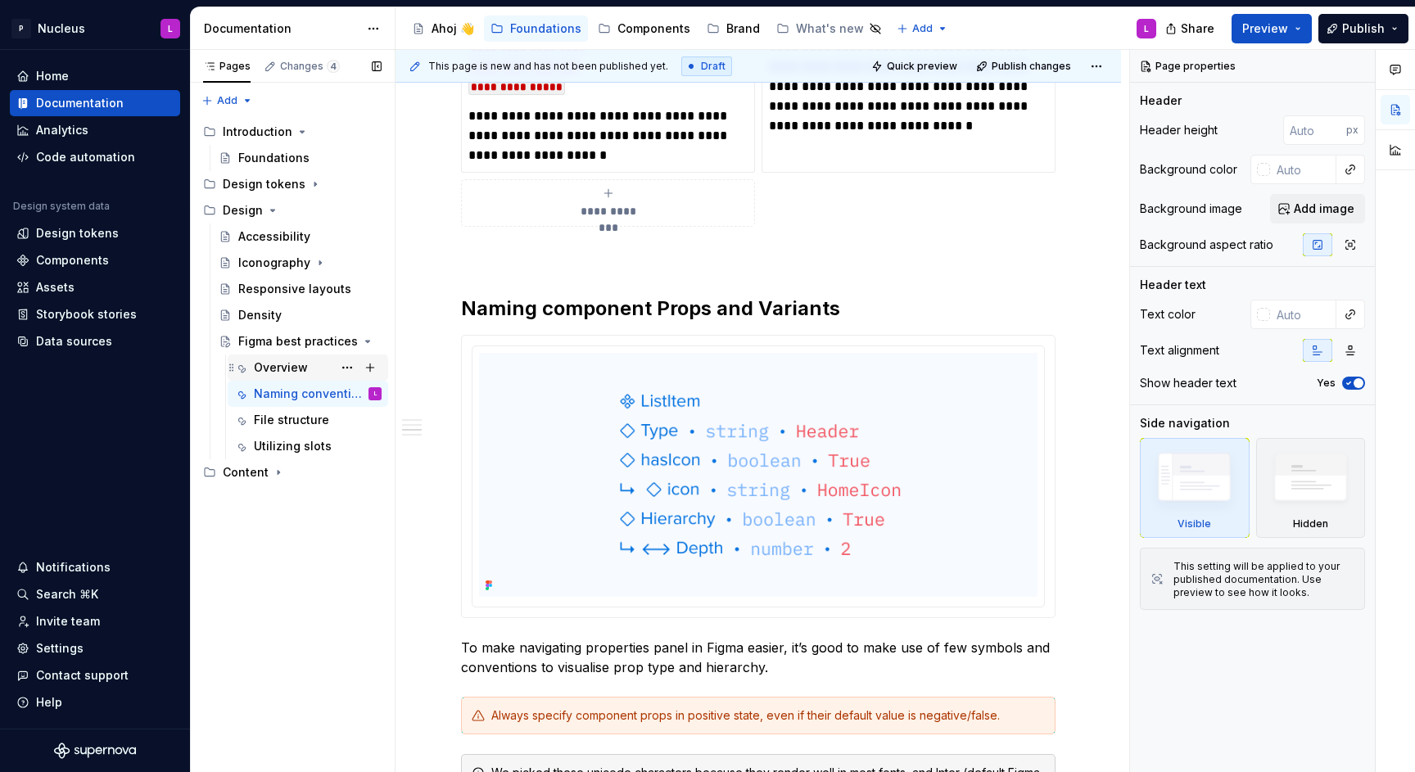
click at [281, 368] on div "Overview" at bounding box center [281, 368] width 54 height 16
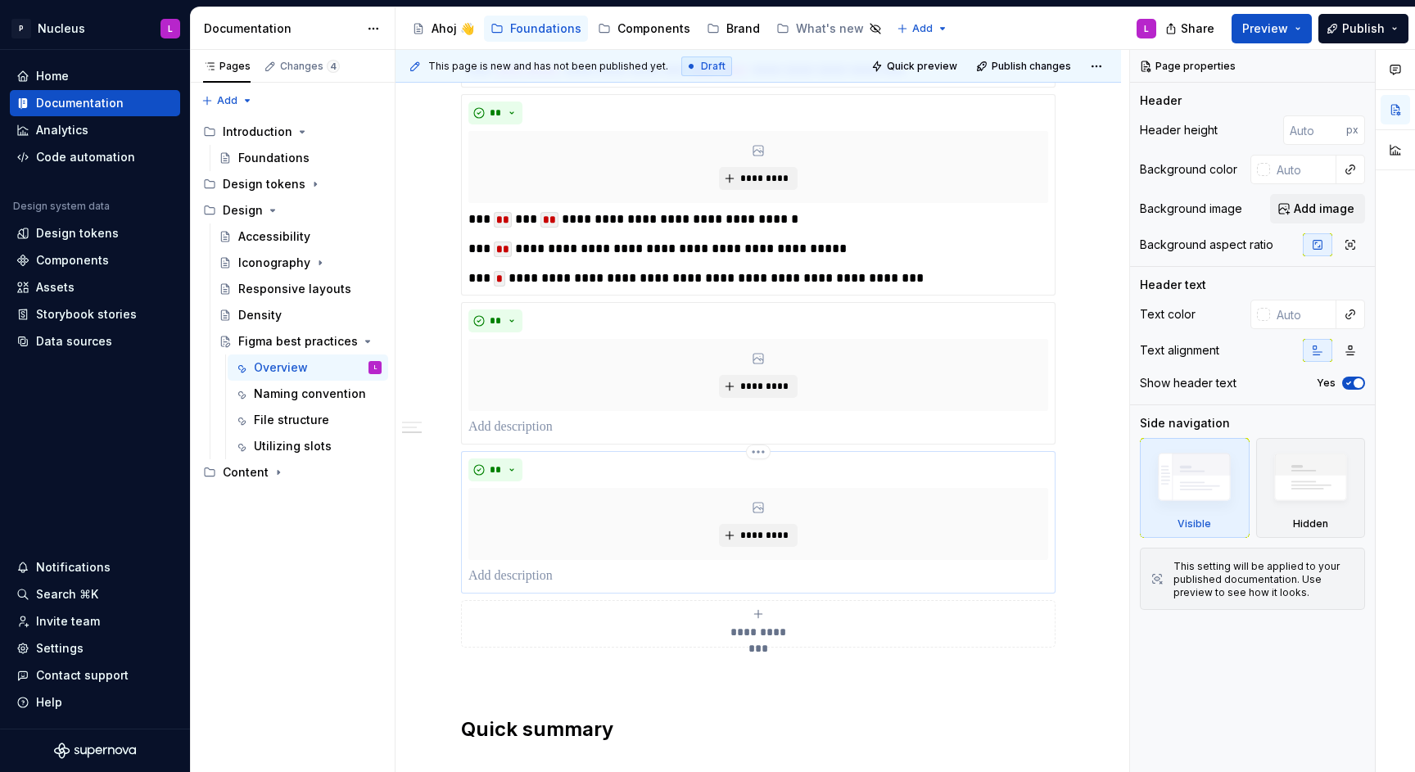
scroll to position [911, 0]
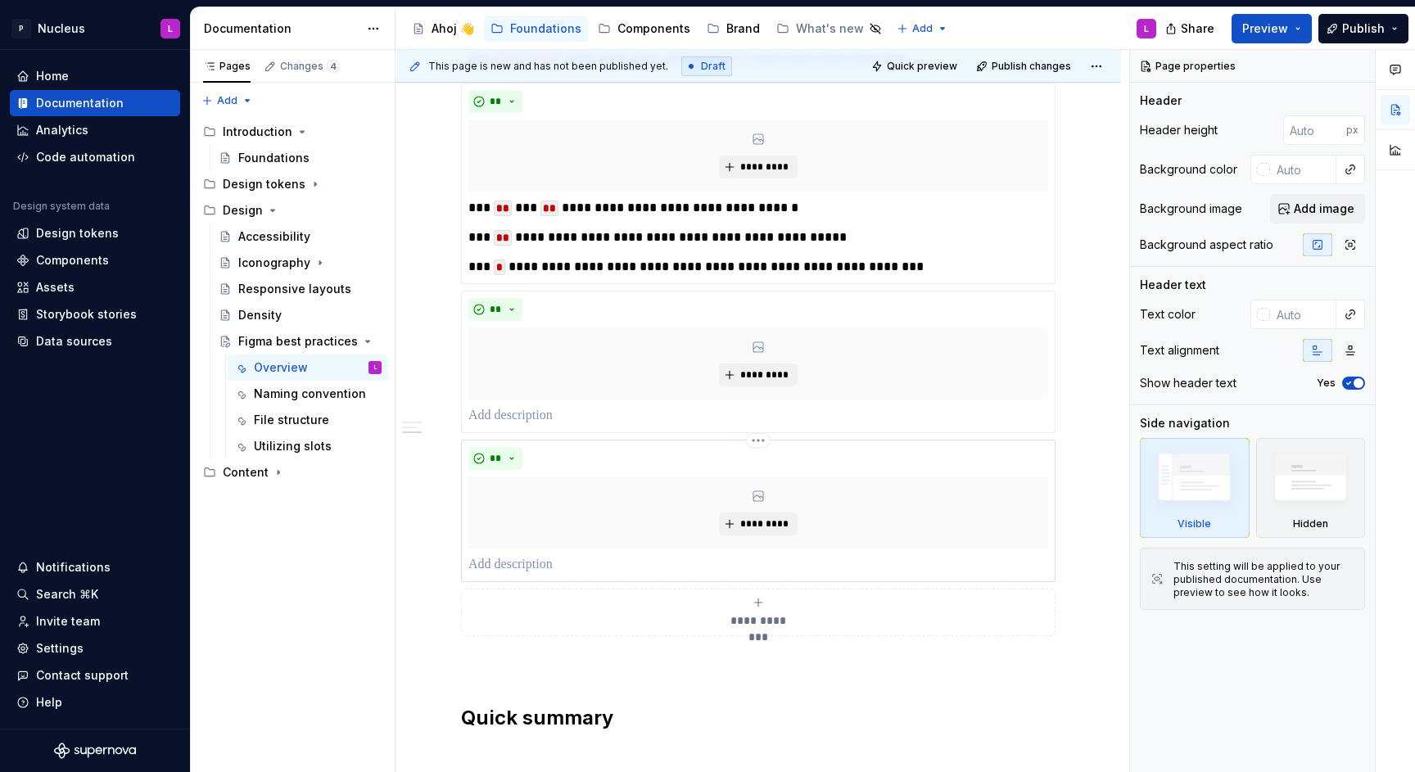
click at [522, 591] on button "**********" at bounding box center [758, 612] width 595 height 47
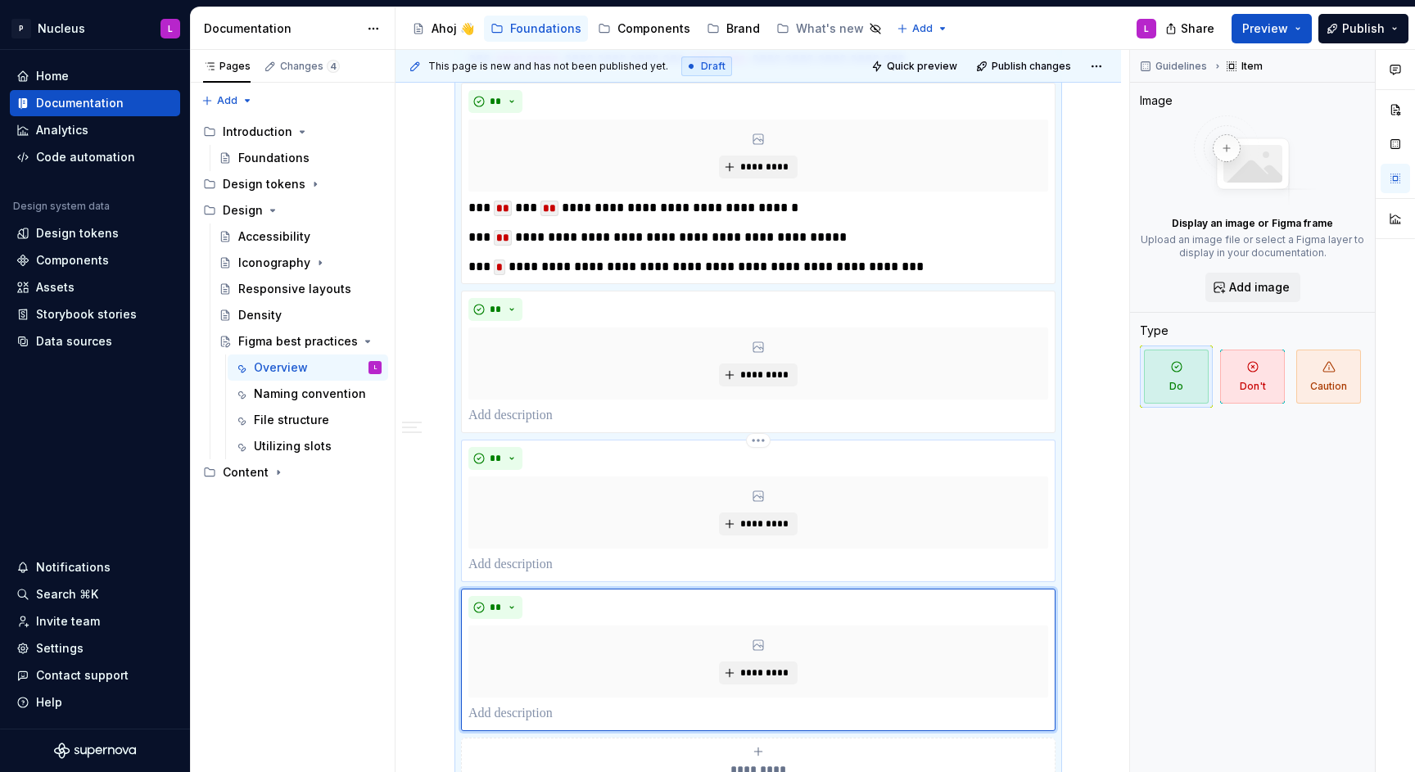
click at [522, 559] on p at bounding box center [758, 565] width 580 height 20
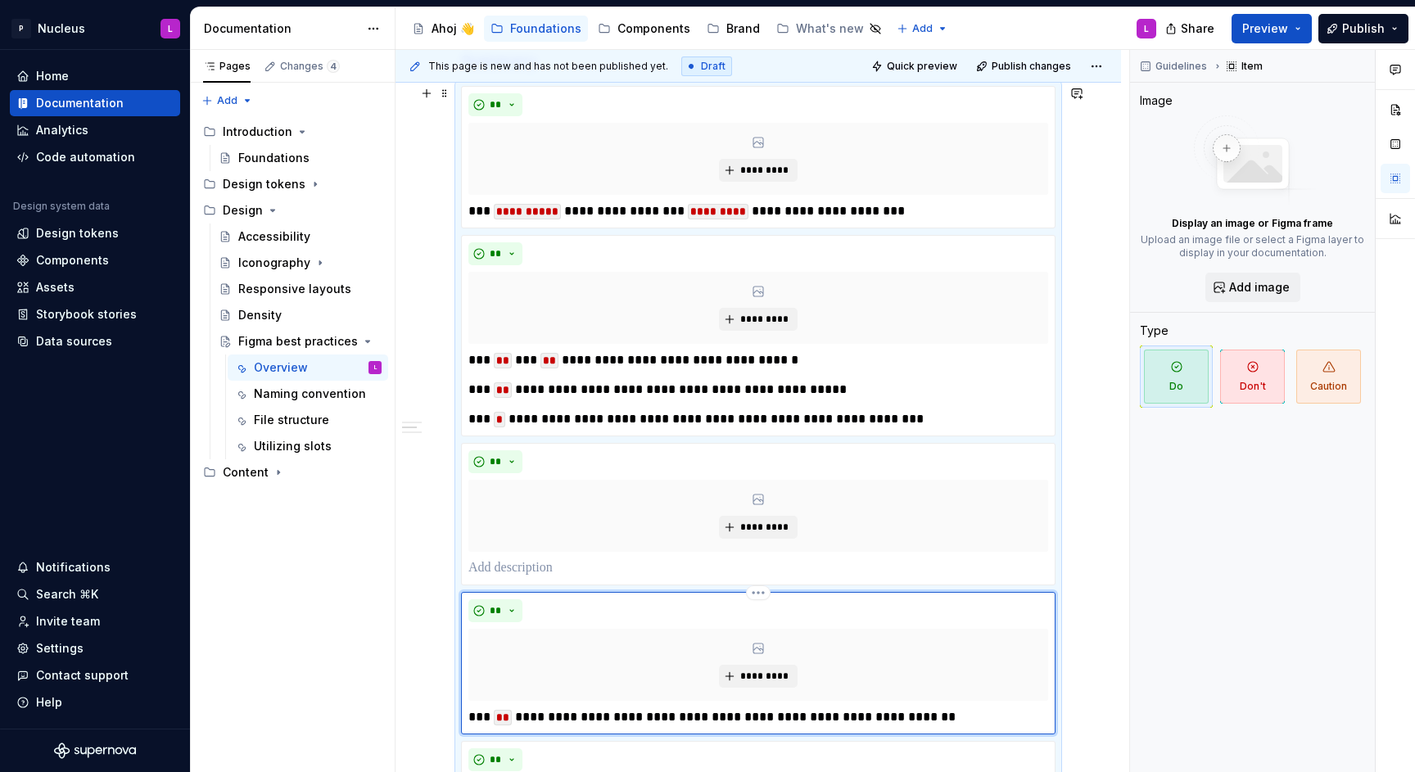
scroll to position [748, 0]
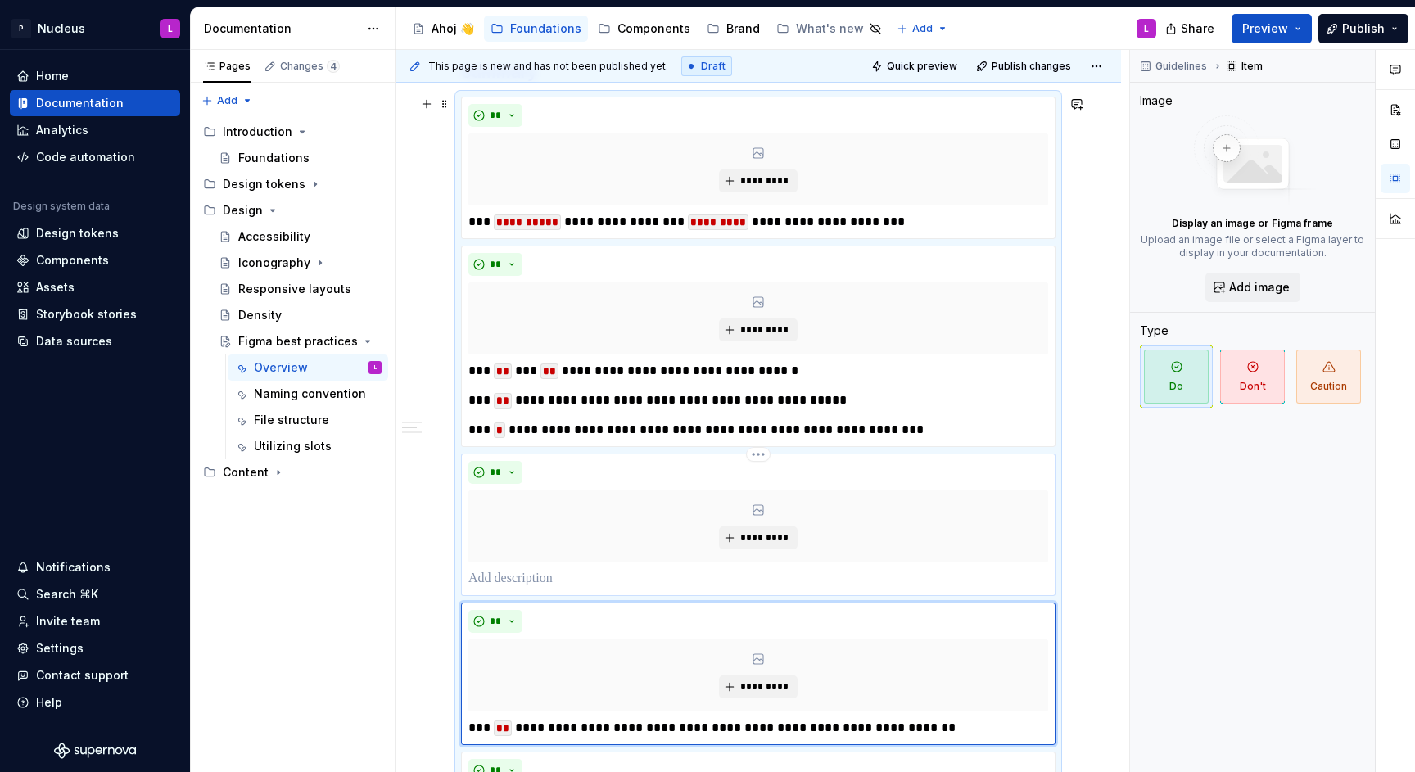
click at [574, 578] on p at bounding box center [758, 579] width 580 height 20
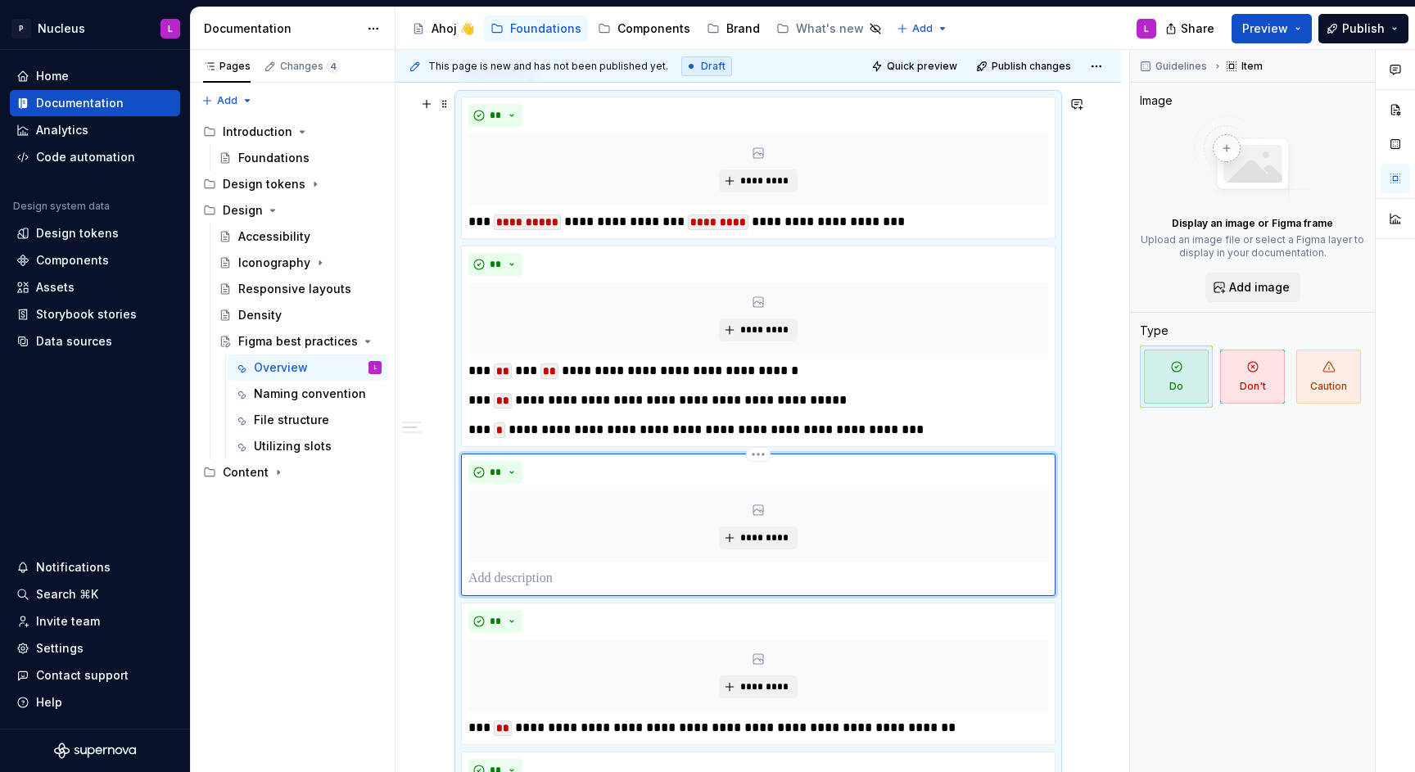
scroll to position [708, 0]
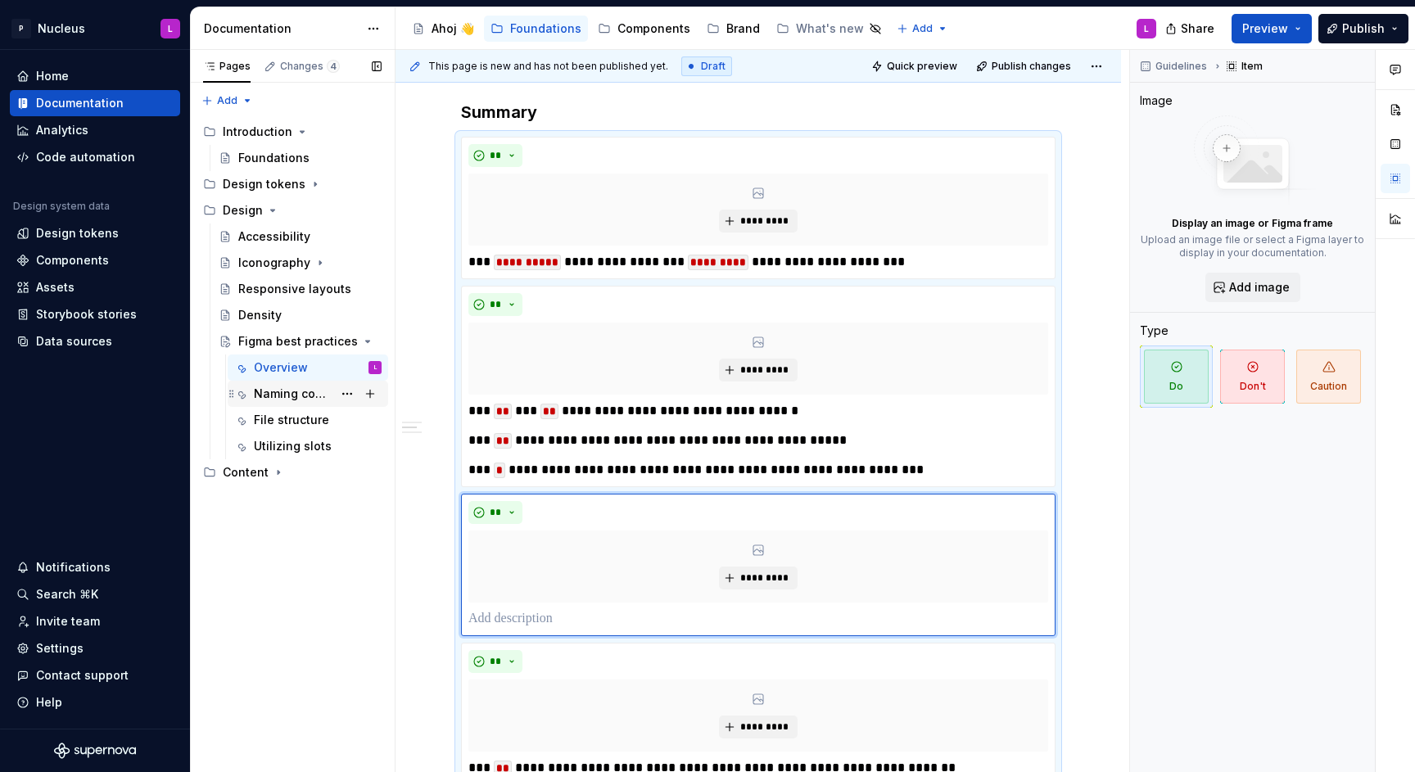
click at [300, 389] on div "Naming convention" at bounding box center [293, 394] width 79 height 16
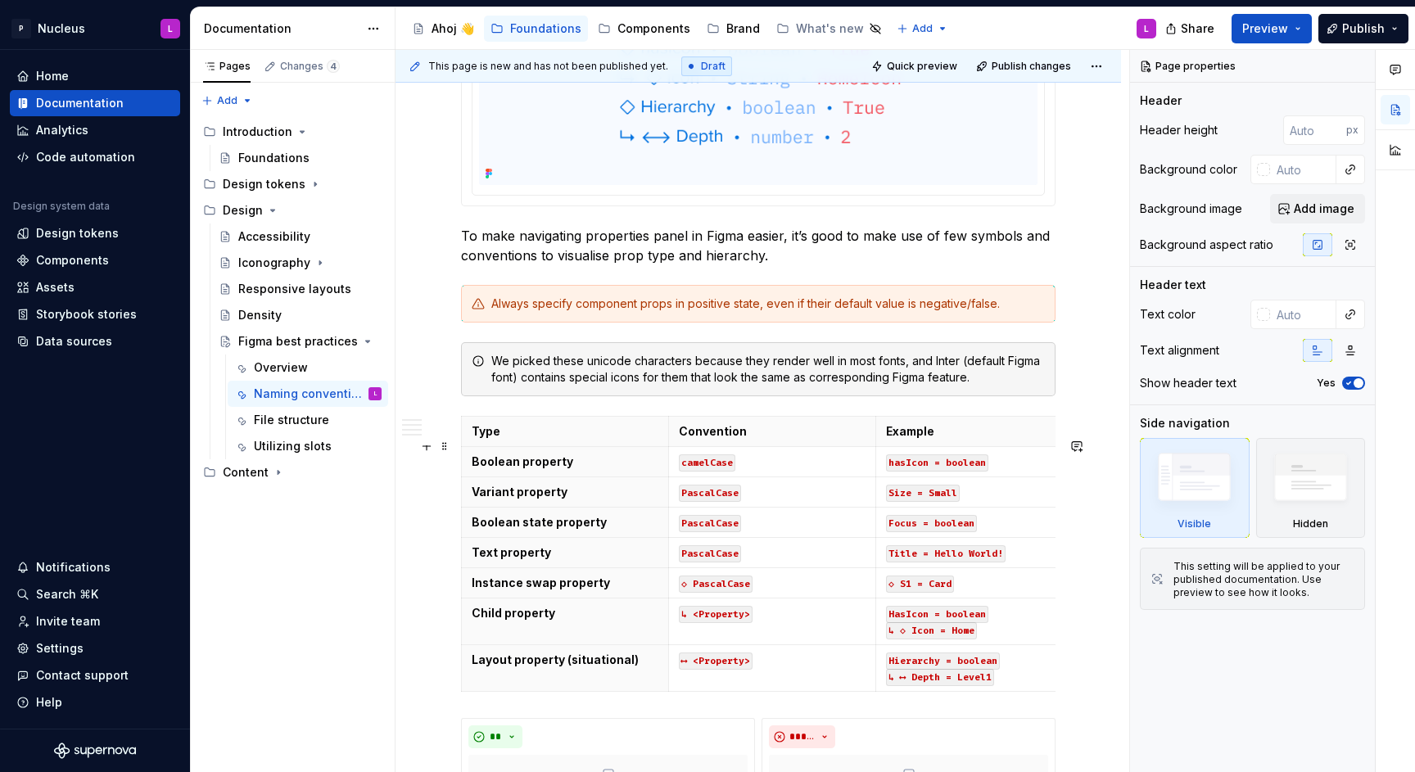
scroll to position [3484, 0]
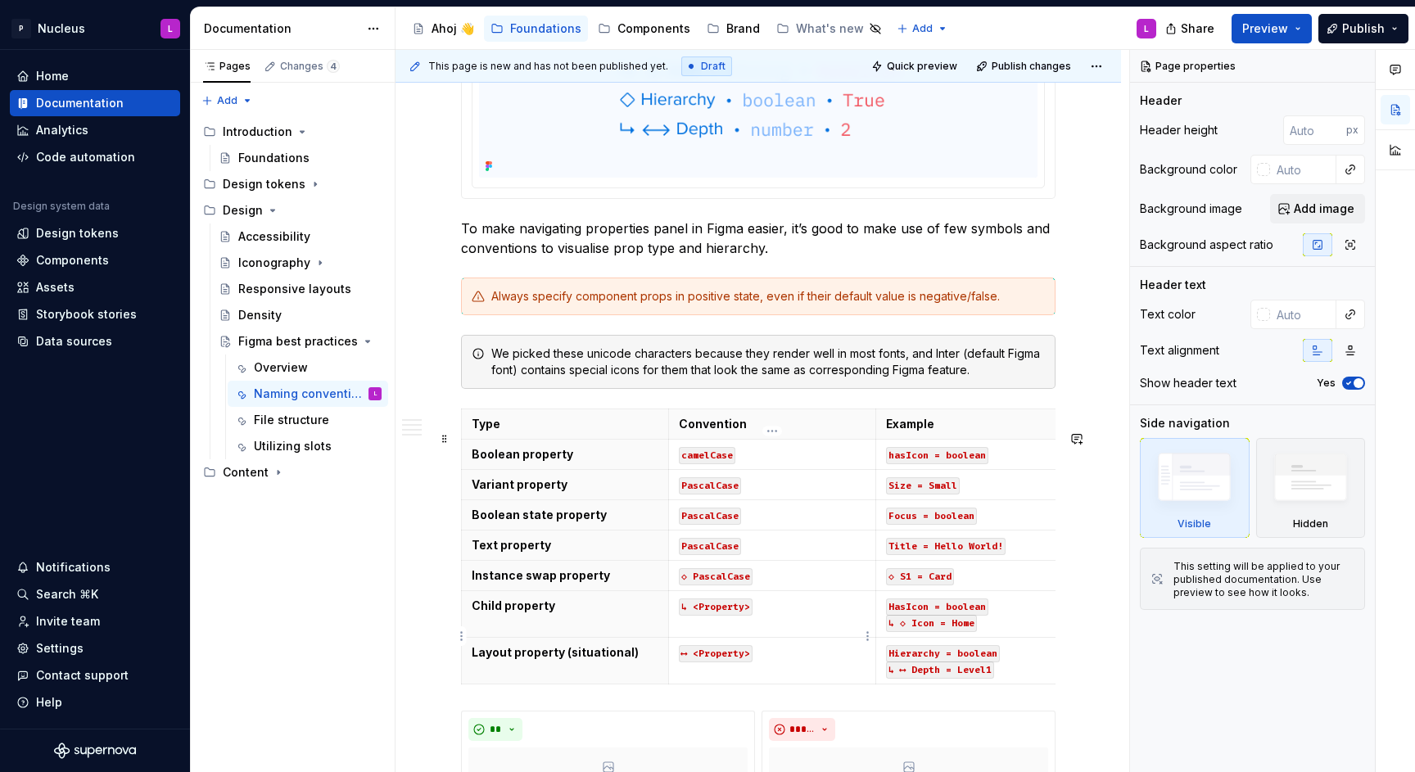
click at [684, 616] on code "↳ <Property>" at bounding box center [716, 607] width 74 height 17
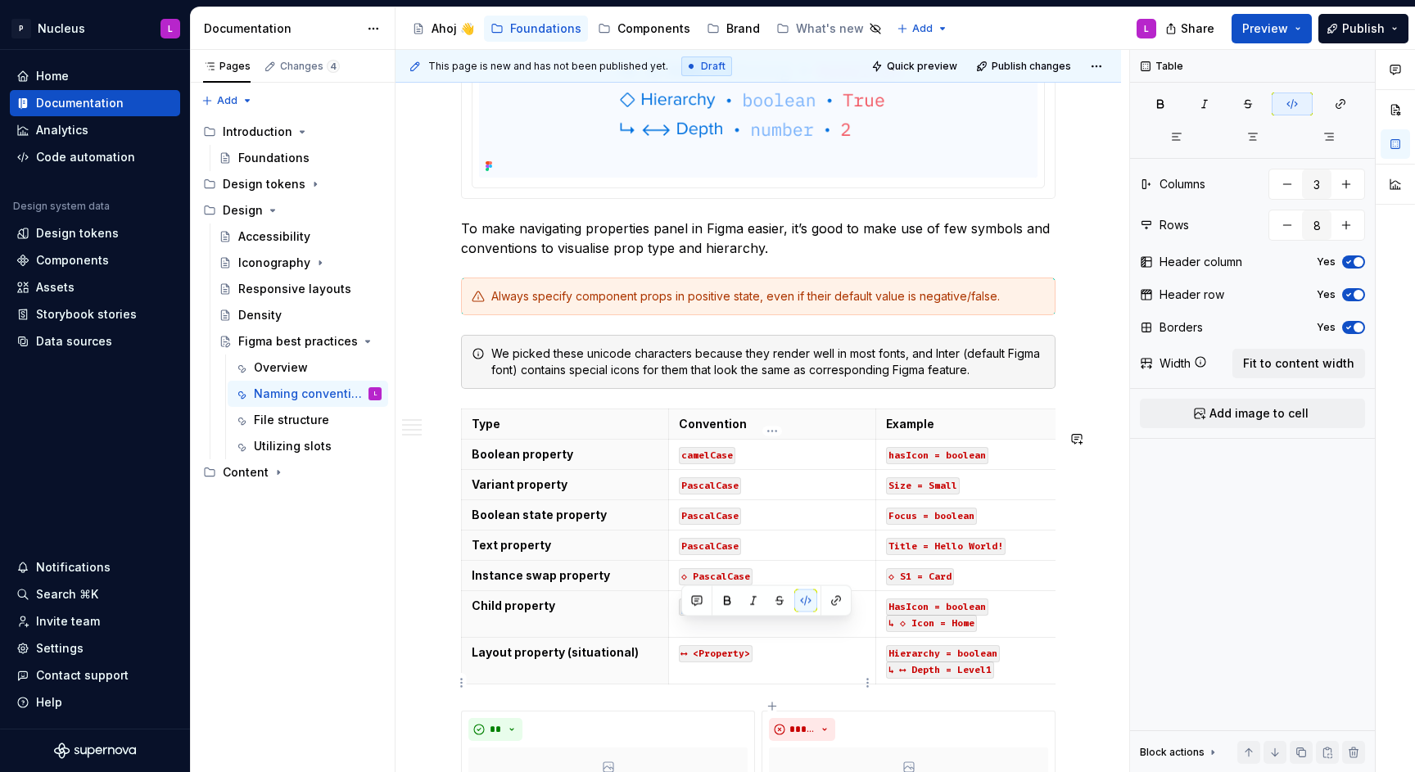
copy code "↳"
click at [735, 616] on code "↳ <Property>" at bounding box center [716, 607] width 74 height 17
drag, startPoint x: 749, startPoint y: 626, endPoint x: 674, endPoint y: 626, distance: 75.3
click at [674, 626] on td "↳ <Property>" at bounding box center [772, 613] width 207 height 47
copy code "↳ <Property>"
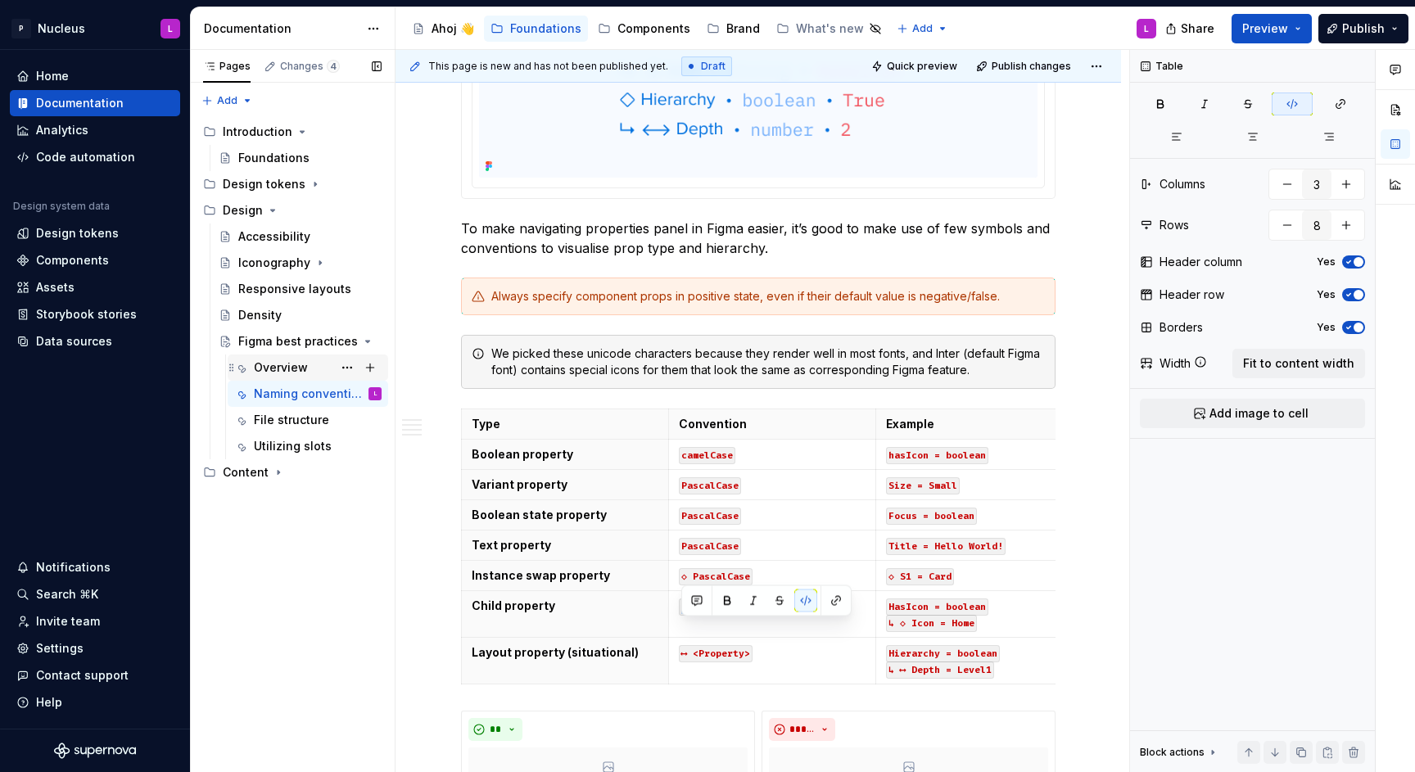
click at [305, 369] on div "Overview" at bounding box center [281, 368] width 54 height 16
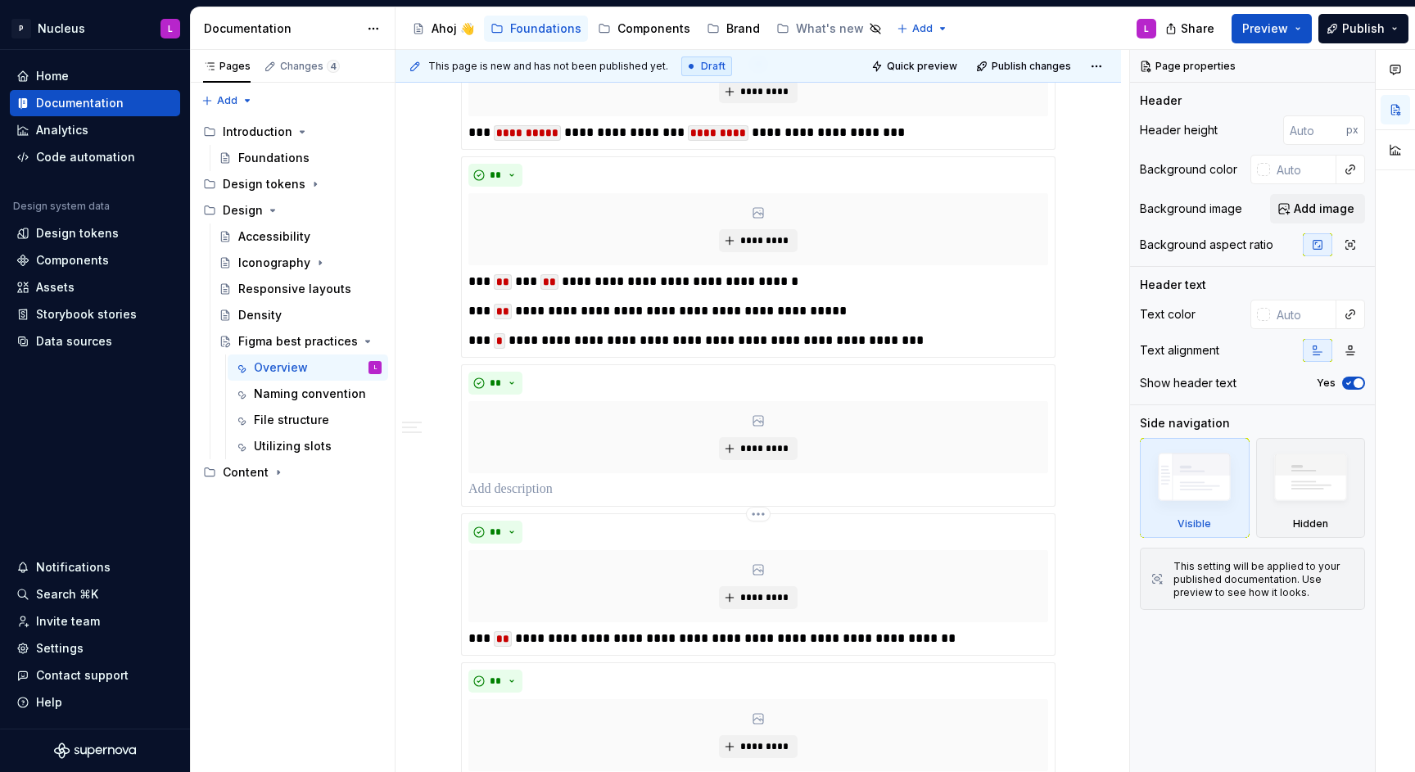
scroll to position [839, 0]
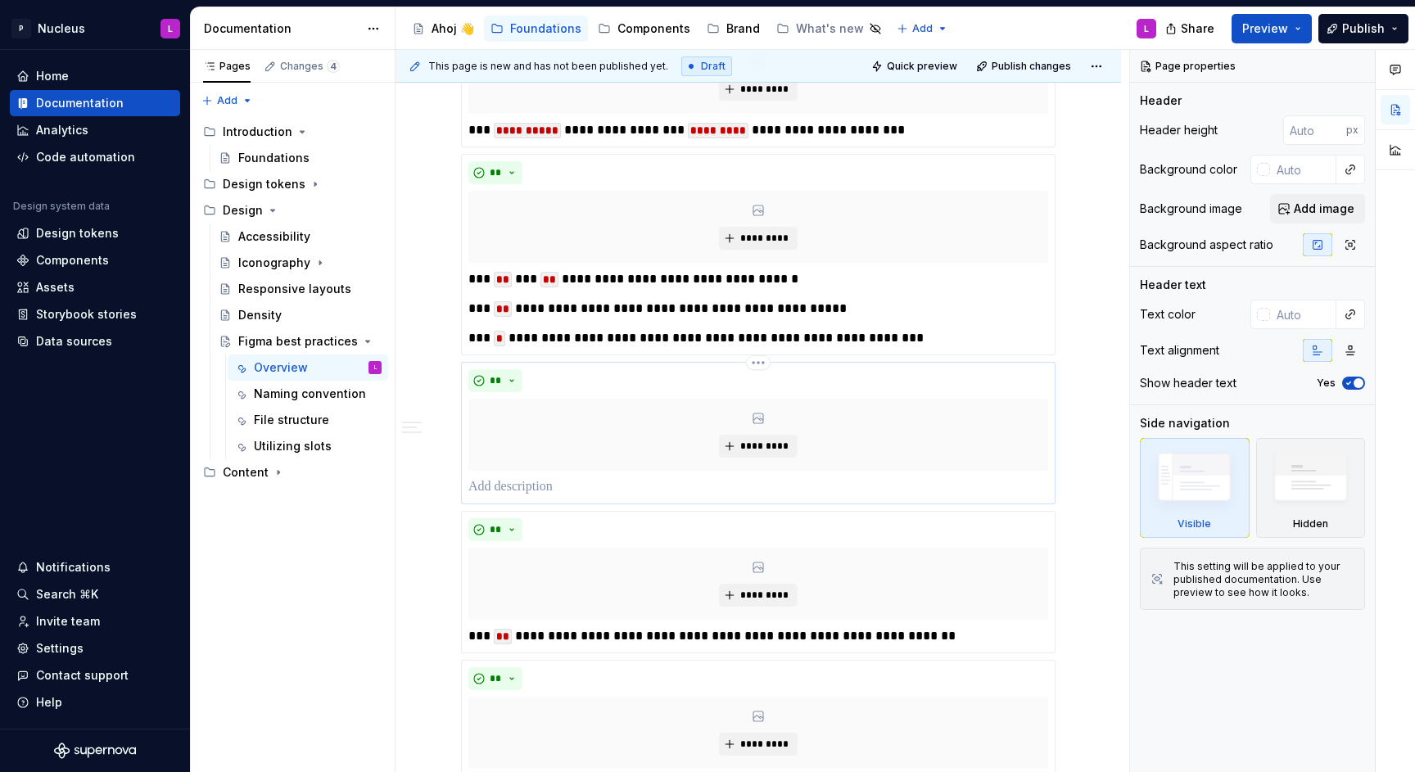
click at [513, 476] on div "** *********" at bounding box center [758, 433] width 580 height 128
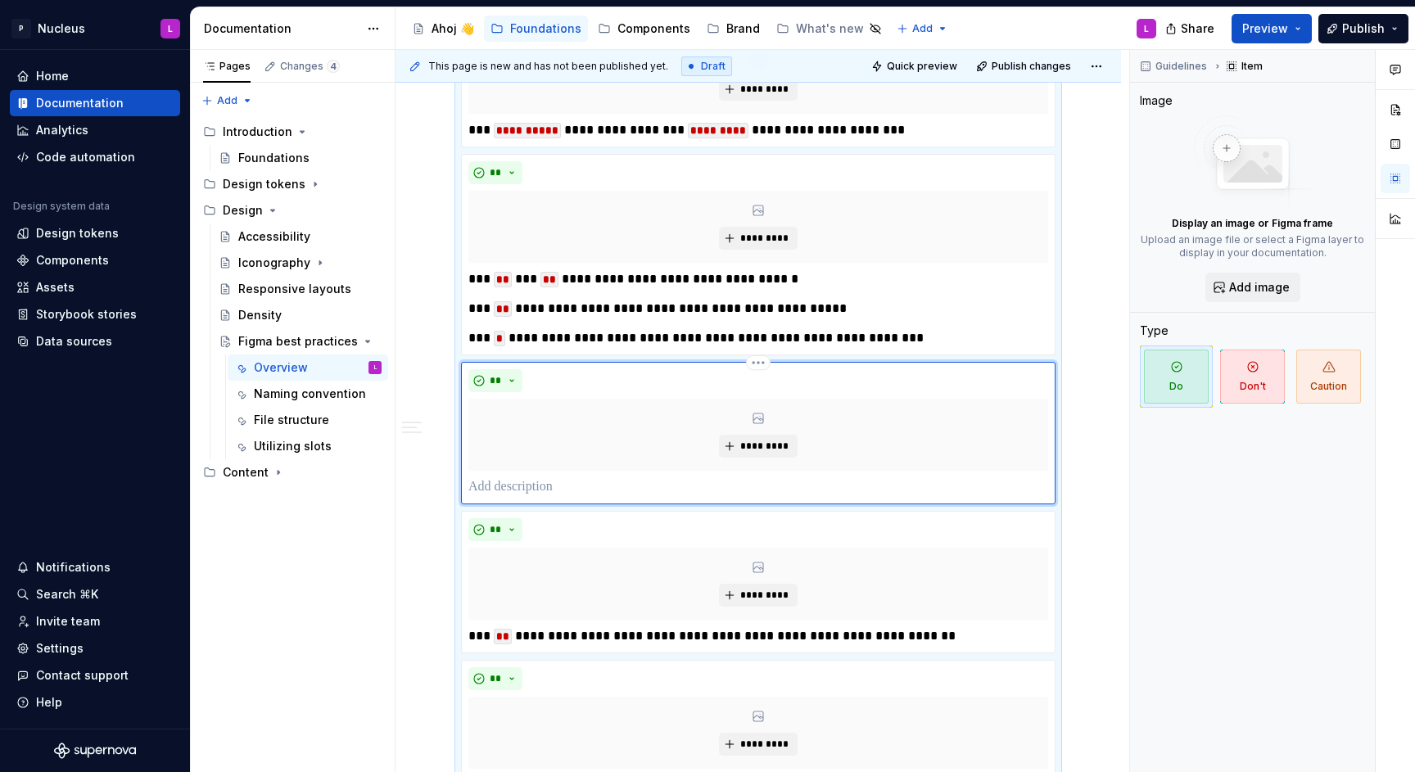
click at [510, 480] on p at bounding box center [758, 487] width 580 height 20
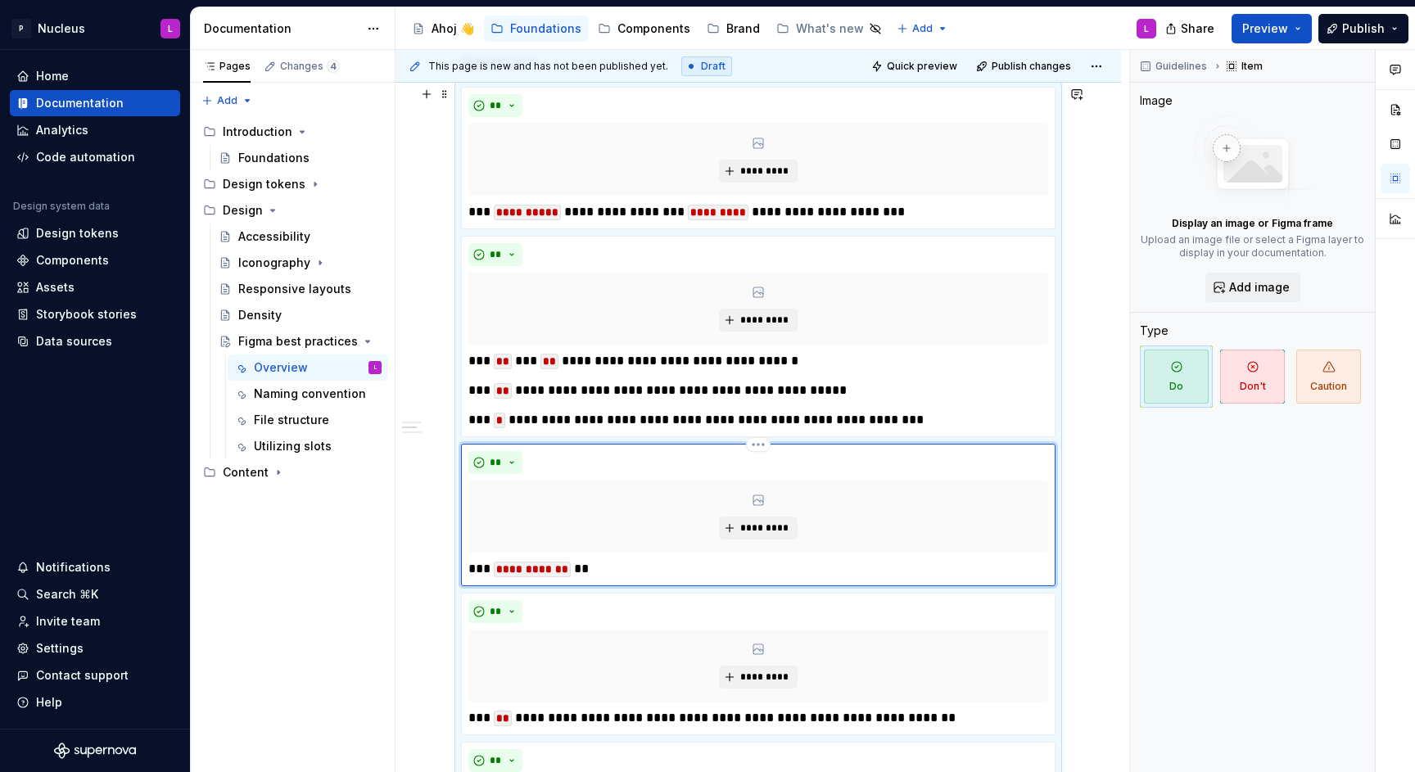
scroll to position [756, 0]
click at [548, 565] on p "*** * **" at bounding box center [757, 571] width 579 height 20
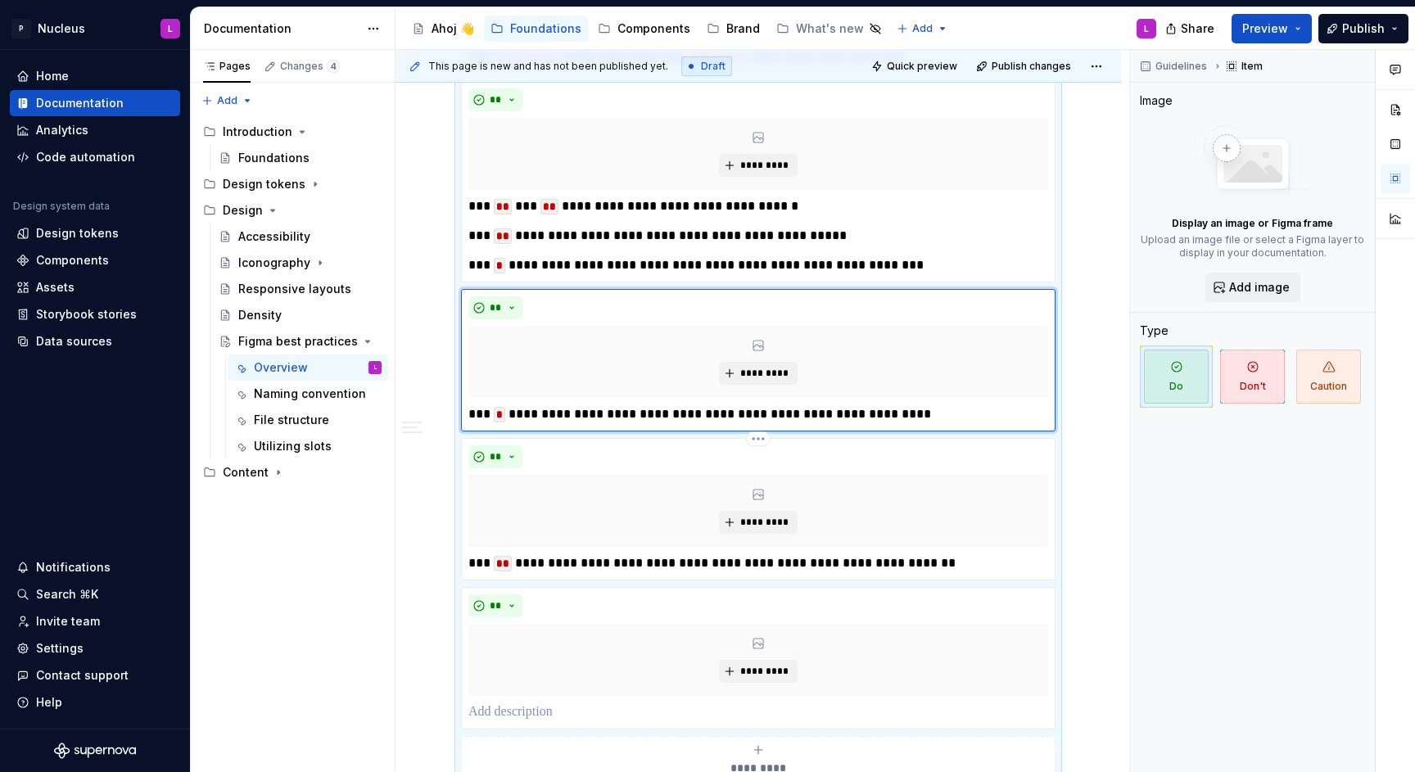
scroll to position [914, 0]
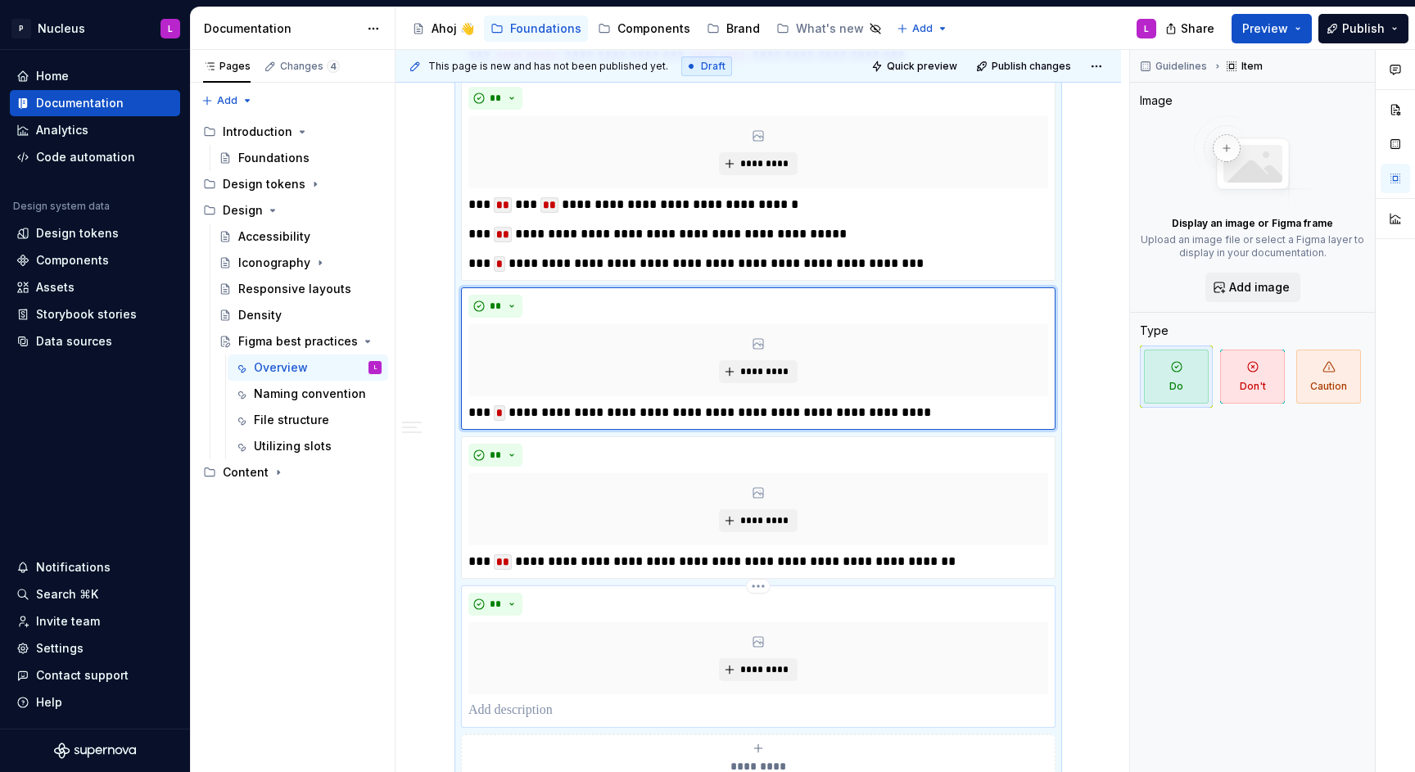
click at [522, 710] on p at bounding box center [758, 711] width 580 height 20
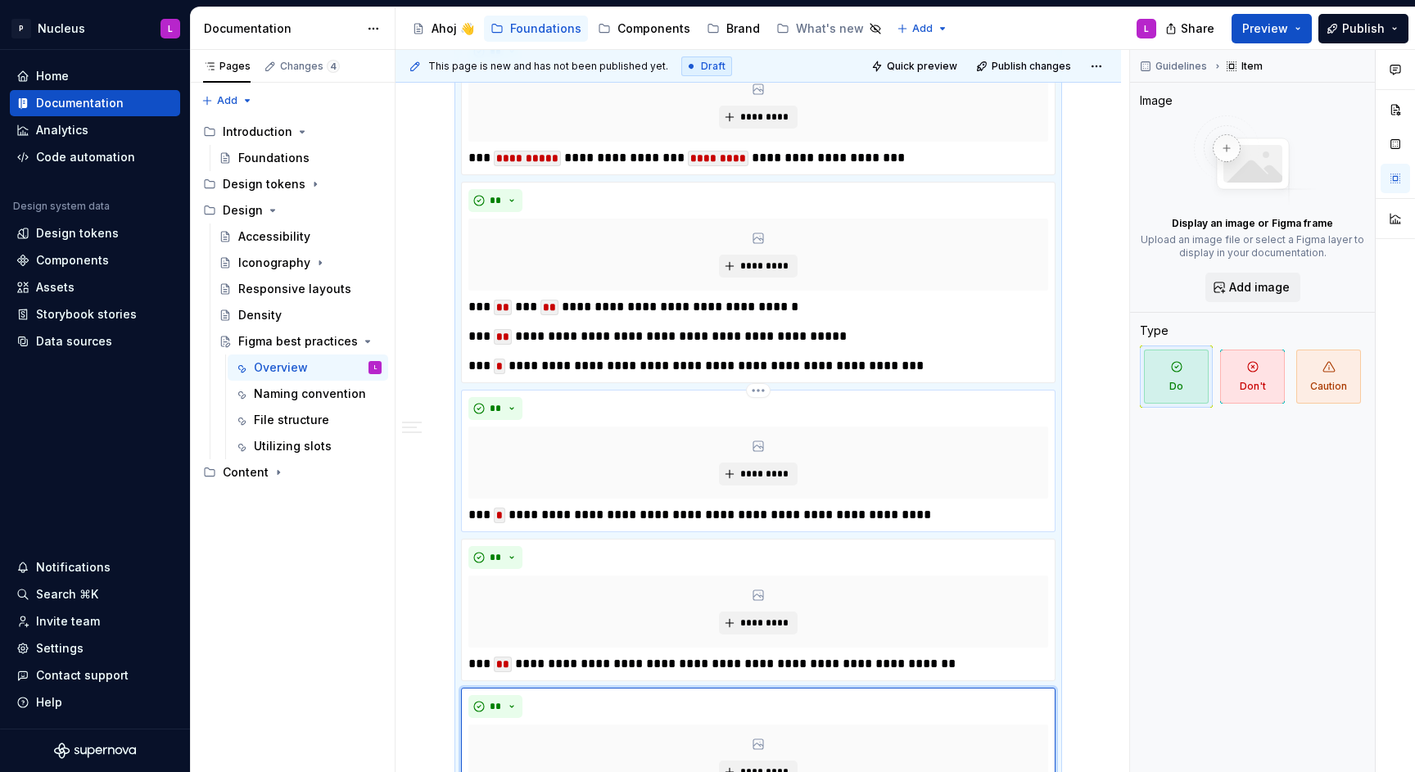
scroll to position [825, 0]
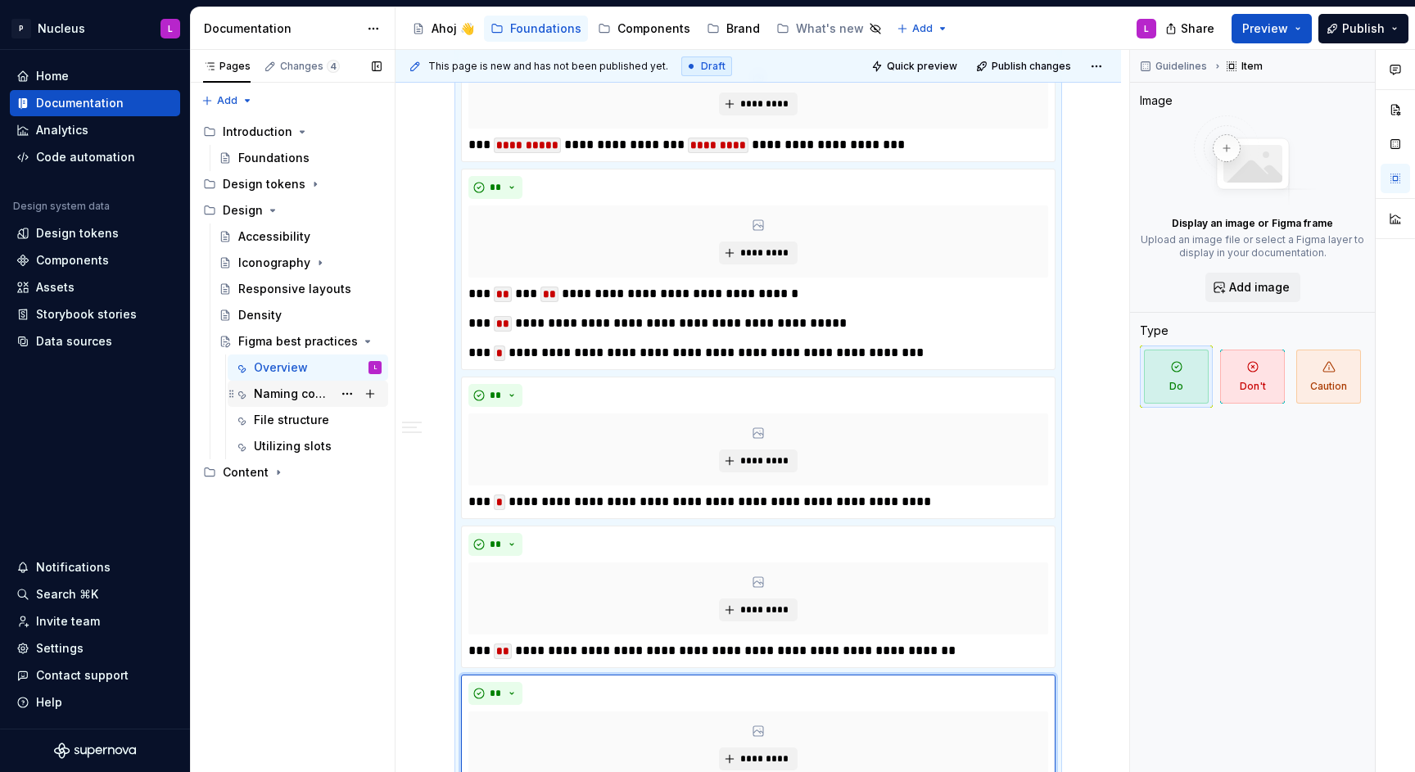
click at [279, 398] on div "Naming convention" at bounding box center [293, 394] width 79 height 16
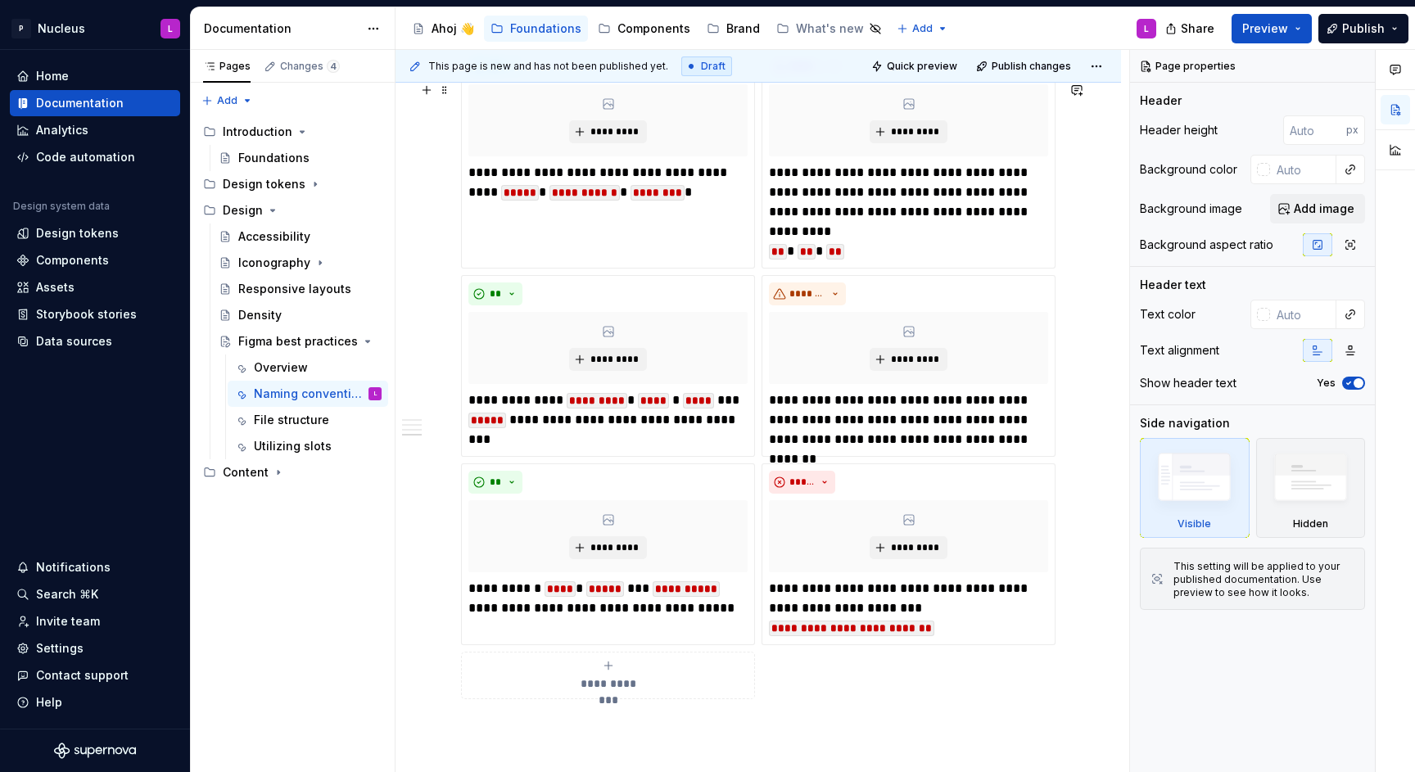
scroll to position [4910, 0]
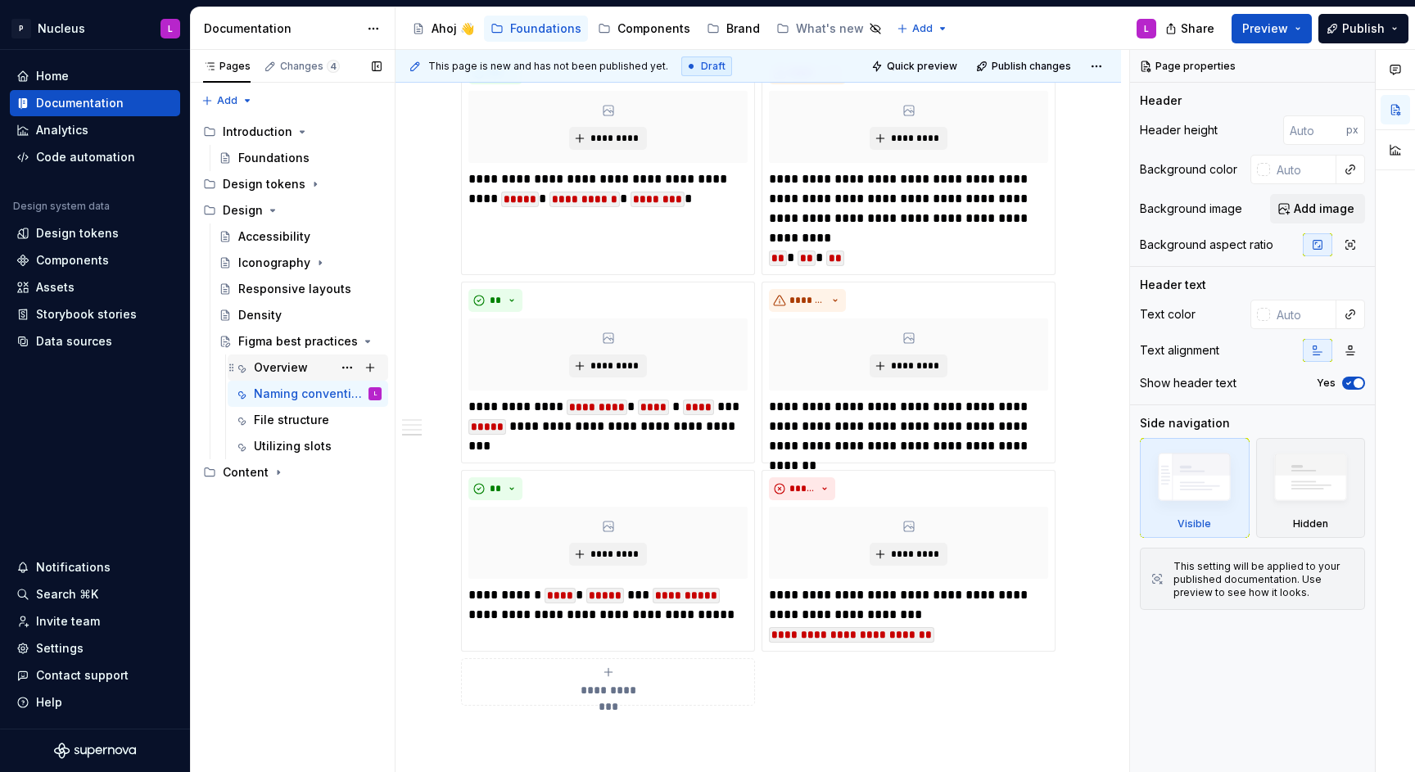
click at [277, 372] on div "Overview" at bounding box center [281, 368] width 54 height 16
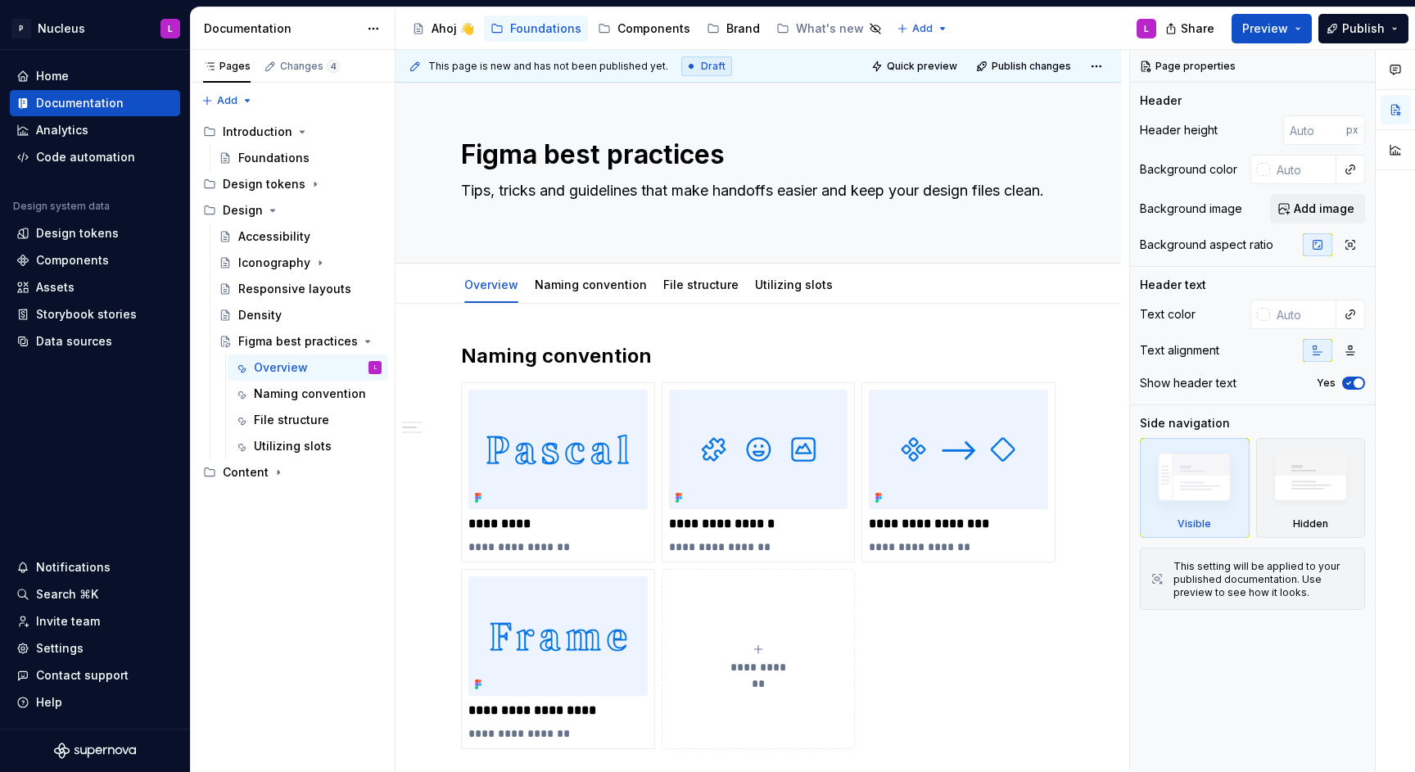
scroll to position [1301, 0]
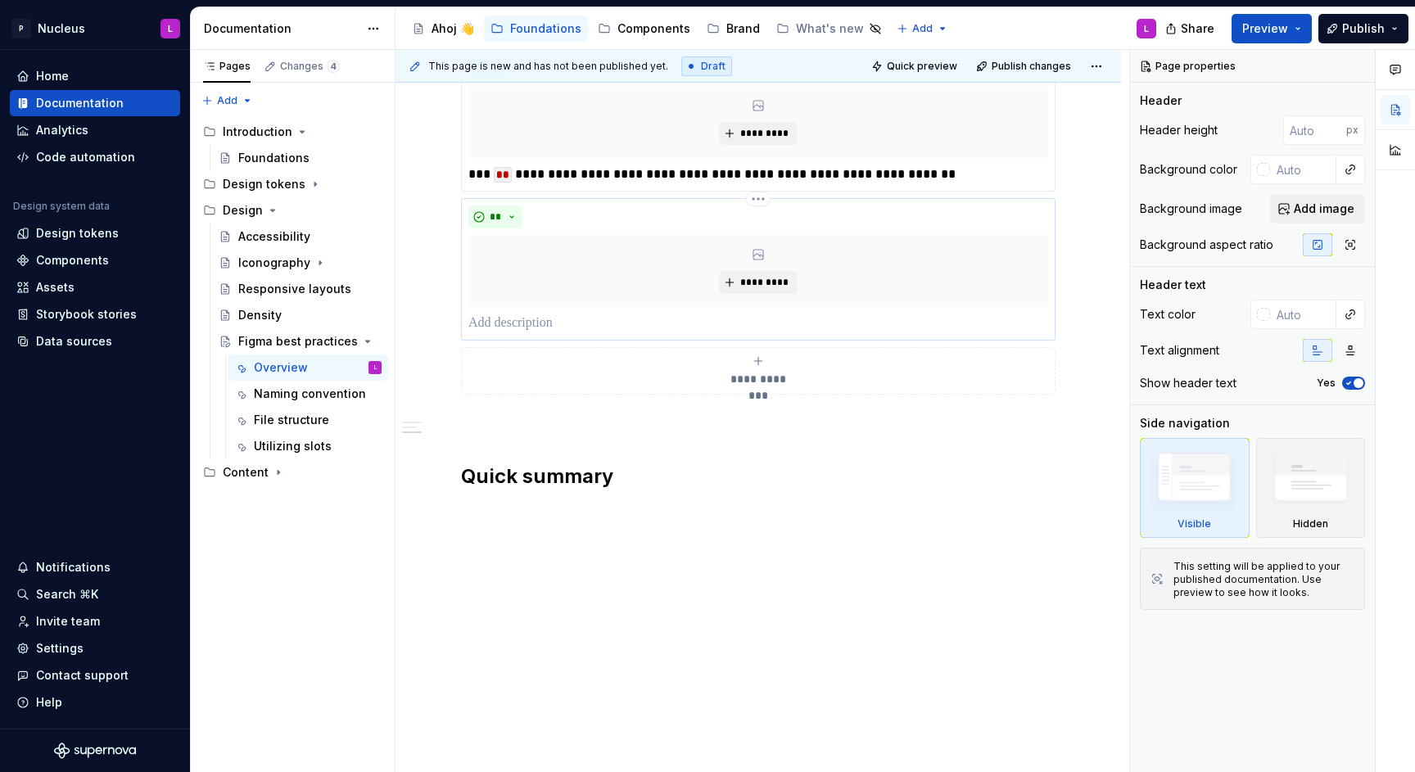
click at [562, 329] on p at bounding box center [758, 324] width 580 height 20
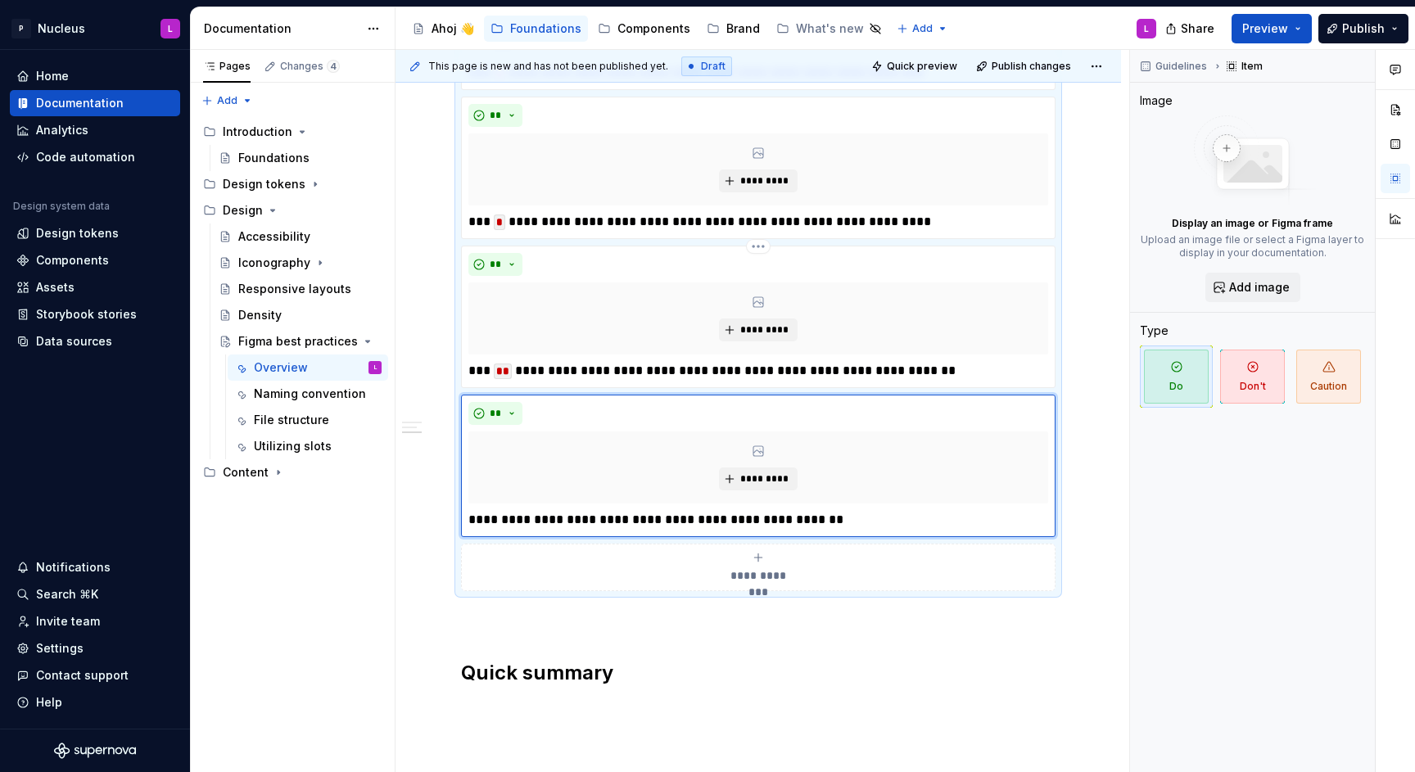
scroll to position [1097, 0]
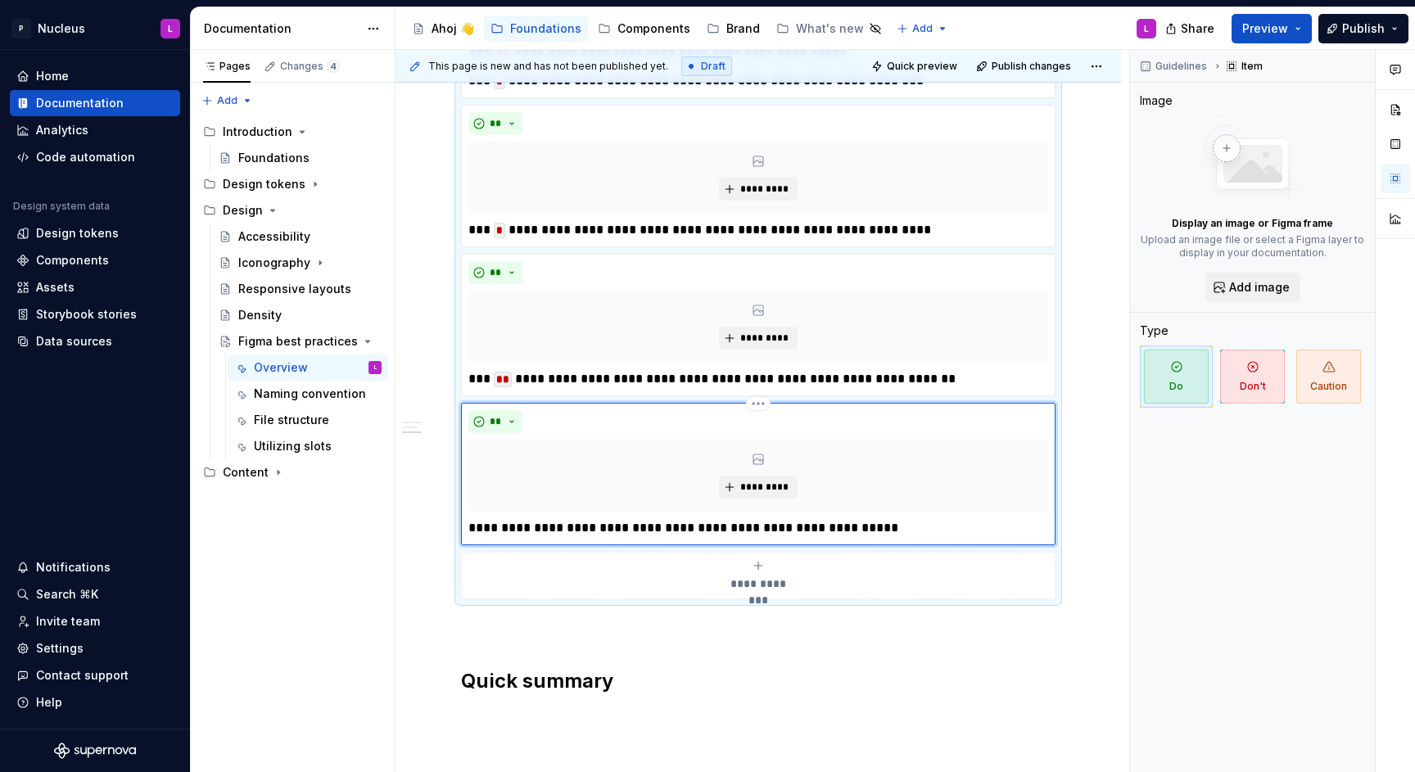
click at [566, 530] on p "**********" at bounding box center [757, 528] width 579 height 20
click at [636, 527] on p "**********" at bounding box center [757, 528] width 579 height 20
click at [693, 523] on p "**********" at bounding box center [757, 528] width 579 height 20
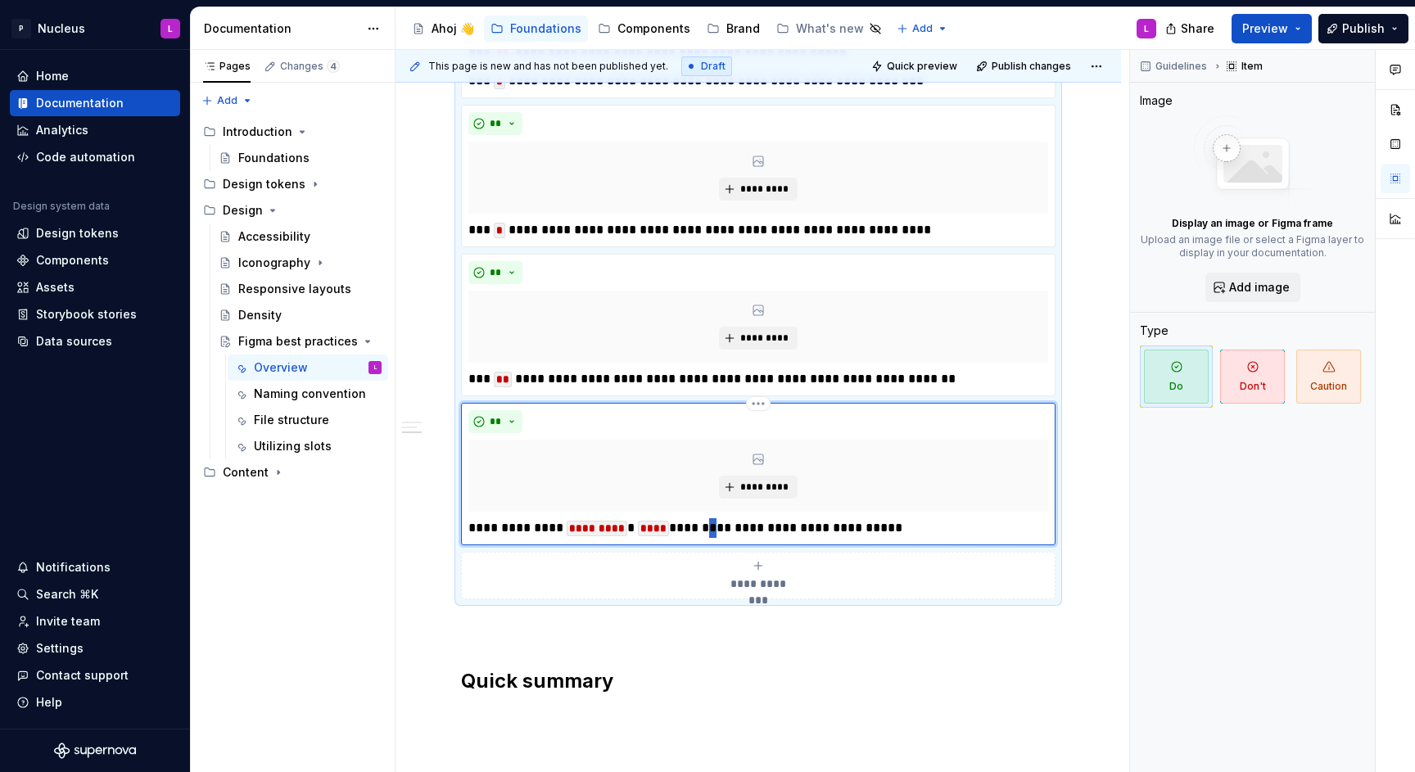
click at [693, 523] on p "**********" at bounding box center [757, 528] width 579 height 20
click at [681, 523] on p "**********" at bounding box center [757, 528] width 579 height 20
click at [758, 521] on p "**********" at bounding box center [757, 528] width 579 height 20
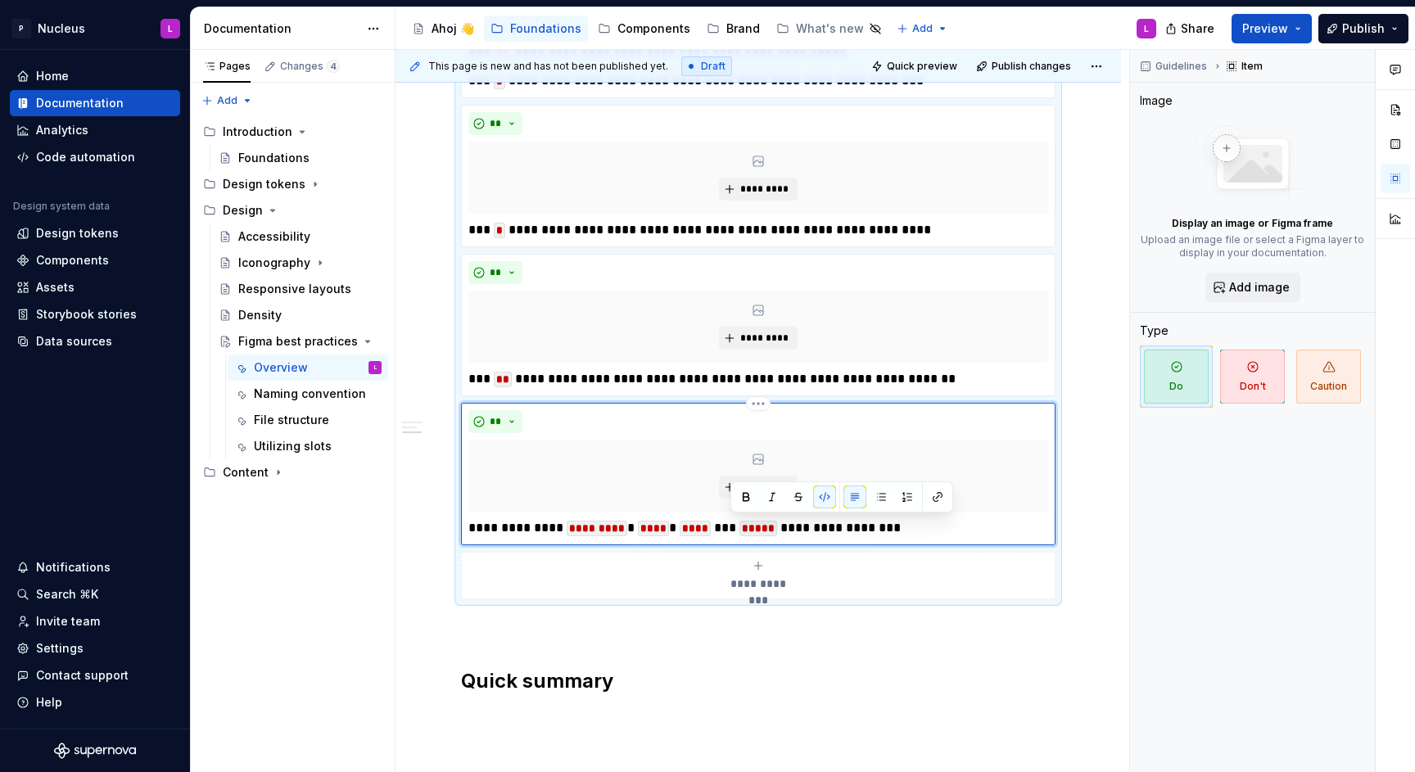
click at [858, 527] on p "**********" at bounding box center [757, 528] width 579 height 20
click at [907, 498] on button "button" at bounding box center [904, 497] width 23 height 23
click at [905, 497] on button "button" at bounding box center [904, 497] width 23 height 23
click at [899, 519] on p "**********" at bounding box center [757, 528] width 579 height 20
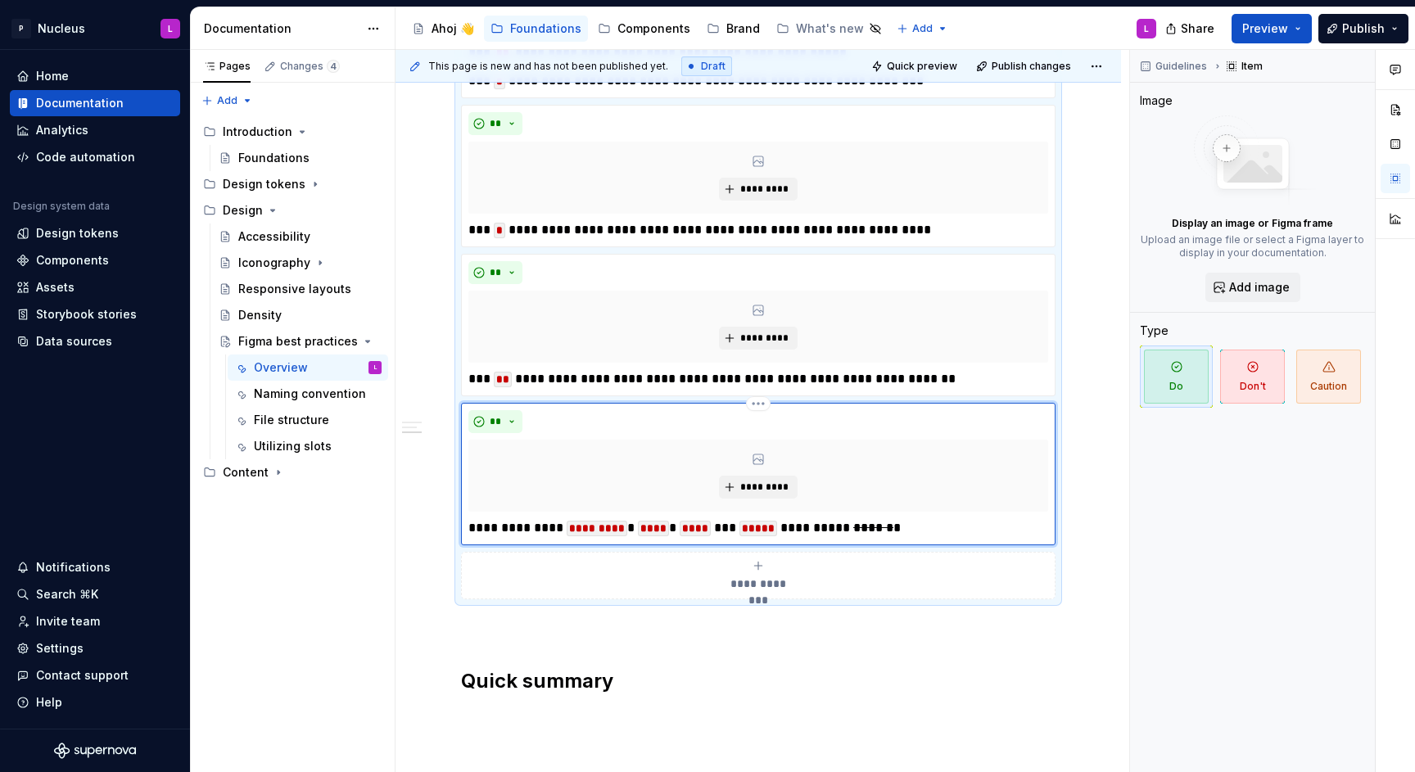
scroll to position [1074, 0]
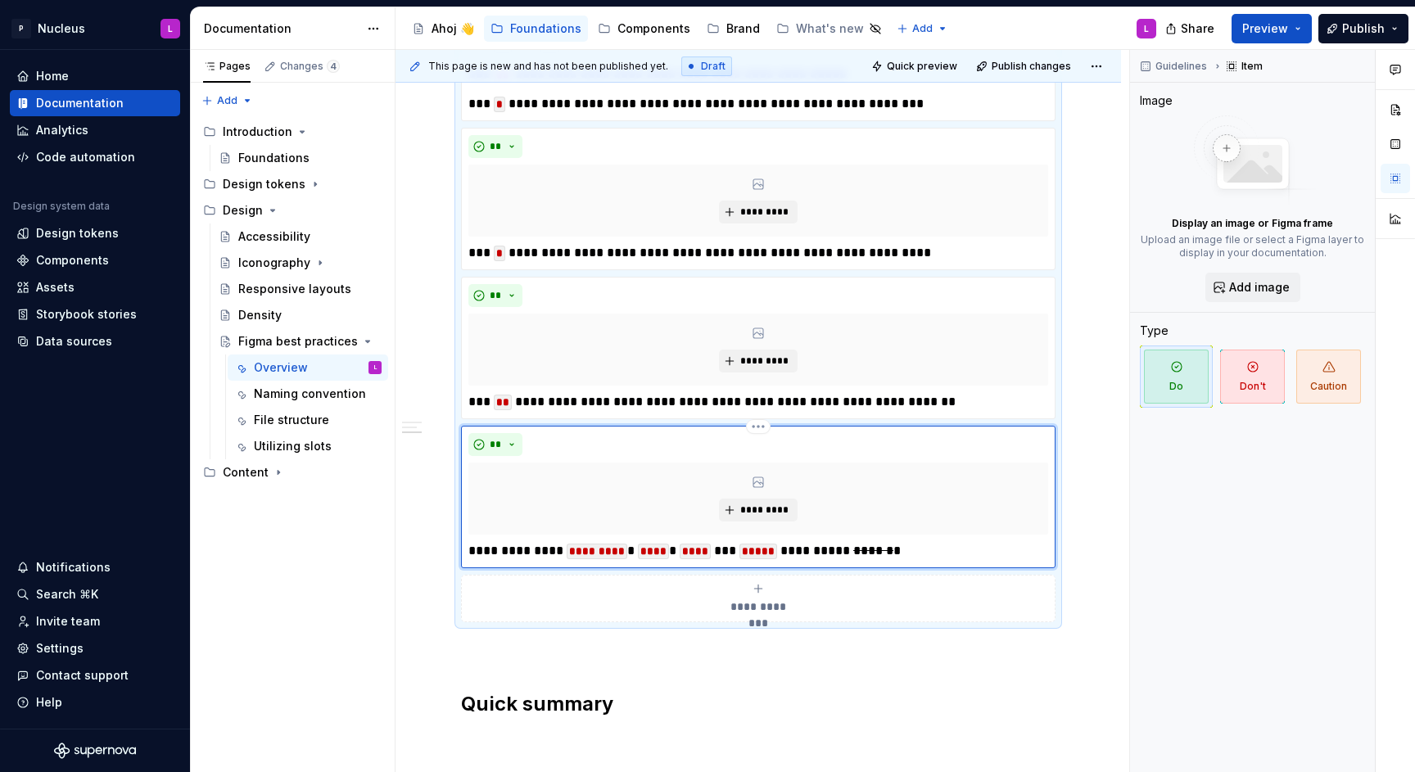
click at [858, 545] on s "******" at bounding box center [873, 551] width 40 height 12
click at [881, 571] on div "**********" at bounding box center [758, 197] width 595 height 852
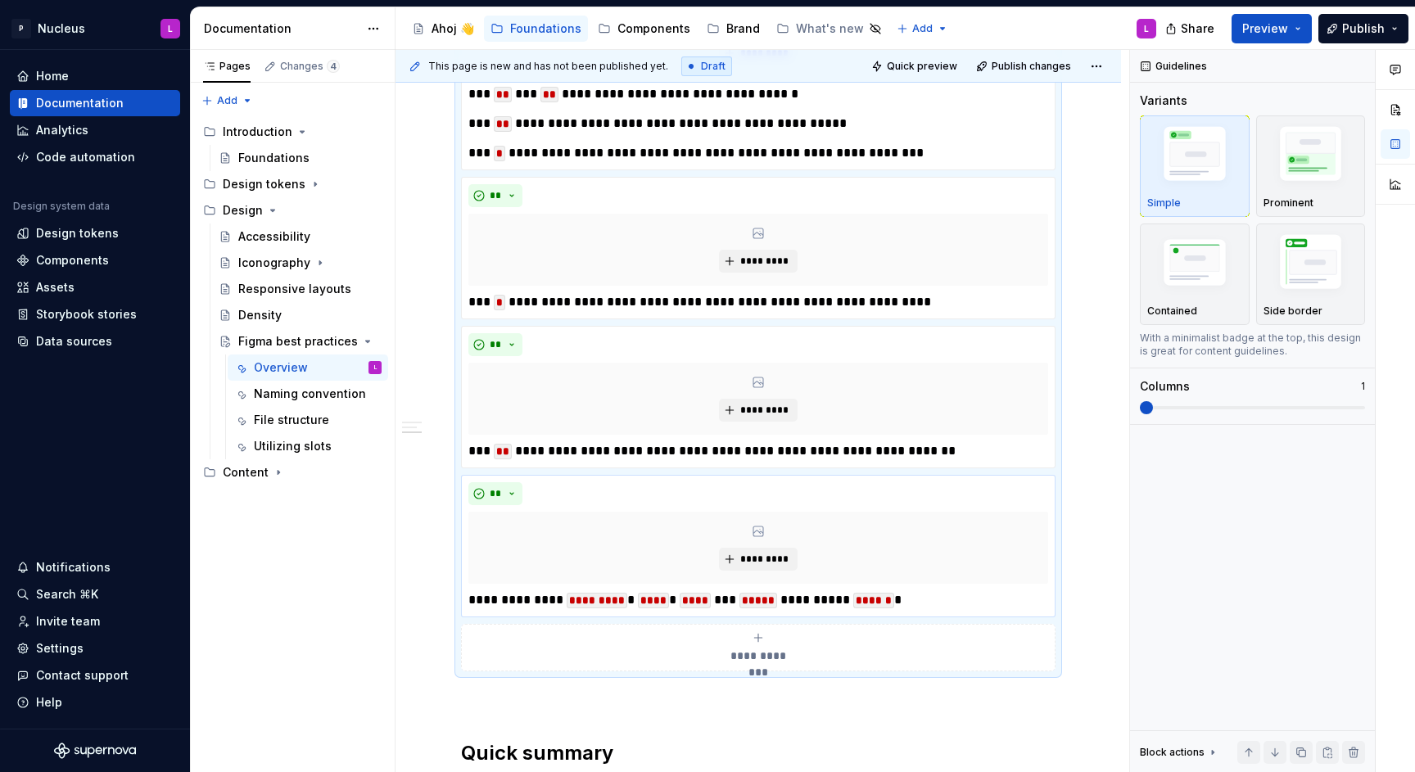
scroll to position [1024, 0]
click at [630, 657] on div "**********" at bounding box center [758, 648] width 580 height 33
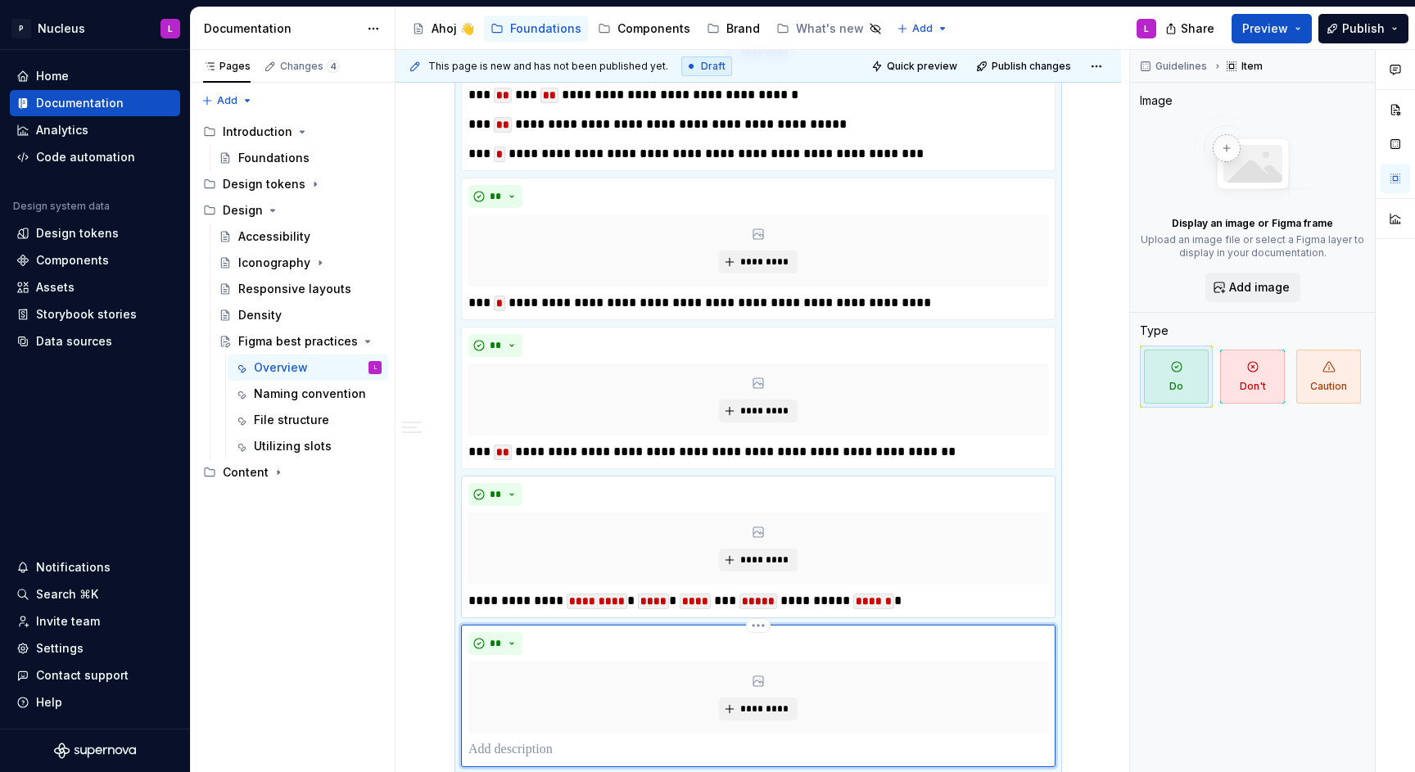
scroll to position [1136, 0]
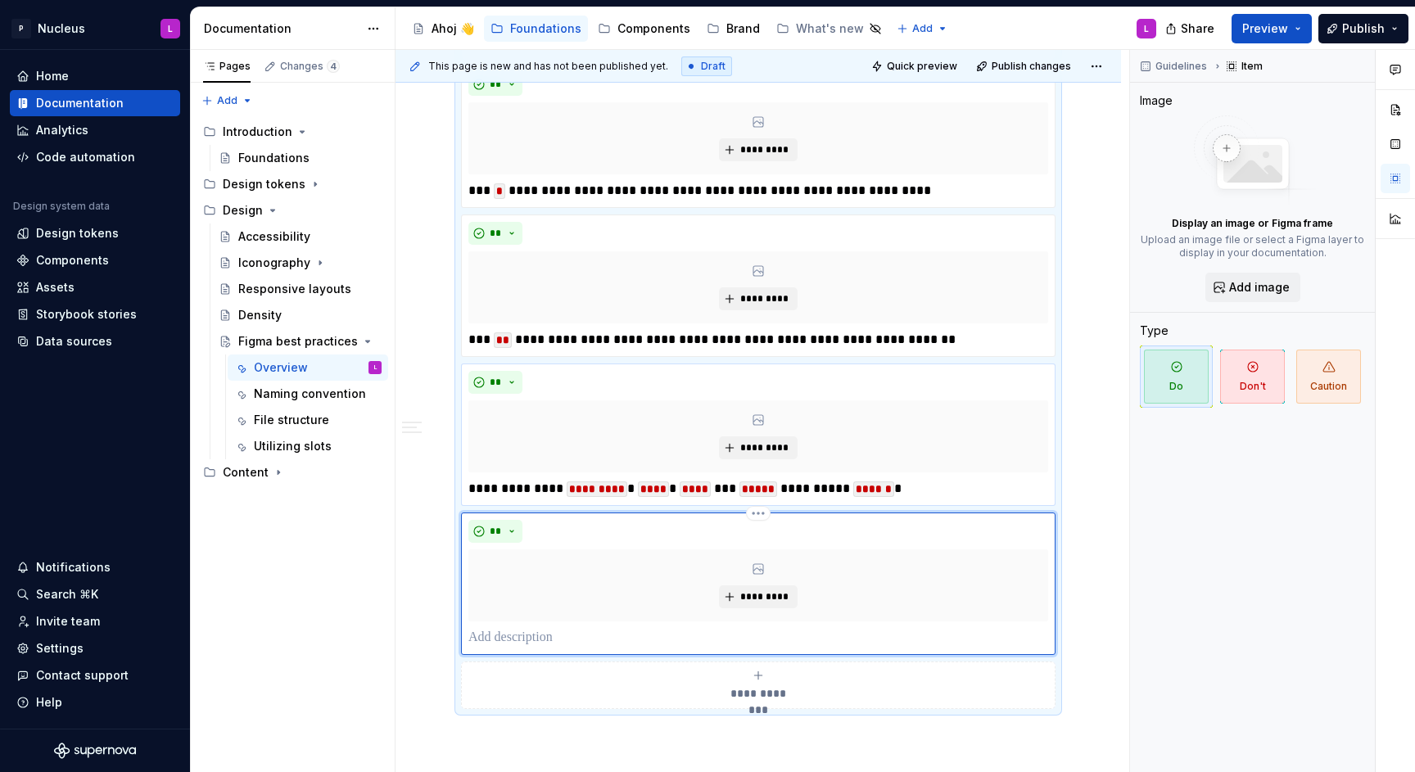
click at [586, 628] on p at bounding box center [758, 638] width 580 height 20
click at [287, 396] on div "Naming convention" at bounding box center [293, 394] width 79 height 16
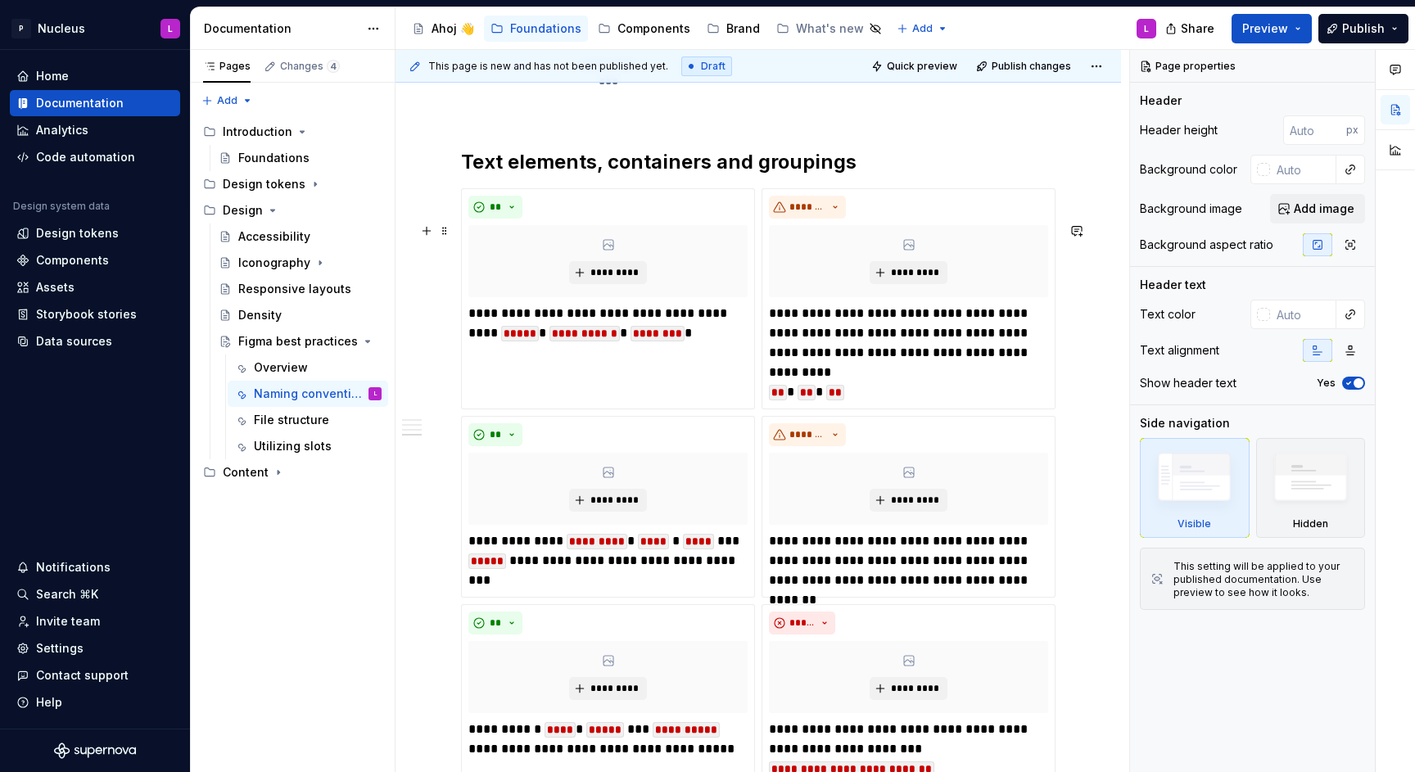
scroll to position [4942, 0]
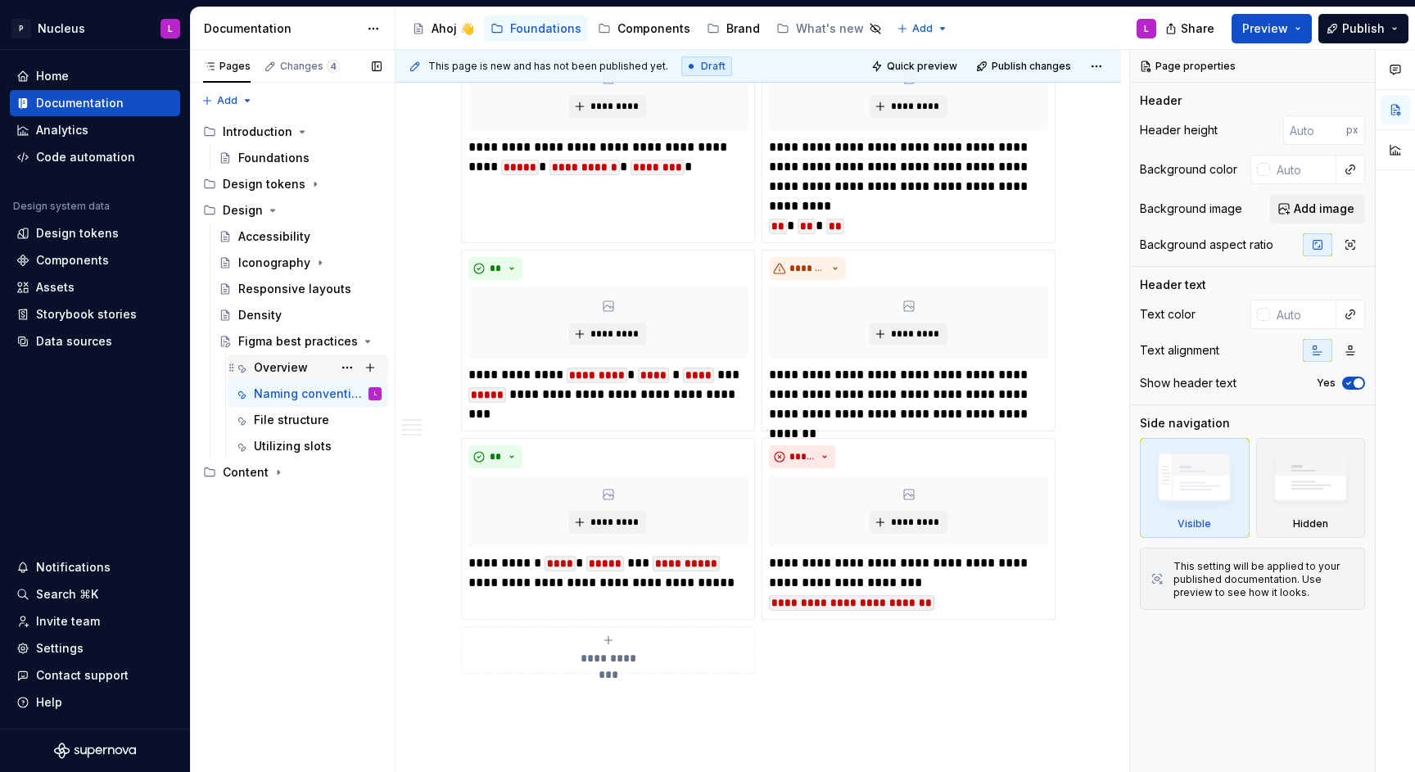
click at [294, 372] on div "Overview" at bounding box center [281, 368] width 54 height 16
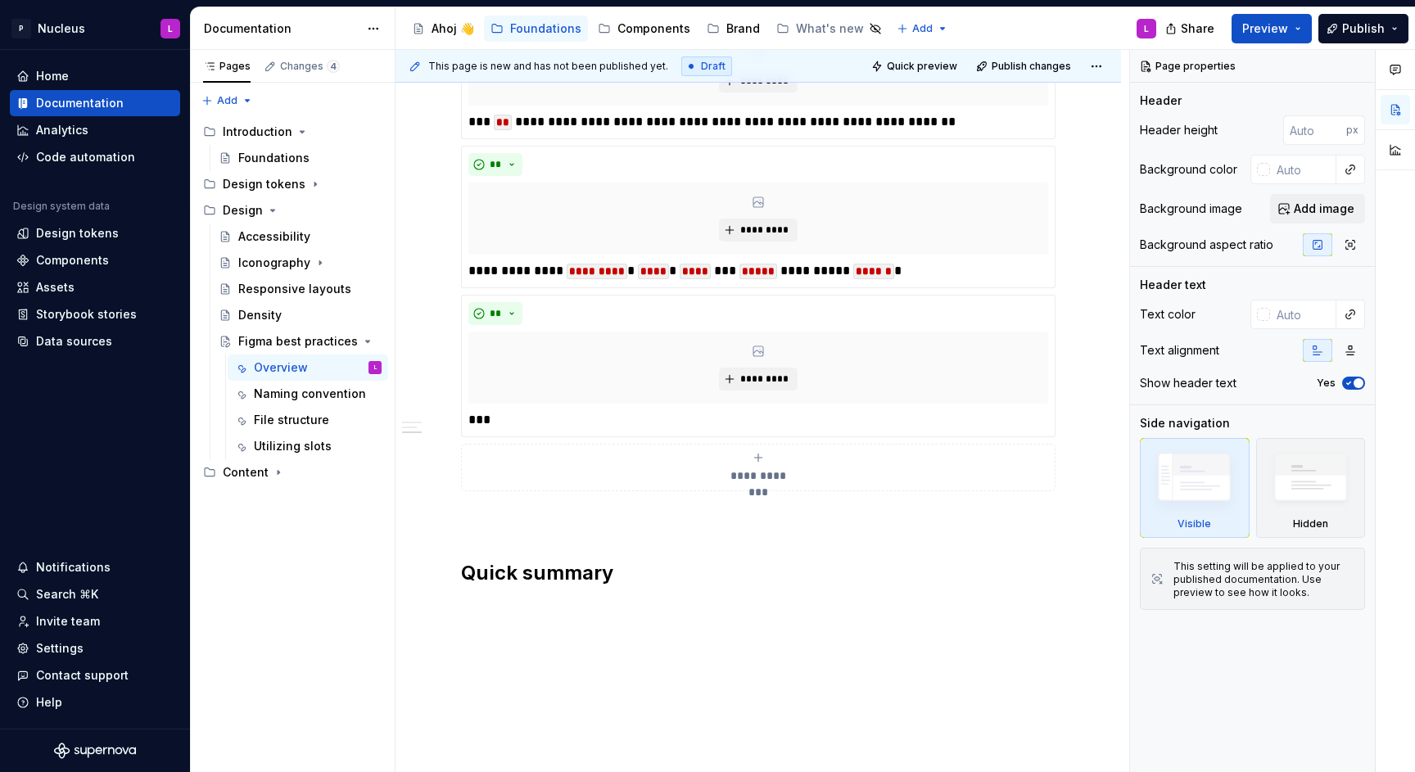
scroll to position [1330, 0]
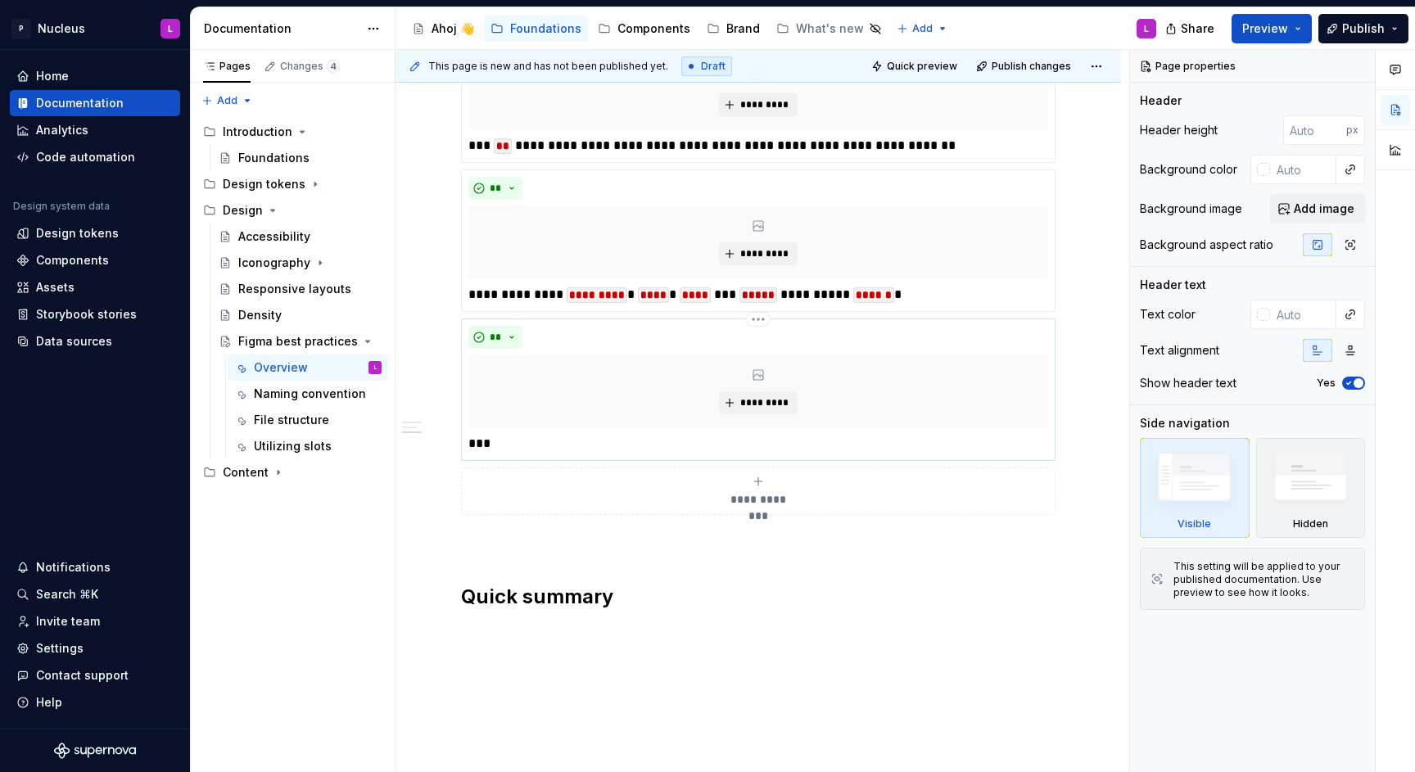
click at [522, 445] on p "***" at bounding box center [757, 444] width 579 height 20
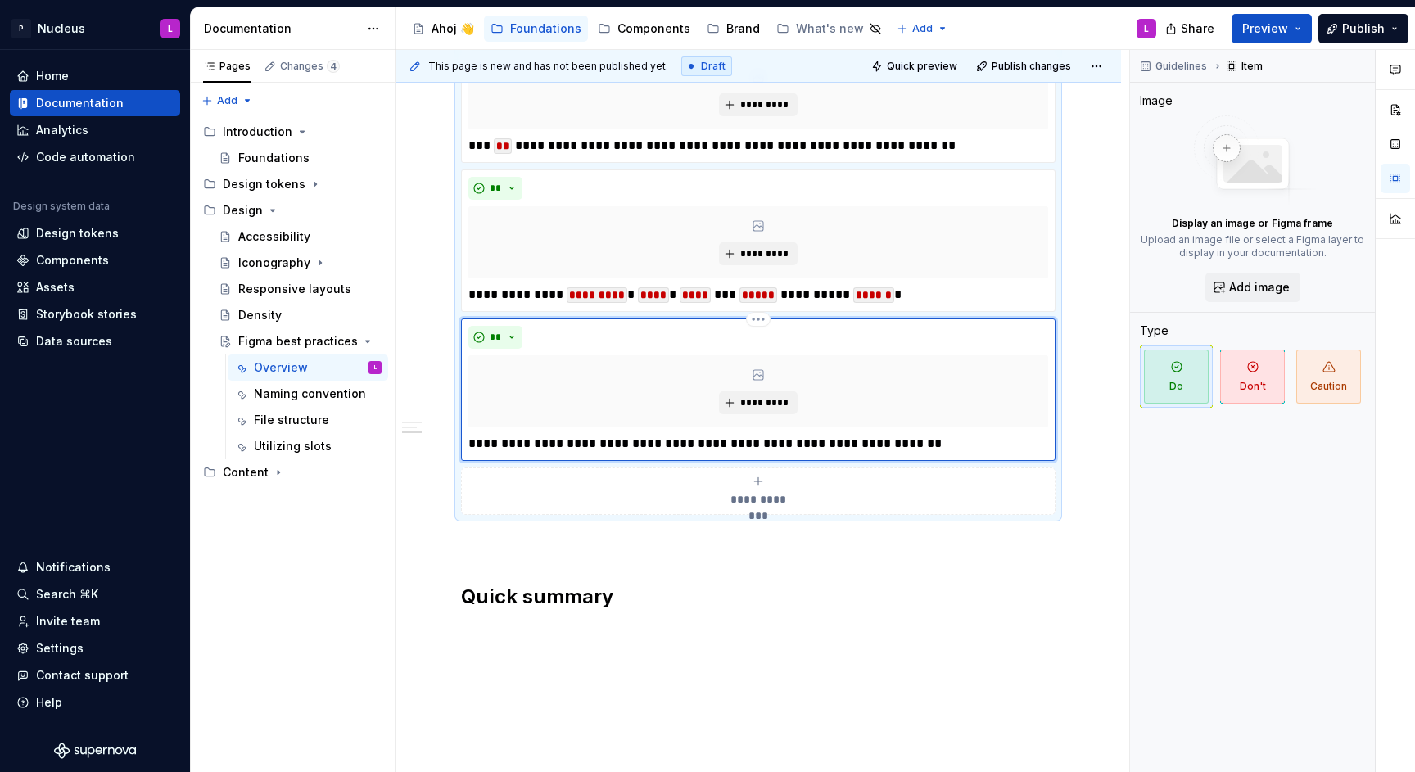
click at [649, 435] on p "**********" at bounding box center [757, 444] width 579 height 20
click at [706, 439] on p "**********" at bounding box center [757, 444] width 579 height 20
click at [905, 442] on p "**********" at bounding box center [757, 444] width 579 height 20
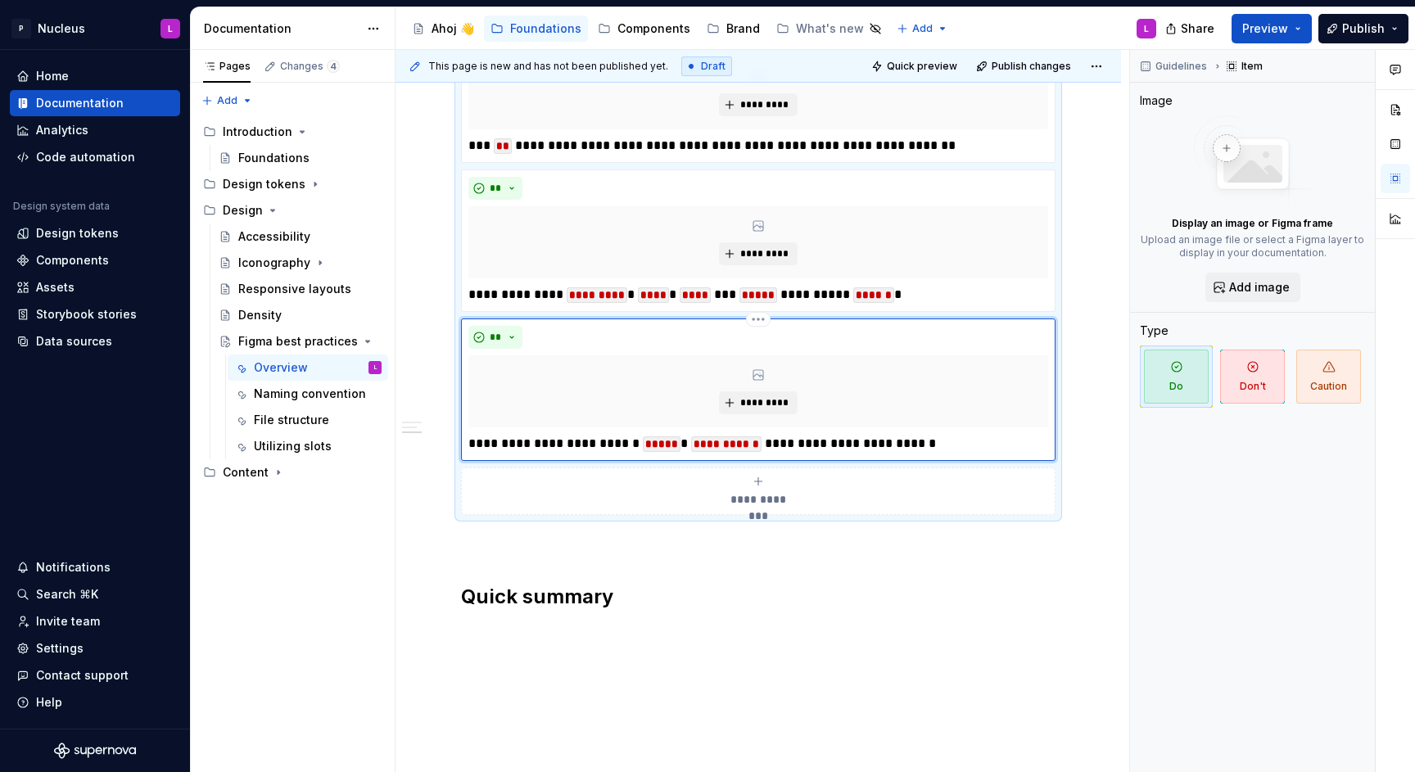
click at [897, 438] on p "**********" at bounding box center [757, 444] width 579 height 20
click at [926, 444] on p "**********" at bounding box center [757, 444] width 579 height 20
click at [792, 427] on div "**********" at bounding box center [758, 390] width 580 height 128
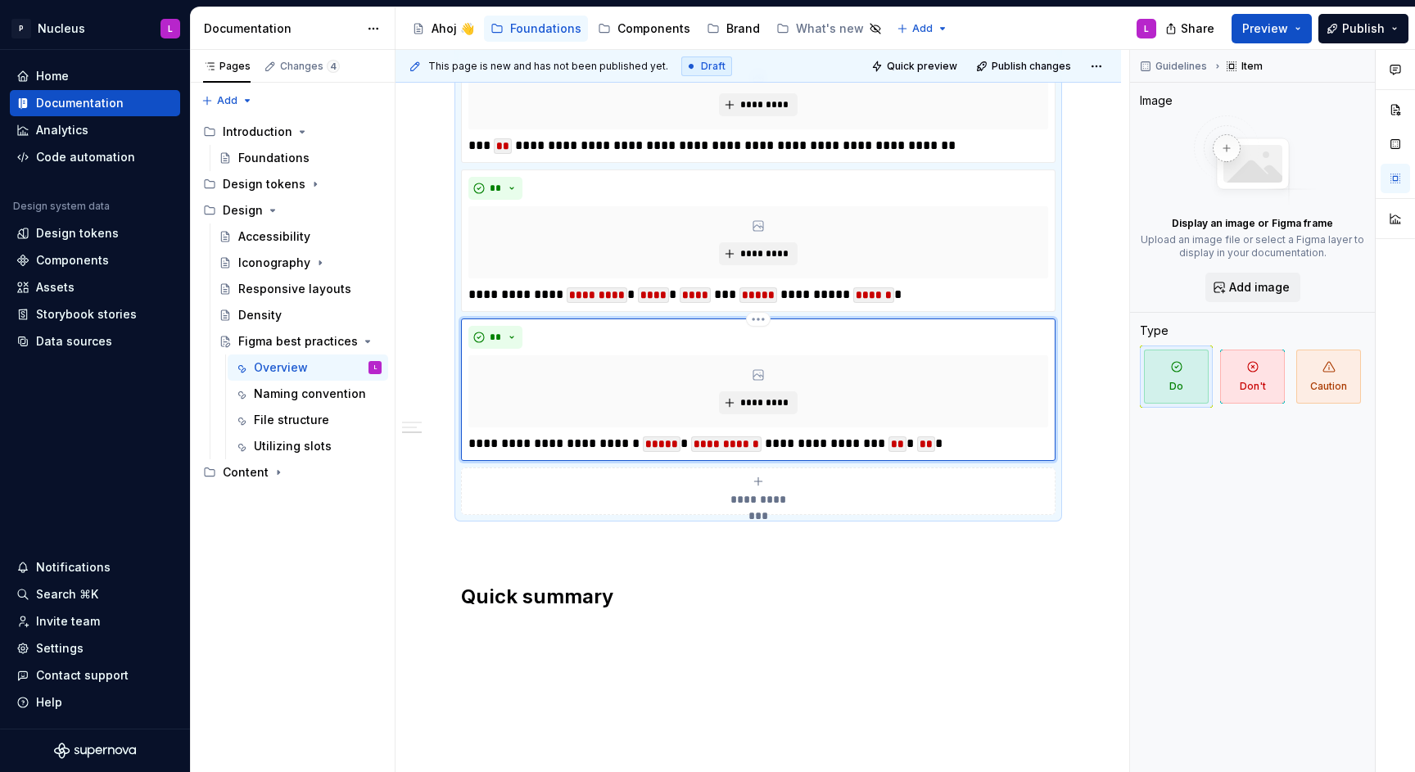
click at [588, 436] on p "**********" at bounding box center [757, 444] width 579 height 20
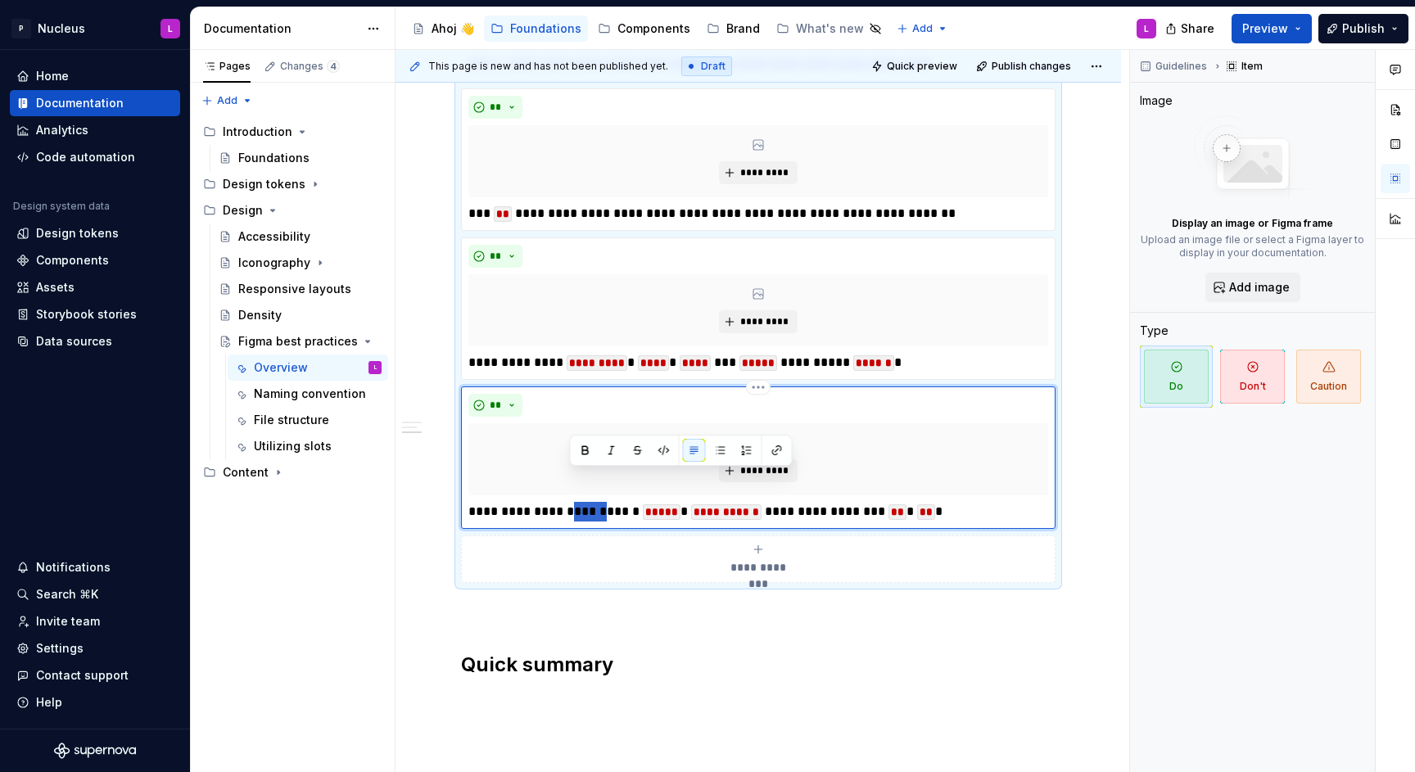
scroll to position [1246, 0]
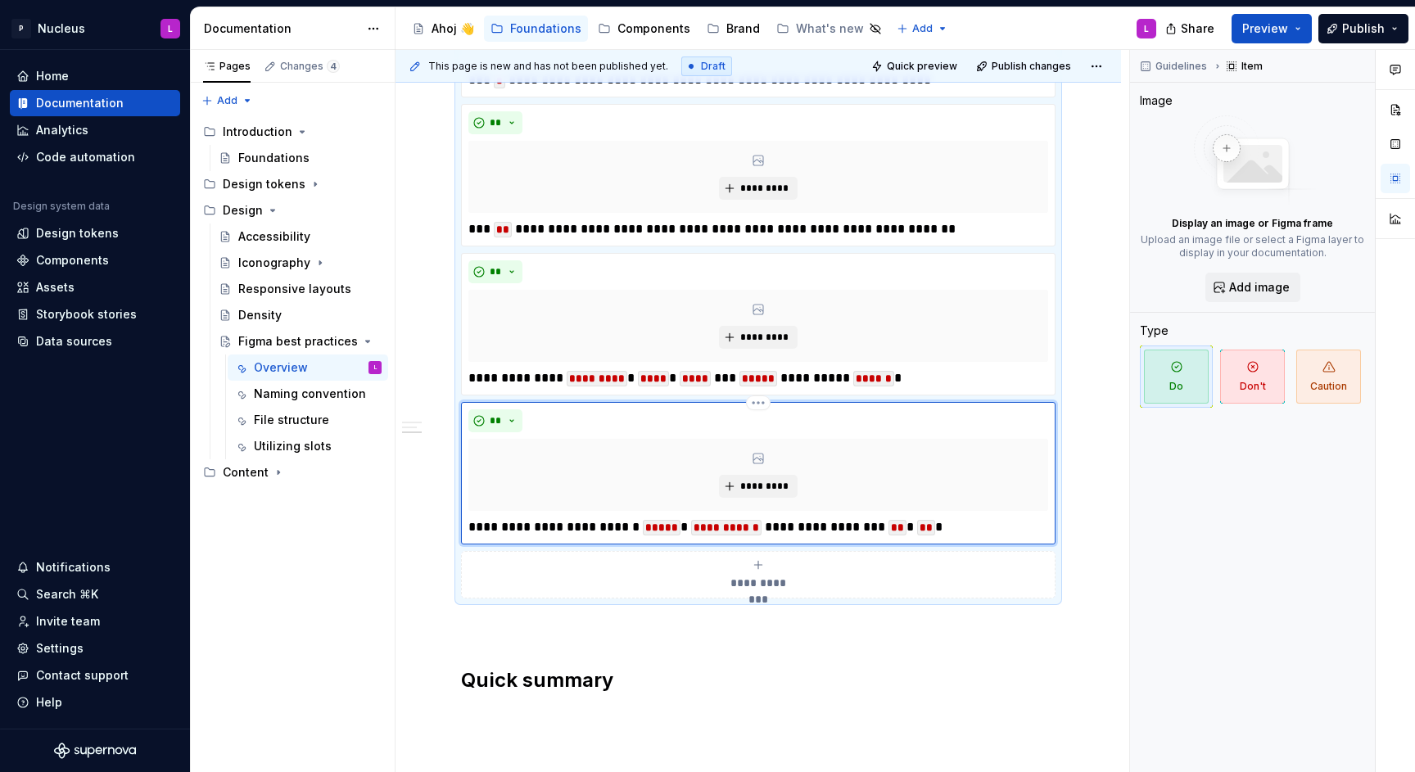
click at [790, 528] on p "**********" at bounding box center [757, 528] width 579 height 20
click at [680, 524] on p "**********" at bounding box center [757, 528] width 579 height 20
click at [810, 529] on p "**********" at bounding box center [757, 528] width 579 height 20
click at [990, 531] on p "**********" at bounding box center [757, 528] width 579 height 20
click at [908, 527] on p "**********" at bounding box center [757, 528] width 579 height 20
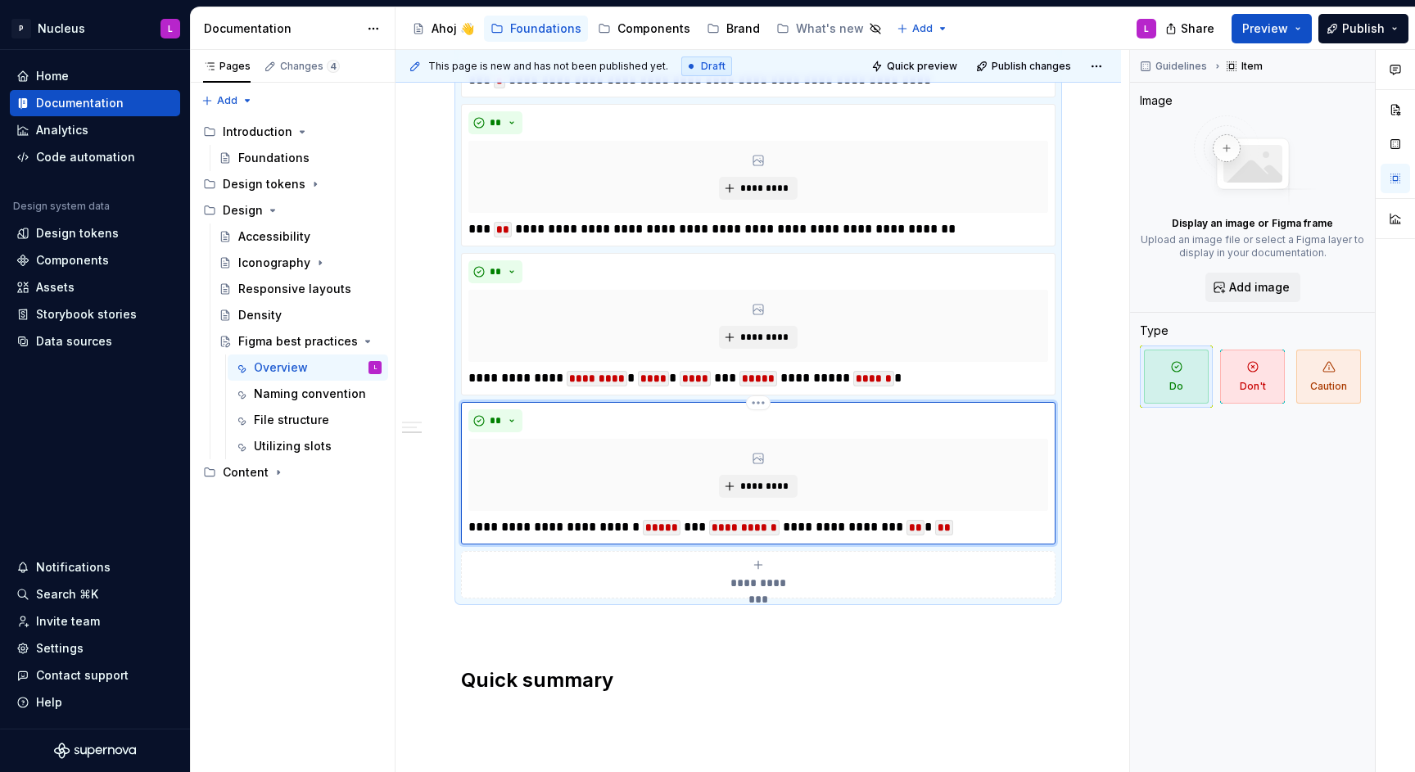
click at [998, 527] on p "**********" at bounding box center [757, 528] width 579 height 20
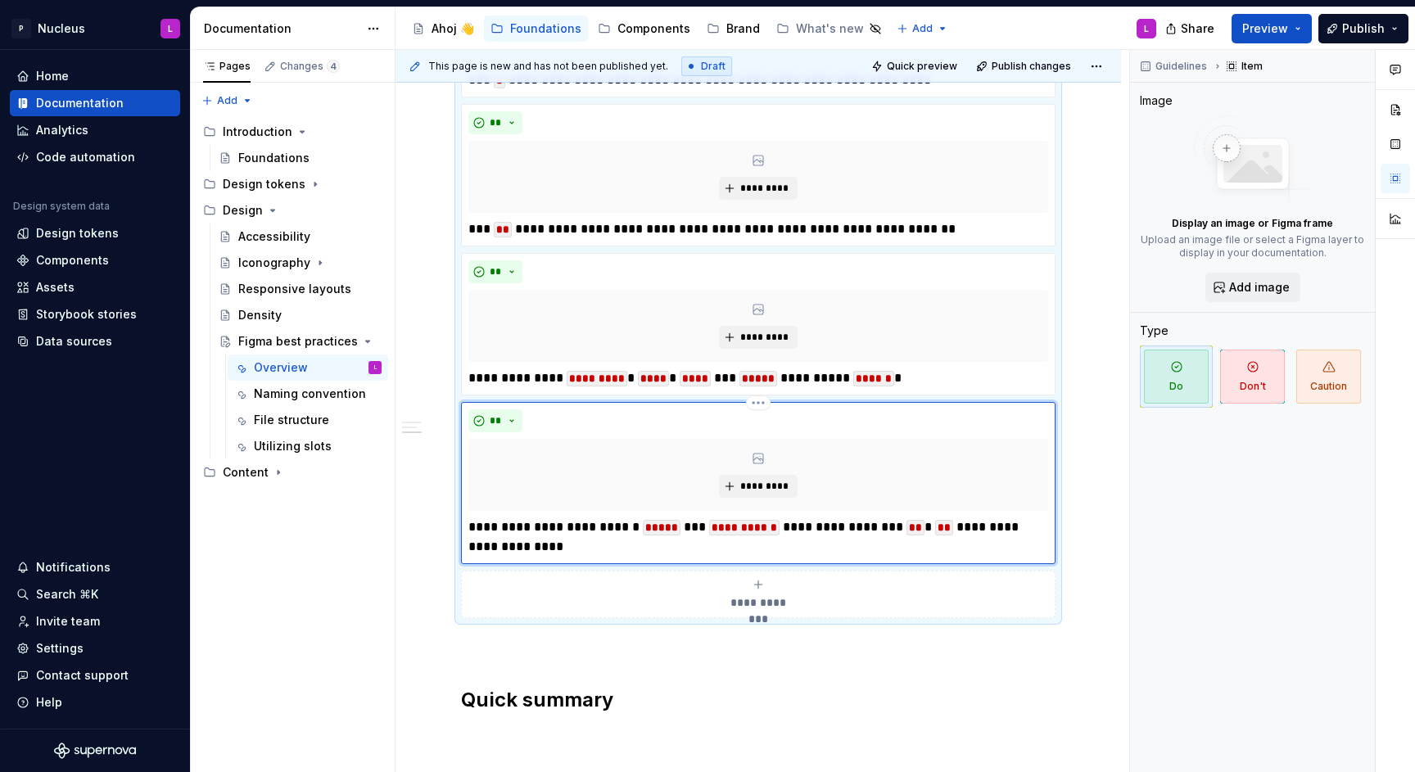
drag, startPoint x: 916, startPoint y: 519, endPoint x: 952, endPoint y: 577, distance: 68.1
click at [916, 520] on code "**" at bounding box center [916, 528] width 18 height 16
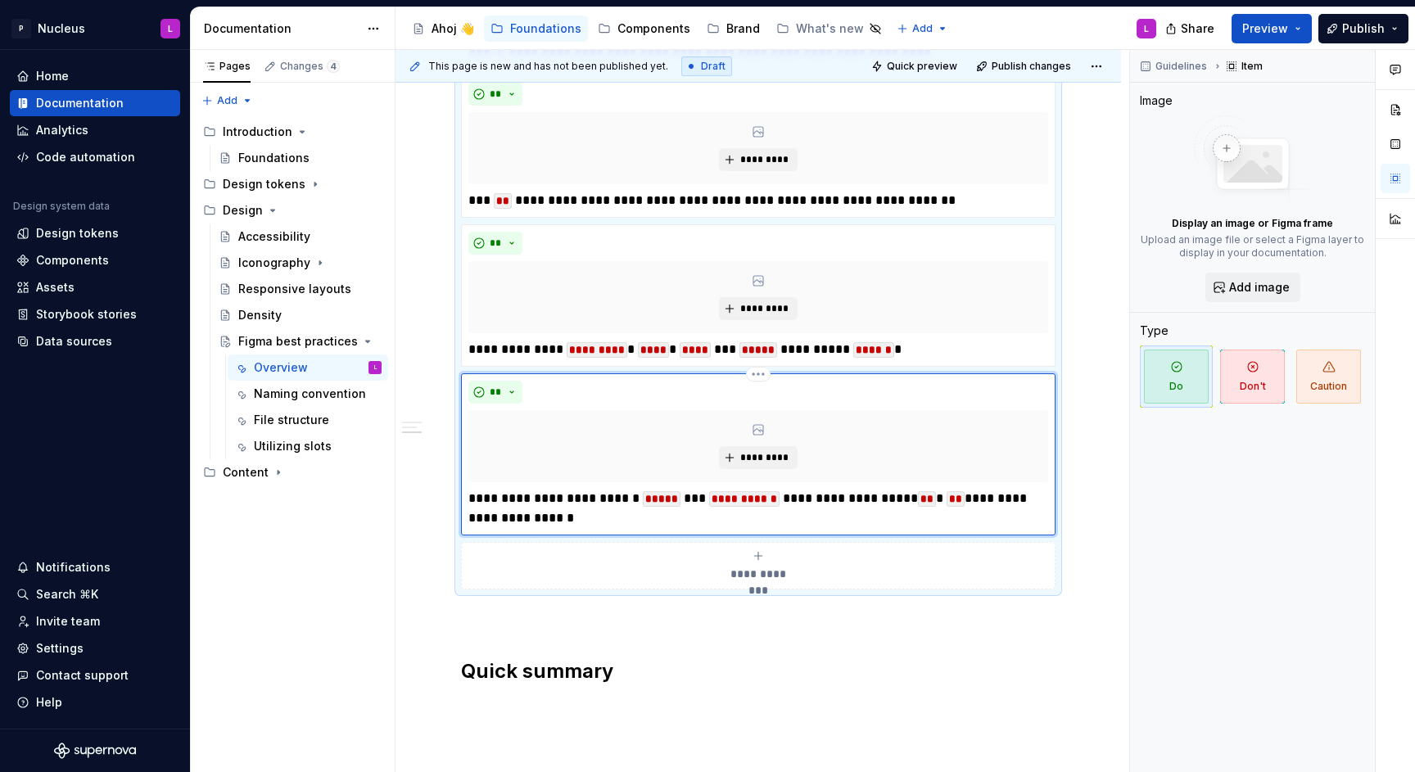
scroll to position [1262, 0]
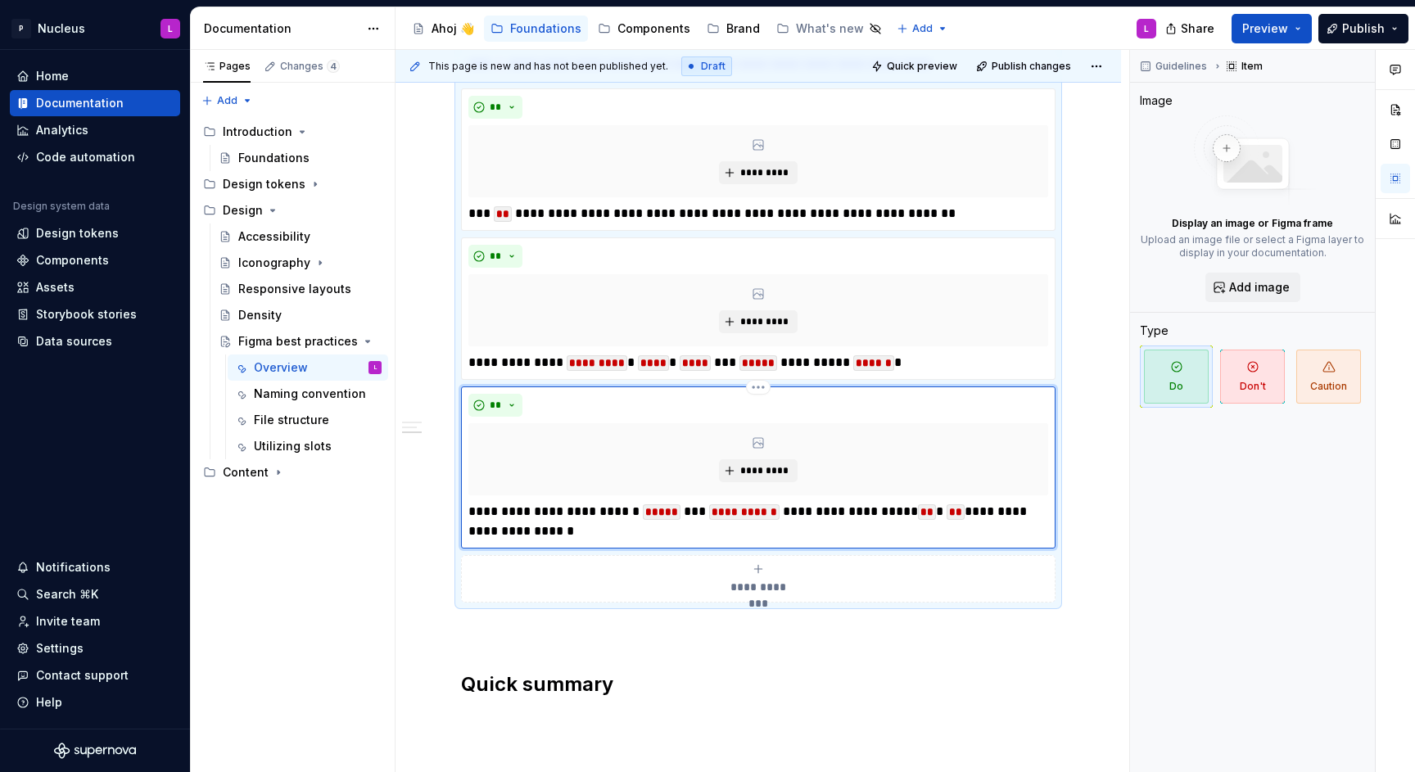
click at [630, 508] on p "**********" at bounding box center [757, 521] width 579 height 39
click at [638, 530] on p "**********" at bounding box center [757, 521] width 579 height 39
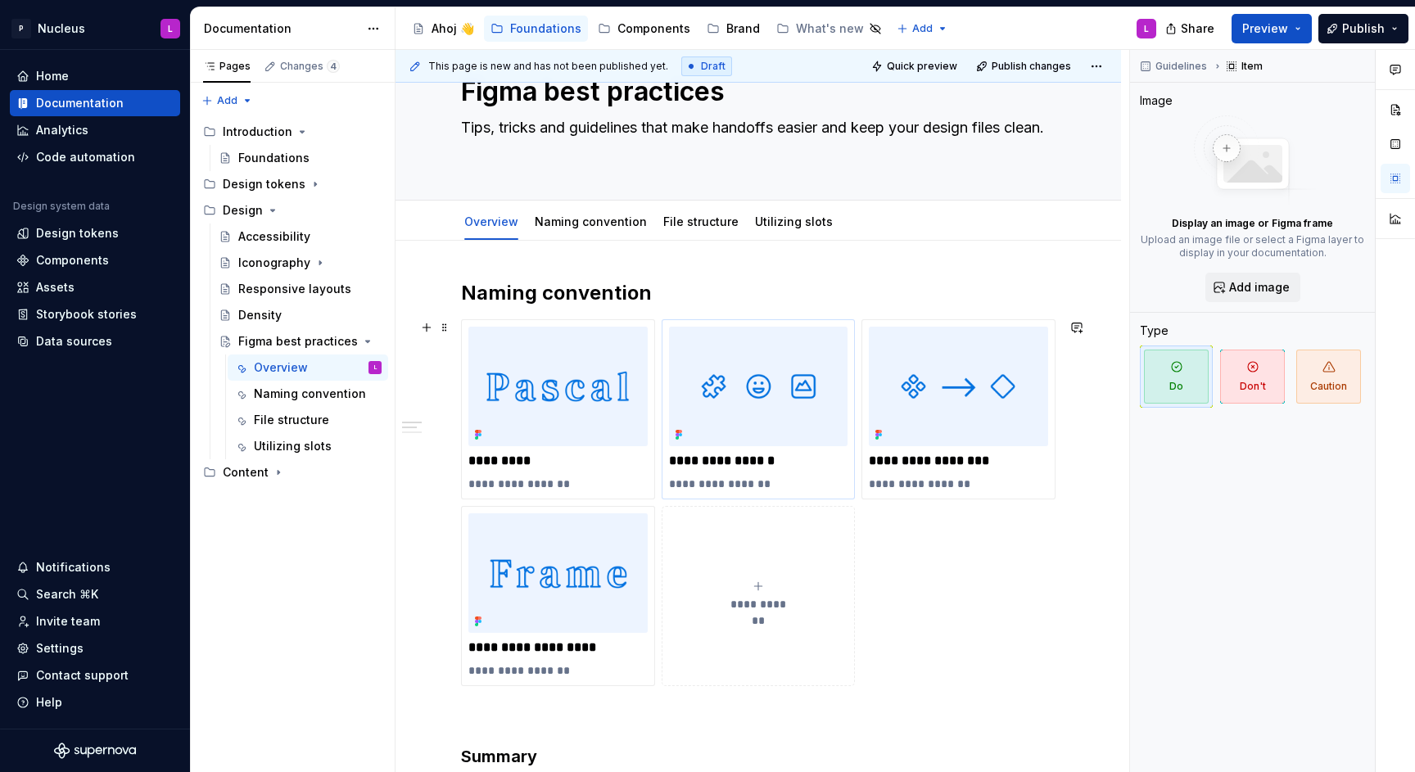
scroll to position [65, 0]
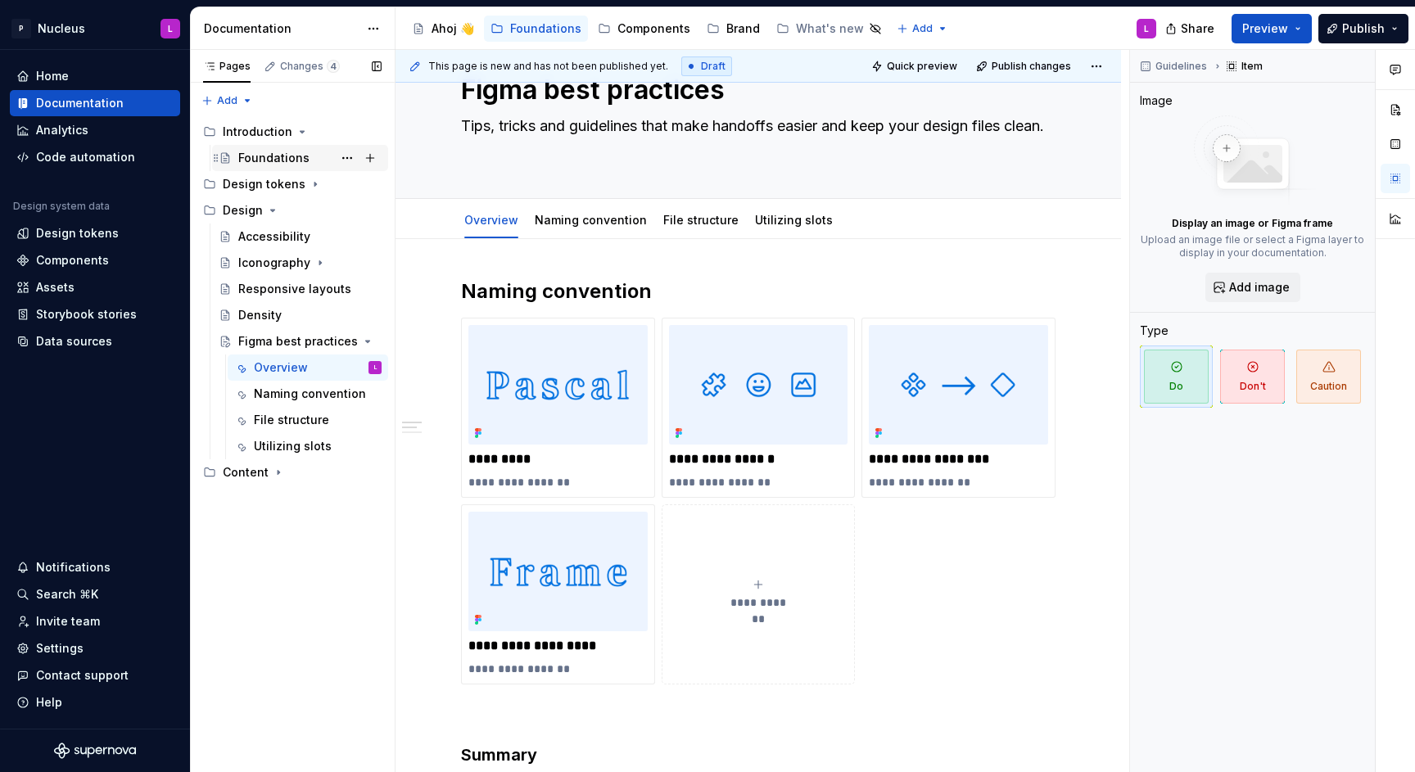
click at [237, 148] on div "Foundations" at bounding box center [300, 158] width 163 height 23
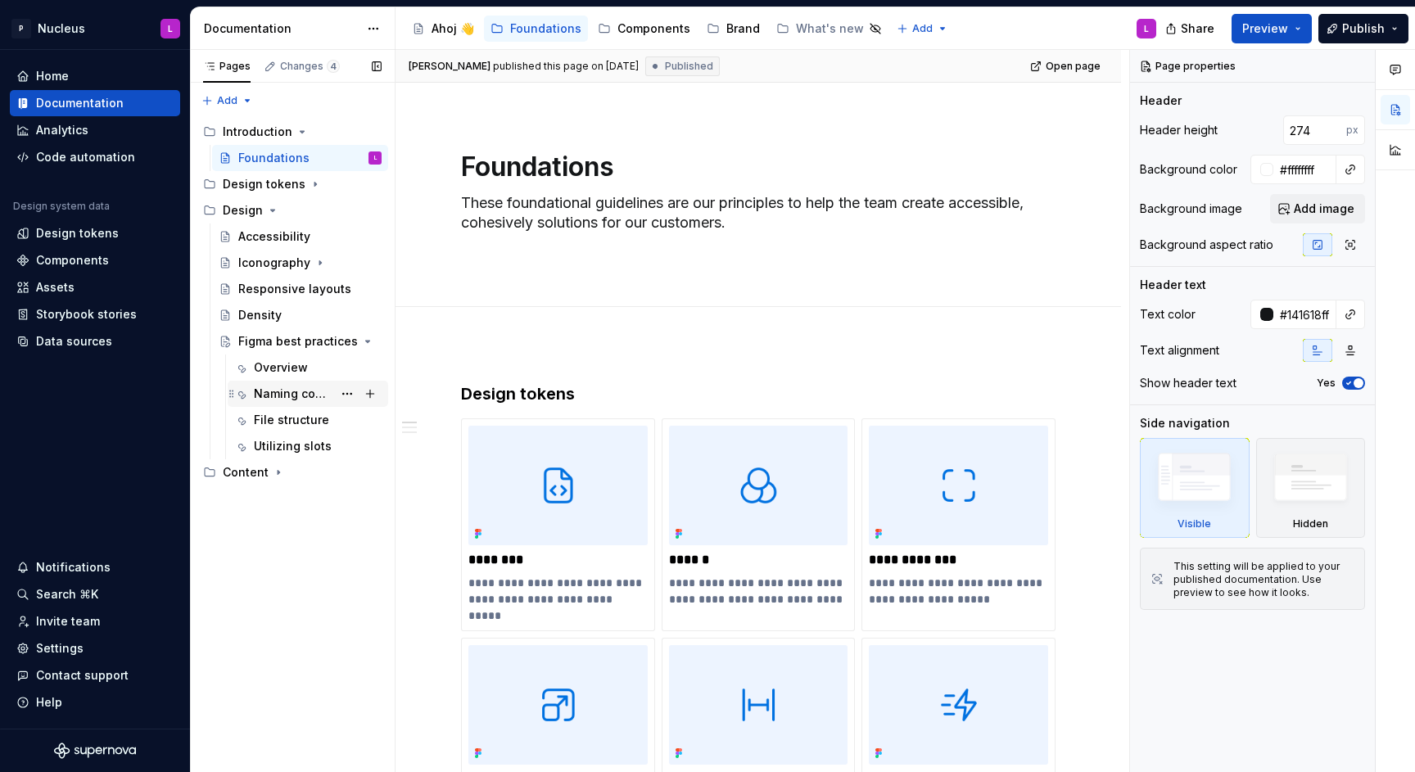
click at [279, 397] on div "Naming convention" at bounding box center [293, 394] width 79 height 16
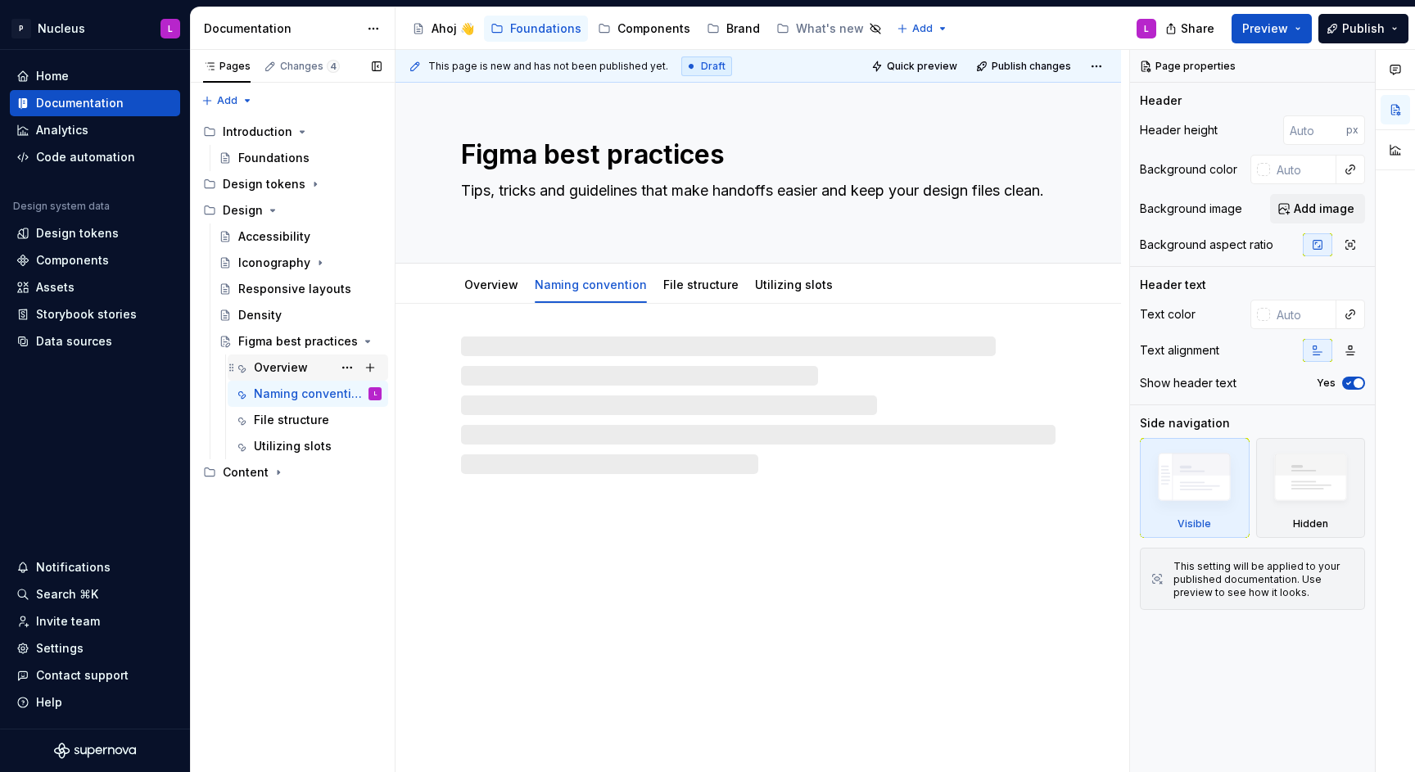
click at [269, 357] on div "Overview" at bounding box center [318, 367] width 128 height 23
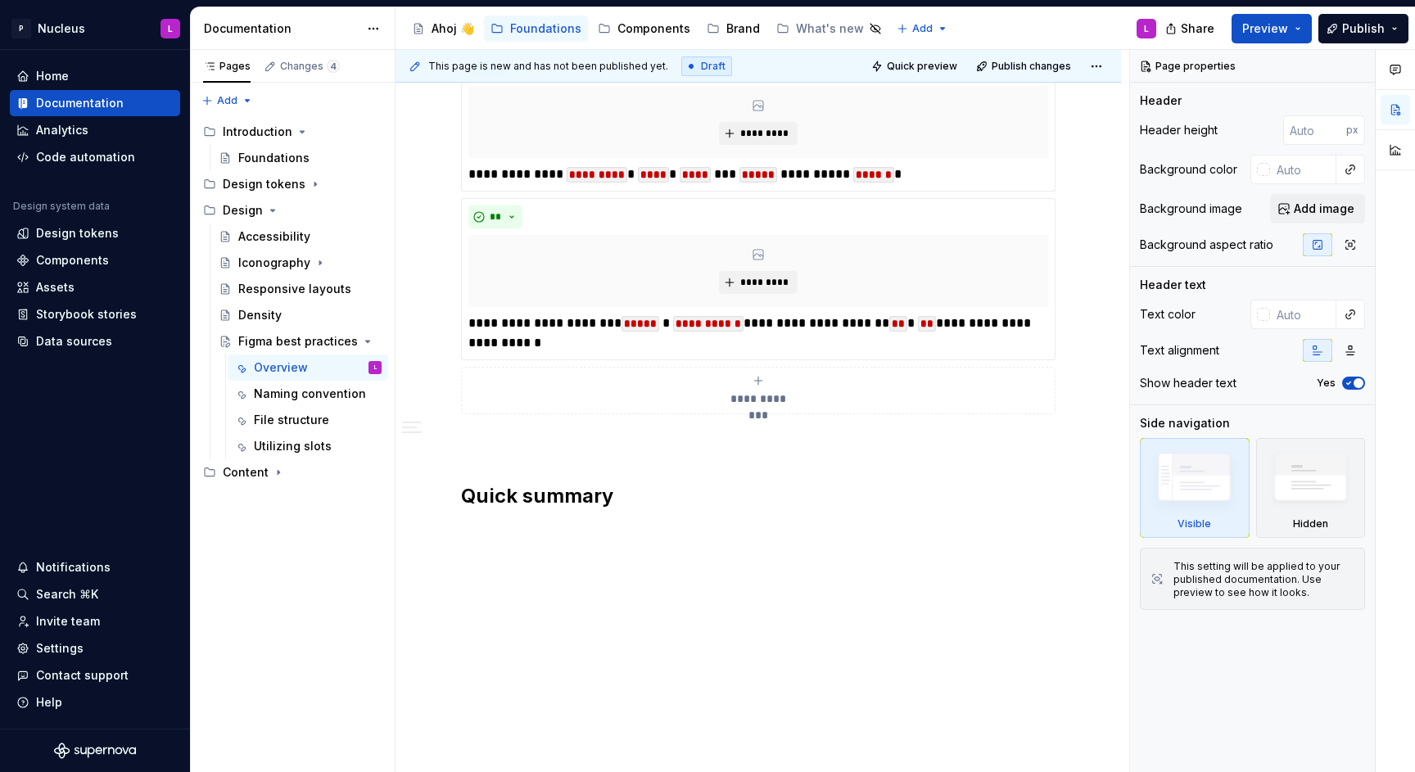
scroll to position [1470, 0]
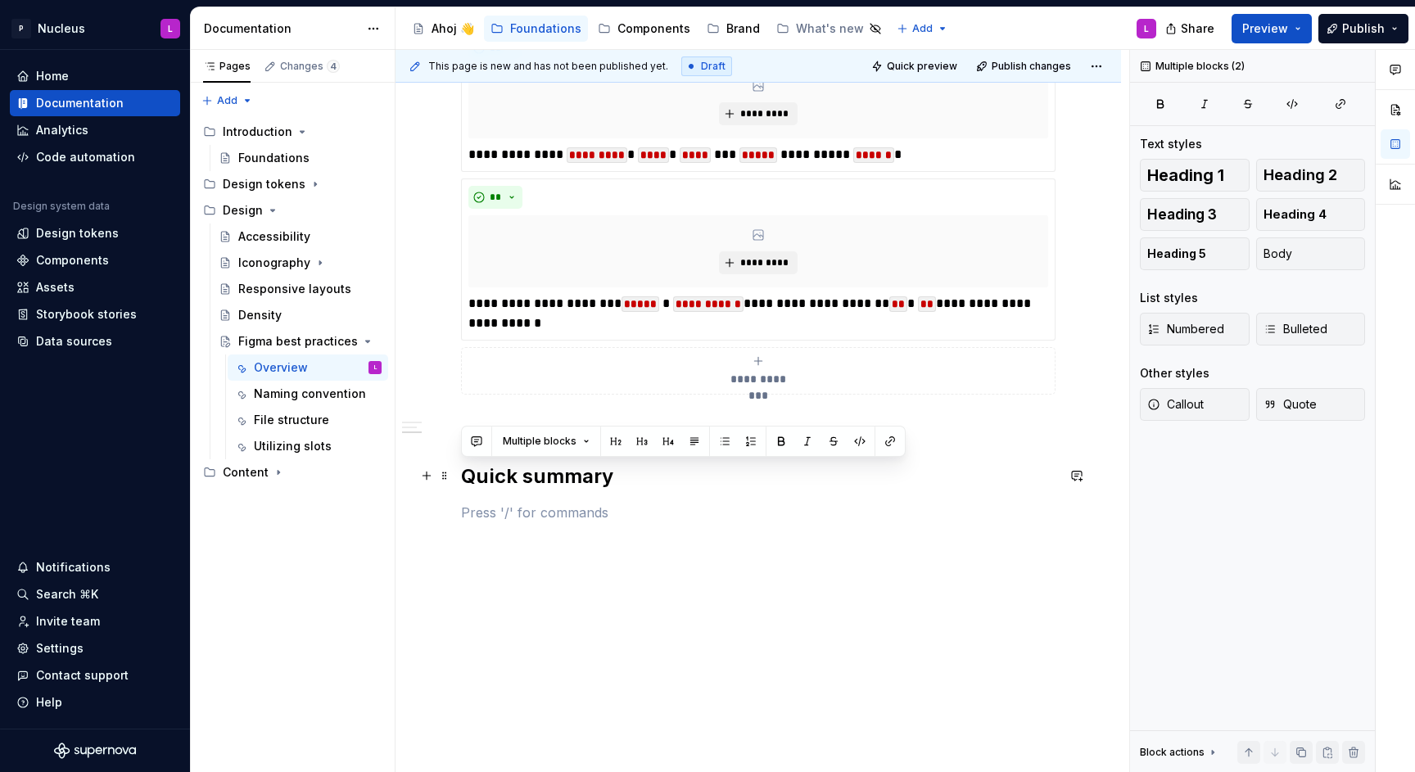
drag, startPoint x: 554, startPoint y: 505, endPoint x: 486, endPoint y: 532, distance: 72.4
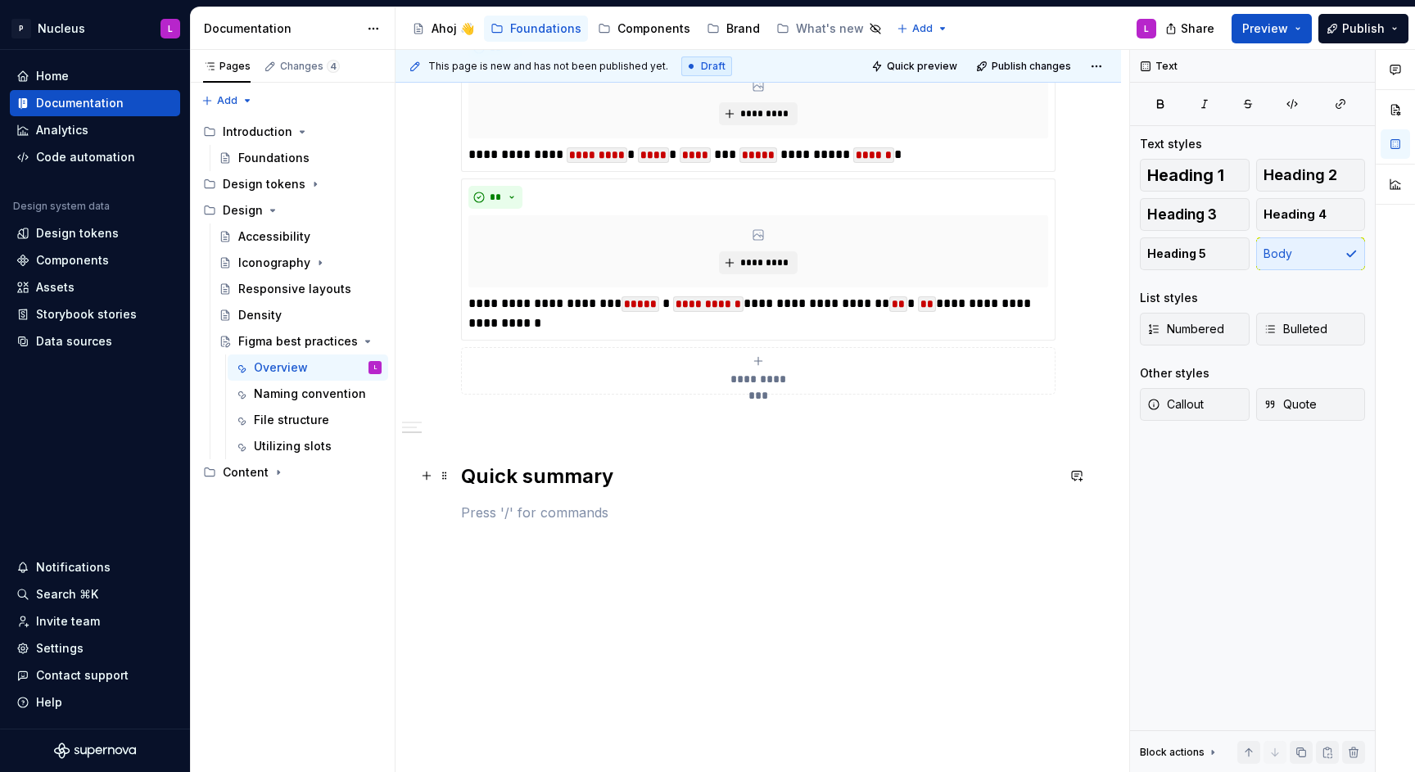
click at [492, 479] on h2 "Quick summary" at bounding box center [758, 477] width 595 height 26
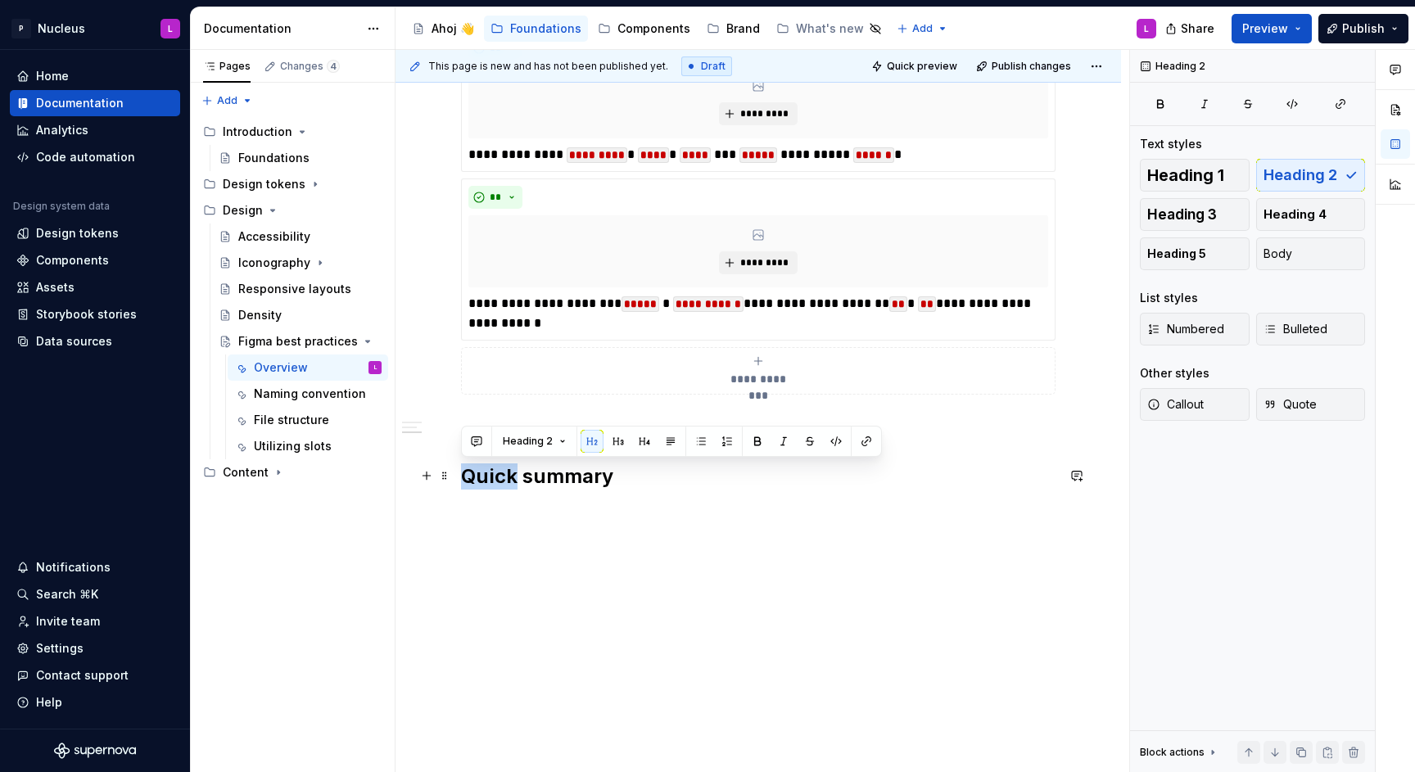
click at [492, 479] on h2 "Quick summary" at bounding box center [758, 477] width 595 height 26
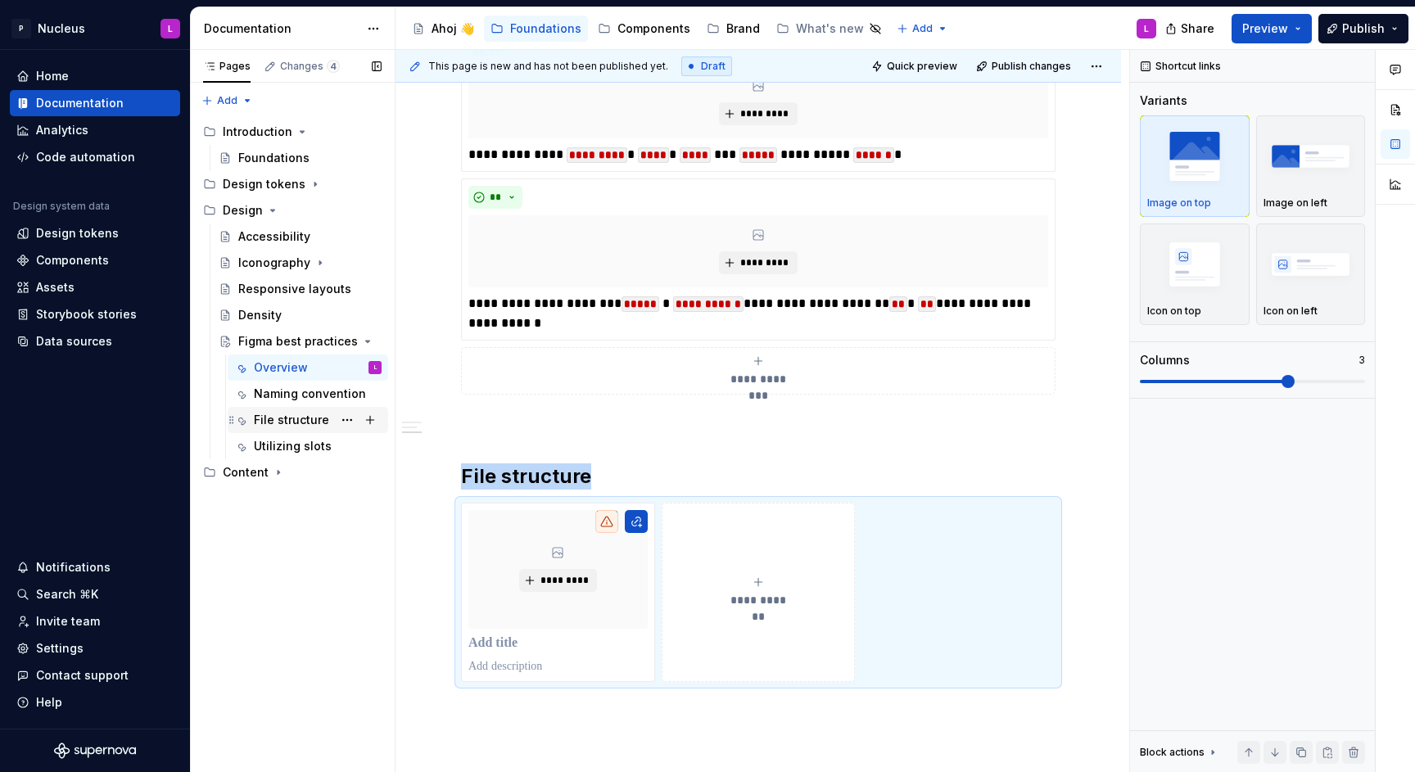
click at [297, 411] on div "File structure" at bounding box center [318, 420] width 128 height 23
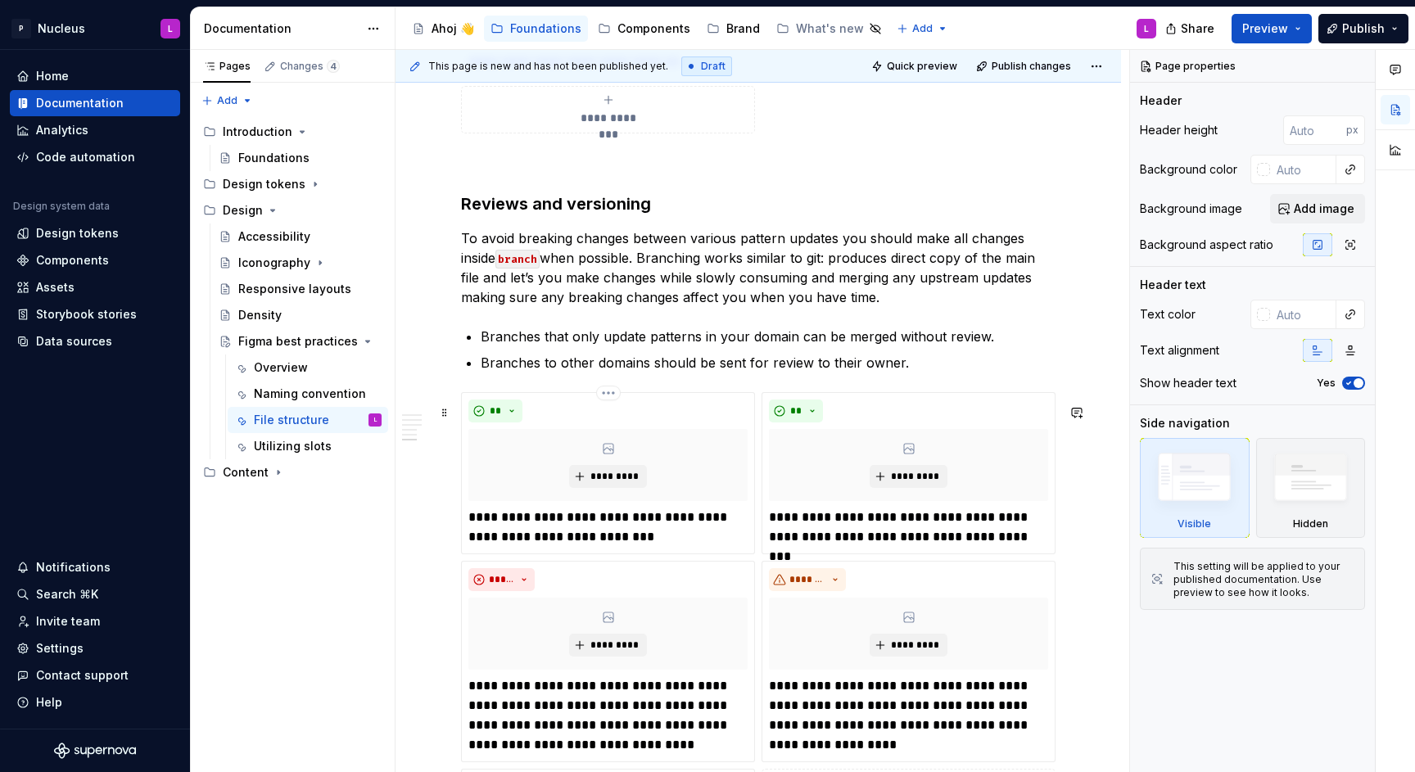
scroll to position [3024, 0]
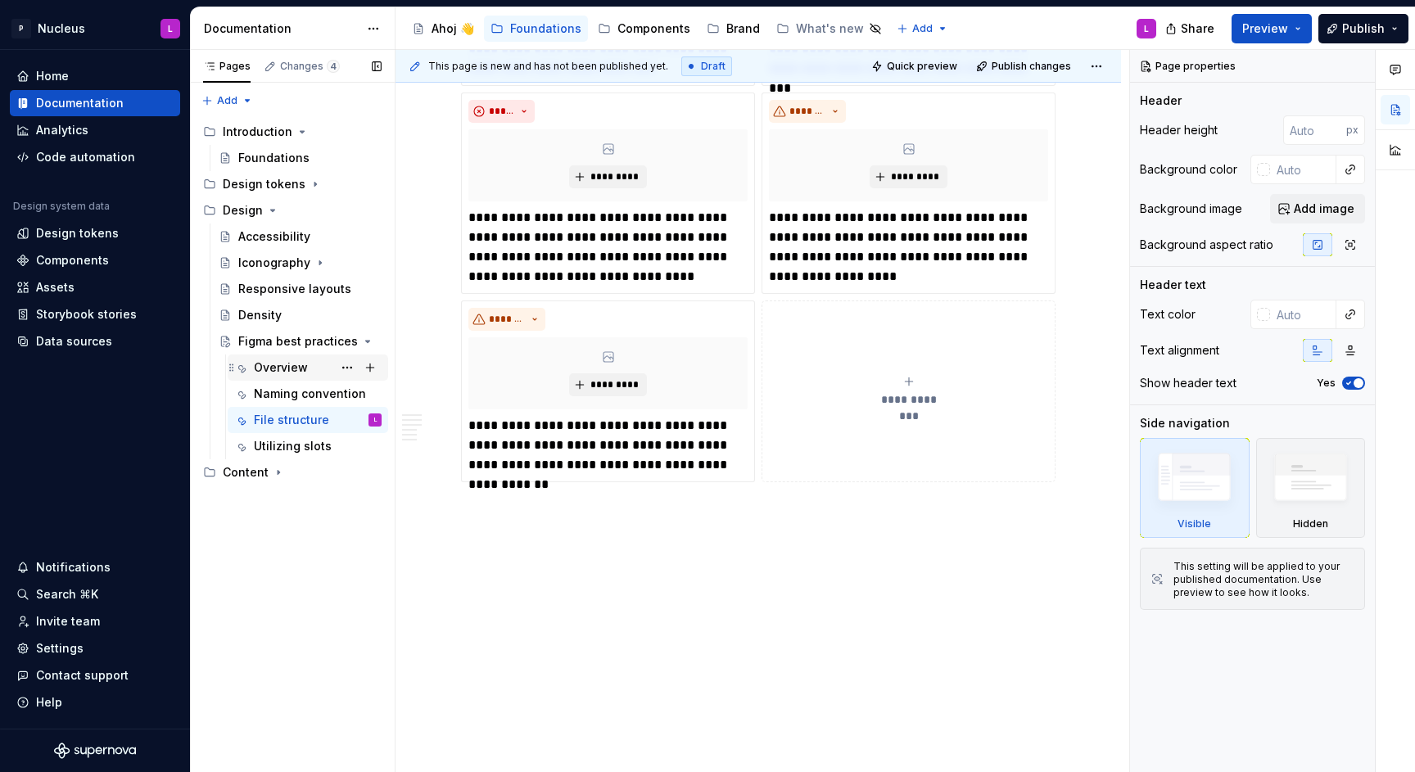
click at [279, 363] on div "Overview" at bounding box center [281, 368] width 54 height 16
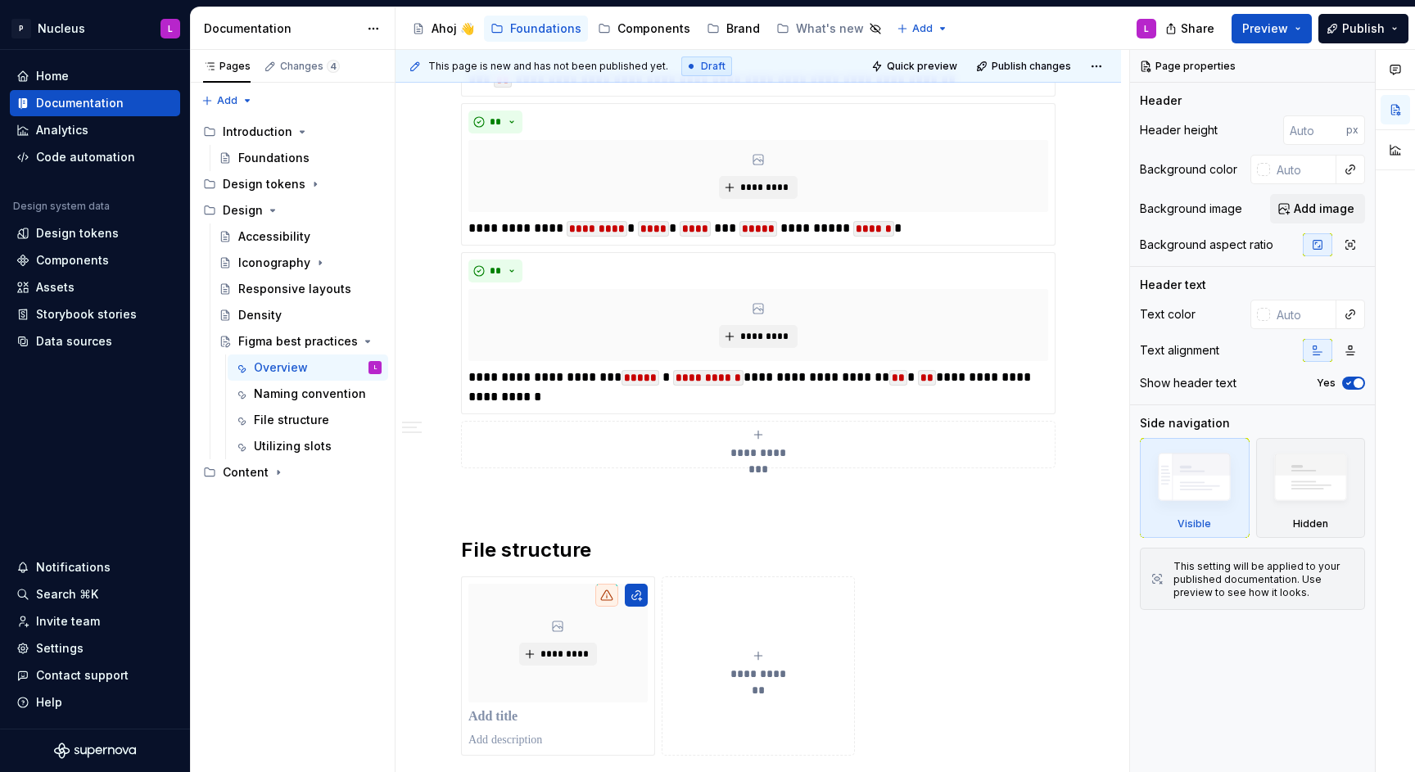
scroll to position [1435, 0]
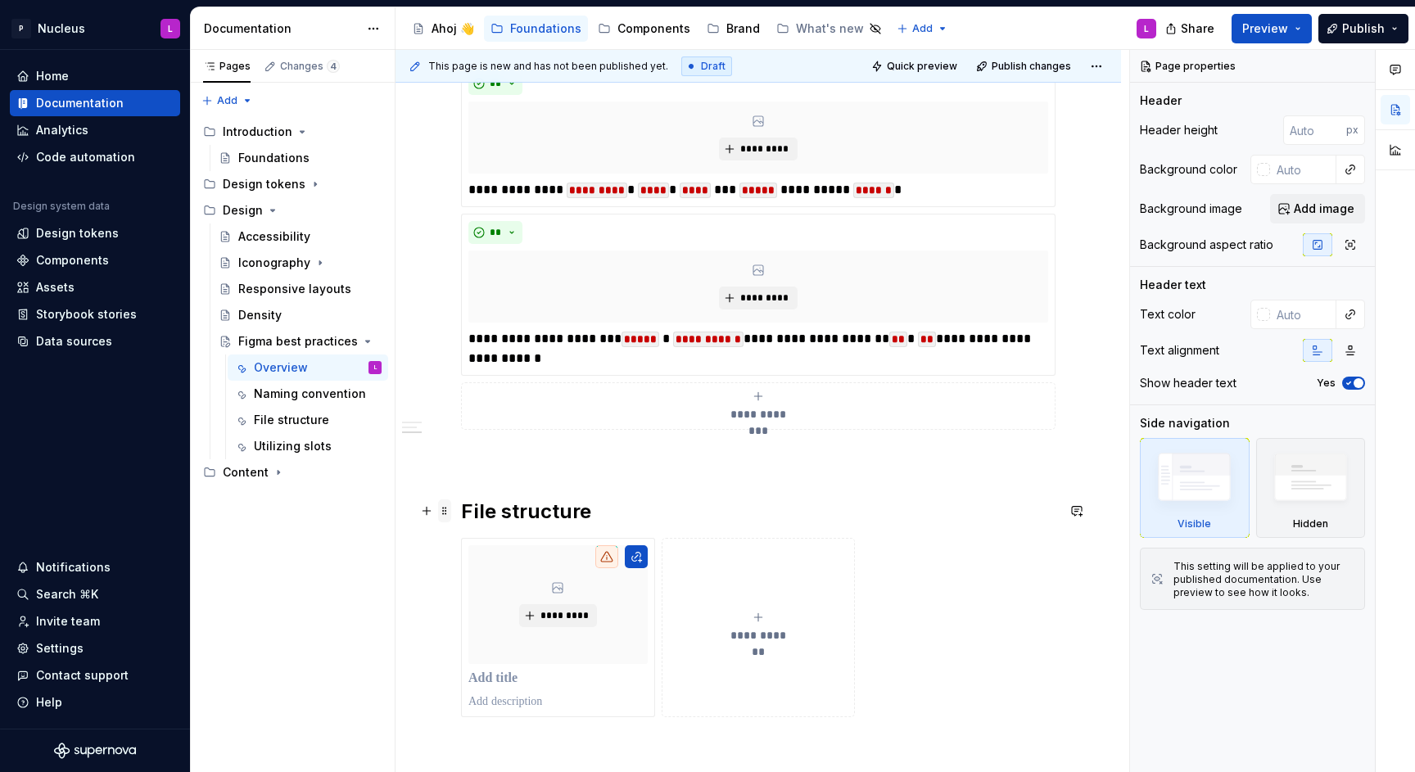
click at [449, 508] on span at bounding box center [444, 511] width 13 height 23
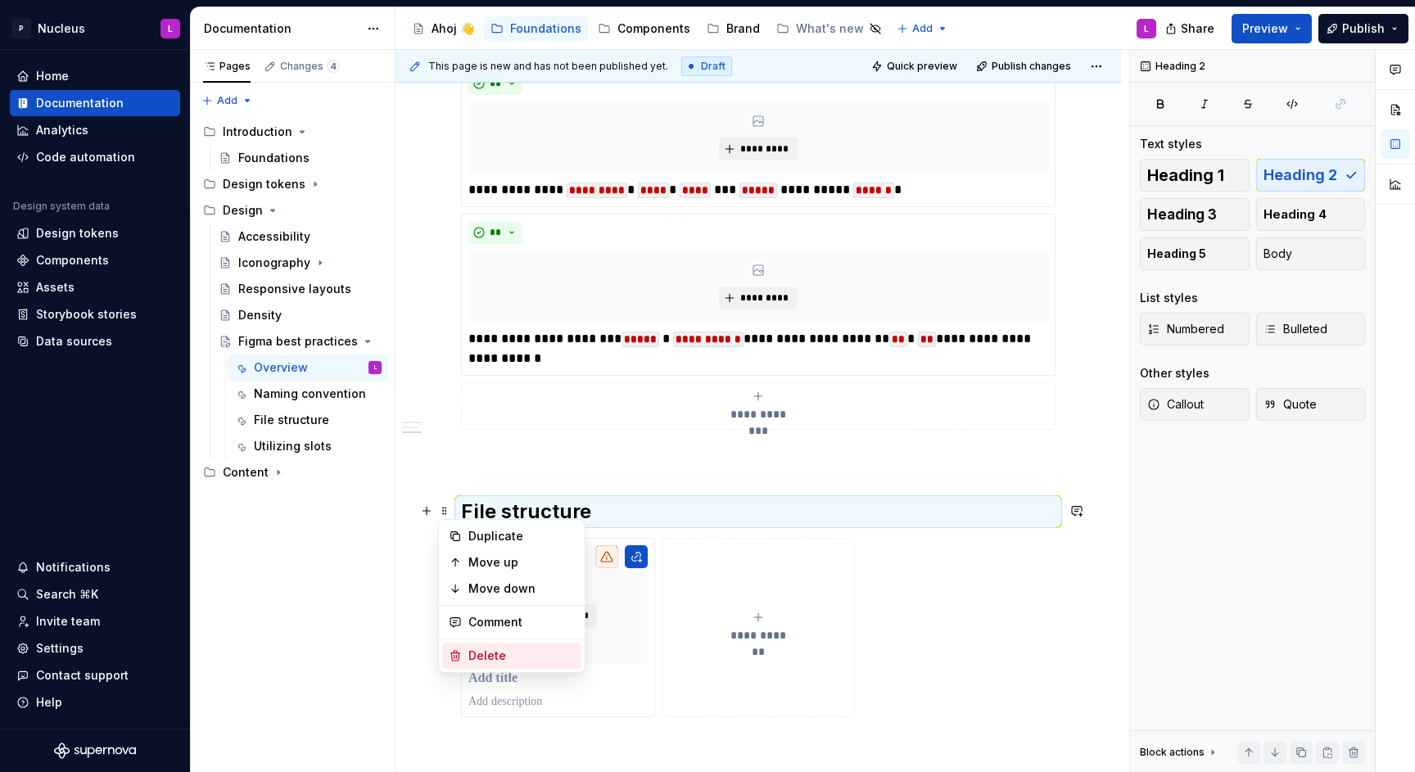
click at [465, 646] on div "Delete" at bounding box center [511, 656] width 139 height 26
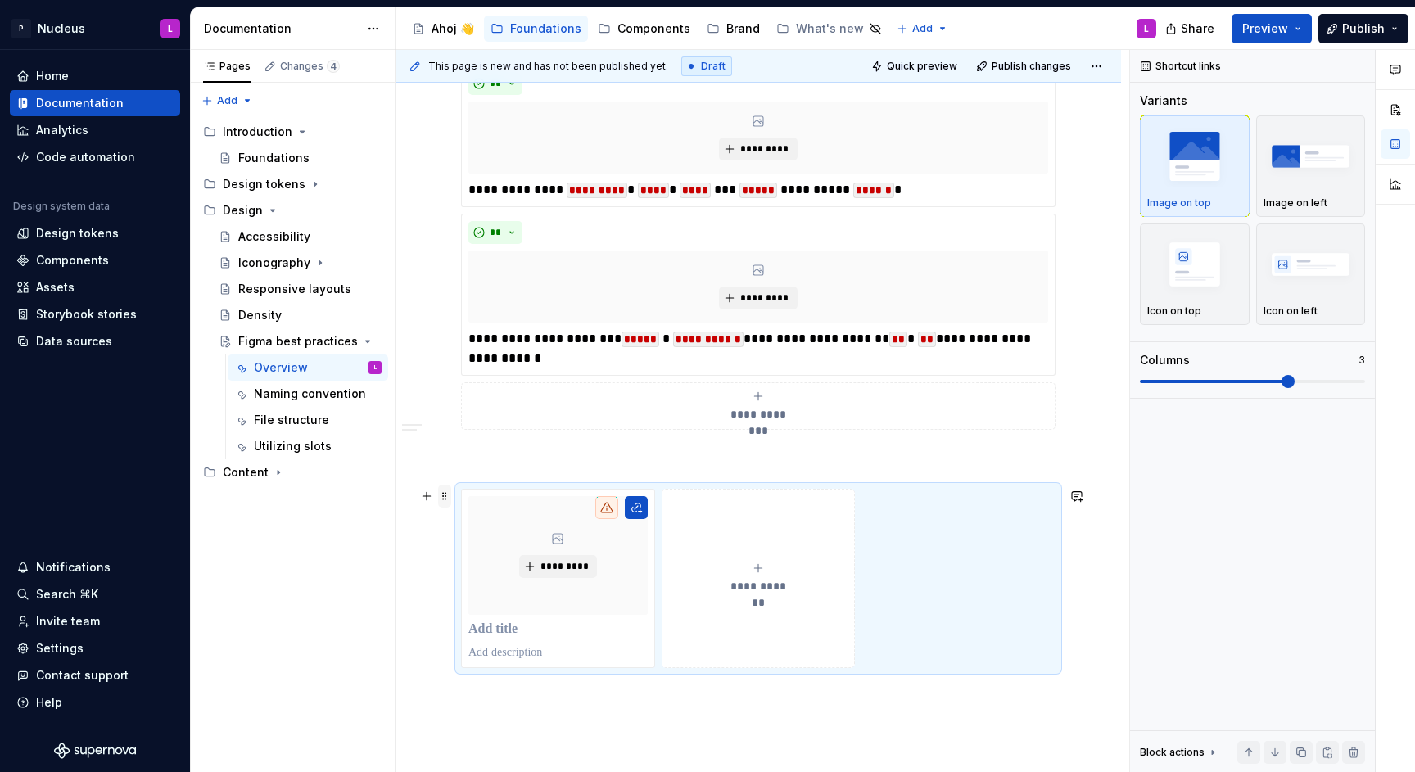
click at [441, 500] on span at bounding box center [444, 496] width 13 height 23
click at [460, 631] on div "Delete" at bounding box center [511, 641] width 139 height 26
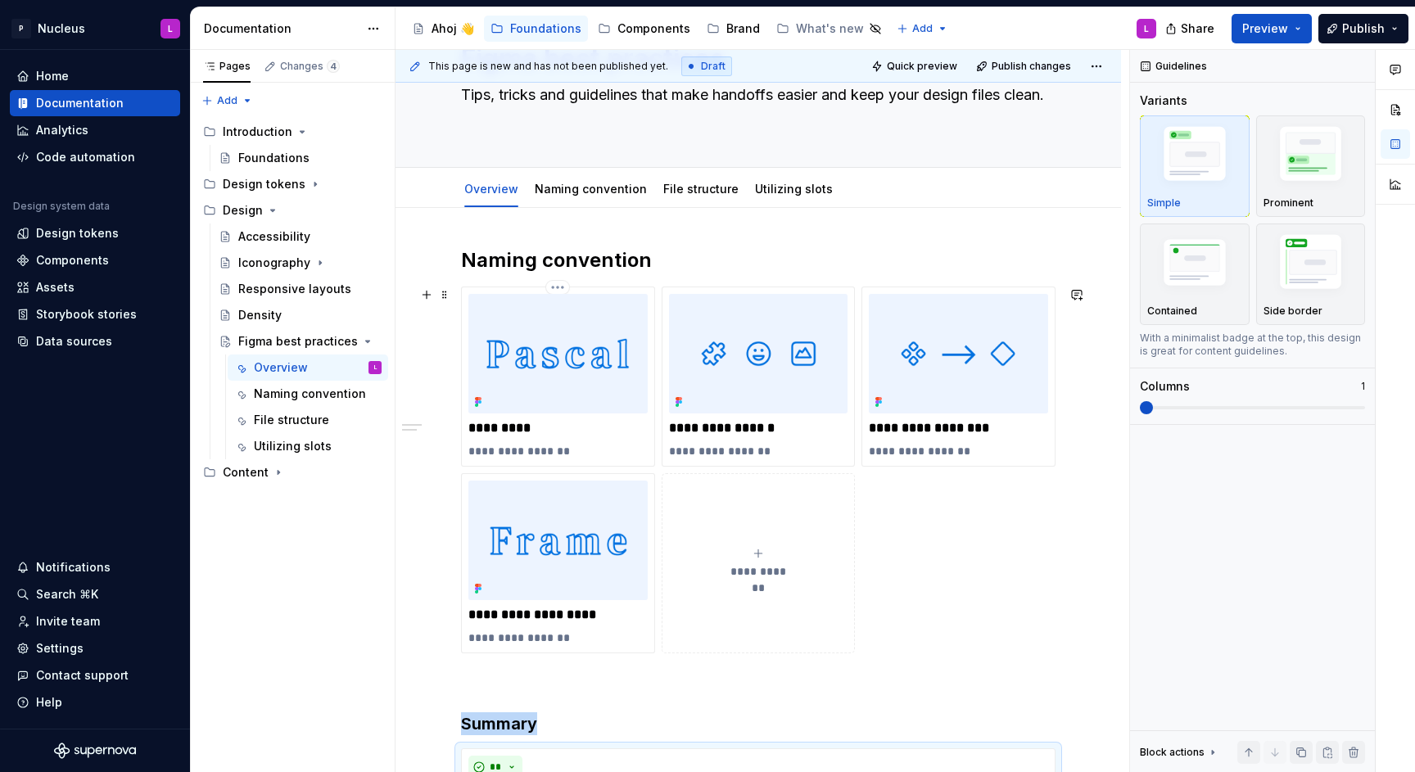
scroll to position [130, 0]
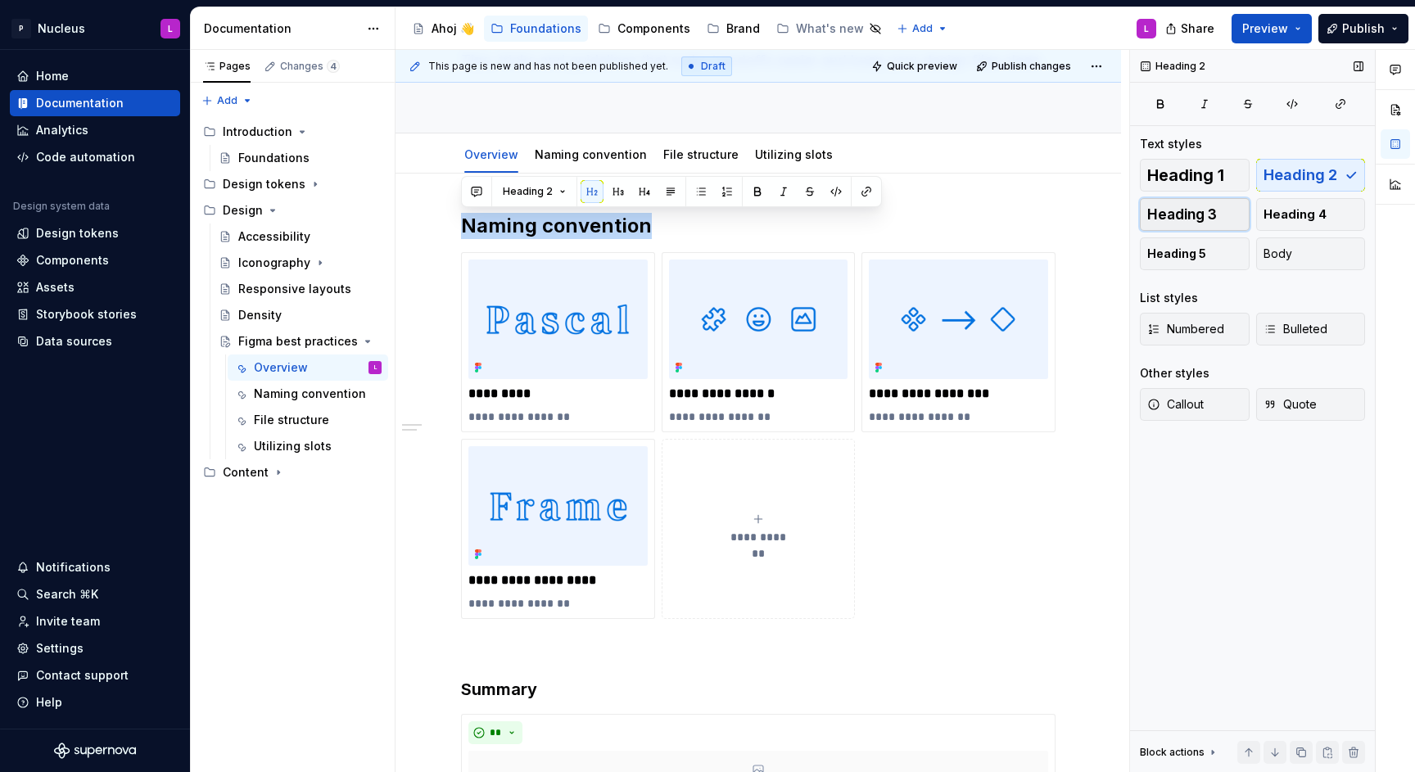
click at [1205, 219] on span "Heading 3" at bounding box center [1182, 214] width 70 height 16
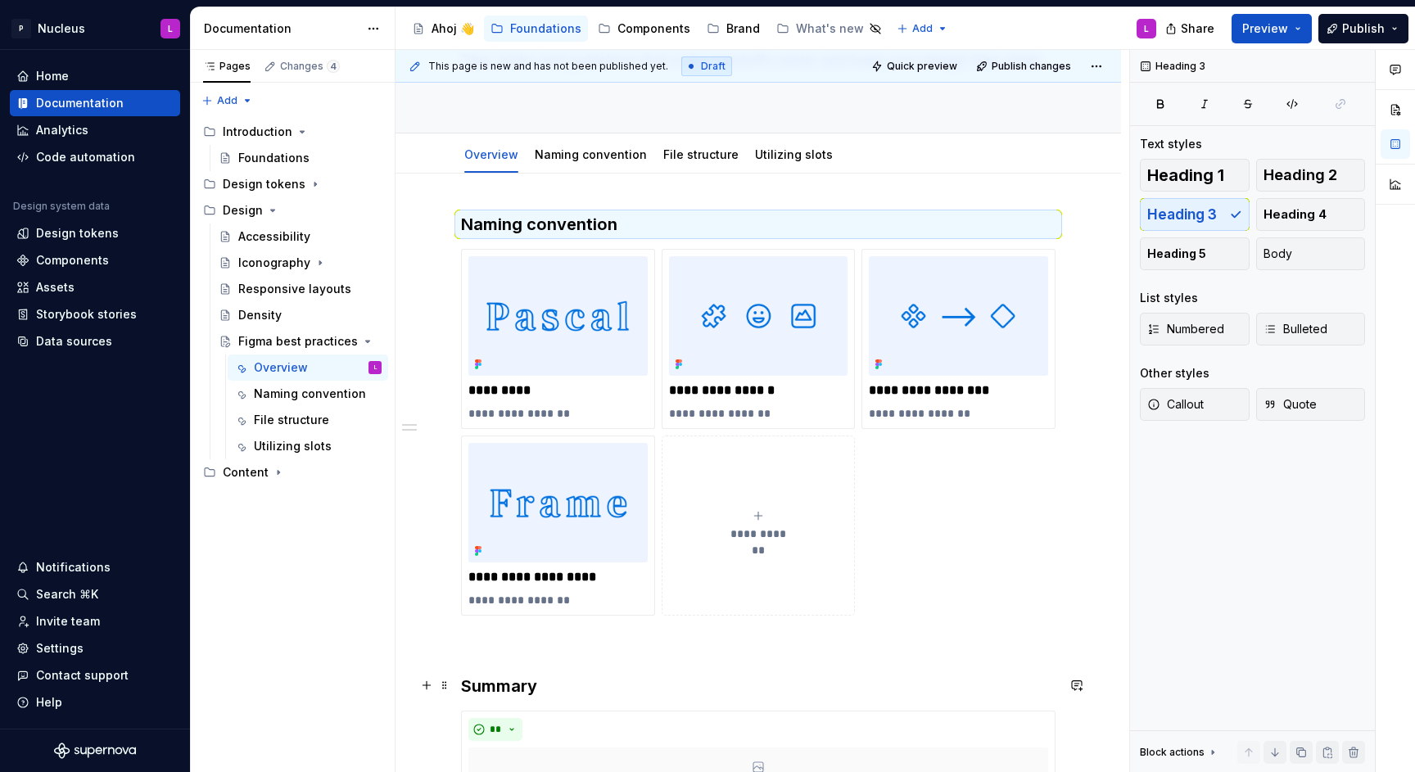
click at [499, 676] on h3 "Summary" at bounding box center [758, 686] width 595 height 23
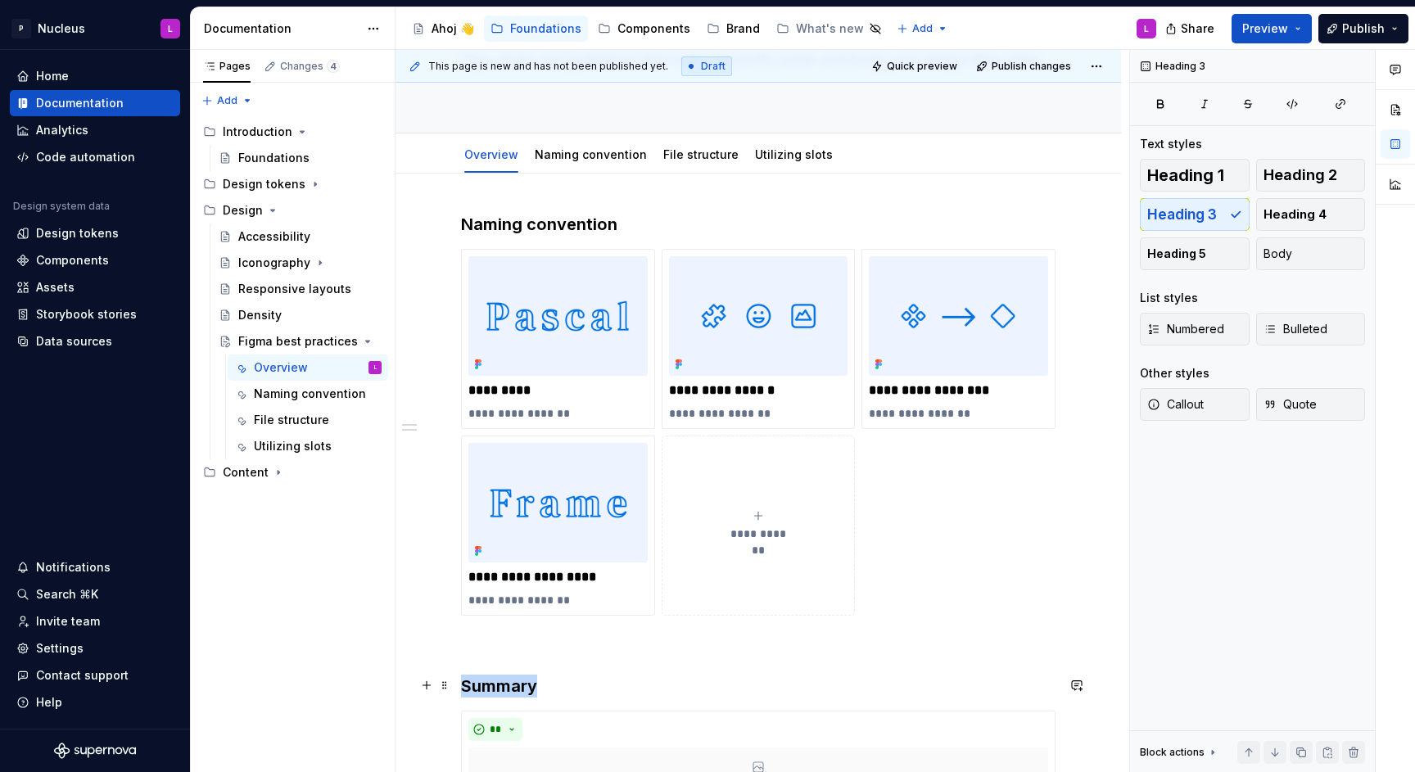
click at [499, 676] on h3 "Summary" at bounding box center [758, 686] width 595 height 23
click at [1302, 167] on span "Heading 2" at bounding box center [1301, 175] width 74 height 16
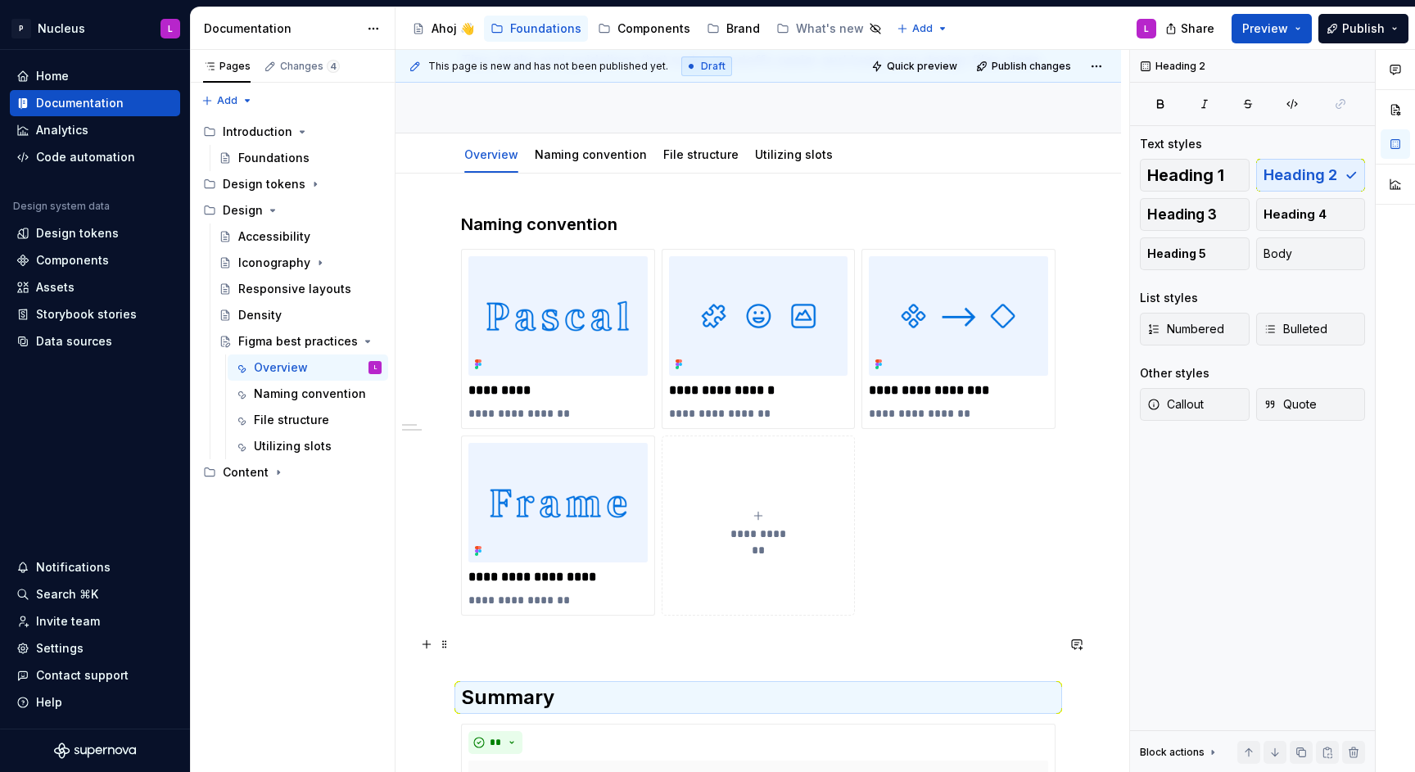
click at [537, 651] on p at bounding box center [758, 645] width 595 height 20
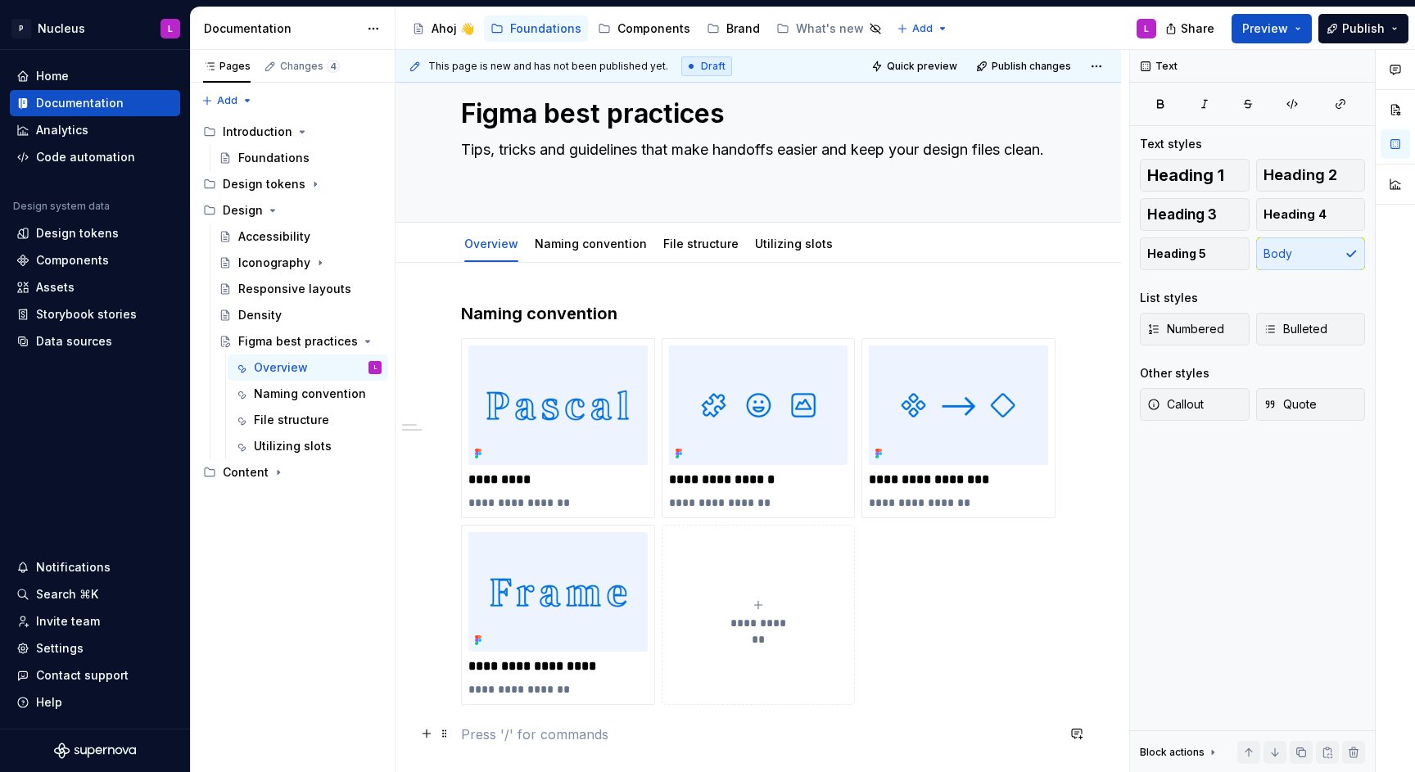
scroll to position [32, 0]
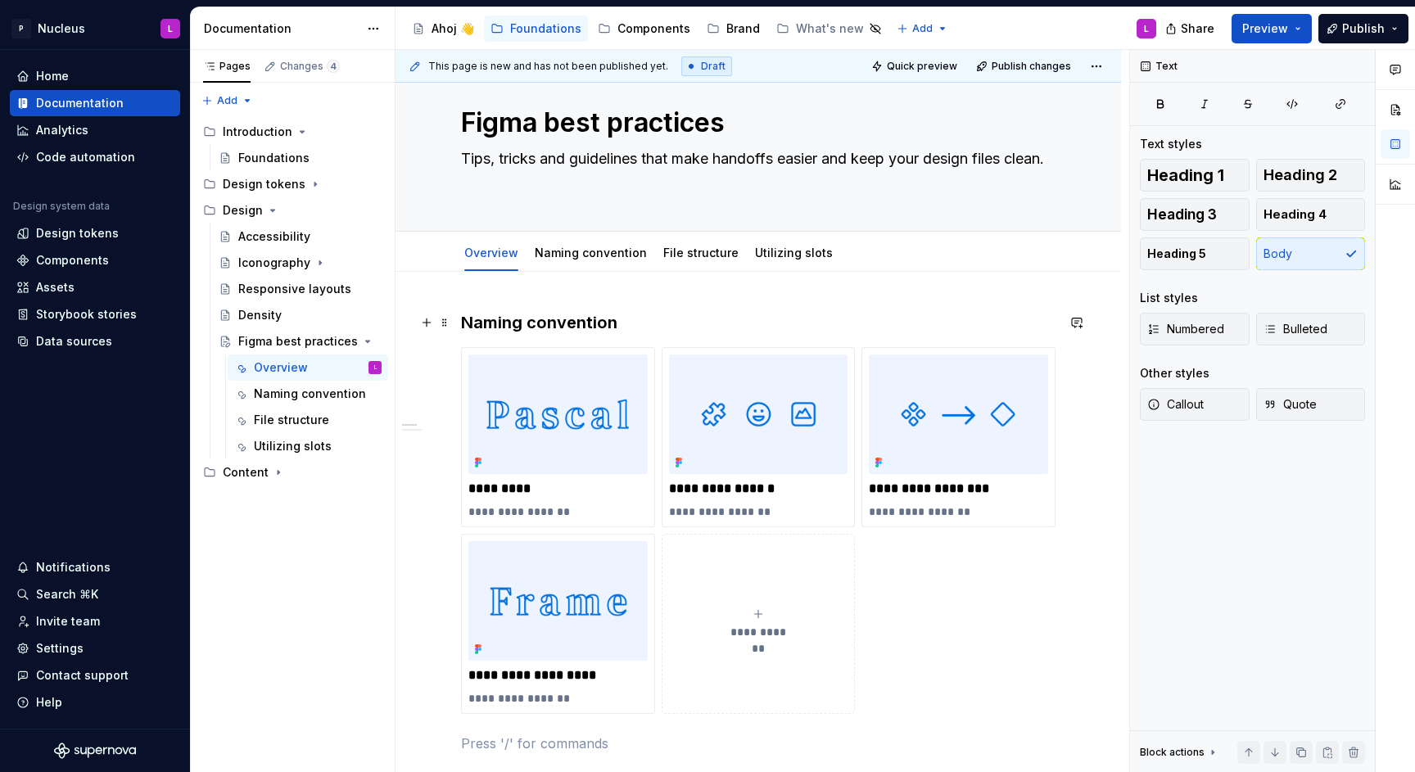
click at [617, 323] on h3 "Naming convention" at bounding box center [758, 322] width 595 height 23
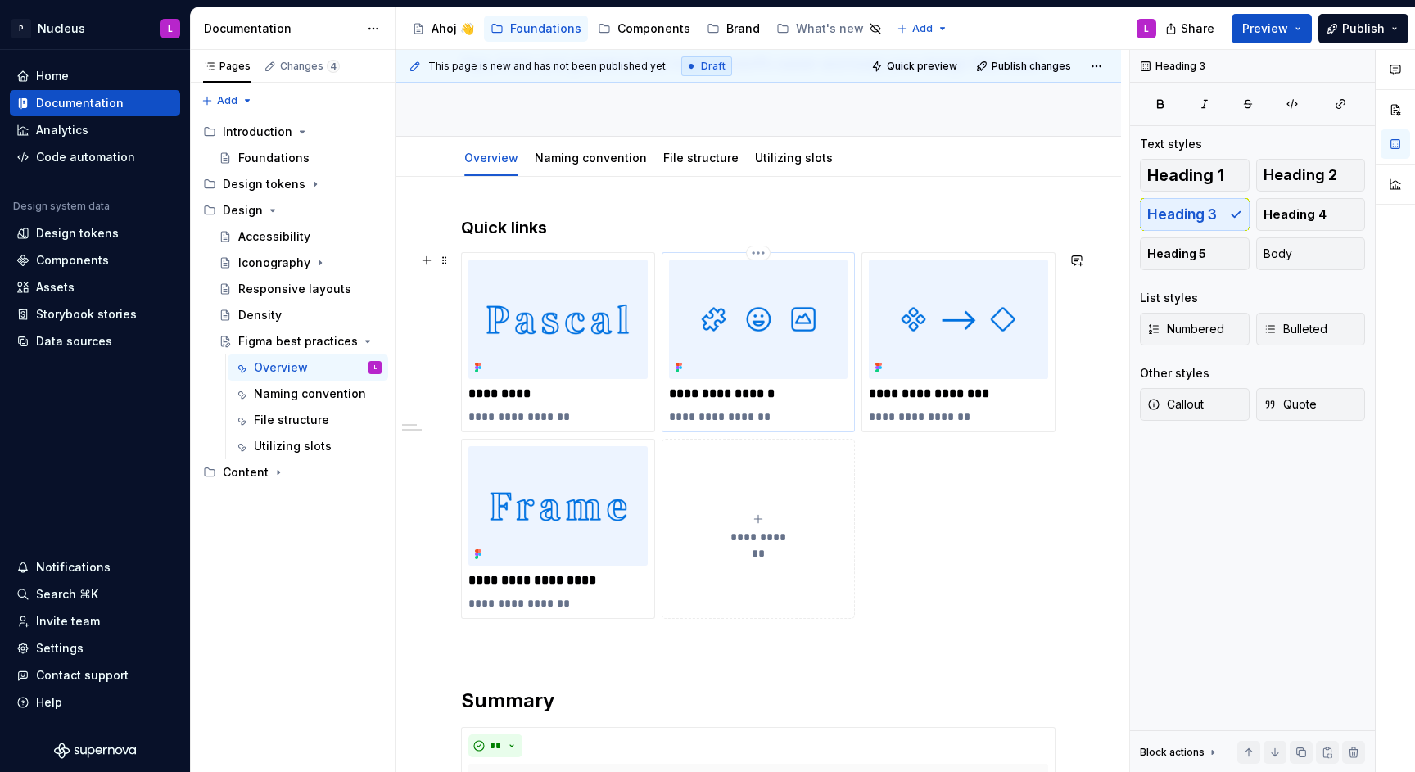
scroll to position [129, 0]
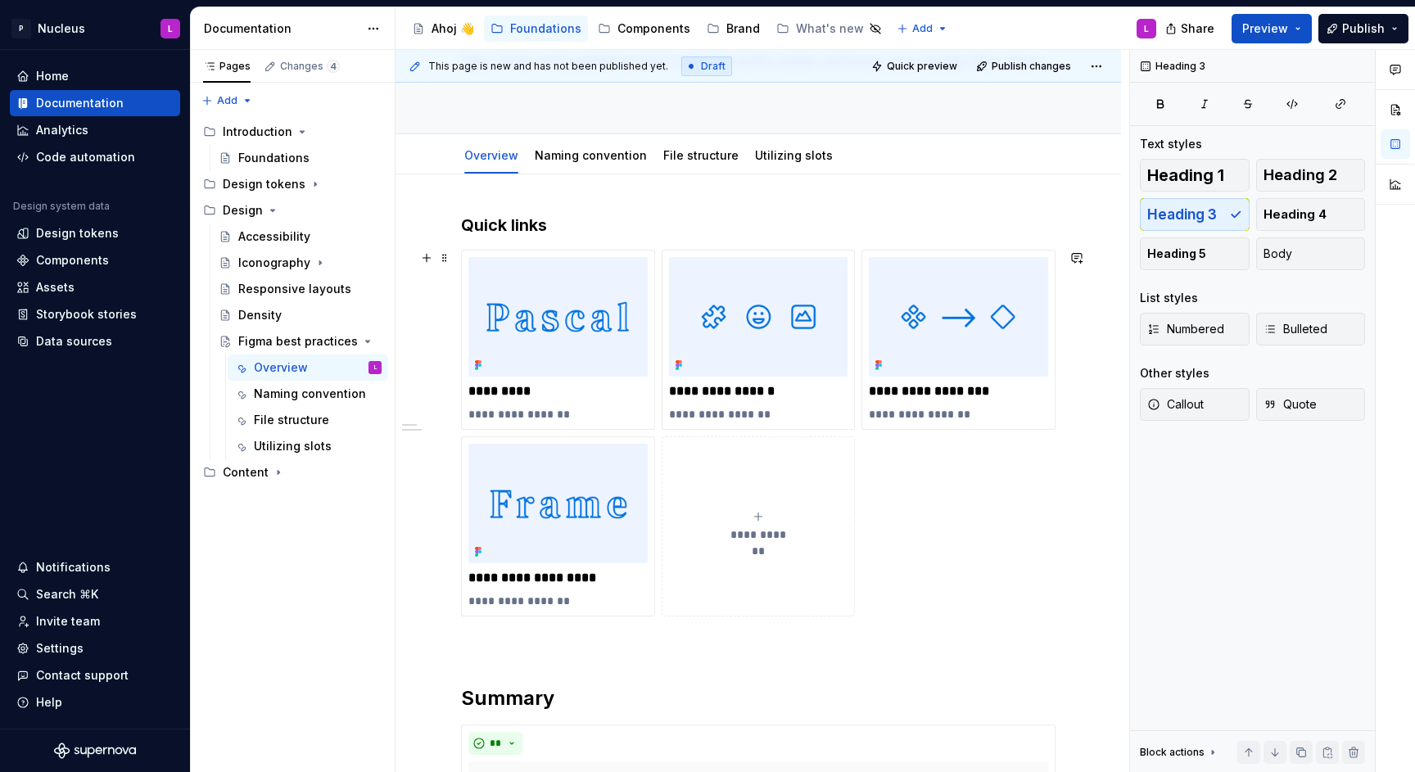
click at [884, 479] on div "**********" at bounding box center [758, 433] width 595 height 367
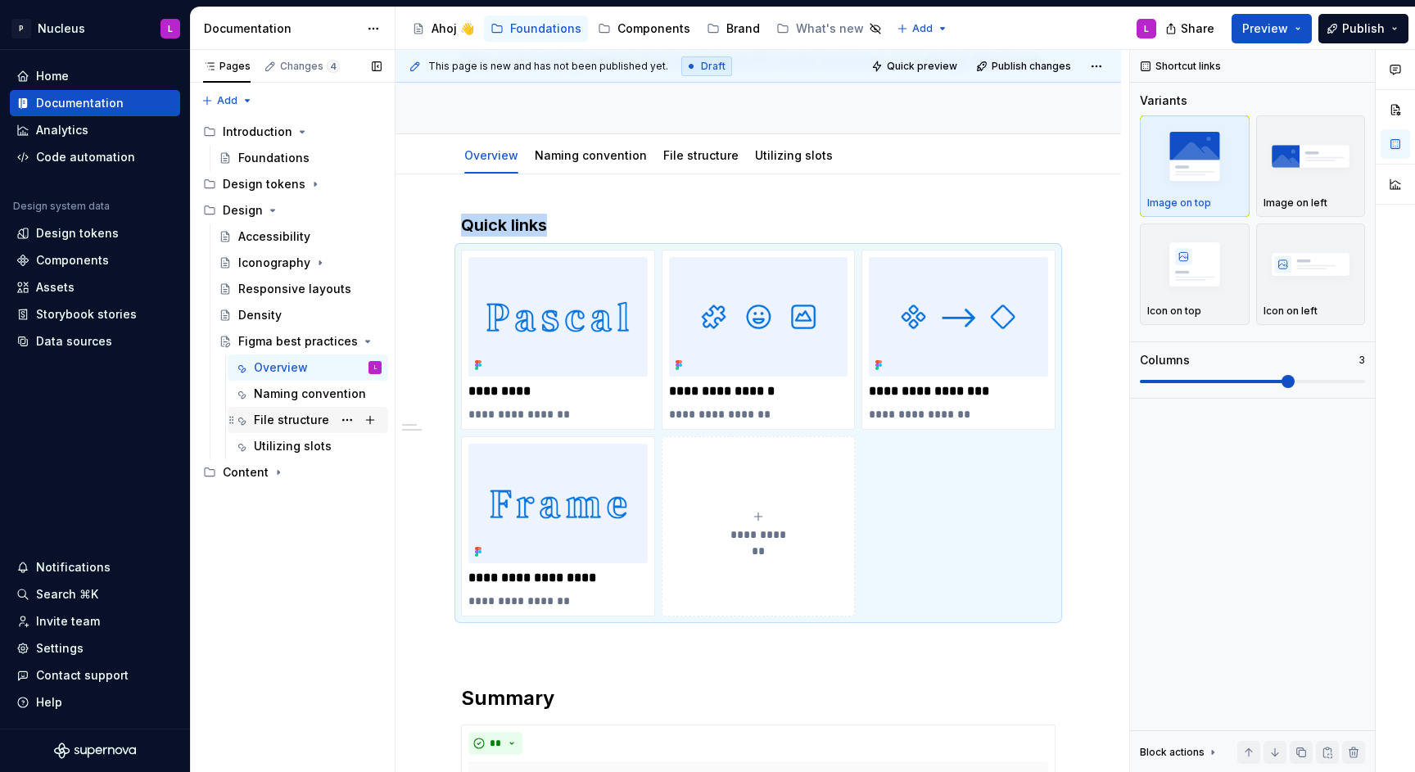
click at [275, 421] on div "File structure" at bounding box center [291, 420] width 75 height 16
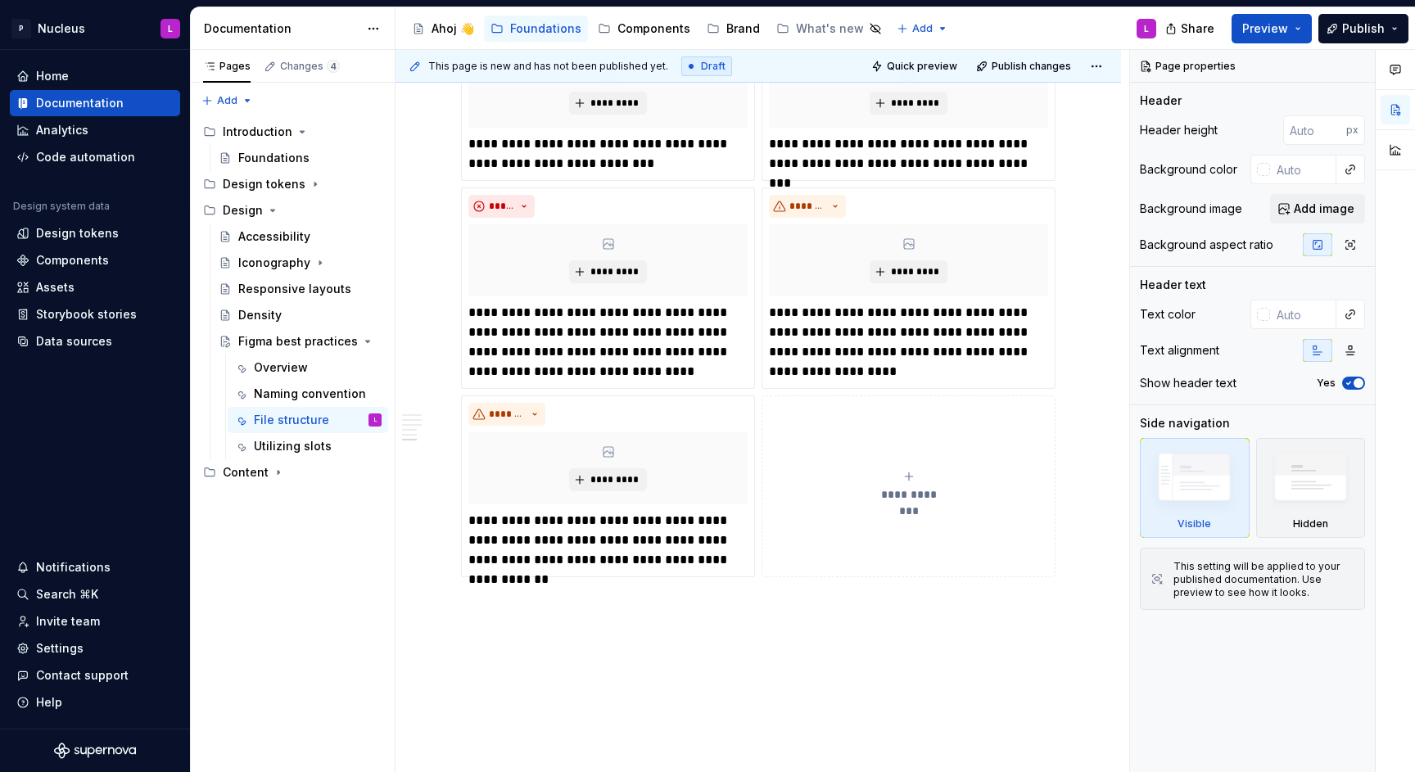
scroll to position [2115, 0]
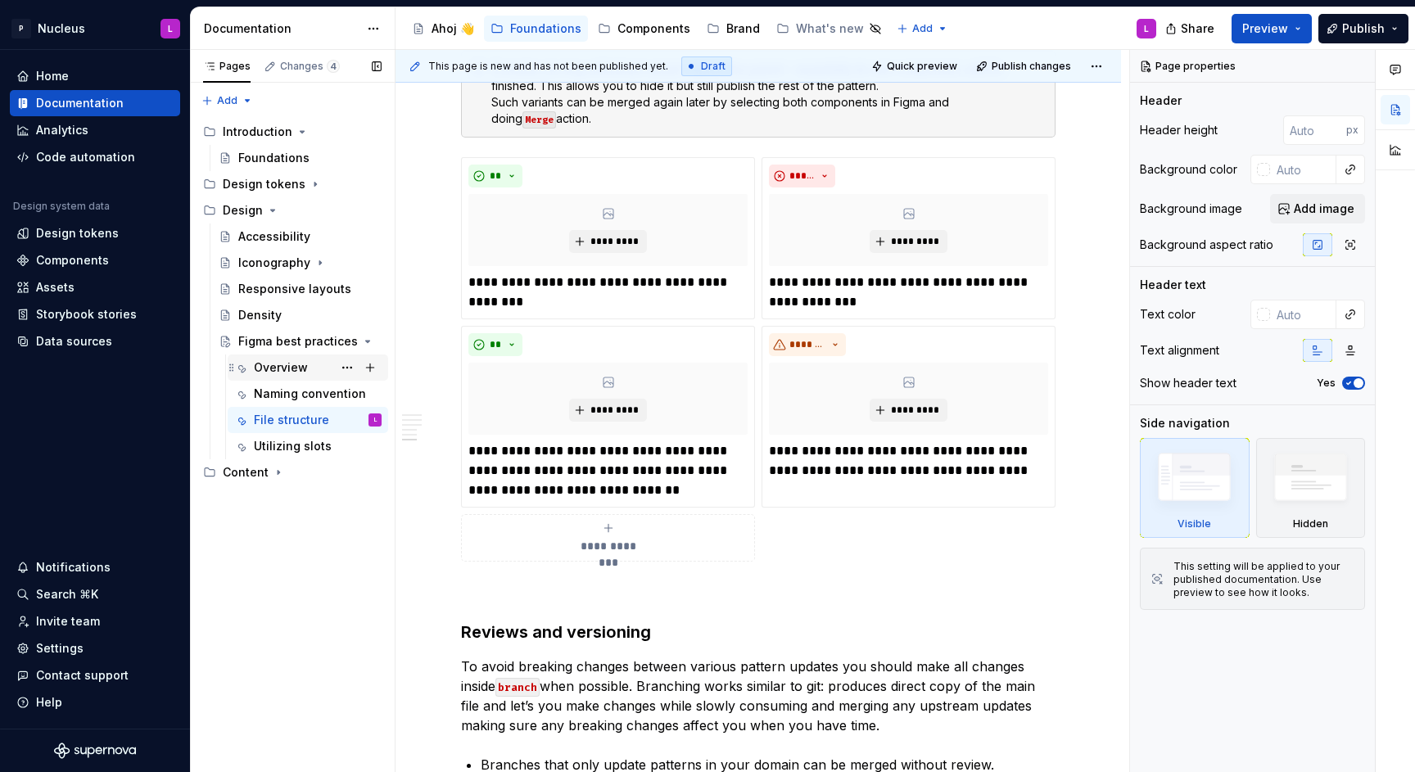
click at [319, 373] on div "Overview" at bounding box center [318, 367] width 128 height 23
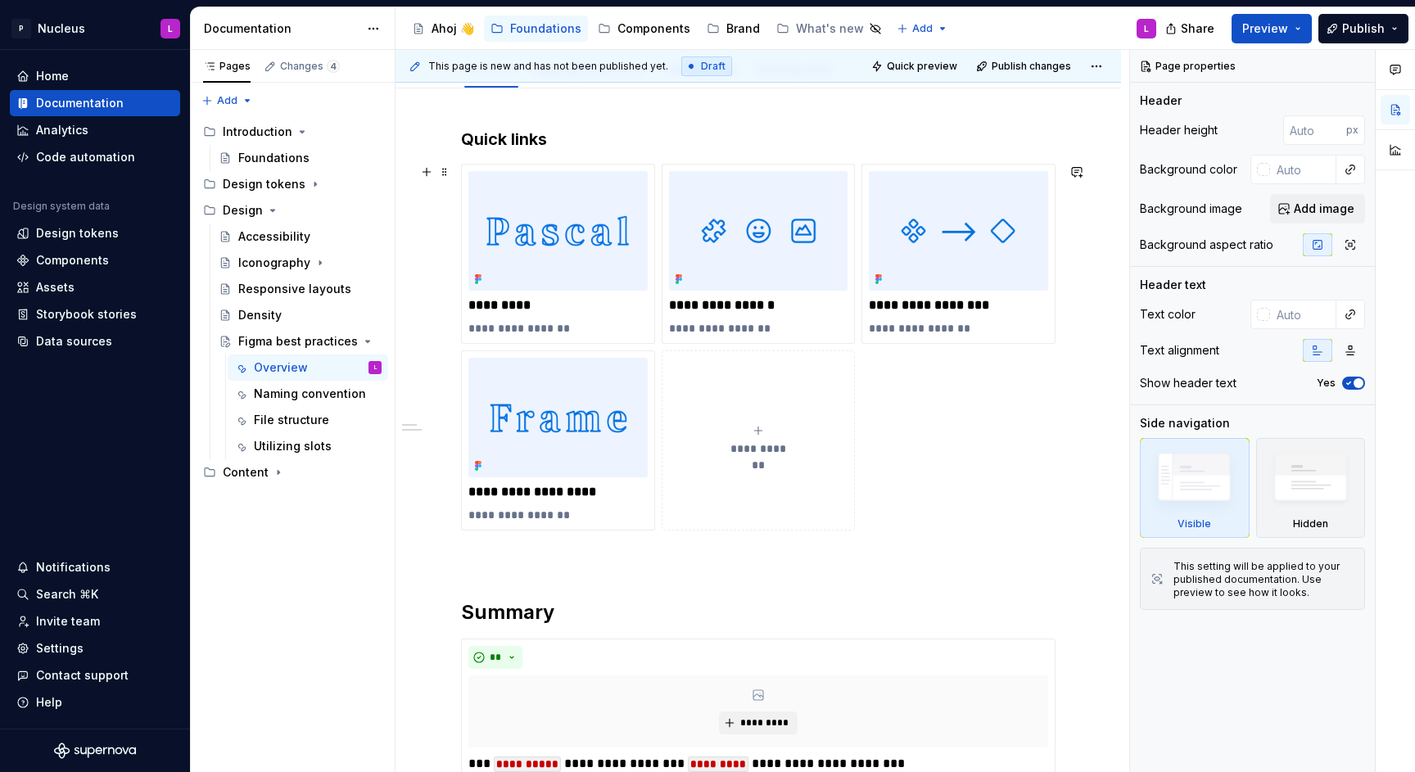
scroll to position [278, 0]
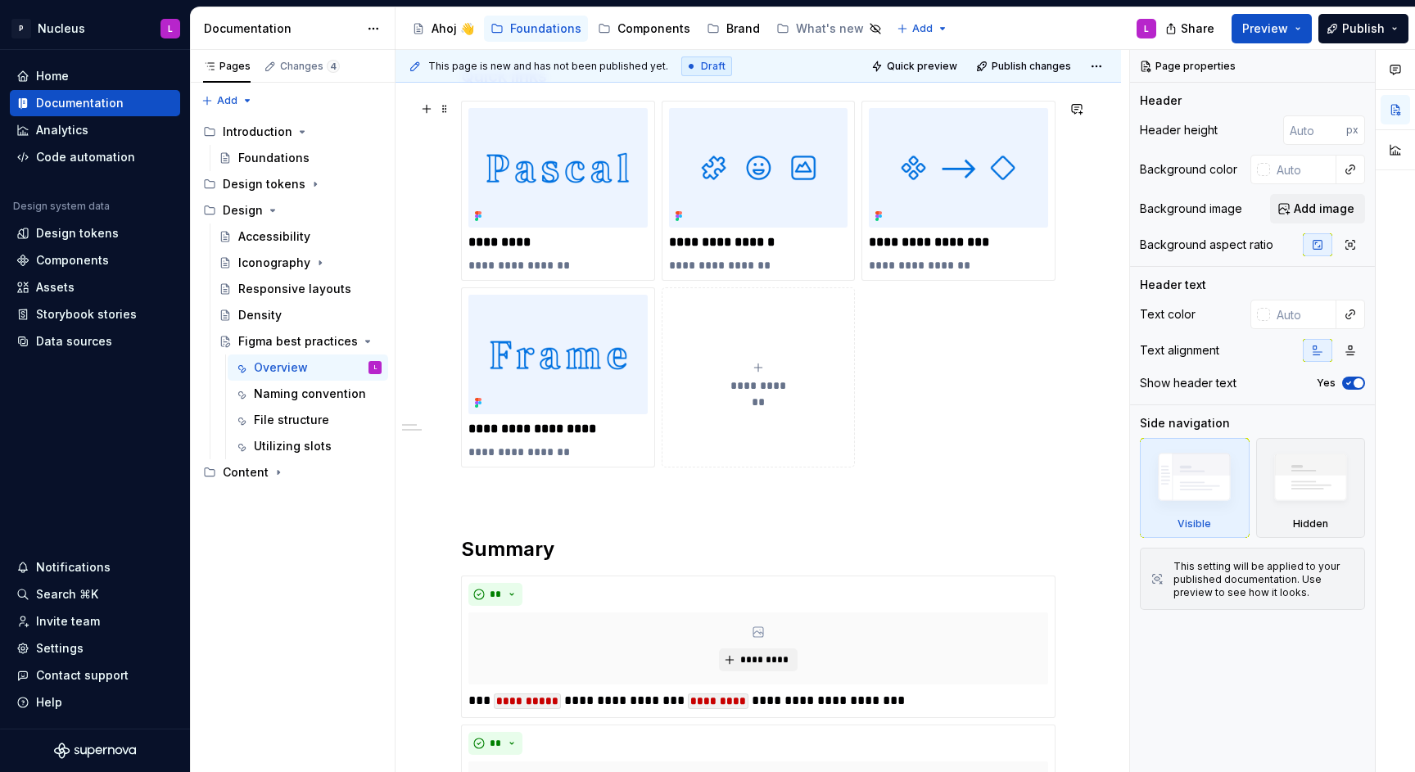
click at [733, 390] on span "**********" at bounding box center [758, 386] width 71 height 16
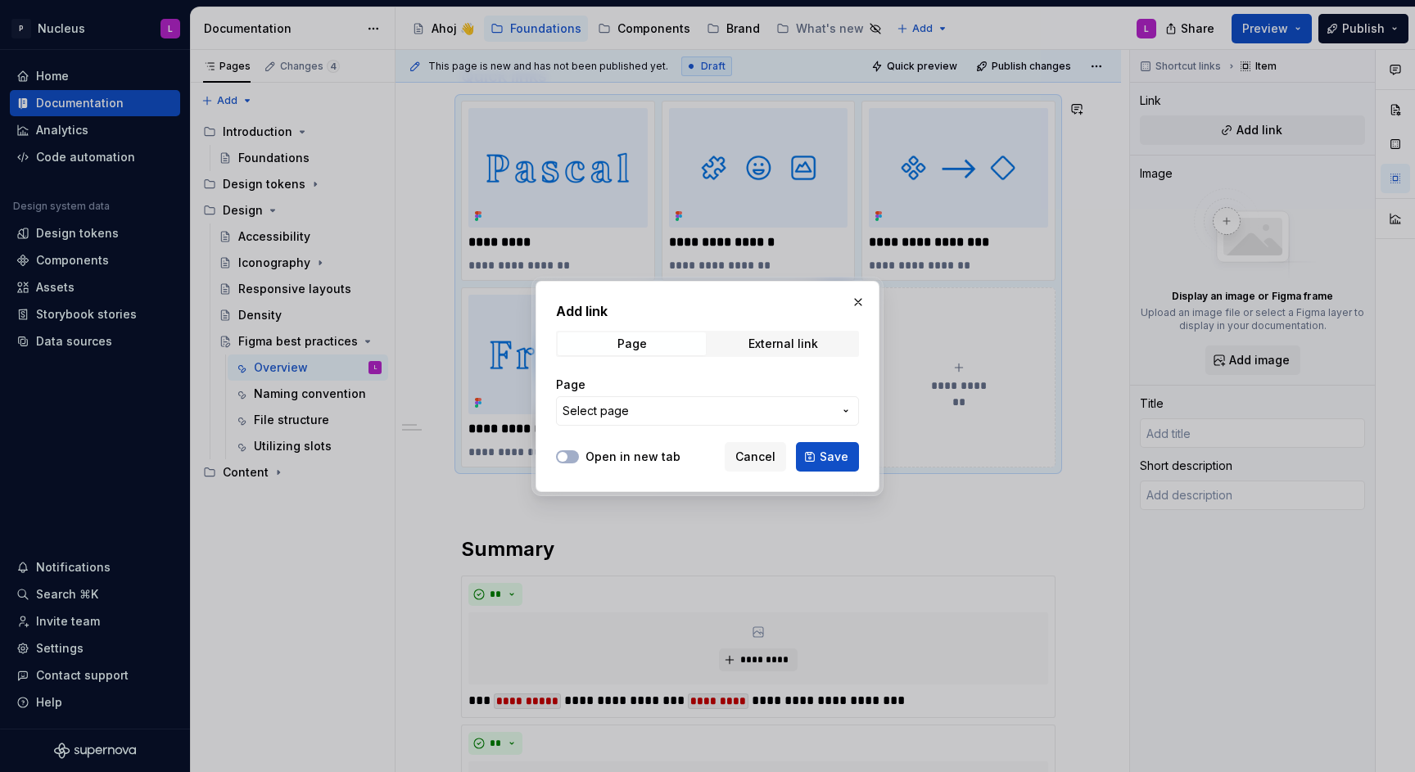
click at [612, 450] on label "Open in new tab" at bounding box center [633, 457] width 95 height 16
click at [579, 450] on button "Open in new tab" at bounding box center [567, 456] width 23 height 13
click at [645, 394] on div "Page Select page" at bounding box center [707, 401] width 303 height 49
click at [642, 405] on span "Select page" at bounding box center [698, 411] width 270 height 16
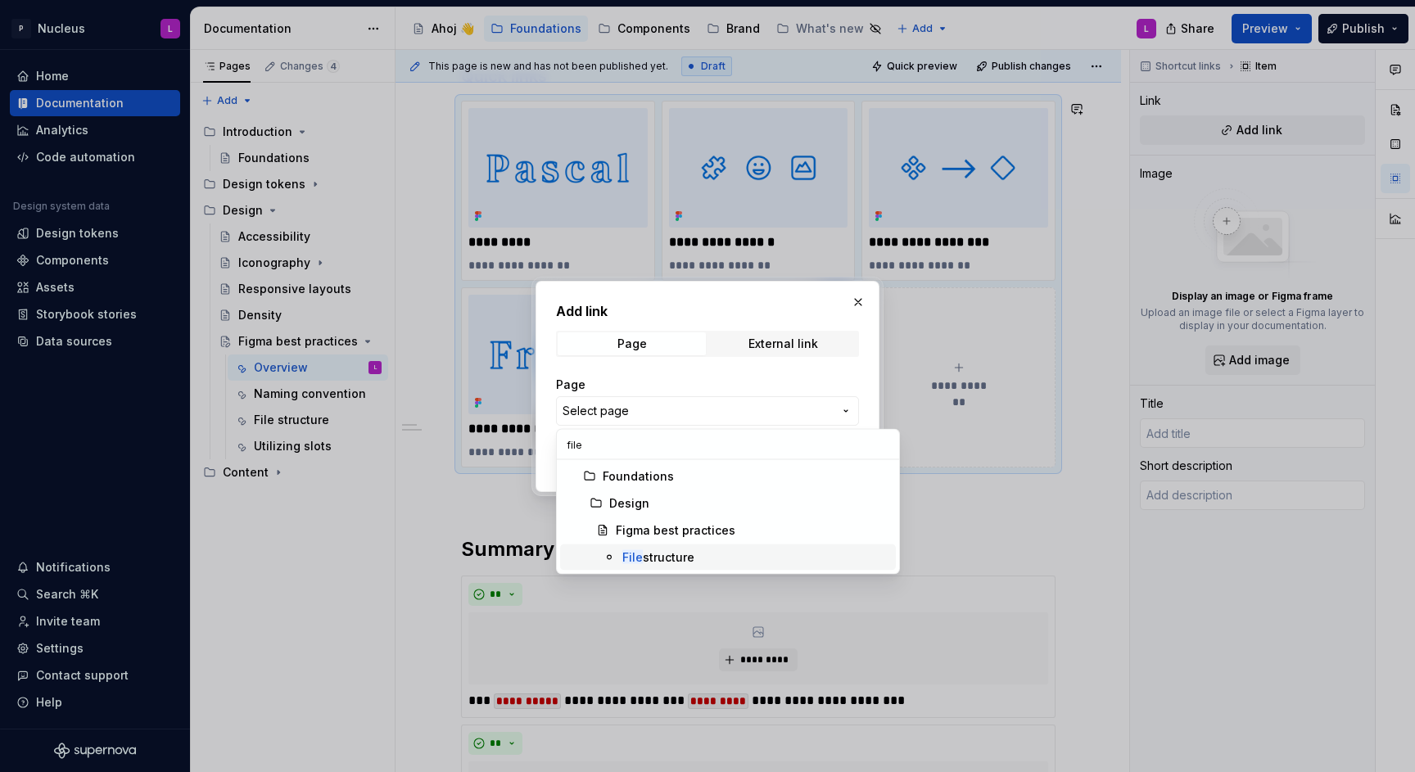
click at [661, 560] on div "File structure" at bounding box center [658, 558] width 72 height 16
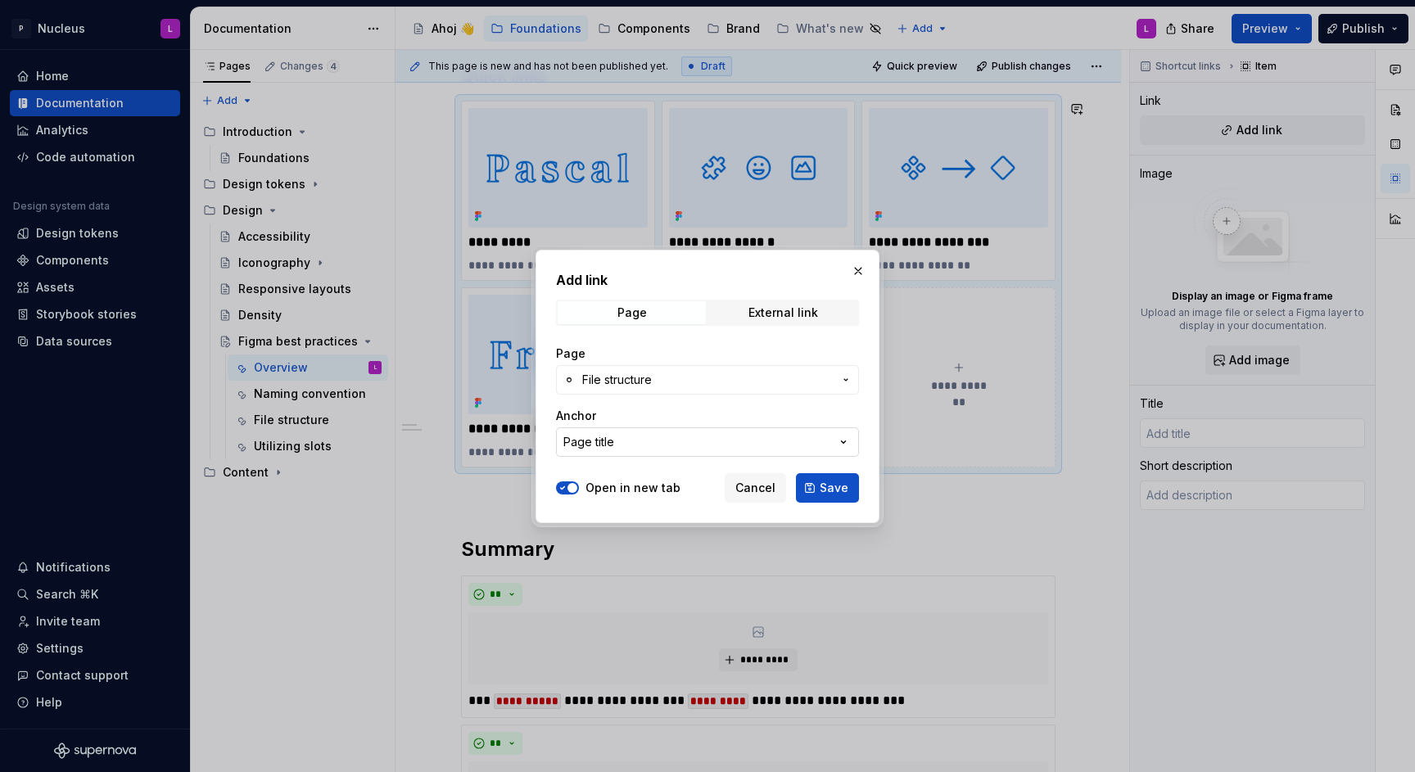
click at [655, 445] on button "Page title" at bounding box center [707, 441] width 303 height 29
click at [635, 502] on div "Page title" at bounding box center [613, 508] width 55 height 16
click at [640, 435] on button "Page title" at bounding box center [707, 441] width 303 height 29
click at [630, 378] on div "Add link Page External link Page File structure Anchor Page title Open in new t…" at bounding box center [707, 386] width 1415 height 772
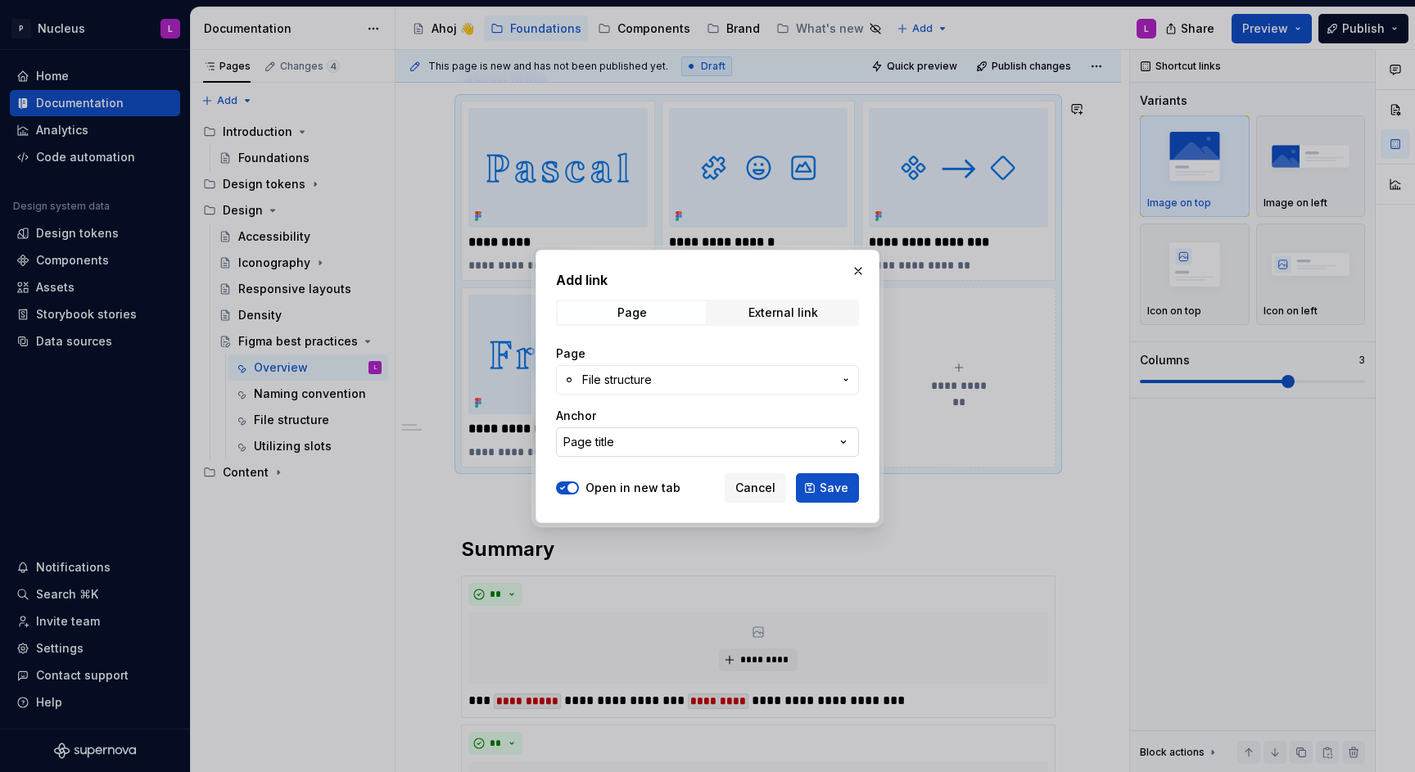
click at [688, 427] on button "Page title" at bounding box center [707, 441] width 303 height 29
click at [769, 430] on div "Add link Page External link Page File structure Anchor Page title Open in new t…" at bounding box center [707, 386] width 1415 height 772
drag, startPoint x: 841, startPoint y: 488, endPoint x: 781, endPoint y: 486, distance: 59.8
click at [781, 486] on div "Cancel Save" at bounding box center [792, 487] width 134 height 29
click at [776, 485] on span "Cancel" at bounding box center [755, 488] width 40 height 16
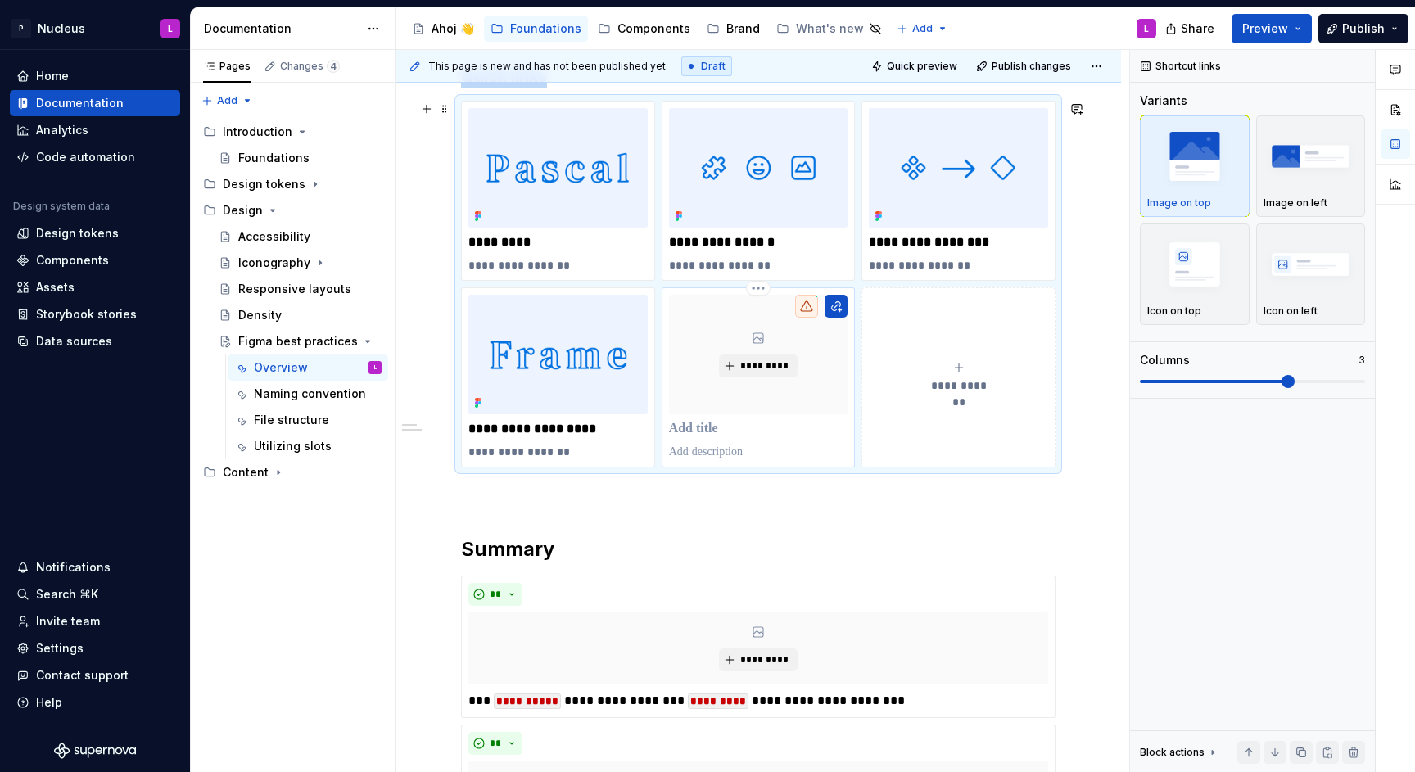
scroll to position [224, 0]
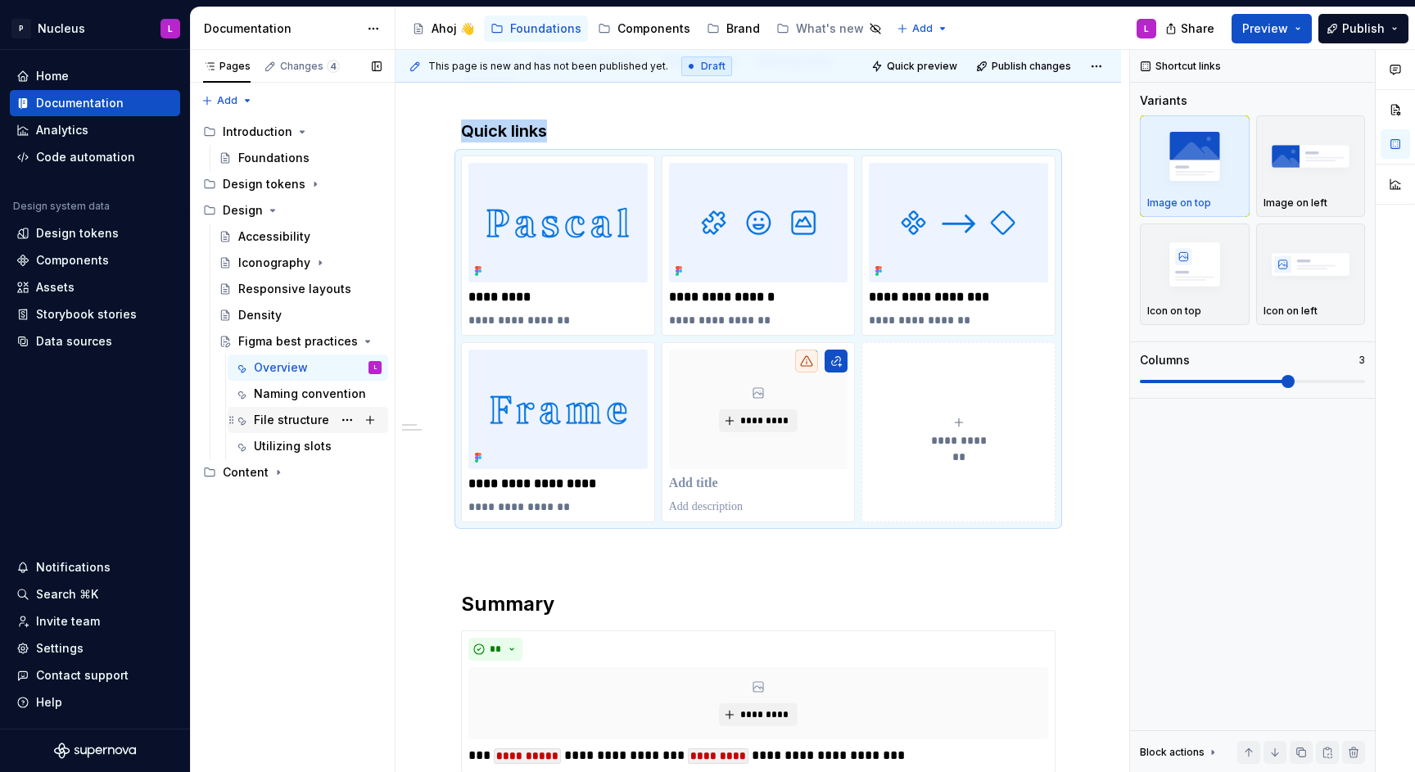
click at [289, 417] on div "File structure" at bounding box center [291, 420] width 75 height 16
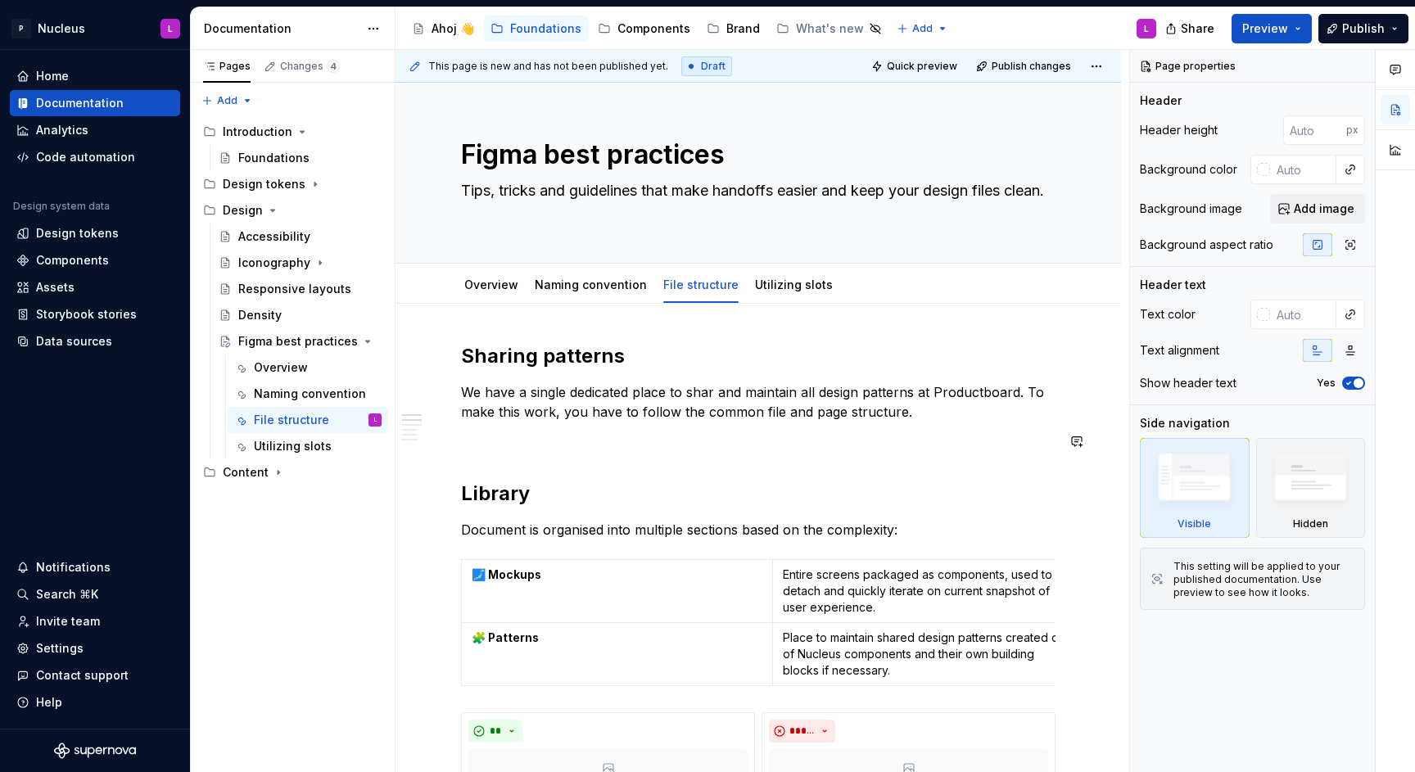
scroll to position [123, 0]
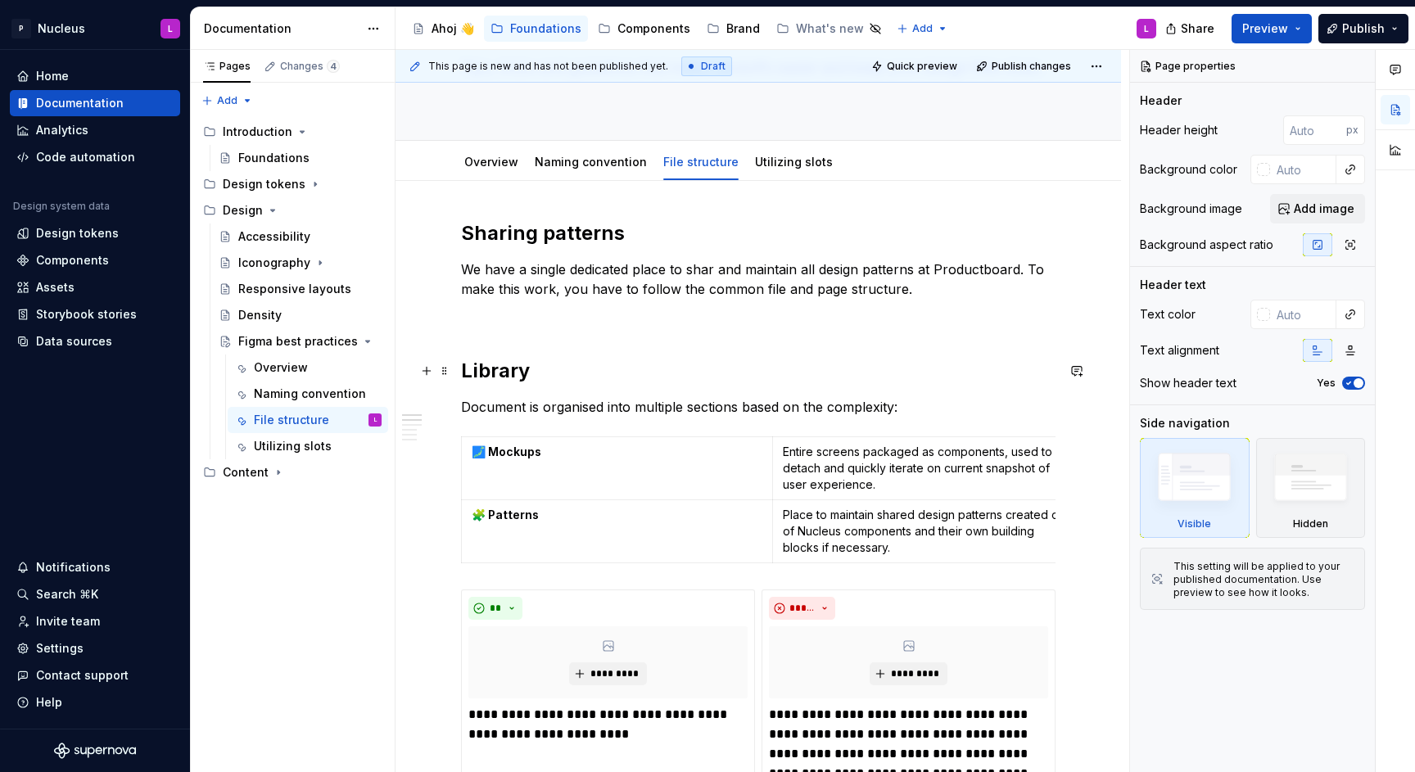
click at [508, 367] on h2 "Library" at bounding box center [758, 371] width 595 height 26
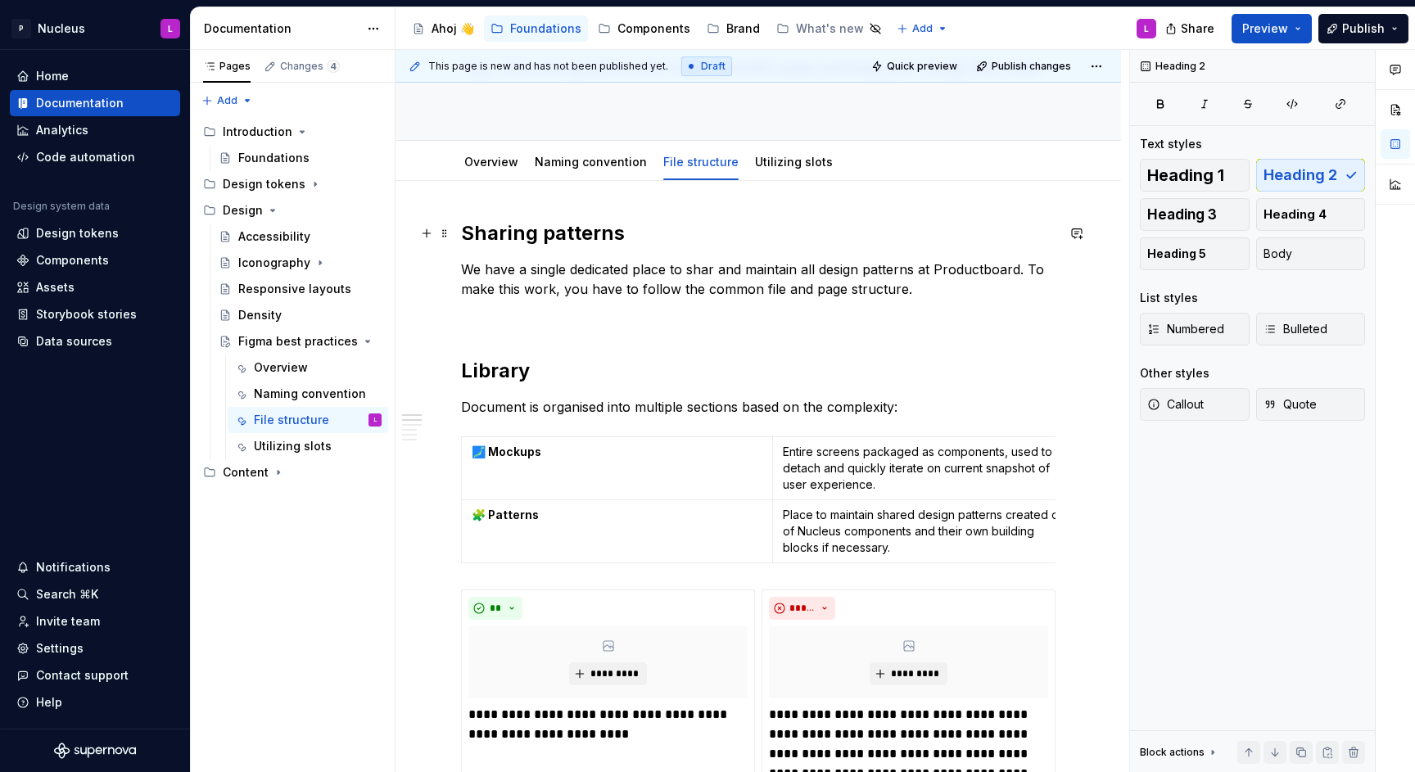
click at [554, 236] on h2 "Sharing patterns" at bounding box center [758, 233] width 595 height 26
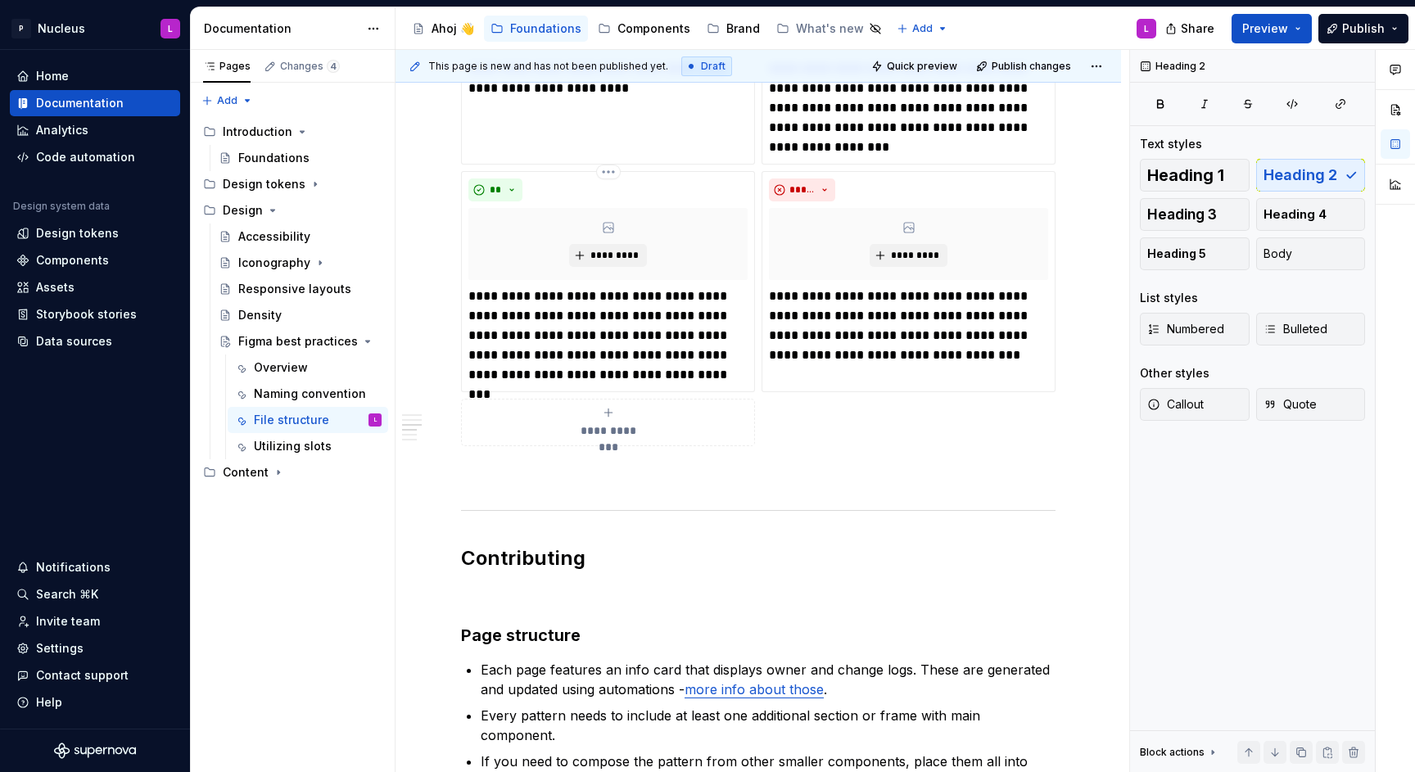
scroll to position [879, 0]
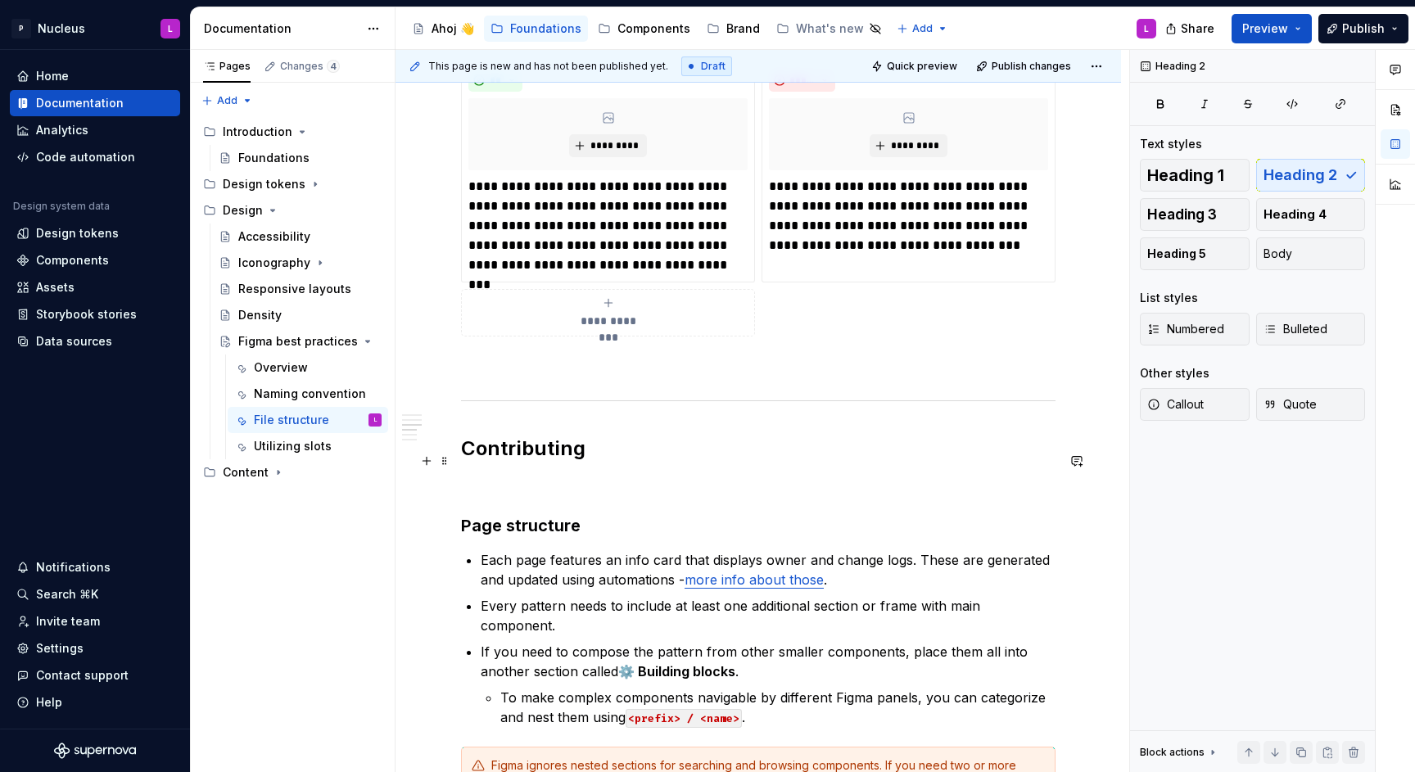
click at [540, 462] on h2 "Contributing" at bounding box center [758, 449] width 595 height 26
click at [543, 536] on h3 "Page structure" at bounding box center [758, 525] width 595 height 23
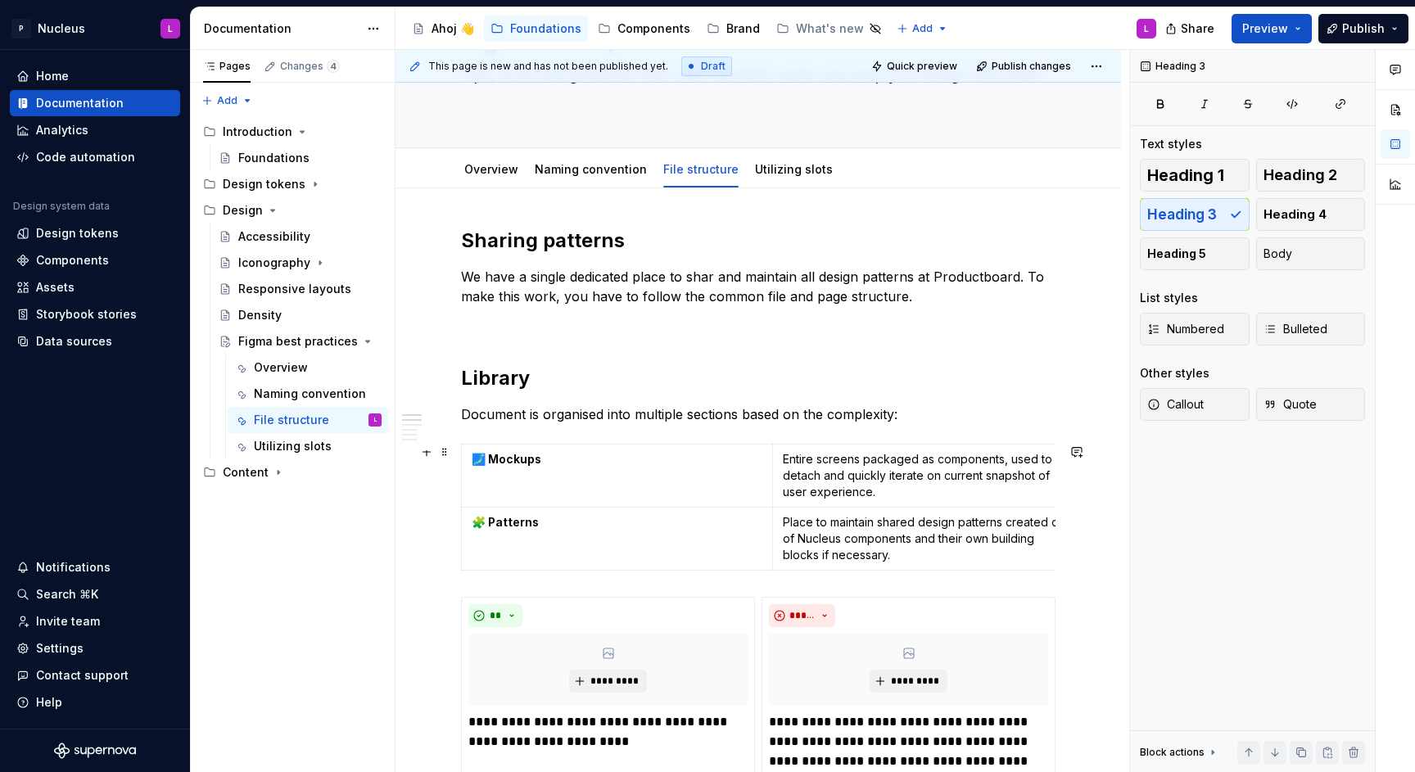
scroll to position [0, 0]
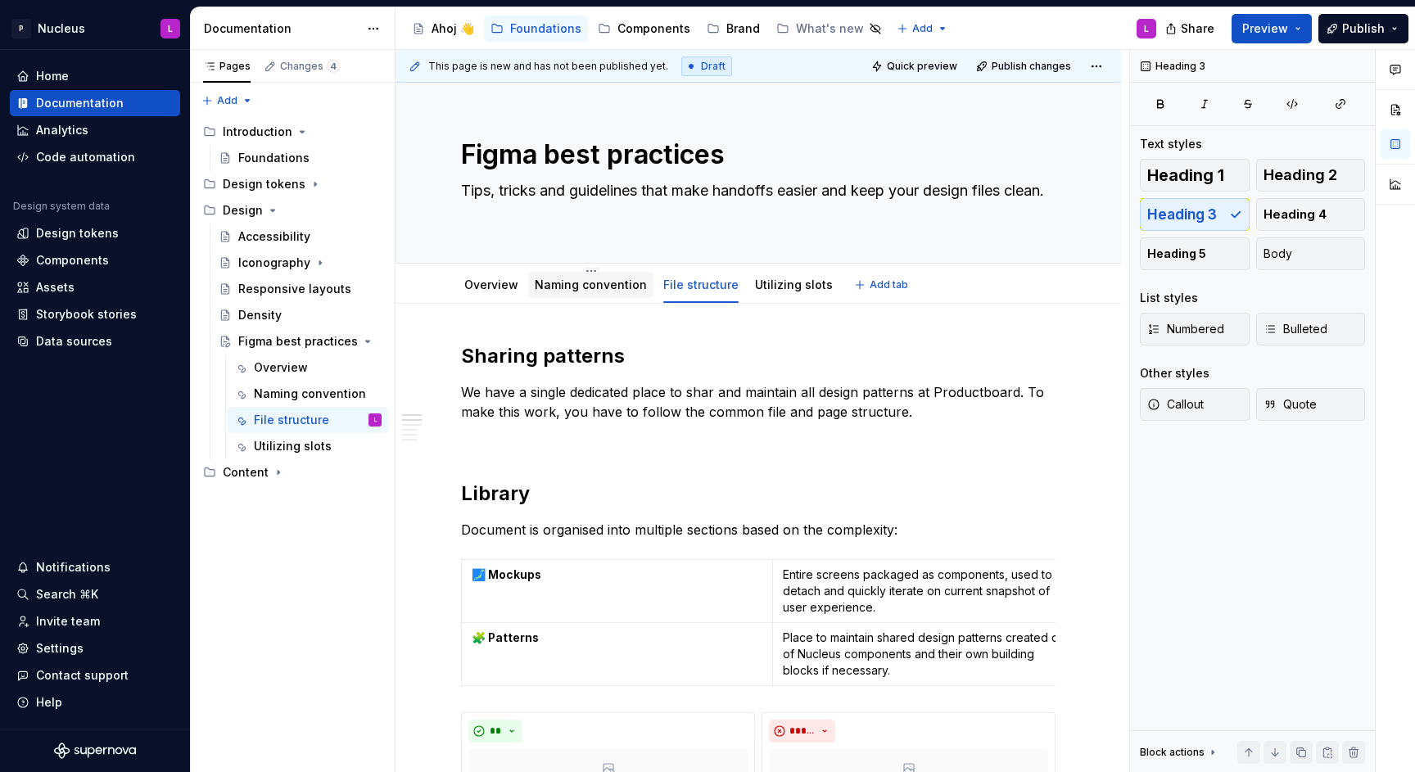
click at [615, 290] on link "Naming convention" at bounding box center [591, 285] width 112 height 14
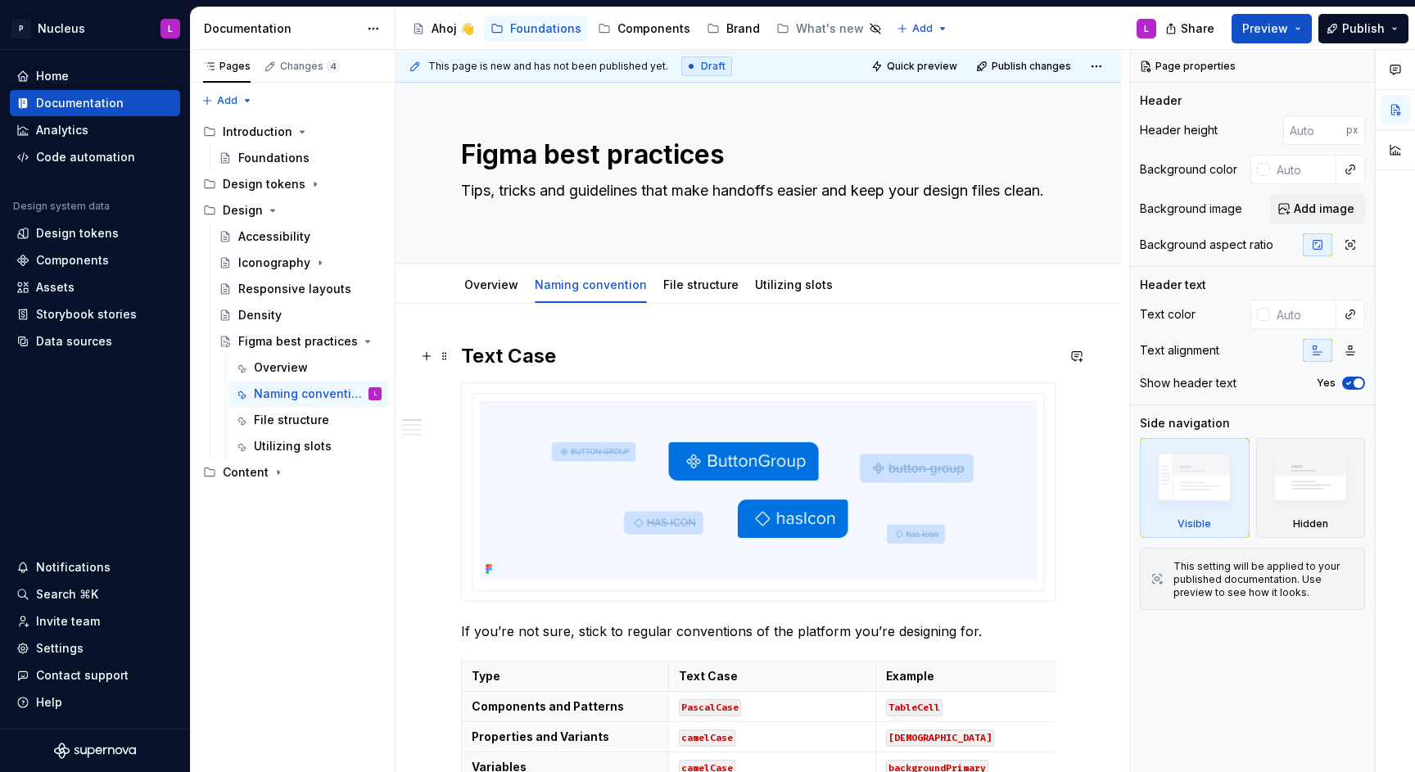
click at [499, 351] on h2 "Text Case" at bounding box center [758, 356] width 595 height 26
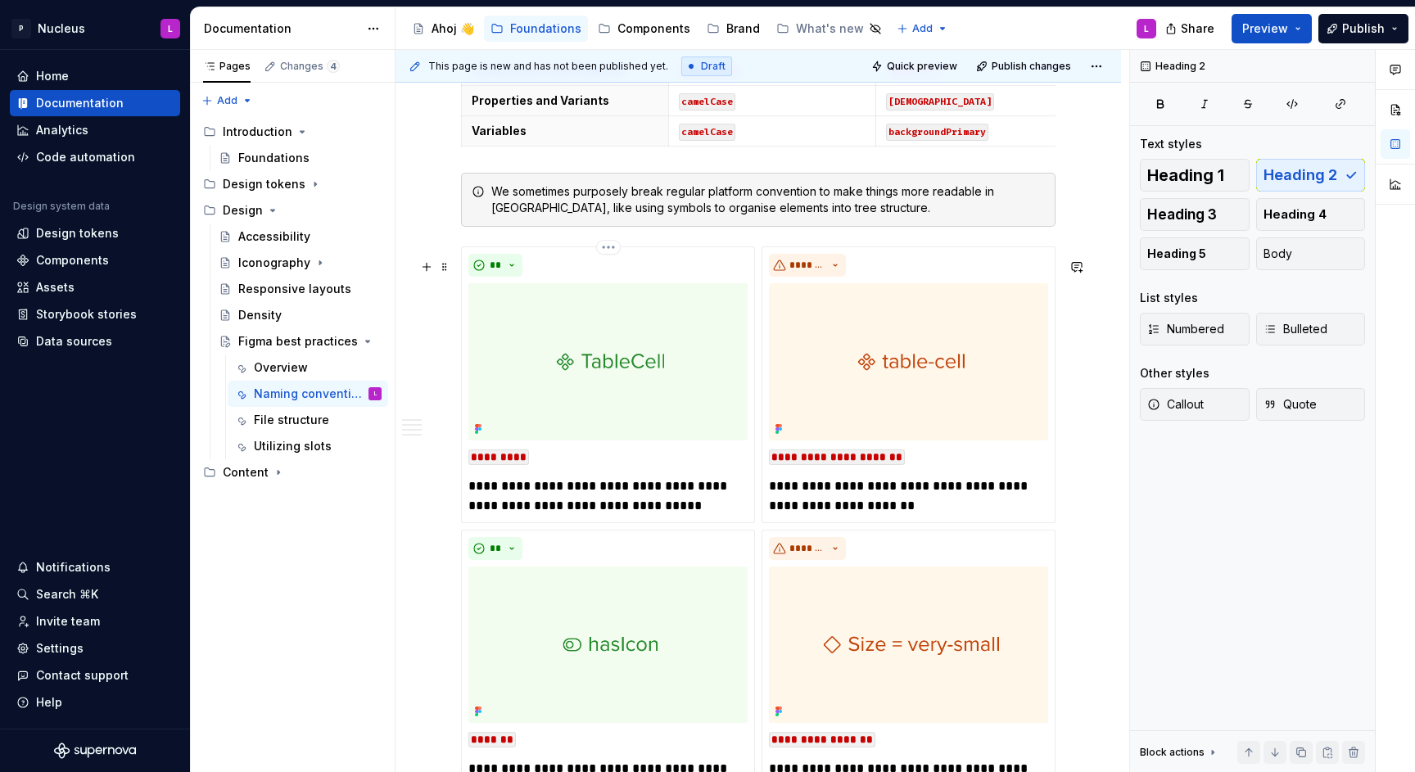
scroll to position [364, 0]
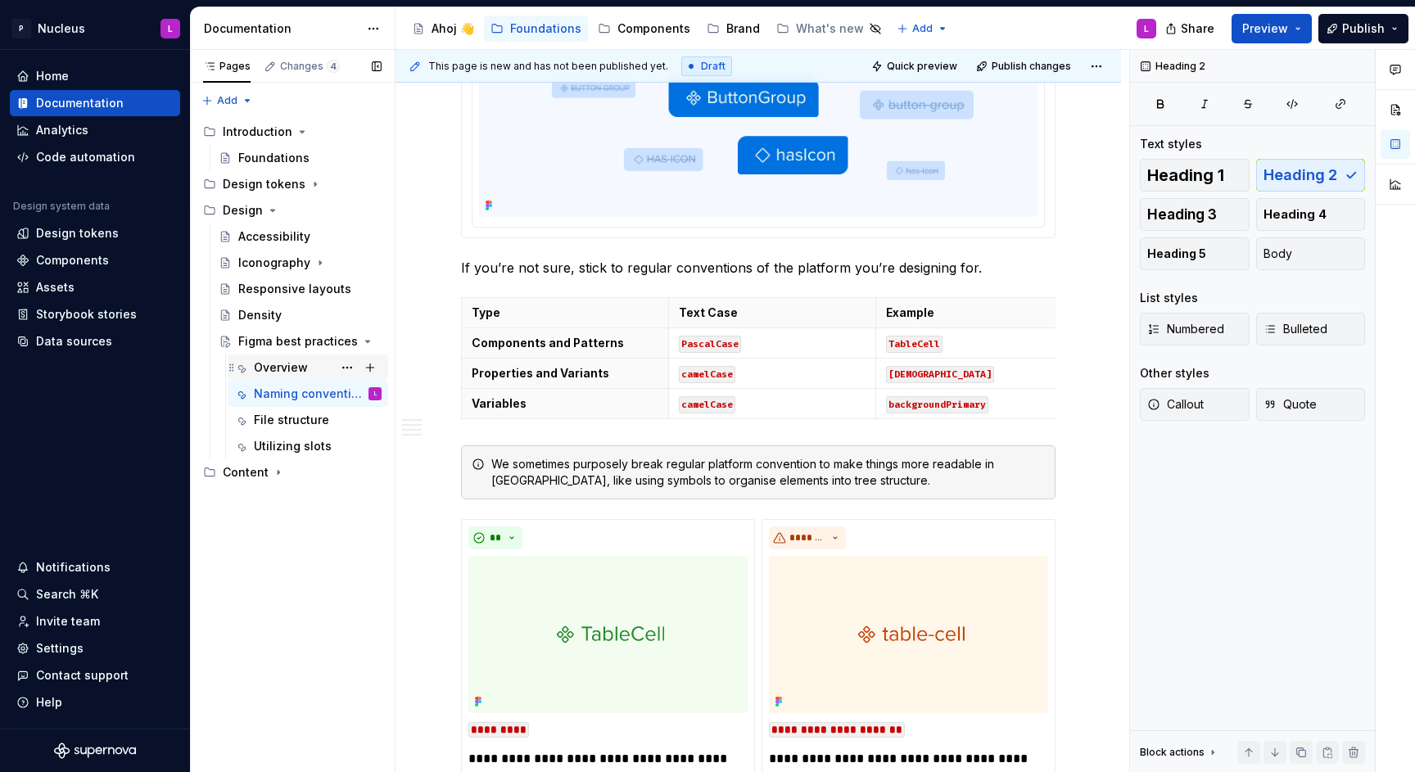
click at [300, 363] on div "Overview" at bounding box center [281, 368] width 54 height 16
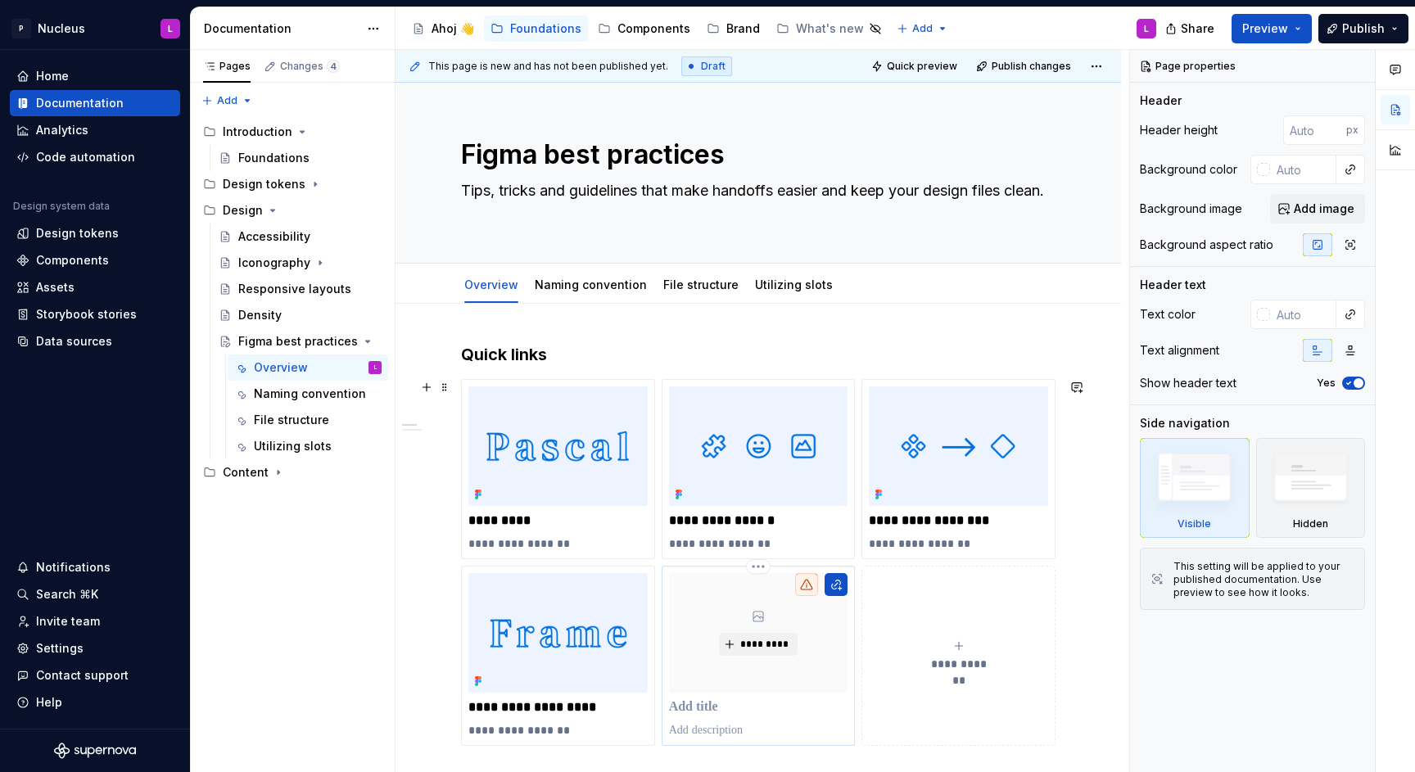
scroll to position [69, 0]
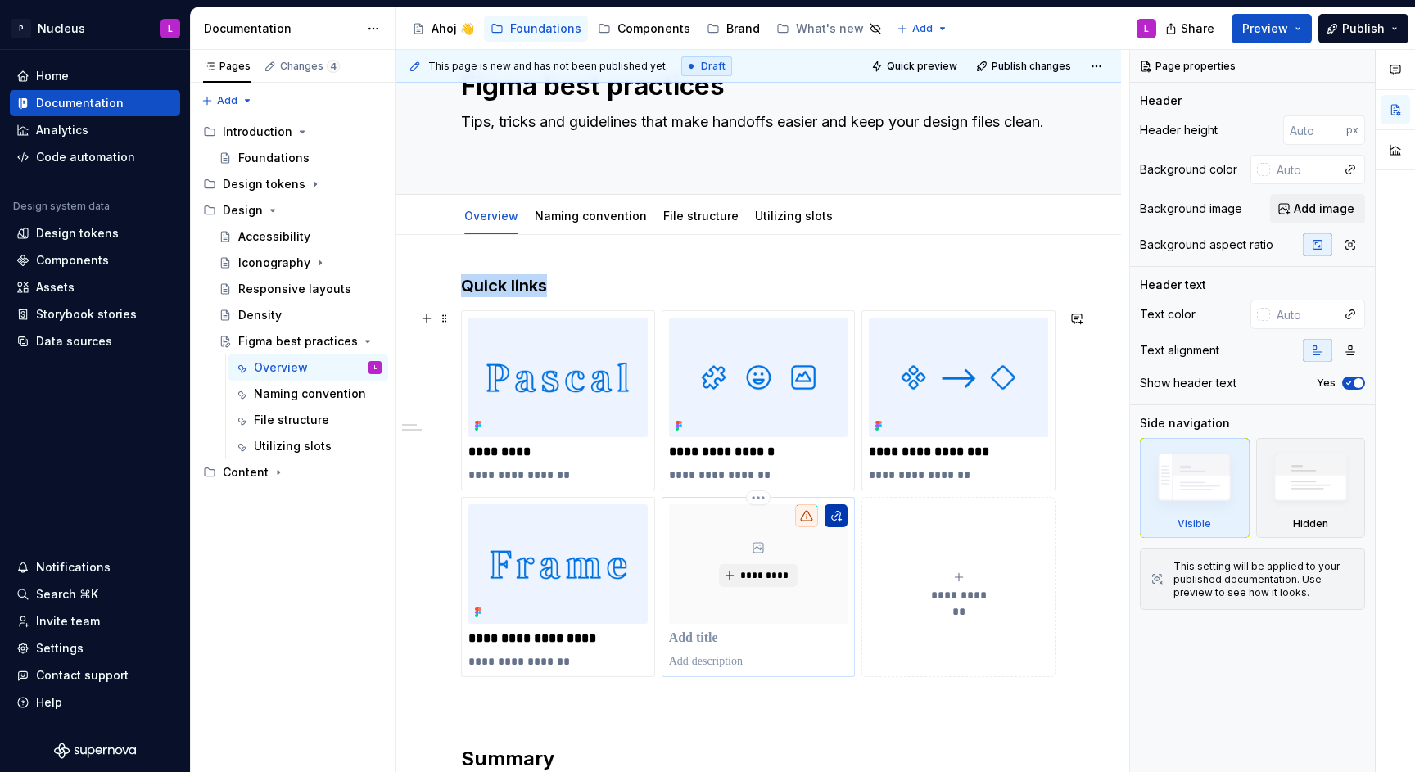
click at [830, 522] on button "button" at bounding box center [836, 515] width 23 height 23
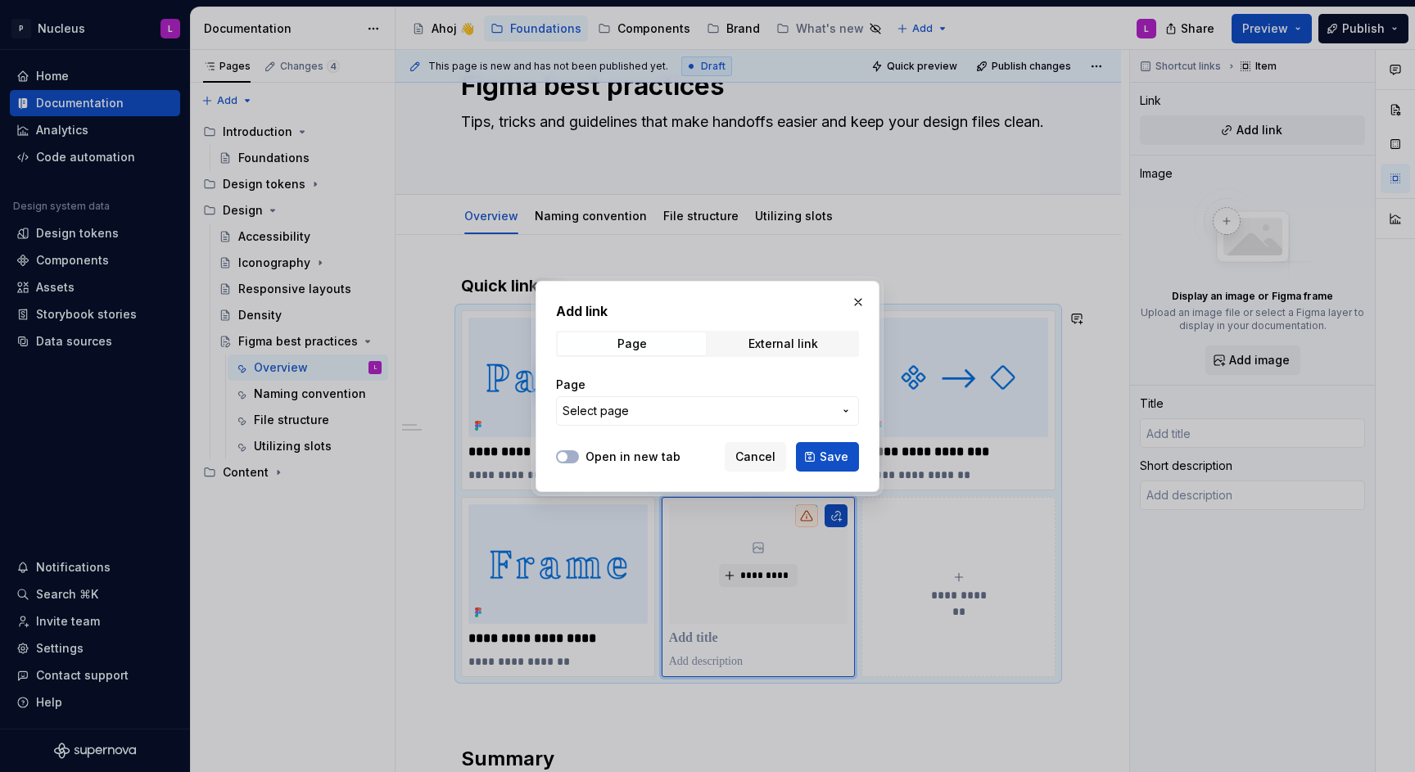
click at [649, 456] on label "Open in new tab" at bounding box center [633, 457] width 95 height 16
click at [579, 456] on button "Open in new tab" at bounding box center [567, 456] width 23 height 13
click at [690, 409] on span "Select page" at bounding box center [698, 411] width 270 height 16
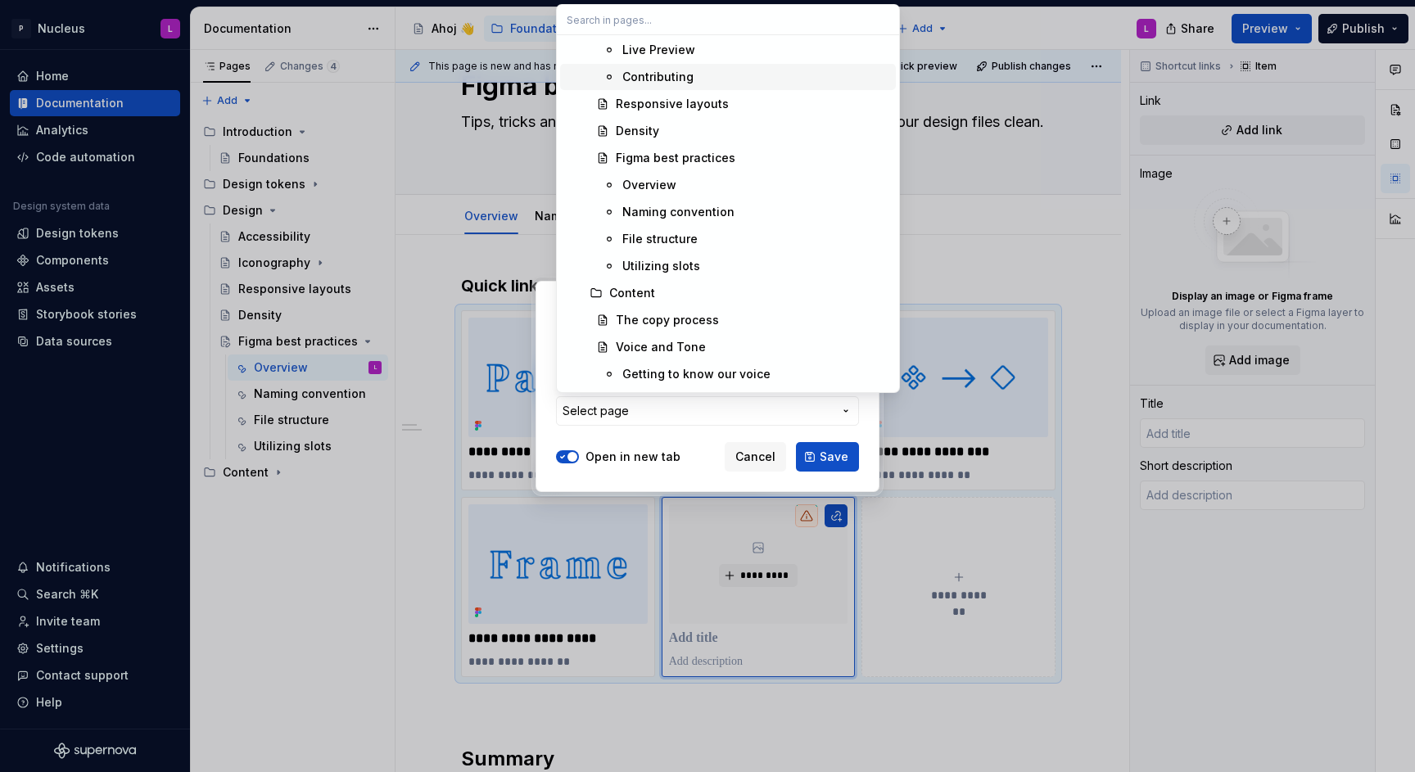
scroll to position [1084, 0]
click at [683, 237] on div "File structure" at bounding box center [659, 237] width 75 height 16
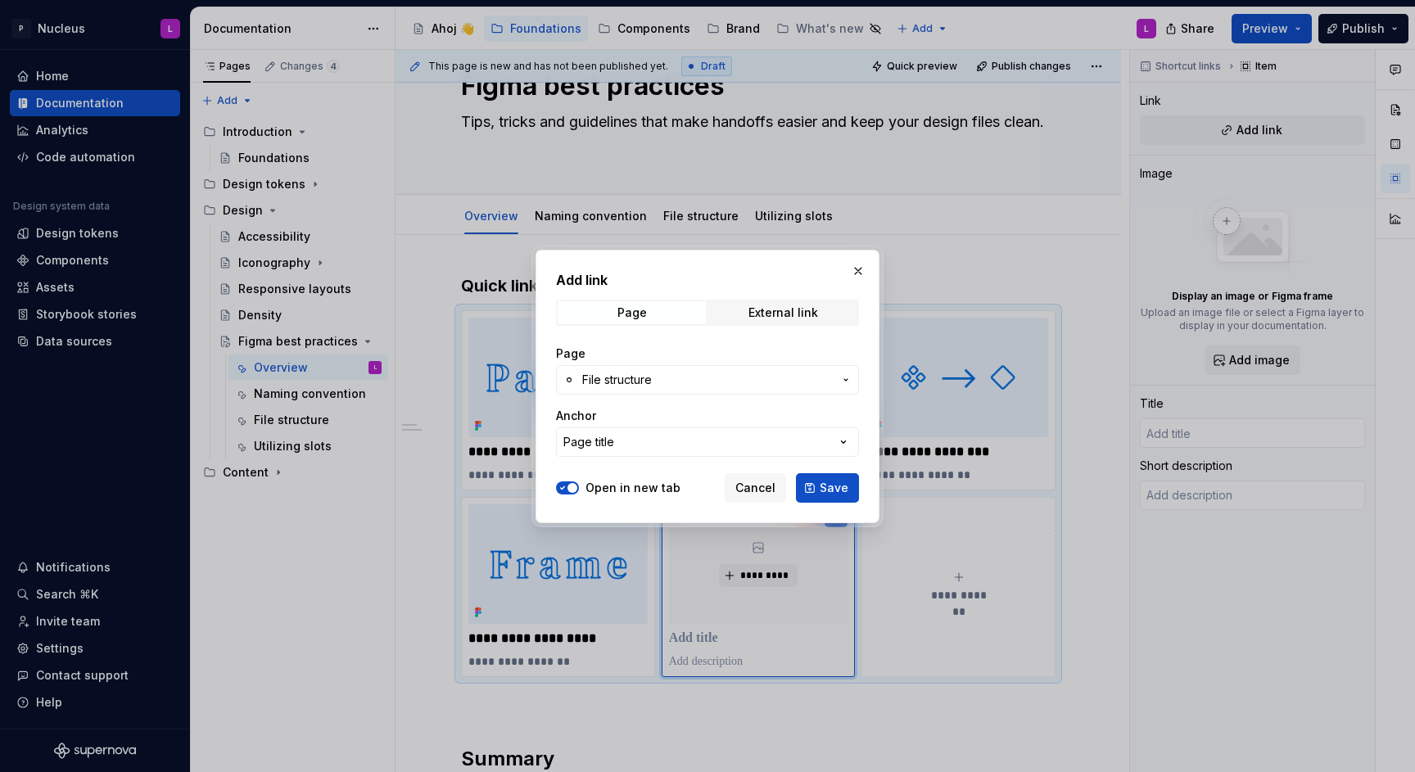
click at [672, 439] on button "Page title" at bounding box center [707, 441] width 303 height 29
click at [605, 517] on span "Page title" at bounding box center [728, 508] width 336 height 26
click at [635, 450] on button "Page title" at bounding box center [707, 441] width 303 height 29
click at [839, 489] on span "Save" at bounding box center [834, 488] width 29 height 16
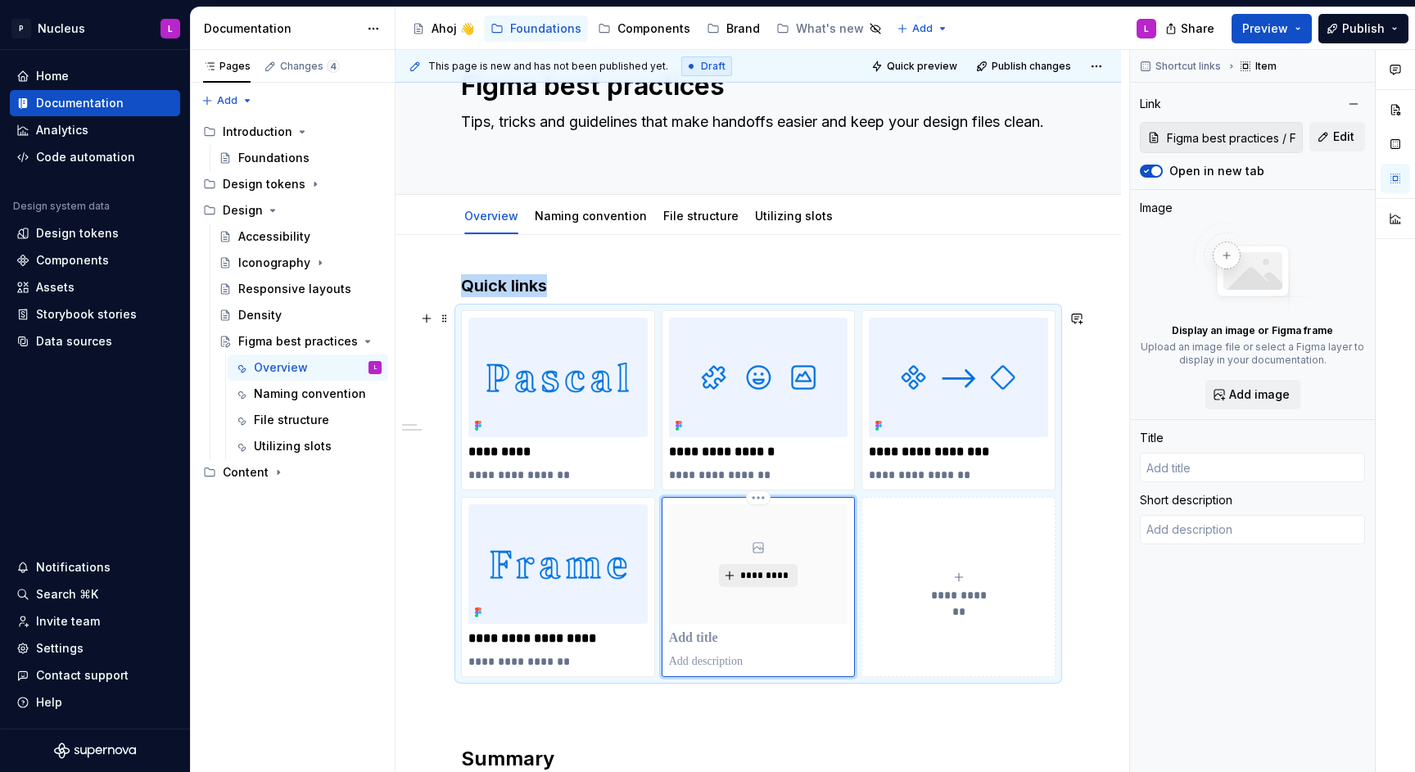
click at [761, 572] on span "*********" at bounding box center [764, 575] width 50 height 13
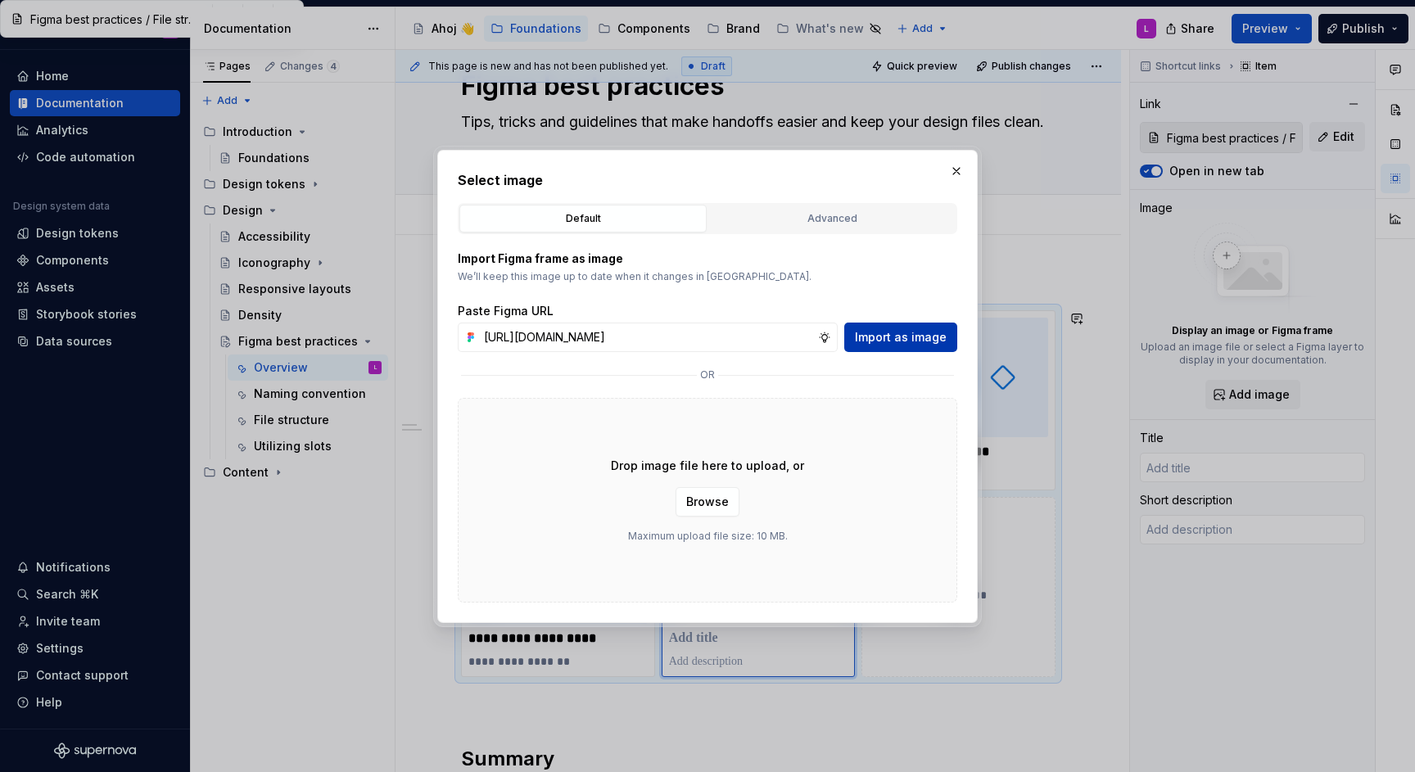
scroll to position [0, 518]
click at [869, 341] on span "Import as image" at bounding box center [901, 337] width 92 height 16
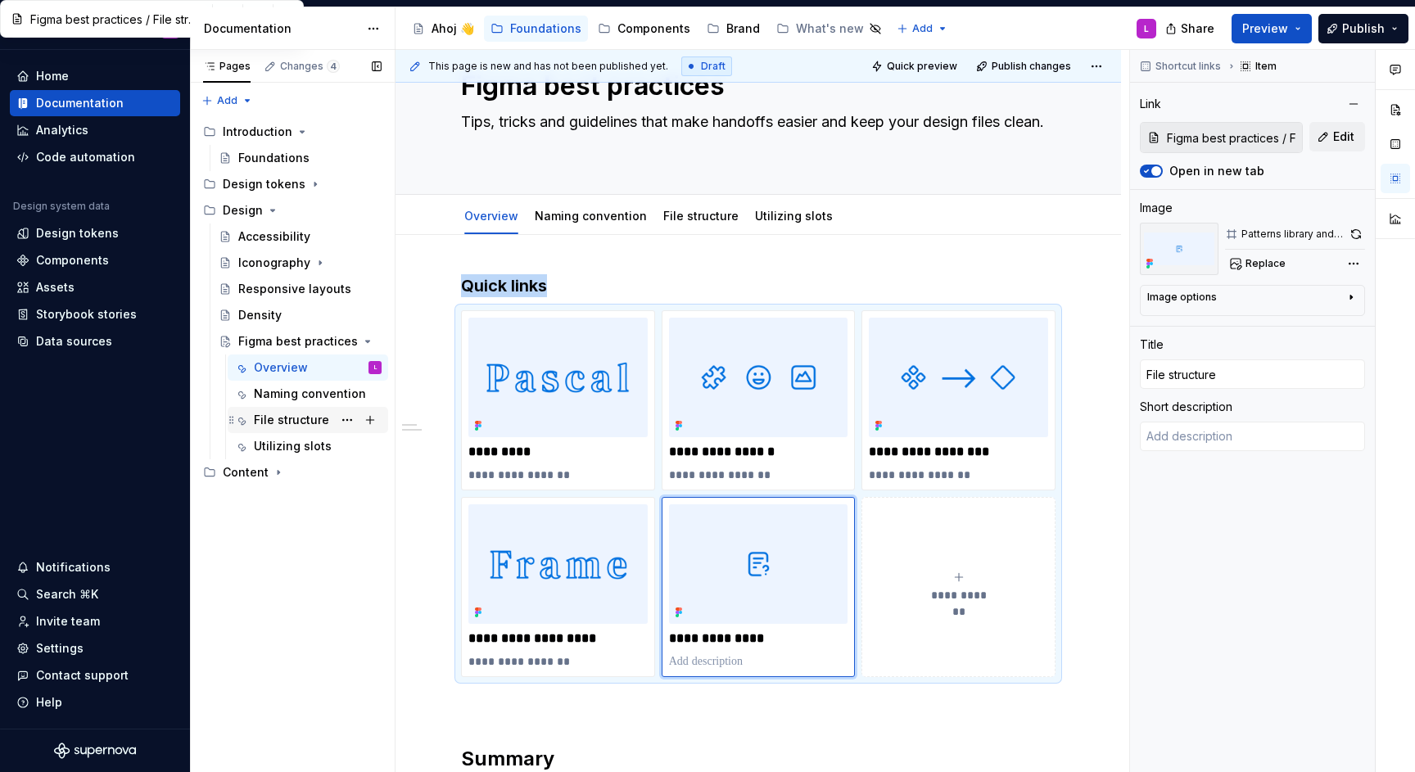
click at [304, 417] on div "File structure" at bounding box center [291, 420] width 75 height 16
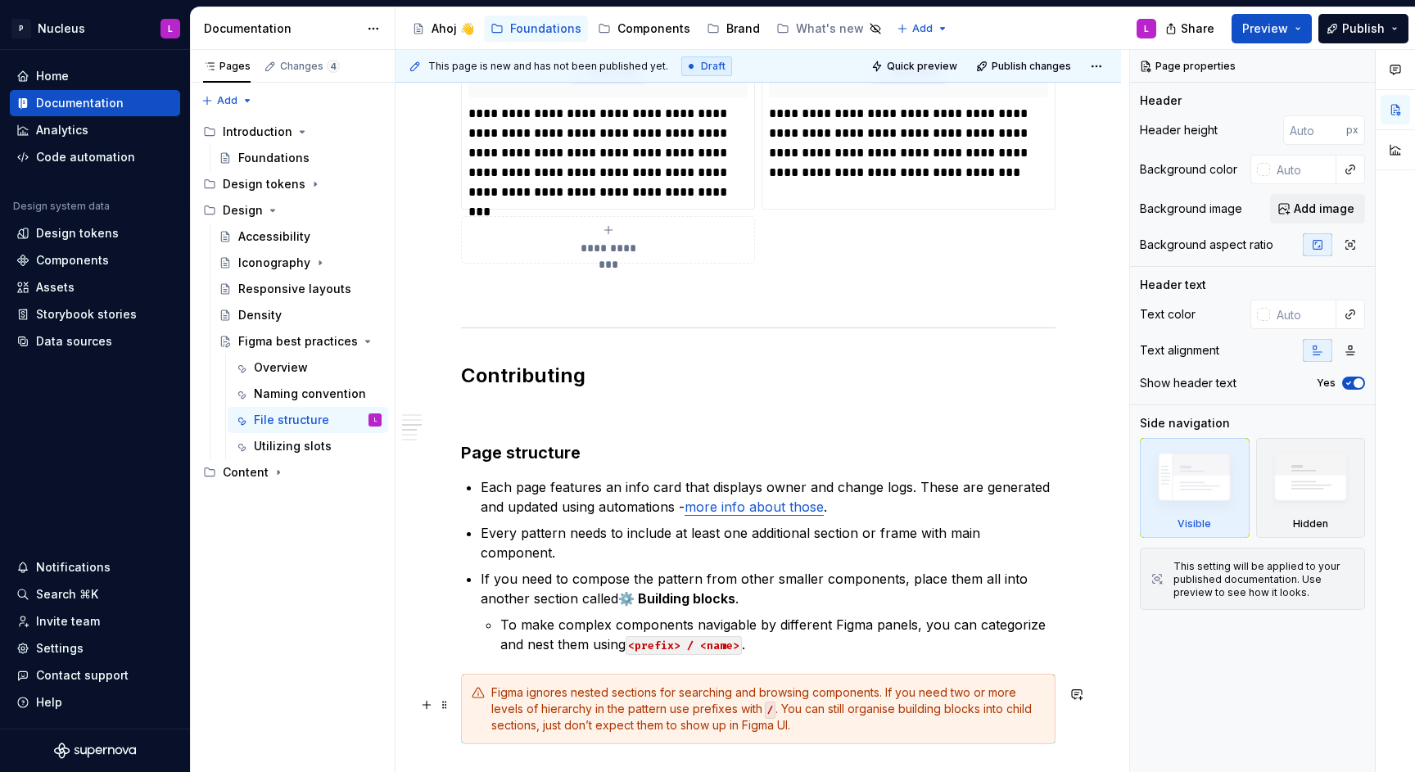
scroll to position [1124, 0]
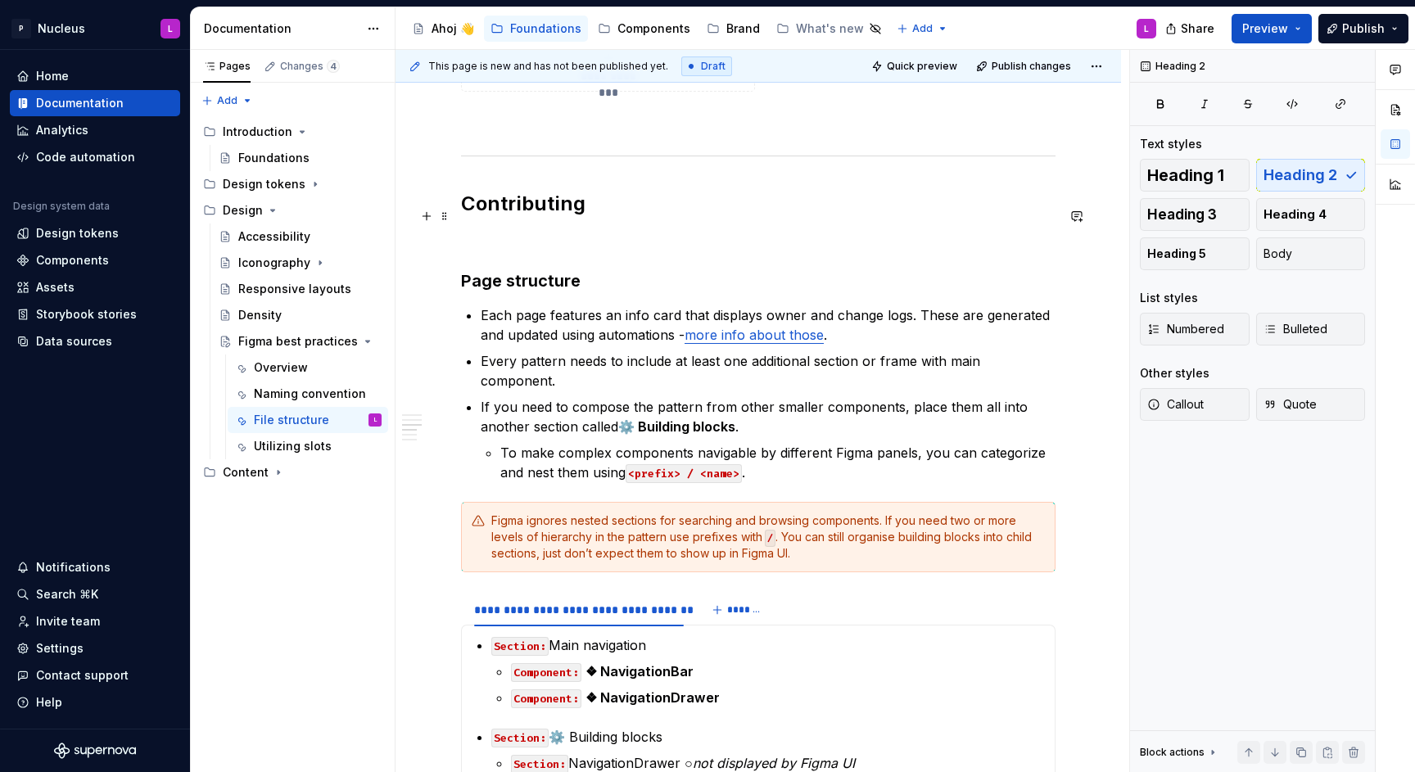
click at [530, 217] on h2 "Contributing" at bounding box center [758, 204] width 595 height 26
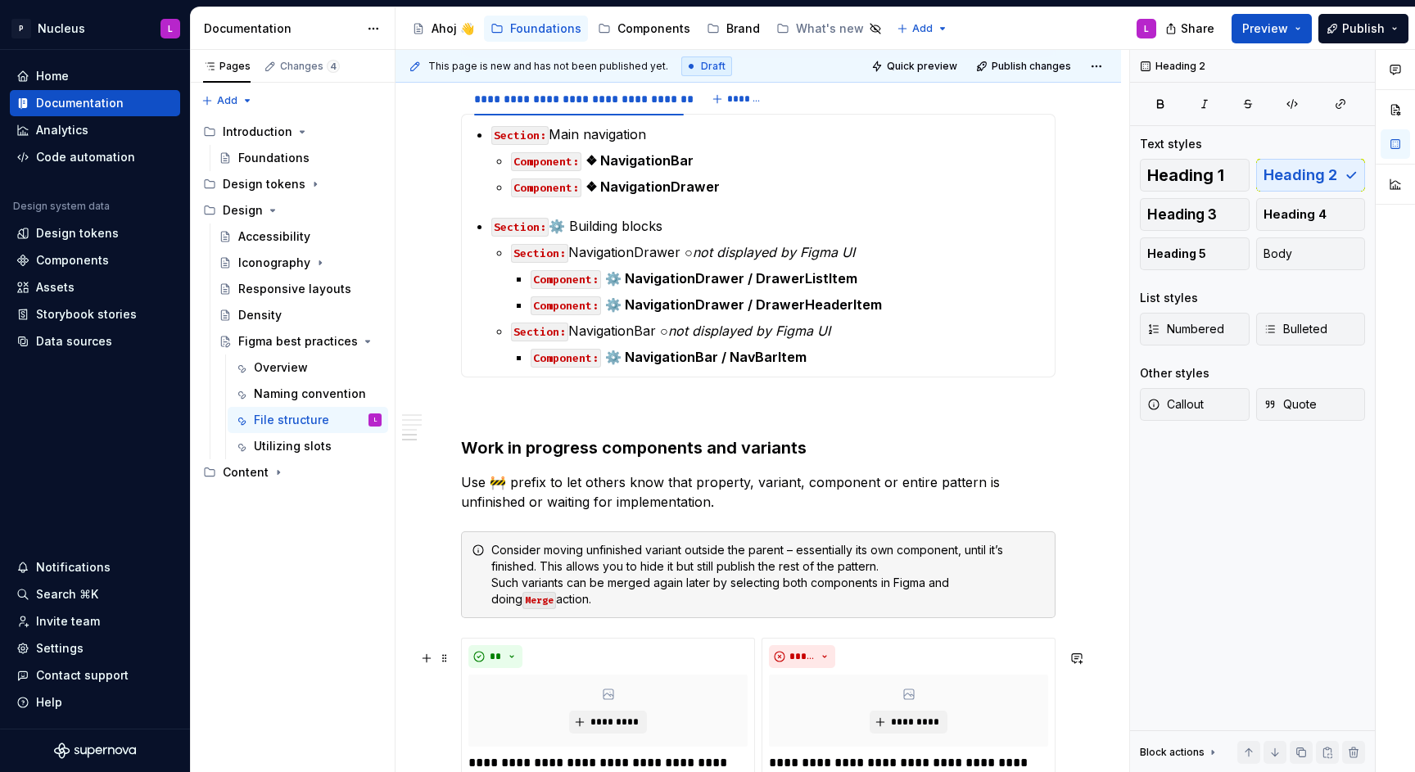
scroll to position [2178, 0]
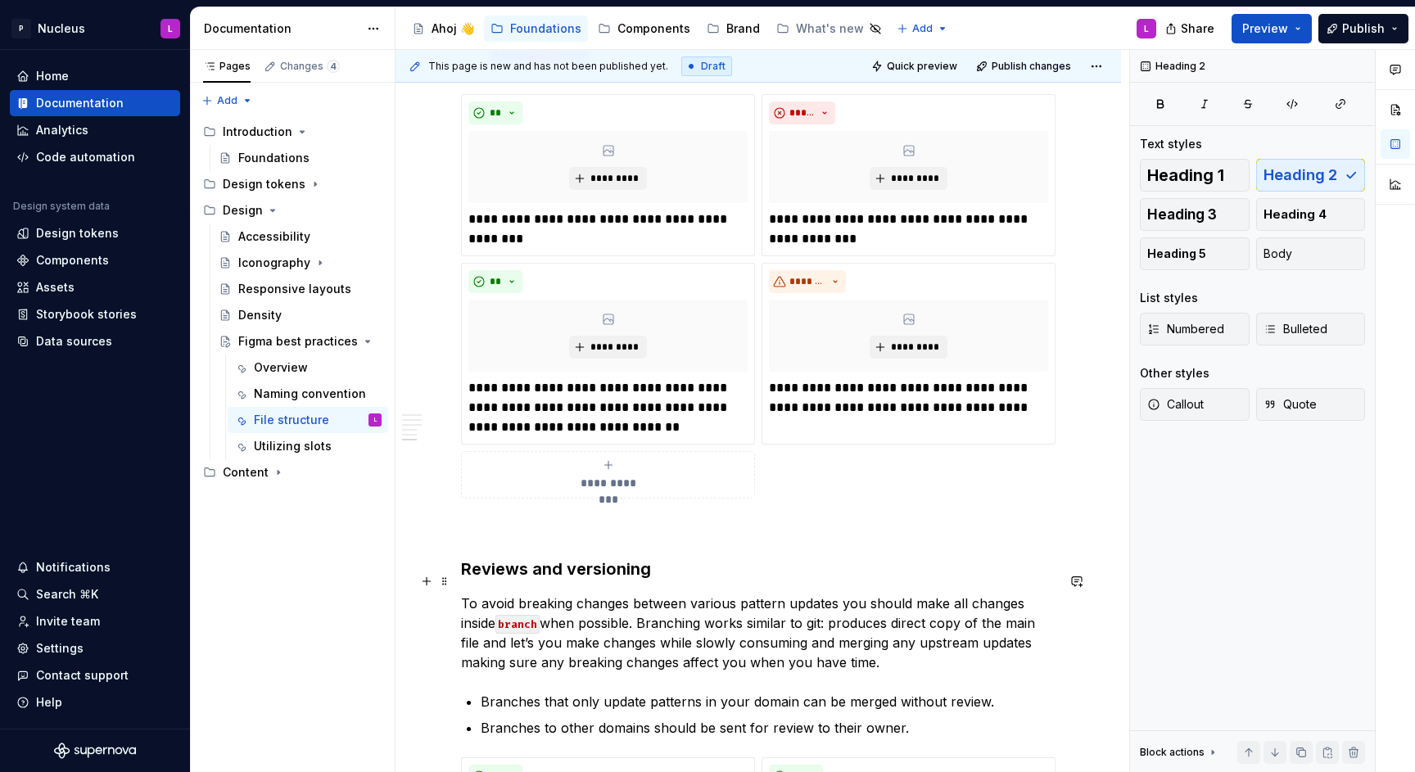
click at [552, 581] on h3 "Reviews and versioning" at bounding box center [758, 569] width 595 height 23
click at [1293, 188] on button "Heading 2" at bounding box center [1311, 175] width 110 height 33
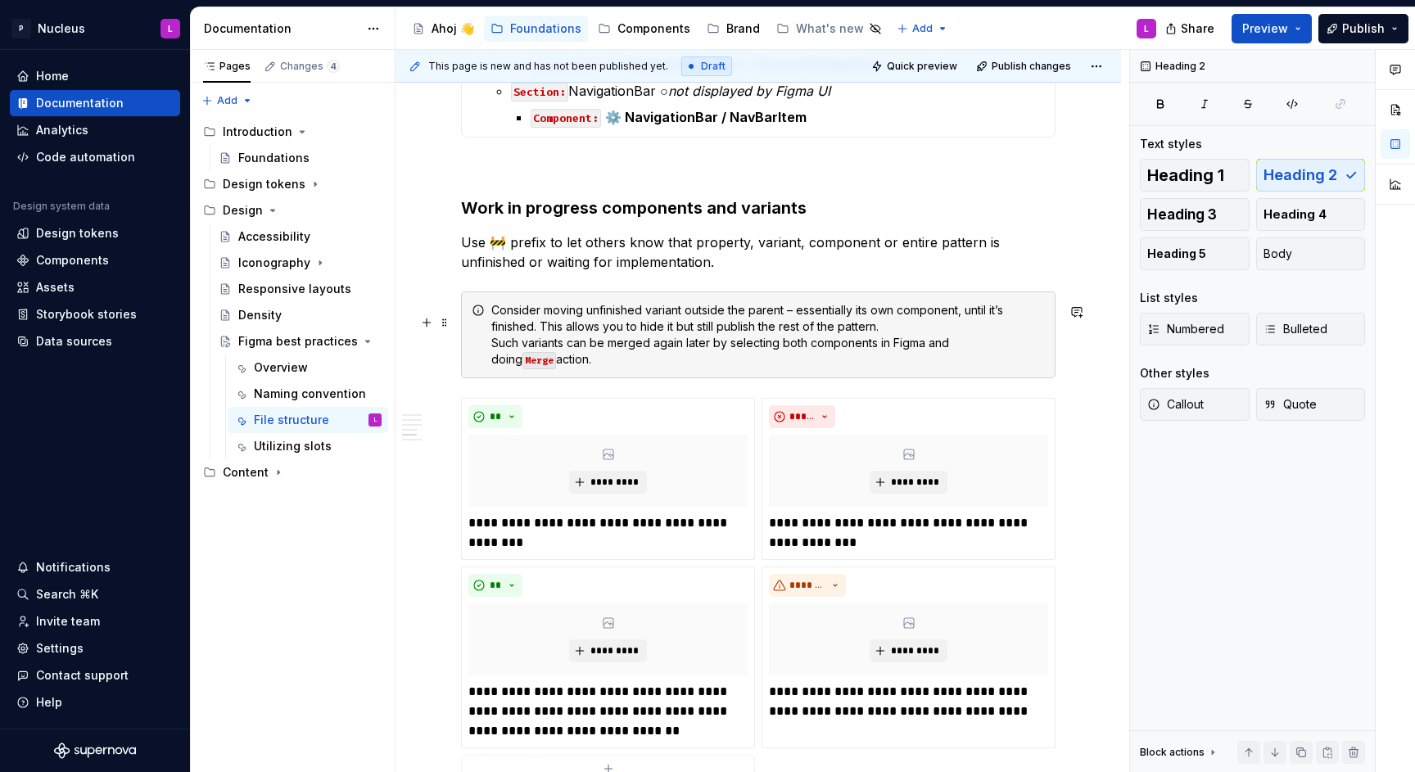
scroll to position [1757, 0]
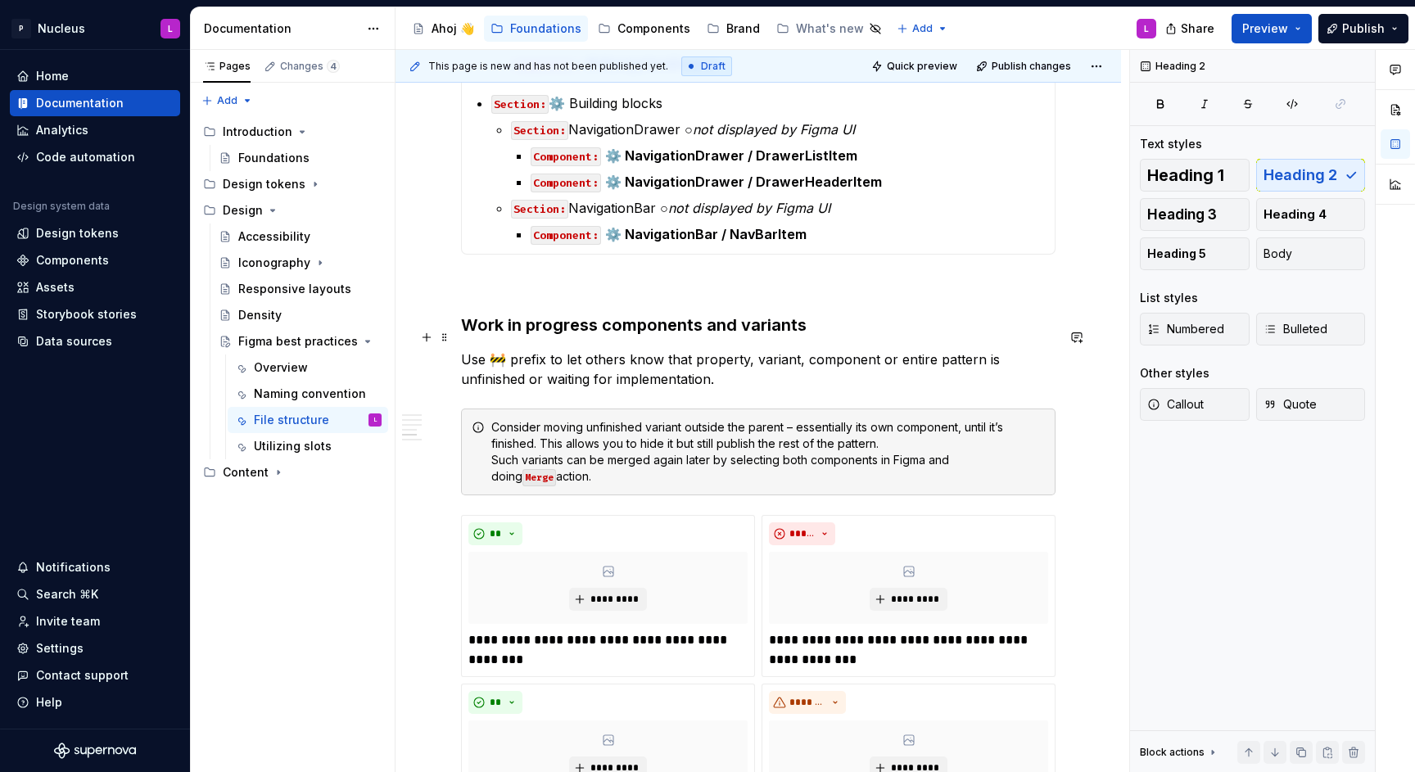
click at [526, 337] on h3 "Work in progress components and variants" at bounding box center [758, 325] width 595 height 23
click at [1326, 170] on span "Heading 2" at bounding box center [1301, 175] width 74 height 16
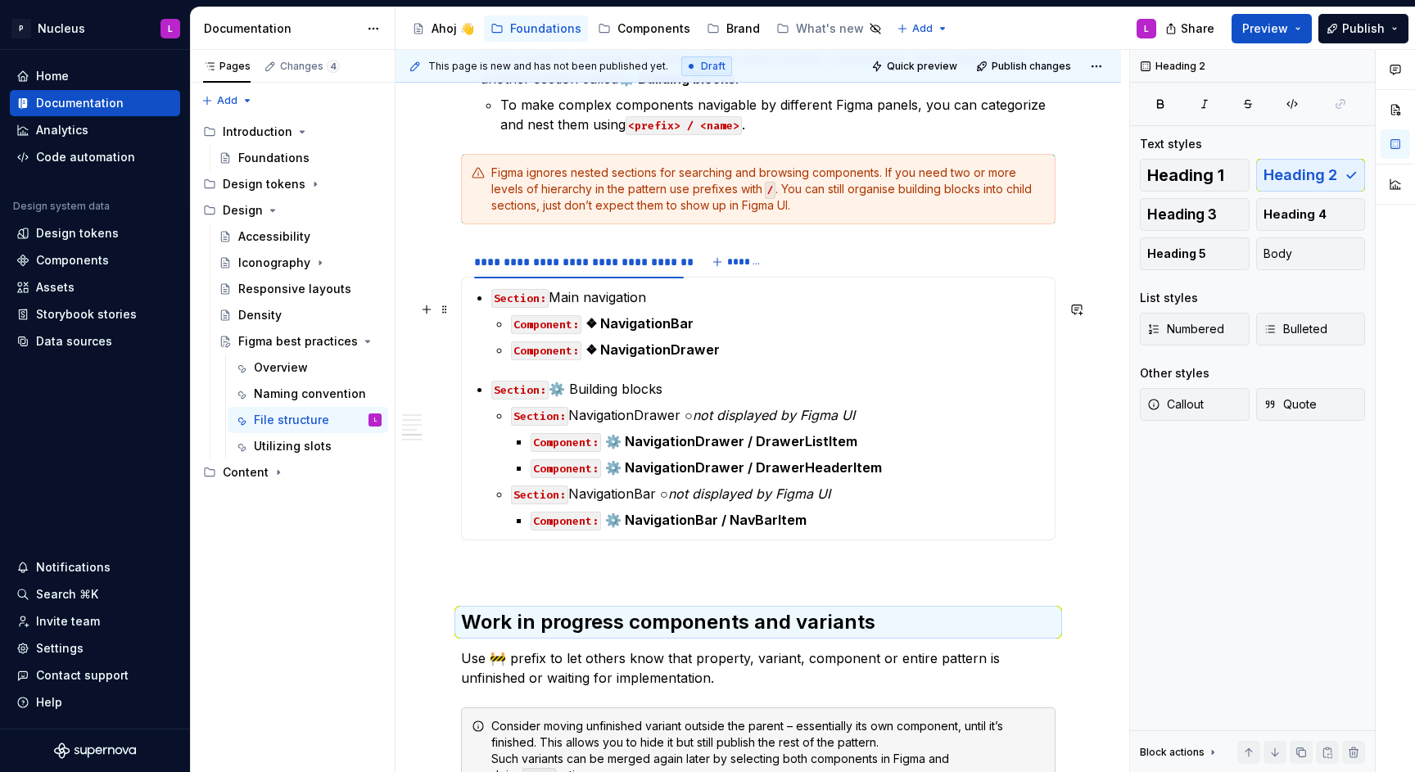
scroll to position [1173, 0]
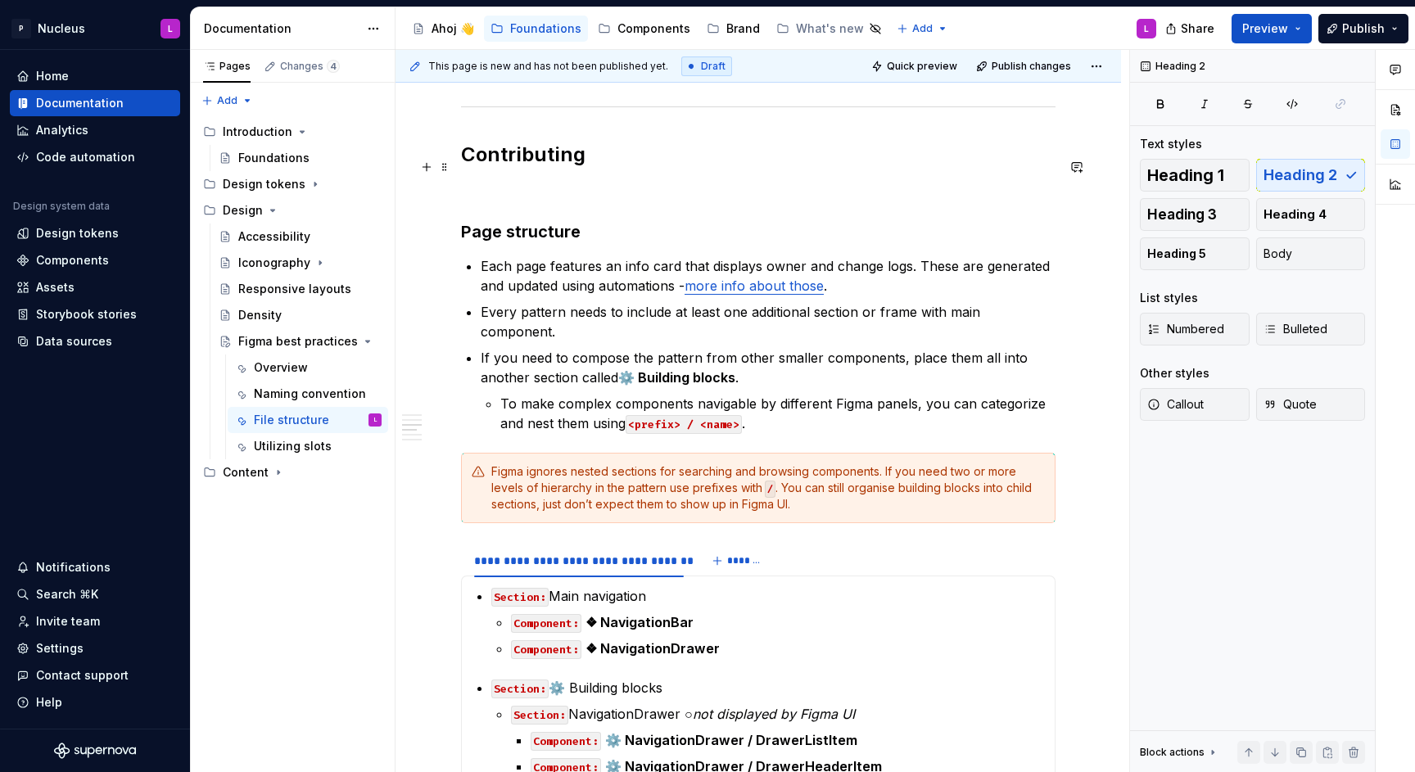
click at [537, 168] on h2 "Contributing" at bounding box center [758, 155] width 595 height 26
click at [1182, 174] on span "Heading 1" at bounding box center [1185, 175] width 77 height 16
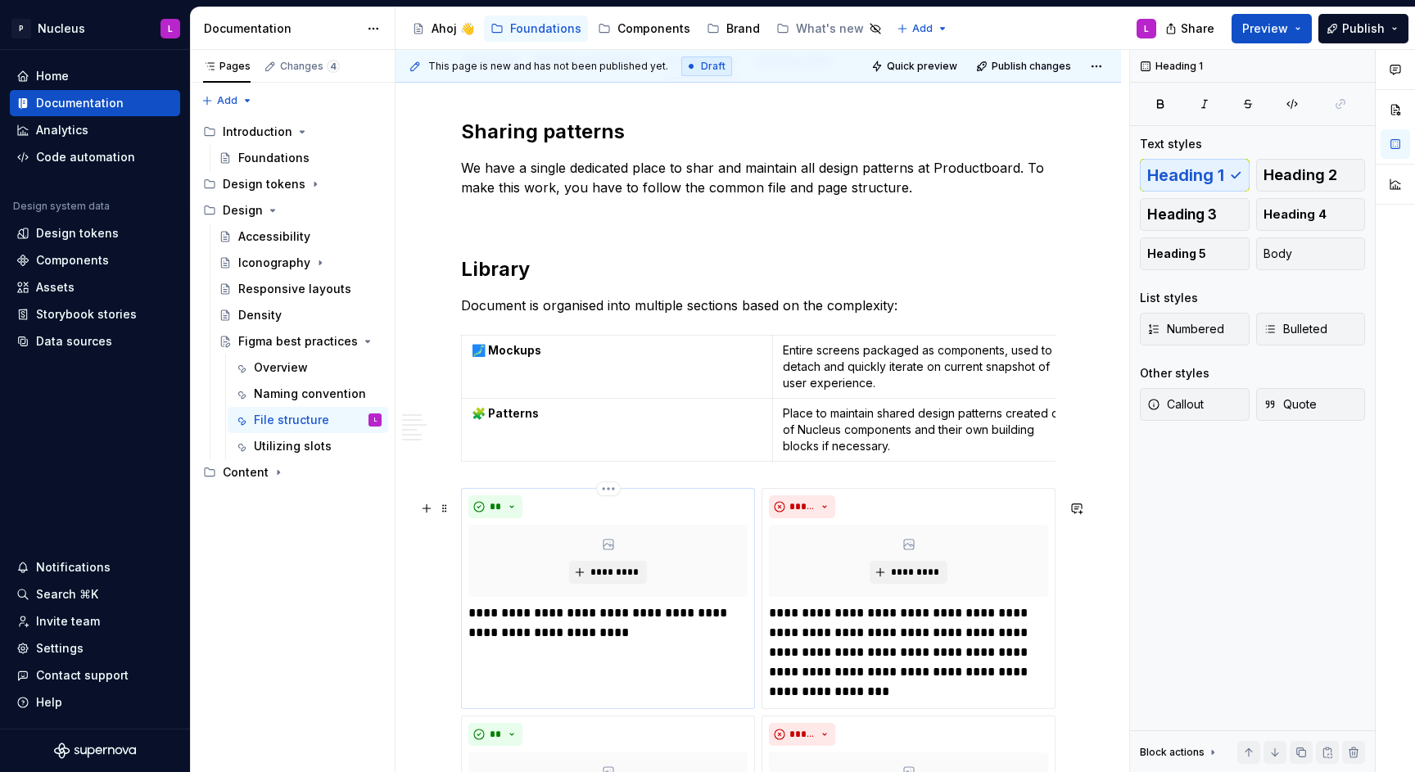
scroll to position [130, 0]
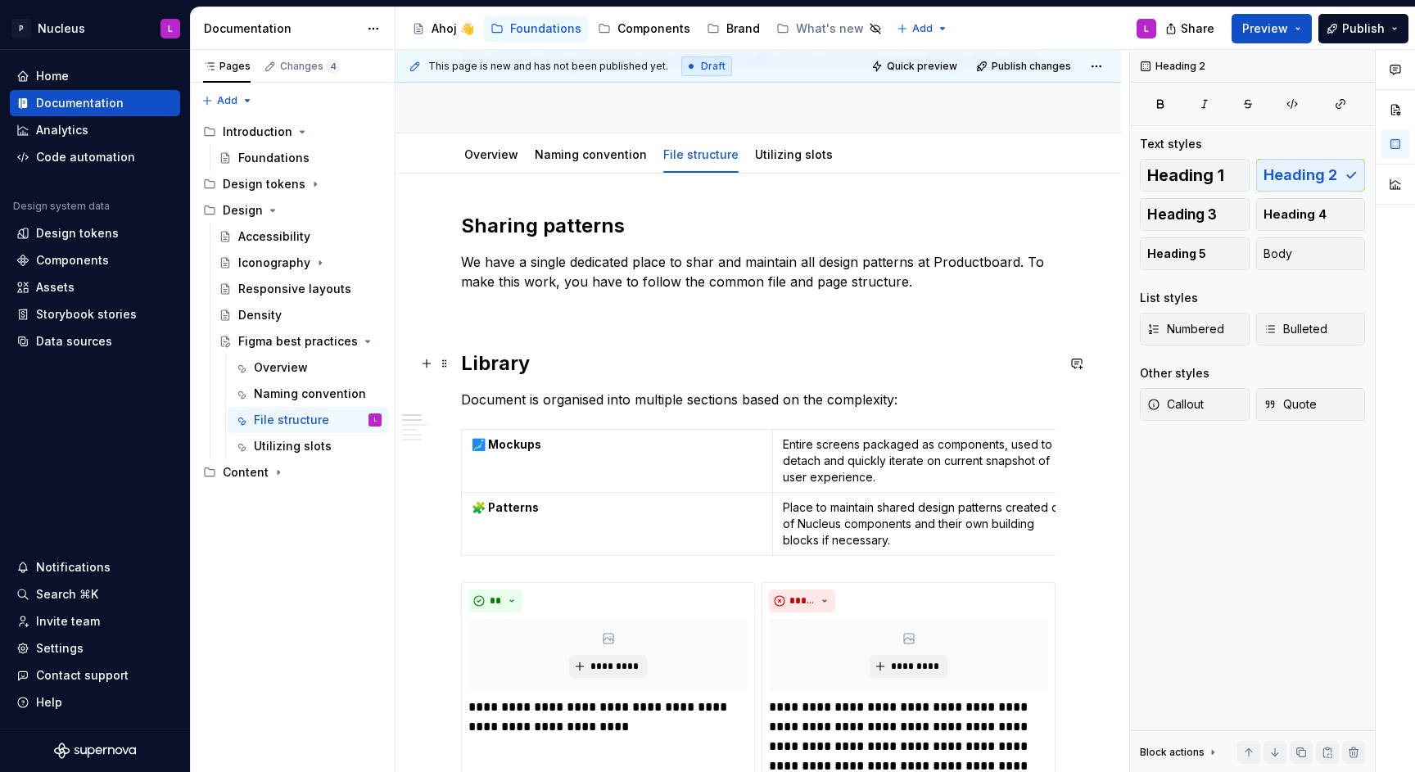
click at [496, 369] on h2 "Library" at bounding box center [758, 364] width 595 height 26
click at [1187, 174] on span "Heading 1" at bounding box center [1185, 175] width 77 height 16
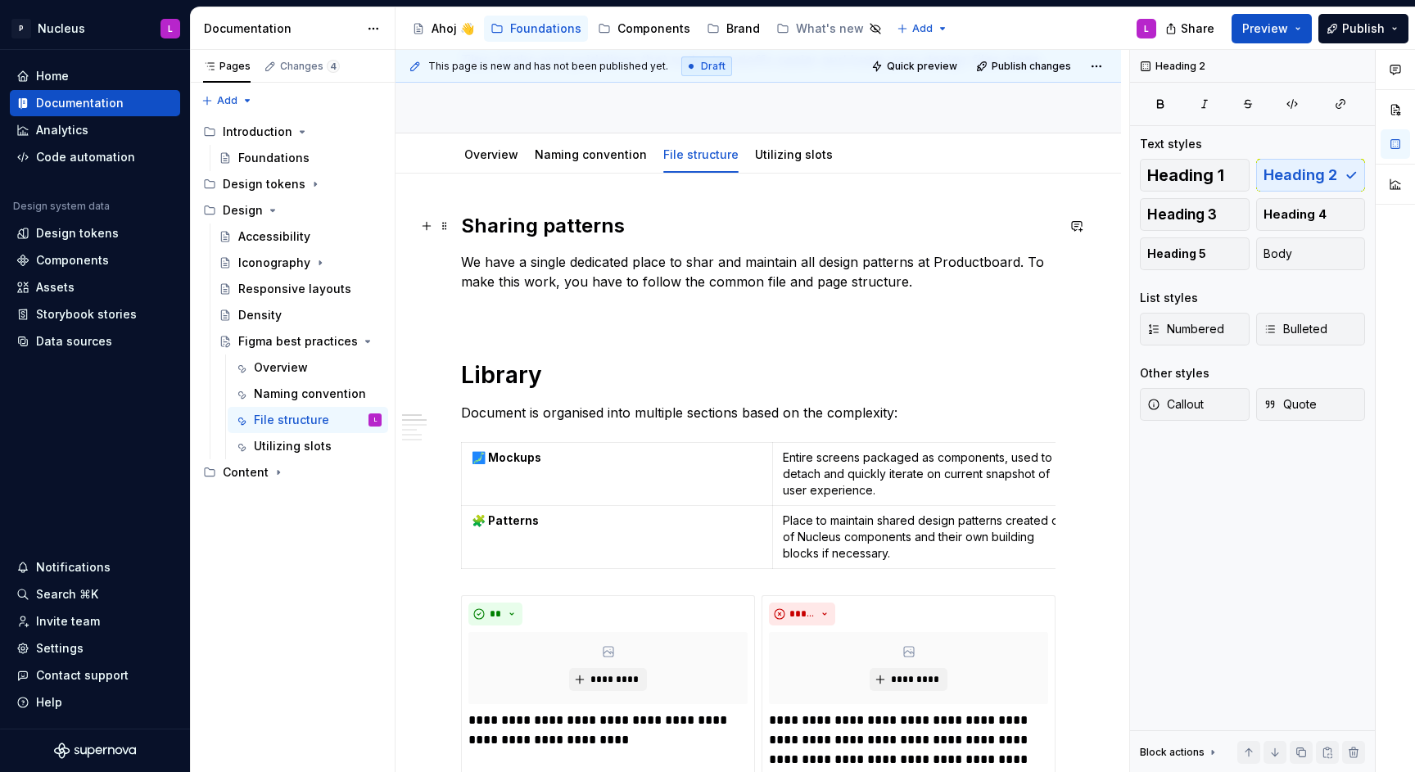
click at [523, 238] on h2 "Sharing patterns" at bounding box center [758, 226] width 595 height 26
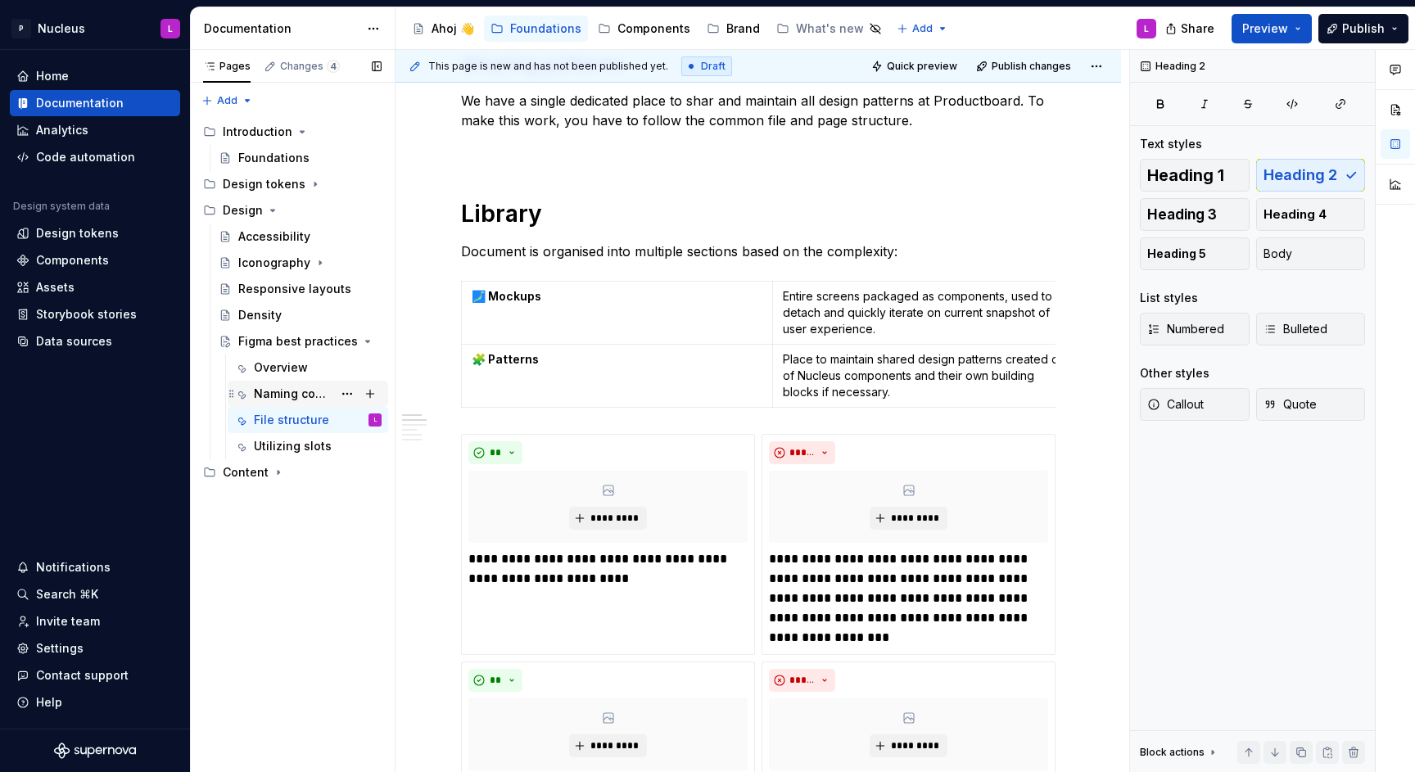
click at [274, 383] on div "Naming convention" at bounding box center [318, 393] width 128 height 23
click at [274, 378] on div "Overview" at bounding box center [318, 367] width 128 height 23
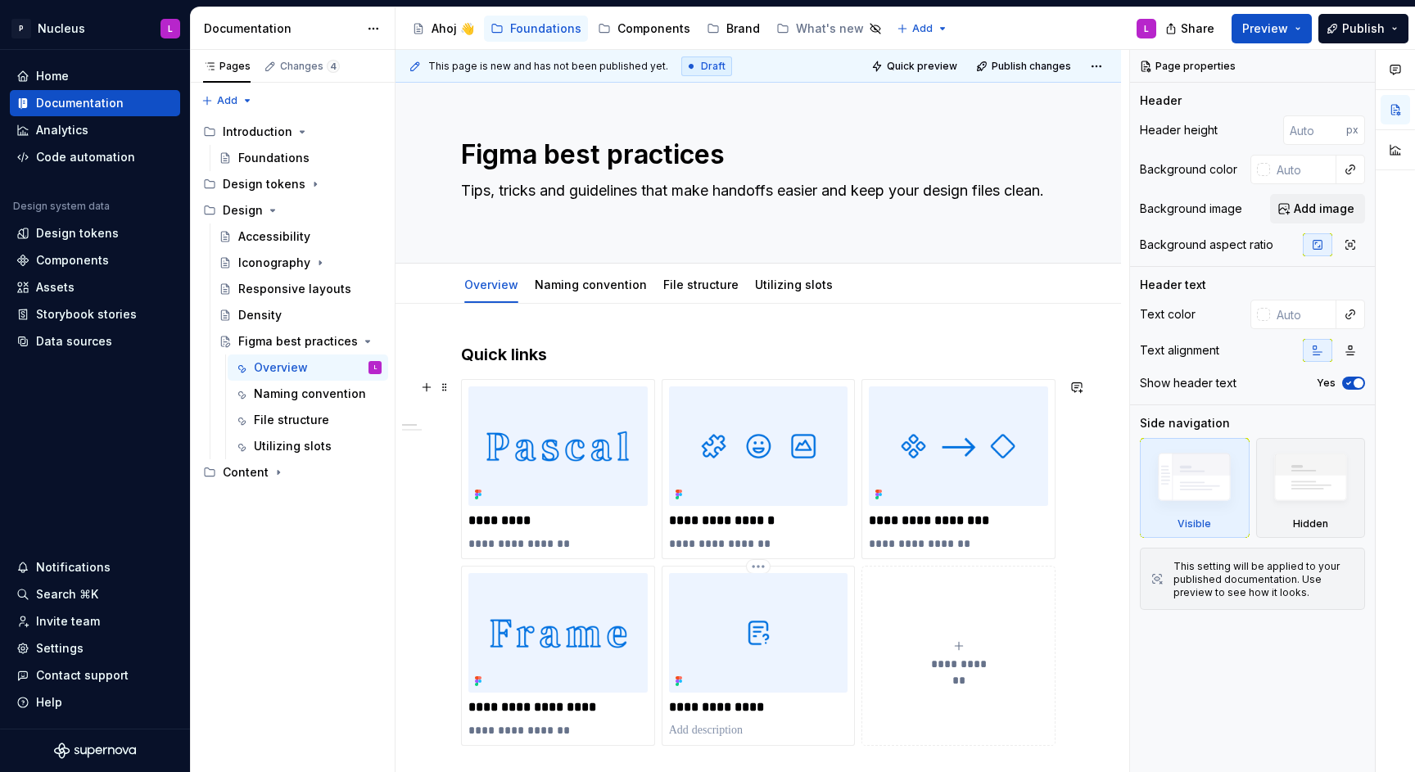
scroll to position [165, 0]
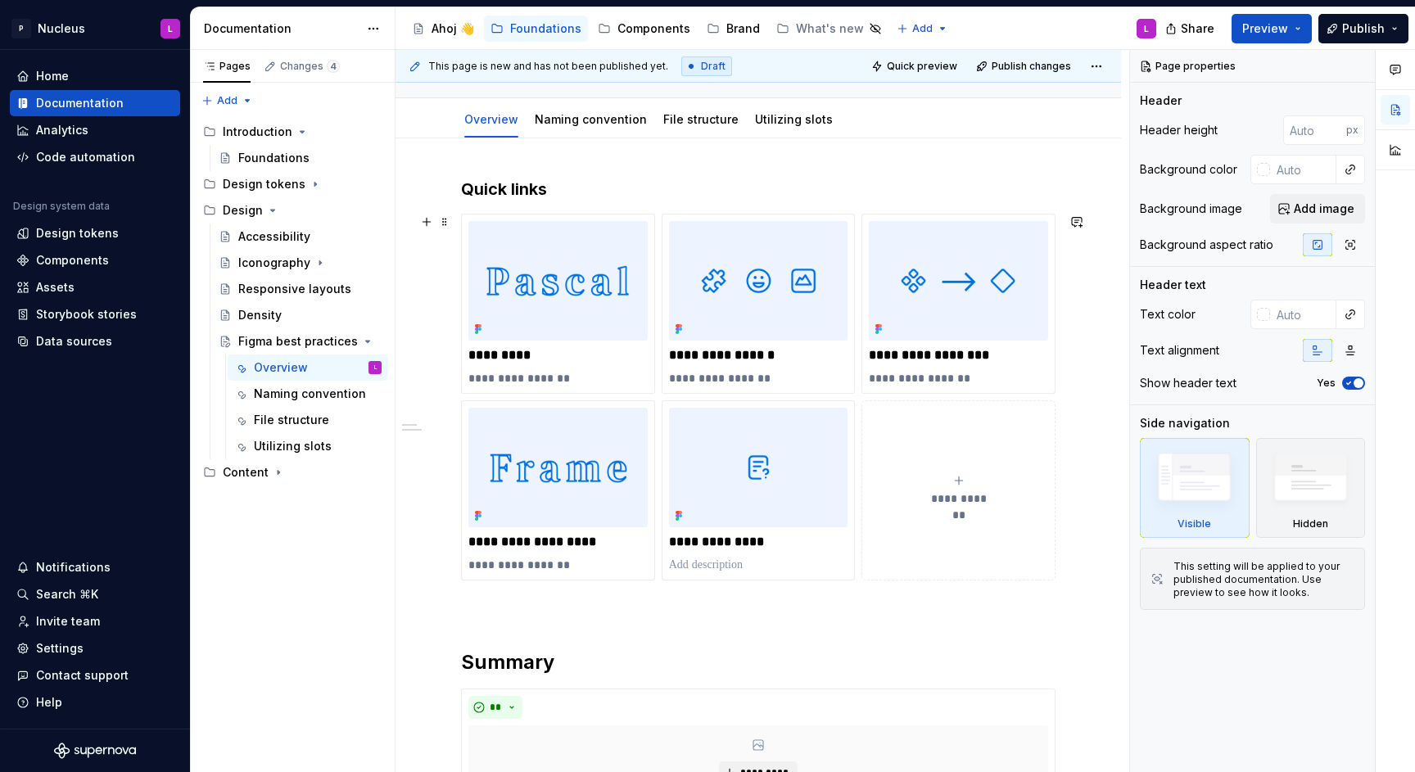
click at [957, 482] on icon "submit" at bounding box center [958, 480] width 7 height 7
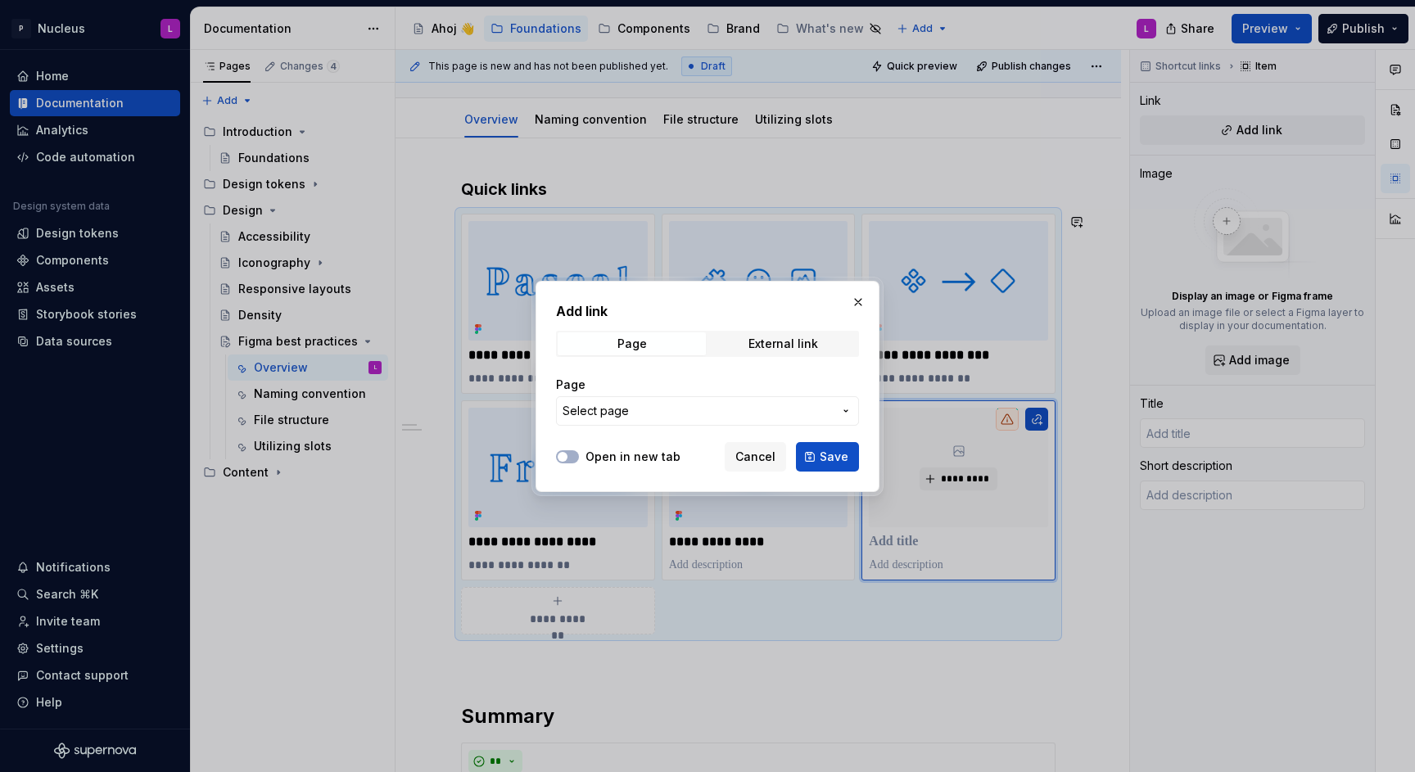
click at [606, 456] on label "Open in new tab" at bounding box center [633, 457] width 95 height 16
click at [579, 456] on button "Open in new tab" at bounding box center [567, 456] width 23 height 13
click at [642, 397] on button "Select page" at bounding box center [707, 410] width 303 height 29
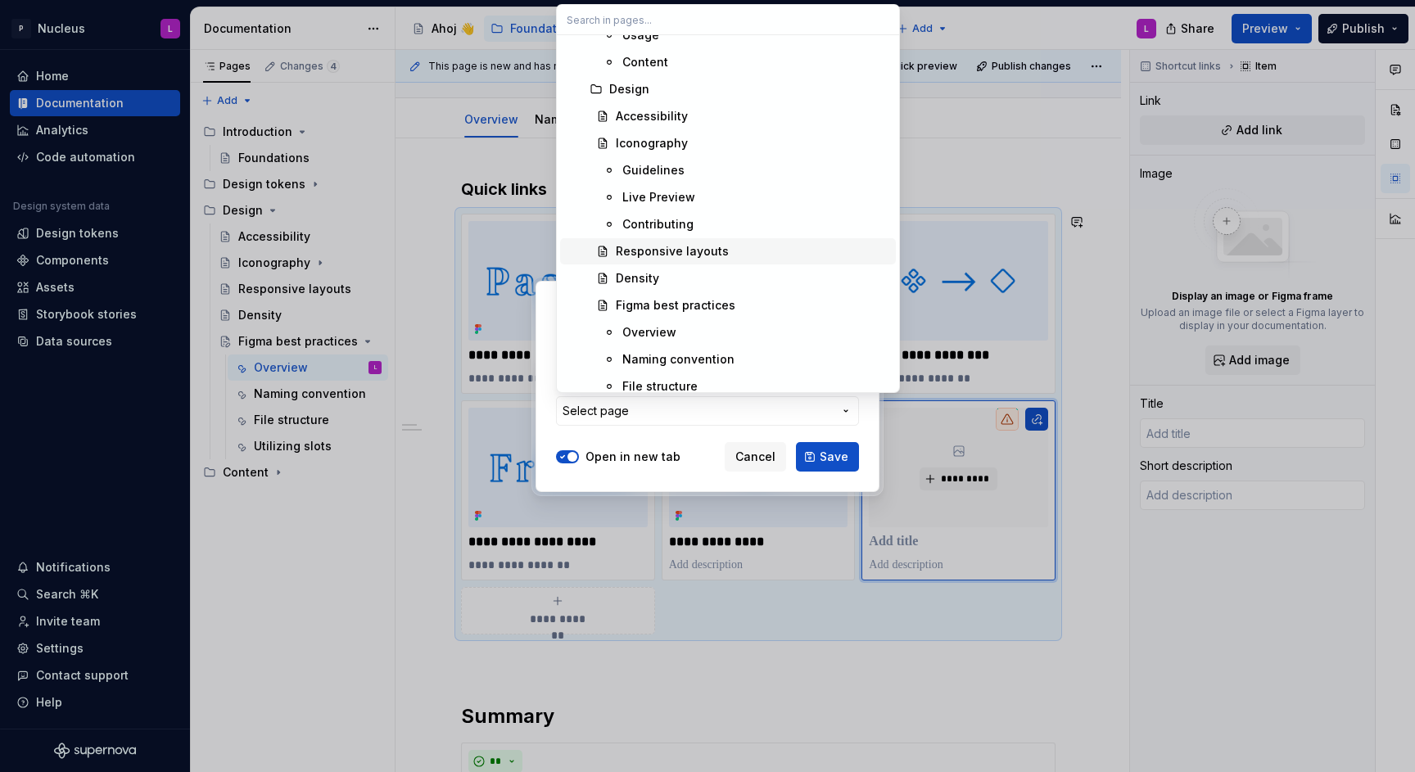
scroll to position [990, 0]
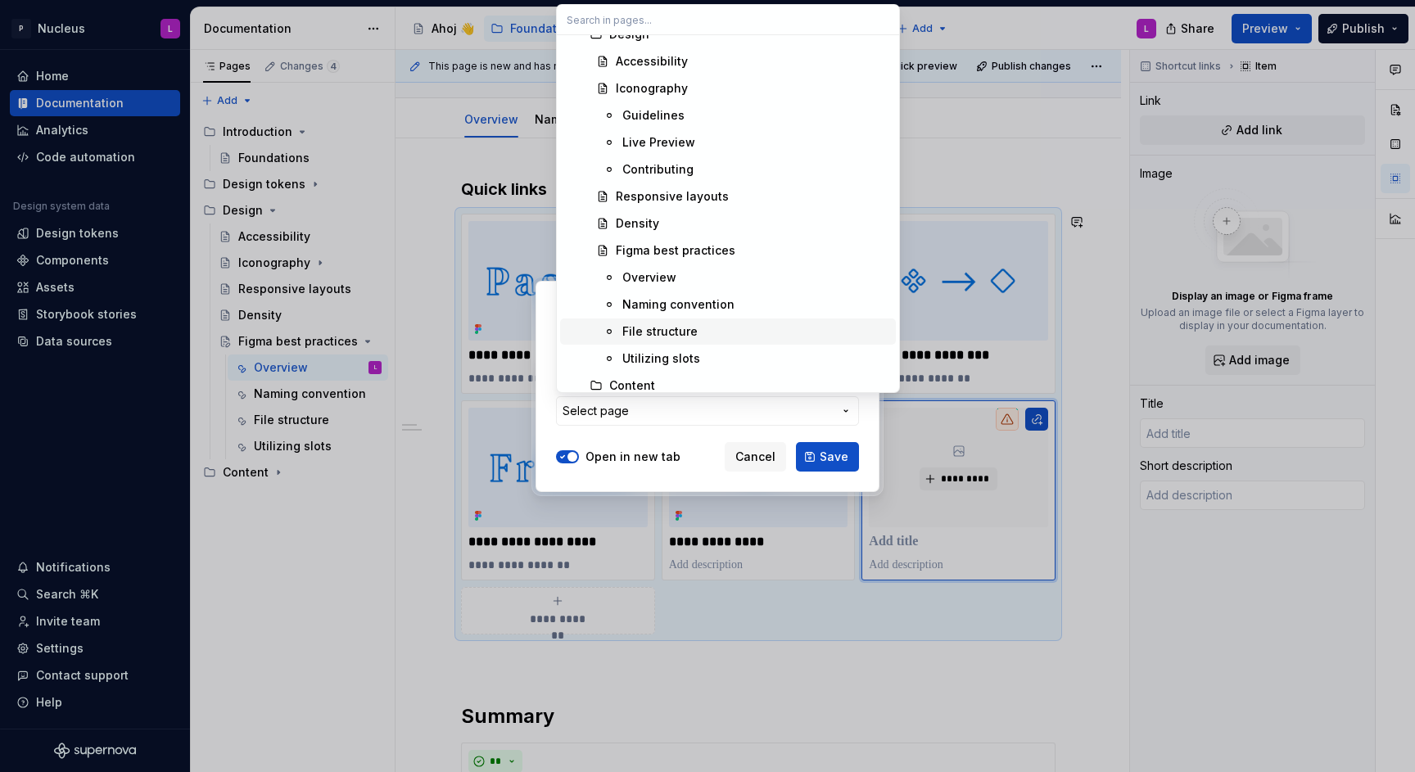
click at [695, 332] on div "File structure" at bounding box center [755, 331] width 267 height 16
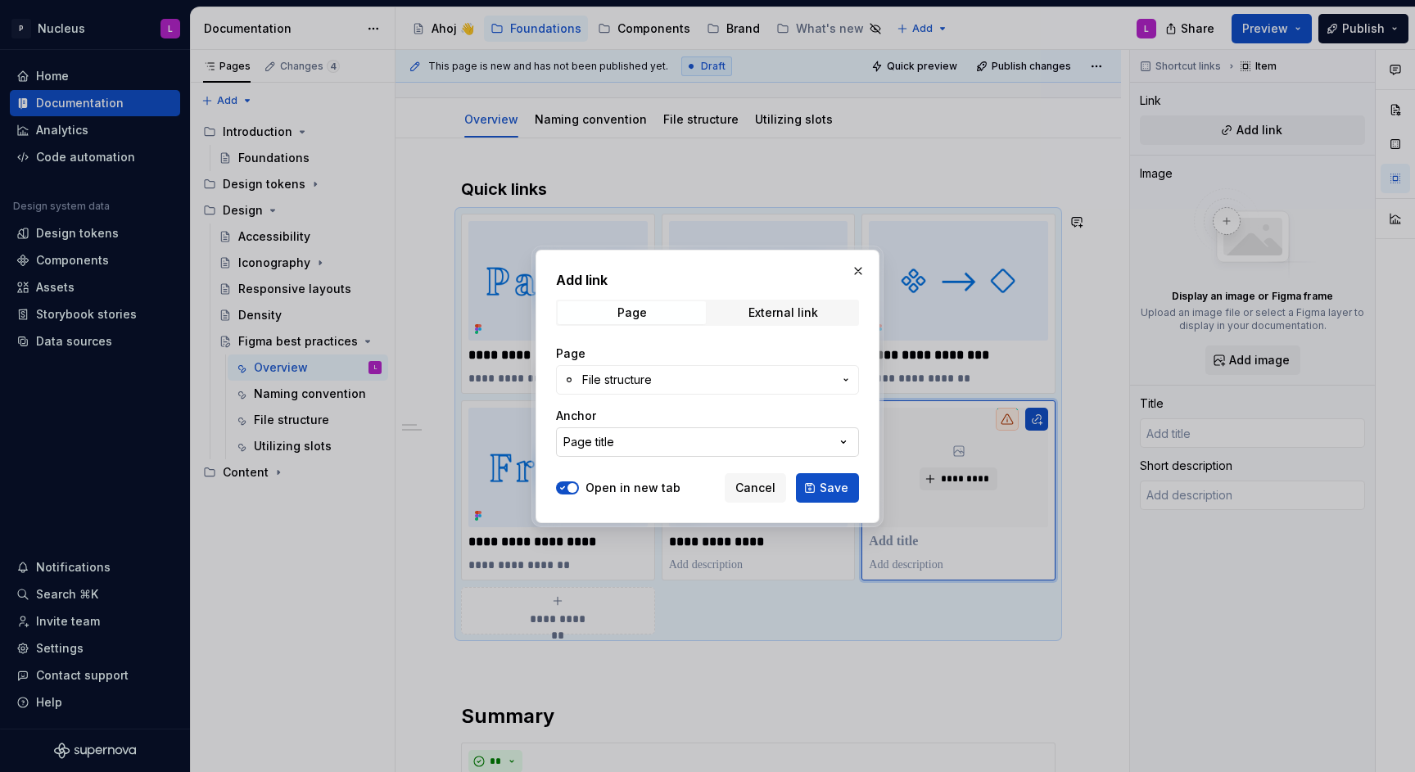
click at [672, 427] on button "Page title" at bounding box center [707, 441] width 303 height 29
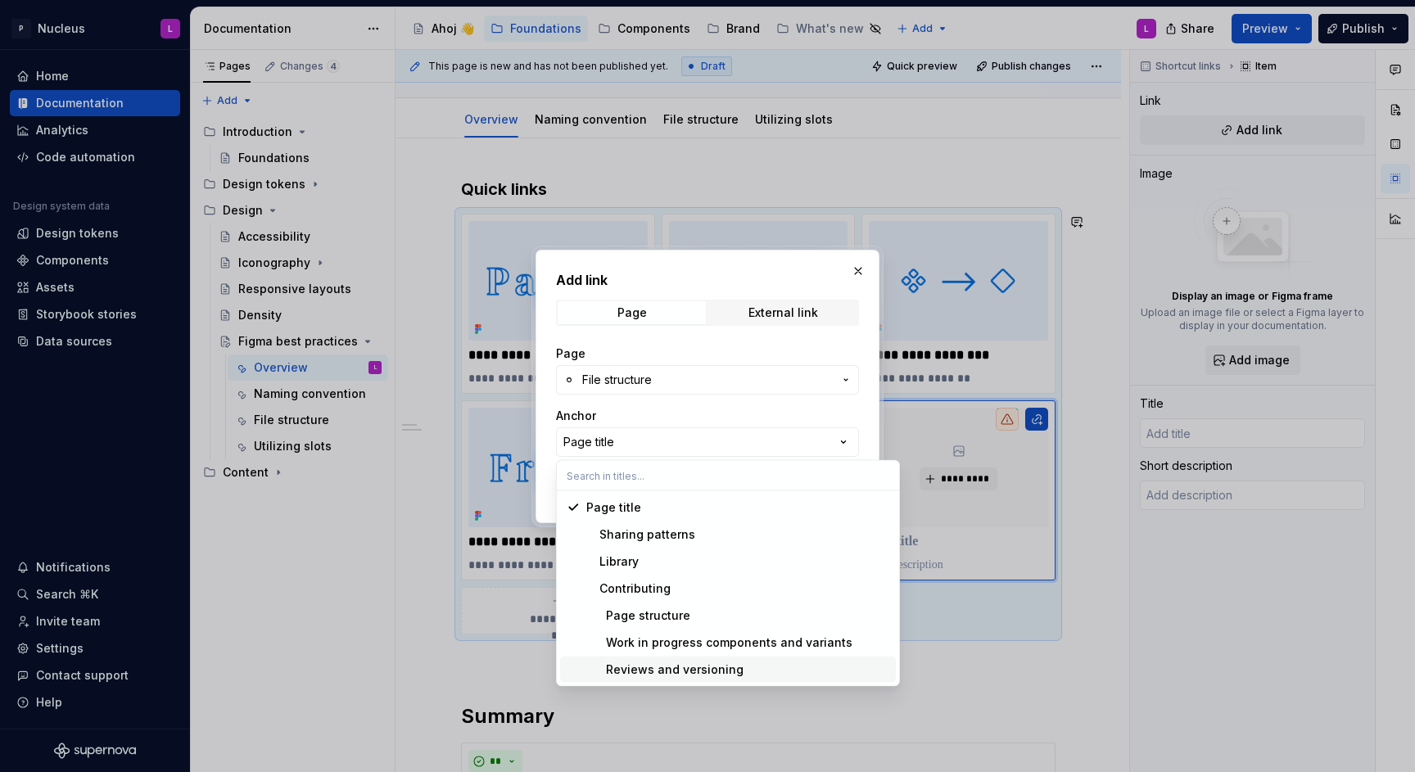
click at [722, 672] on div "Reviews and versioning" at bounding box center [664, 670] width 157 height 16
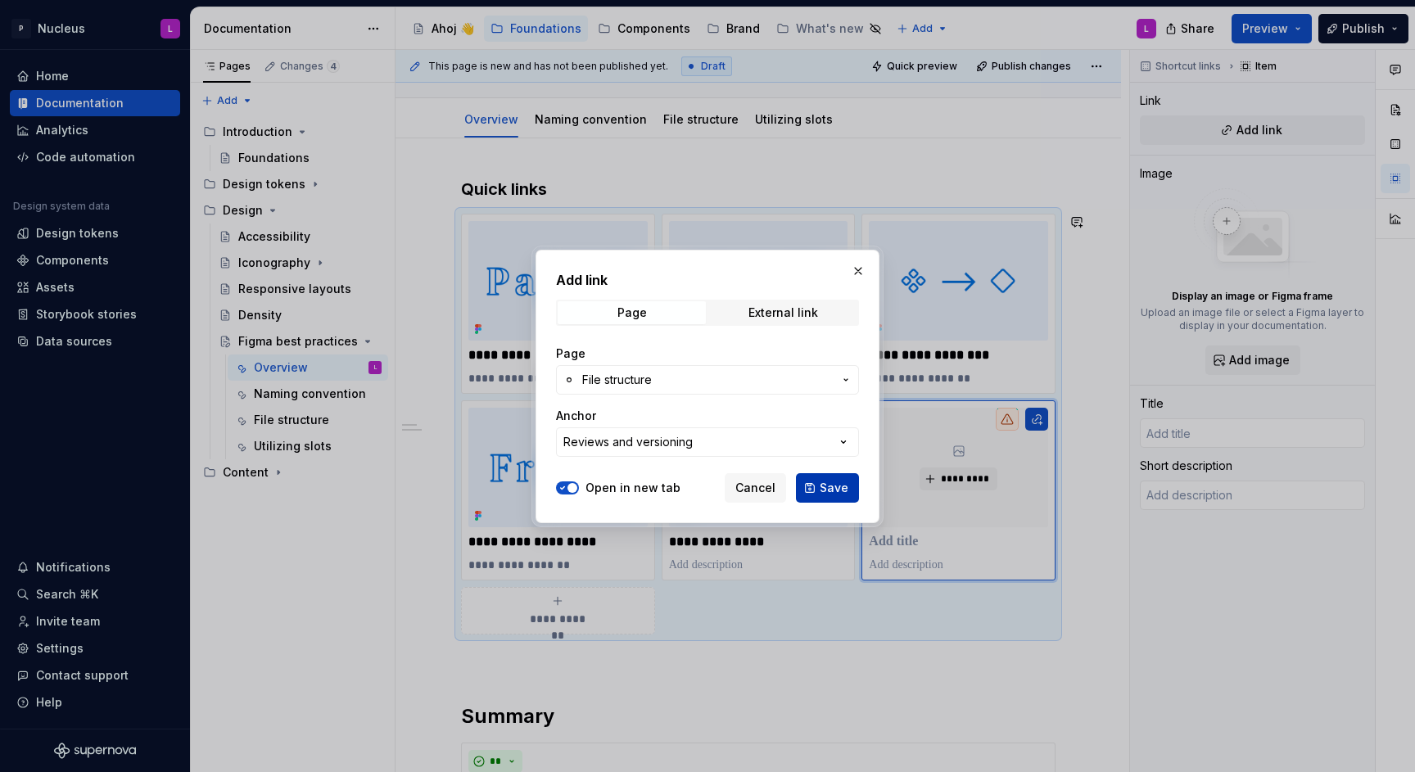
click at [841, 483] on span "Save" at bounding box center [834, 488] width 29 height 16
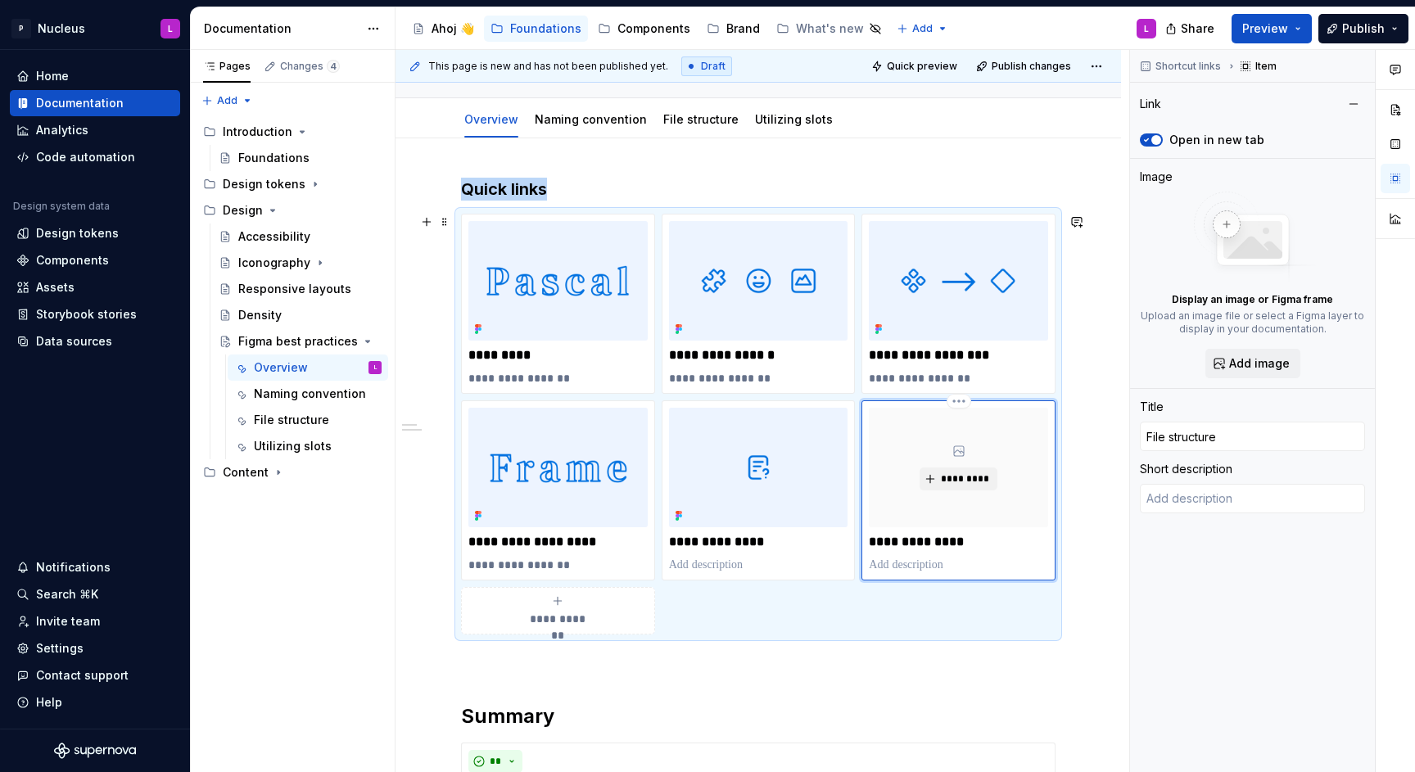
click at [927, 531] on div "**********" at bounding box center [958, 490] width 179 height 165
click at [944, 535] on p "**********" at bounding box center [958, 542] width 179 height 16
click at [971, 480] on span "*********" at bounding box center [965, 479] width 50 height 13
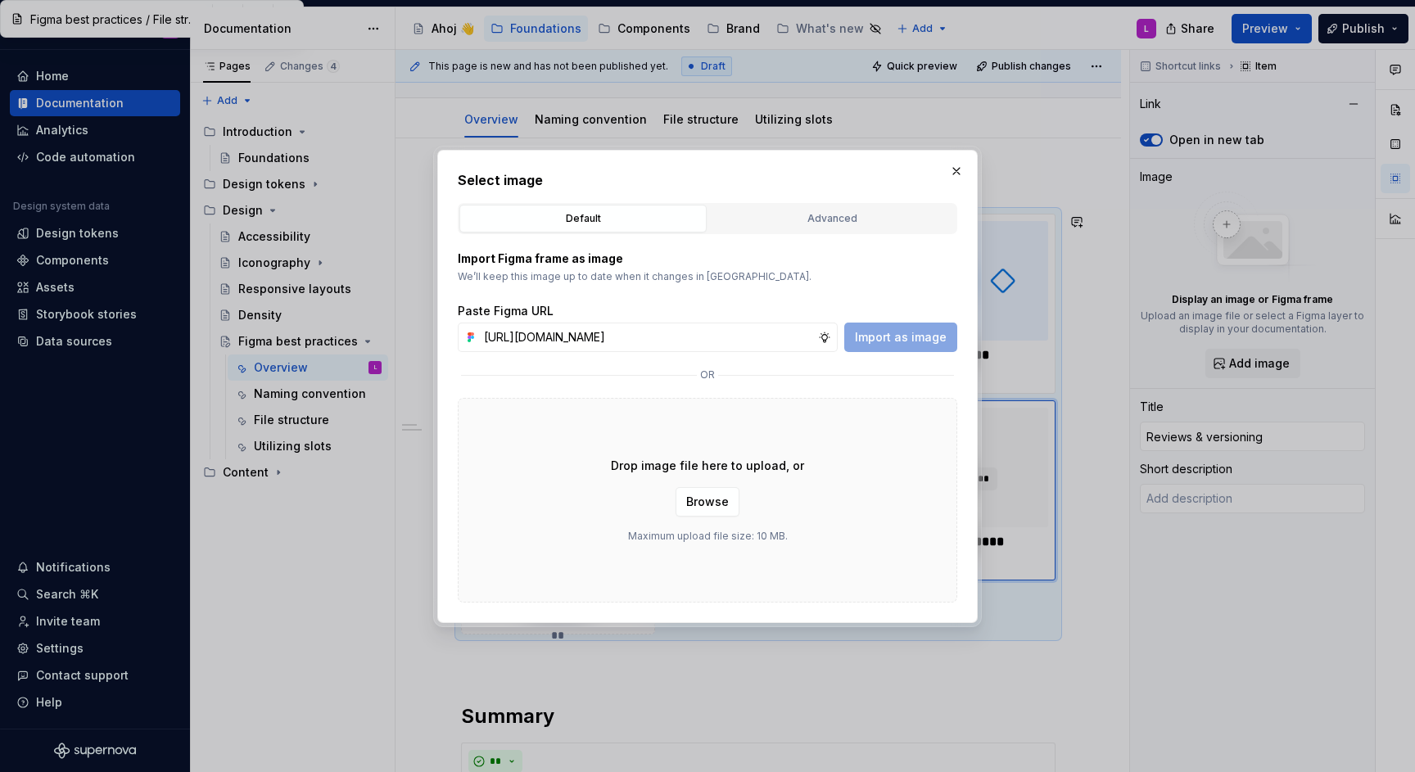
scroll to position [0, 516]
click at [899, 338] on span "Import as image" at bounding box center [901, 337] width 92 height 16
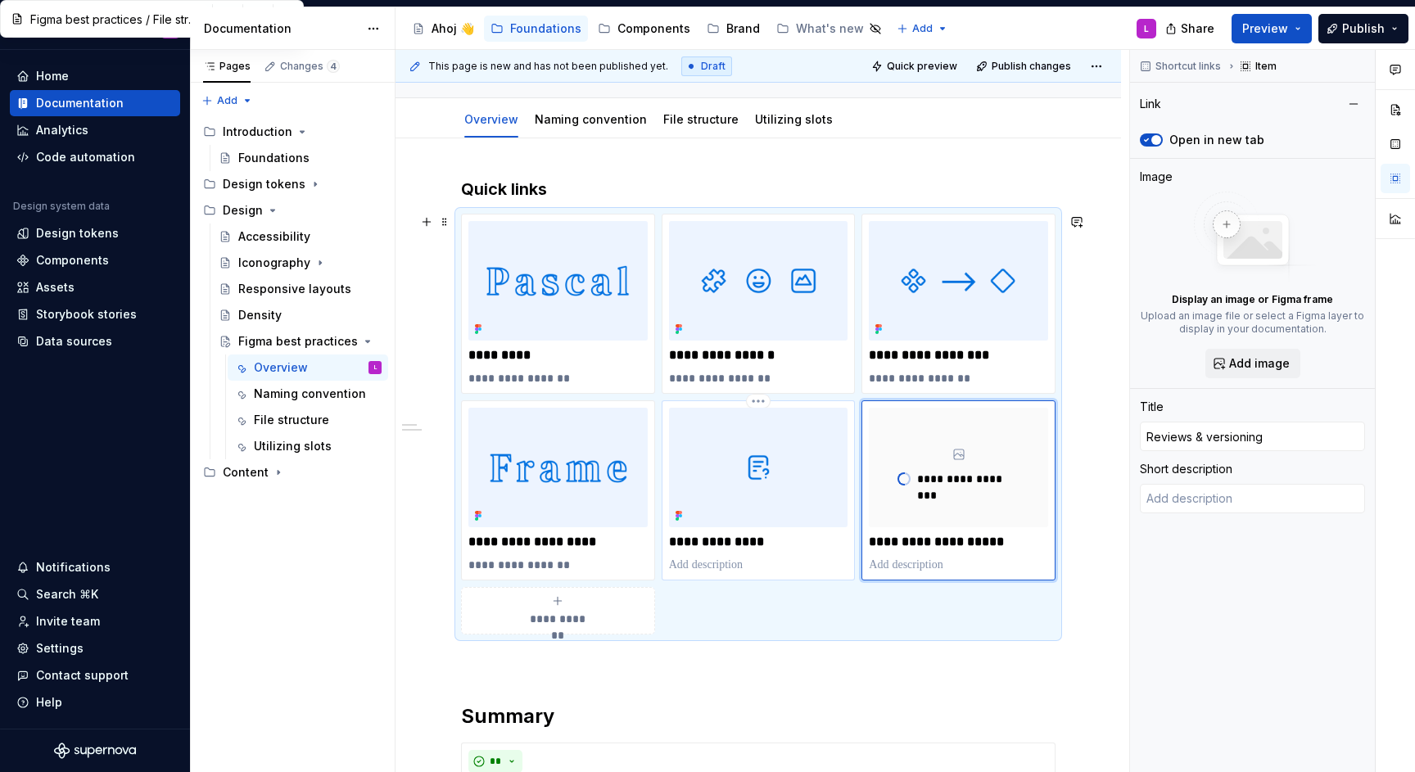
click at [729, 568] on p at bounding box center [758, 565] width 179 height 16
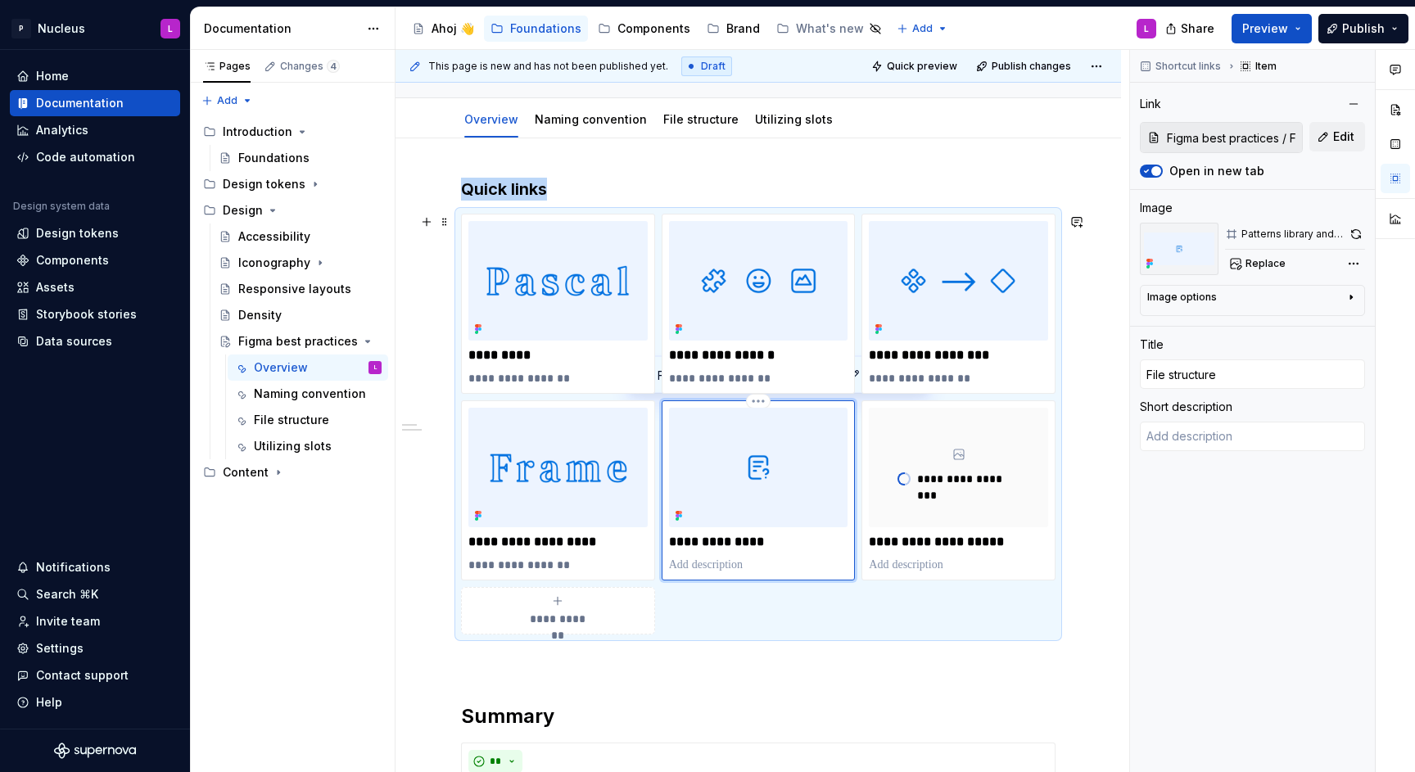
click at [733, 544] on p "**********" at bounding box center [758, 542] width 179 height 16
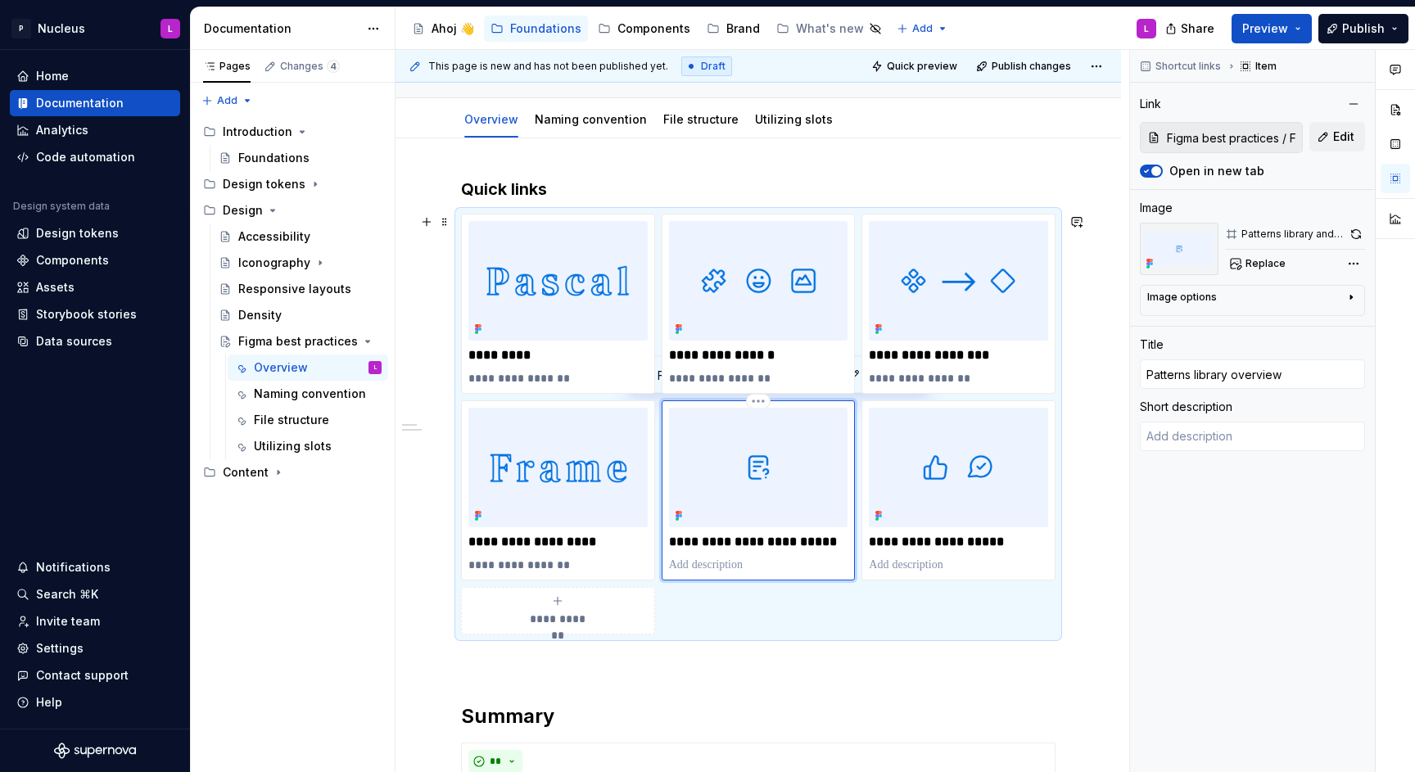
click at [694, 567] on p at bounding box center [758, 565] width 179 height 16
click at [910, 563] on p at bounding box center [958, 565] width 179 height 16
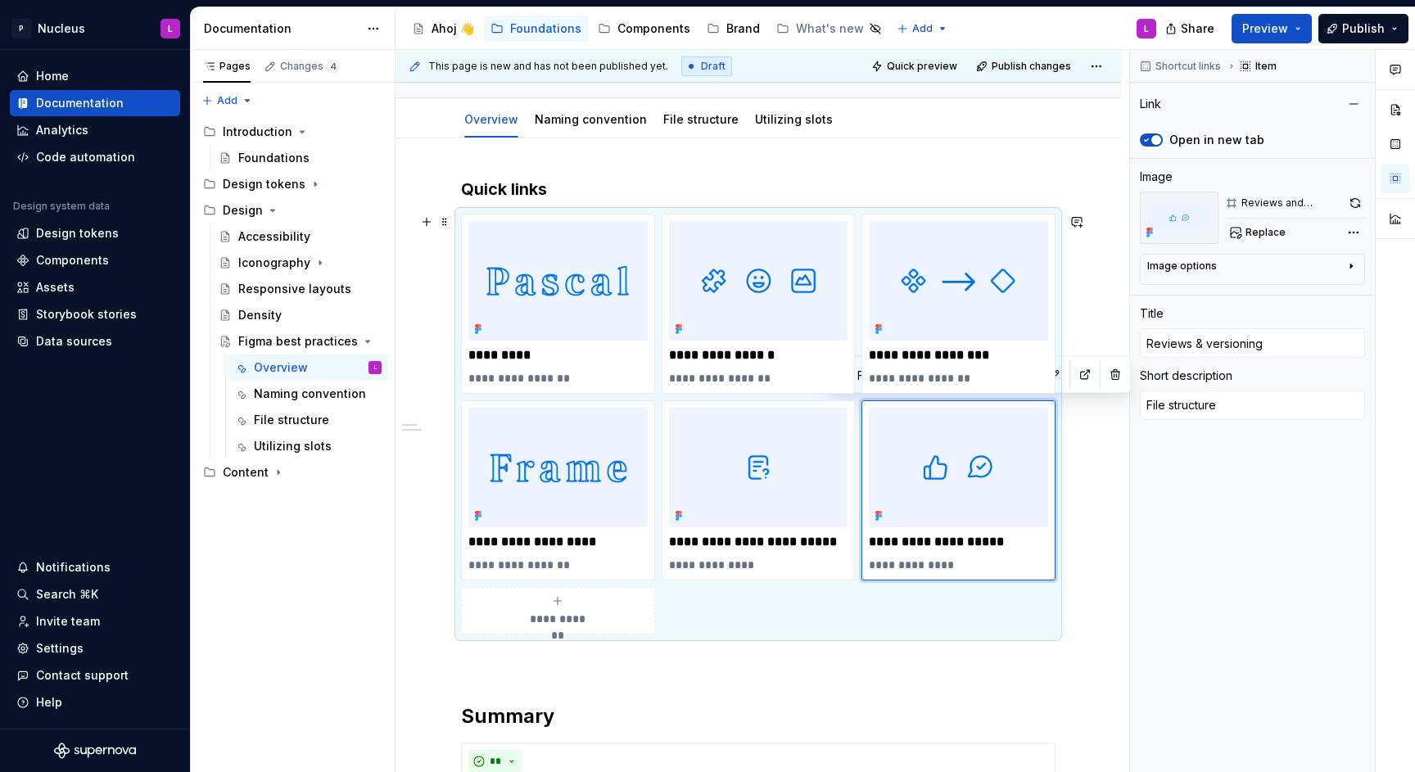
click at [588, 602] on div "**********" at bounding box center [557, 610] width 179 height 33
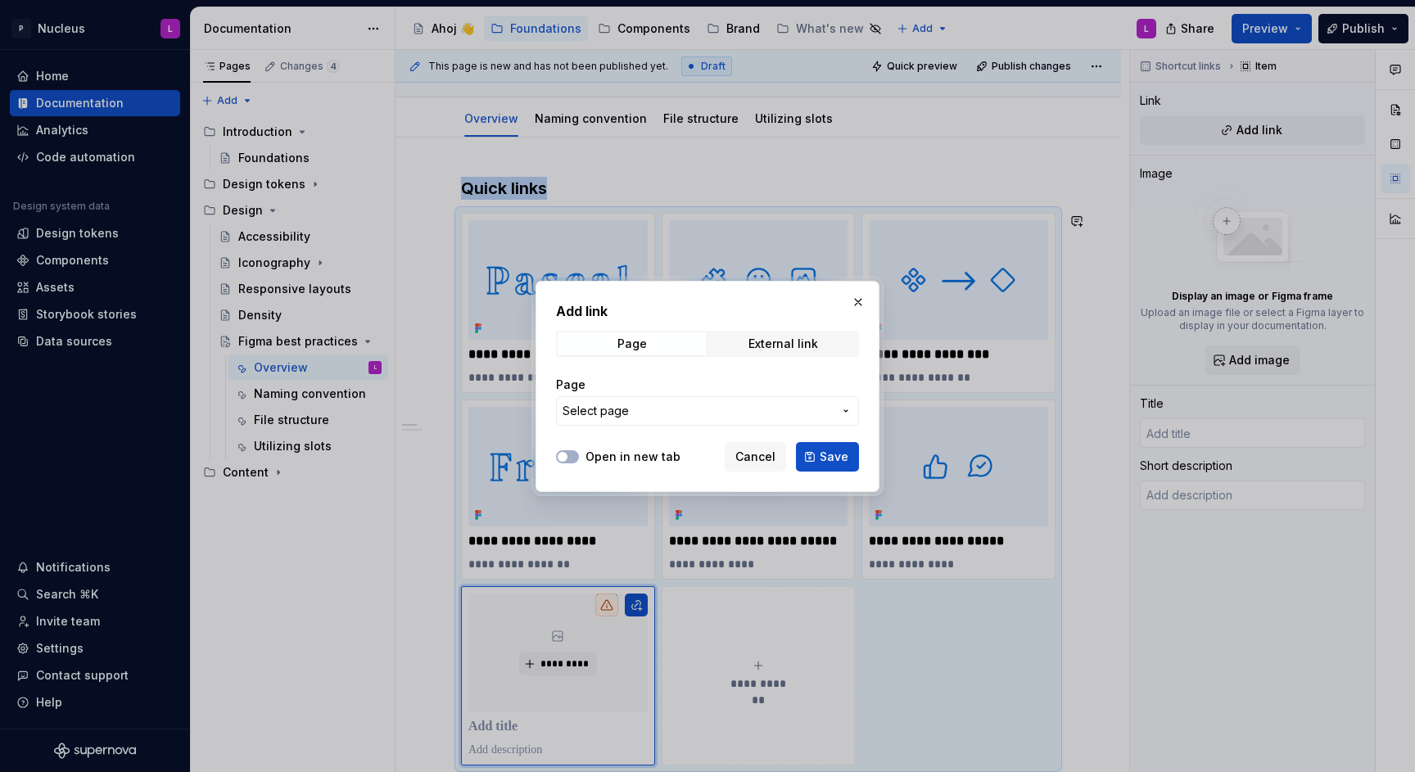
click at [622, 420] on button "Select page" at bounding box center [707, 410] width 303 height 29
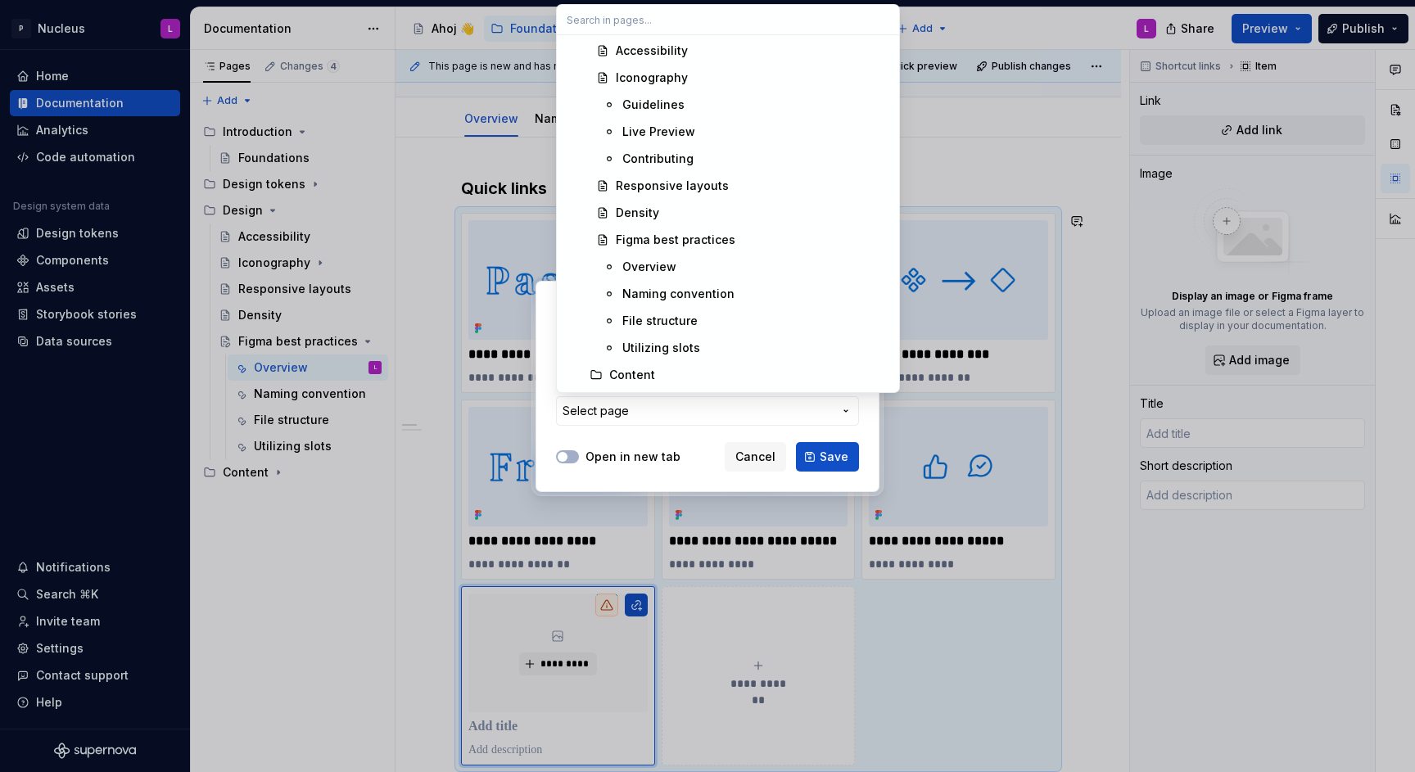
scroll to position [1002, 0]
click at [694, 351] on div "Utilizing slots" at bounding box center [661, 346] width 78 height 16
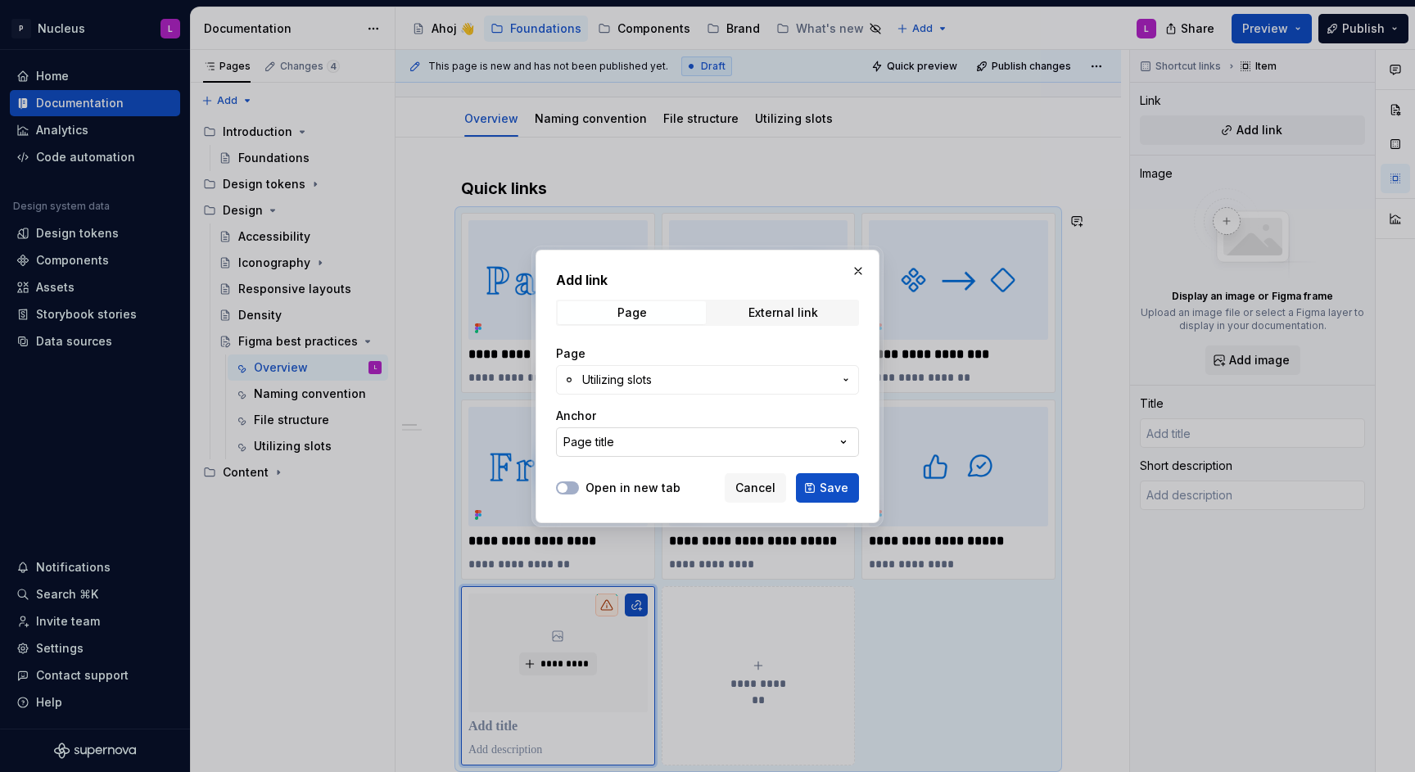
click at [608, 435] on div "Page title" at bounding box center [588, 442] width 51 height 16
click at [627, 436] on div "Add link Page External link Page Utilizing slots Anchor Page title Open in new …" at bounding box center [707, 386] width 1415 height 772
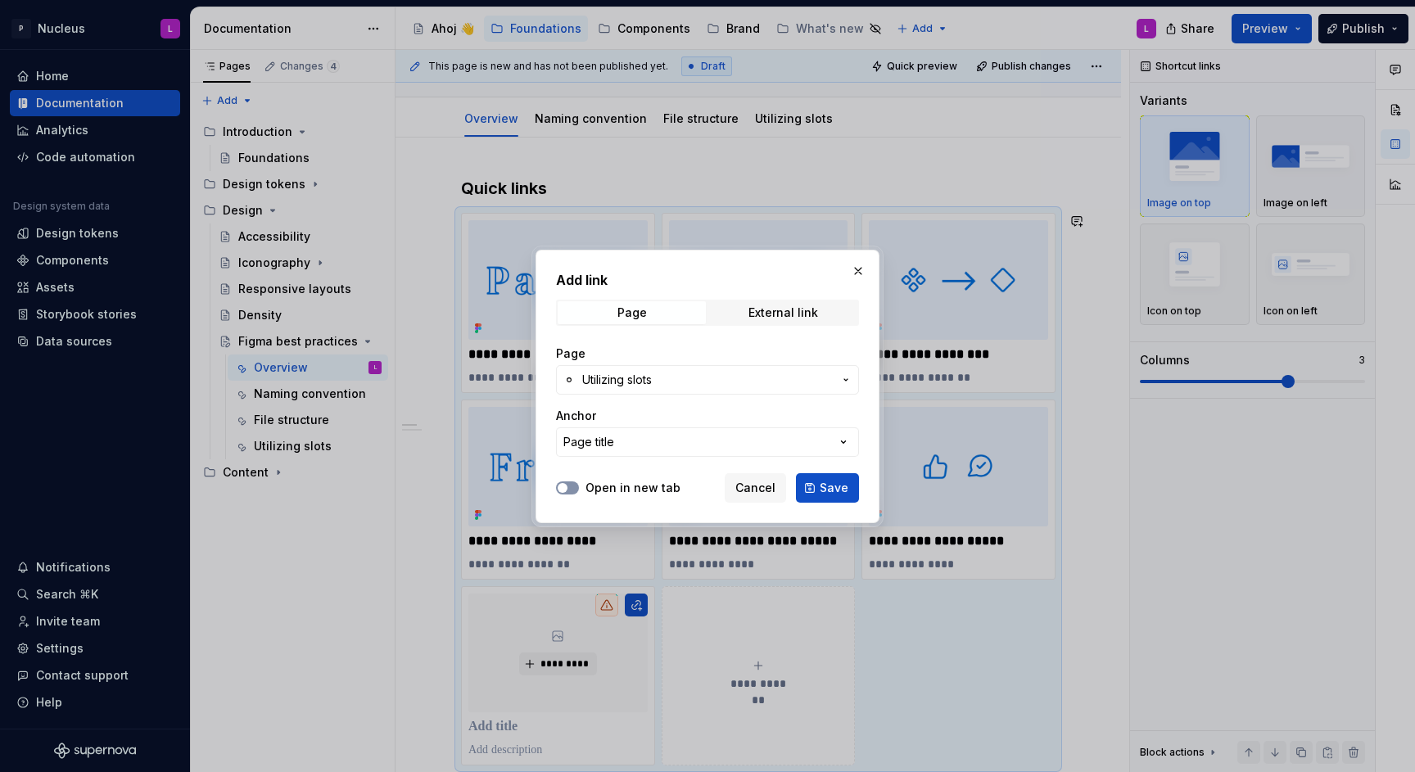
click at [572, 486] on button "Open in new tab" at bounding box center [567, 488] width 23 height 13
click at [818, 491] on button "Save" at bounding box center [827, 487] width 63 height 29
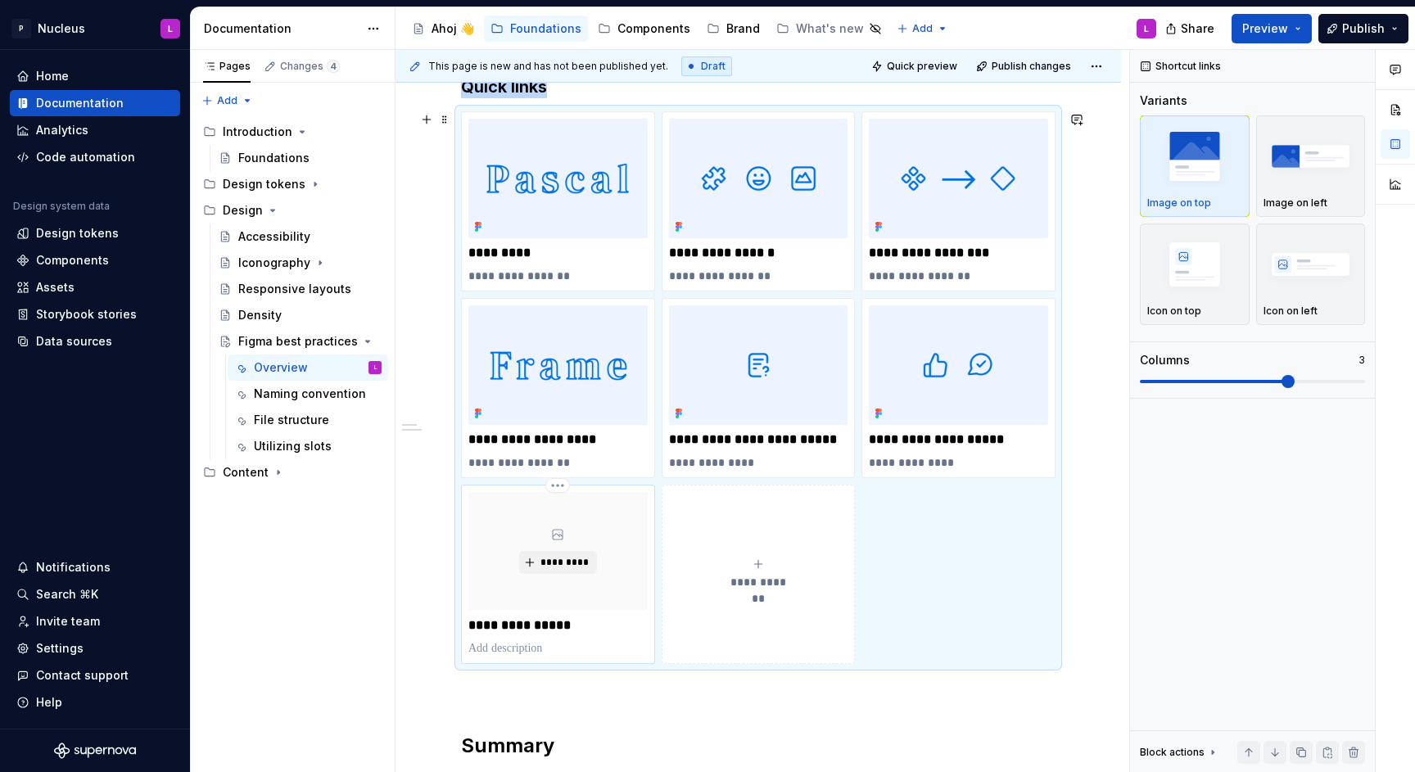
scroll to position [315, 0]
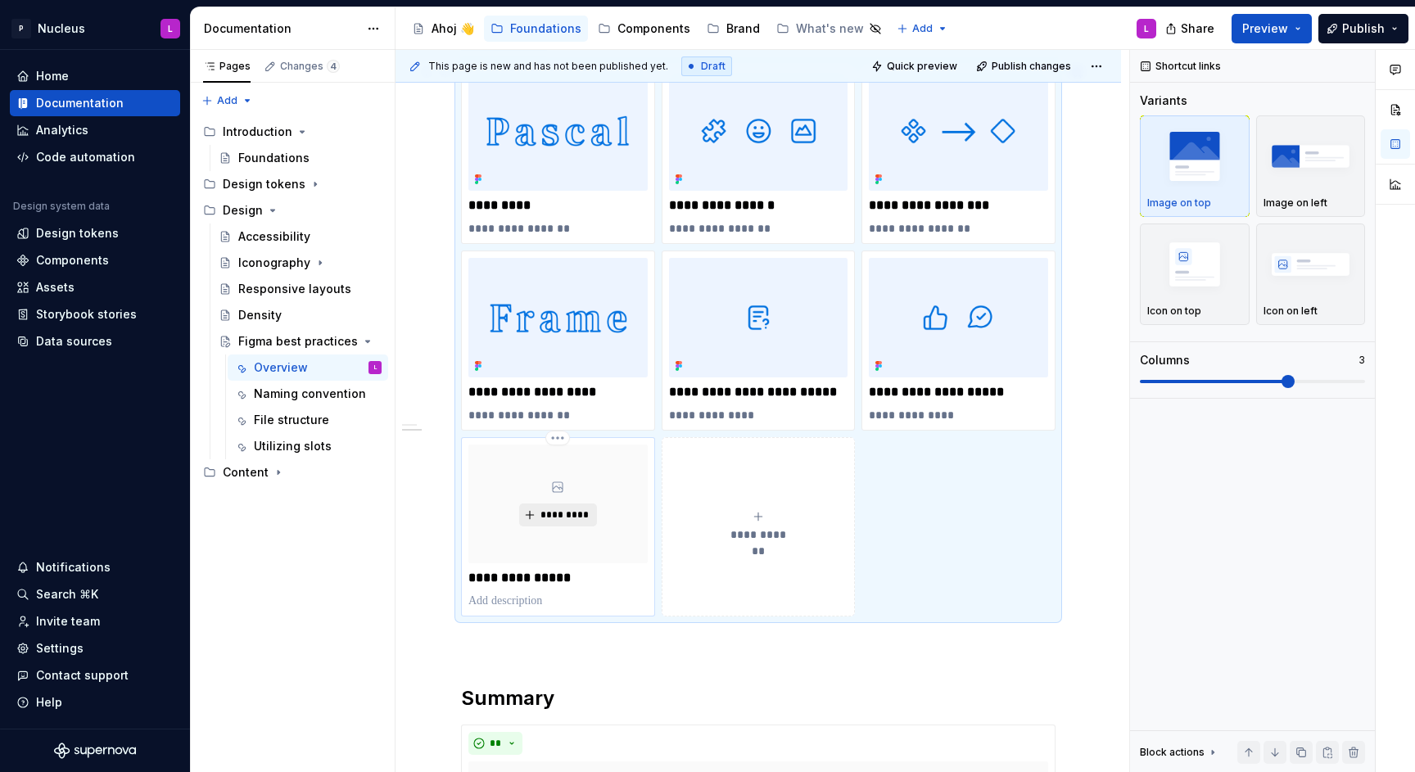
click at [570, 516] on span "*********" at bounding box center [565, 515] width 50 height 13
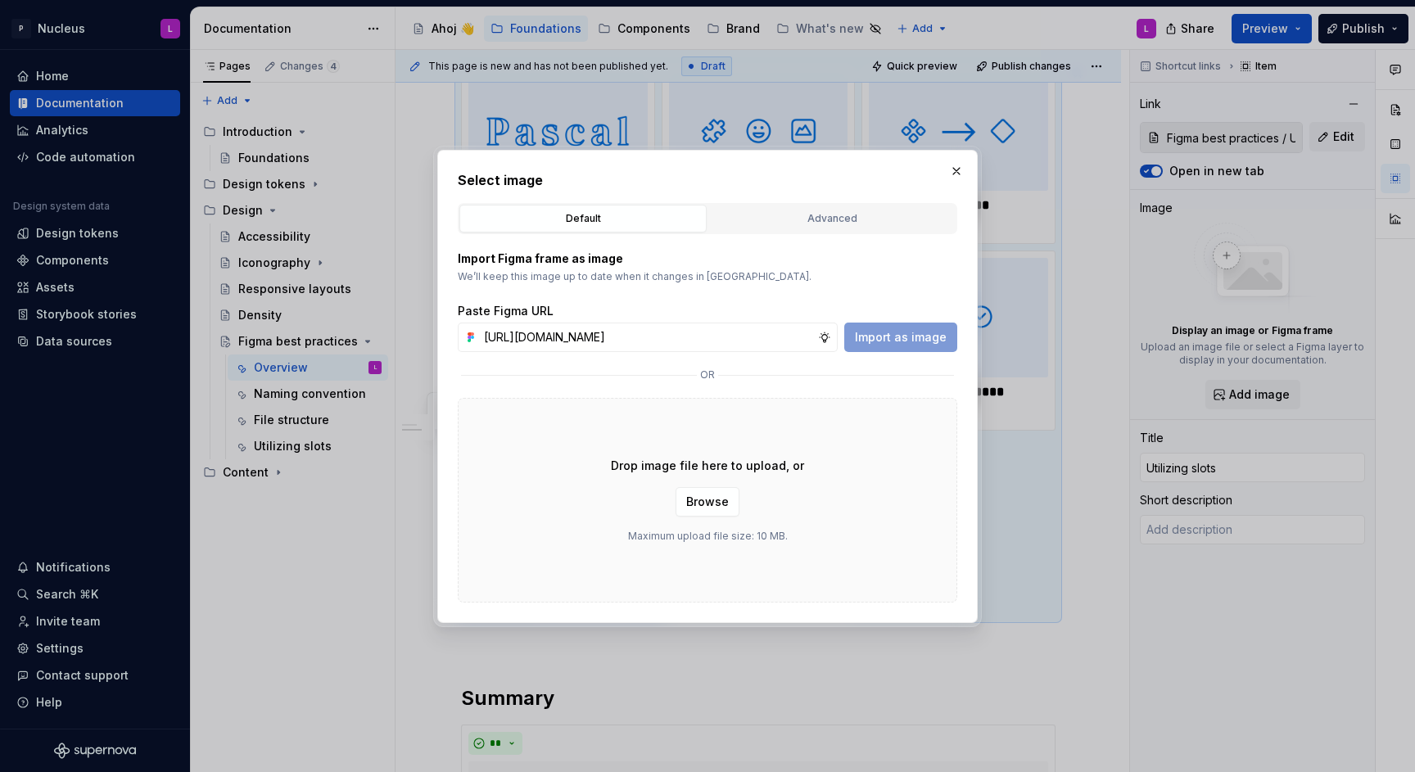
scroll to position [0, 518]
click at [880, 343] on span "Import as image" at bounding box center [901, 337] width 92 height 16
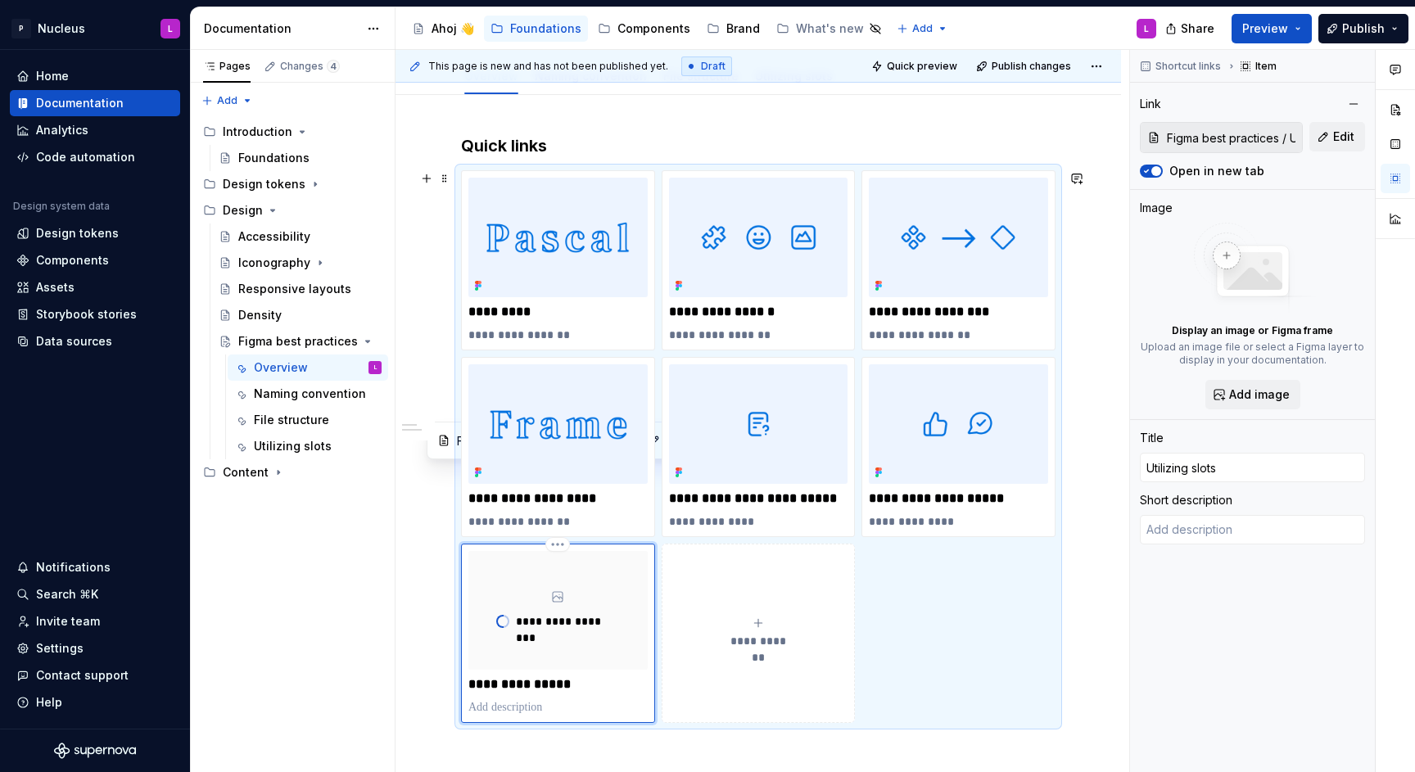
scroll to position [207, 0]
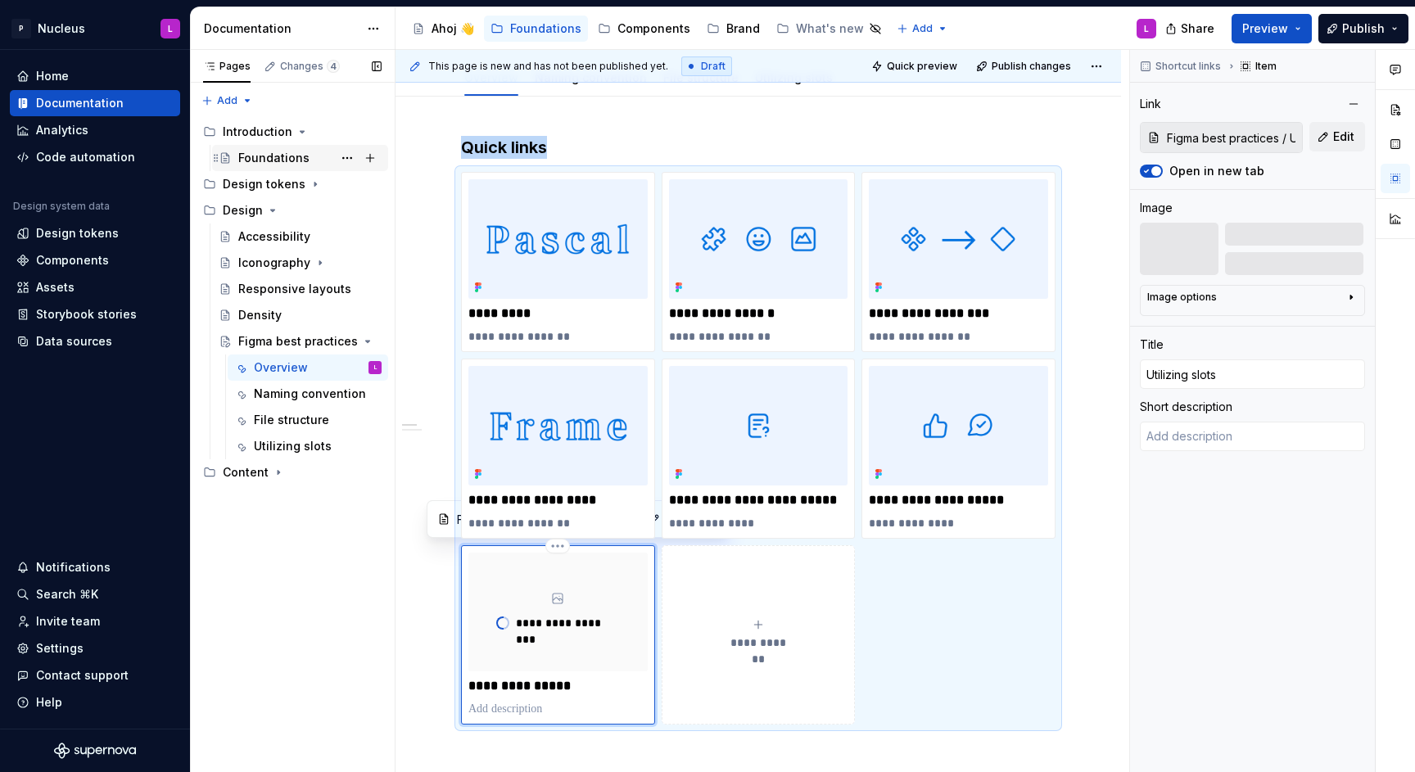
click at [285, 160] on div "Foundations" at bounding box center [273, 158] width 71 height 16
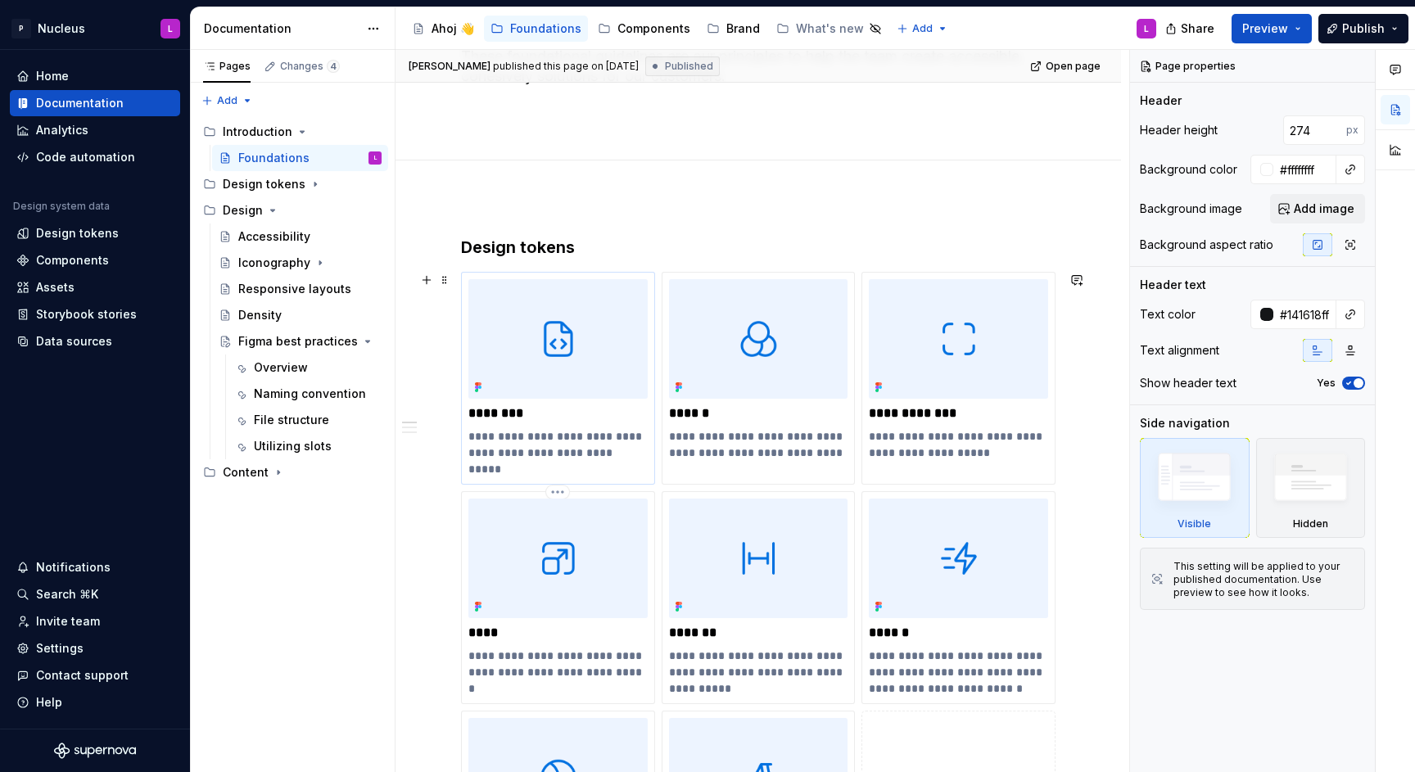
scroll to position [148, 0]
click at [448, 280] on span at bounding box center [444, 278] width 13 height 23
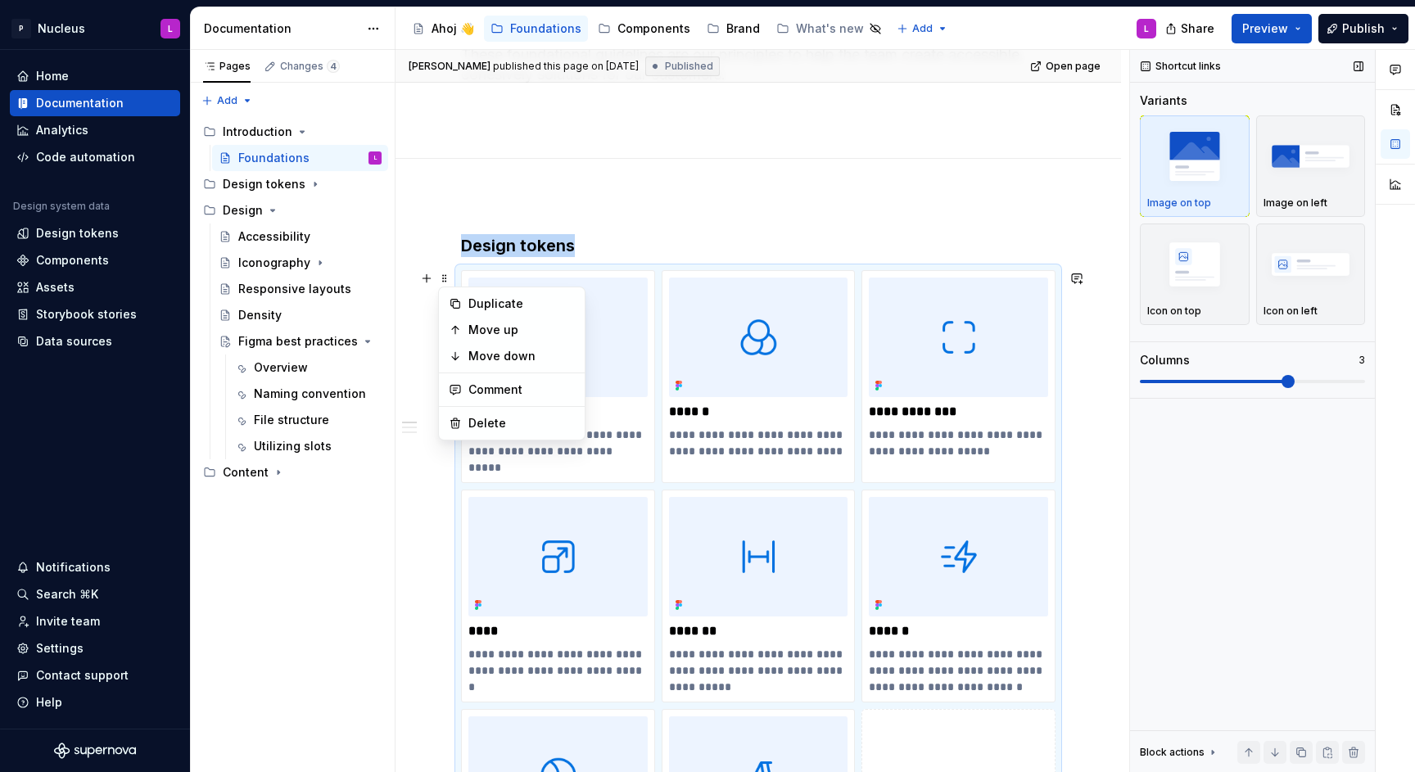
scroll to position [296, 0]
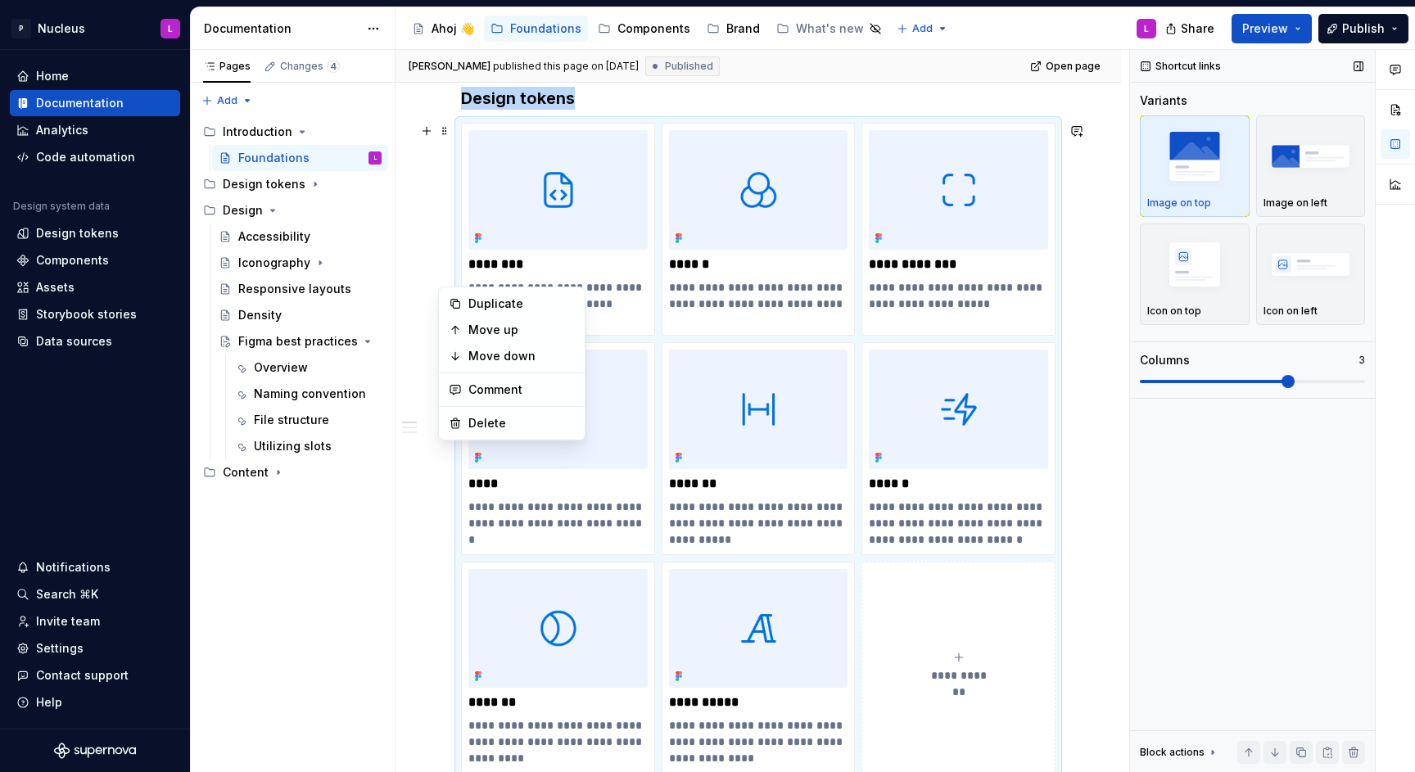
click at [1195, 517] on div "Shortcut links Variants Image on top Image on left Icon on top Icon on left Col…" at bounding box center [1252, 411] width 245 height 723
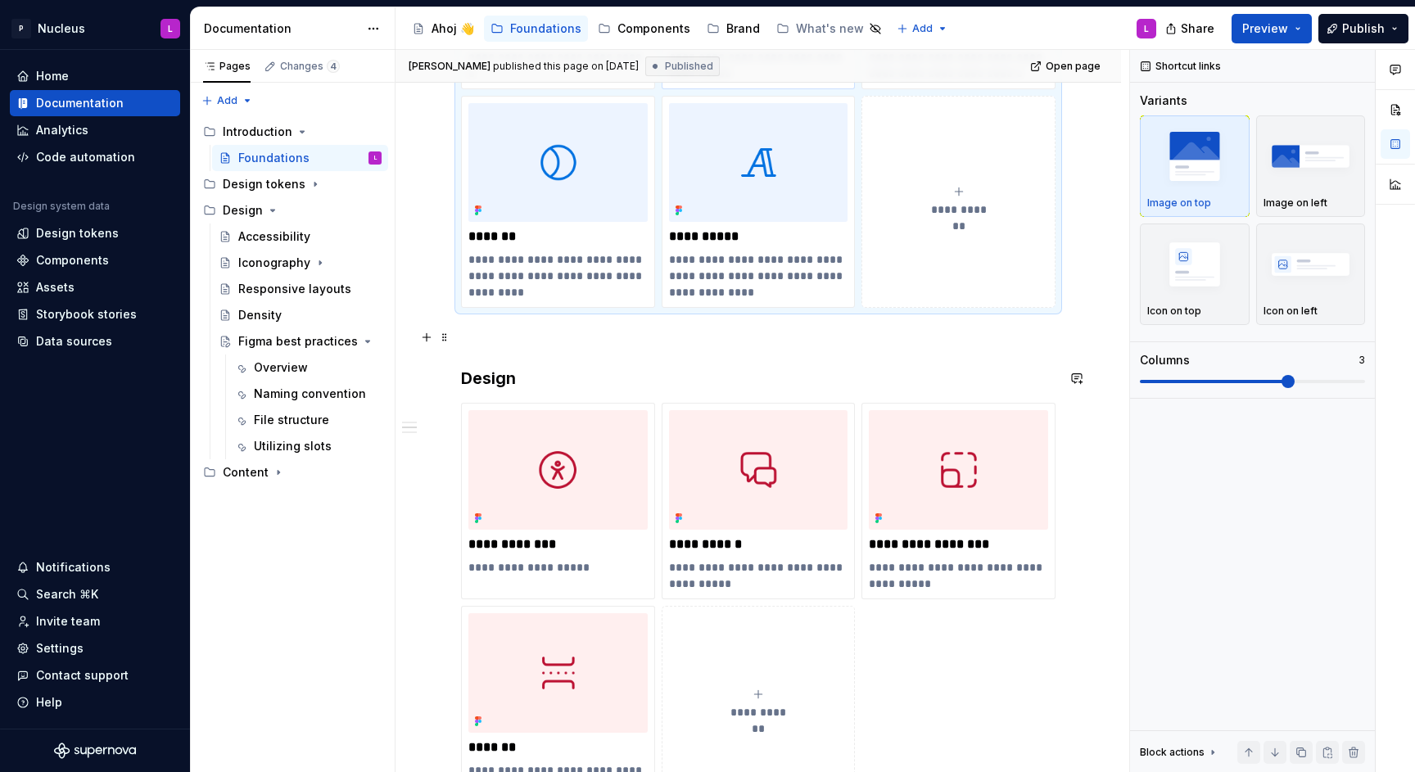
scroll to position [718, 0]
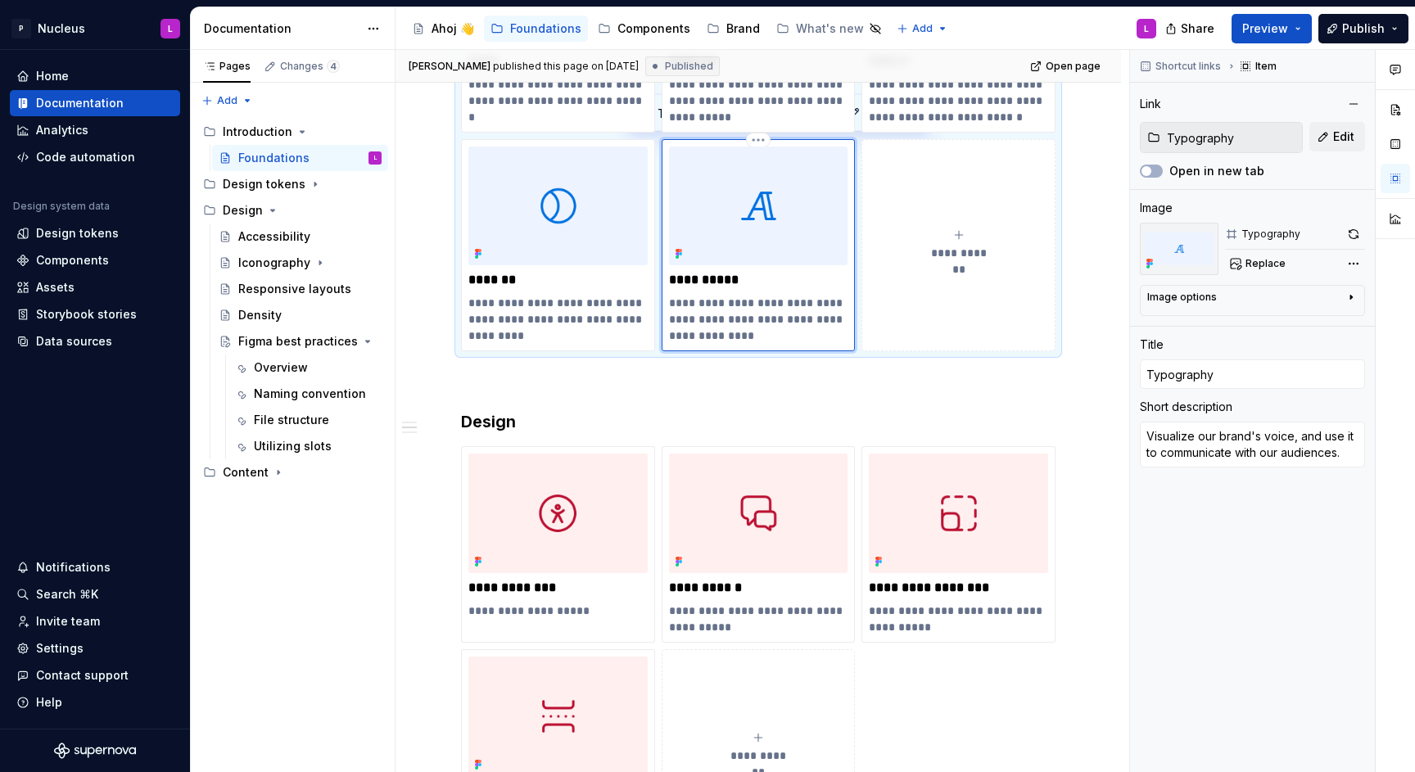
click at [746, 226] on img at bounding box center [758, 207] width 179 height 120
click at [1148, 264] on icon at bounding box center [1148, 263] width 3 height 3
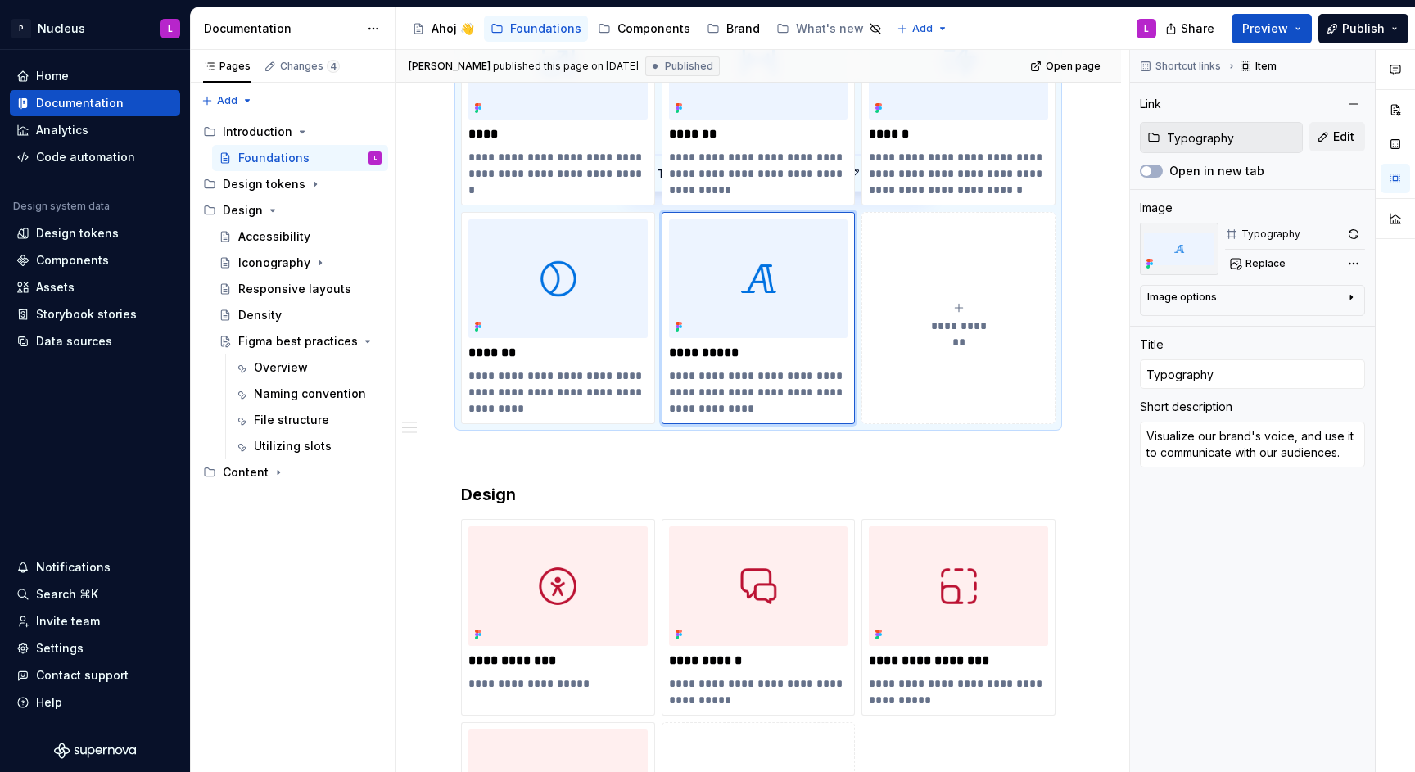
scroll to position [642, 0]
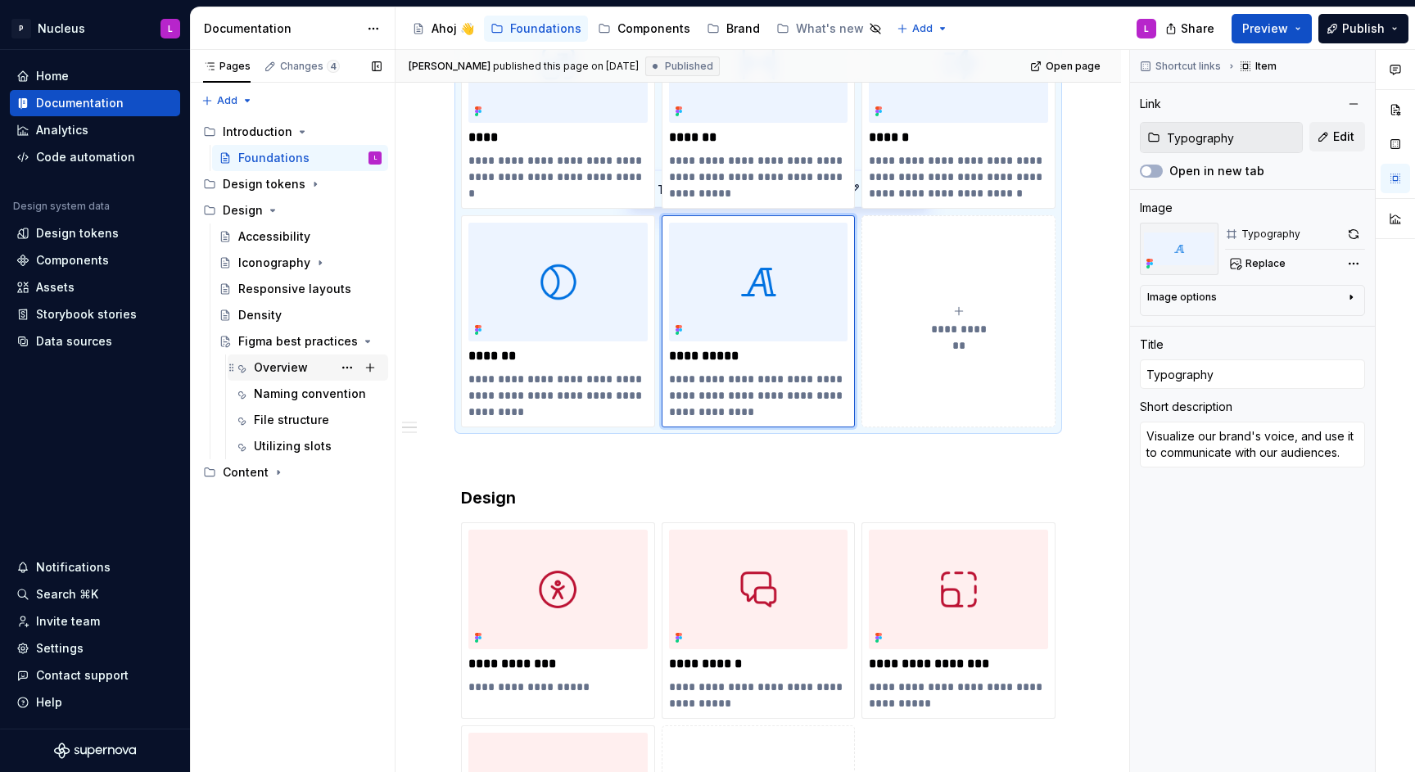
click at [284, 361] on div "Overview" at bounding box center [281, 368] width 54 height 16
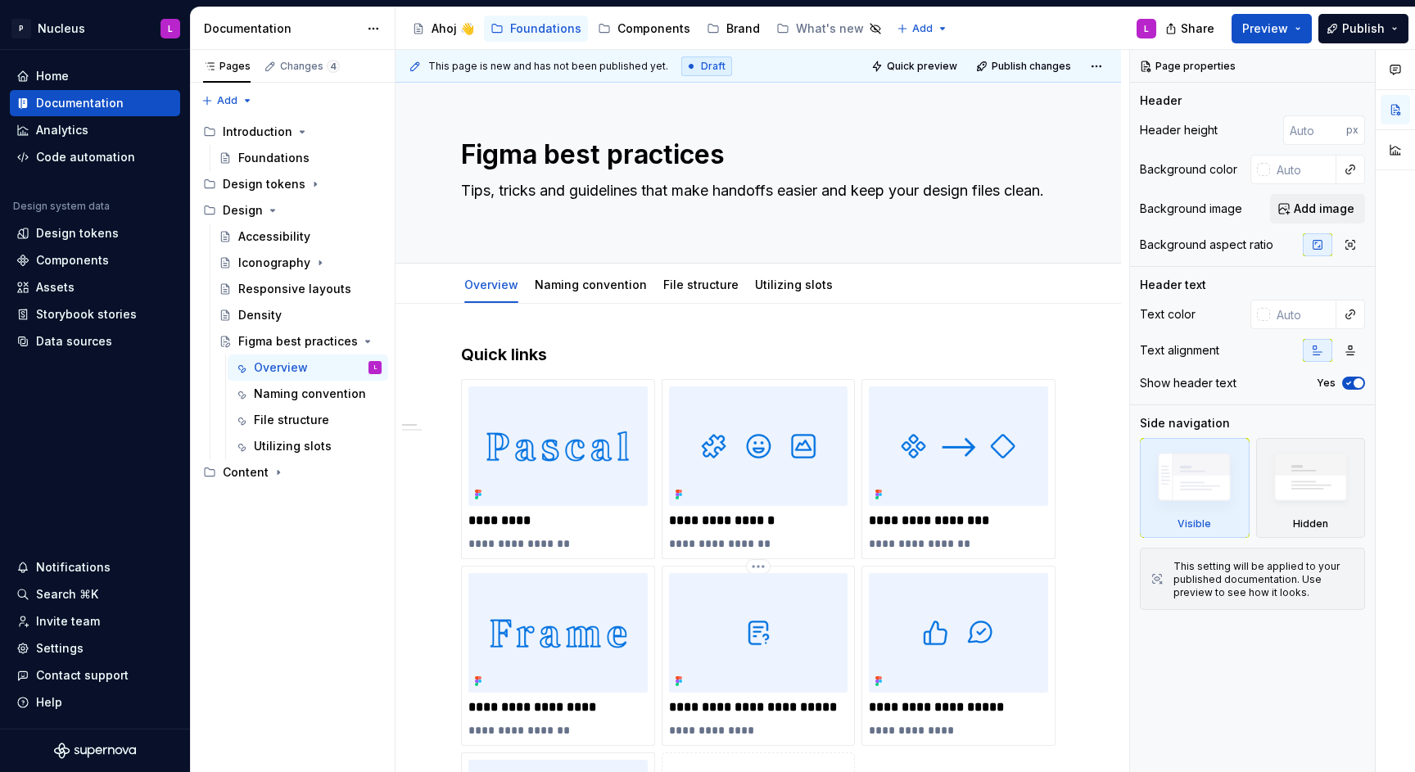
scroll to position [51, 0]
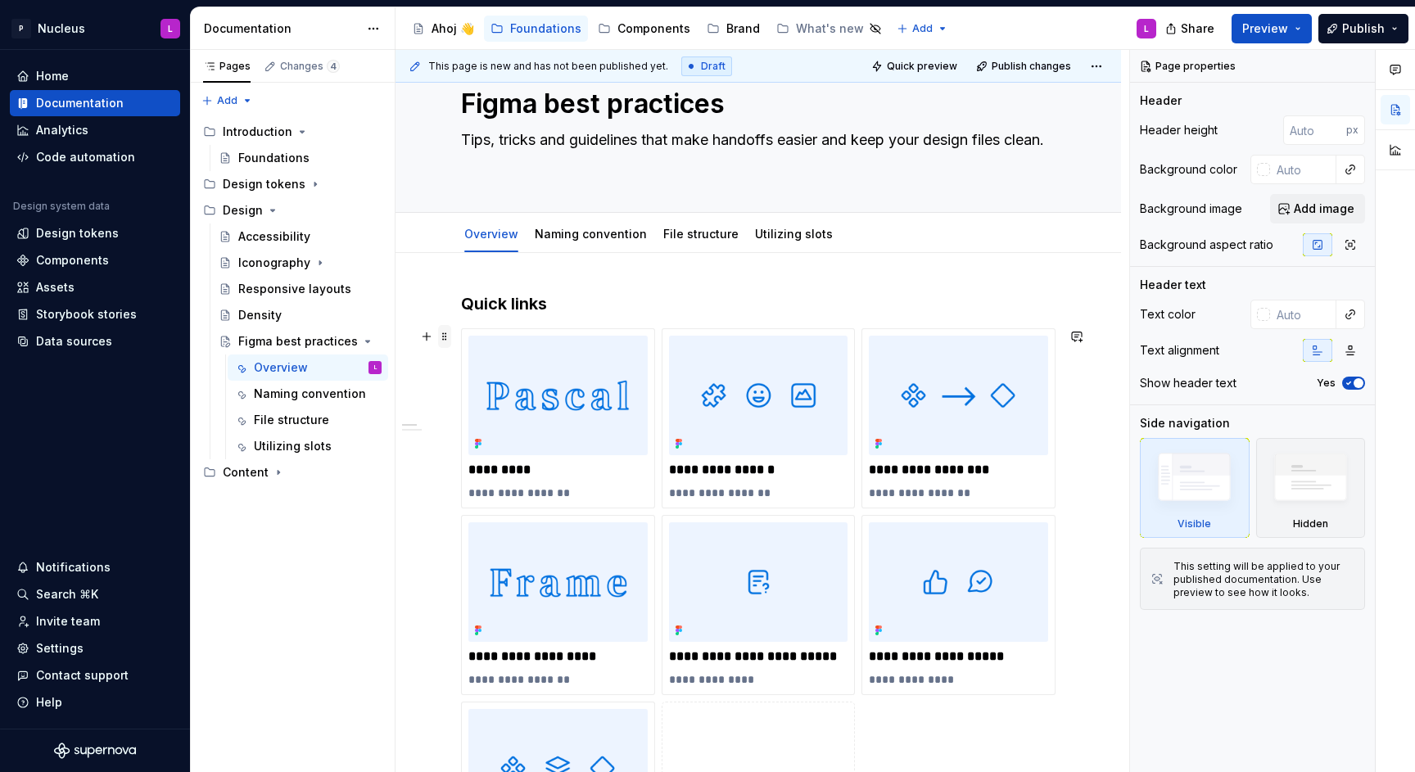
click at [449, 335] on span at bounding box center [444, 336] width 13 height 23
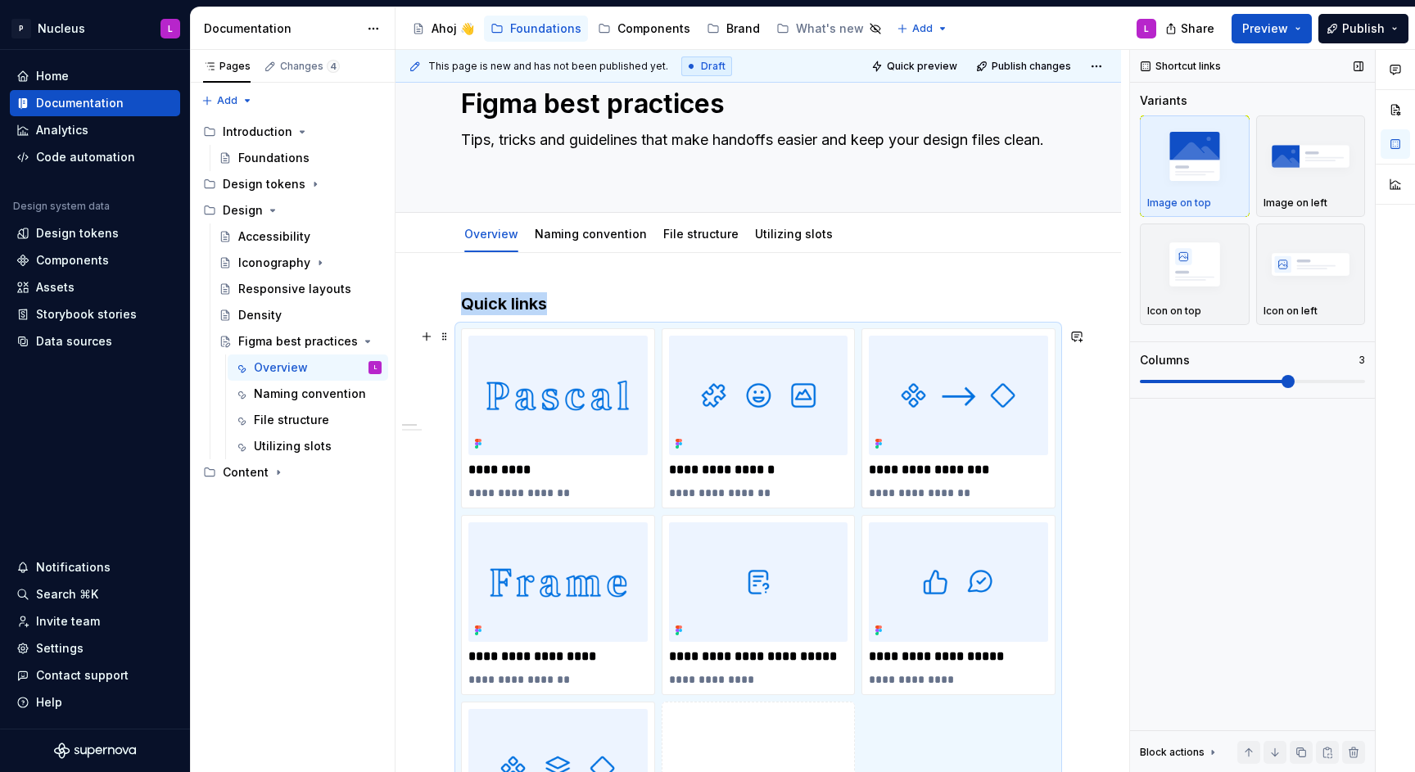
click at [1234, 481] on div "Shortcut links Variants Image on top Image on left Icon on top Icon on left Col…" at bounding box center [1252, 411] width 245 height 723
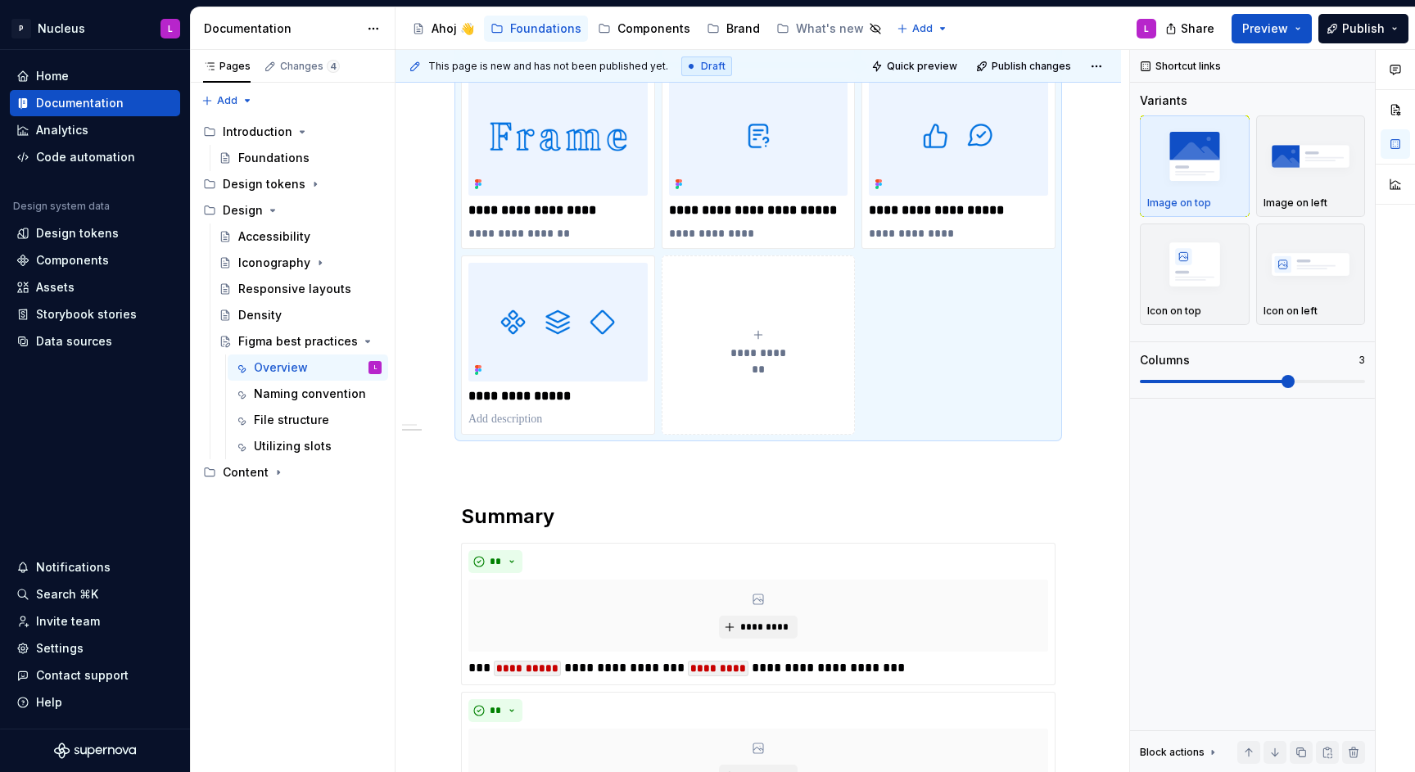
scroll to position [0, 0]
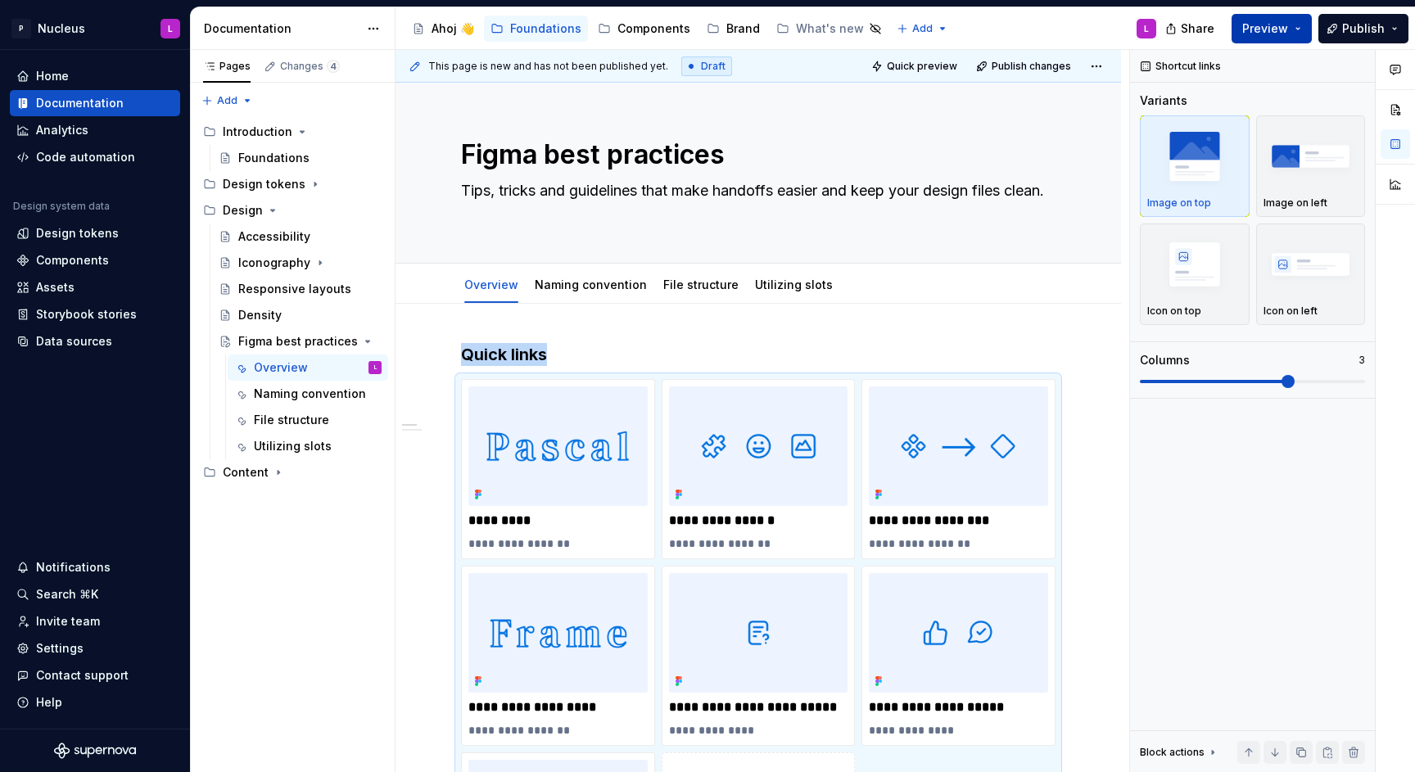
click at [1255, 14] on button "Preview" at bounding box center [1272, 28] width 80 height 29
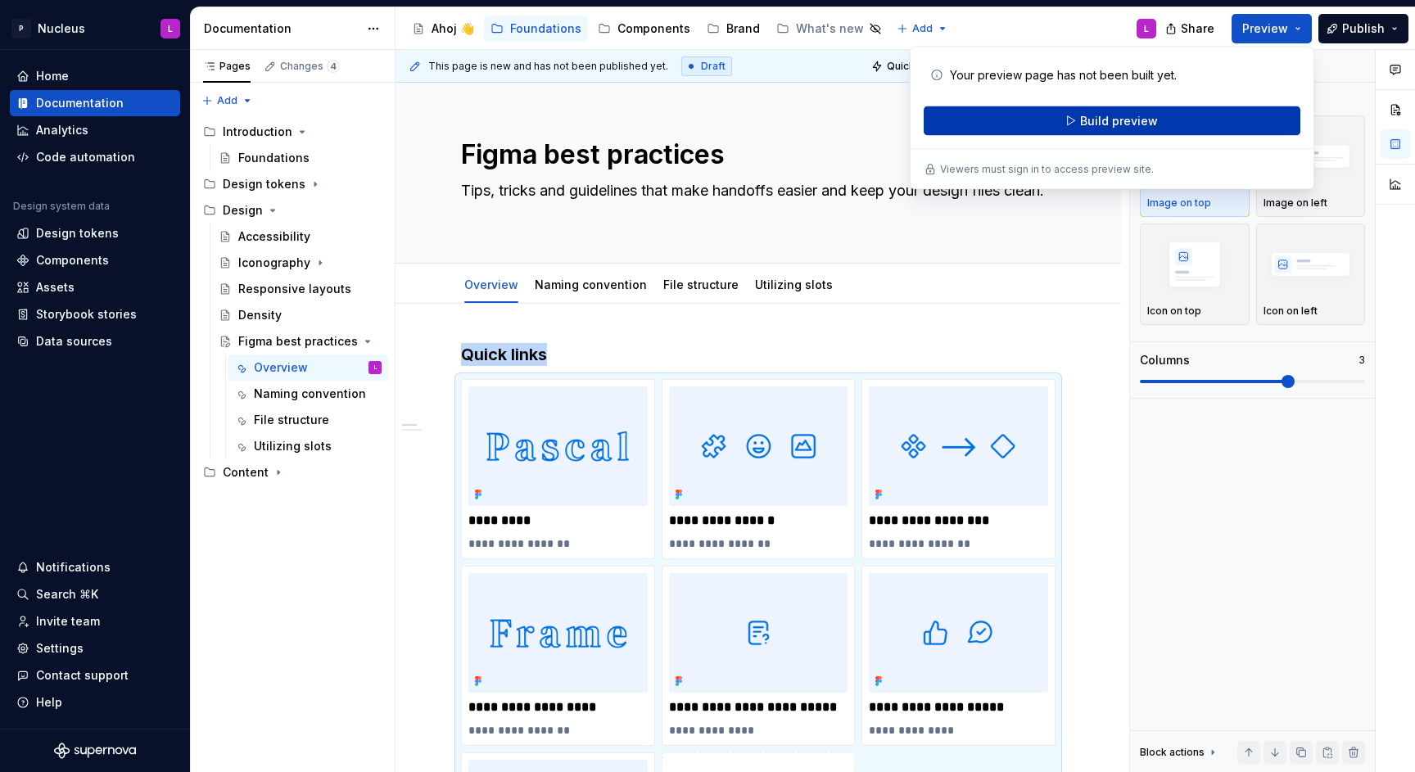
click at [1073, 122] on button "Build preview" at bounding box center [1112, 120] width 377 height 29
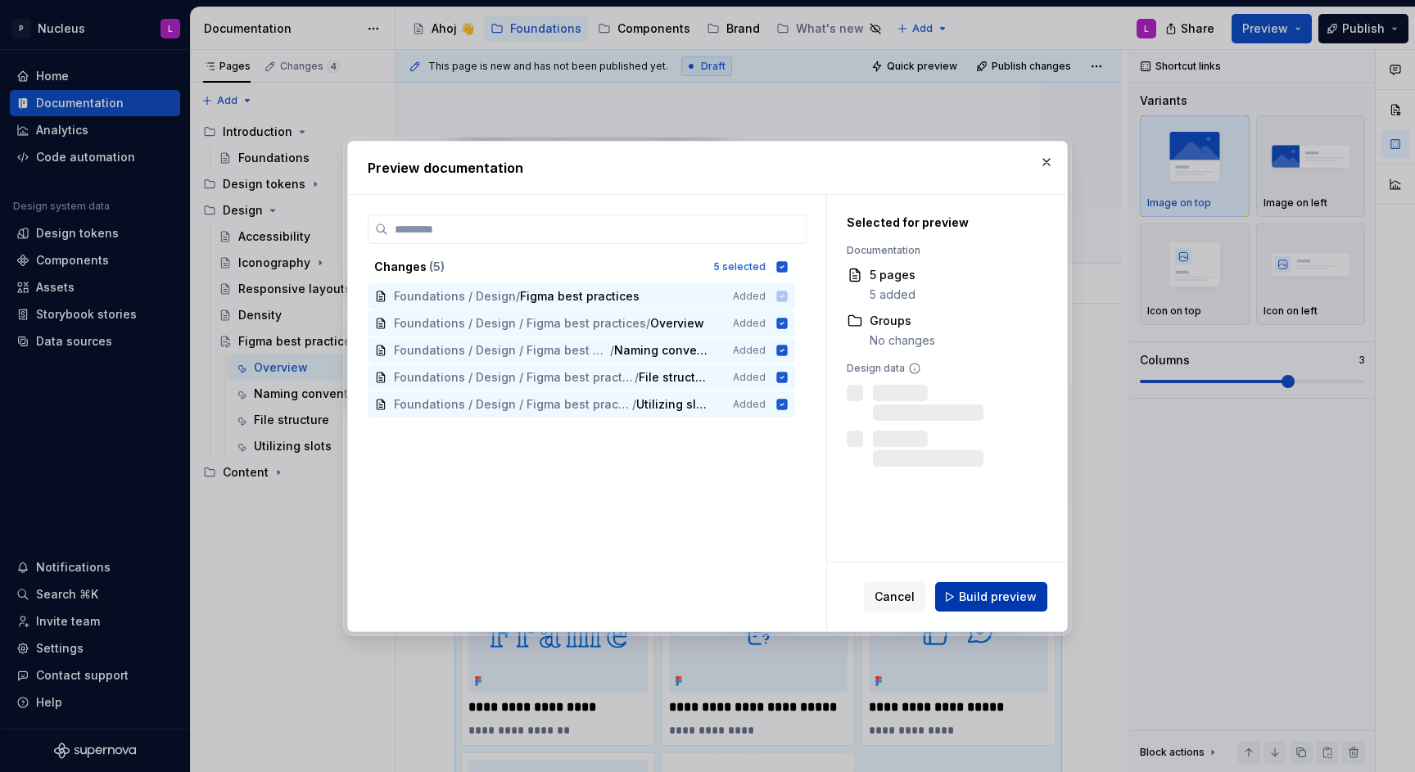
click at [1003, 593] on span "Build preview" at bounding box center [998, 597] width 78 height 16
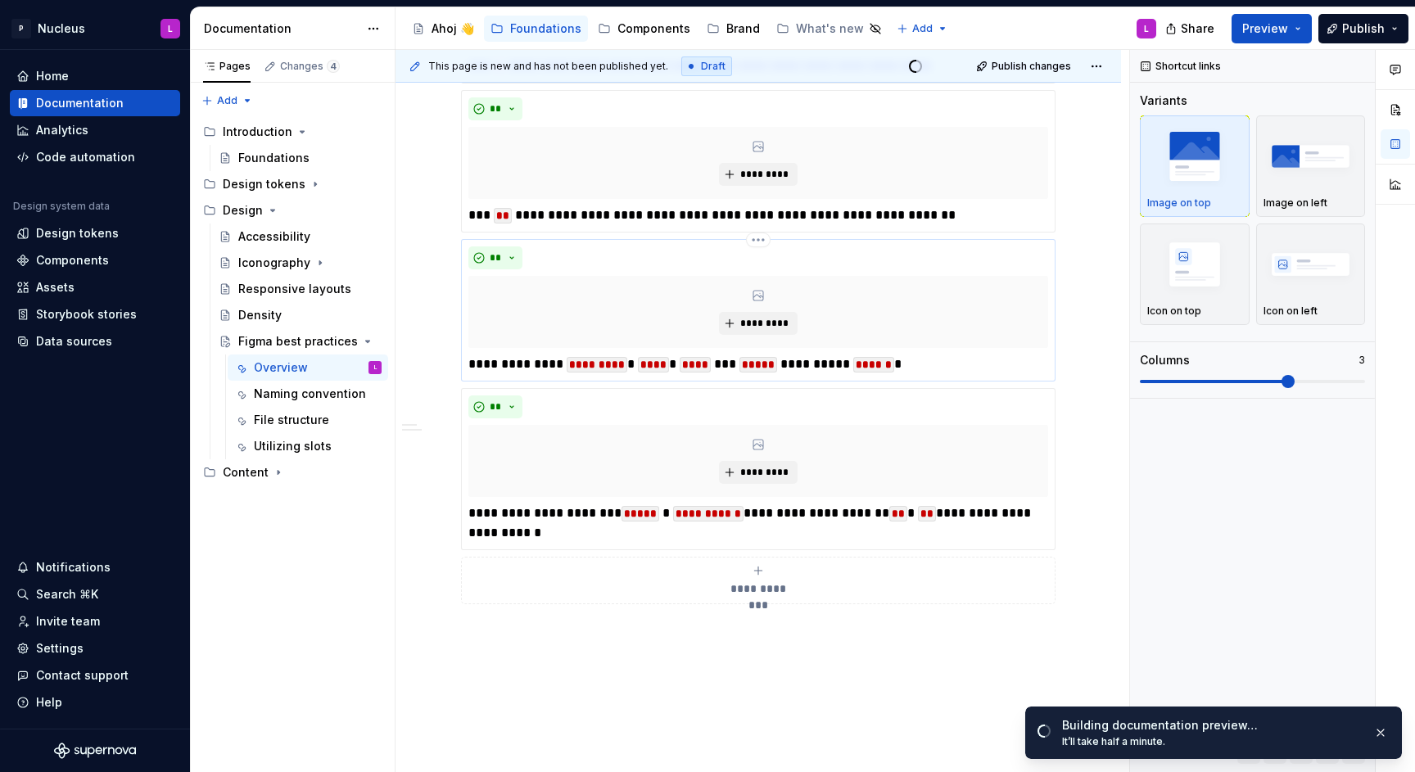
scroll to position [1459, 0]
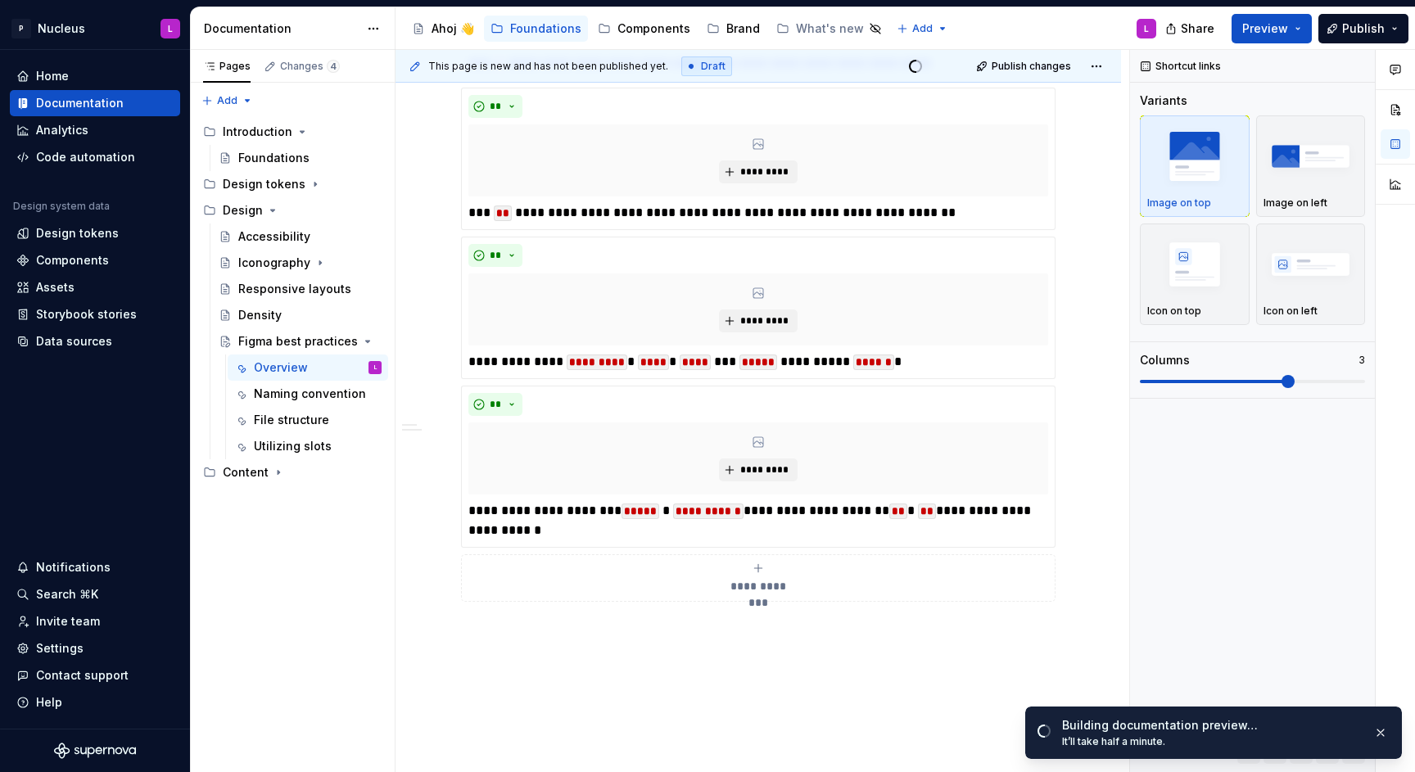
click at [776, 583] on span "**********" at bounding box center [758, 586] width 75 height 16
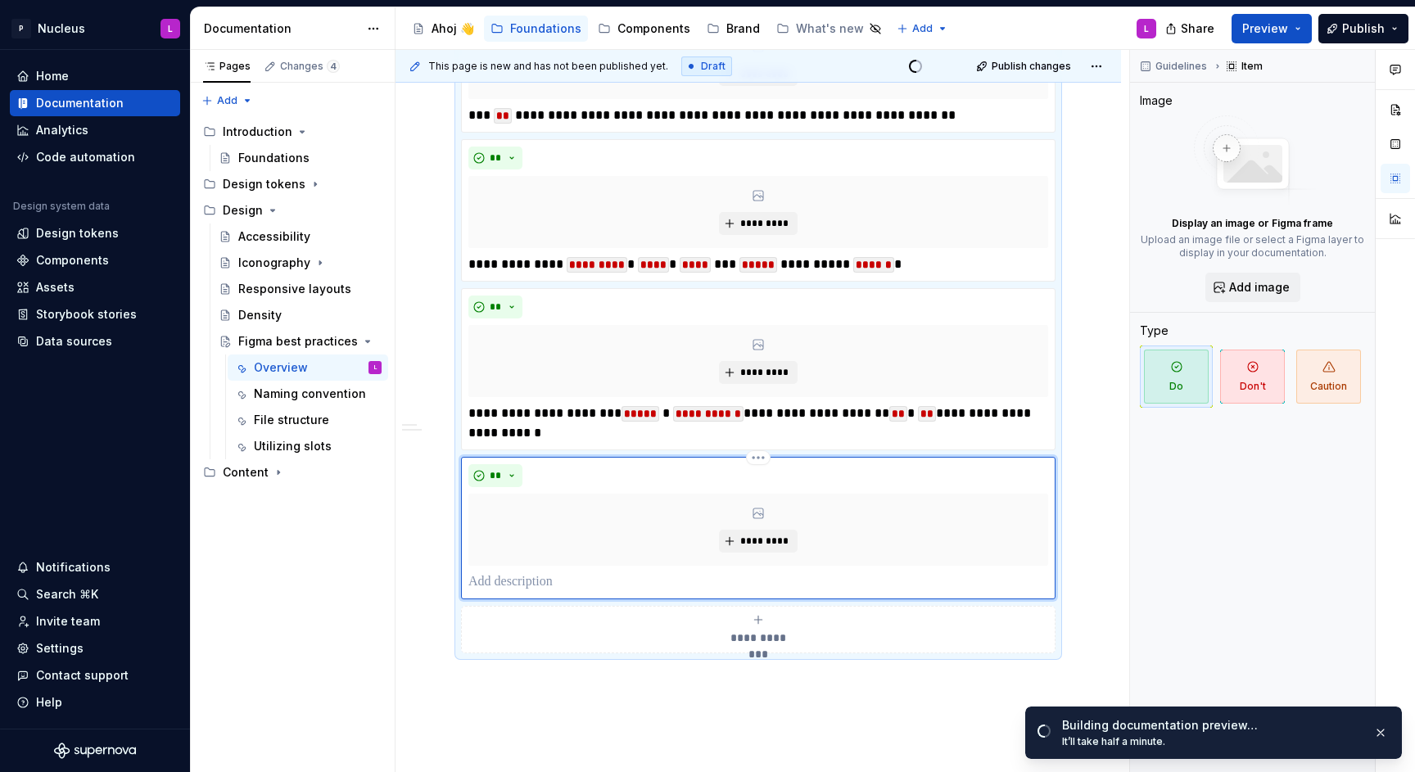
scroll to position [1574, 0]
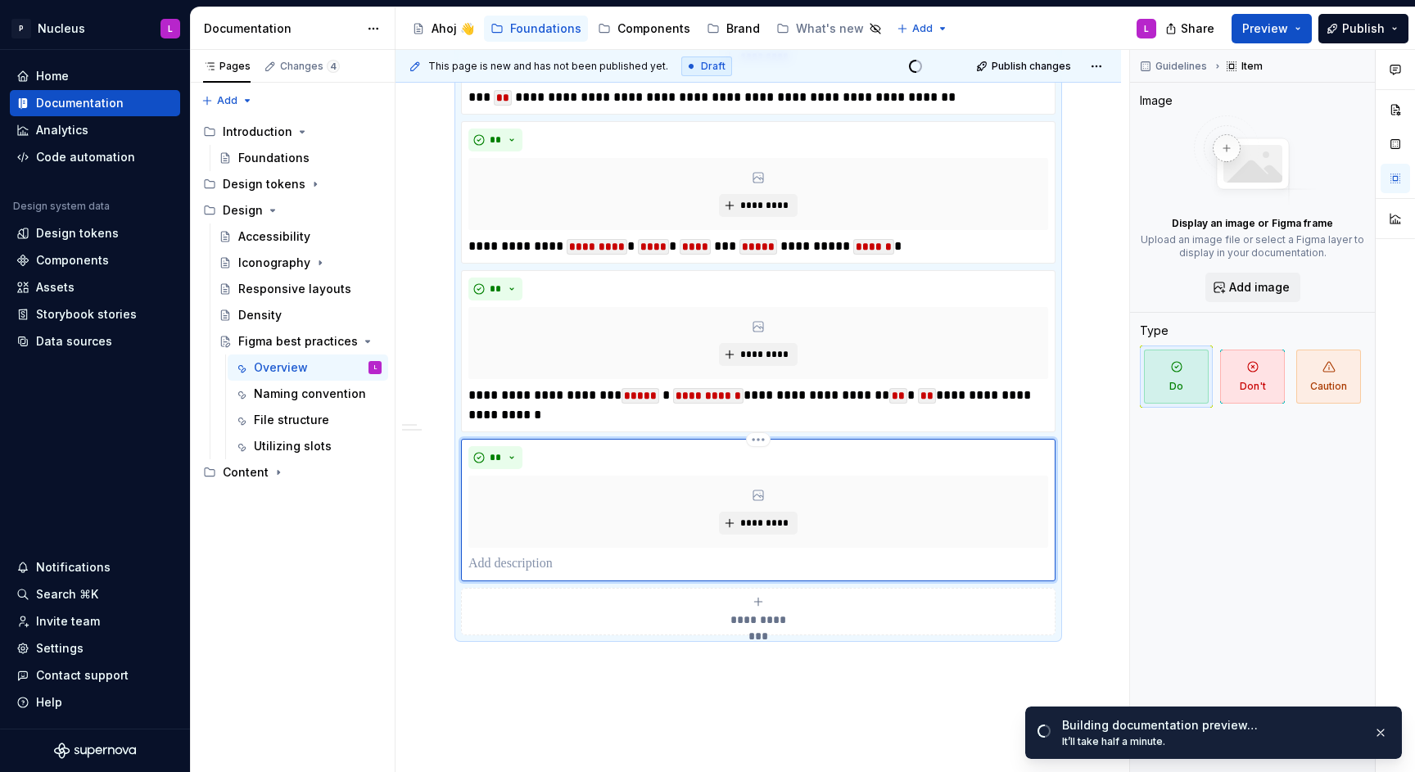
click at [644, 562] on p at bounding box center [758, 564] width 580 height 20
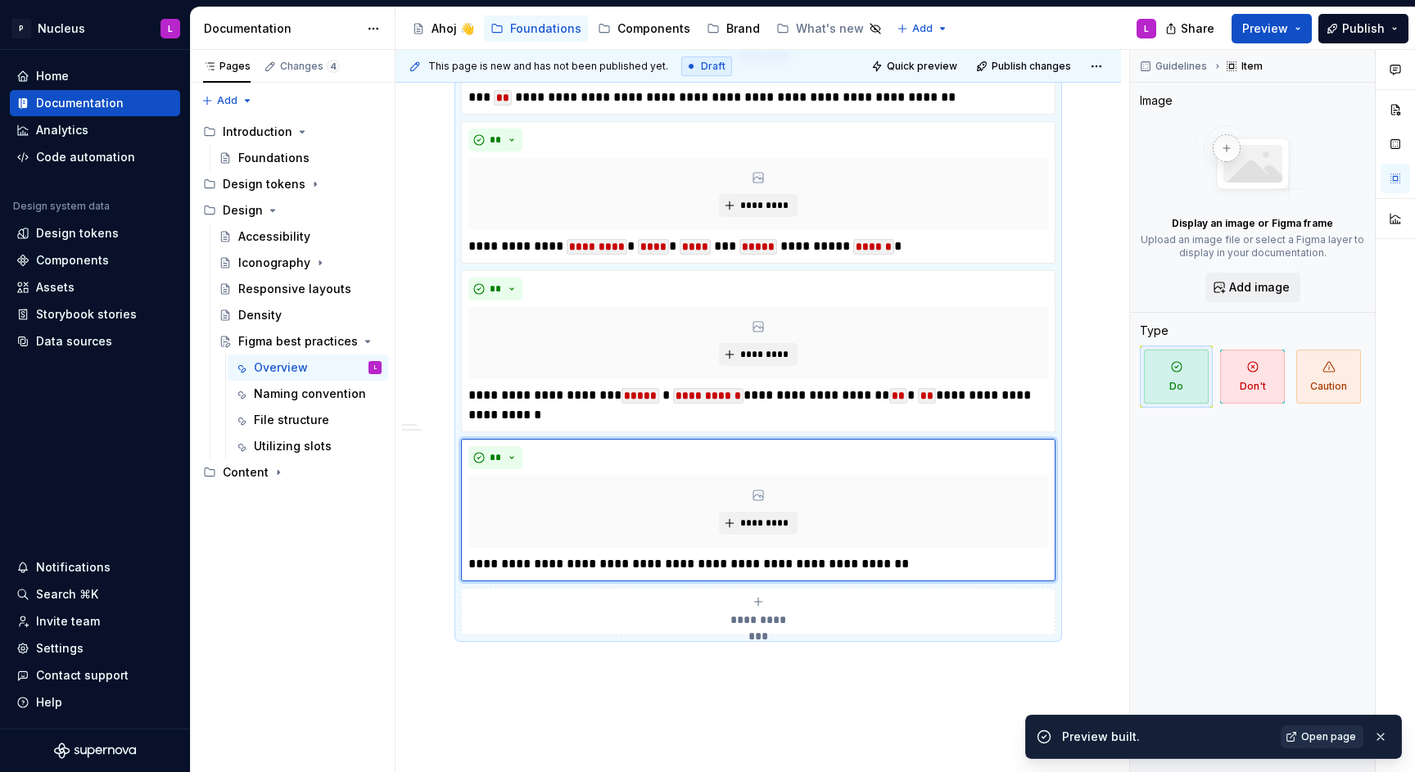
click at [1319, 729] on link "Open page" at bounding box center [1322, 737] width 83 height 23
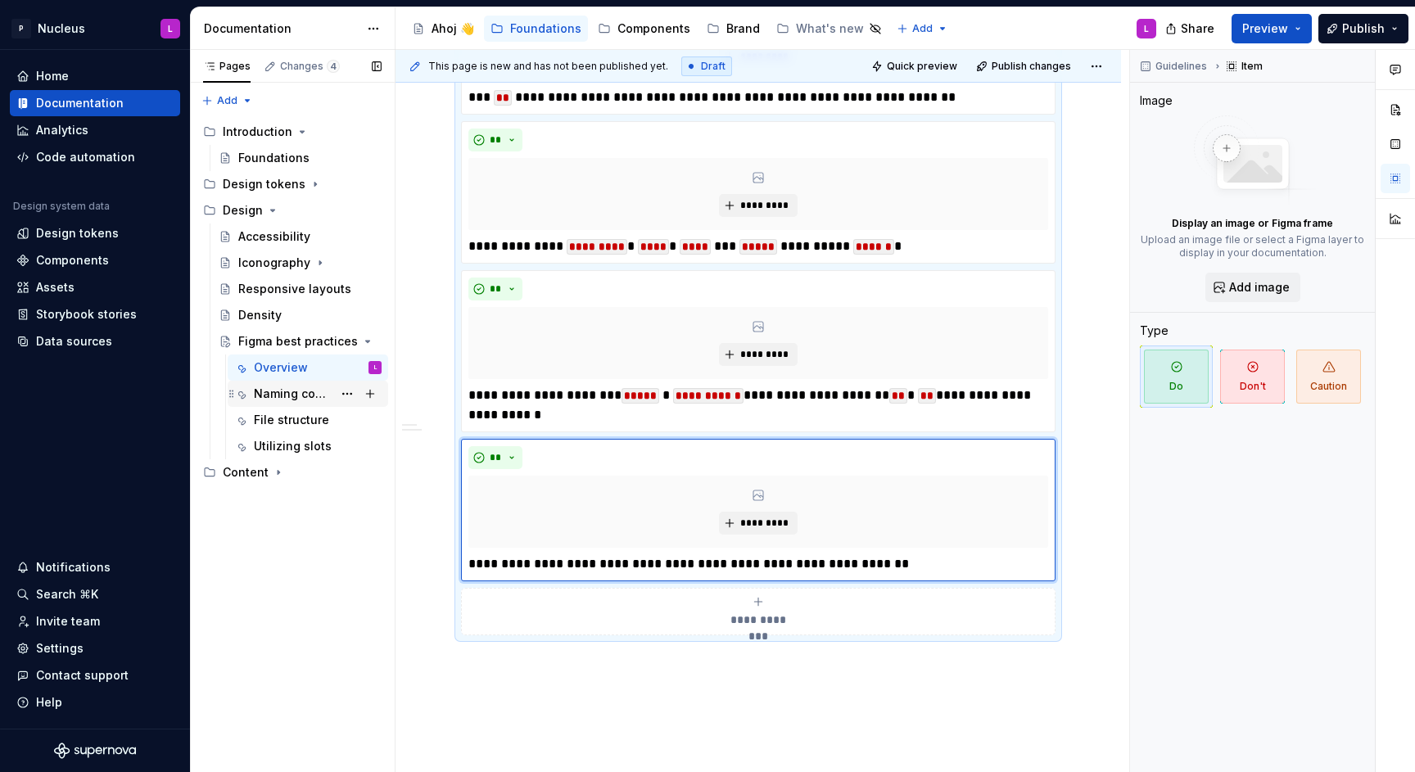
click at [301, 391] on div "Naming convention" at bounding box center [293, 394] width 79 height 16
click at [313, 396] on div "Naming convention" at bounding box center [293, 394] width 79 height 16
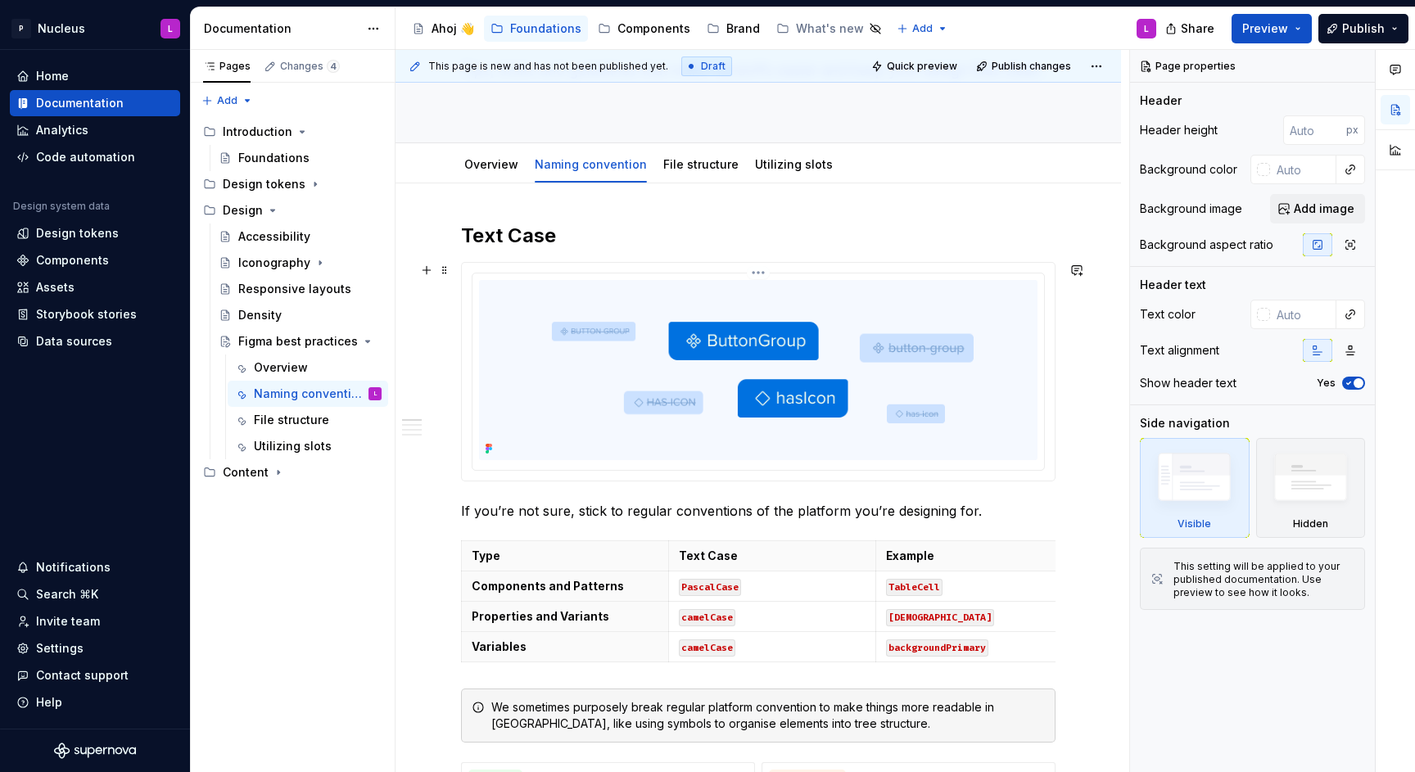
scroll to position [126, 0]
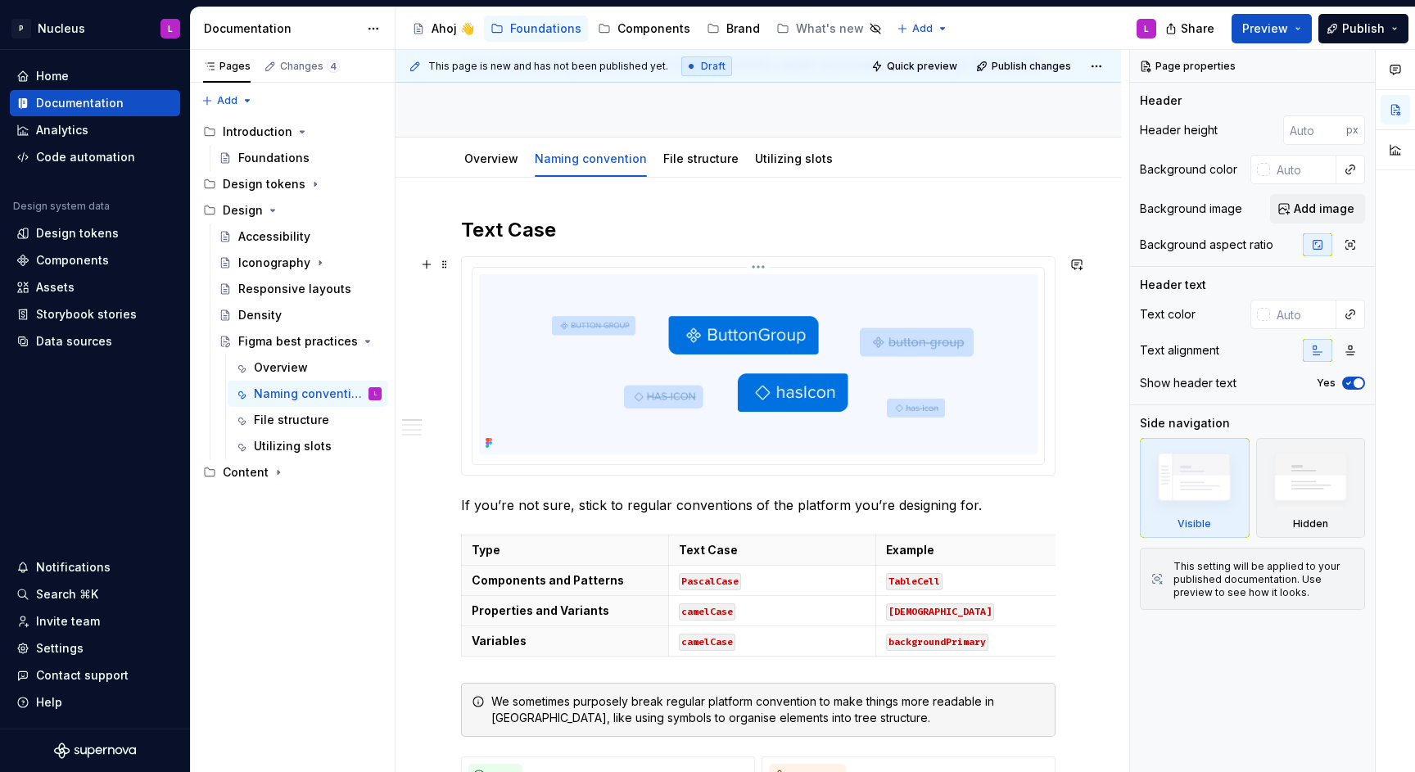
click at [688, 408] on img at bounding box center [758, 364] width 559 height 180
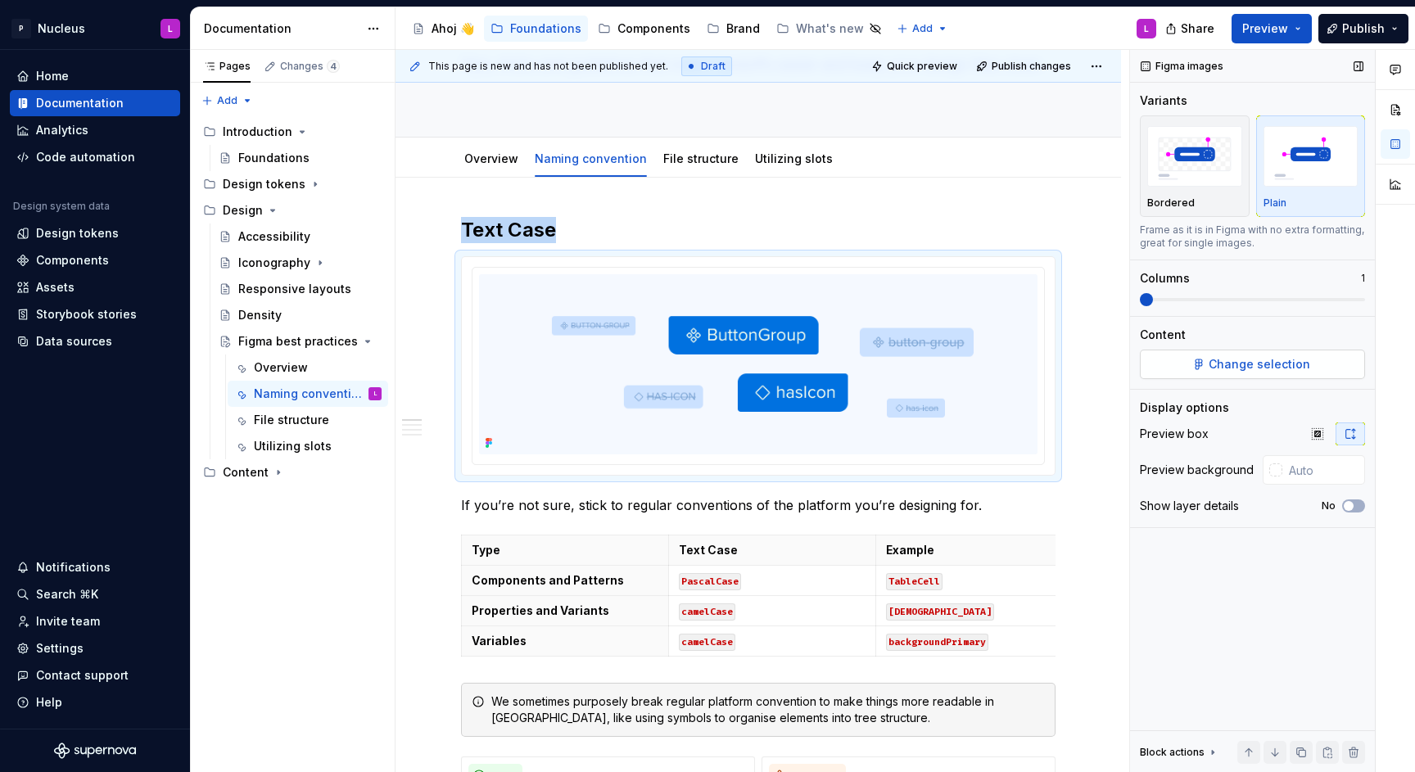
click at [1234, 356] on span "Change selection" at bounding box center [1260, 364] width 102 height 16
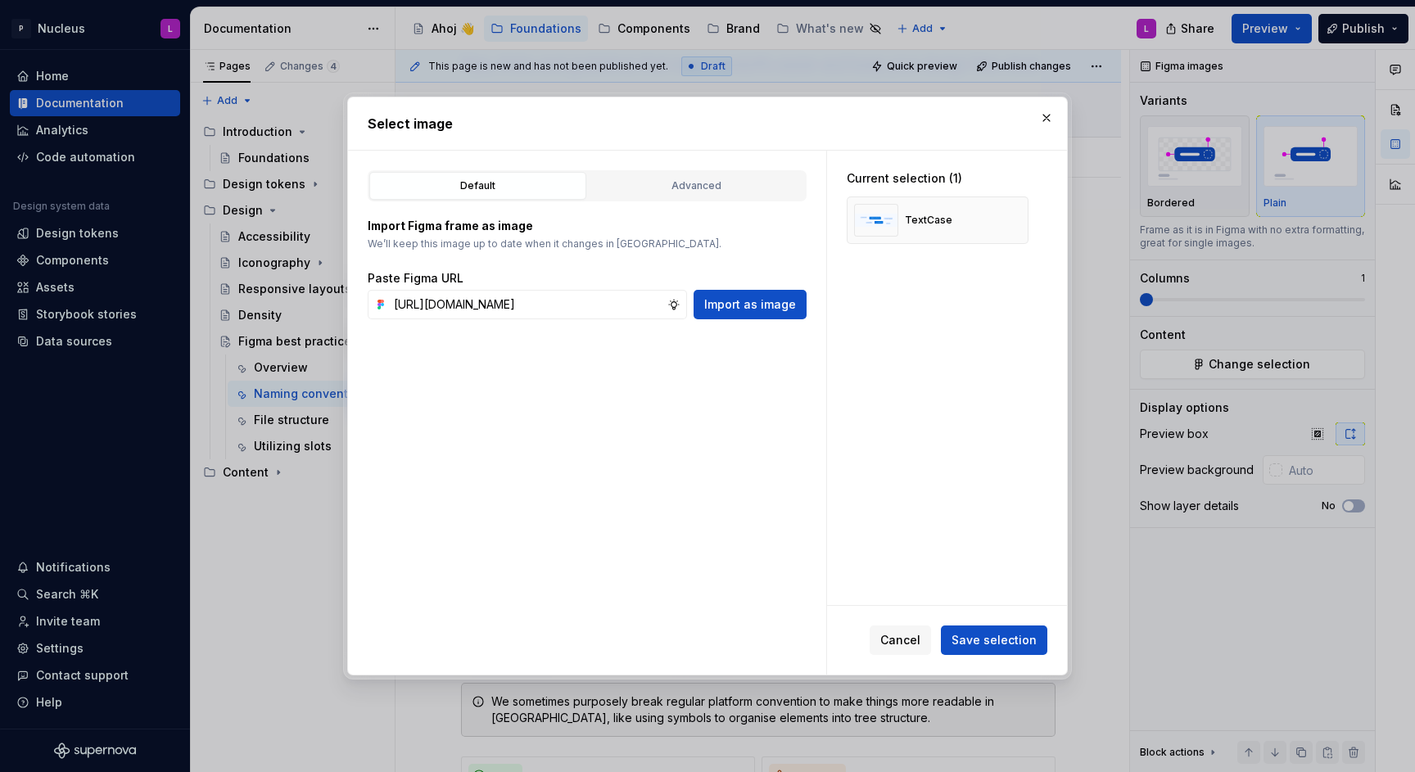
scroll to position [0, 577]
click at [1015, 222] on button "button" at bounding box center [1009, 220] width 23 height 23
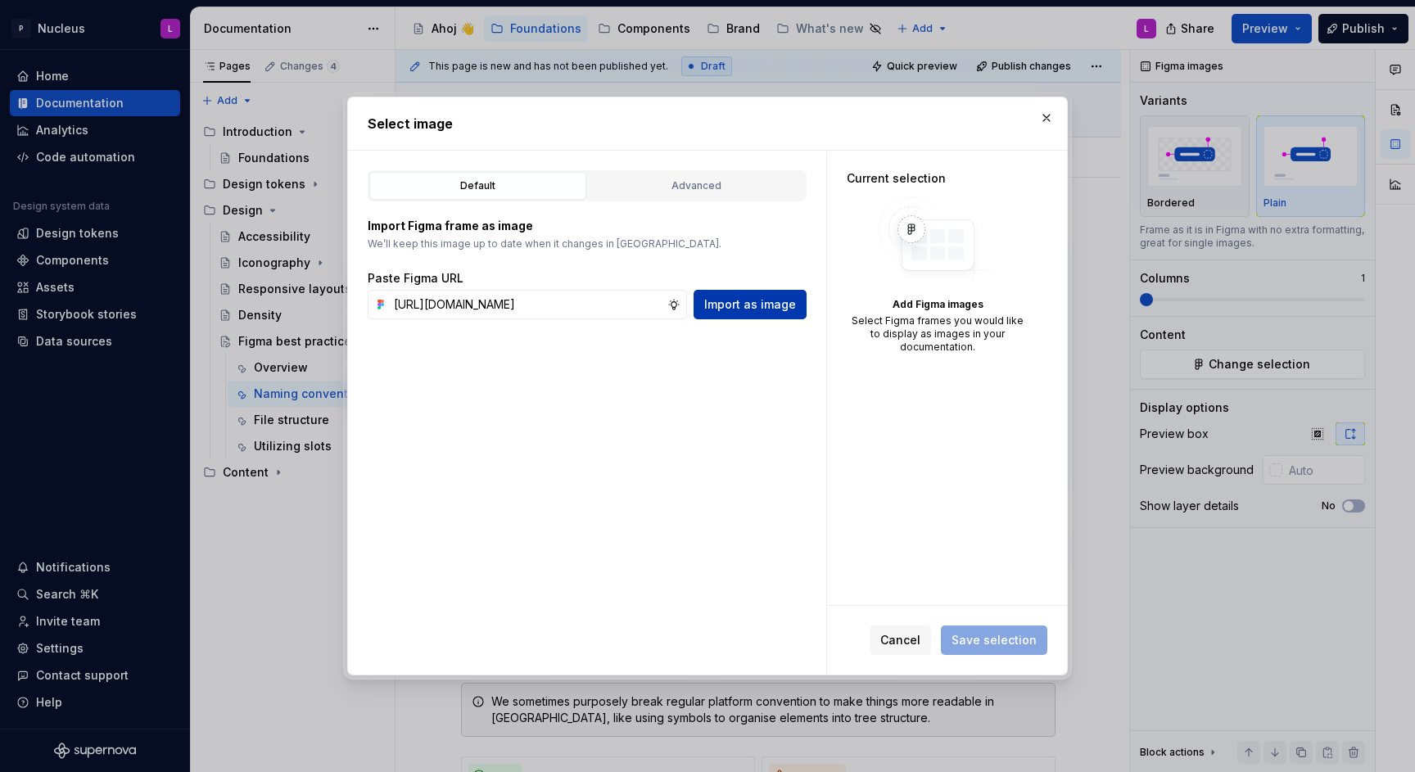
click at [771, 310] on span "Import as image" at bounding box center [750, 304] width 92 height 16
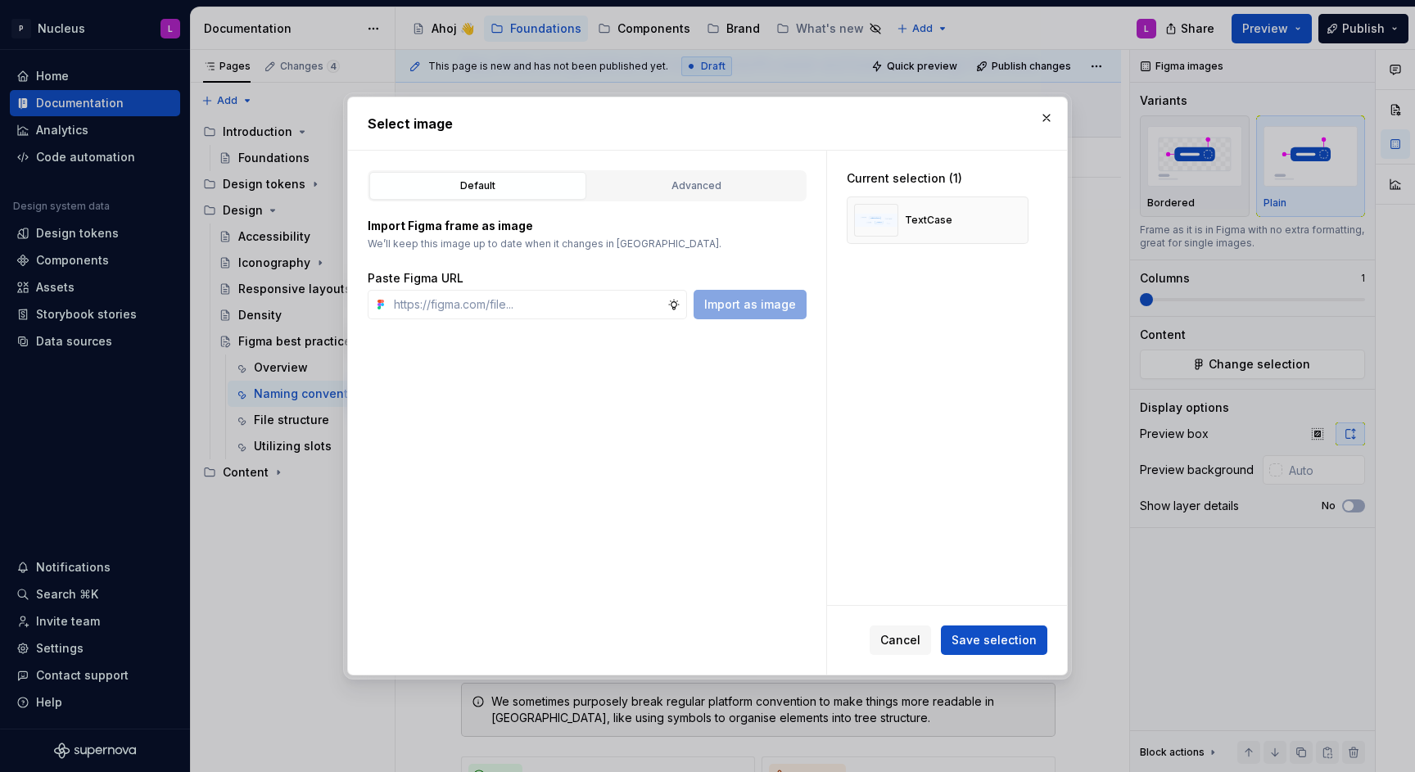
click at [1021, 644] on span "Save selection" at bounding box center [994, 640] width 85 height 16
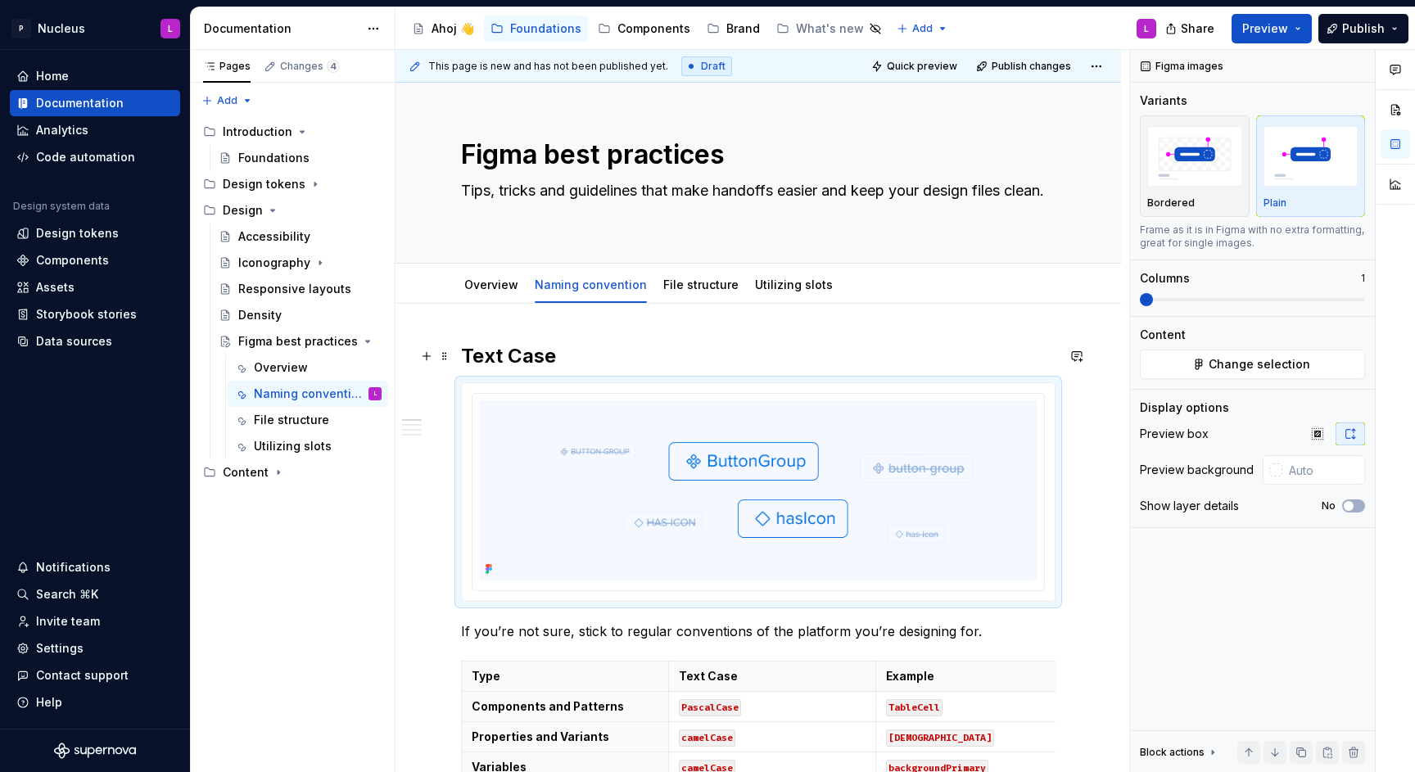
click at [645, 358] on h2 "Text Case" at bounding box center [758, 356] width 595 height 26
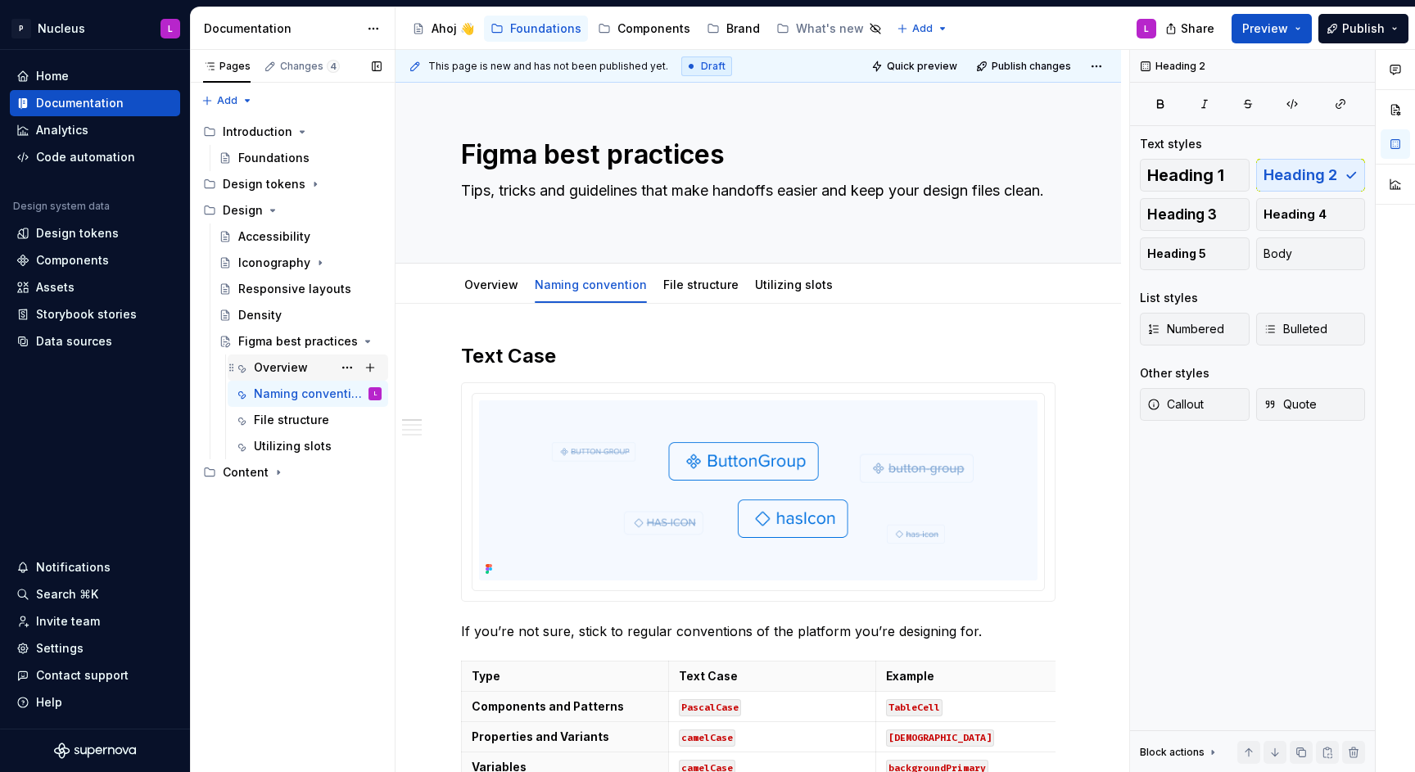
click at [273, 373] on div "Overview" at bounding box center [281, 368] width 54 height 16
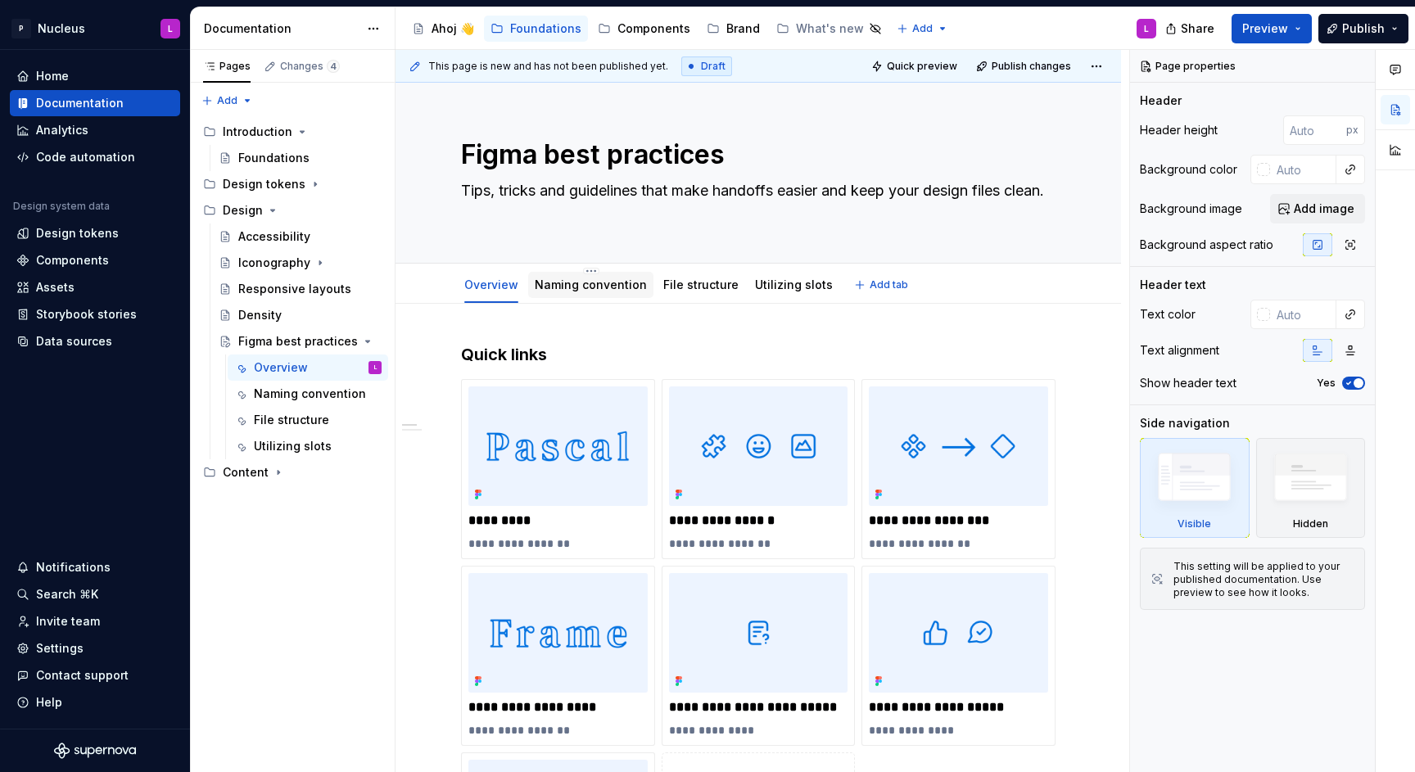
click at [599, 278] on link "Naming convention" at bounding box center [591, 285] width 112 height 14
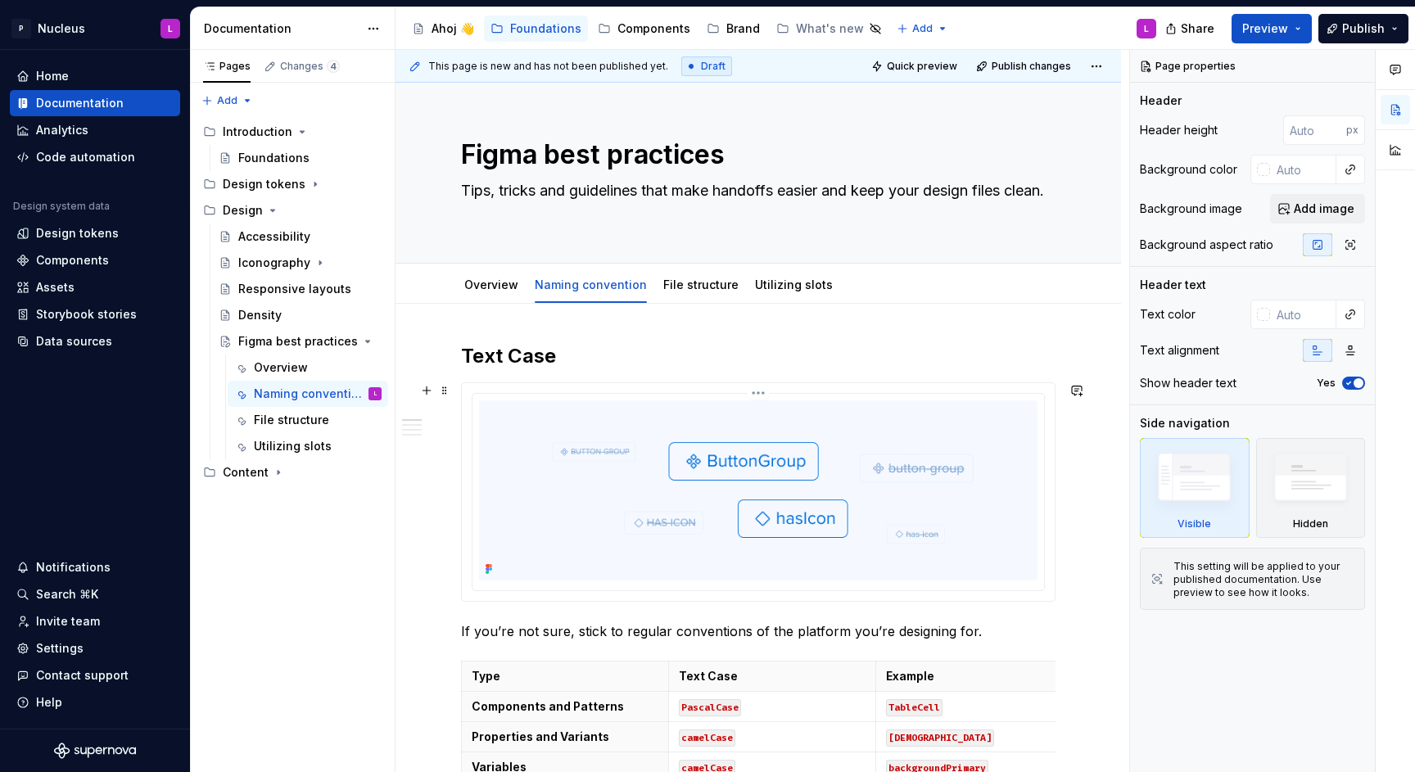
click at [704, 548] on img at bounding box center [758, 490] width 559 height 180
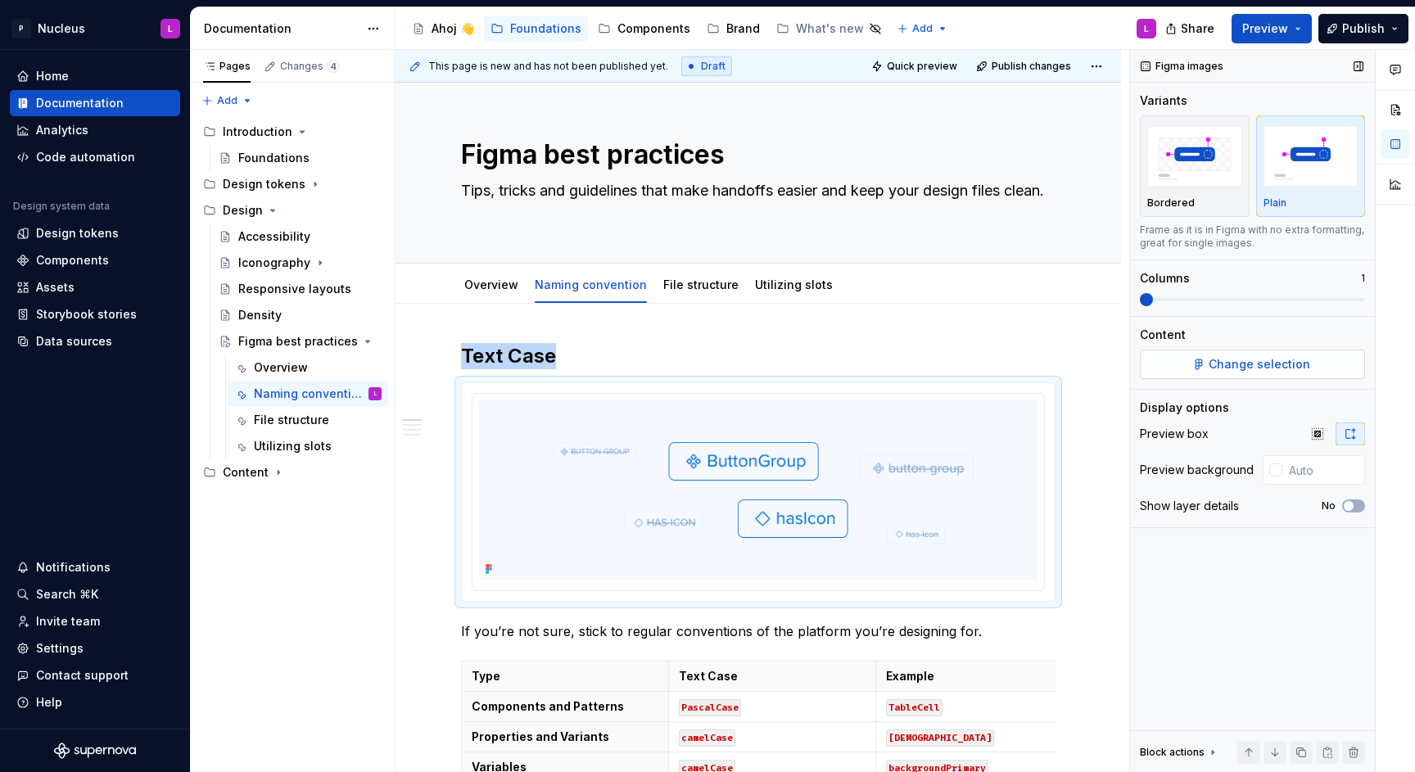
click at [1244, 370] on span "Change selection" at bounding box center [1260, 364] width 102 height 16
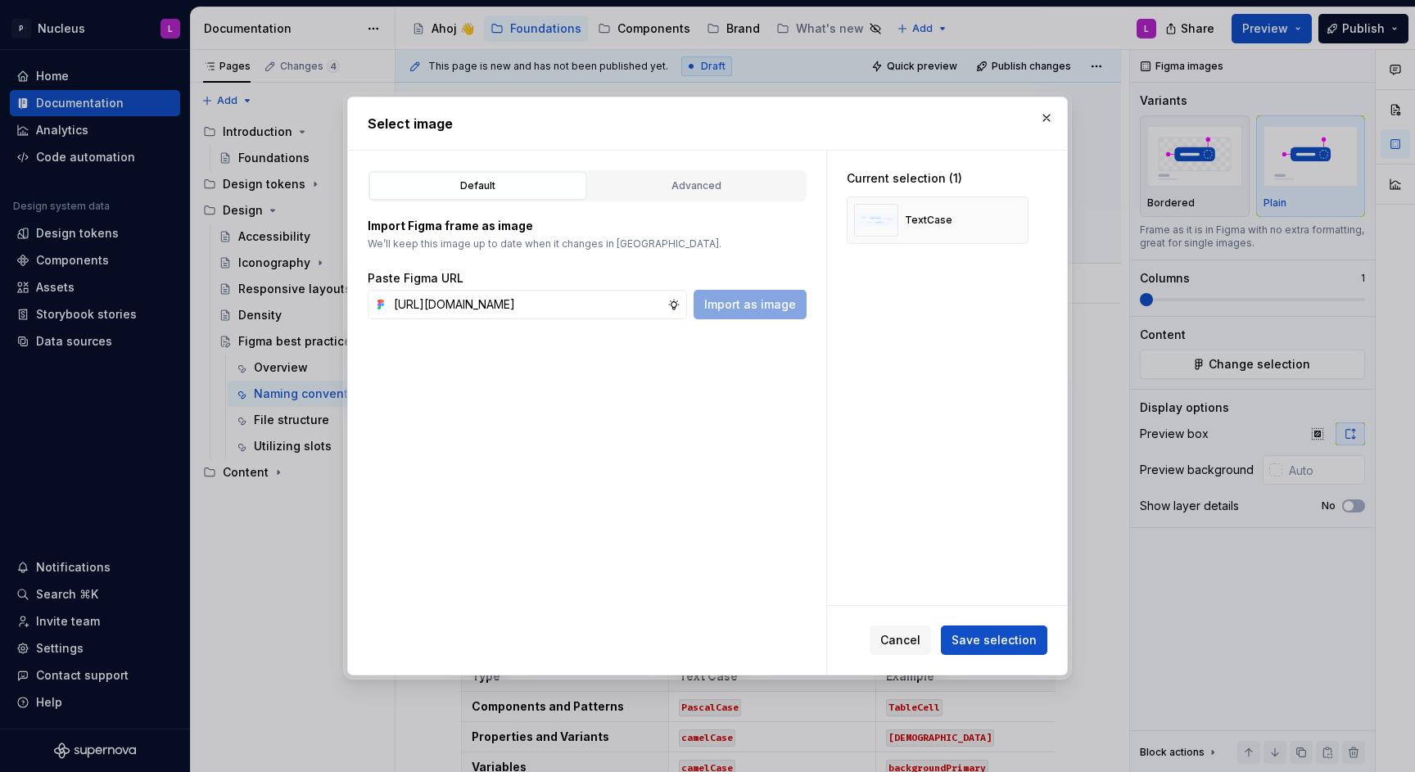
scroll to position [0, 577]
click at [793, 304] on span "Import as image" at bounding box center [750, 304] width 92 height 16
click at [1009, 224] on button "button" at bounding box center [1009, 220] width 23 height 23
click at [1015, 639] on span "Save selection" at bounding box center [994, 640] width 85 height 16
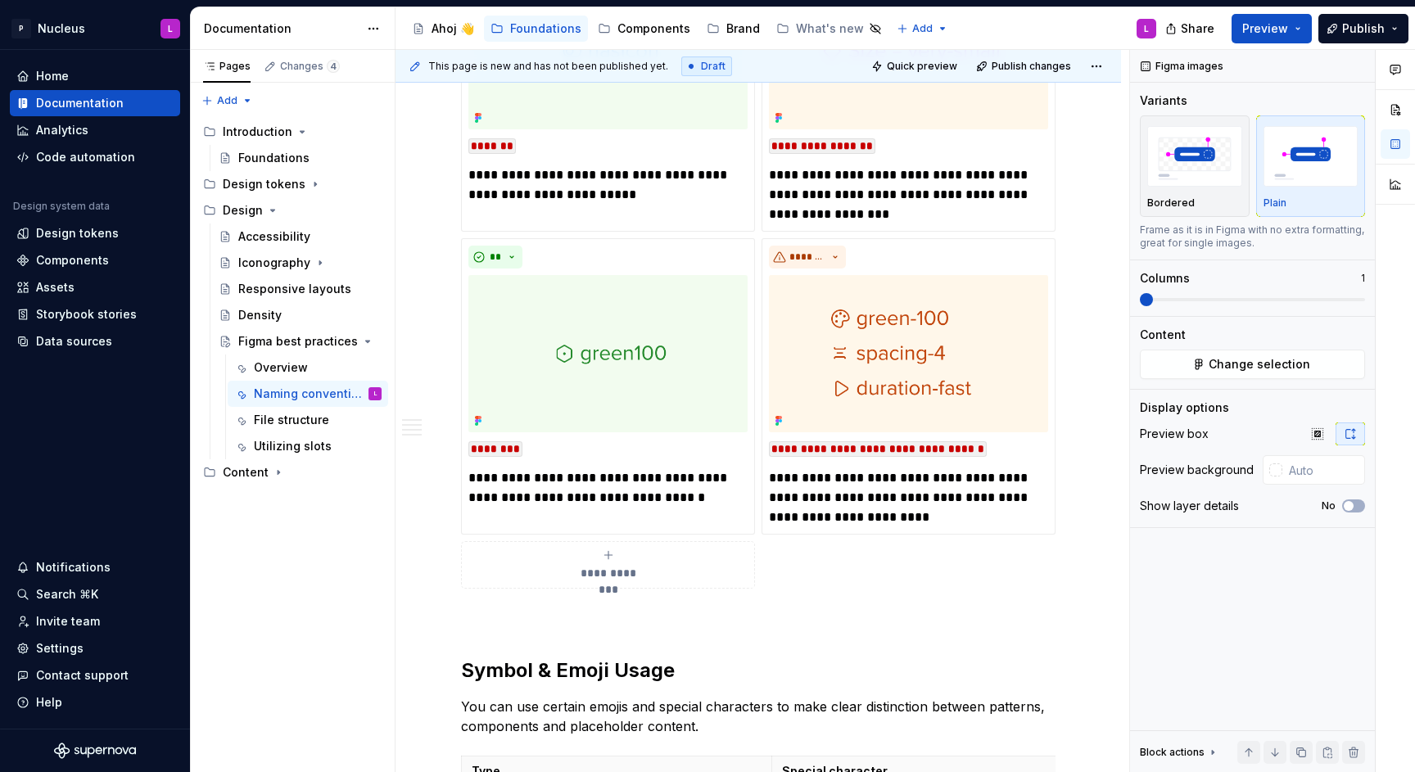
scroll to position [1345, 0]
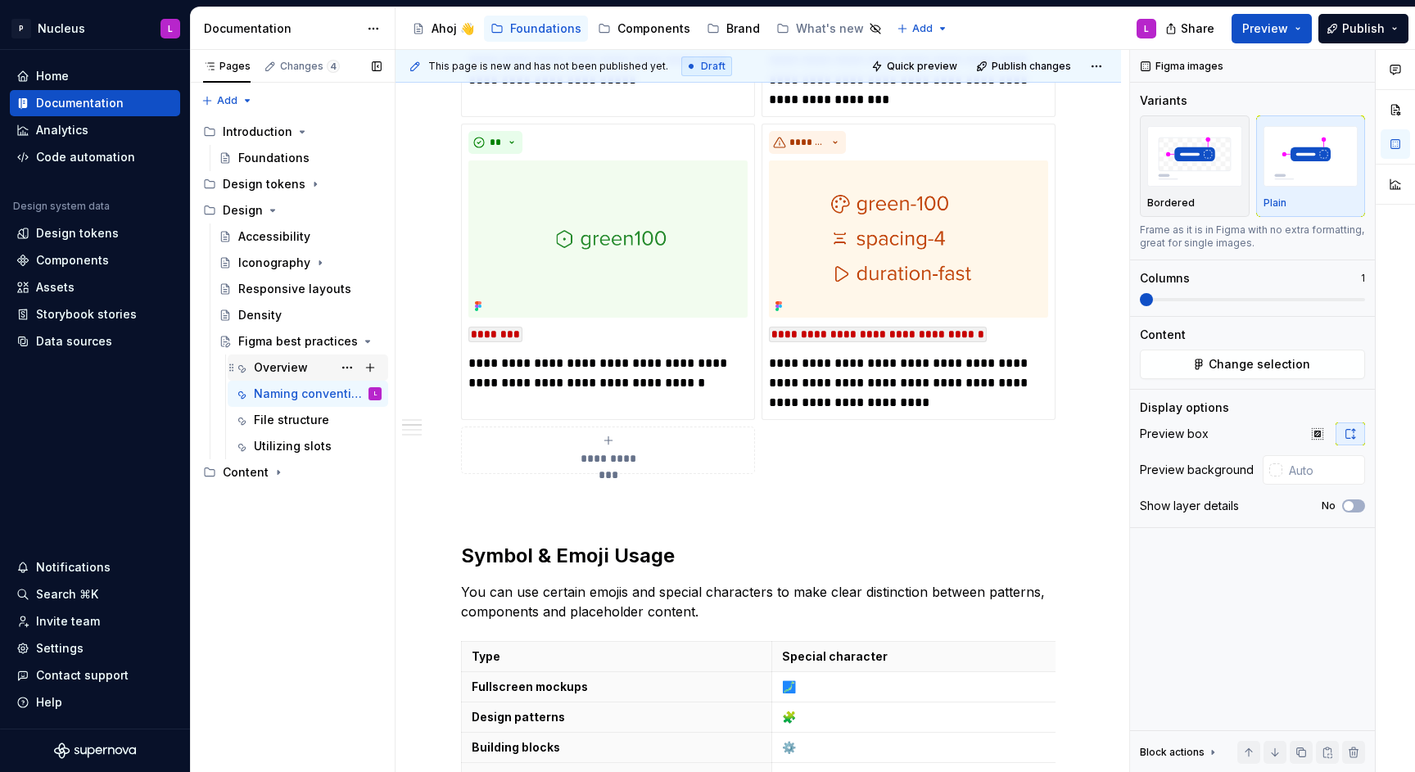
click at [320, 373] on div "Overview" at bounding box center [318, 367] width 128 height 23
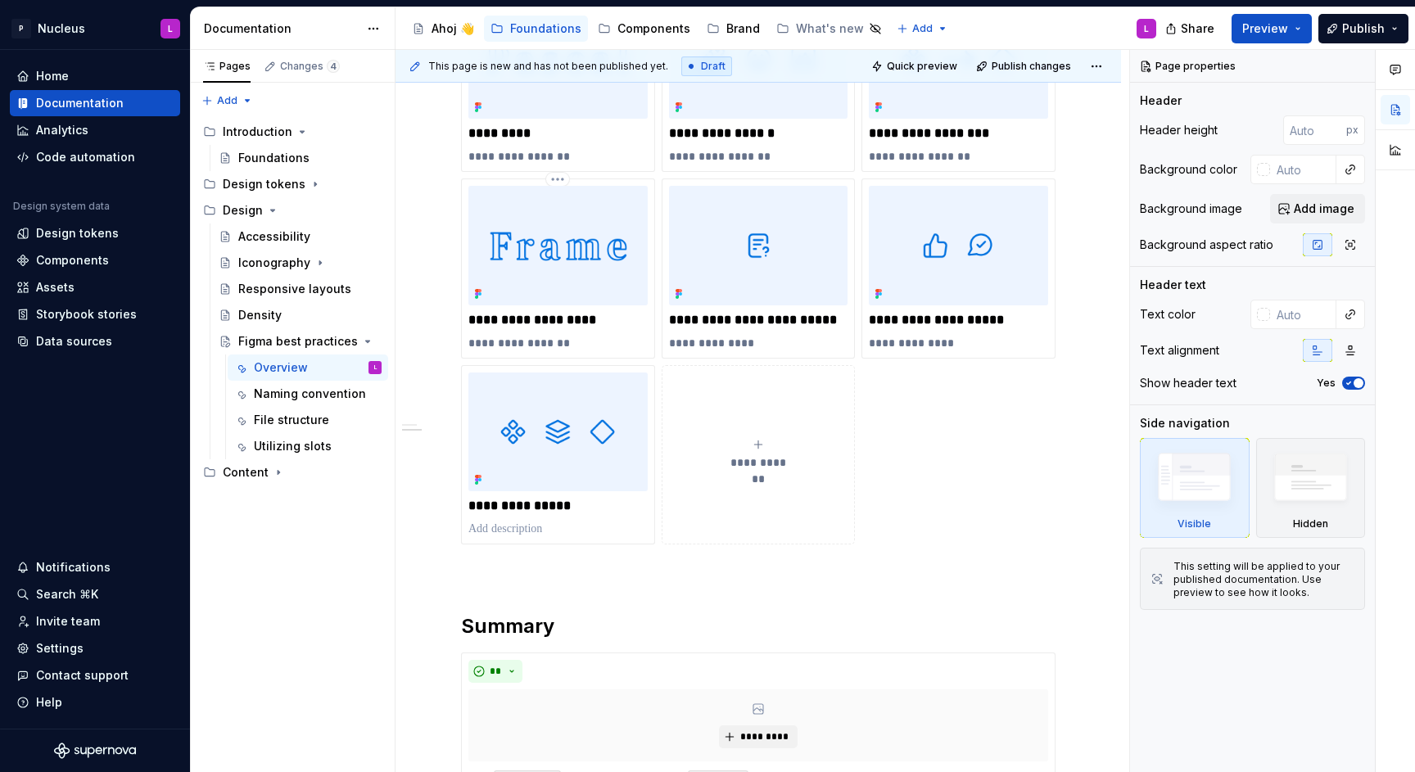
scroll to position [340, 0]
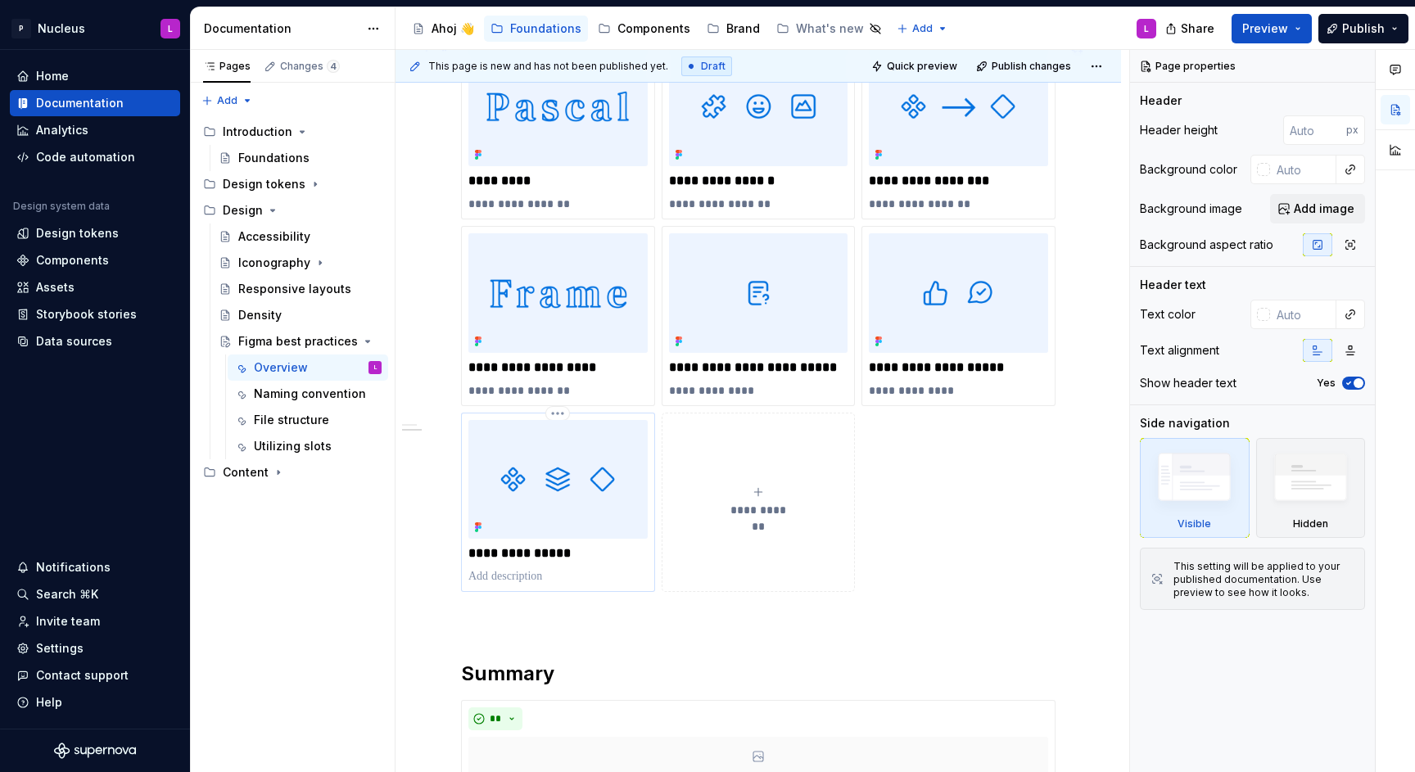
click at [542, 558] on p "**********" at bounding box center [557, 553] width 179 height 16
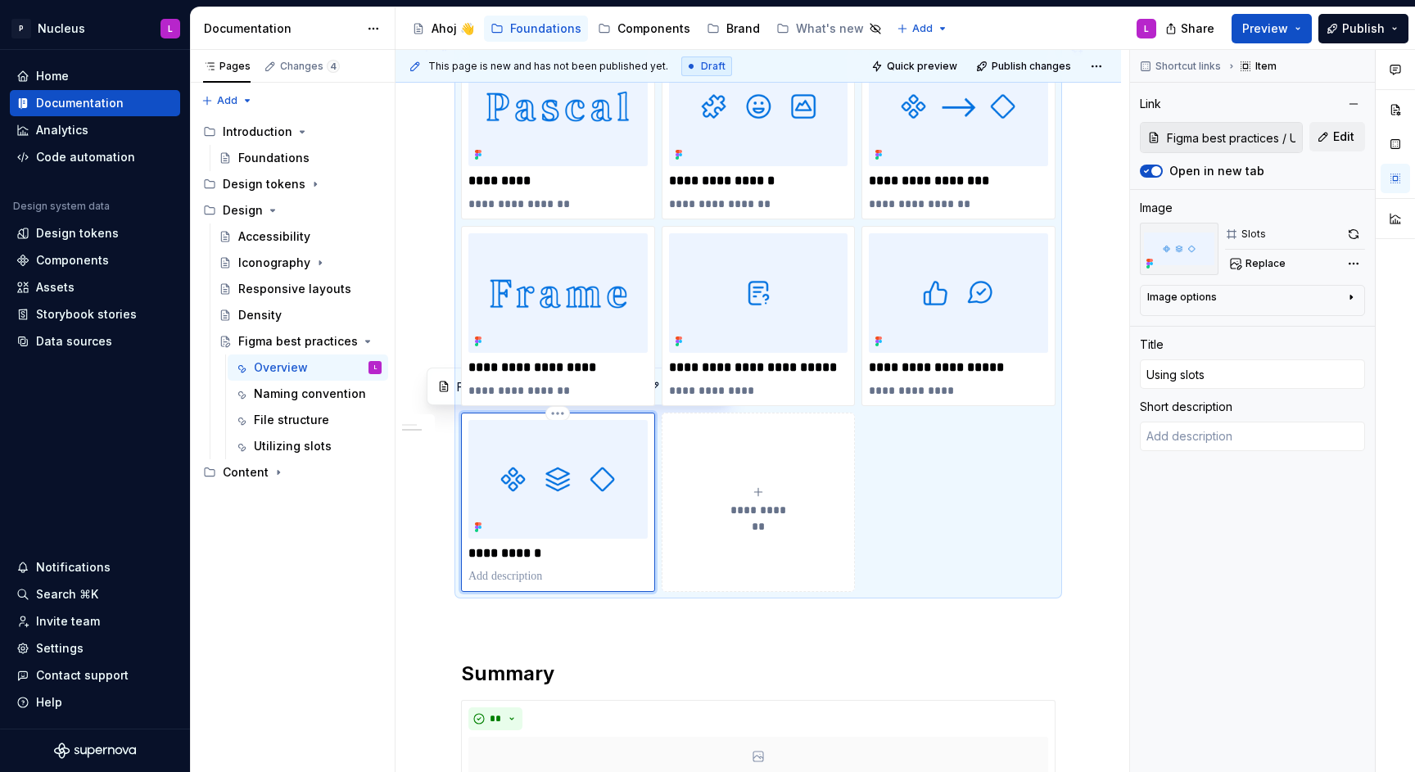
click at [563, 574] on p at bounding box center [557, 576] width 179 height 16
click at [298, 448] on div "Utilizing slots" at bounding box center [293, 446] width 78 height 16
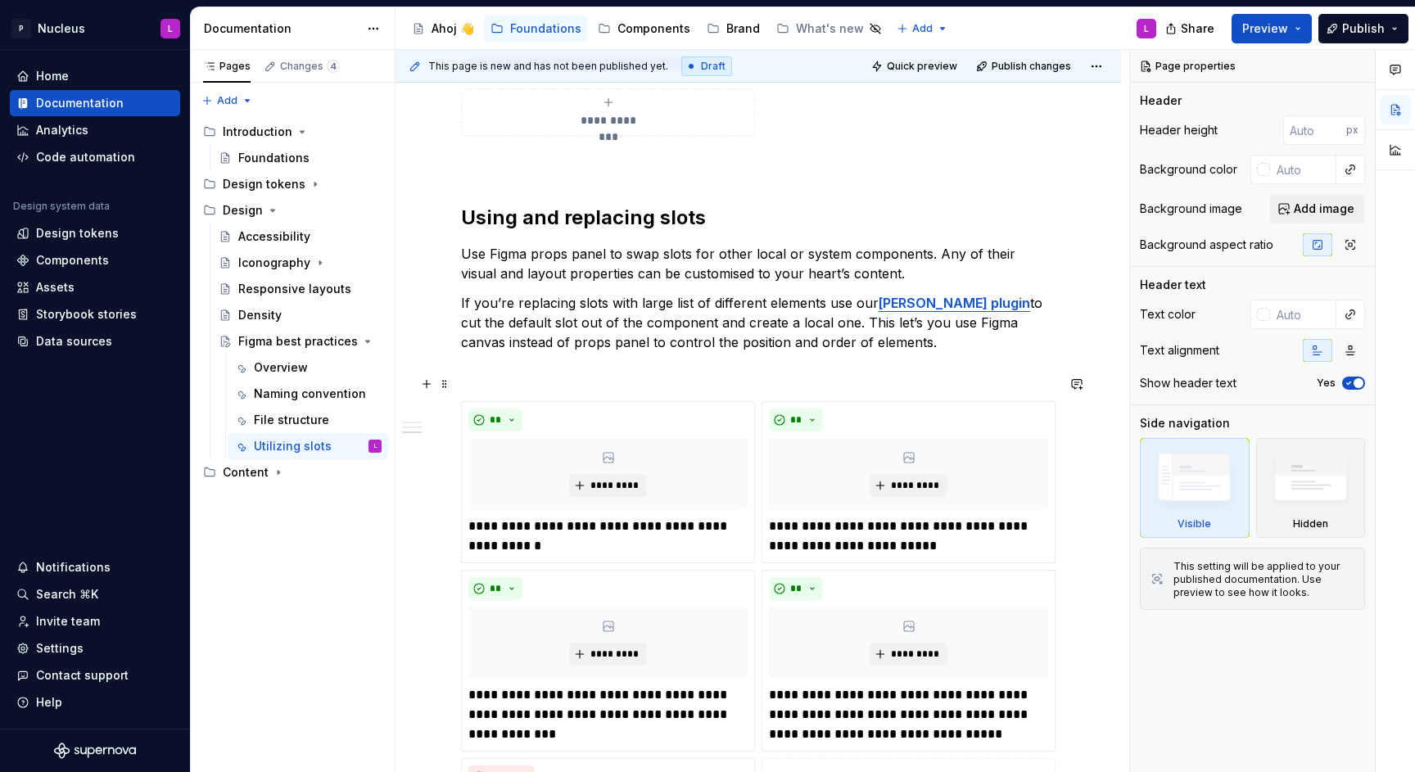
scroll to position [2749, 0]
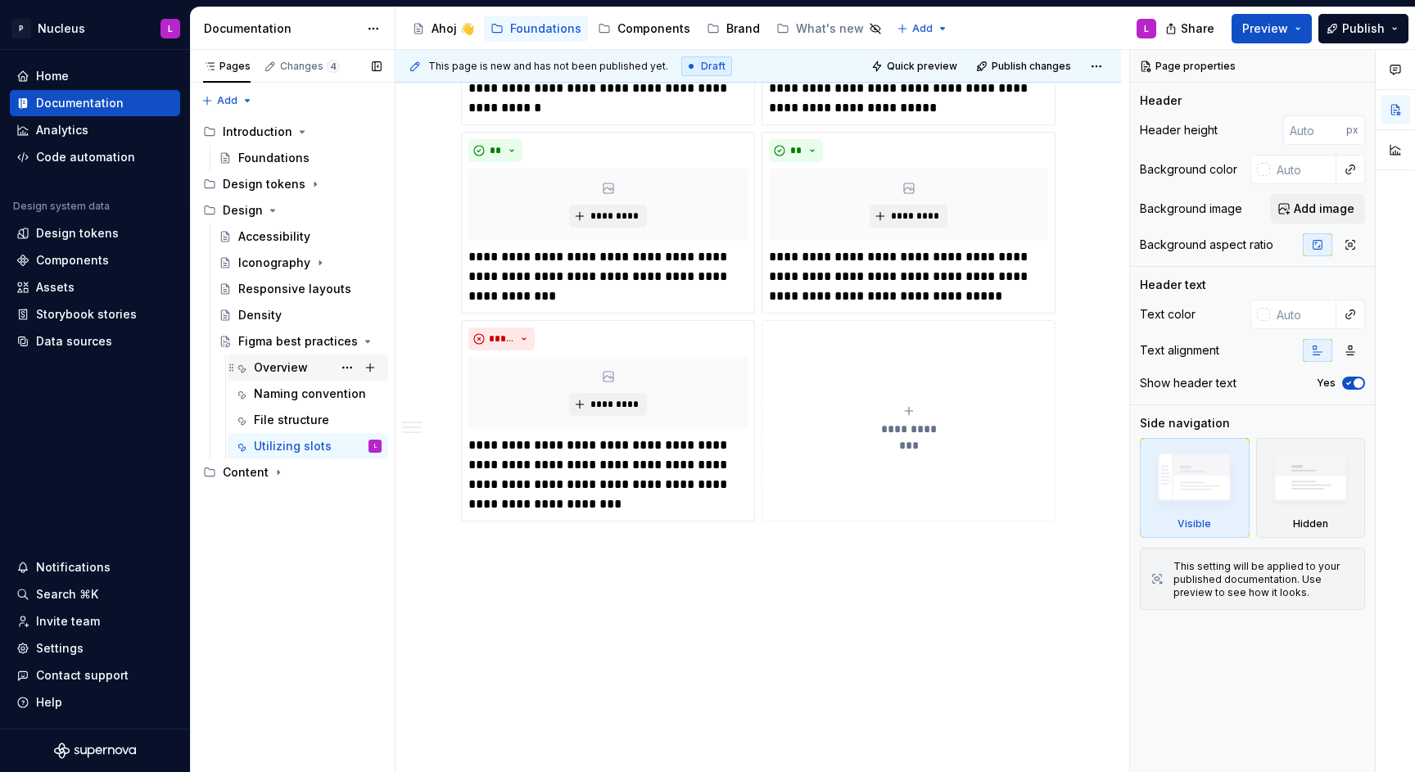
click at [274, 357] on div "Overview" at bounding box center [318, 367] width 128 height 23
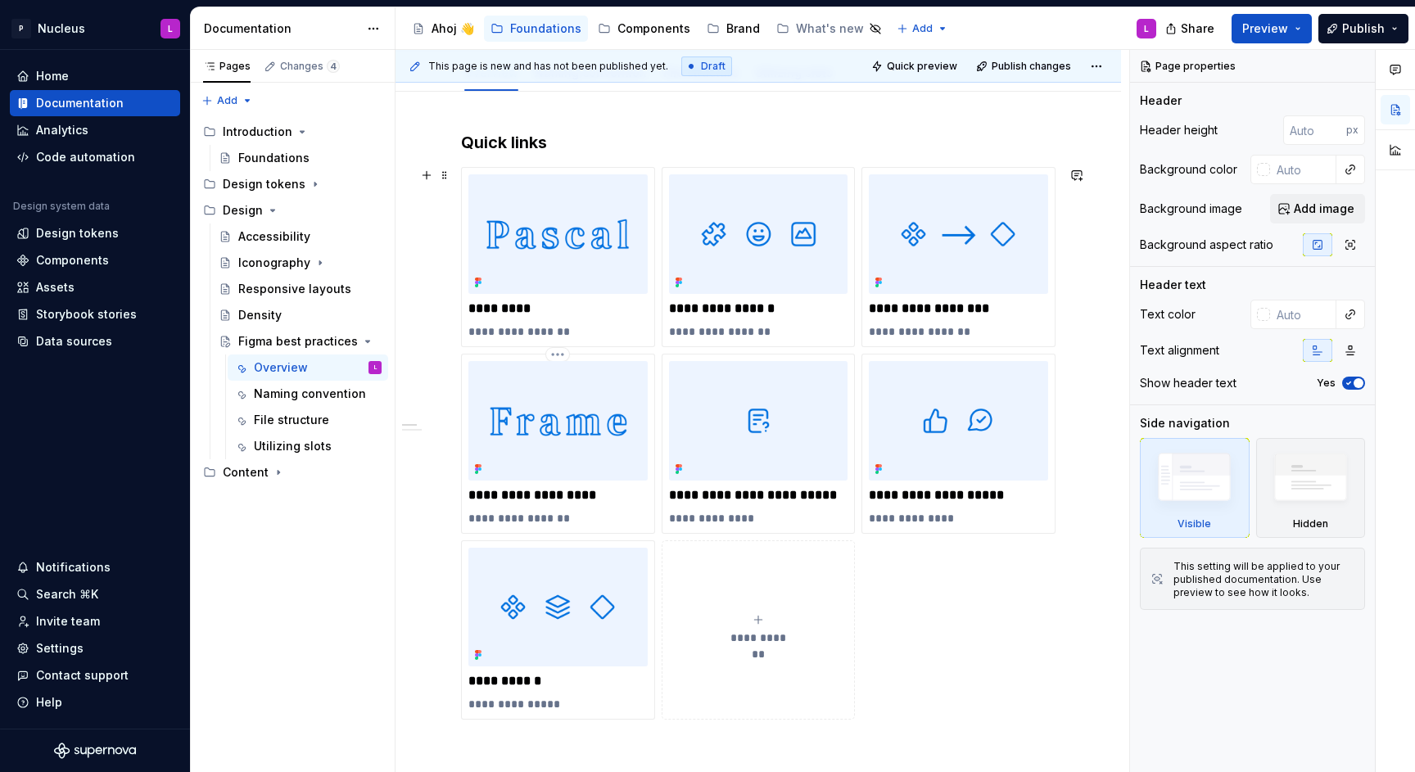
scroll to position [411, 0]
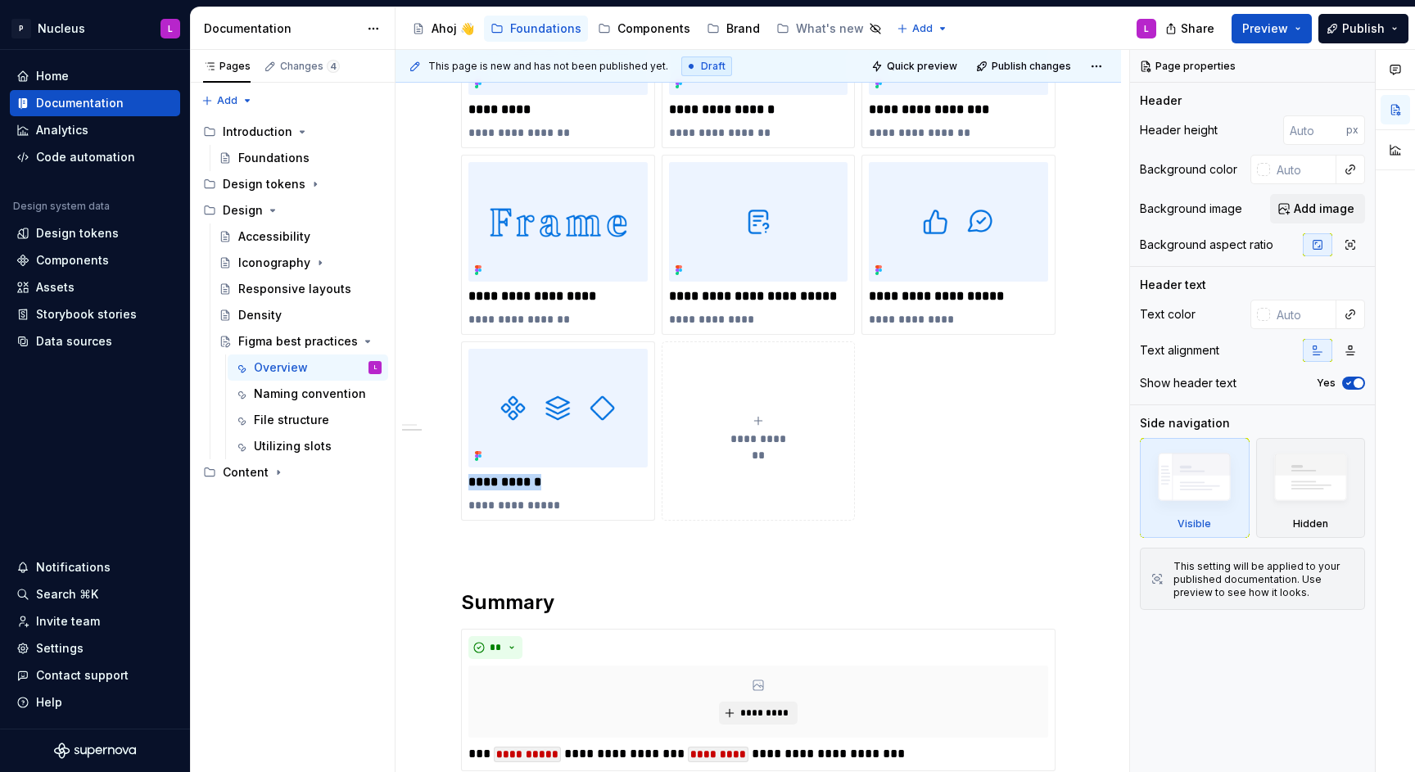
drag, startPoint x: 550, startPoint y: 486, endPoint x: 455, endPoint y: 484, distance: 95.0
click at [461, 484] on div "**********" at bounding box center [758, 244] width 595 height 553
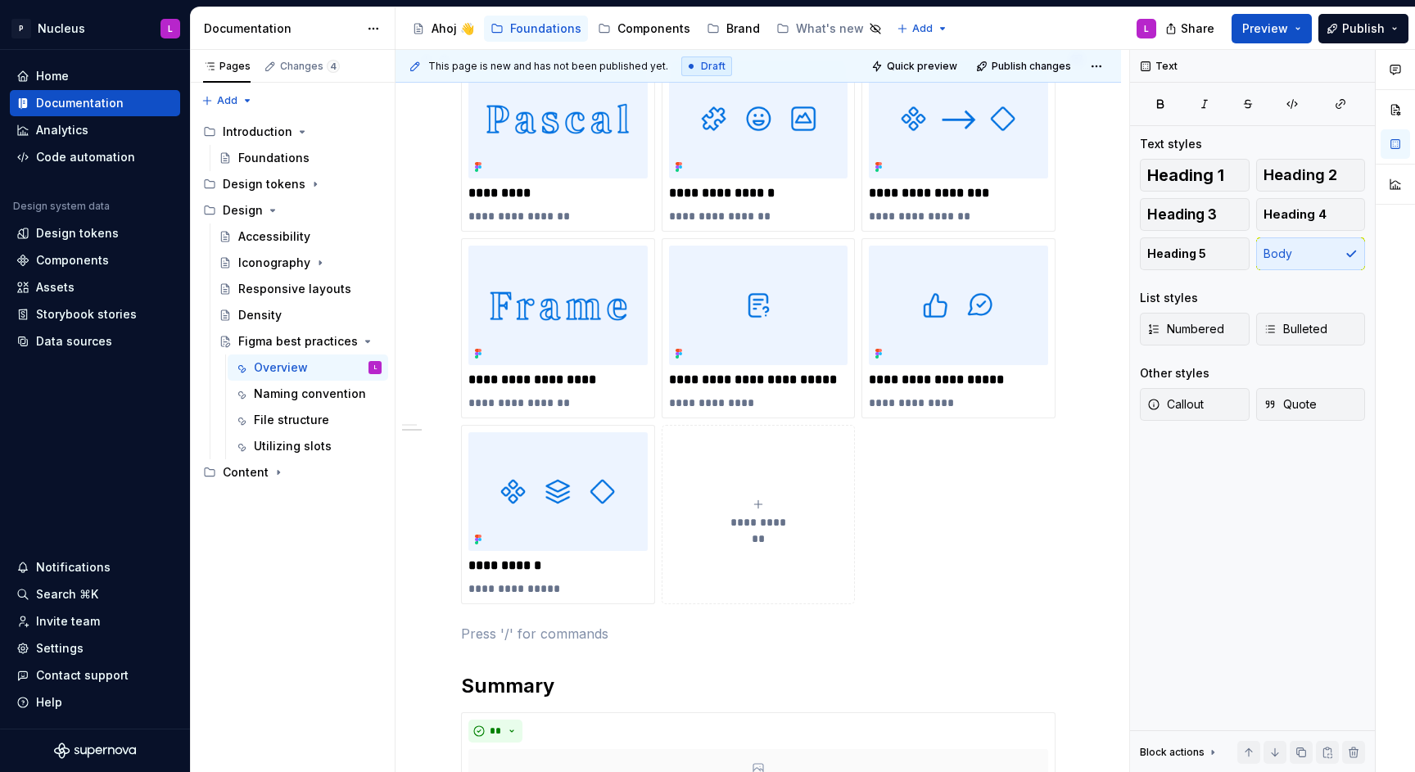
scroll to position [314, 0]
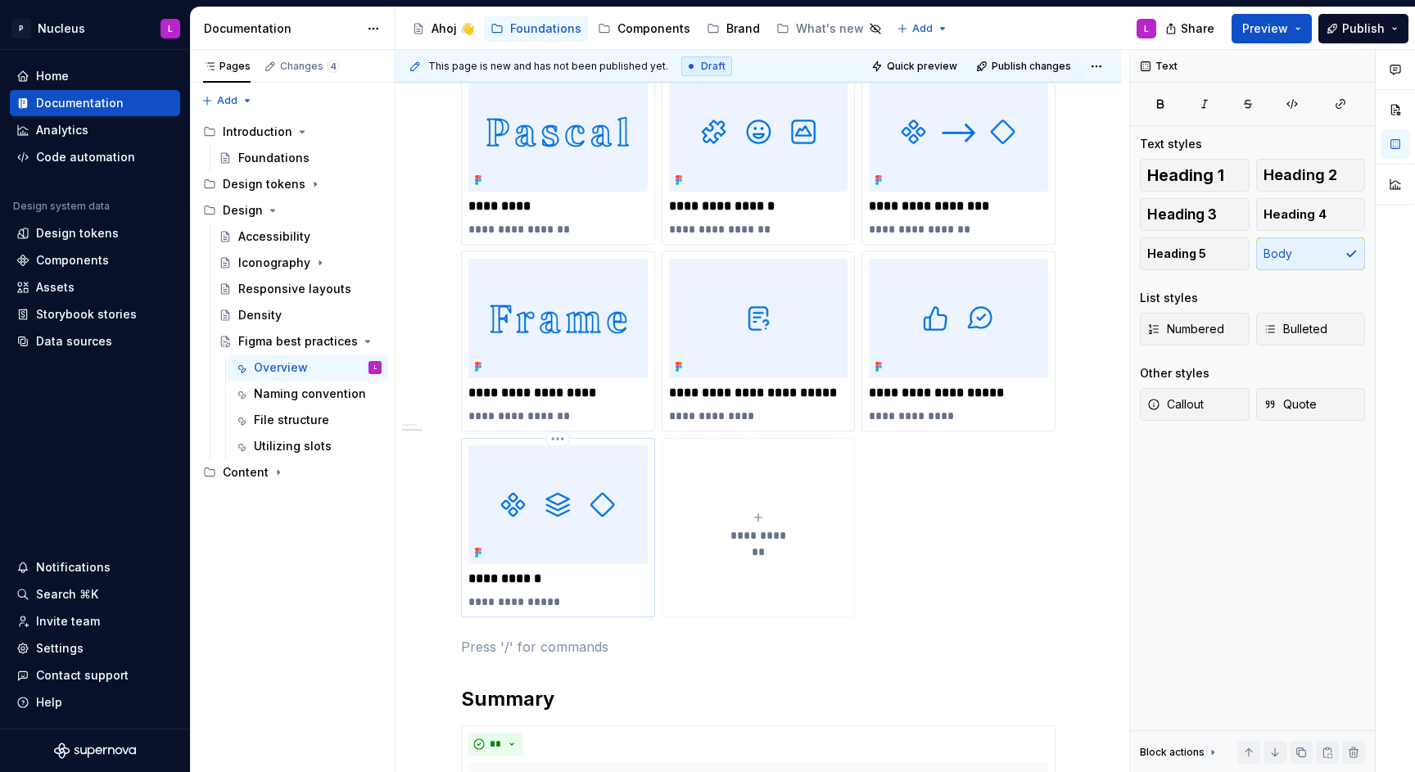
click at [548, 580] on p "**********" at bounding box center [557, 579] width 179 height 16
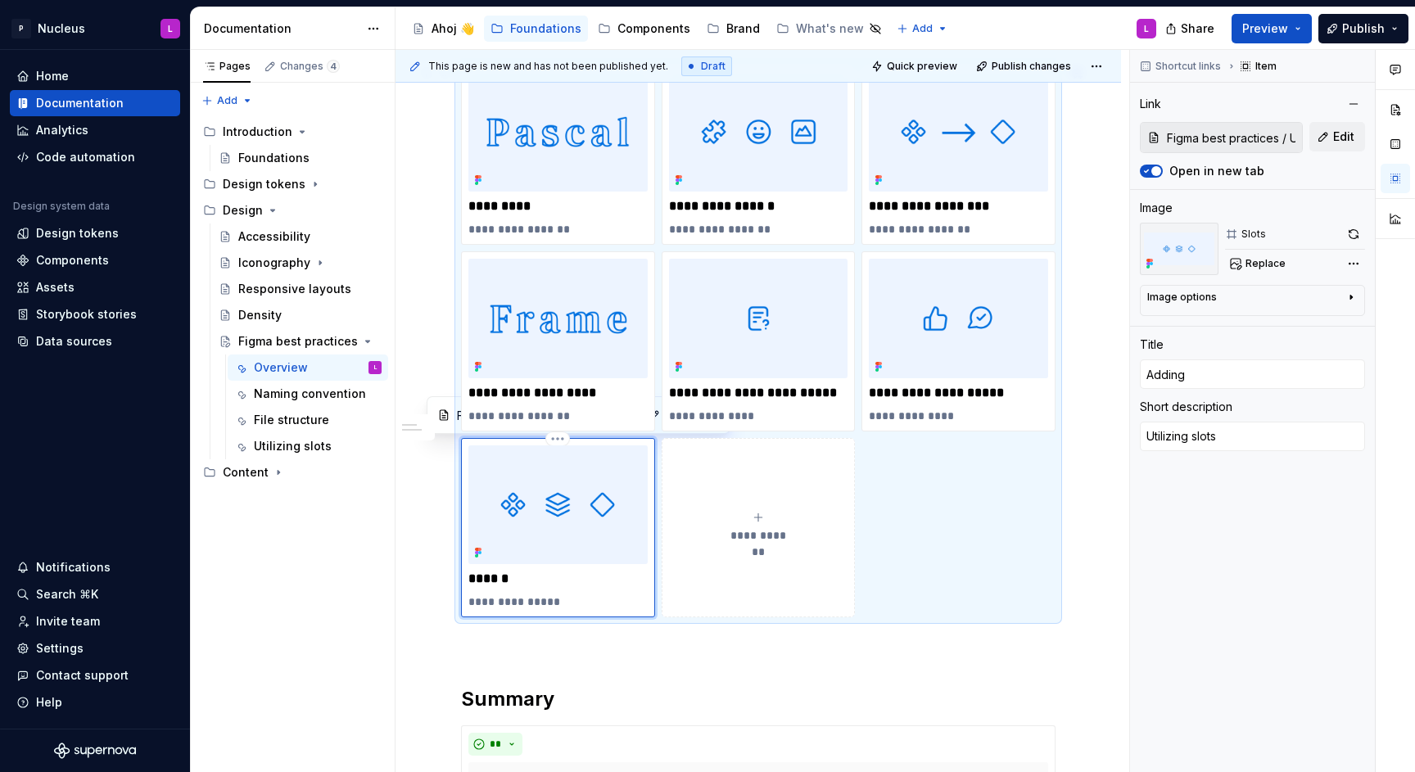
scroll to position [285, 0]
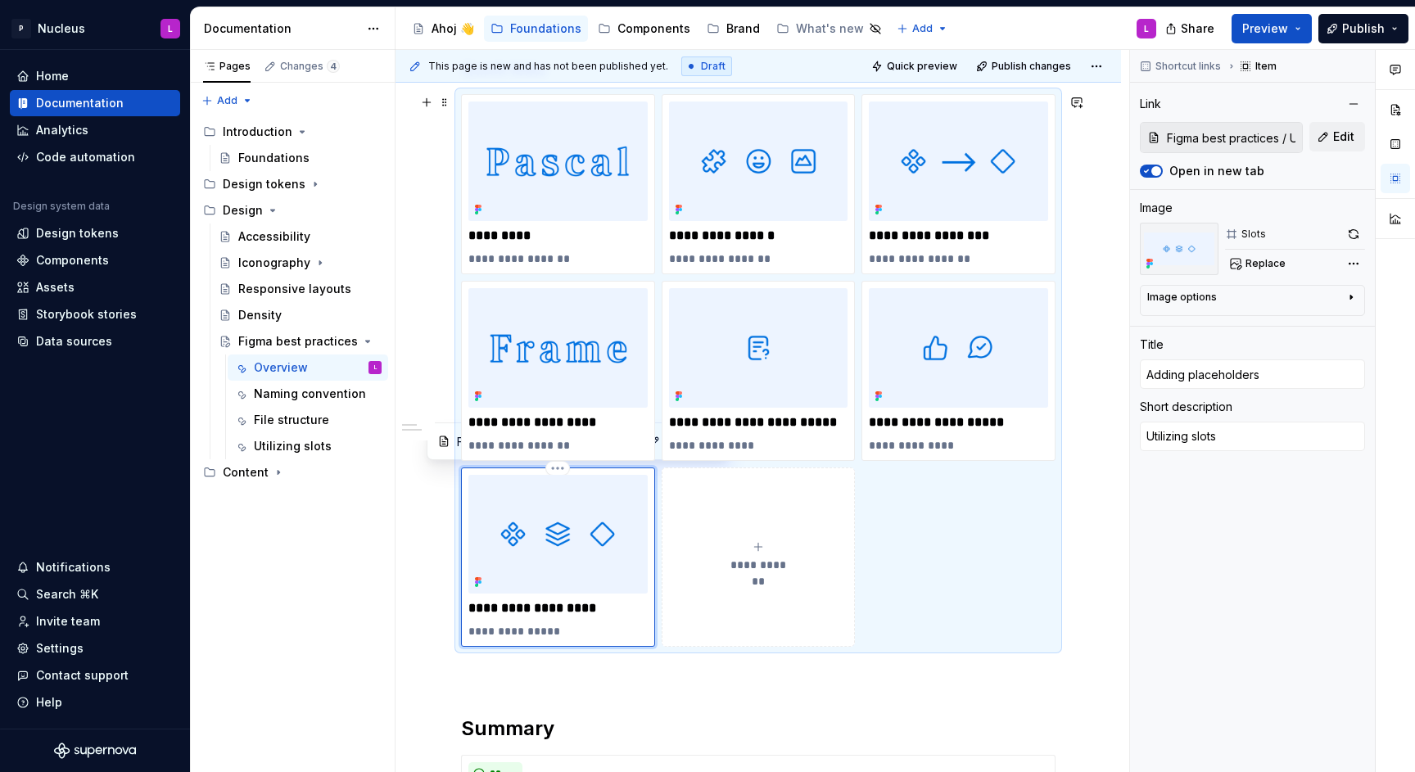
click at [586, 633] on p "**********" at bounding box center [557, 631] width 179 height 16
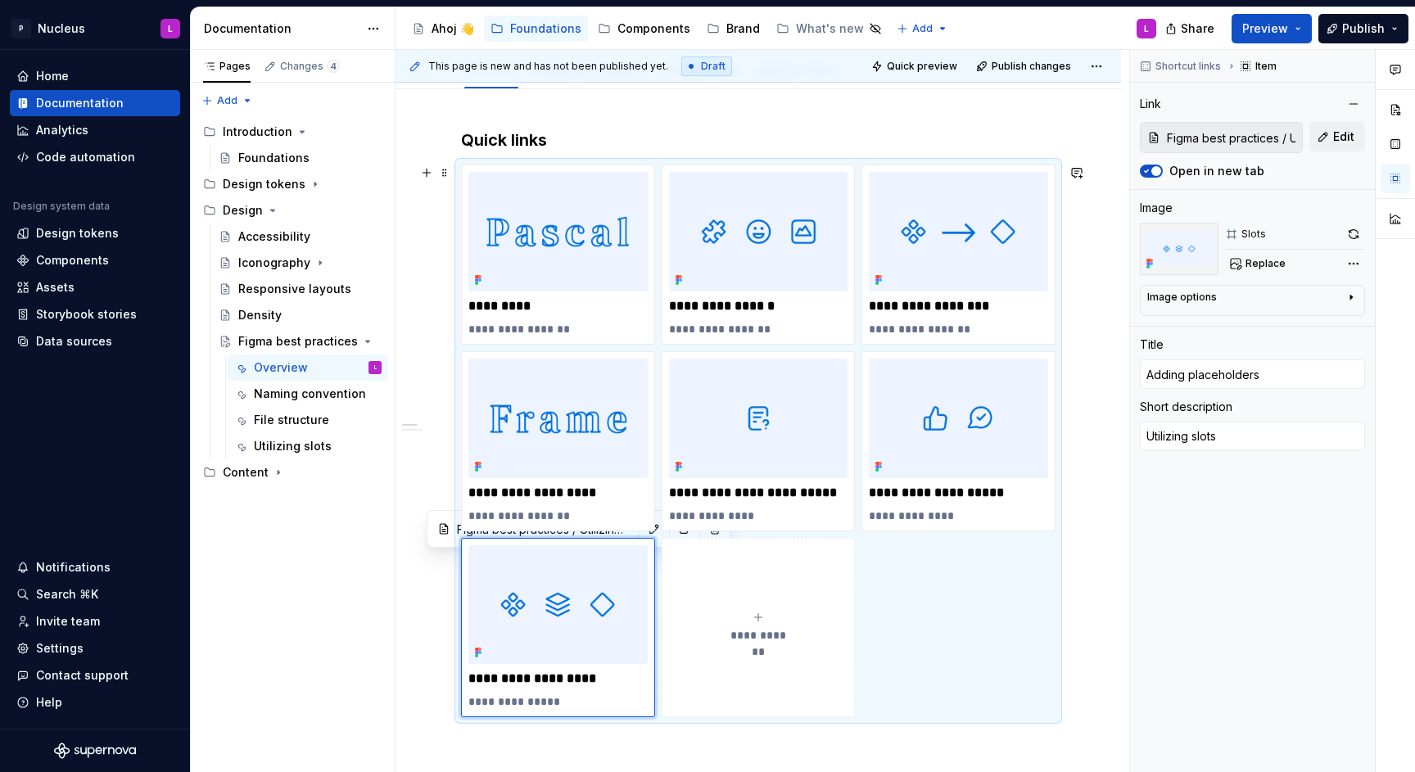
scroll to position [197, 0]
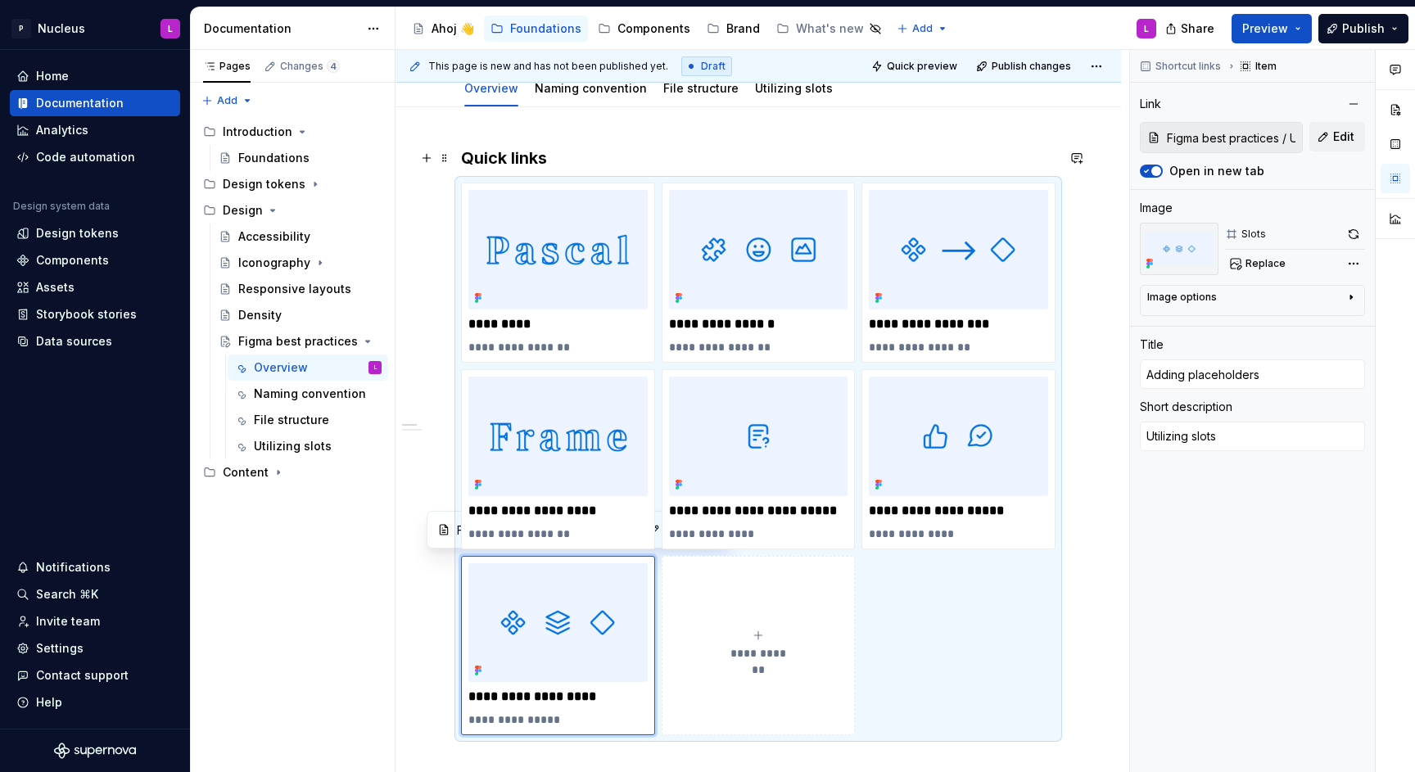
click at [541, 169] on h3 "Quick links" at bounding box center [758, 158] width 595 height 23
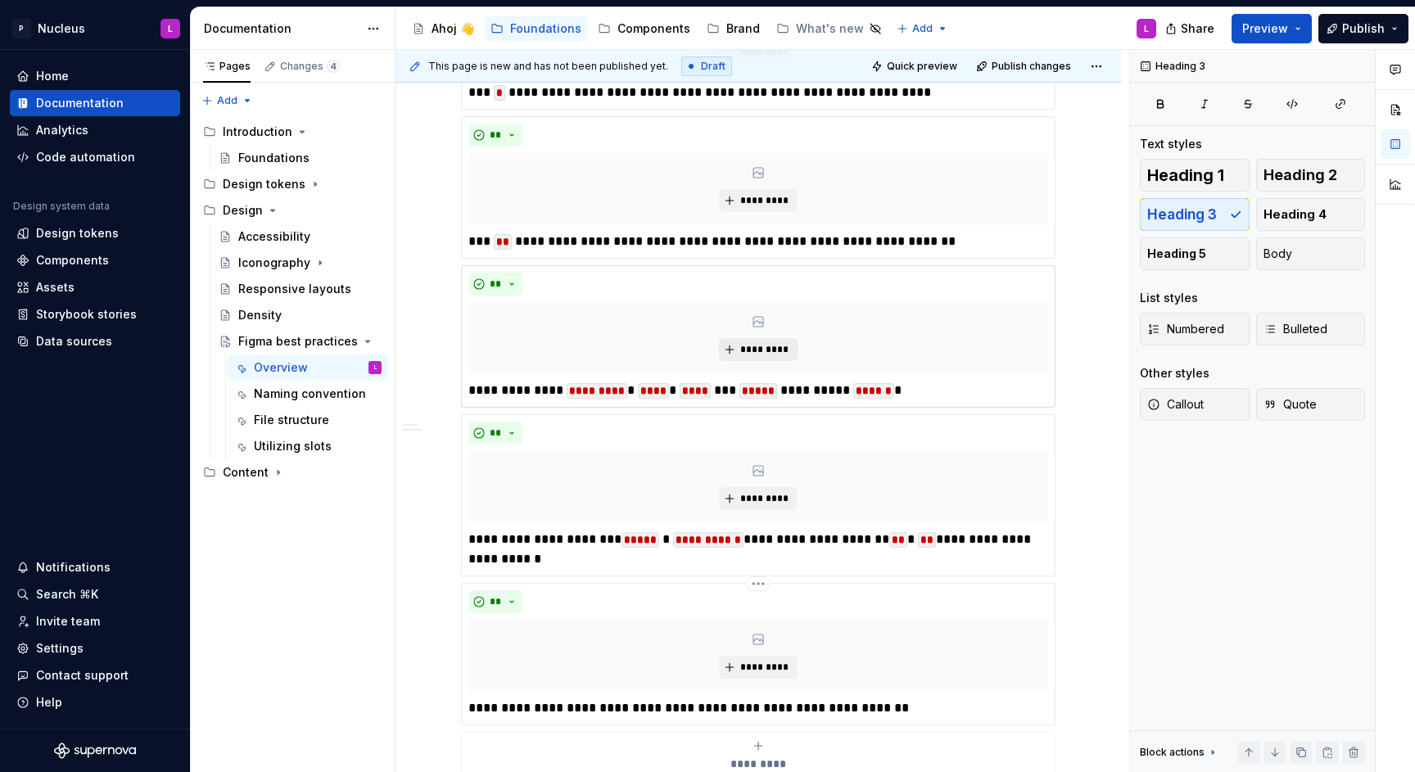
scroll to position [1578, 0]
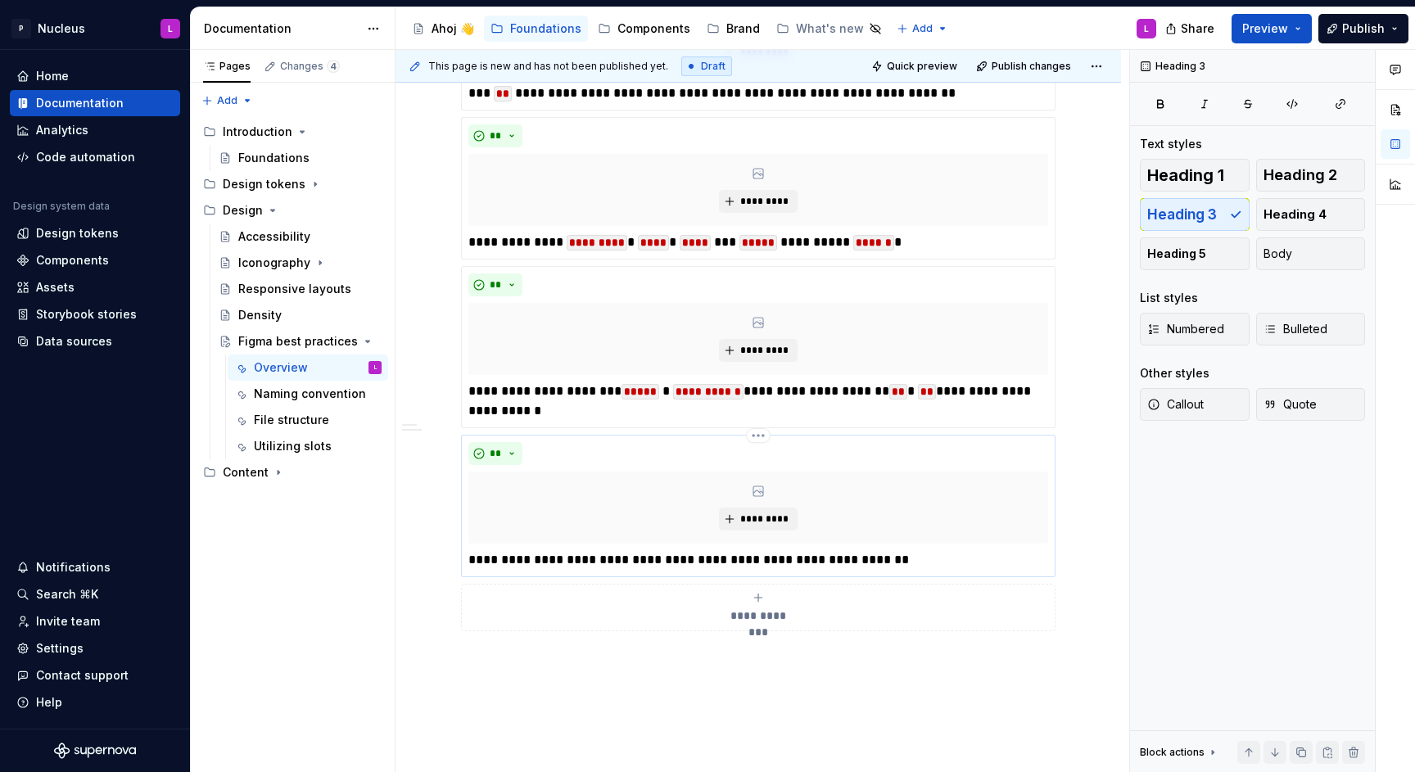
click at [497, 564] on p "**********" at bounding box center [757, 560] width 579 height 20
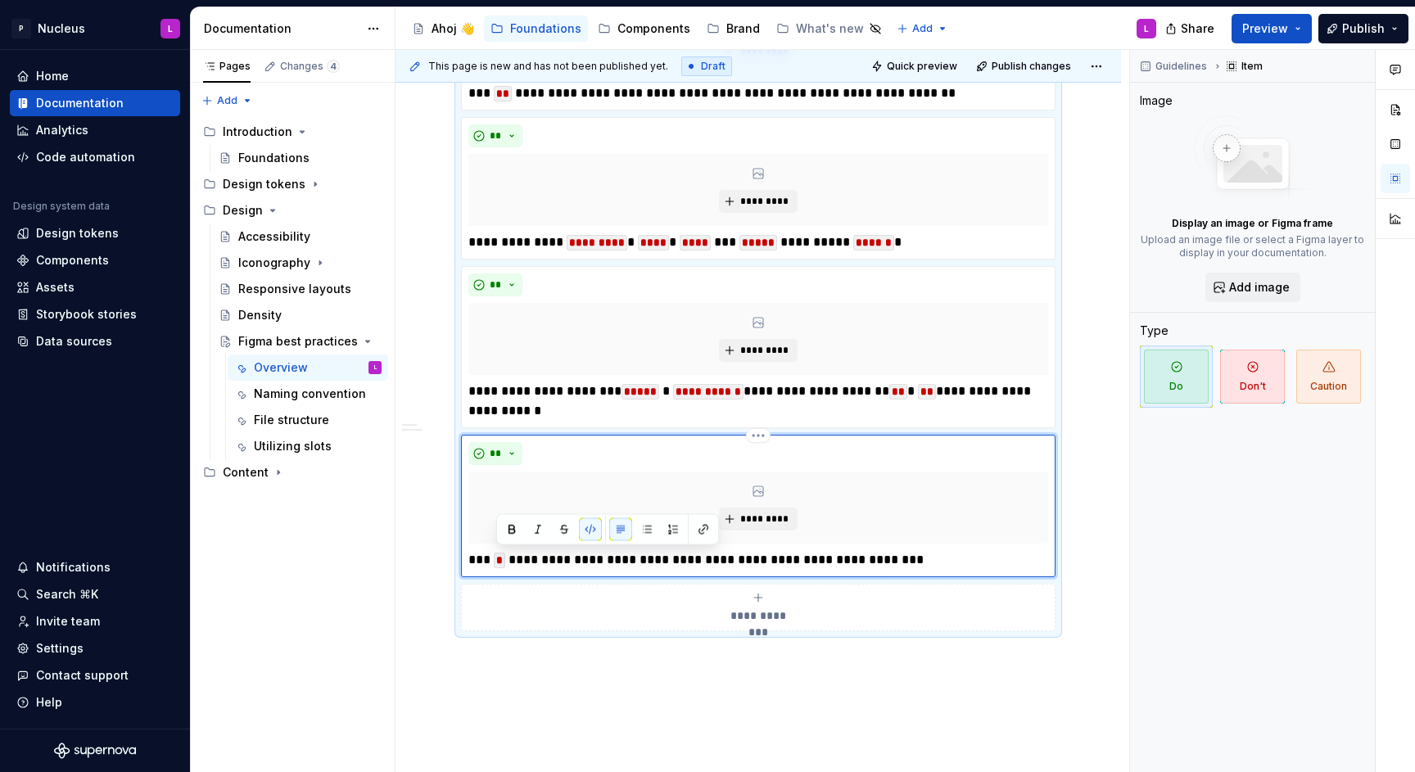
click at [568, 549] on div "**********" at bounding box center [758, 506] width 580 height 128
click at [575, 561] on p "**********" at bounding box center [757, 560] width 579 height 20
click at [694, 550] on p "**********" at bounding box center [757, 560] width 579 height 20
click at [942, 562] on p "**********" at bounding box center [757, 560] width 579 height 20
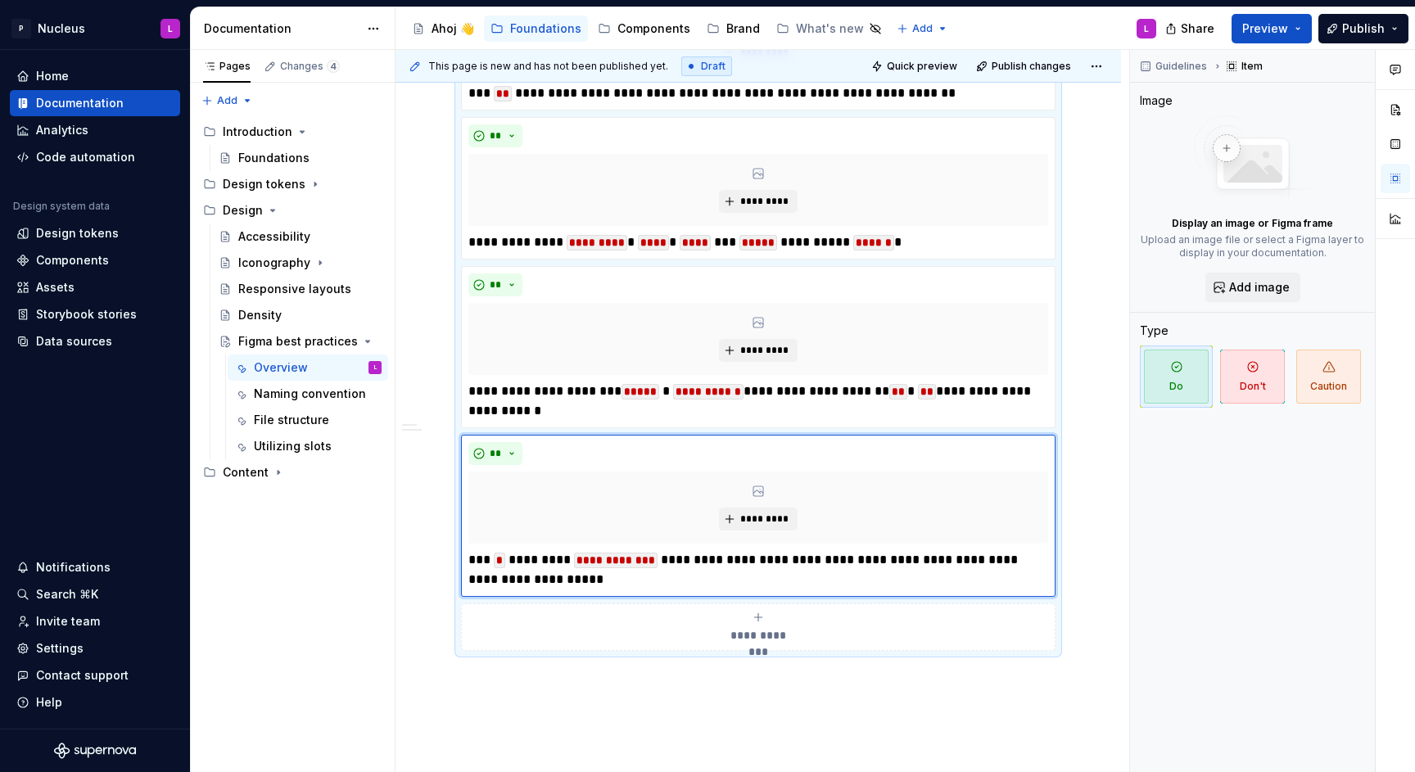
click at [774, 628] on span "**********" at bounding box center [758, 635] width 75 height 16
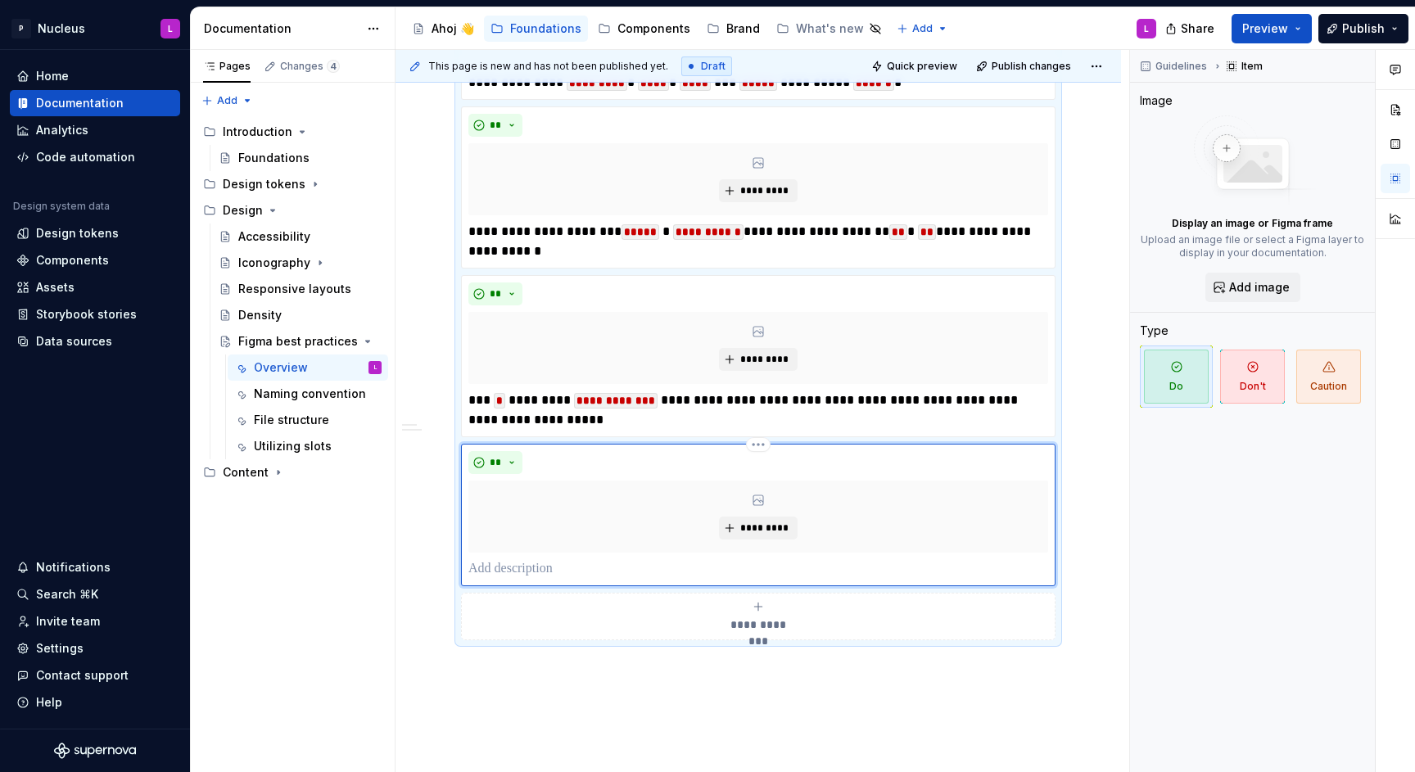
scroll to position [1741, 0]
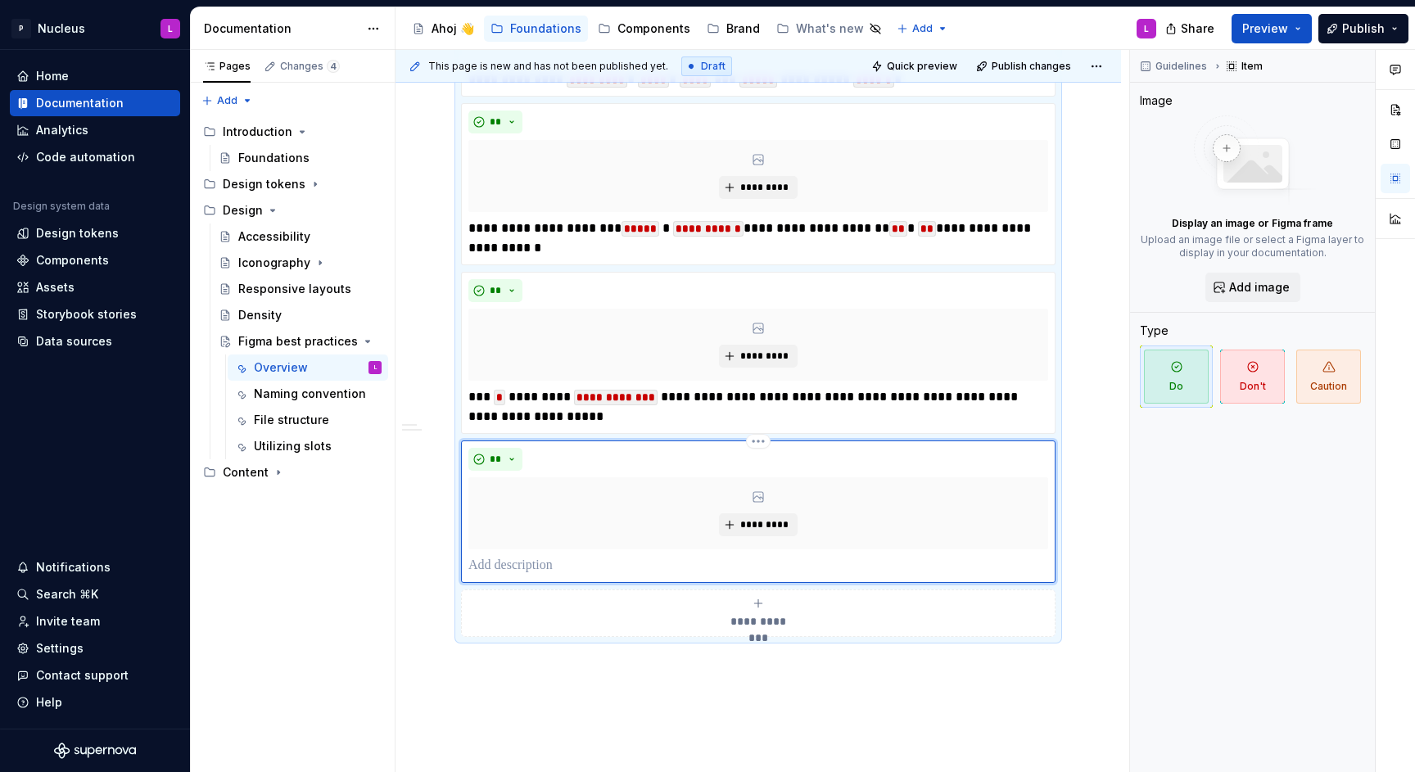
click at [534, 558] on p at bounding box center [758, 566] width 580 height 20
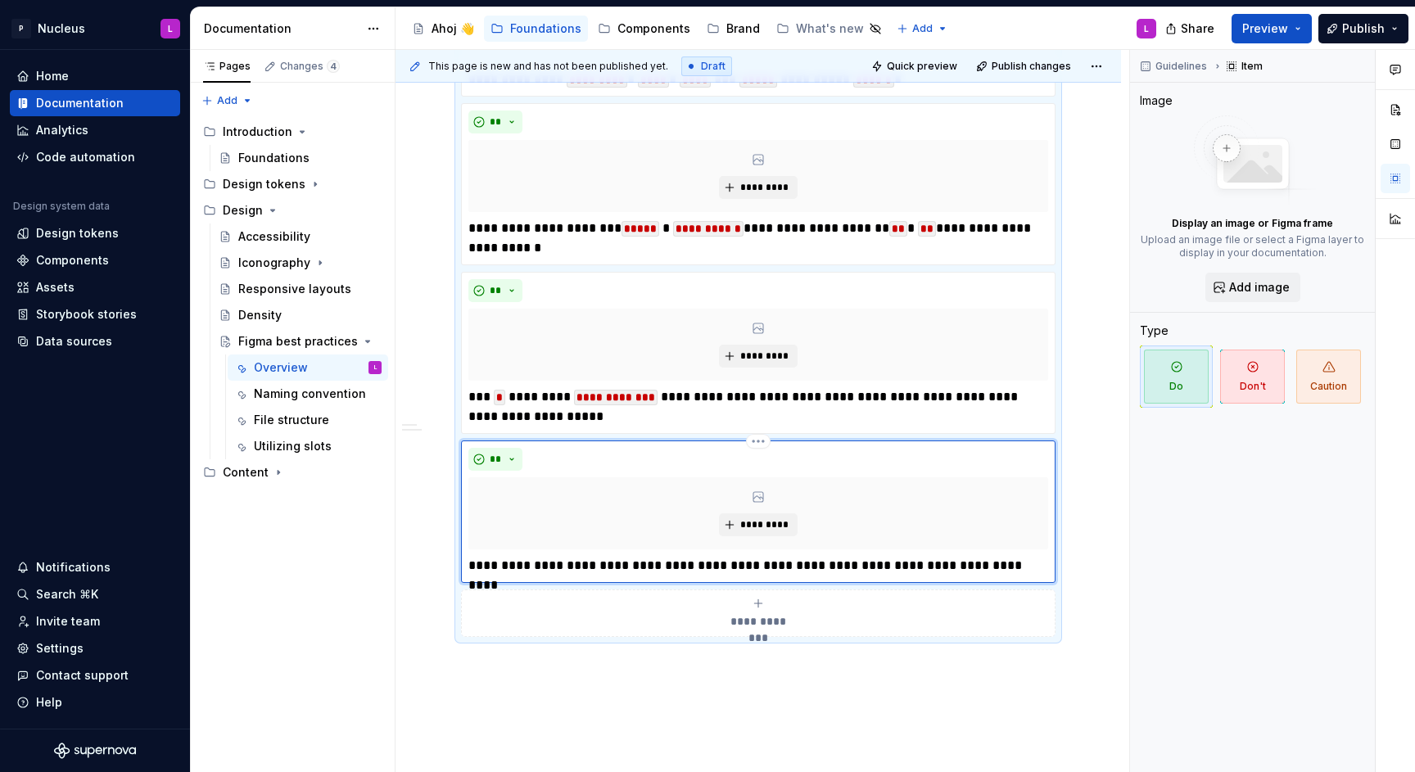
click at [591, 568] on p "**********" at bounding box center [757, 566] width 579 height 20
click at [639, 572] on p "**********" at bounding box center [757, 566] width 579 height 20
click at [739, 577] on div "**********" at bounding box center [758, 512] width 595 height 142
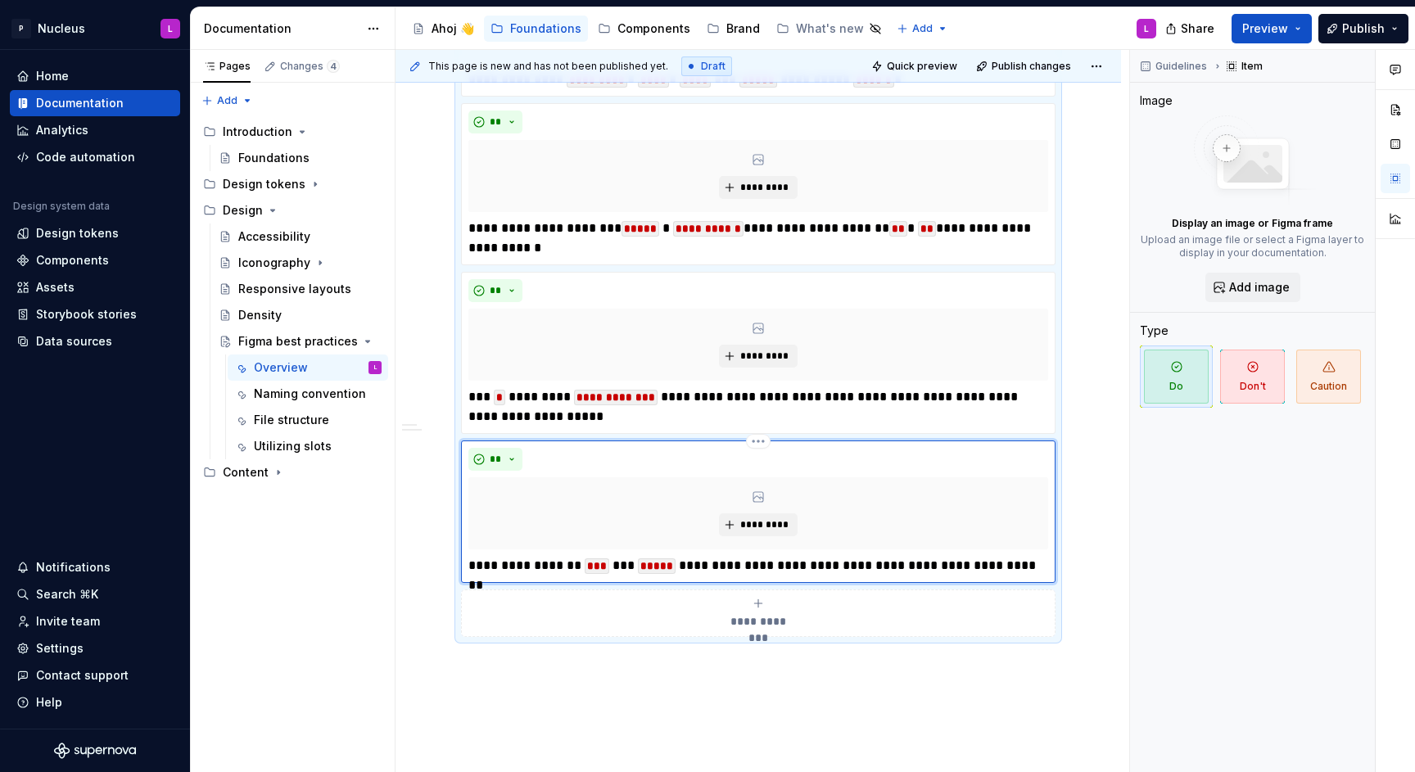
click at [776, 552] on div "**********" at bounding box center [758, 512] width 580 height 128
click at [557, 566] on p "**********" at bounding box center [757, 566] width 579 height 20
click at [759, 563] on p "**********" at bounding box center [757, 566] width 579 height 20
click at [1013, 572] on p "**********" at bounding box center [757, 566] width 579 height 20
click at [747, 562] on p "**********" at bounding box center [757, 566] width 579 height 20
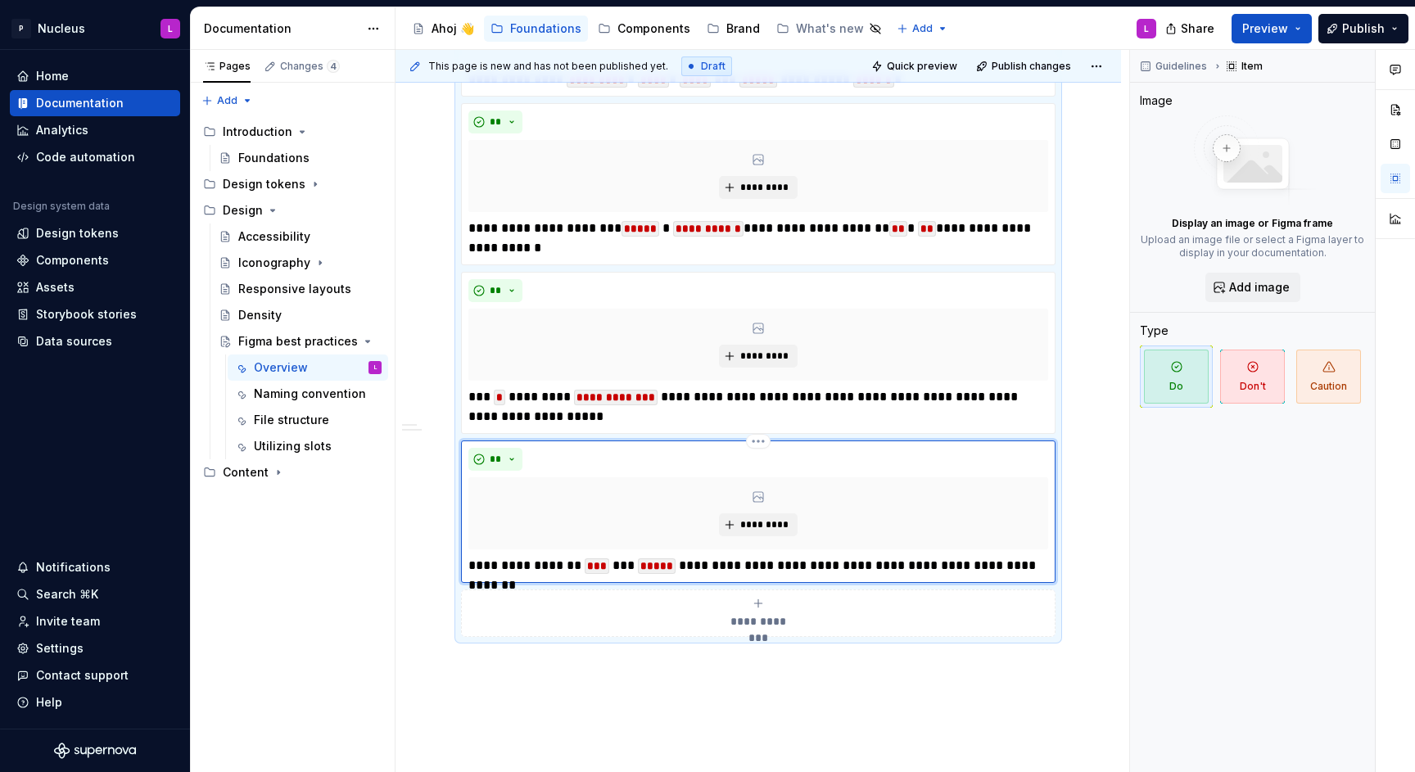
click at [1033, 558] on p "**********" at bounding box center [757, 566] width 579 height 20
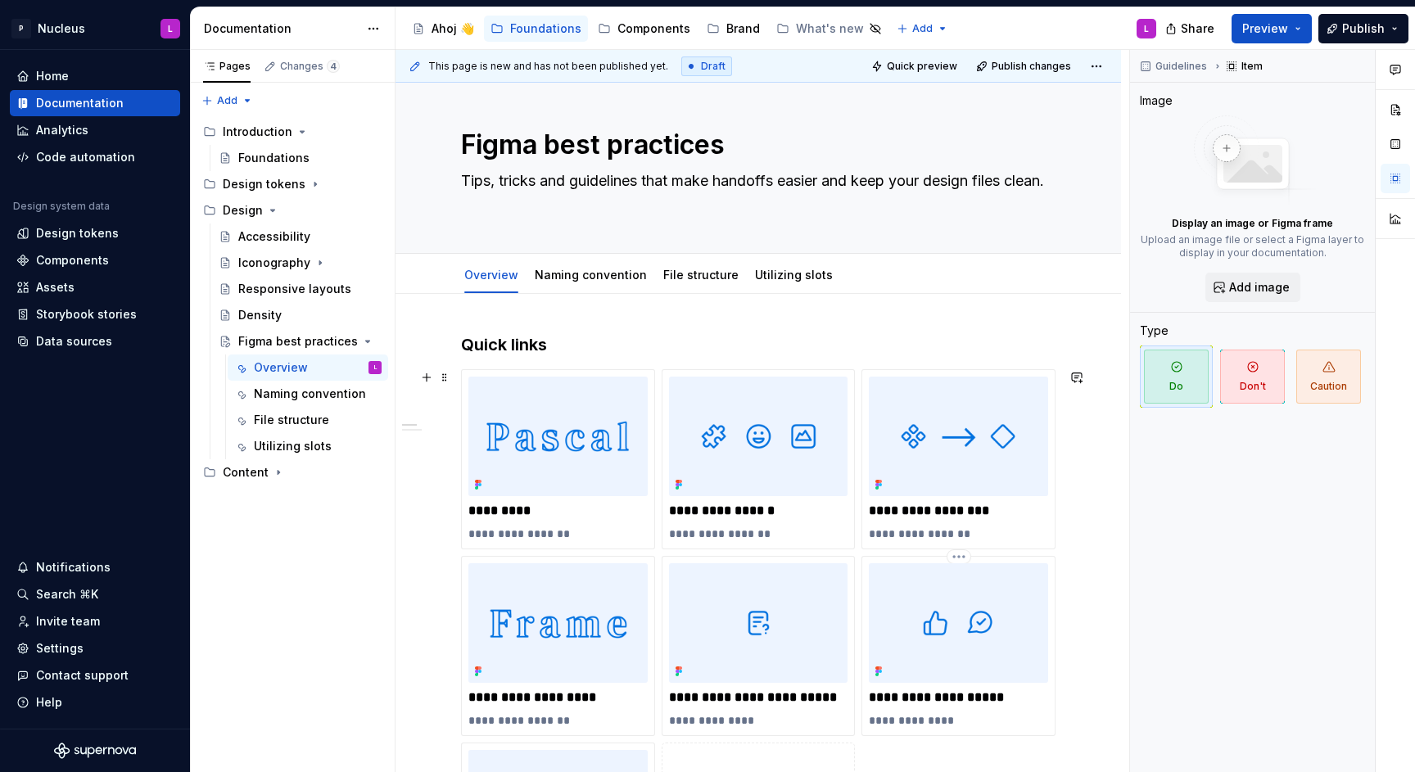
scroll to position [0, 0]
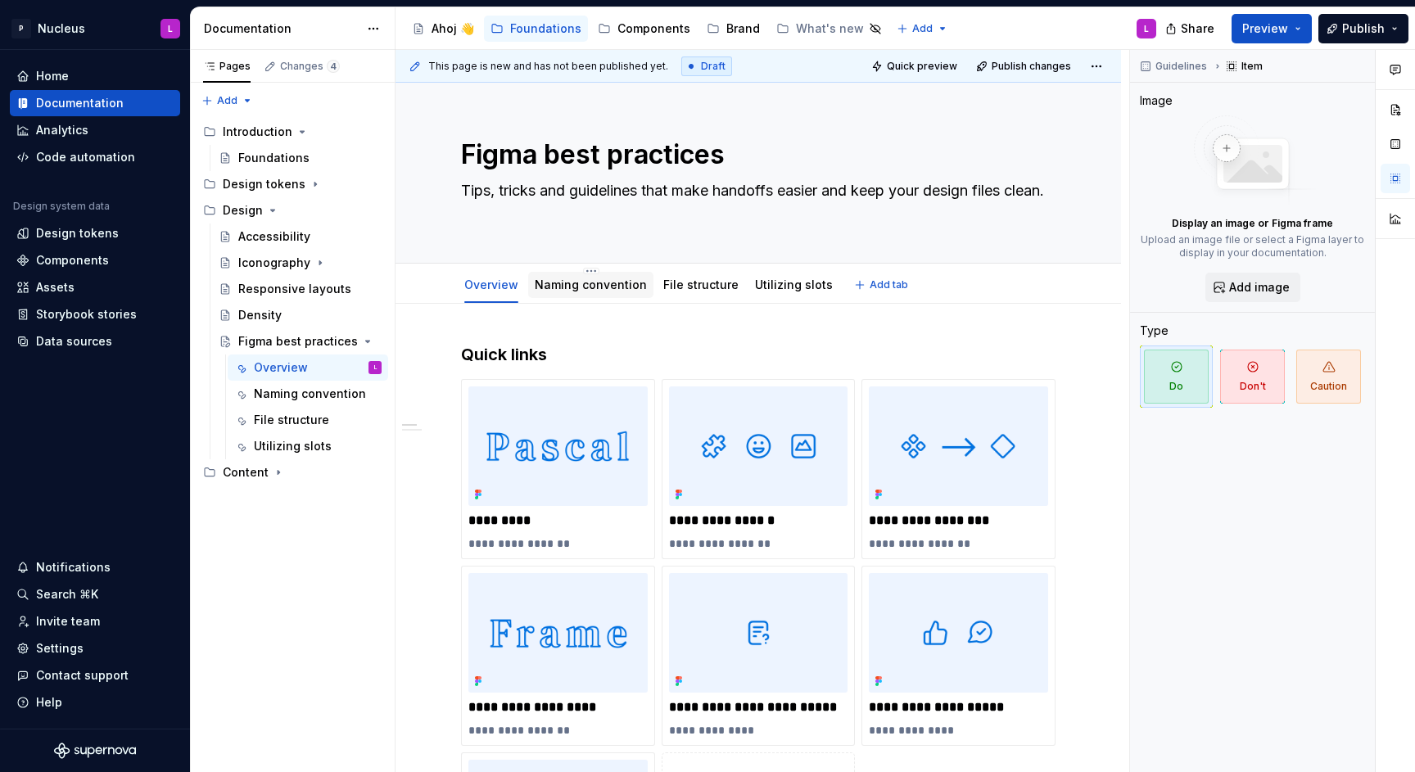
click at [594, 279] on link "Naming convention" at bounding box center [591, 285] width 112 height 14
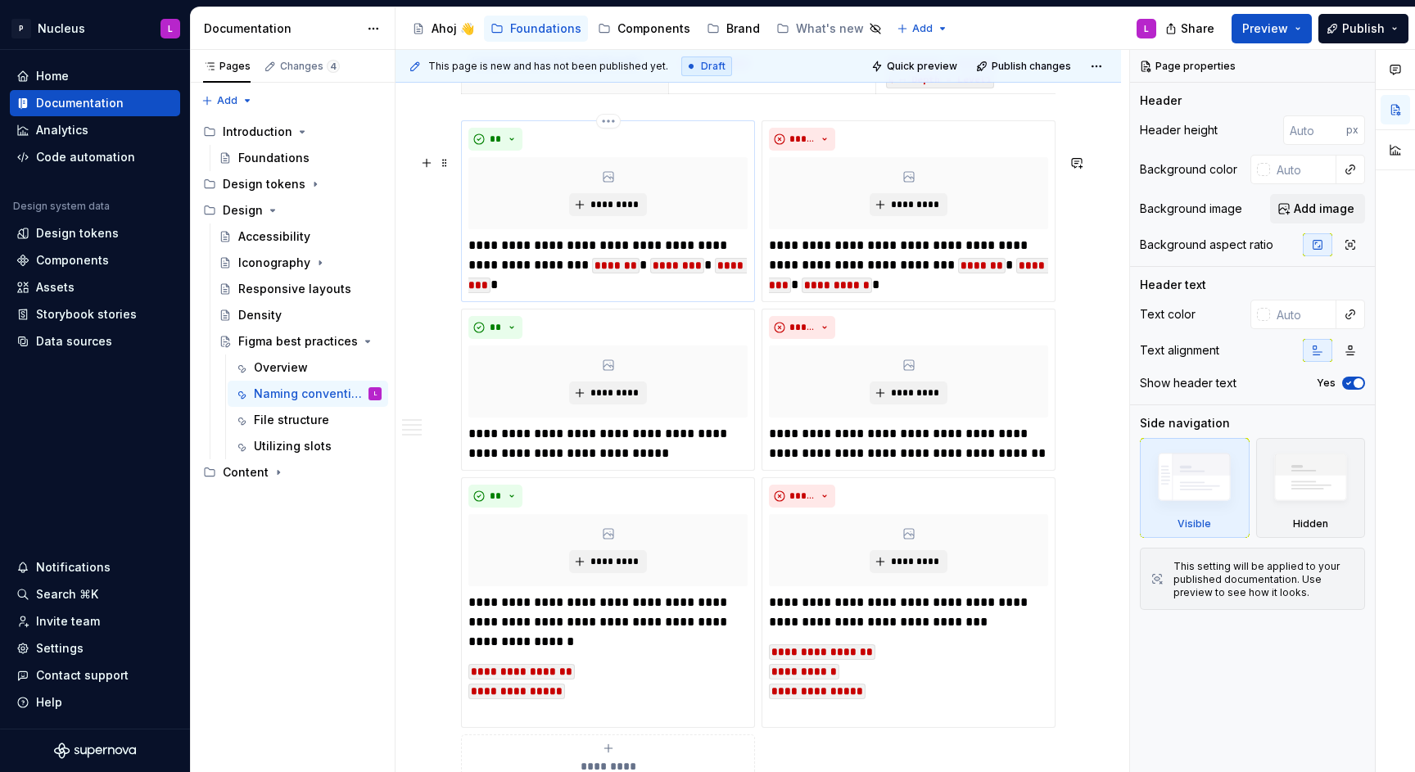
scroll to position [3998, 0]
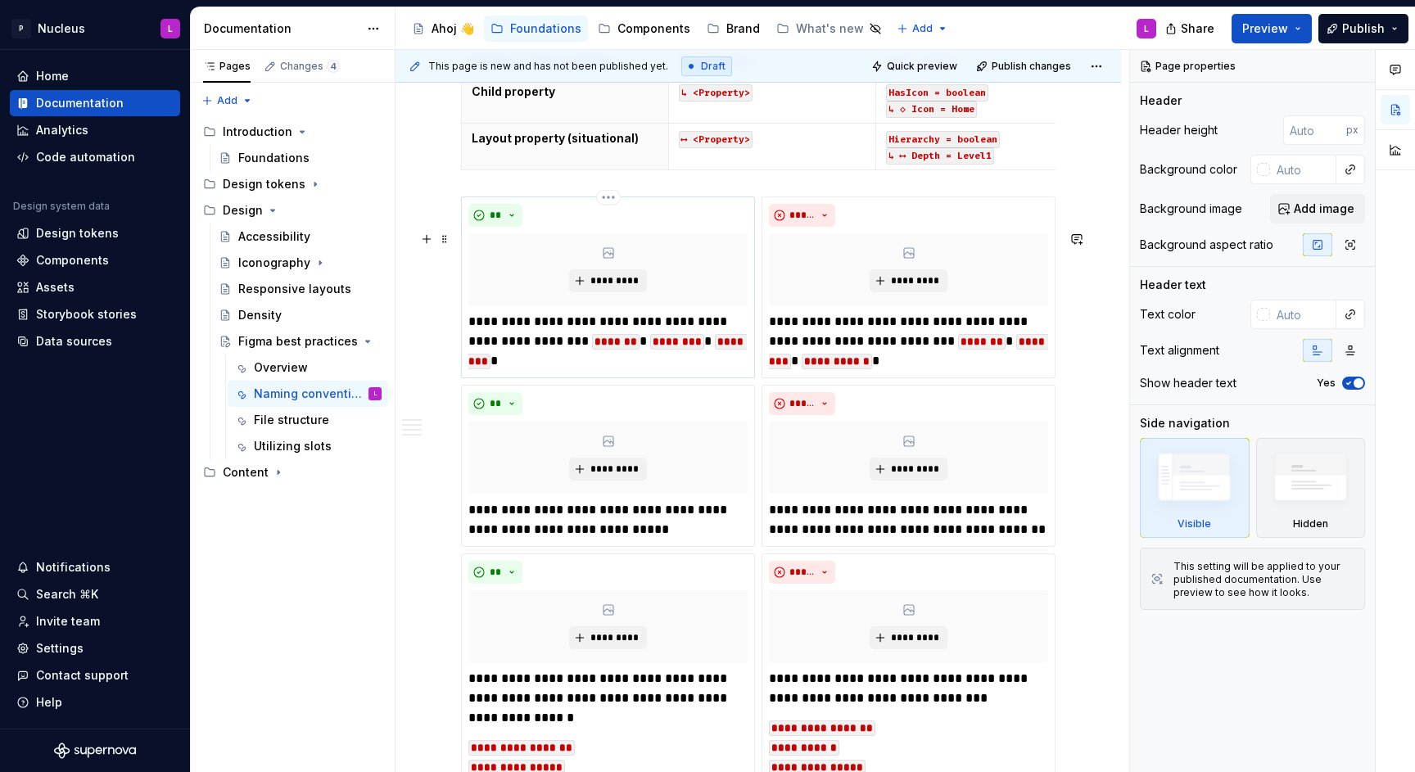
click at [700, 353] on p "**********" at bounding box center [607, 341] width 279 height 59
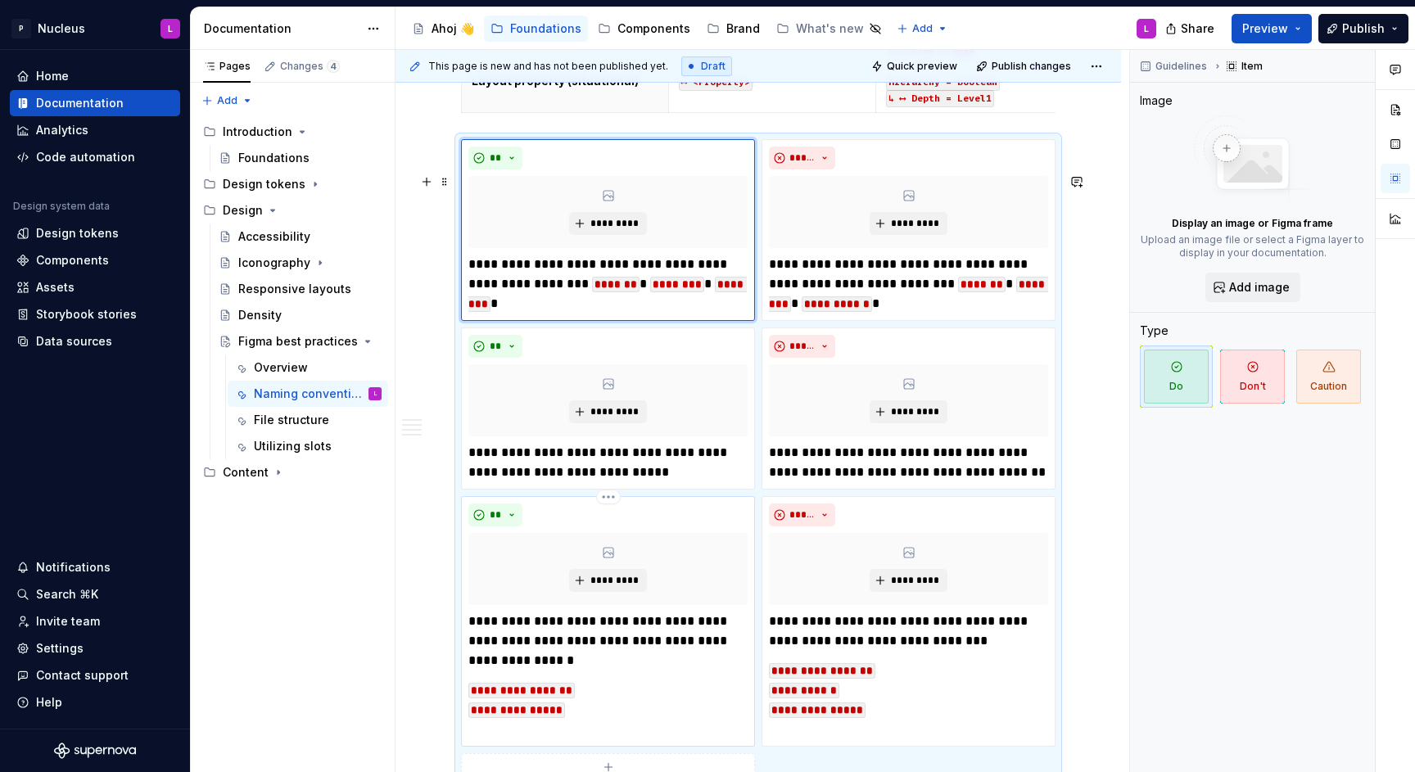
scroll to position [4048, 0]
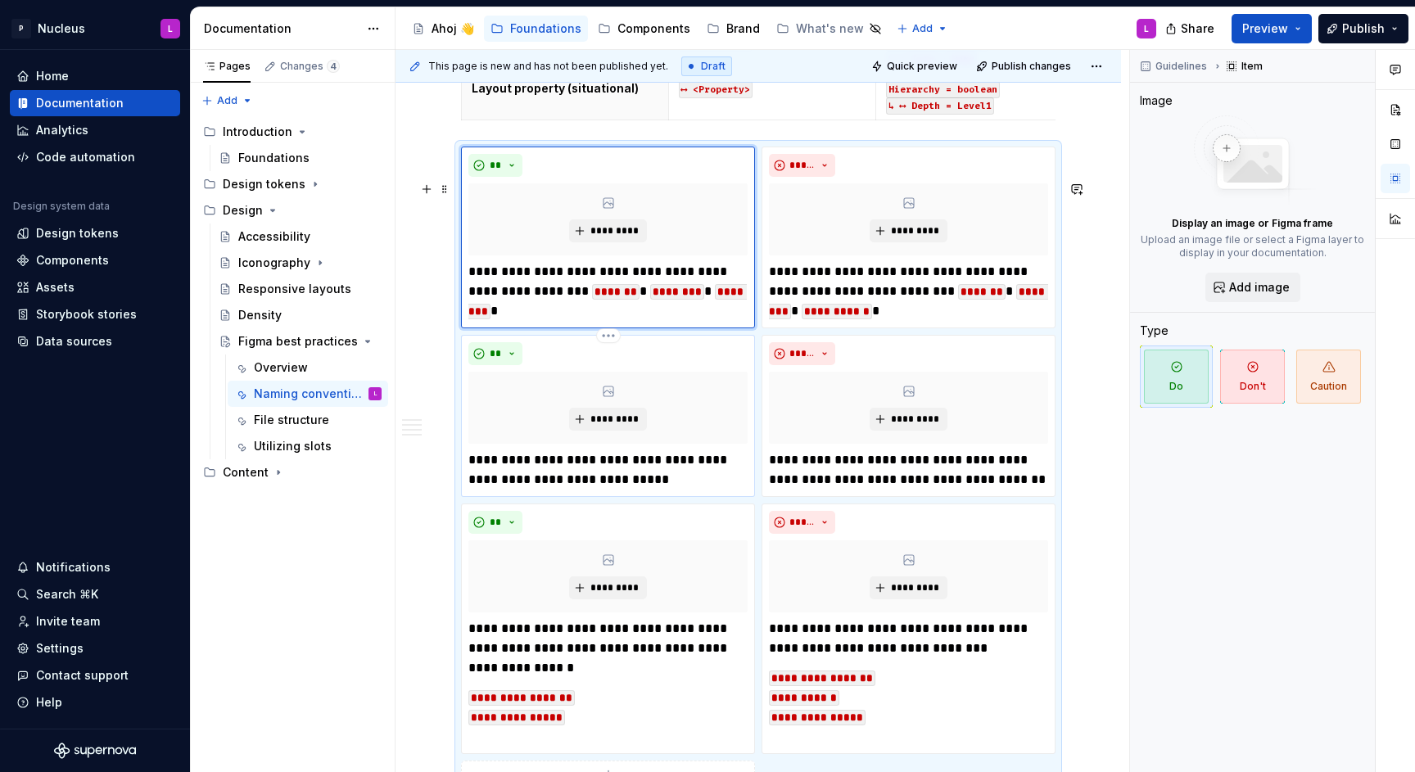
click at [658, 490] on p "**********" at bounding box center [607, 469] width 279 height 39
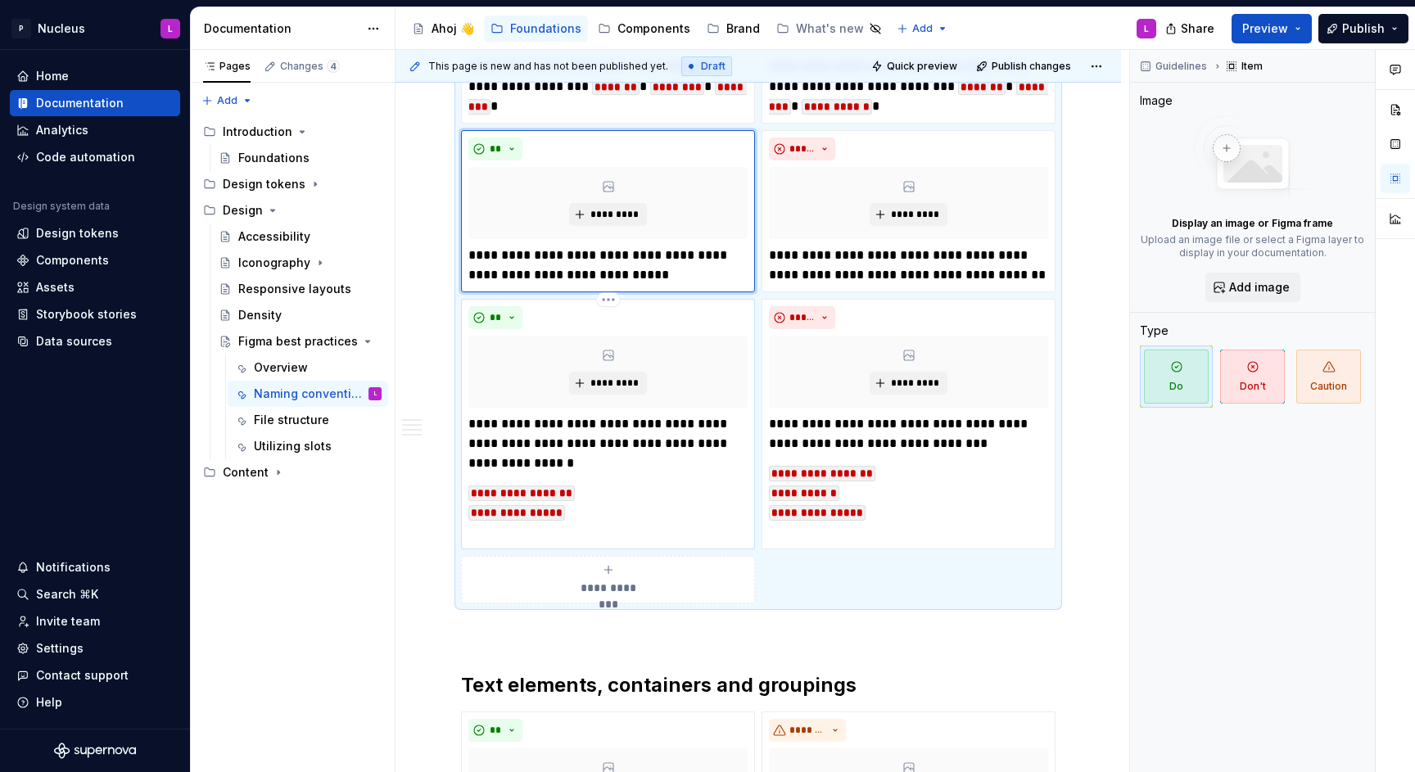
scroll to position [4263, 0]
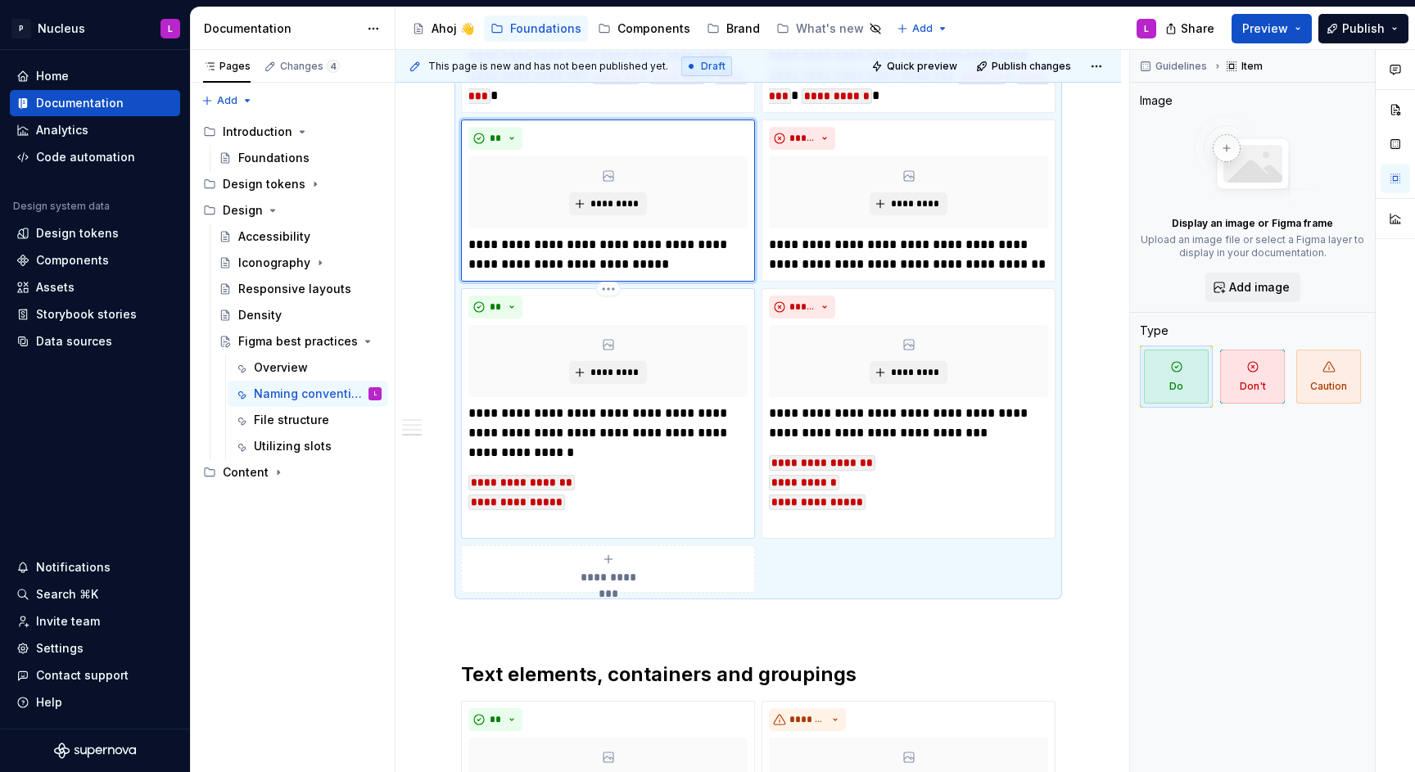
click at [645, 443] on p "**********" at bounding box center [607, 433] width 279 height 59
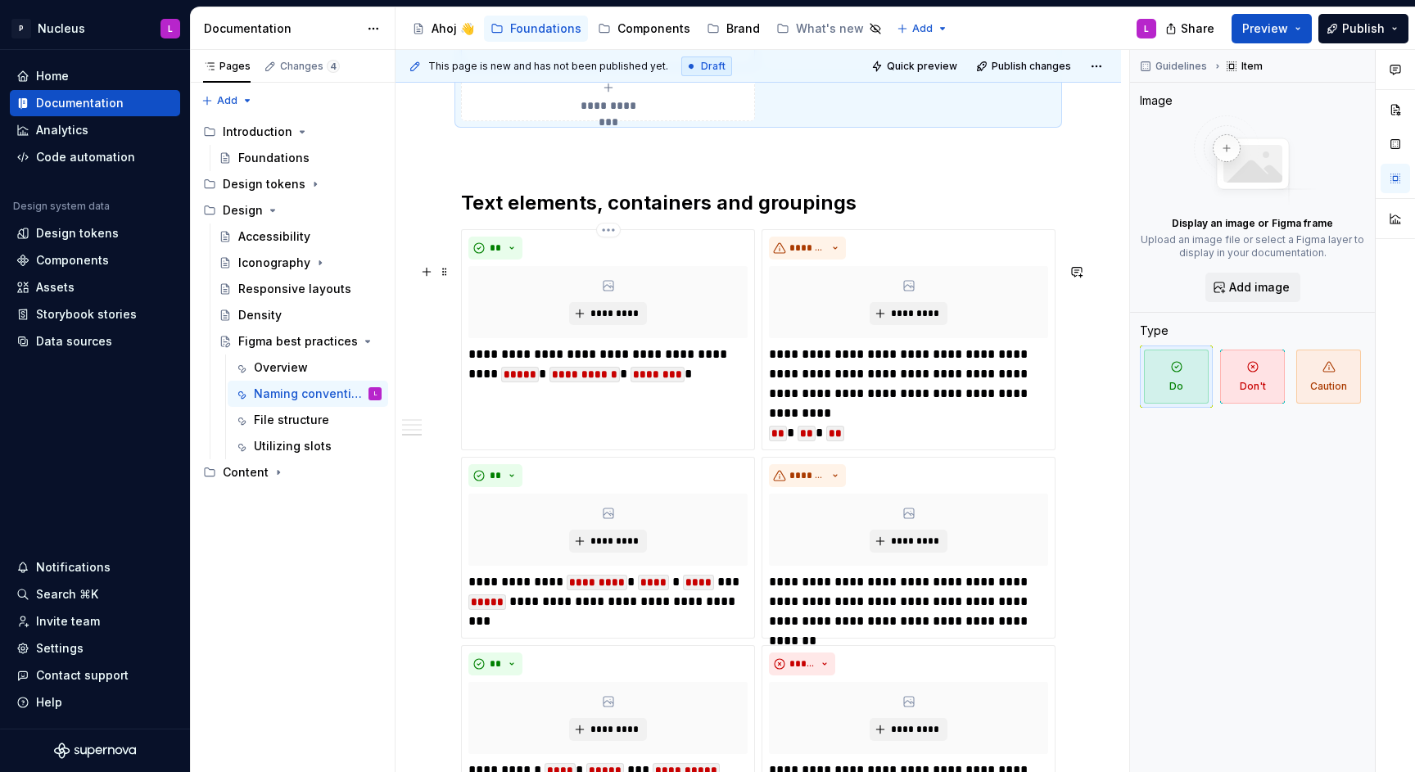
scroll to position [4738, 0]
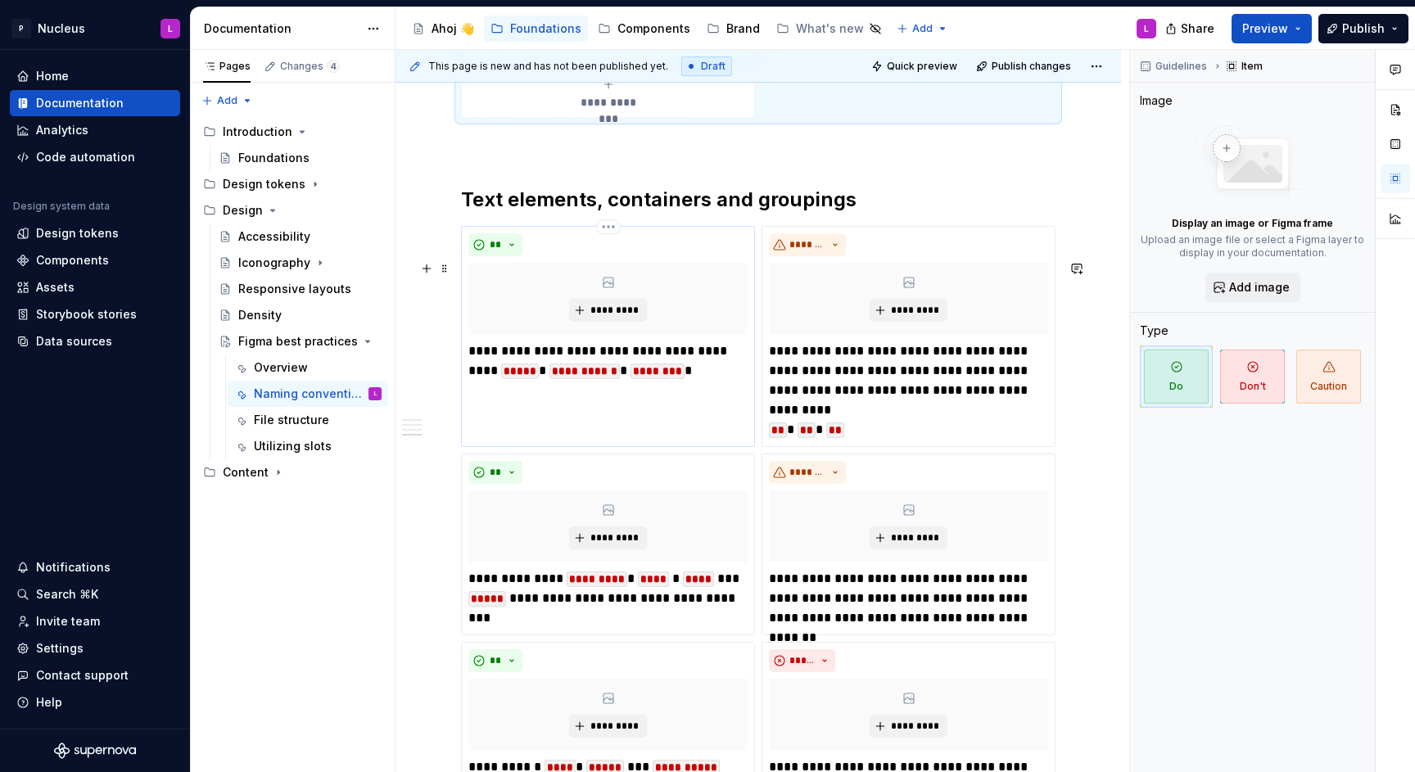
click at [685, 381] on p "**********" at bounding box center [607, 360] width 279 height 39
